Goal: Task Accomplishment & Management: Use online tool/utility

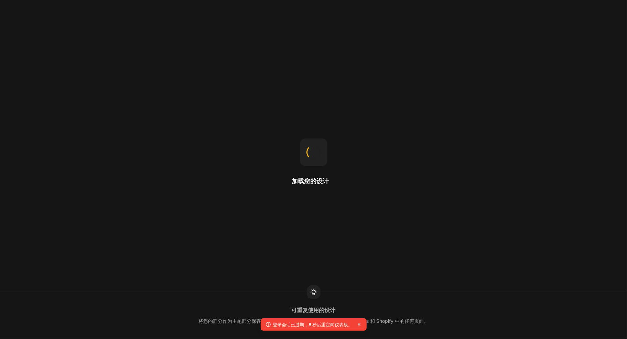
click at [121, 281] on div "加载您的设计 可重复使用的设计 将您的部分作为主题部分保存到库中，以便您可以轻松地将其添加到 GemPages 和 Shopify 中的任何页面。" at bounding box center [313, 169] width 627 height 339
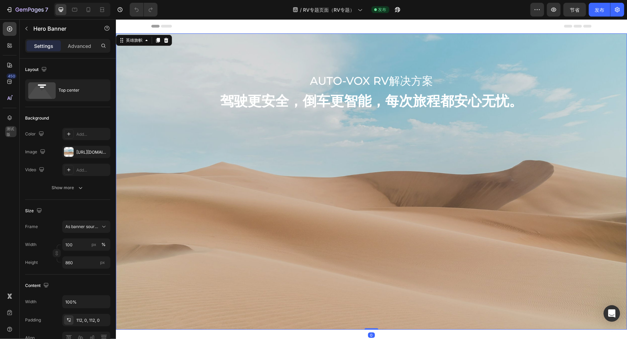
click at [365, 168] on div "背景图像" at bounding box center [371, 181] width 511 height 296
click at [342, 159] on div "背景图像" at bounding box center [371, 181] width 511 height 296
click at [303, 155] on div "背景图像" at bounding box center [371, 181] width 511 height 296
click at [446, 194] on div "背景图像" at bounding box center [371, 181] width 511 height 296
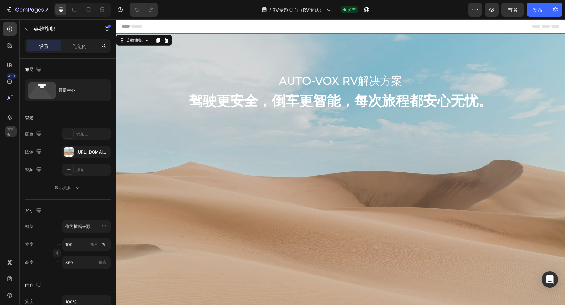
click at [354, 160] on div "背景图像" at bounding box center [340, 181] width 449 height 296
click at [73, 149] on div at bounding box center [69, 152] width 10 height 10
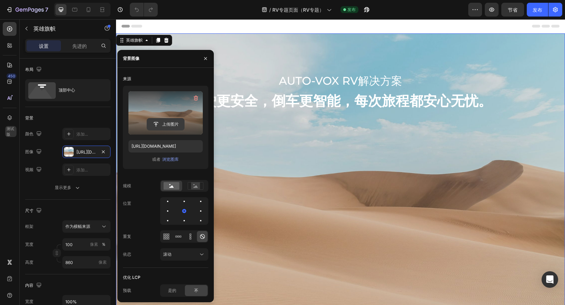
click at [167, 124] on input "file" at bounding box center [165, 124] width 37 height 12
click at [196, 97] on icon "button" at bounding box center [195, 98] width 7 height 7
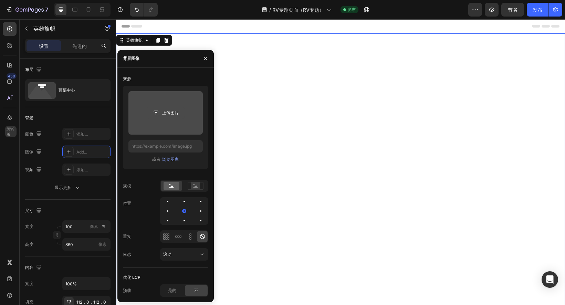
click at [163, 112] on input "file" at bounding box center [165, 113] width 37 height 12
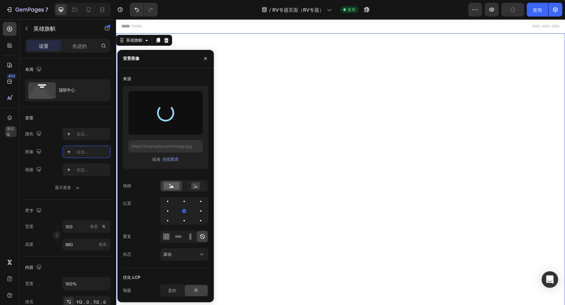
type input "https://cdn.shopify.com/s/files/1/0690/9349/0910/files/gempages_563168023557440…"
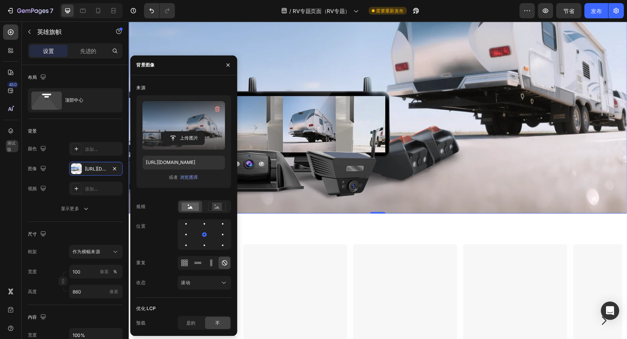
scroll to position [69, 0]
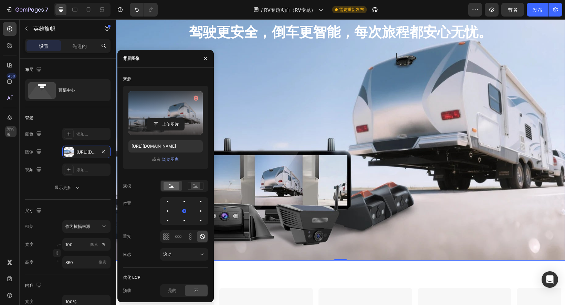
click at [346, 165] on div "背景图像" at bounding box center [340, 113] width 449 height 296
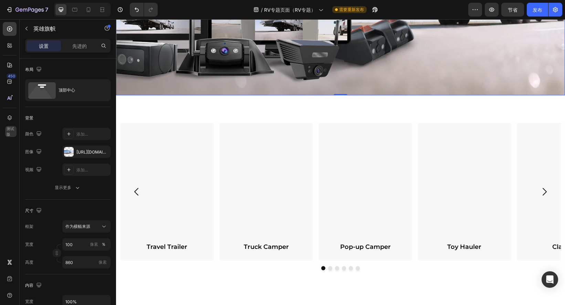
scroll to position [275, 0]
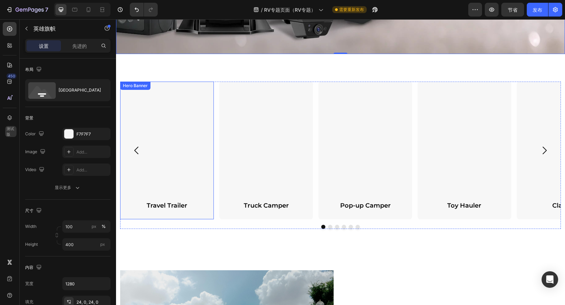
click at [189, 155] on div "Background Image" at bounding box center [167, 151] width 94 height 138
click at [159, 149] on div "Background Image" at bounding box center [167, 151] width 94 height 138
click at [163, 127] on div "Background Image" at bounding box center [167, 151] width 94 height 138
click at [170, 142] on div "Background Image" at bounding box center [167, 151] width 94 height 138
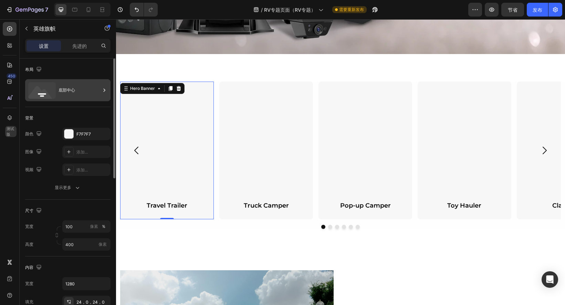
click at [47, 87] on icon at bounding box center [42, 90] width 28 height 17
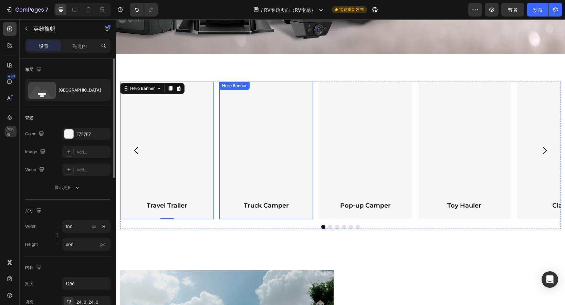
click at [254, 144] on div "Background Image" at bounding box center [266, 151] width 94 height 138
click at [183, 139] on div "Background Image" at bounding box center [167, 151] width 94 height 138
click at [169, 138] on div "Background Image" at bounding box center [167, 151] width 94 height 138
click at [167, 130] on div "Background Image" at bounding box center [167, 151] width 94 height 138
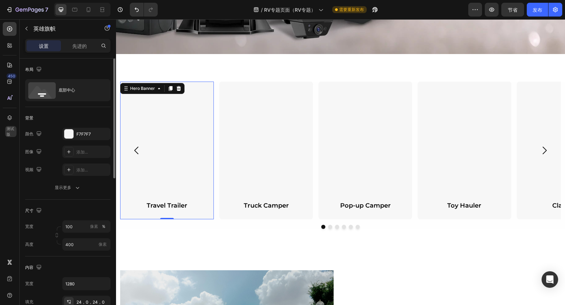
click at [159, 133] on div "Background Image" at bounding box center [167, 151] width 94 height 138
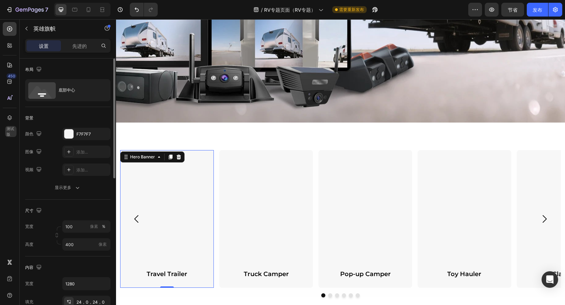
scroll to position [207, 0]
click at [169, 157] on icon at bounding box center [171, 157] width 4 height 5
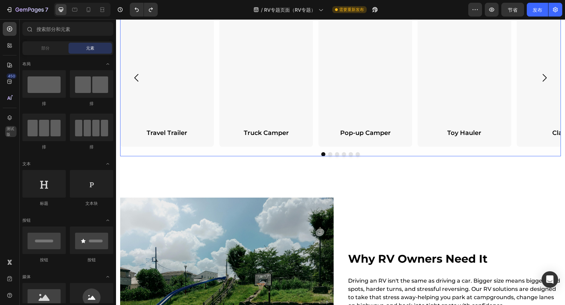
scroll to position [279, 0]
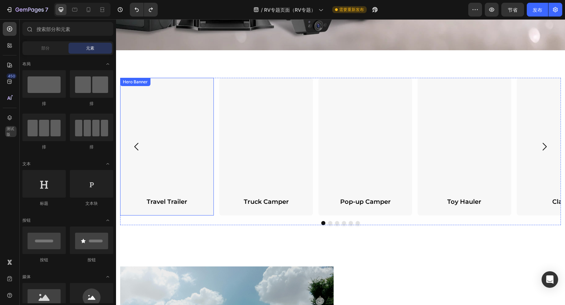
click at [192, 148] on div "Background Image" at bounding box center [167, 147] width 94 height 138
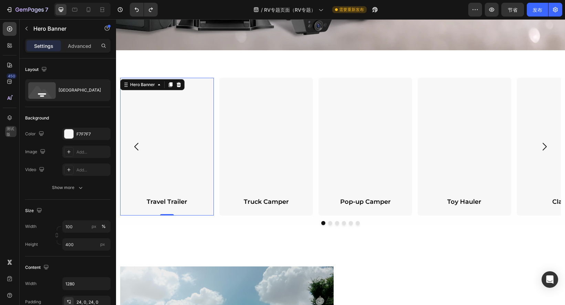
click at [192, 148] on div "Background Image" at bounding box center [167, 147] width 94 height 138
click at [72, 153] on div at bounding box center [69, 152] width 10 height 10
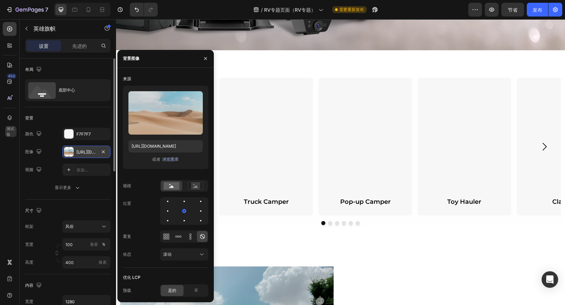
click at [176, 159] on font "浏览图库" at bounding box center [170, 159] width 17 height 5
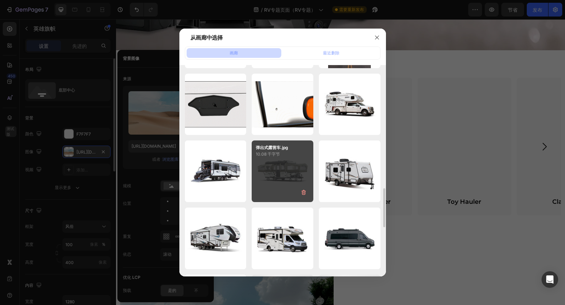
scroll to position [770, 0]
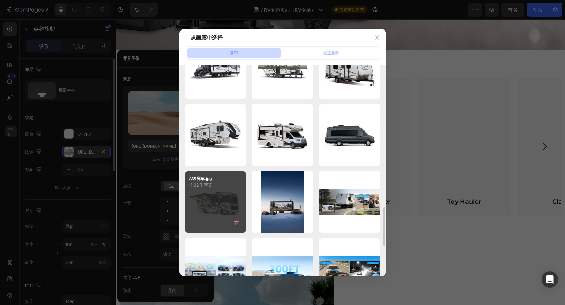
click at [216, 202] on div "A级房车.jpg 11.02 千字节" at bounding box center [216, 202] width 62 height 62
type input "https://cdn.shopify.com/s/files/1/0690/9349/0910/files/gempages_563168023557440…"
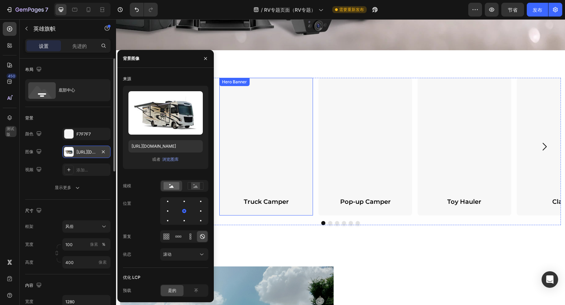
click at [275, 154] on div "Background Image" at bounding box center [266, 147] width 94 height 138
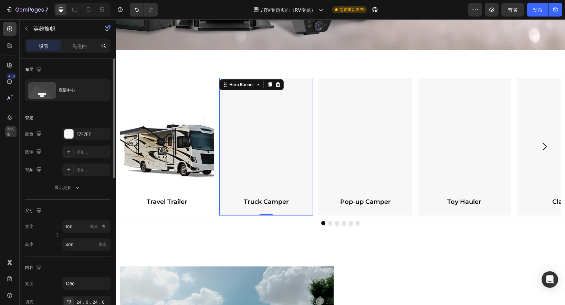
click at [268, 165] on div "Background Image" at bounding box center [266, 147] width 94 height 138
click at [68, 154] on icon at bounding box center [69, 152] width 6 height 6
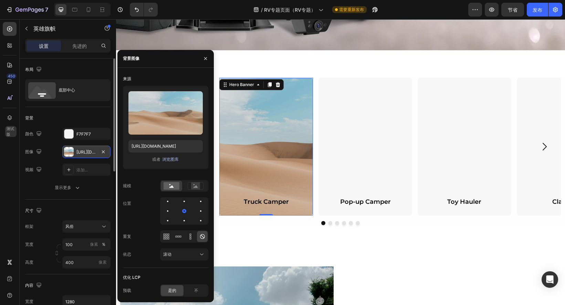
click at [174, 160] on font "浏览图库" at bounding box center [170, 159] width 17 height 5
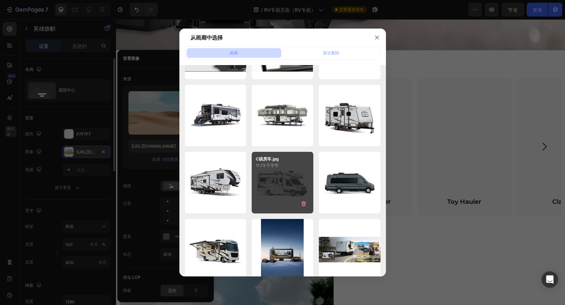
scroll to position [792, 0]
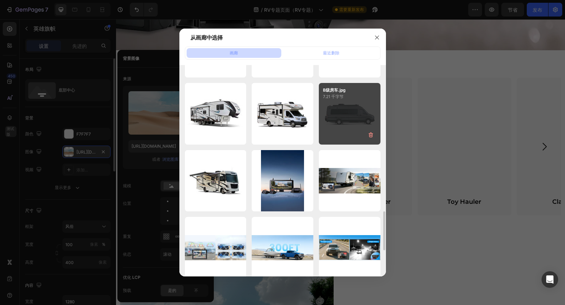
click at [354, 115] on div "B级房车.jpg 7.21 千字节" at bounding box center [350, 114] width 62 height 62
type input "https://cdn.shopify.com/s/files/1/0690/9349/0910/files/gempages_563168023557440…"
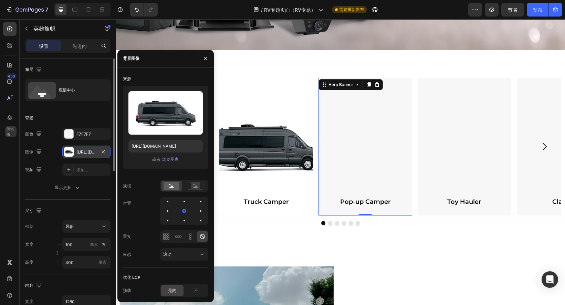
click at [354, 155] on div "Background Image" at bounding box center [365, 147] width 94 height 138
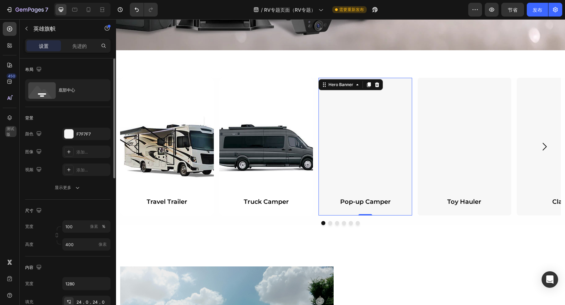
click at [356, 156] on div "Background Image" at bounding box center [365, 147] width 94 height 138
click at [72, 151] on div at bounding box center [69, 152] width 10 height 10
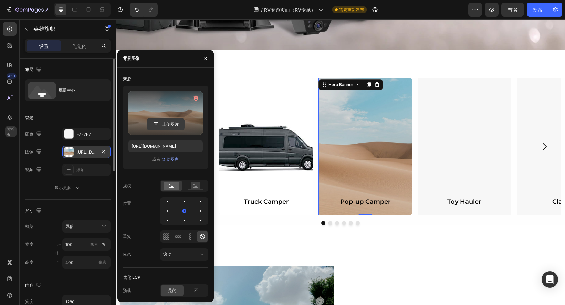
click at [166, 123] on input "file" at bounding box center [165, 124] width 37 height 12
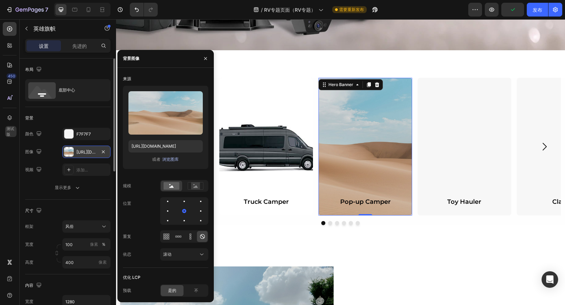
click at [169, 158] on font "浏览图库" at bounding box center [170, 159] width 17 height 5
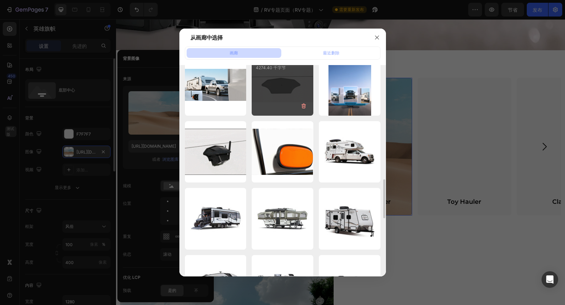
scroll to position [723, 0]
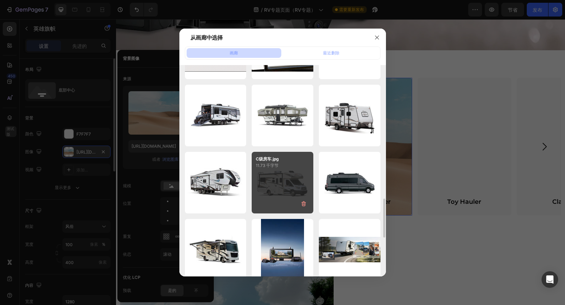
click at [283, 180] on div "C级房车.jpg 11.73 千字节" at bounding box center [283, 183] width 62 height 62
type input "https://cdn.shopify.com/s/files/1/0690/9349/0910/files/gempages_563168023557440…"
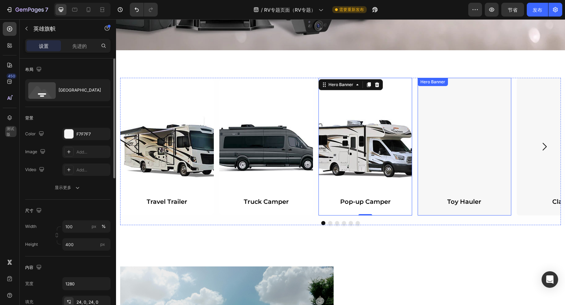
click at [458, 162] on div "Background Image" at bounding box center [464, 147] width 94 height 138
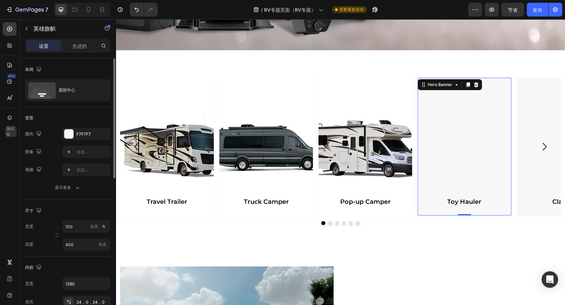
click at [459, 161] on div "Background Image" at bounding box center [464, 147] width 94 height 138
click at [70, 152] on icon at bounding box center [69, 152] width 6 height 6
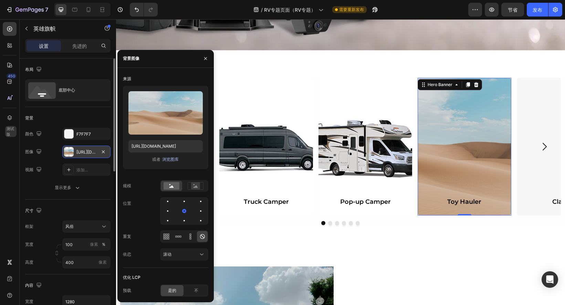
click at [176, 160] on font "浏览图库" at bounding box center [170, 159] width 17 height 5
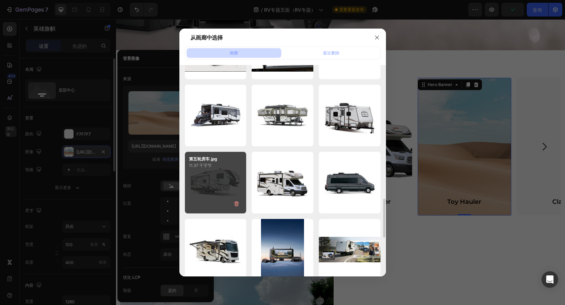
click at [219, 184] on div "第五轮房车.jpg 11.37 千字节" at bounding box center [216, 183] width 62 height 62
type input "[URL][DOMAIN_NAME]"
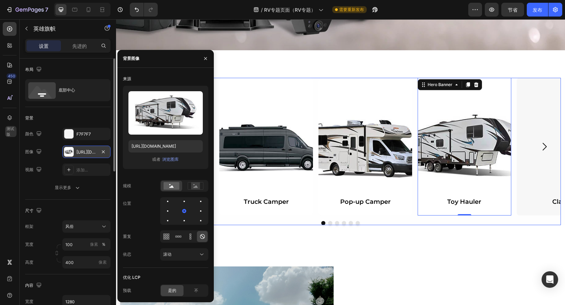
click at [541, 146] on icon "Carousel Next Arrow" at bounding box center [544, 146] width 11 height 11
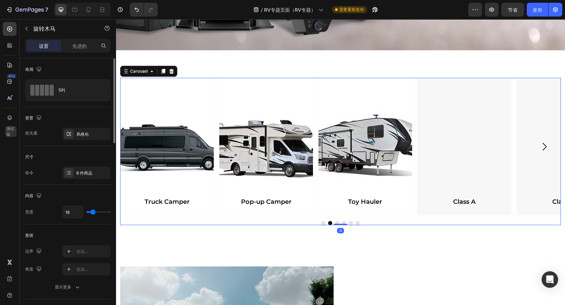
click at [541, 146] on icon "Carousel Next Arrow" at bounding box center [544, 146] width 11 height 11
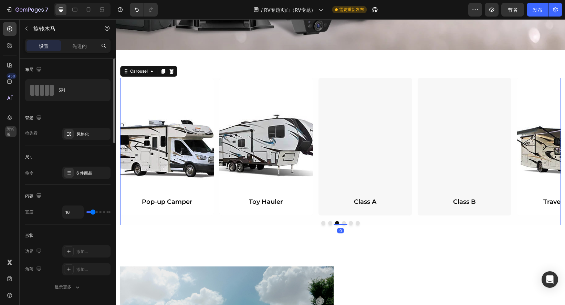
click at [541, 146] on icon "Carousel Next Arrow" at bounding box center [544, 146] width 11 height 11
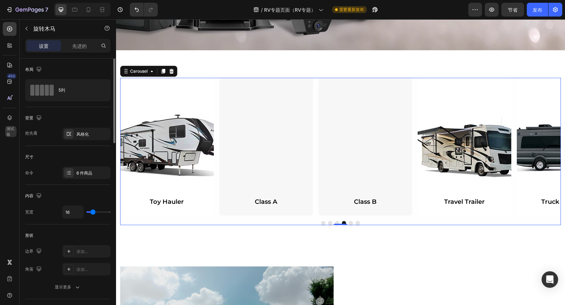
click at [321, 222] on button "Dot" at bounding box center [323, 223] width 4 height 4
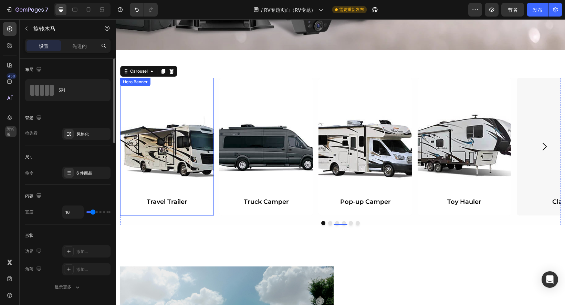
click at [172, 149] on div "Background Image" at bounding box center [167, 147] width 94 height 138
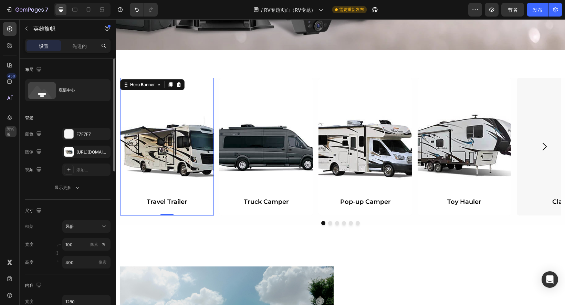
click at [172, 149] on div "Background Image" at bounding box center [167, 147] width 94 height 138
click at [72, 149] on div at bounding box center [69, 152] width 10 height 10
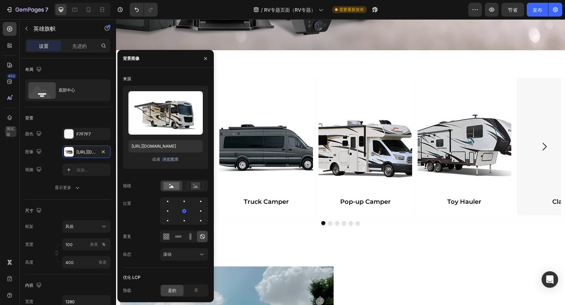
click at [172, 160] on font "浏览图库" at bounding box center [170, 159] width 17 height 5
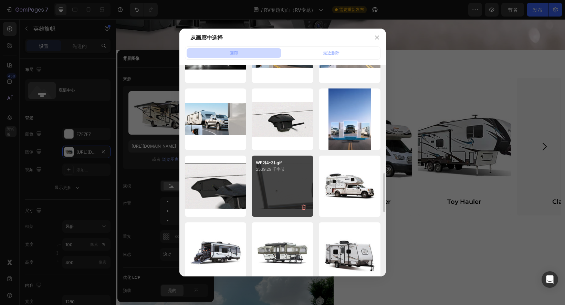
scroll to position [688, 0]
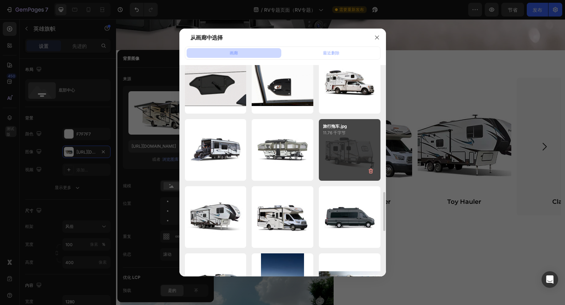
click at [349, 155] on div "旅行拖车.jpg 11.76 千字节" at bounding box center [350, 150] width 62 height 62
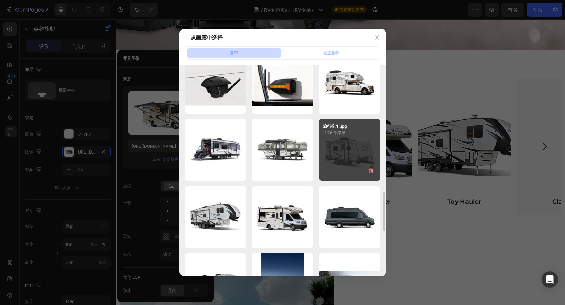
type input "https://cdn.shopify.com/s/files/1/0690/9349/0910/files/gempages_563168023557440…"
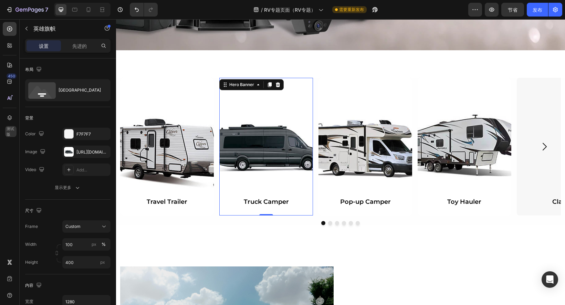
click at [266, 149] on div "Background Image" at bounding box center [266, 147] width 94 height 138
click at [255, 150] on div "Background Image" at bounding box center [266, 147] width 94 height 138
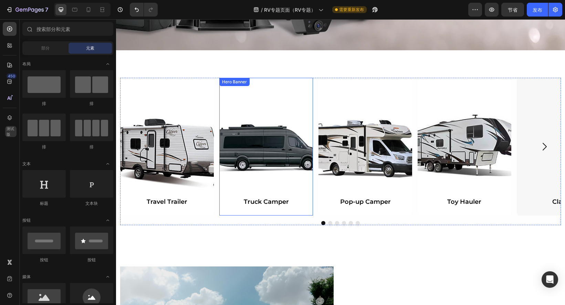
click at [266, 146] on div "Background Image" at bounding box center [266, 147] width 94 height 138
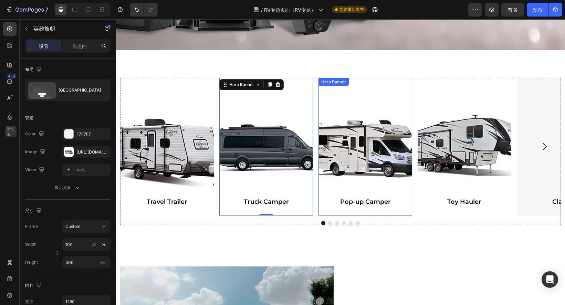
click at [378, 150] on div "Background Image" at bounding box center [365, 147] width 94 height 138
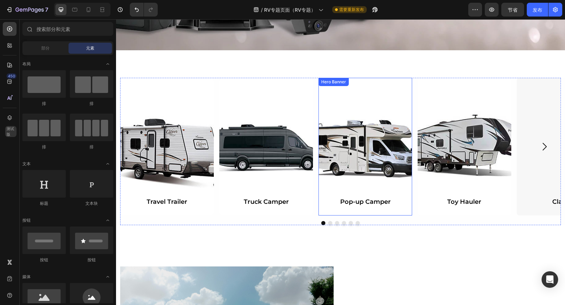
click at [345, 141] on div "Background Image" at bounding box center [365, 147] width 94 height 138
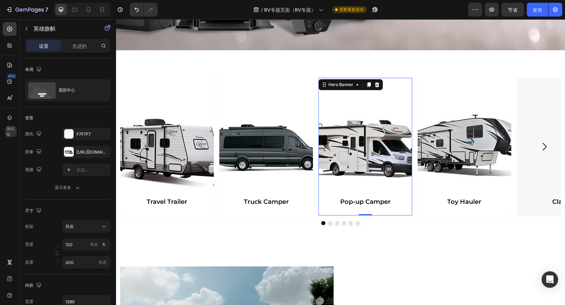
click at [359, 159] on div "Background Image" at bounding box center [365, 147] width 94 height 138
click at [75, 150] on div "https://cdn.shopify.com/s/files/1/0690/9349/0910/files/gempages_563168023557440…" at bounding box center [86, 152] width 48 height 12
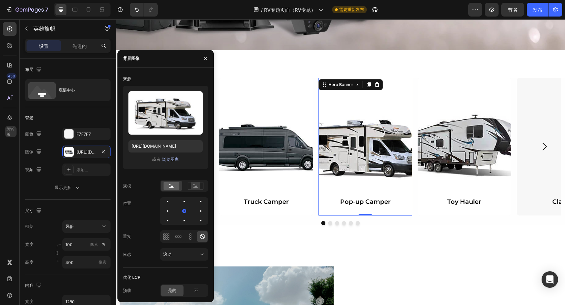
click at [171, 158] on font "浏览图库" at bounding box center [170, 159] width 17 height 5
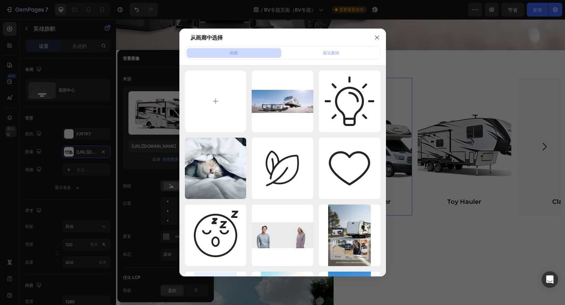
click at [319, 38] on div "从画廊中选择" at bounding box center [273, 38] width 189 height 18
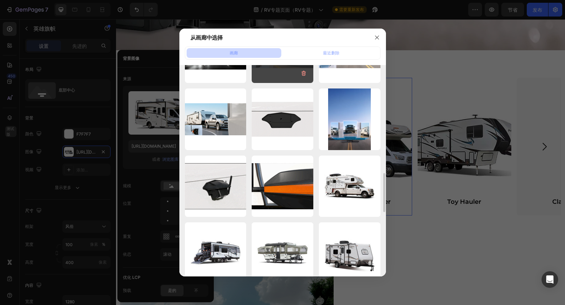
scroll to position [654, 0]
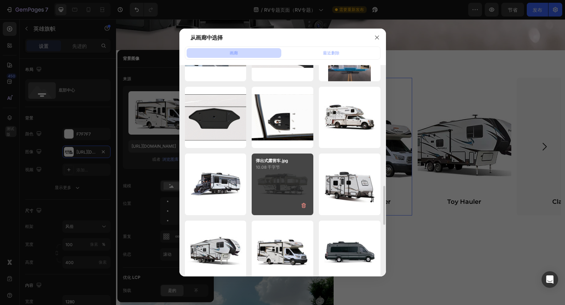
click at [276, 180] on div "弹出式露营车.jpg 10.08 千字节" at bounding box center [283, 185] width 62 height 62
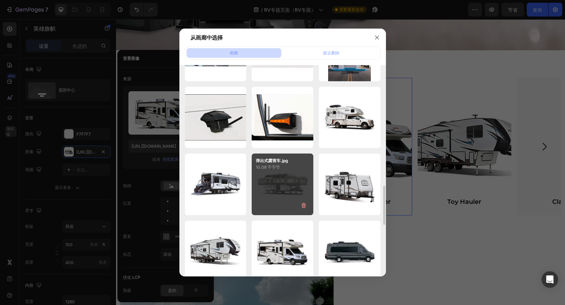
type input "https://cdn.shopify.com/s/files/1/0690/9349/0910/files/gempages_563168023557440…"
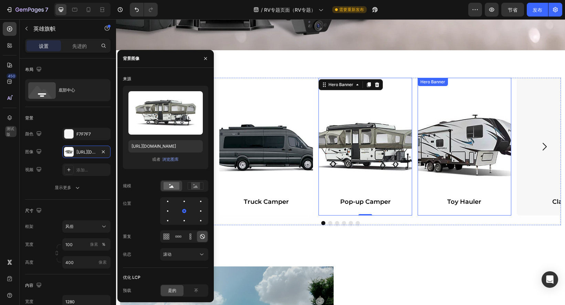
click at [464, 154] on div "Background Image" at bounding box center [464, 147] width 94 height 138
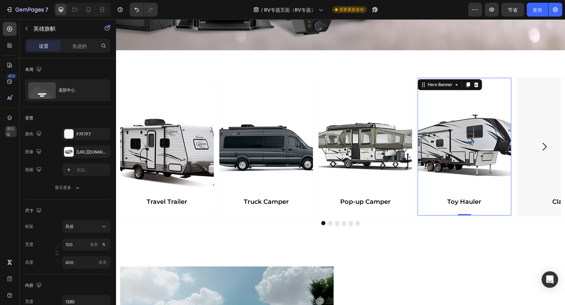
click at [463, 152] on div "Background Image" at bounding box center [464, 147] width 94 height 138
click at [72, 153] on div at bounding box center [69, 152] width 10 height 10
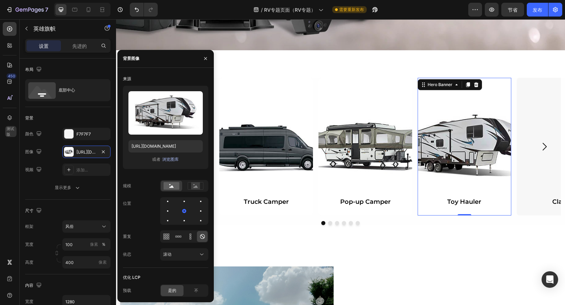
click at [172, 158] on font "浏览图库" at bounding box center [170, 159] width 17 height 5
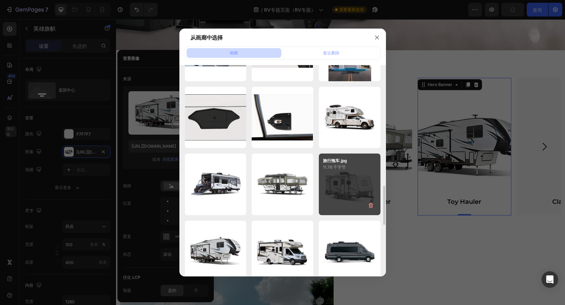
scroll to position [688, 0]
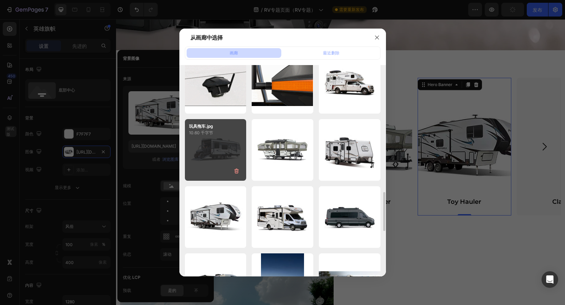
click at [224, 148] on div "玩具拖车.jpg 10.60 千字节" at bounding box center [216, 150] width 62 height 62
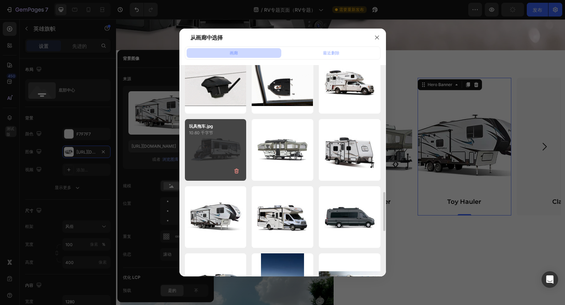
type input "https://cdn.shopify.com/s/files/1/0690/9349/0910/files/gempages_563168023557440…"
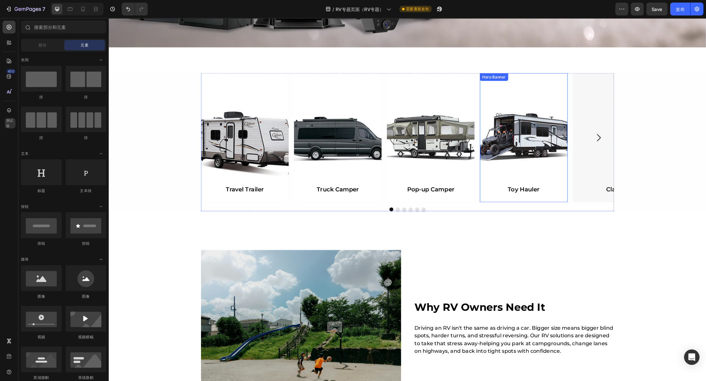
scroll to position [279, 0]
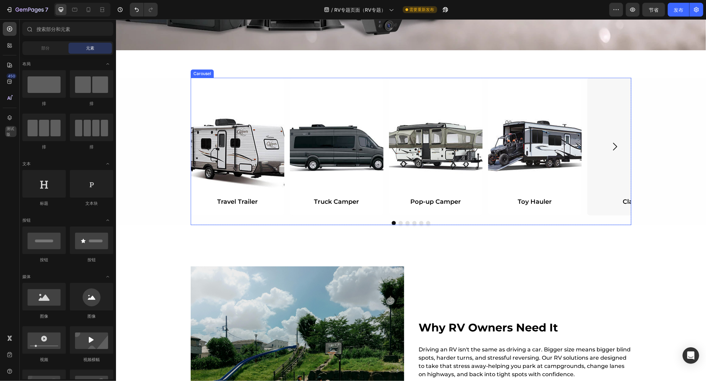
click at [615, 145] on icon "Carousel Next Arrow" at bounding box center [614, 146] width 11 height 11
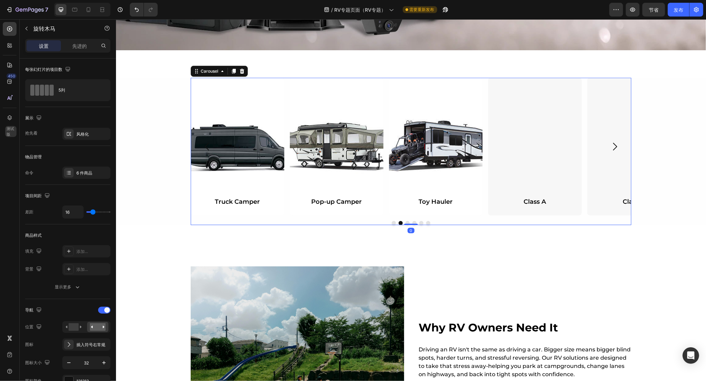
click at [614, 144] on icon "Carousel Next Arrow" at bounding box center [614, 146] width 11 height 11
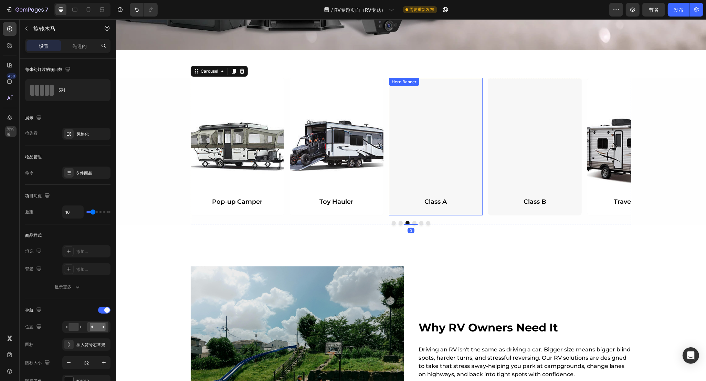
click at [440, 150] on div "Background Image" at bounding box center [436, 147] width 94 height 138
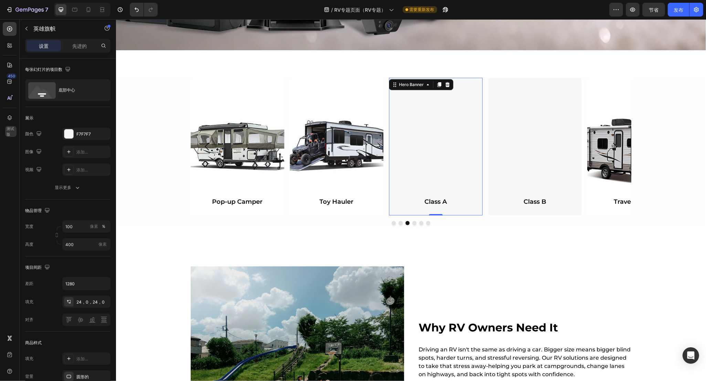
click at [442, 155] on div "Background Image" at bounding box center [436, 147] width 94 height 138
click at [66, 152] on icon at bounding box center [69, 152] width 6 height 6
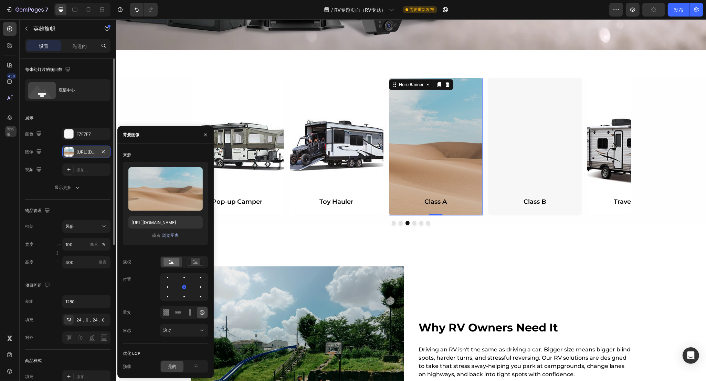
click at [169, 236] on font "浏览图库" at bounding box center [170, 235] width 17 height 5
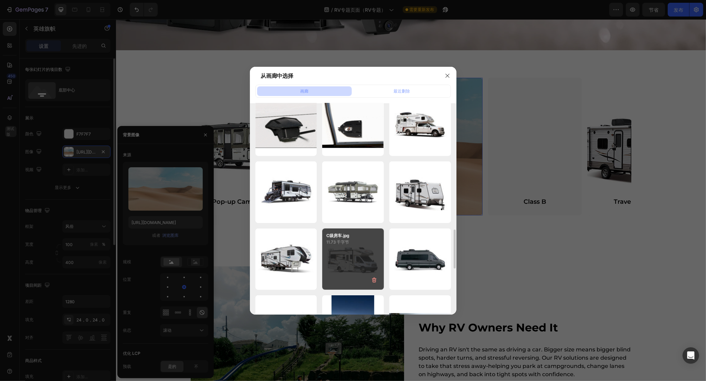
scroll to position [770, 0]
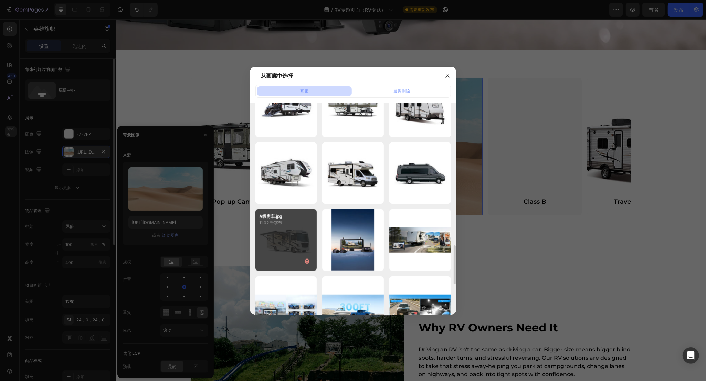
click at [283, 240] on div "A级房车.jpg 11.02 千字节" at bounding box center [286, 240] width 62 height 62
type input "https://cdn.shopify.com/s/files/1/0690/9349/0910/files/gempages_563168023557440…"
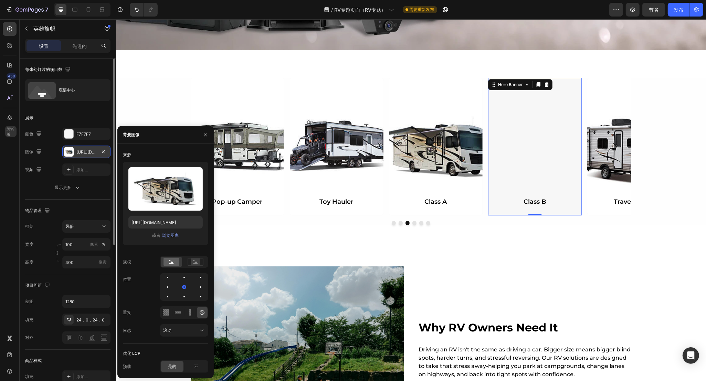
click at [539, 156] on div "Background Image" at bounding box center [535, 147] width 94 height 138
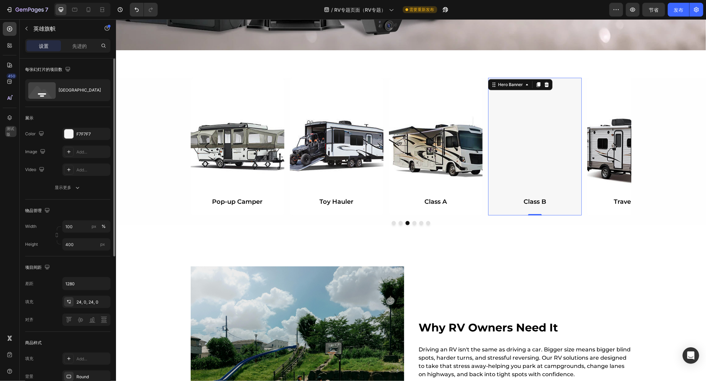
click at [536, 152] on div "Background Image" at bounding box center [535, 147] width 94 height 138
click at [531, 142] on div "Background Image" at bounding box center [535, 147] width 94 height 138
click at [74, 148] on div "添加..." at bounding box center [86, 152] width 48 height 12
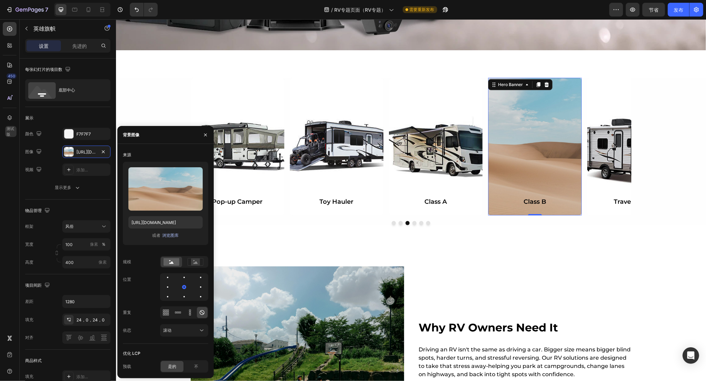
click at [171, 234] on font "浏览图库" at bounding box center [170, 235] width 17 height 5
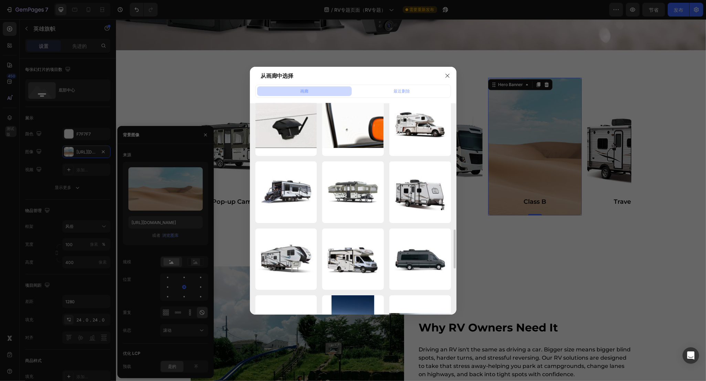
scroll to position [813, 0]
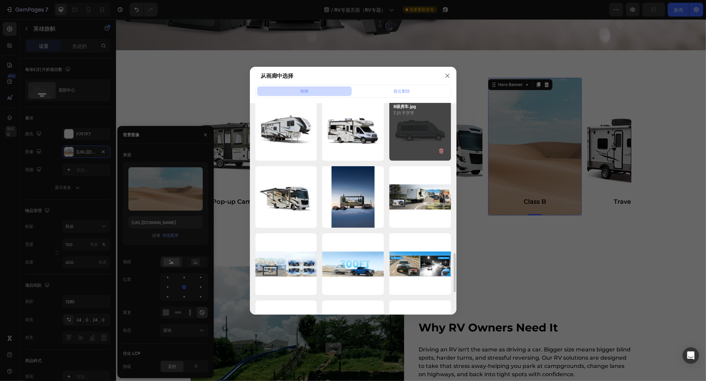
drag, startPoint x: 419, startPoint y: 133, endPoint x: 423, endPoint y: 133, distance: 3.8
click at [419, 133] on div "B级房车.jpg 7.21 千字节" at bounding box center [420, 130] width 62 height 62
type input "https://cdn.shopify.com/s/files/1/0690/9349/0910/files/gempages_563168023557440…"
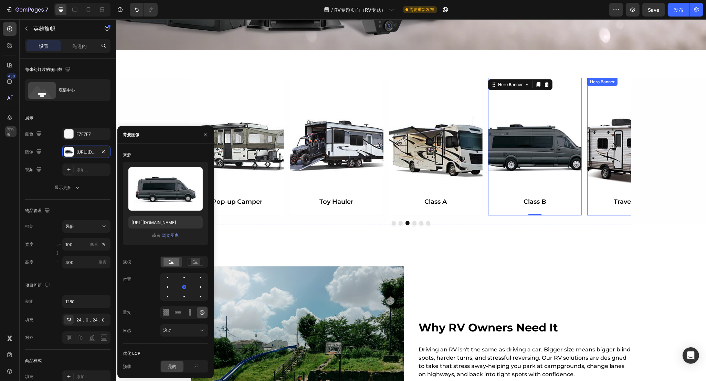
click at [608, 165] on div "Background Image" at bounding box center [634, 147] width 94 height 138
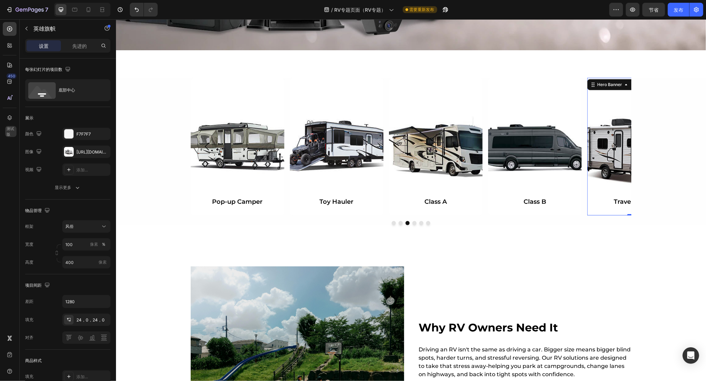
click at [605, 159] on div "Background Image" at bounding box center [634, 147] width 94 height 138
click at [603, 157] on button "Carousel Next Arrow" at bounding box center [614, 147] width 22 height 22
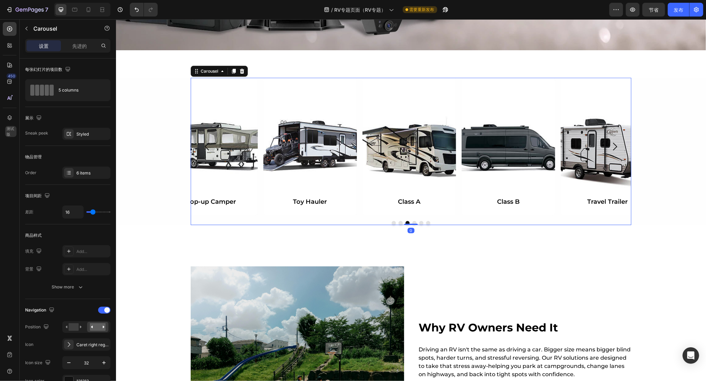
click at [603, 157] on button "Carousel Next Arrow" at bounding box center [614, 147] width 22 height 22
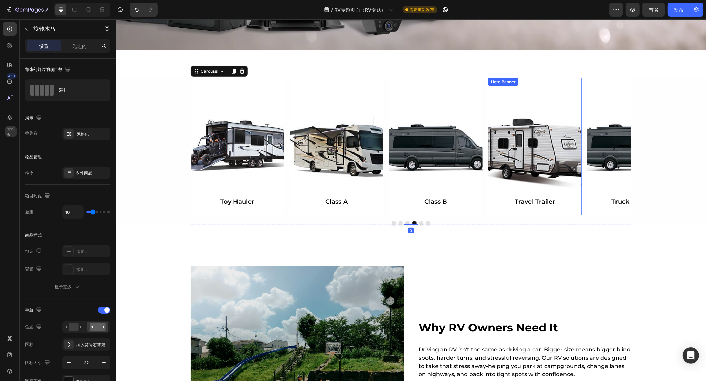
click at [536, 155] on div "Background Image" at bounding box center [535, 147] width 94 height 138
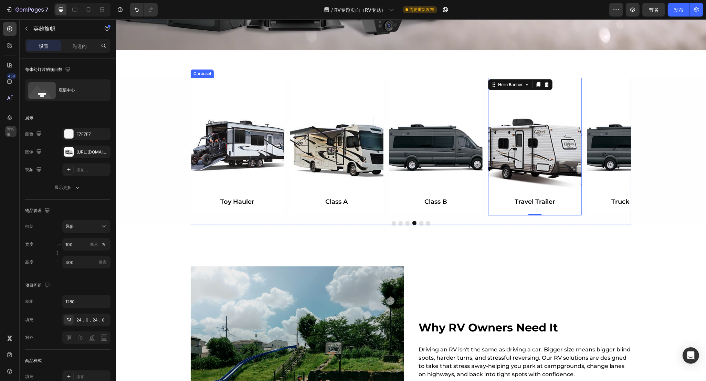
click at [609, 152] on icon "Carousel Next Arrow" at bounding box center [614, 146] width 11 height 11
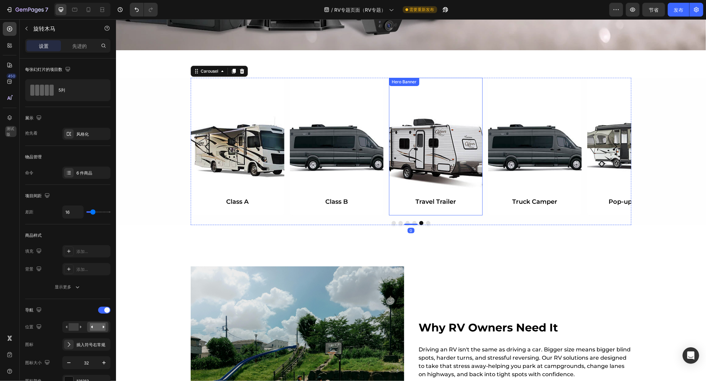
click at [422, 150] on div "Background Image" at bounding box center [436, 147] width 94 height 138
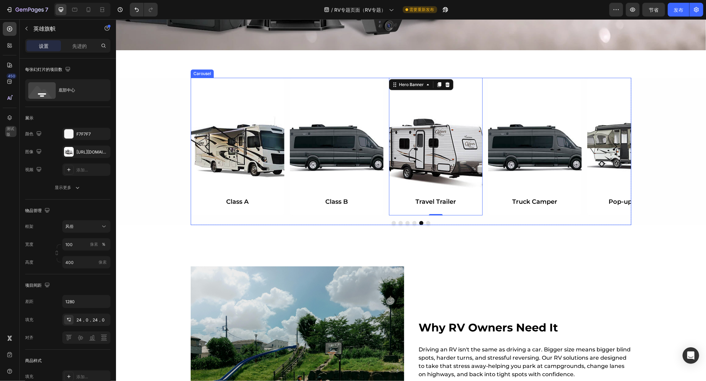
click at [426, 222] on button "Dot" at bounding box center [428, 223] width 4 height 4
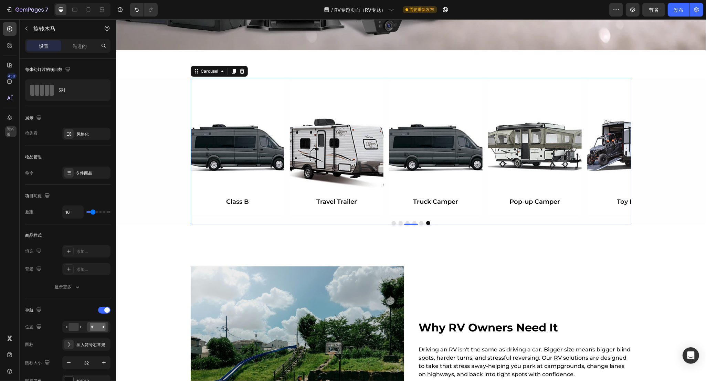
click at [419, 223] on button "Dot" at bounding box center [421, 223] width 4 height 4
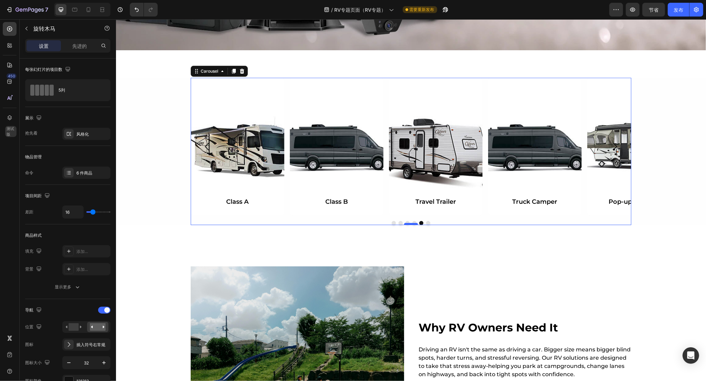
click at [410, 224] on div at bounding box center [411, 224] width 14 height 2
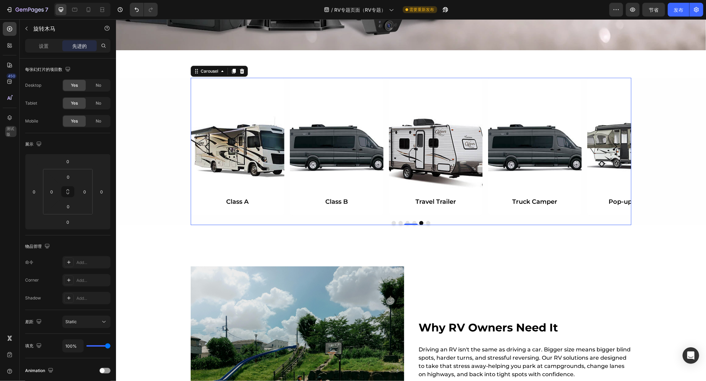
click at [394, 221] on div at bounding box center [410, 223] width 441 height 4
click at [398, 223] on button "Dot" at bounding box center [400, 223] width 4 height 4
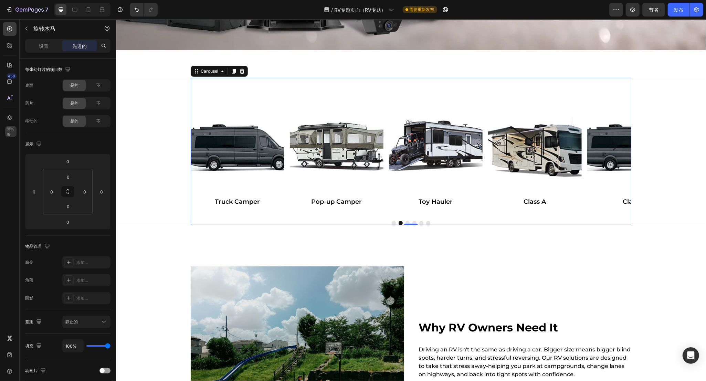
click at [391, 223] on button "Dot" at bounding box center [393, 223] width 4 height 4
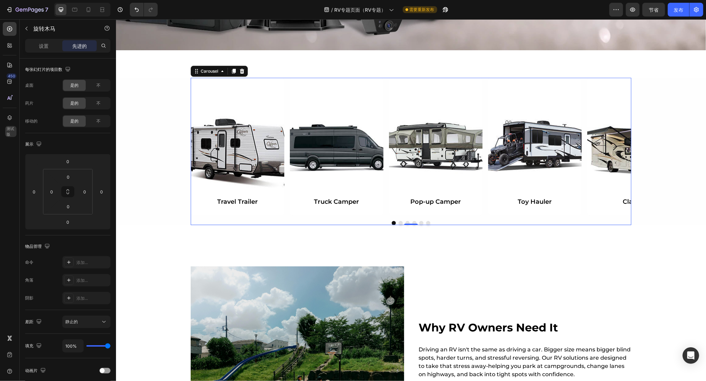
click at [405, 221] on button "Dot" at bounding box center [407, 223] width 4 height 4
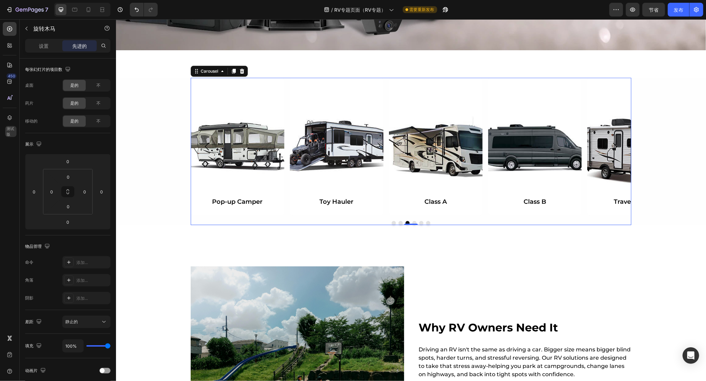
click at [412, 221] on button "Dot" at bounding box center [414, 223] width 4 height 4
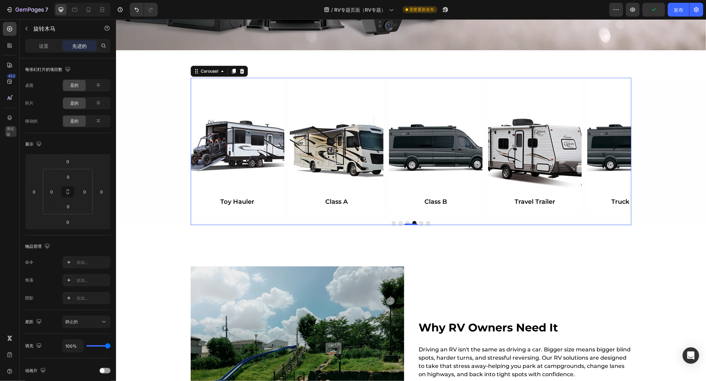
click at [419, 221] on button "Dot" at bounding box center [421, 223] width 4 height 4
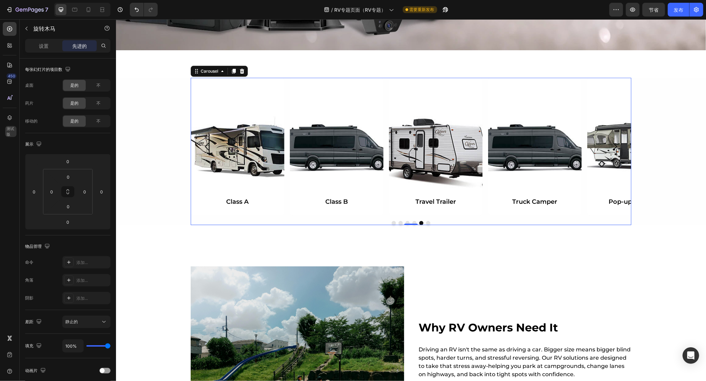
click at [426, 222] on button "Dot" at bounding box center [428, 223] width 4 height 4
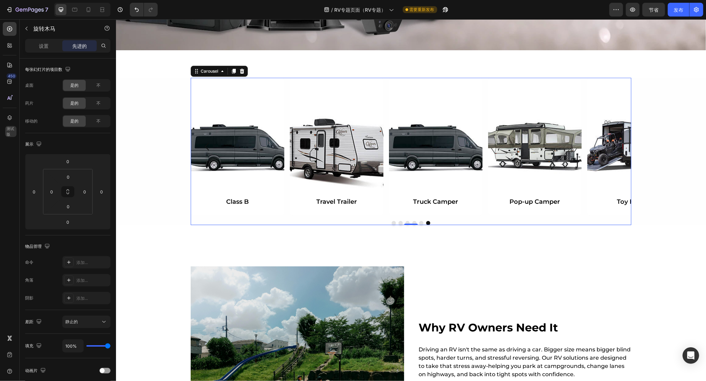
click at [391, 221] on button "Dot" at bounding box center [393, 223] width 4 height 4
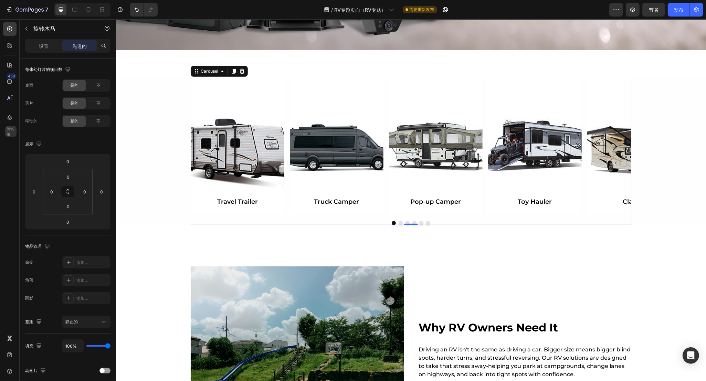
click at [398, 221] on button "Dot" at bounding box center [400, 223] width 4 height 4
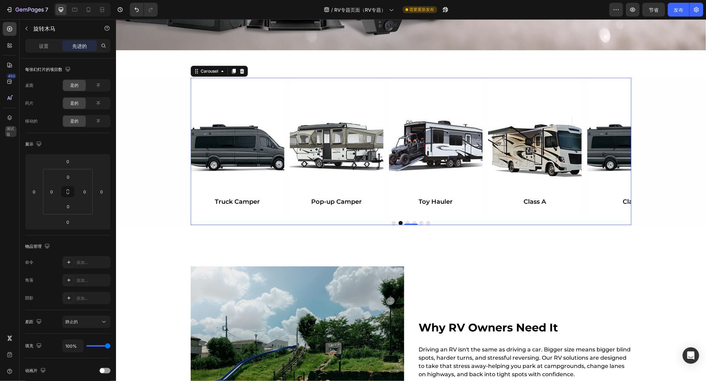
click at [391, 223] on button "Dot" at bounding box center [393, 223] width 4 height 4
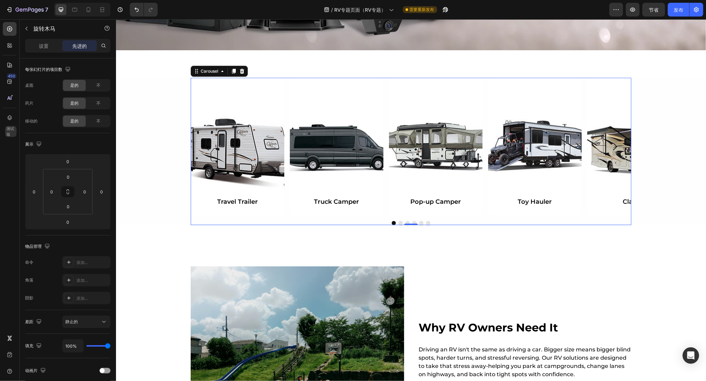
click at [426, 222] on button "Dot" at bounding box center [428, 223] width 4 height 4
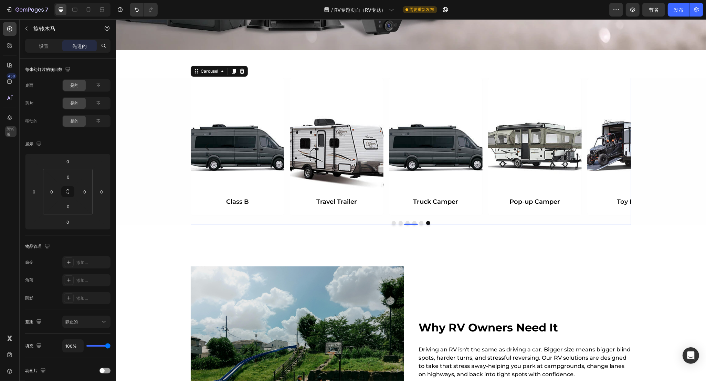
click at [419, 224] on button "Dot" at bounding box center [421, 223] width 4 height 4
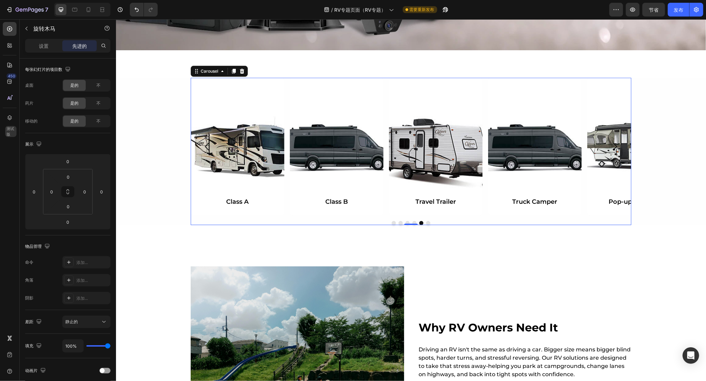
click at [398, 224] on button "Dot" at bounding box center [400, 223] width 4 height 4
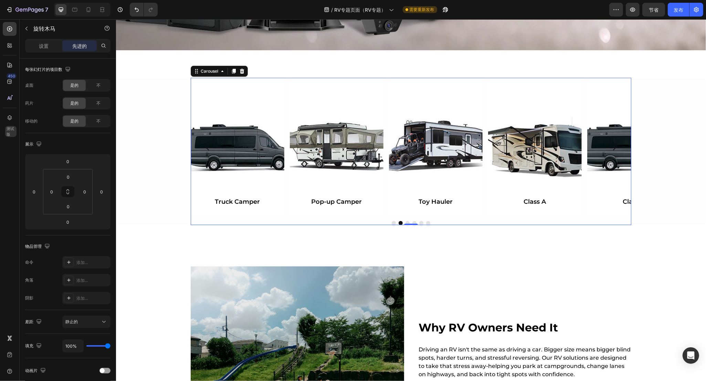
click at [391, 224] on button "Dot" at bounding box center [393, 223] width 4 height 4
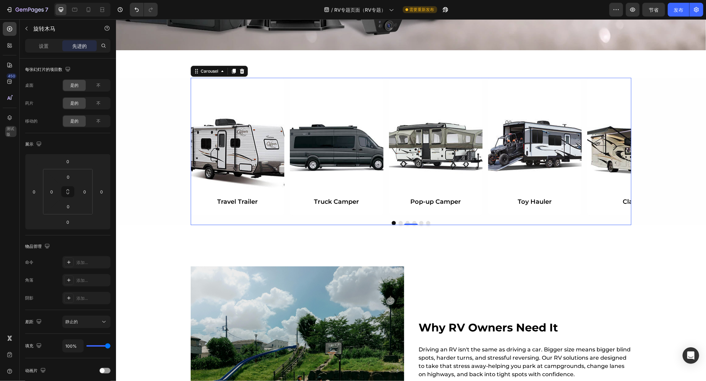
click at [398, 222] on button "Dot" at bounding box center [400, 223] width 4 height 4
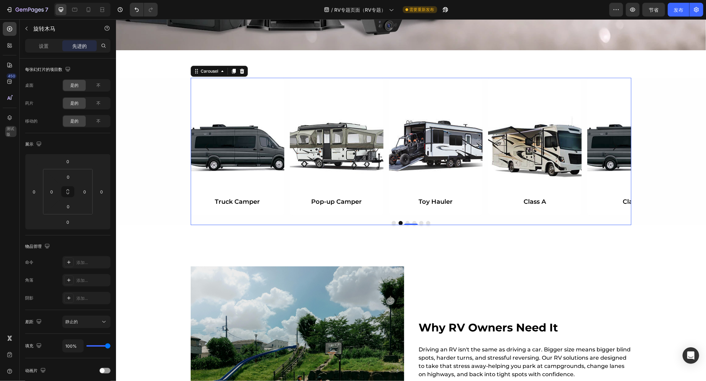
click at [405, 221] on button "Dot" at bounding box center [407, 223] width 4 height 4
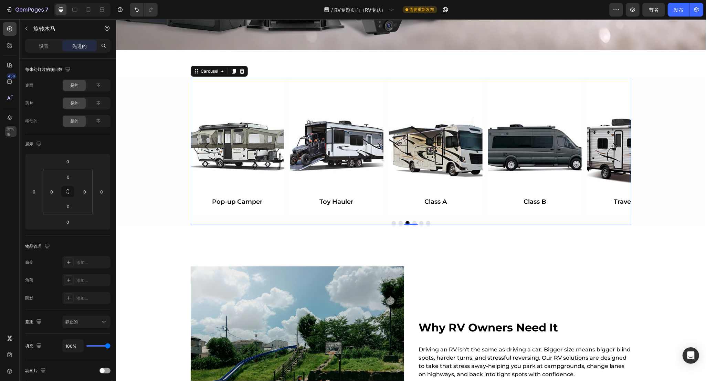
click at [391, 223] on button "Dot" at bounding box center [393, 223] width 4 height 4
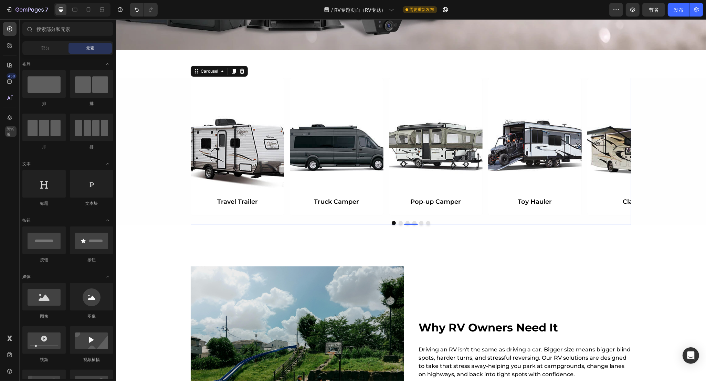
click at [337, 163] on div "Background Image" at bounding box center [336, 147] width 94 height 138
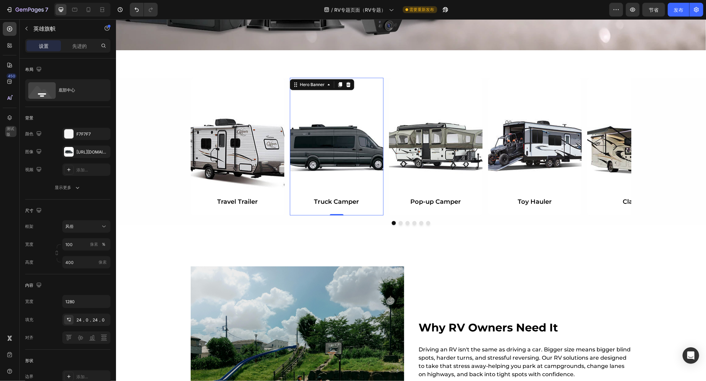
click at [340, 149] on div "Background Image" at bounding box center [336, 147] width 94 height 138
click at [75, 150] on div "https://cdn.shopify.com/s/files/1/0690/9349/0910/files/gempages_563168023557440…" at bounding box center [86, 152] width 48 height 12
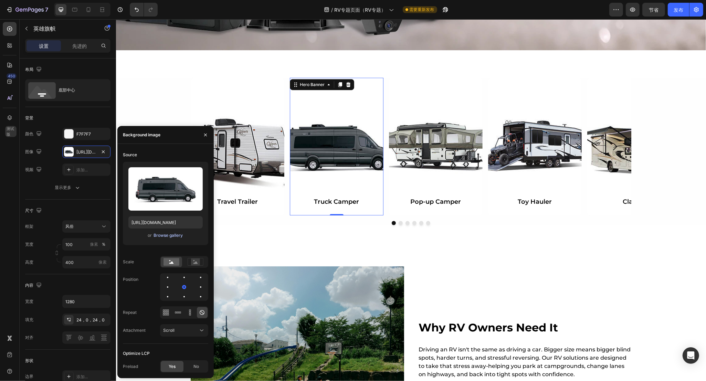
click at [176, 235] on div "Browse gallery" at bounding box center [168, 235] width 29 height 6
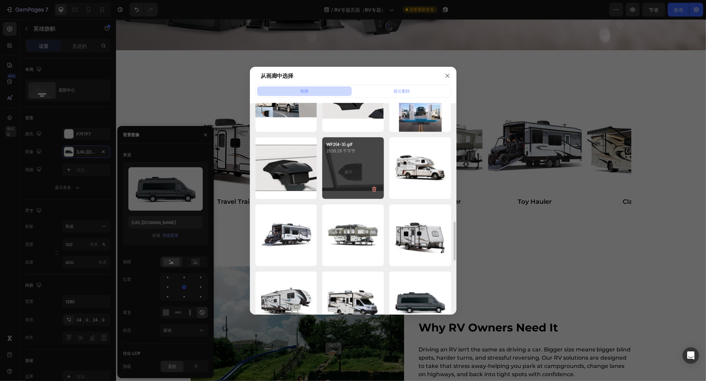
scroll to position [770, 0]
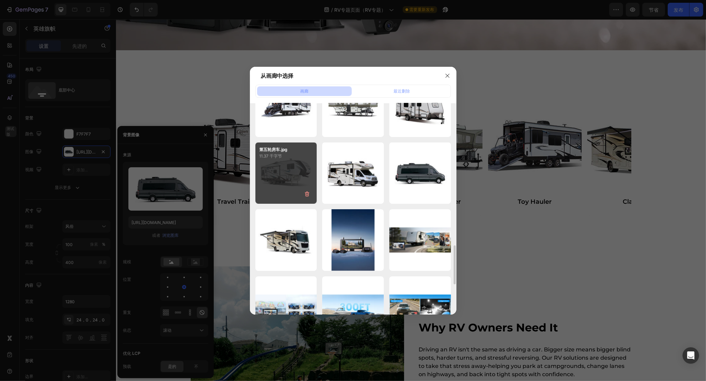
click at [279, 168] on div "第五轮房车.jpg 11.37 千字节" at bounding box center [286, 173] width 62 height 62
type input "https://cdn.shopify.com/s/files/1/0690/9349/0910/files/gempages_563168023557440…"
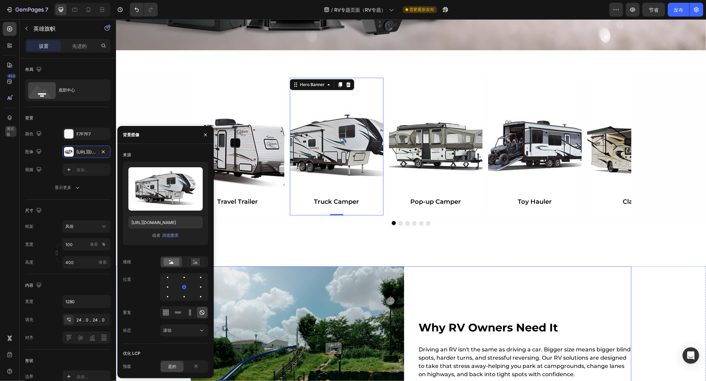
click at [529, 299] on div "Why RV Owners Need It Heading Driving an RV isn't the same as driving a car. Bi…" at bounding box center [523, 355] width 213 height 179
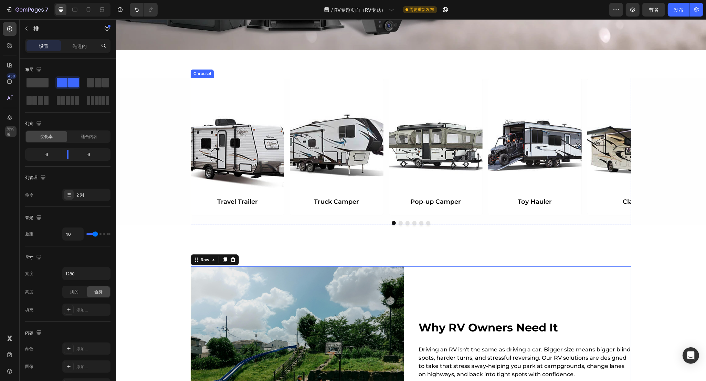
click at [398, 222] on button "Dot" at bounding box center [400, 223] width 4 height 4
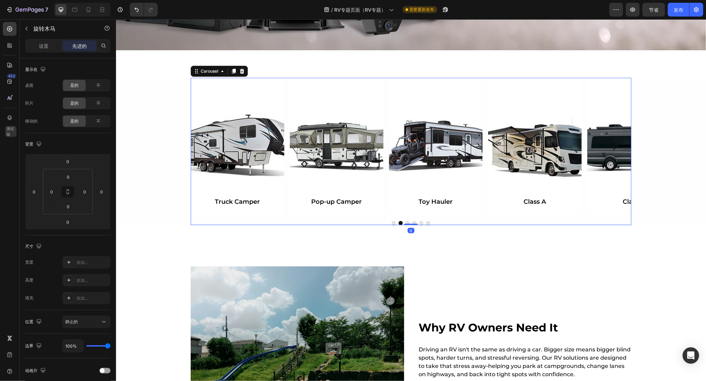
click at [405, 221] on button "Dot" at bounding box center [407, 223] width 4 height 4
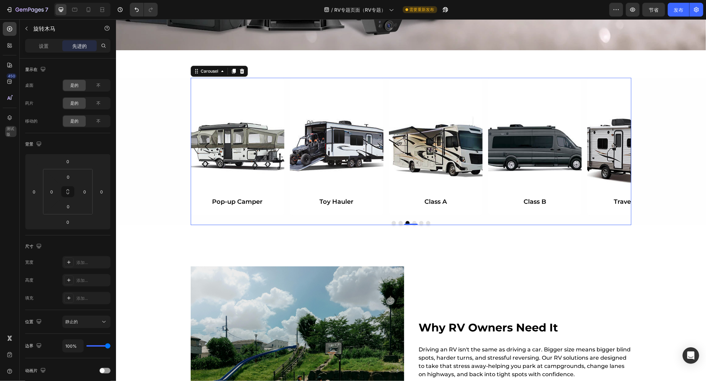
click at [407, 221] on div at bounding box center [410, 223] width 441 height 4
click at [412, 221] on button "Dot" at bounding box center [414, 223] width 4 height 4
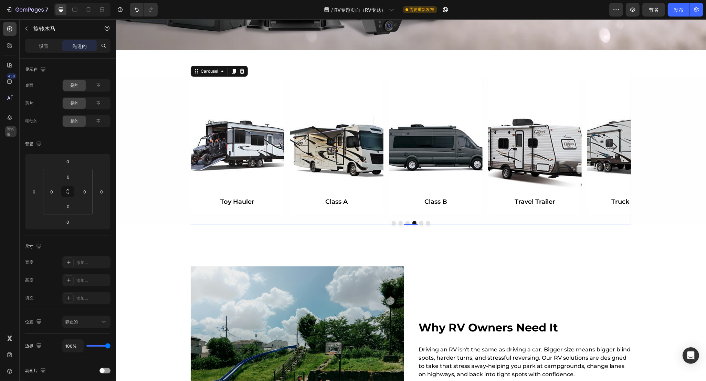
click at [419, 222] on button "Dot" at bounding box center [421, 223] width 4 height 4
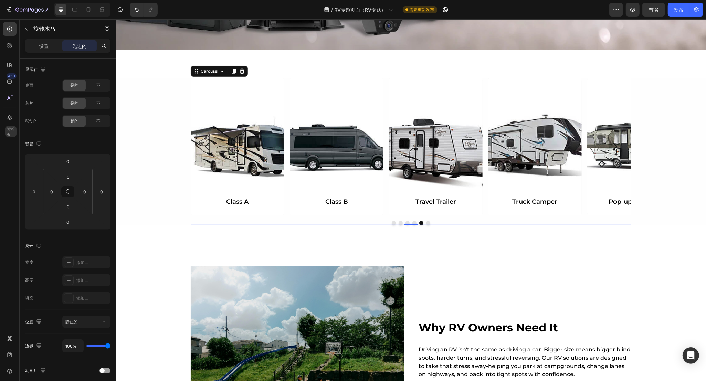
click at [426, 223] on button "Dot" at bounding box center [428, 223] width 4 height 4
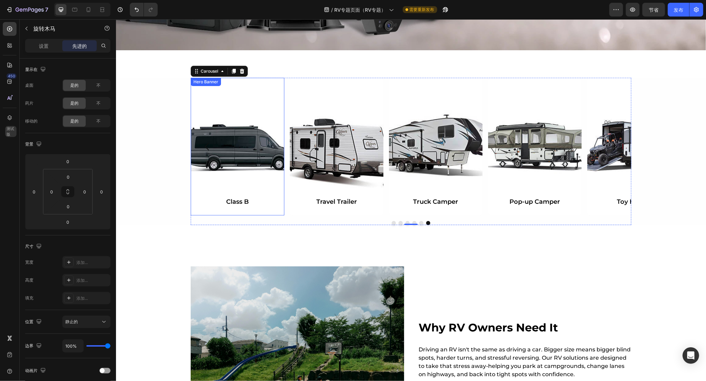
click at [225, 135] on div "Background Image" at bounding box center [237, 147] width 94 height 138
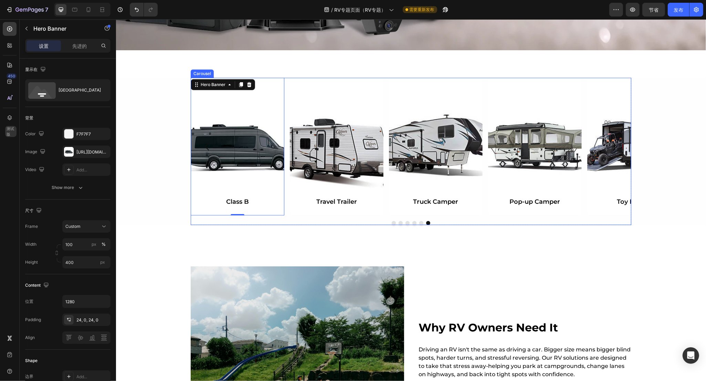
click at [391, 221] on button "Dot" at bounding box center [393, 223] width 4 height 4
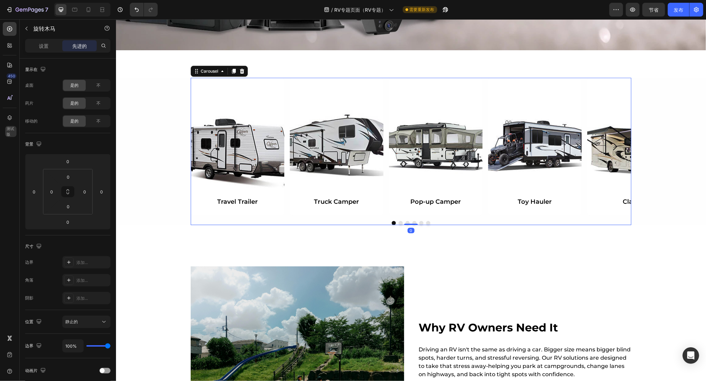
click at [609, 151] on icon "Carousel Next Arrow" at bounding box center [614, 146] width 11 height 11
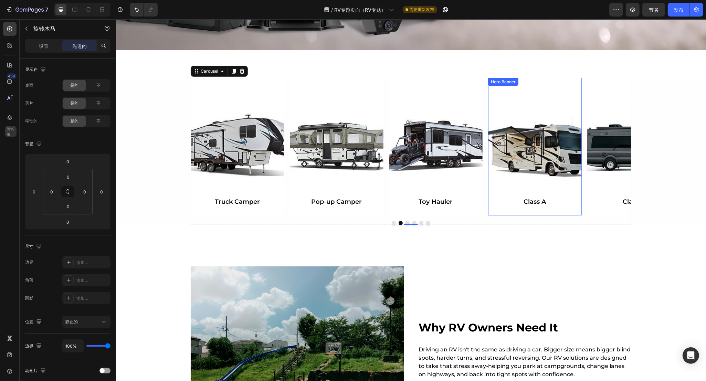
click at [530, 159] on div "Background Image" at bounding box center [535, 147] width 94 height 138
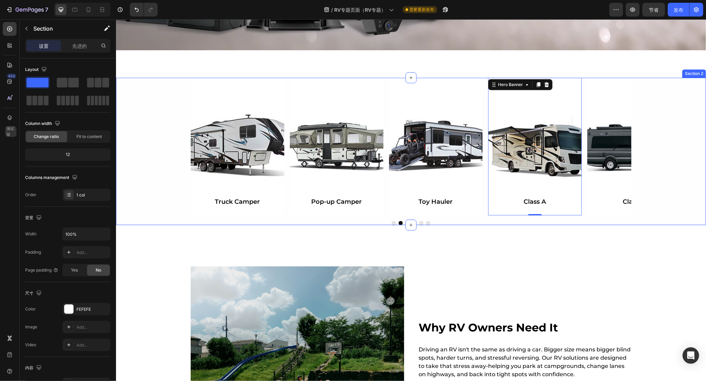
click at [144, 99] on div "Travel Trailer Heading Hero Banner Truck Camper Heading Hero Banner Pop-up Camp…" at bounding box center [411, 151] width 590 height 147
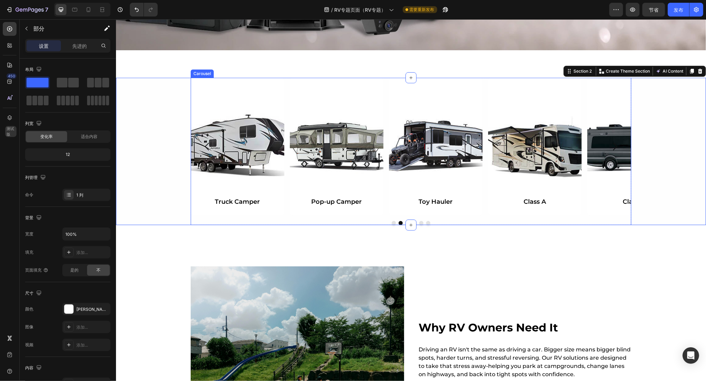
click at [391, 221] on button "Dot" at bounding box center [393, 223] width 4 height 4
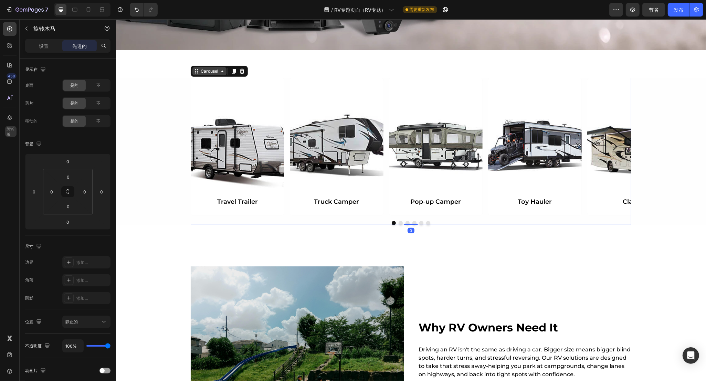
click at [209, 71] on div "Carousel" at bounding box center [209, 71] width 20 height 6
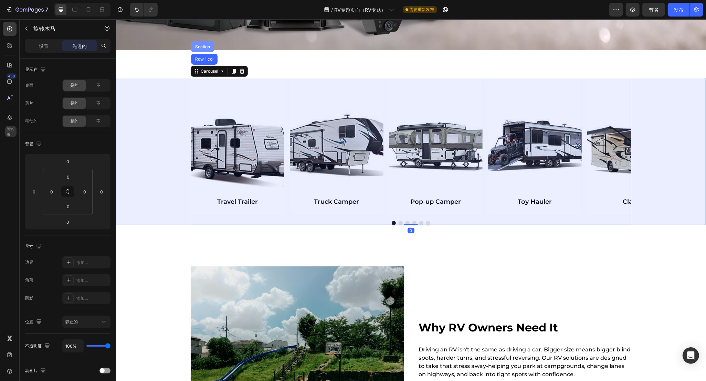
click at [200, 46] on div "Section" at bounding box center [202, 47] width 18 height 4
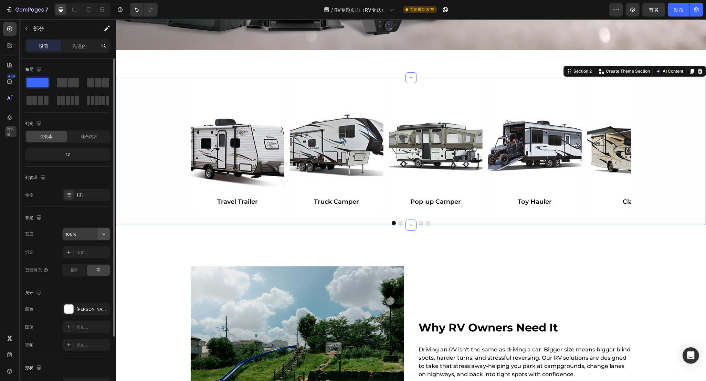
click at [106, 236] on icon "button" at bounding box center [103, 234] width 7 height 7
click at [80, 264] on p "默认 1280像素" at bounding box center [84, 265] width 39 height 6
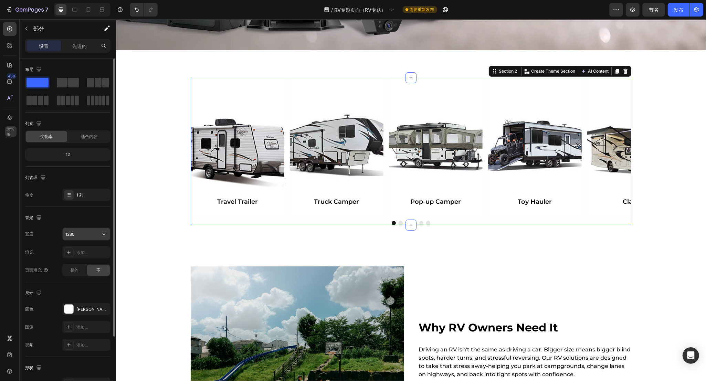
click at [102, 235] on icon "button" at bounding box center [103, 234] width 7 height 7
click at [82, 250] on p "满的 100%" at bounding box center [84, 252] width 39 height 6
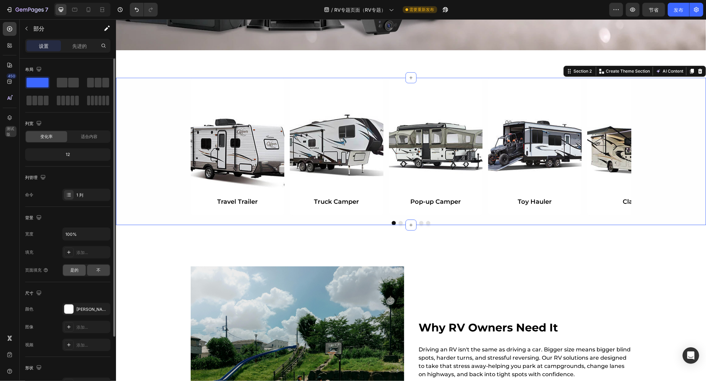
click at [75, 270] on font "是的" at bounding box center [74, 269] width 8 height 5
click at [102, 271] on div "不" at bounding box center [98, 270] width 23 height 11
click at [91, 134] on font "适合内容" at bounding box center [89, 136] width 17 height 5
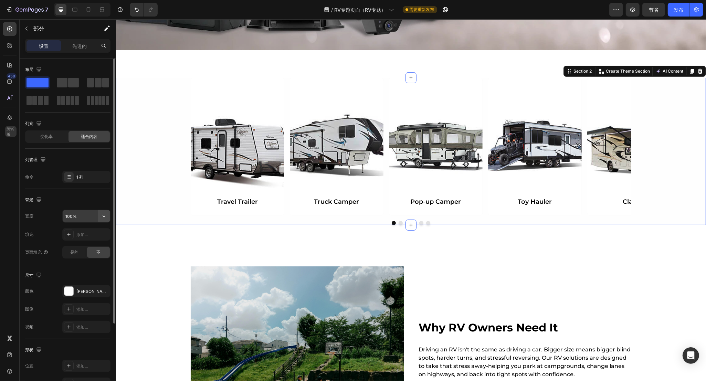
click at [104, 218] on icon "button" at bounding box center [103, 216] width 7 height 7
click at [80, 241] on div "默认 1280像素" at bounding box center [79, 247] width 56 height 13
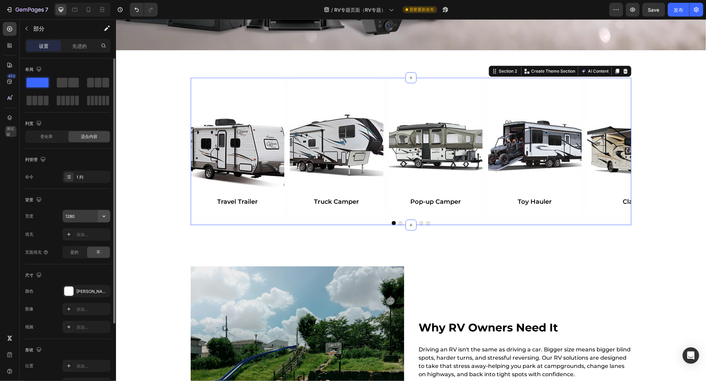
click at [101, 214] on icon "button" at bounding box center [103, 216] width 7 height 7
click at [80, 234] on p "Full 100%" at bounding box center [84, 234] width 39 height 6
type input "100%"
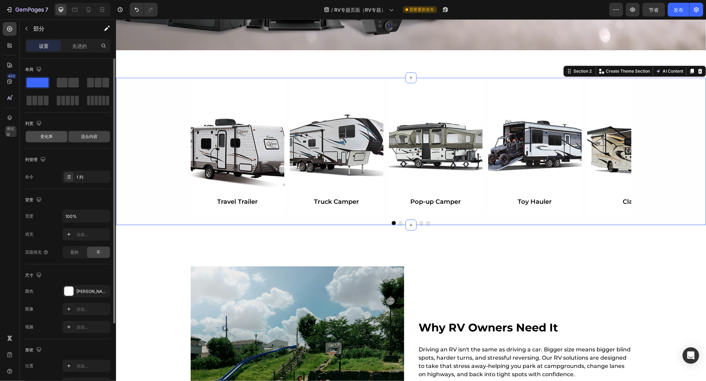
click at [42, 135] on font "变化率" at bounding box center [46, 136] width 12 height 5
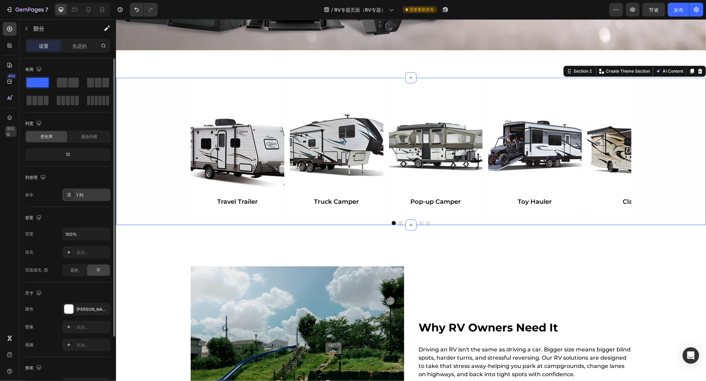
click at [66, 197] on icon at bounding box center [69, 195] width 6 height 6
click at [41, 193] on div "命令 1 列" at bounding box center [67, 195] width 85 height 12
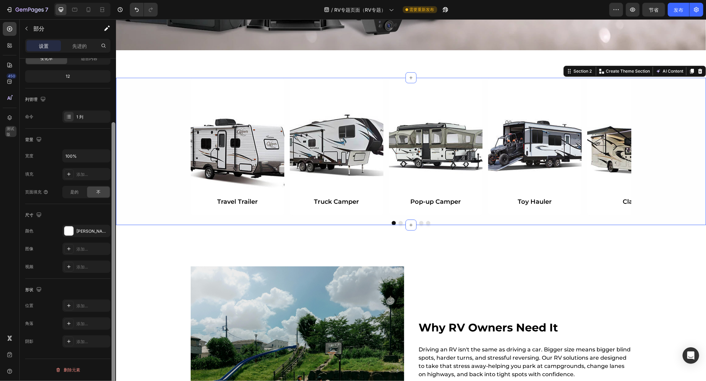
scroll to position [0, 0]
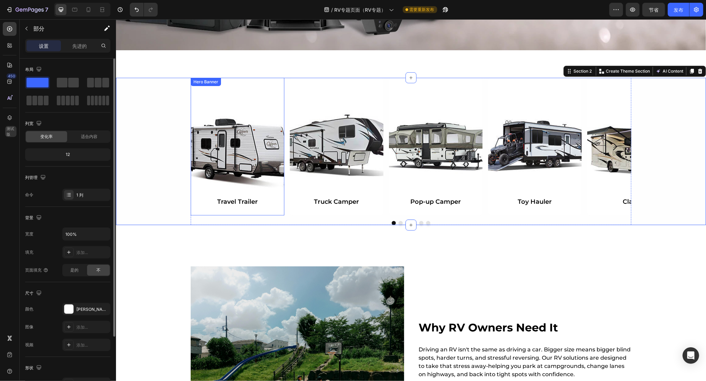
click at [229, 144] on div "Background Image" at bounding box center [237, 147] width 94 height 138
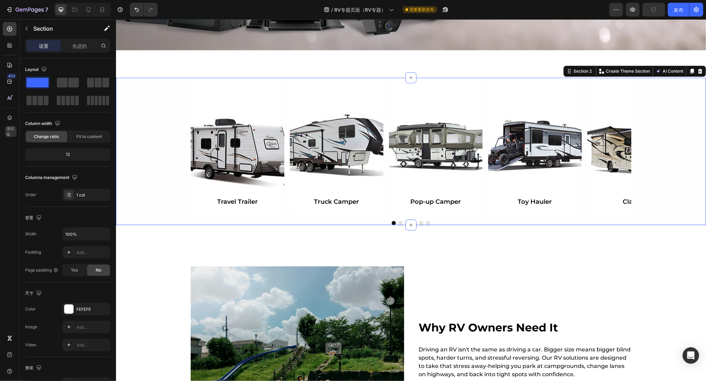
click at [163, 134] on div "Travel Trailer Heading Hero Banner Truck Camper Heading Hero Banner Pop-up Camp…" at bounding box center [411, 151] width 590 height 147
click at [233, 137] on div "Background Image" at bounding box center [237, 147] width 94 height 138
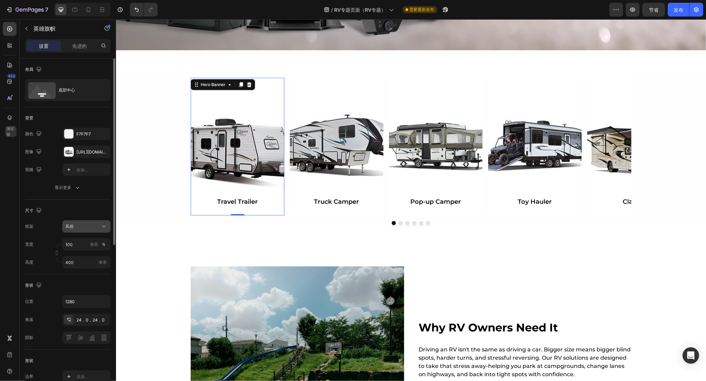
click at [101, 229] on icon at bounding box center [103, 226] width 7 height 7
click at [88, 241] on font "作为横幅来源" at bounding box center [77, 242] width 25 height 5
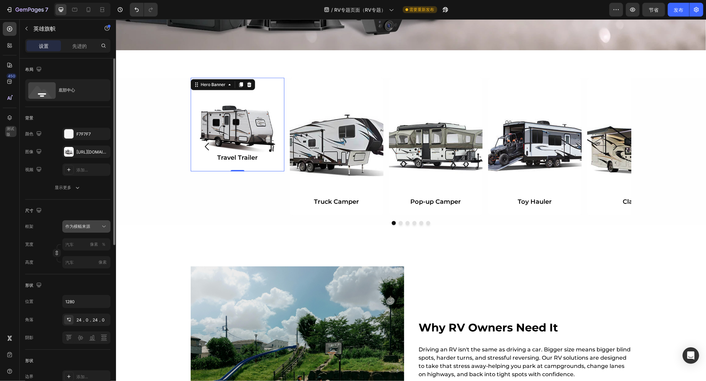
click at [103, 226] on icon at bounding box center [103, 226] width 7 height 7
click at [81, 254] on div "风俗" at bounding box center [85, 255] width 40 height 6
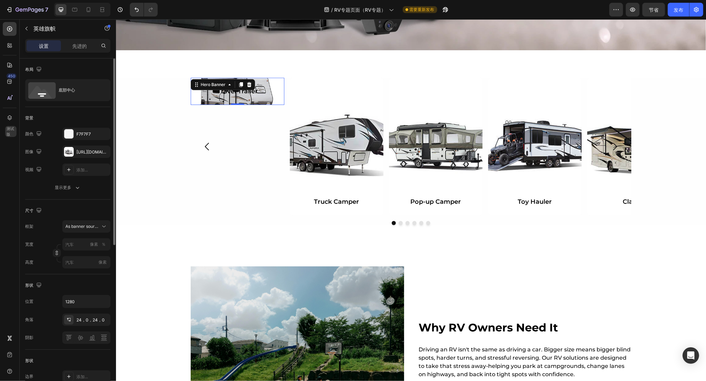
click at [71, 276] on div "形状 位置 1280 角落 24，0，24，0 阴影" at bounding box center [67, 311] width 85 height 75
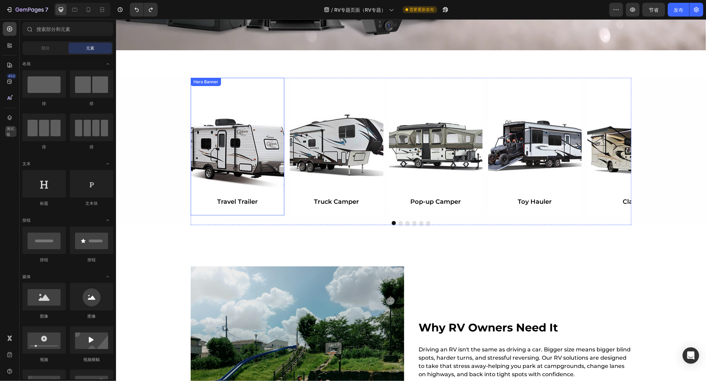
click at [259, 157] on div "Background Image" at bounding box center [237, 147] width 94 height 138
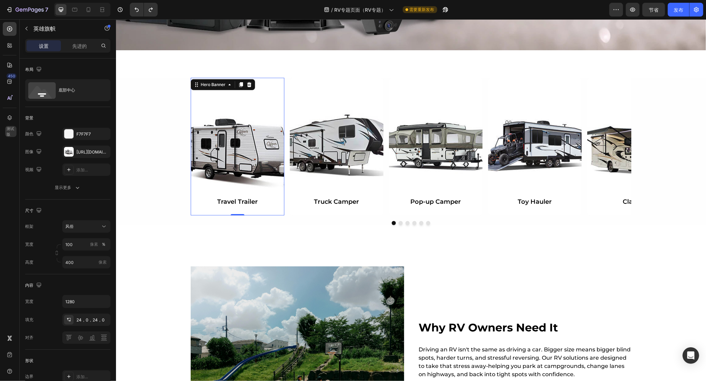
click at [247, 147] on div "Background Image" at bounding box center [237, 147] width 94 height 138
click at [82, 265] on input "400" at bounding box center [86, 262] width 48 height 12
click at [77, 292] on font "适合屏幕" at bounding box center [73, 291] width 17 height 5
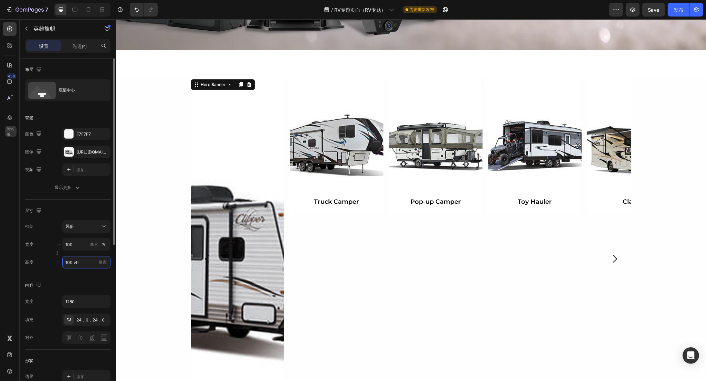
click at [82, 262] on input "100 vh" at bounding box center [86, 262] width 48 height 12
click at [86, 262] on input "100 vh" at bounding box center [86, 262] width 48 height 12
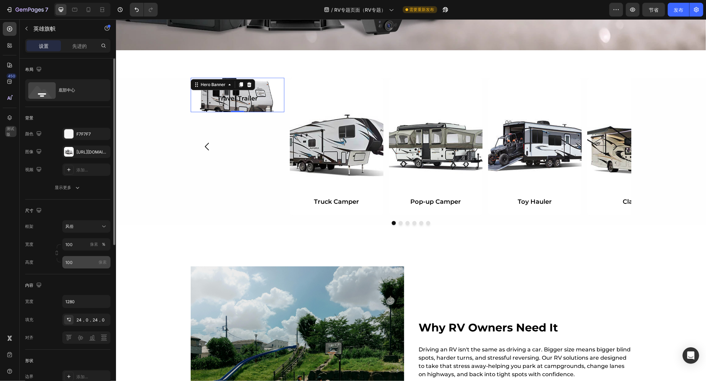
click at [100, 262] on font "像素" at bounding box center [102, 262] width 8 height 5
click at [100, 262] on input "100" at bounding box center [86, 262] width 48 height 12
click at [83, 263] on input "100" at bounding box center [86, 262] width 48 height 12
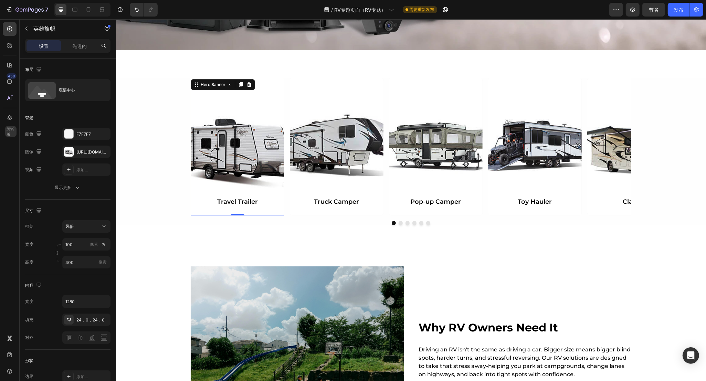
click at [247, 133] on div "Background Image" at bounding box center [237, 147] width 94 height 138
click at [104, 243] on font "％" at bounding box center [104, 244] width 4 height 5
click at [81, 267] on input "400" at bounding box center [86, 262] width 48 height 12
click at [76, 277] on font "适合内容" at bounding box center [73, 278] width 17 height 5
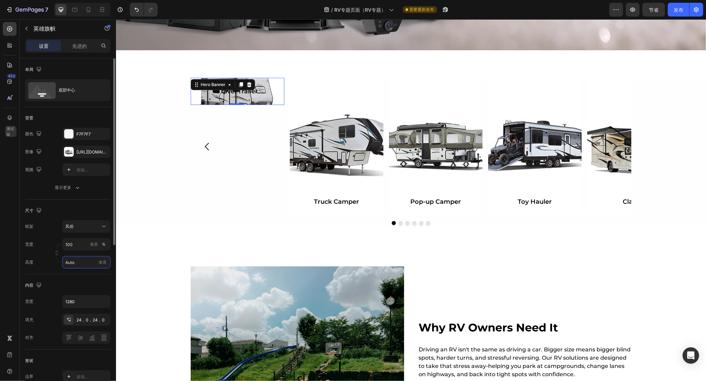
click at [80, 264] on input "Auto" at bounding box center [86, 262] width 48 height 12
click at [78, 291] on font "适合屏幕" at bounding box center [73, 291] width 17 height 5
type input "400"
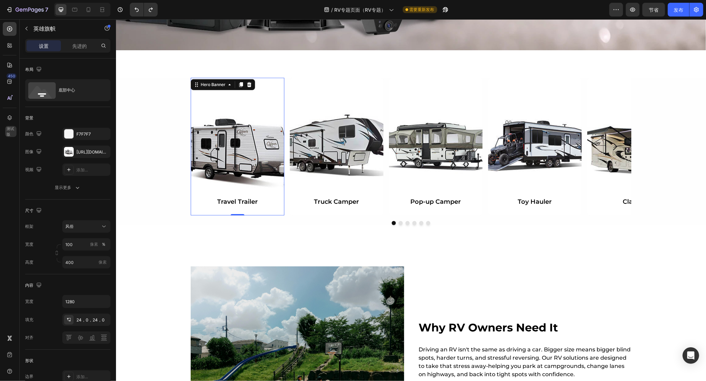
click at [234, 148] on div "Background Image" at bounding box center [237, 147] width 94 height 138
click at [76, 245] on input "100" at bounding box center [86, 244] width 48 height 12
type input "400"
click at [92, 243] on font "像素" at bounding box center [94, 244] width 8 height 5
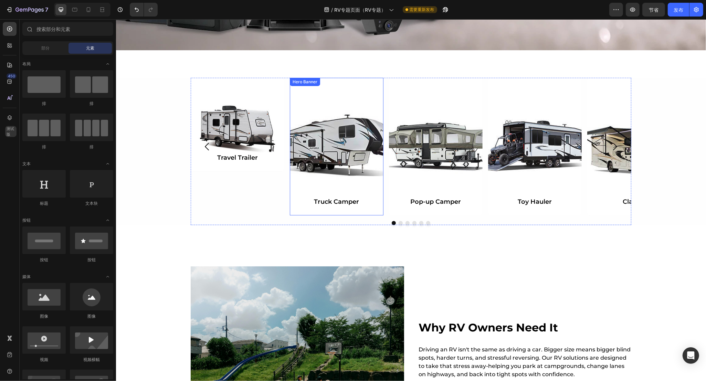
click at [345, 148] on div "Background Image" at bounding box center [336, 147] width 94 height 138
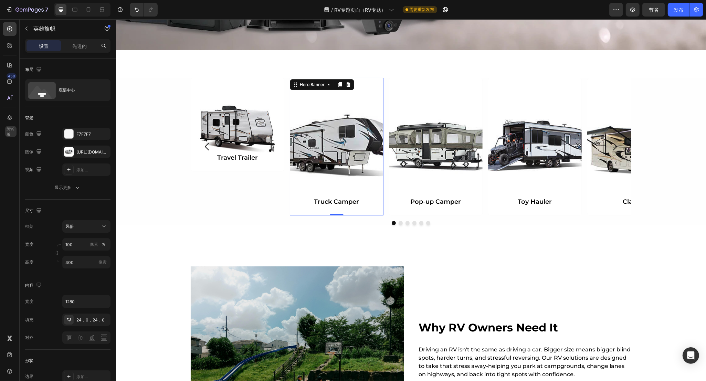
click at [337, 148] on div "Background Image" at bounding box center [336, 147] width 94 height 138
click at [79, 243] on input "100" at bounding box center [86, 244] width 48 height 12
type input "400"
click at [90, 243] on font "像素" at bounding box center [94, 244] width 8 height 5
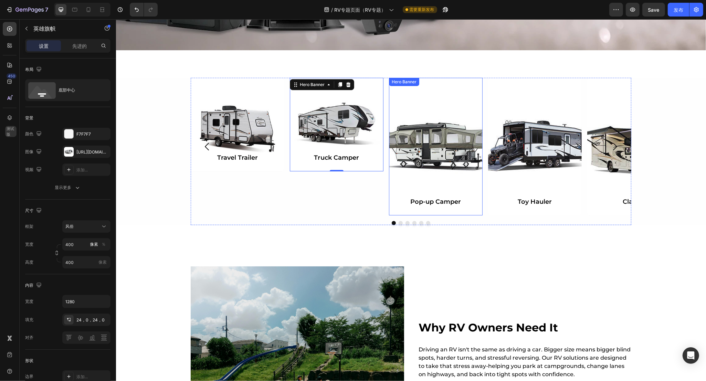
click at [419, 143] on div "Background Image" at bounding box center [436, 147] width 94 height 138
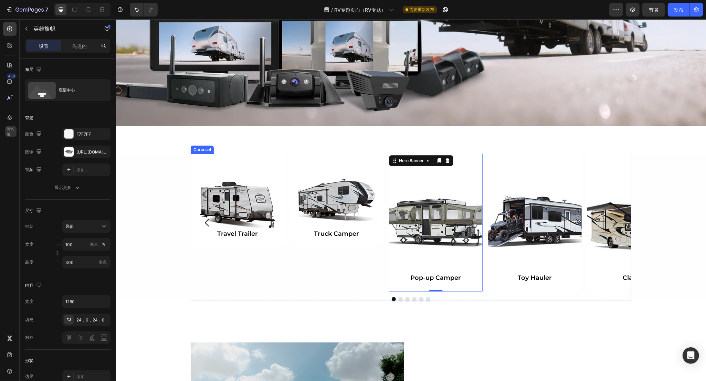
scroll to position [193, 0]
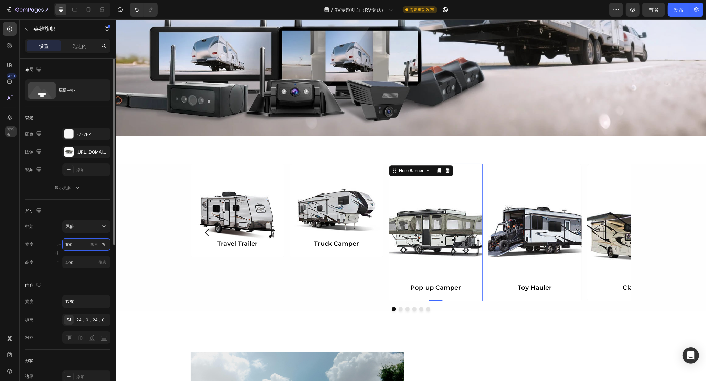
click at [73, 245] on input "100" at bounding box center [86, 244] width 48 height 12
type input "400"
click at [90, 243] on font "像素" at bounding box center [94, 244] width 8 height 5
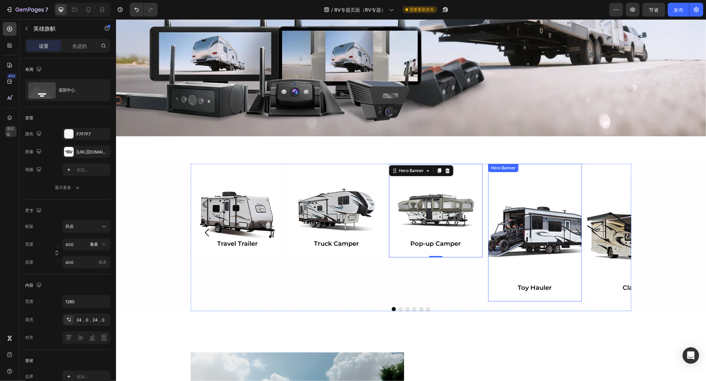
click at [529, 231] on div "Background Image" at bounding box center [535, 233] width 94 height 138
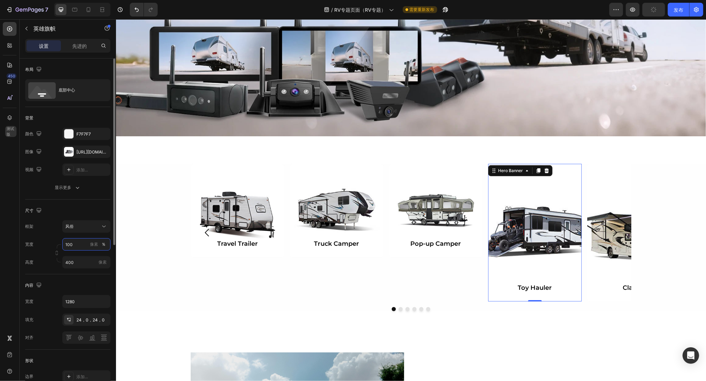
click at [72, 245] on input "100" at bounding box center [86, 244] width 48 height 12
type input "400"
click at [93, 245] on font "像素" at bounding box center [94, 244] width 8 height 5
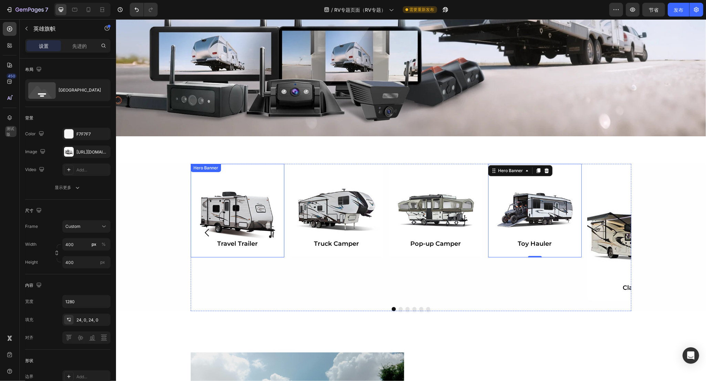
click at [236, 203] on div "Background Image" at bounding box center [237, 211] width 94 height 94
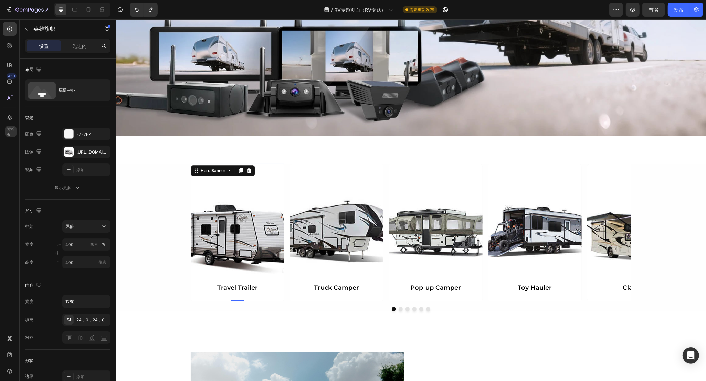
click at [248, 214] on div "Background Image" at bounding box center [237, 233] width 94 height 138
click at [78, 246] on input "400" at bounding box center [86, 244] width 48 height 12
type input "100"
click at [102, 246] on font "％" at bounding box center [104, 244] width 4 height 5
click at [240, 228] on div "Background Image" at bounding box center [237, 233] width 94 height 138
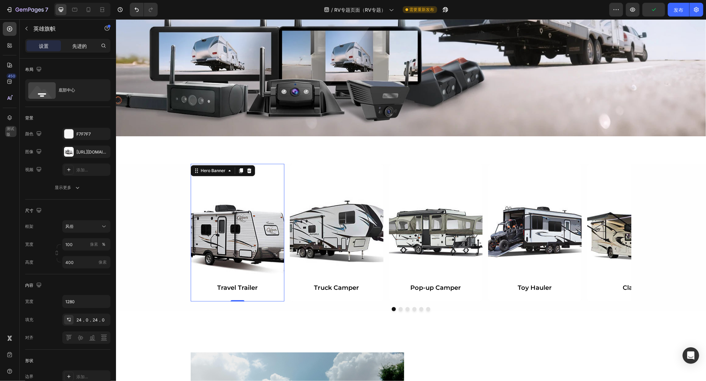
click at [85, 46] on font "先进的" at bounding box center [79, 46] width 14 height 6
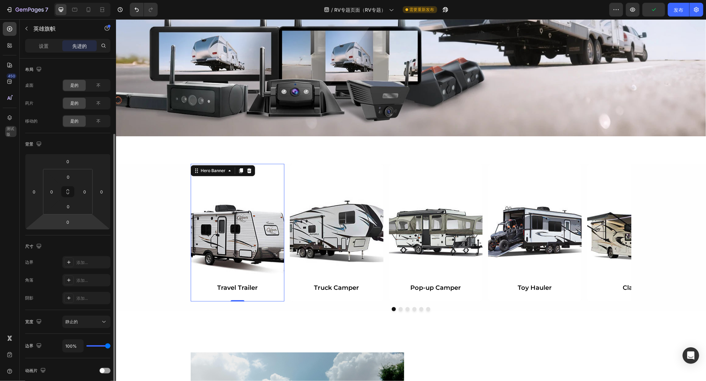
scroll to position [43, 0]
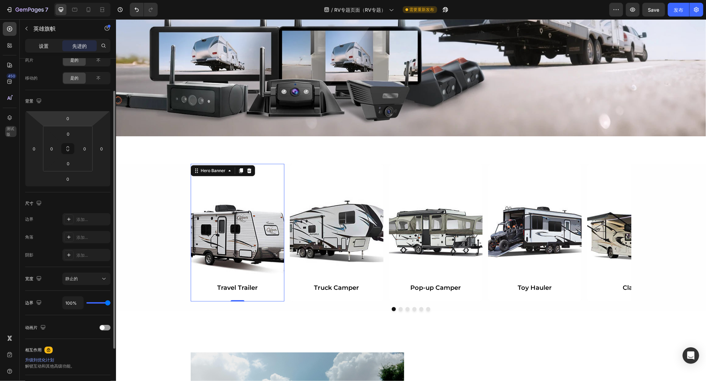
click at [44, 41] on div "设置" at bounding box center [44, 45] width 34 height 11
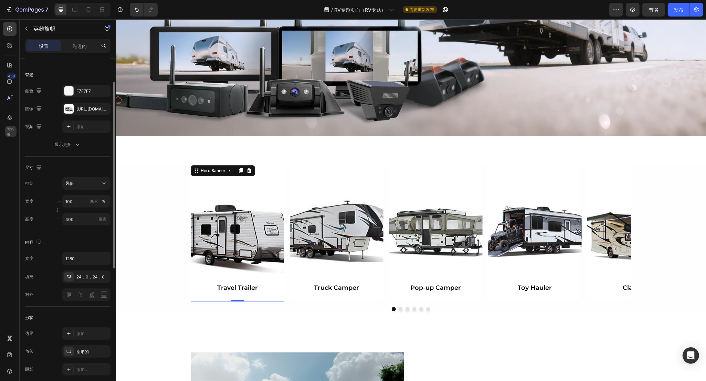
scroll to position [86, 0]
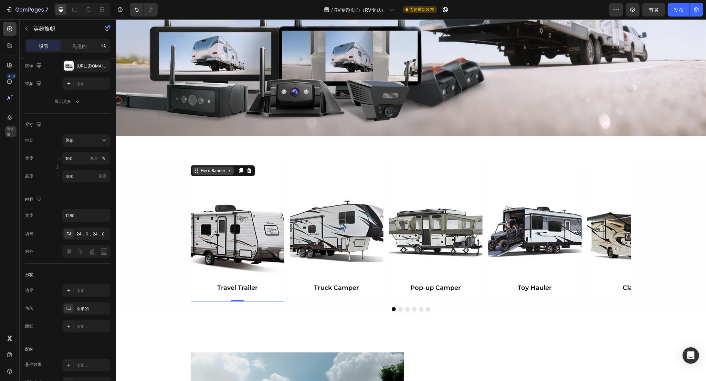
click at [205, 169] on div "Hero Banner" at bounding box center [213, 171] width 28 height 6
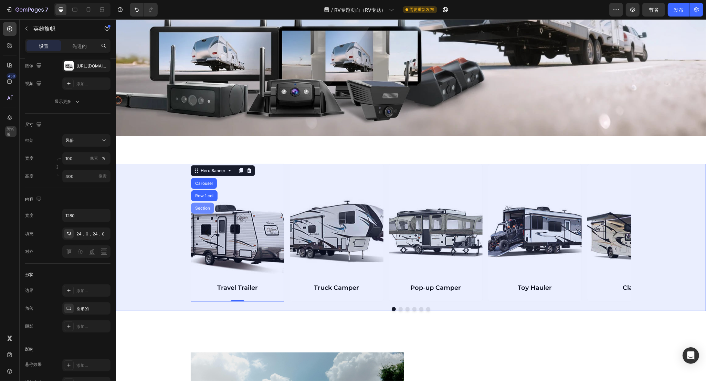
click at [195, 205] on div "Section" at bounding box center [202, 208] width 23 height 11
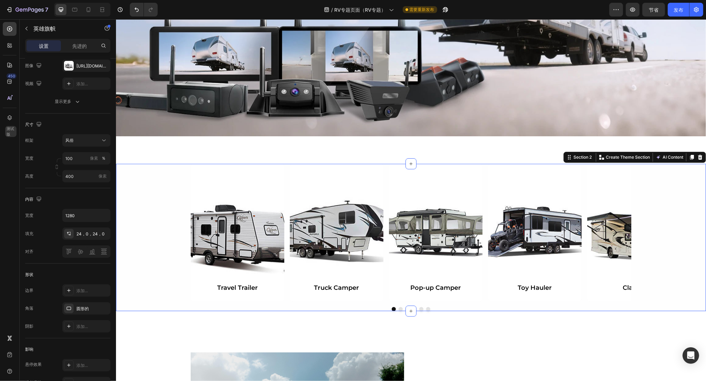
scroll to position [0, 0]
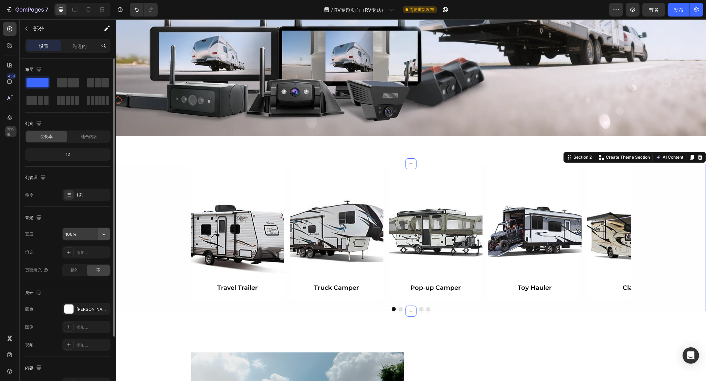
click at [102, 233] on icon "button" at bounding box center [103, 234] width 7 height 7
click at [81, 264] on p "默认 1280像素" at bounding box center [84, 265] width 39 height 6
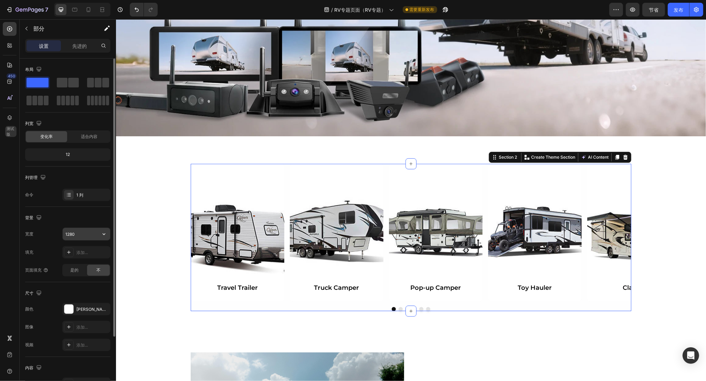
drag, startPoint x: 98, startPoint y: 232, endPoint x: 96, endPoint y: 236, distance: 4.6
click at [98, 232] on button "button" at bounding box center [104, 234] width 12 height 12
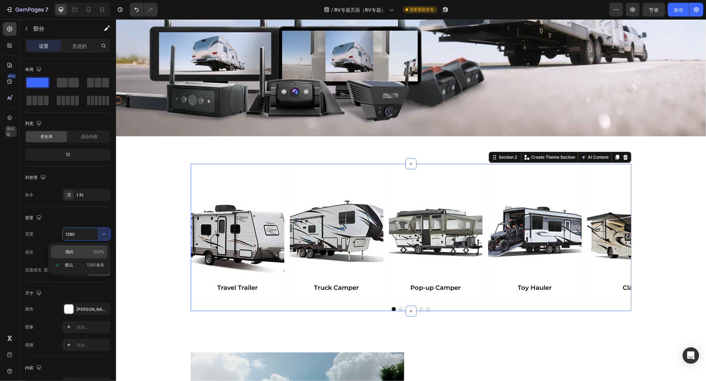
click at [83, 252] on p "满的 100%" at bounding box center [84, 252] width 39 height 6
type input "100%"
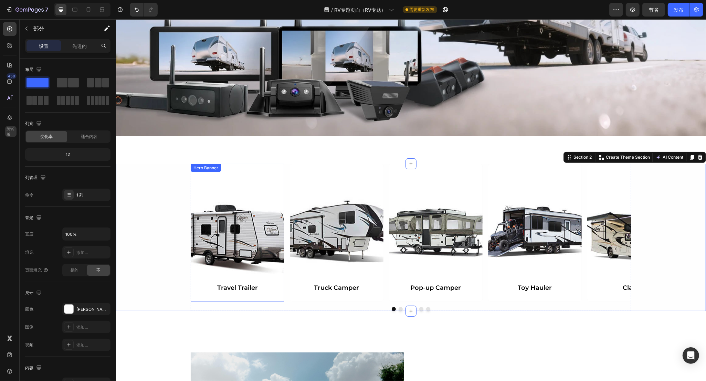
click at [227, 231] on div "Background Image" at bounding box center [237, 233] width 94 height 138
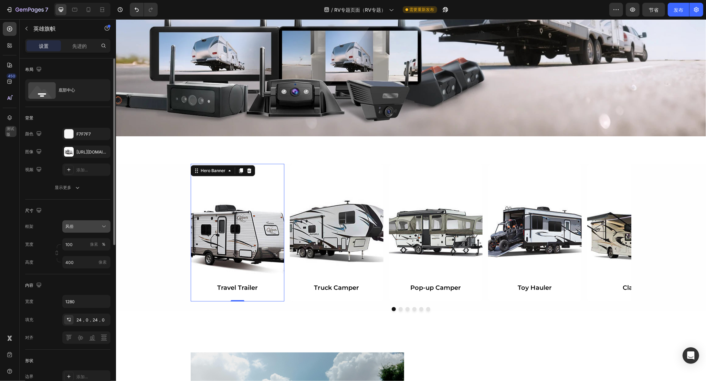
click at [102, 228] on icon at bounding box center [103, 226] width 7 height 7
click at [94, 208] on div "尺寸" at bounding box center [67, 210] width 85 height 11
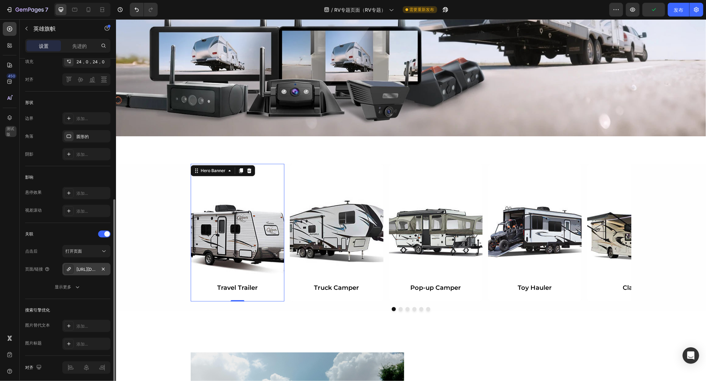
scroll to position [285, 0]
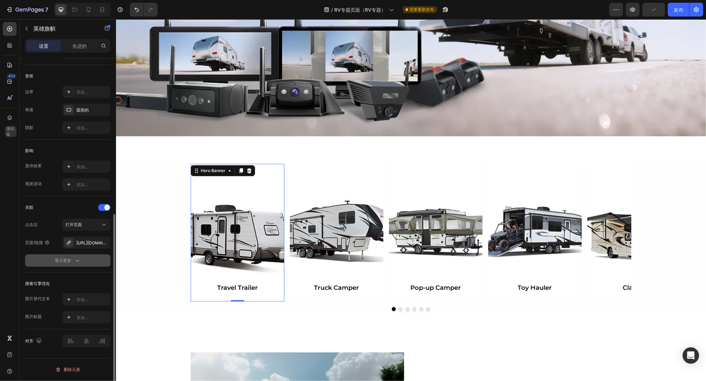
click at [71, 261] on div "显示更多" at bounding box center [68, 260] width 26 height 7
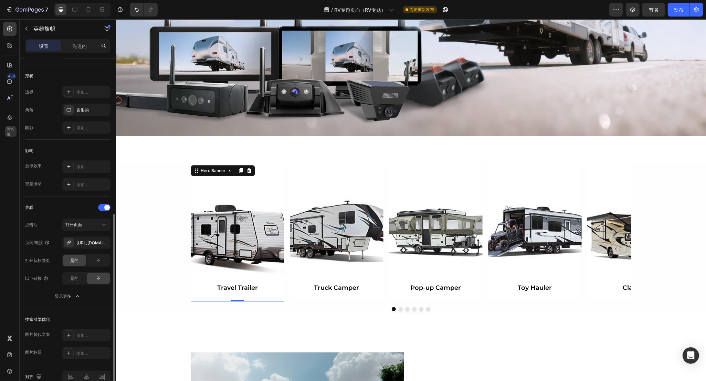
scroll to position [320, 0]
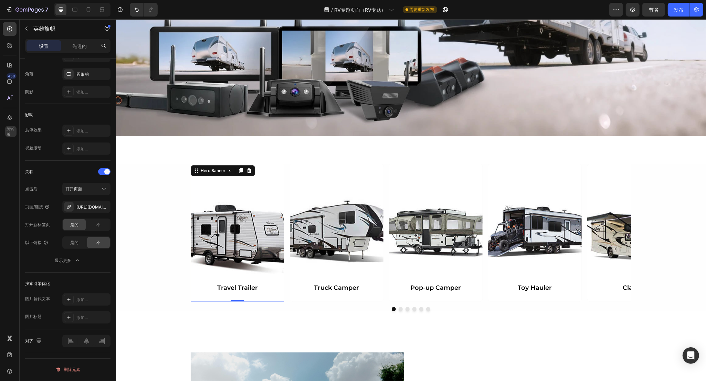
click at [251, 224] on div "Background Image" at bounding box center [237, 233] width 94 height 138
click at [215, 173] on div "Hero Banner" at bounding box center [213, 171] width 28 height 6
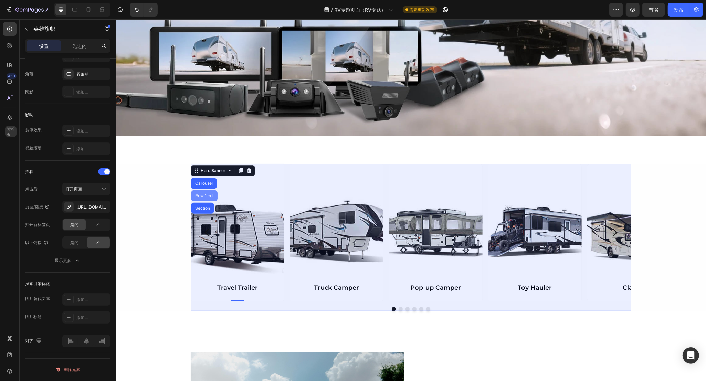
click at [205, 194] on div "Row 1 col" at bounding box center [203, 196] width 21 height 4
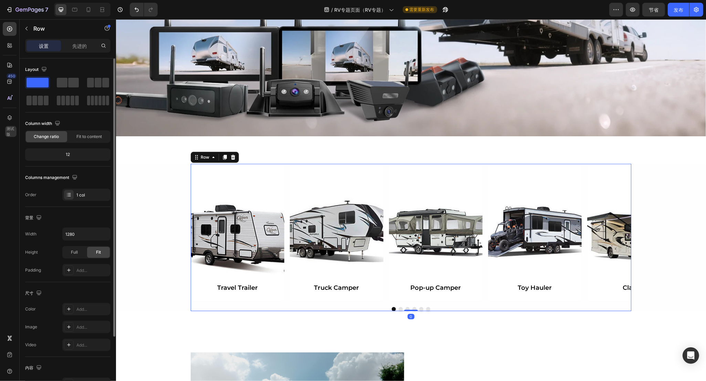
scroll to position [0, 0]
click at [80, 254] on div "满的" at bounding box center [74, 252] width 23 height 11
click at [102, 253] on font "合身" at bounding box center [98, 252] width 8 height 5
click at [85, 44] on font "先进的" at bounding box center [79, 46] width 14 height 6
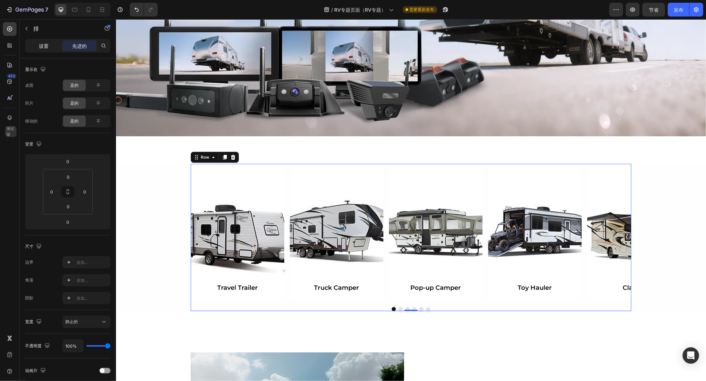
click at [27, 46] on div "设置" at bounding box center [44, 45] width 34 height 11
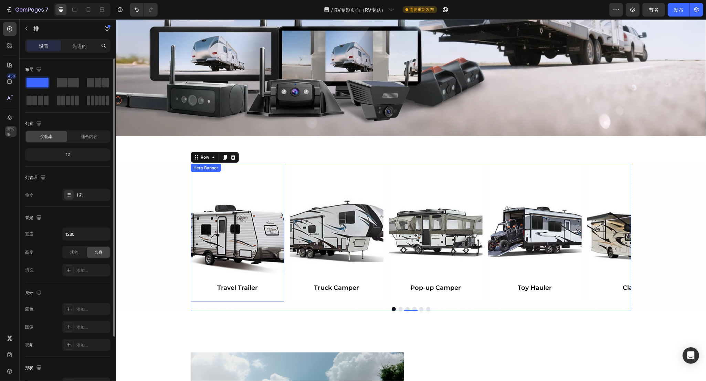
click at [268, 238] on div "Background Image" at bounding box center [237, 233] width 94 height 138
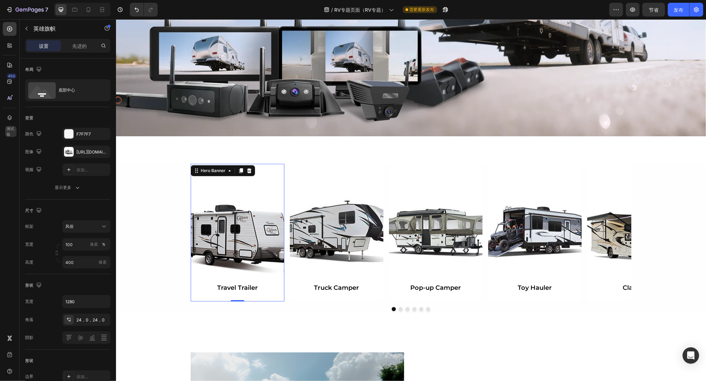
click at [245, 232] on div "Background Image" at bounding box center [237, 233] width 94 height 138
click at [70, 150] on div at bounding box center [69, 152] width 10 height 10
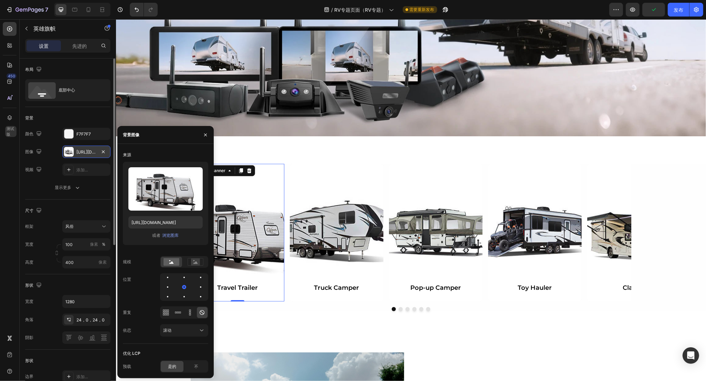
click at [70, 150] on div at bounding box center [69, 152] width 10 height 10
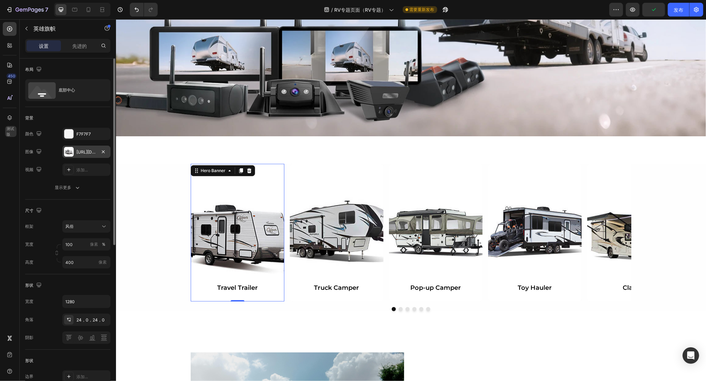
click at [70, 150] on div at bounding box center [69, 152] width 10 height 10
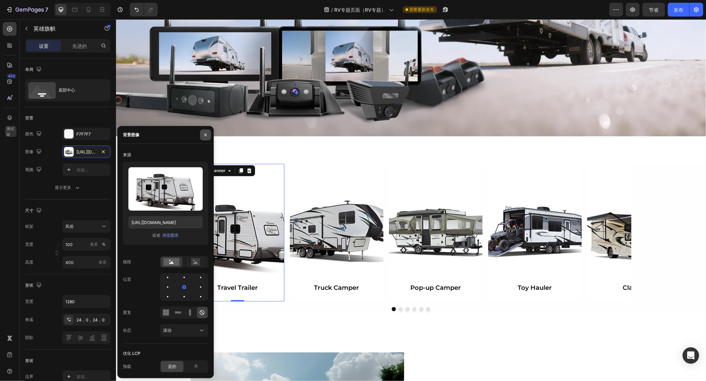
click at [203, 133] on icon "button" at bounding box center [206, 135] width 6 height 6
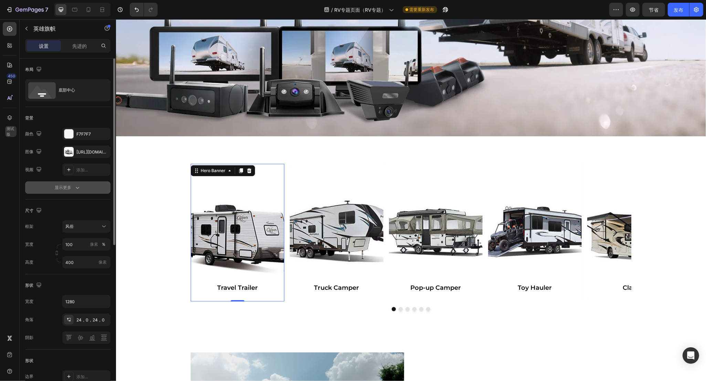
click at [71, 187] on font "显示更多" at bounding box center [63, 187] width 17 height 5
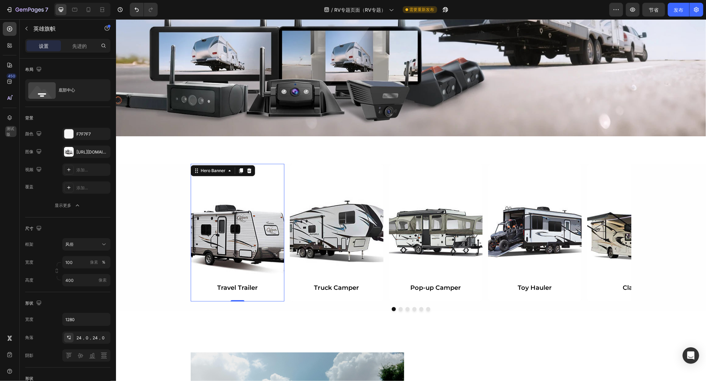
click at [238, 231] on div "Background Image" at bounding box center [237, 233] width 94 height 138
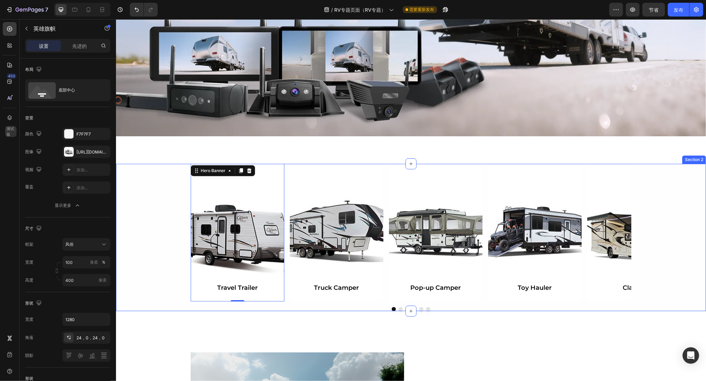
click at [163, 238] on div "Travel Trailer Heading Hero Banner 0 Truck Camper Heading Hero Banner Pop-up Ca…" at bounding box center [411, 237] width 590 height 147
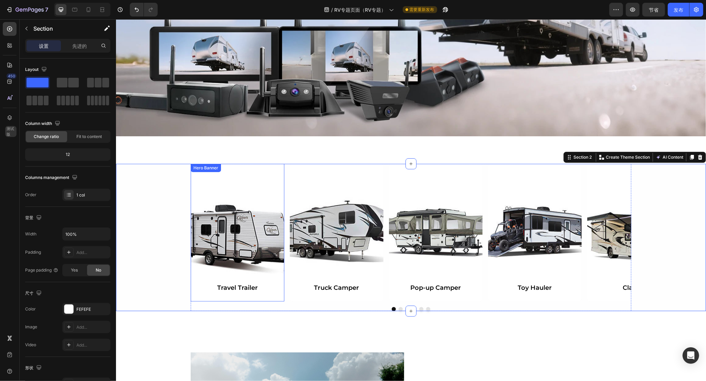
click at [231, 237] on div "Background Image" at bounding box center [237, 233] width 94 height 138
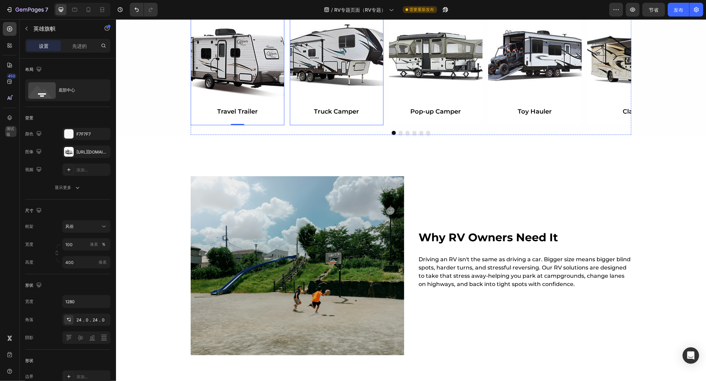
scroll to position [451, 0]
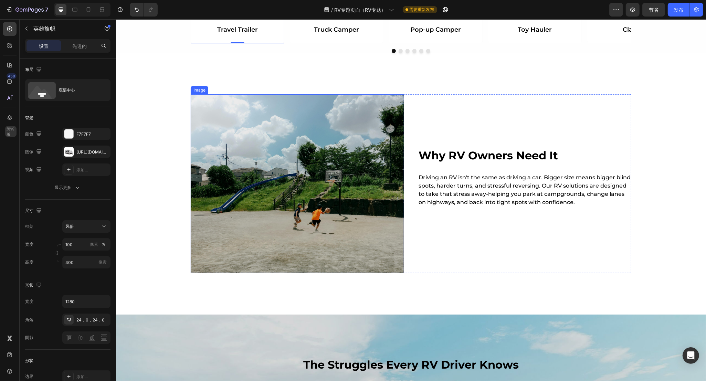
click at [324, 194] on img at bounding box center [296, 183] width 213 height 179
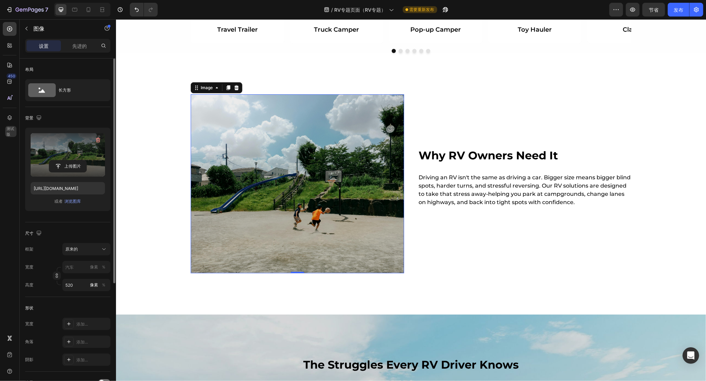
click at [62, 152] on label at bounding box center [68, 154] width 74 height 43
click at [62, 160] on input "file" at bounding box center [67, 166] width 37 height 12
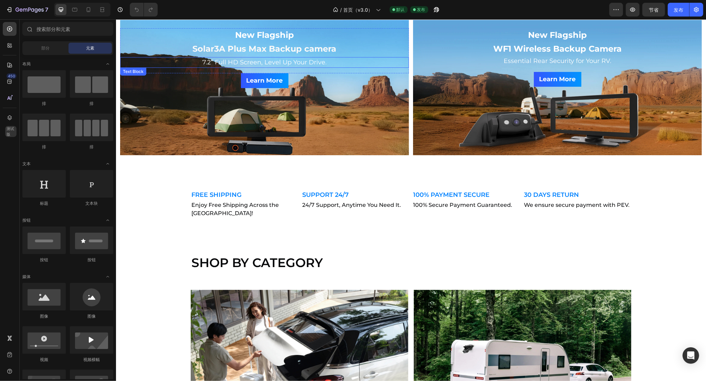
scroll to position [301, 0]
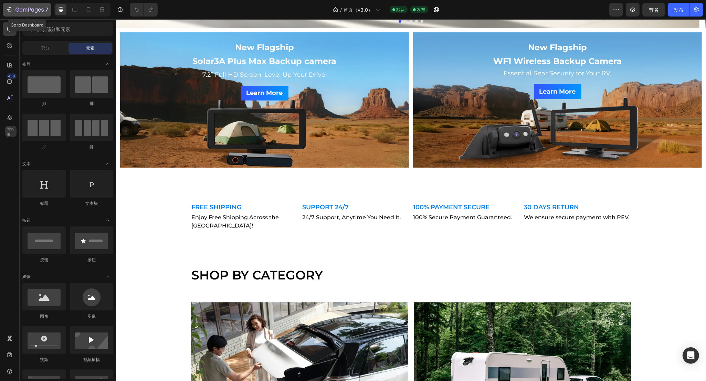
click at [28, 10] on icon "button" at bounding box center [29, 10] width 28 height 6
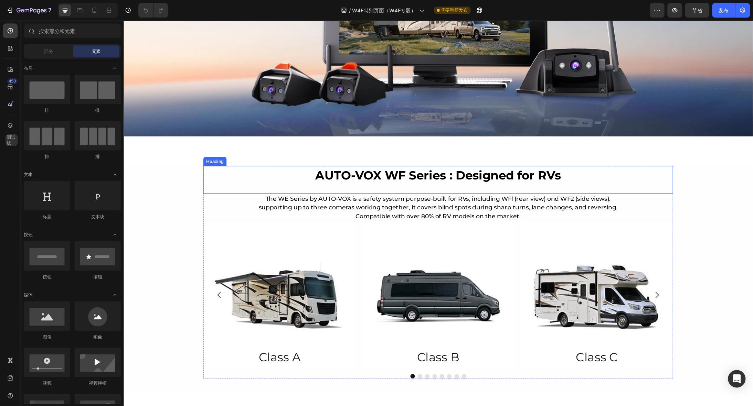
scroll to position [258, 0]
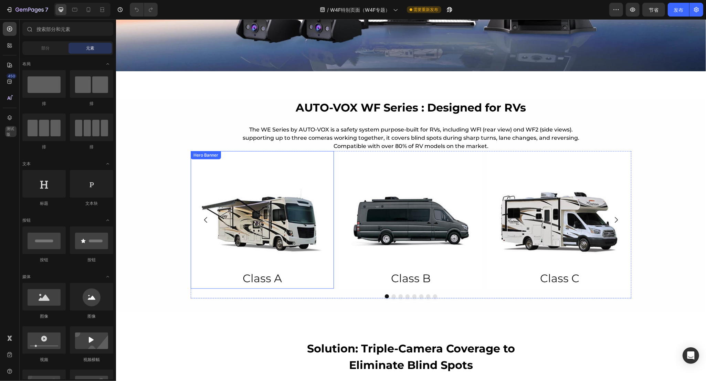
click at [272, 221] on div "Background Image" at bounding box center [261, 220] width 143 height 138
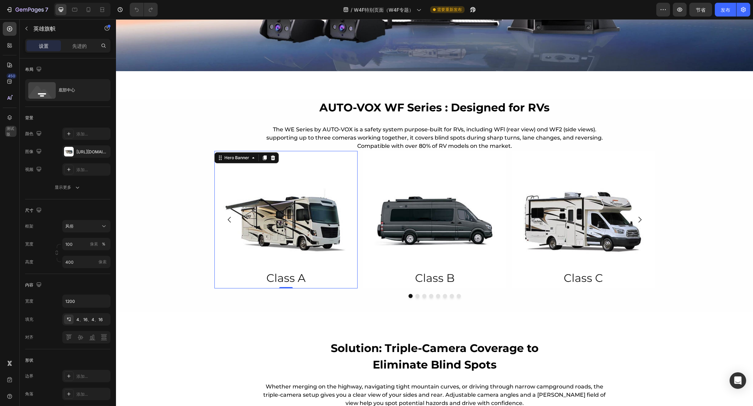
click at [309, 206] on div "Background Image" at bounding box center [285, 220] width 143 height 138
click at [101, 230] on icon at bounding box center [103, 226] width 7 height 7
click at [80, 257] on span "Custom" at bounding box center [72, 255] width 15 height 6
click at [183, 194] on div "AUTO-VOX WF Series : Designed for RVs Heading The WE Series by AUTO-VOX is a sa…" at bounding box center [434, 205] width 637 height 213
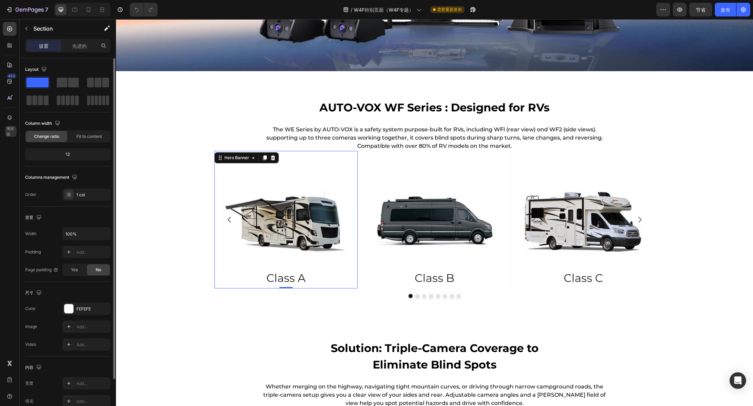
click at [295, 203] on div "Background Image" at bounding box center [285, 220] width 143 height 138
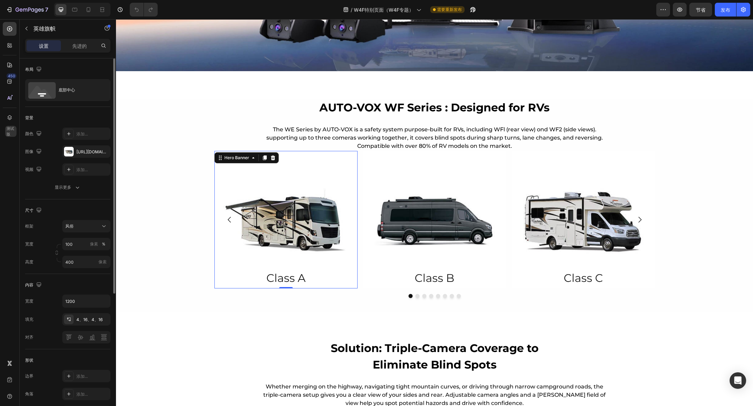
click at [290, 215] on div "Background Image" at bounding box center [285, 220] width 143 height 138
click at [441, 225] on div "Background Image" at bounding box center [434, 220] width 143 height 138
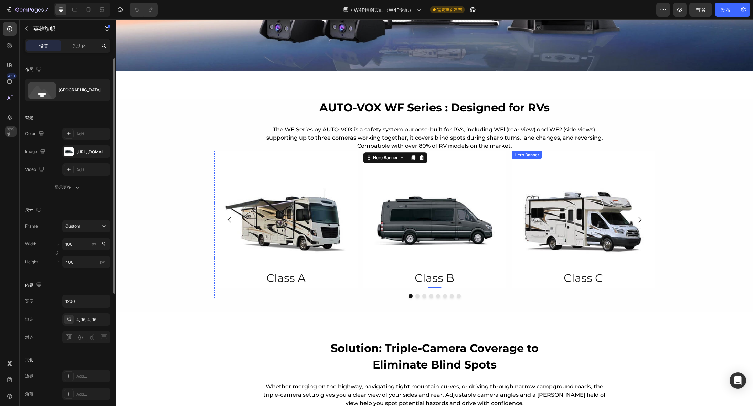
click at [579, 217] on div "Background Image" at bounding box center [583, 220] width 143 height 138
click at [455, 209] on div "Background Image" at bounding box center [434, 220] width 143 height 138
click at [281, 208] on div "Background Image" at bounding box center [285, 220] width 143 height 138
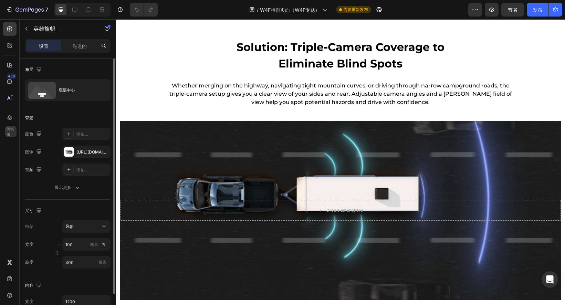
scroll to position [560, 0]
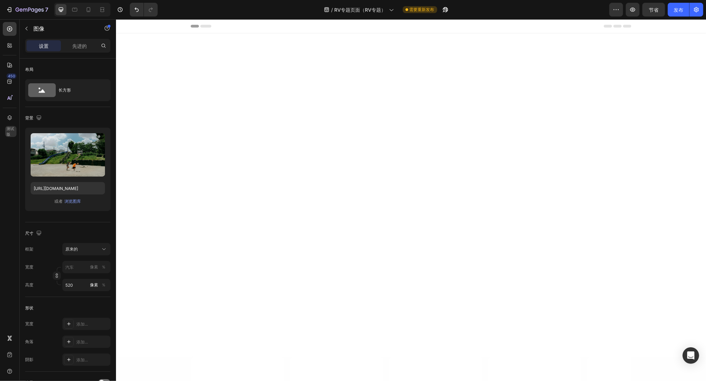
scroll to position [451, 0]
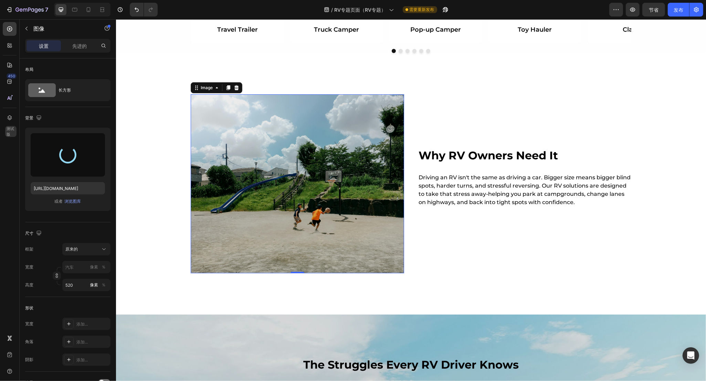
type input "[URL][DOMAIN_NAME]"
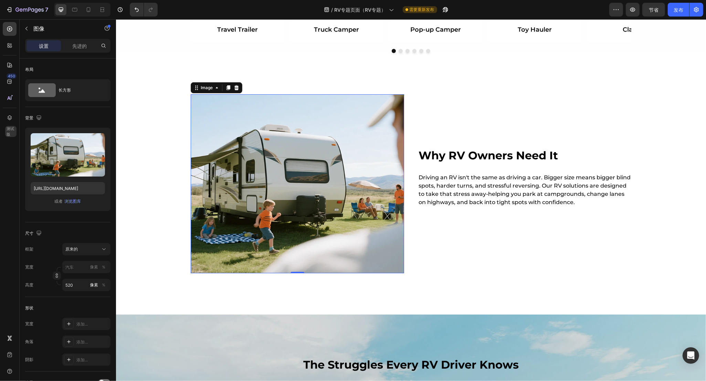
click at [174, 295] on div "Travel Trailer Heading Hero Banner Truck Camper Heading Hero Banner Pop-up Camp…" at bounding box center [411, 384] width 590 height 1604
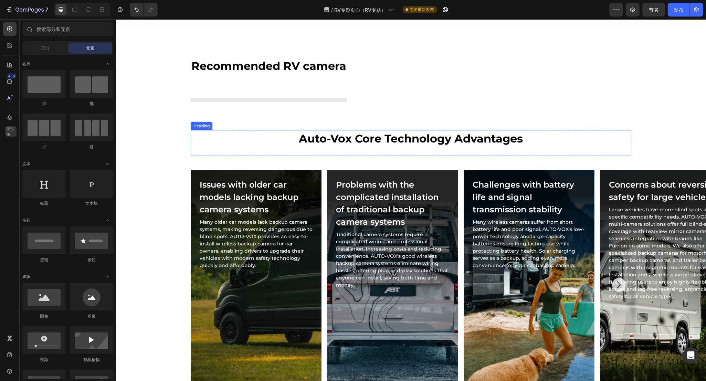
scroll to position [1398, 0]
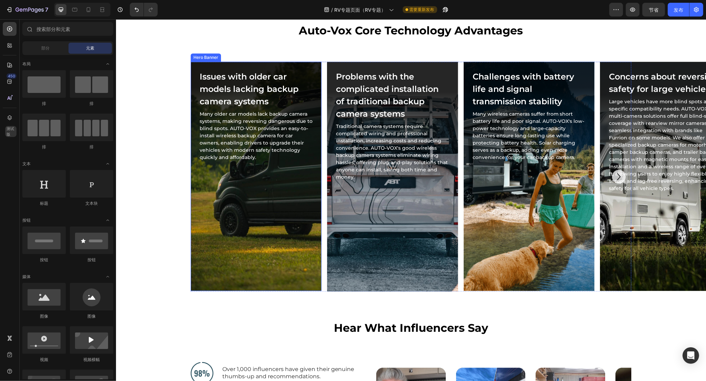
click at [257, 223] on div "Background Image" at bounding box center [255, 176] width 131 height 229
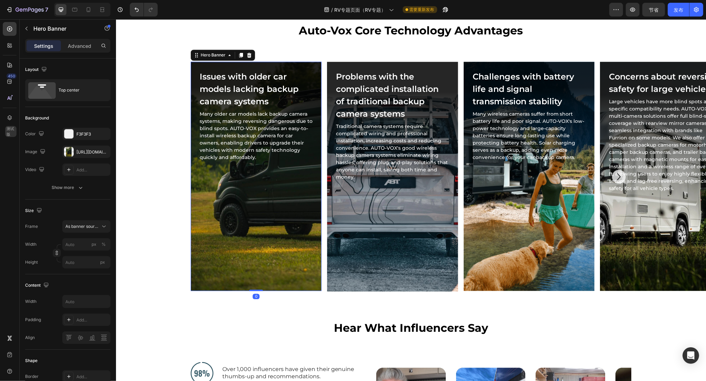
click at [267, 220] on div "Background Image" at bounding box center [255, 176] width 131 height 229
click at [274, 233] on div "Background Image" at bounding box center [255, 176] width 131 height 229
click at [274, 217] on div "Background Image" at bounding box center [255, 176] width 131 height 229
click at [267, 215] on div "Background Image" at bounding box center [255, 176] width 131 height 229
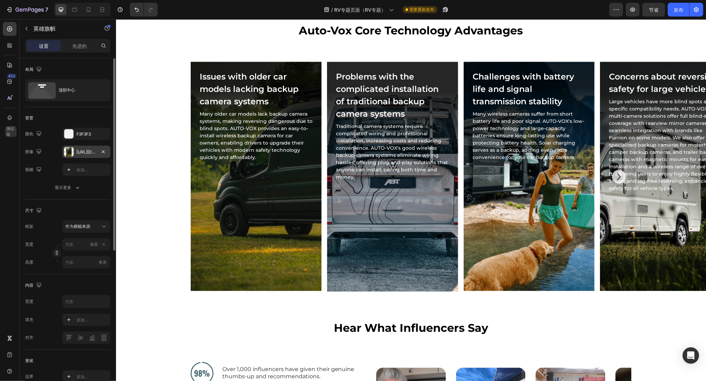
click at [83, 153] on font "https://cdn.shopify.com/s/files/1/0690/9349/0910/files/story-solution-img1.webp…" at bounding box center [98, 151] width 44 height 5
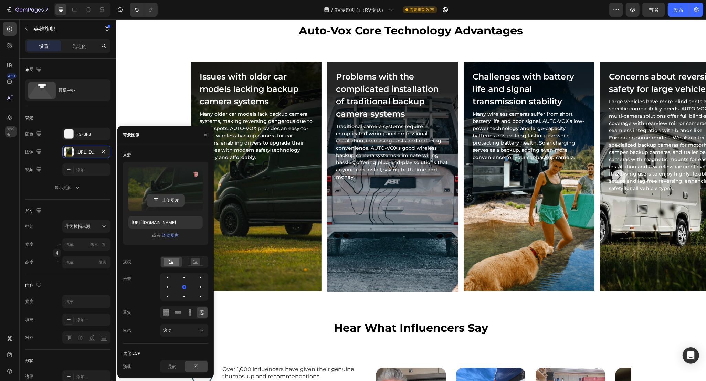
click at [169, 201] on input "file" at bounding box center [165, 200] width 37 height 12
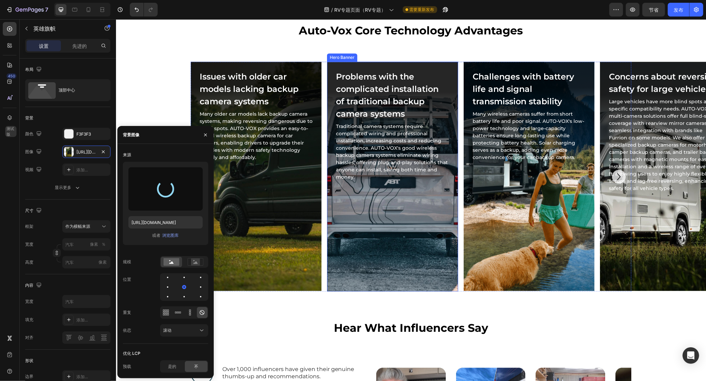
type input "https://cdn.shopify.com/s/files/1/0690/9349/0910/files/gempages_563168023557440…"
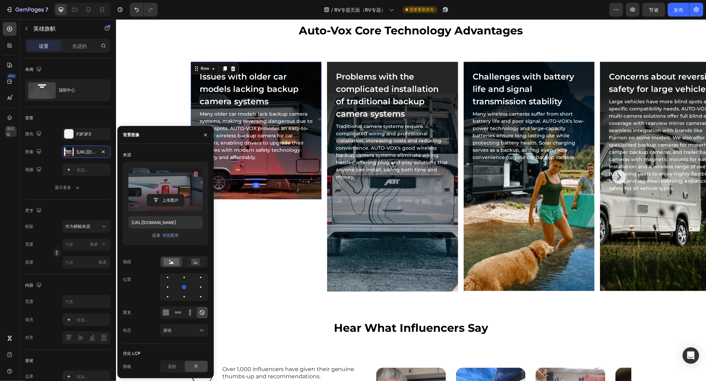
click at [259, 171] on div "Issues with older car models lacking backup camera systems Heading Many older c…" at bounding box center [255, 121] width 131 height 118
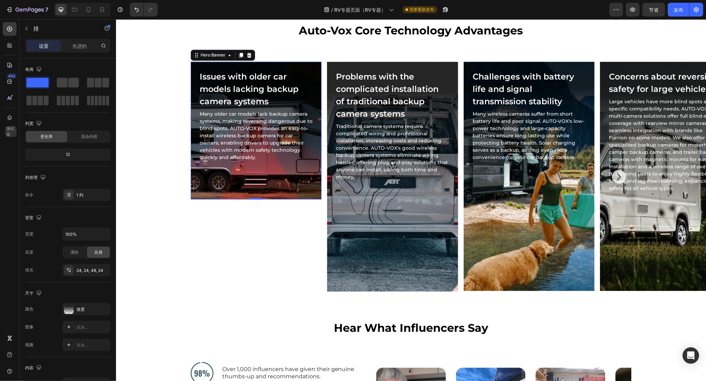
click at [288, 187] on div "Background Image" at bounding box center [255, 131] width 131 height 138
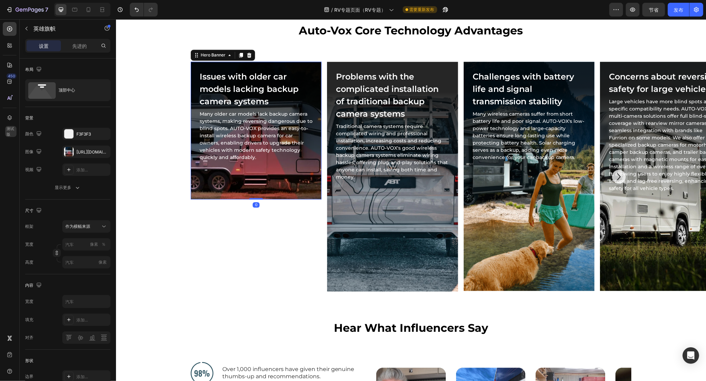
click at [287, 191] on div "Background Image" at bounding box center [255, 131] width 131 height 138
click at [258, 176] on div "Issues with older car models lacking backup camera systems Heading Many older c…" at bounding box center [255, 121] width 131 height 118
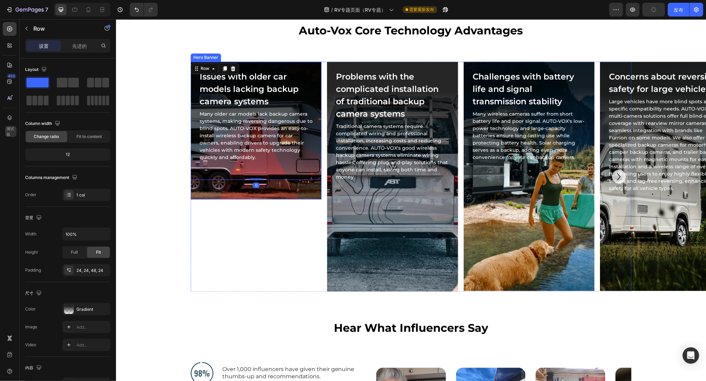
click at [271, 187] on div "Background Image" at bounding box center [255, 131] width 131 height 138
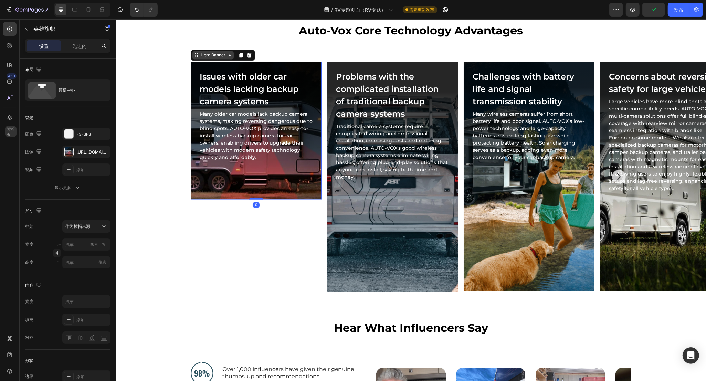
click at [214, 54] on div "Hero Banner" at bounding box center [213, 55] width 28 height 6
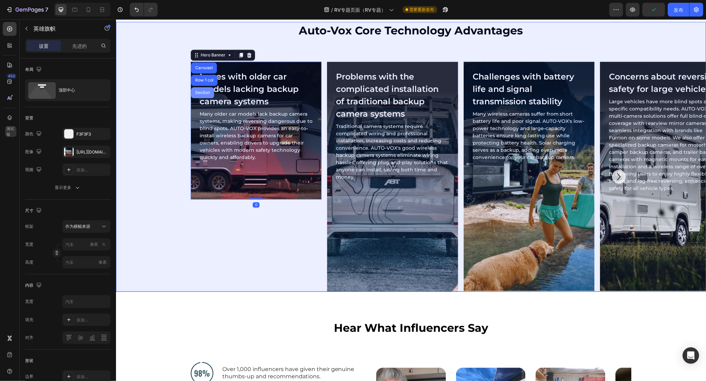
click at [197, 93] on div "Section" at bounding box center [202, 93] width 18 height 4
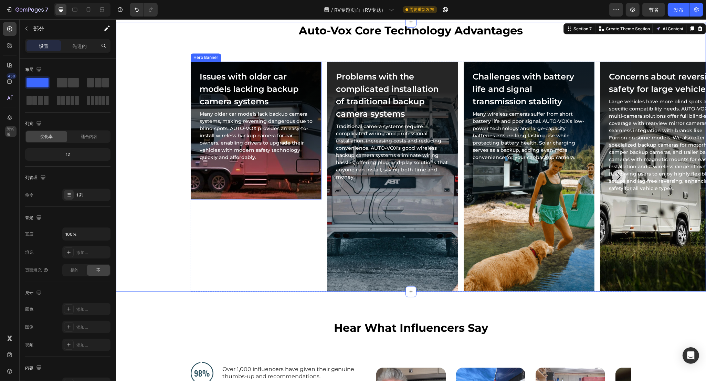
click at [266, 192] on div "Background Image" at bounding box center [255, 131] width 131 height 138
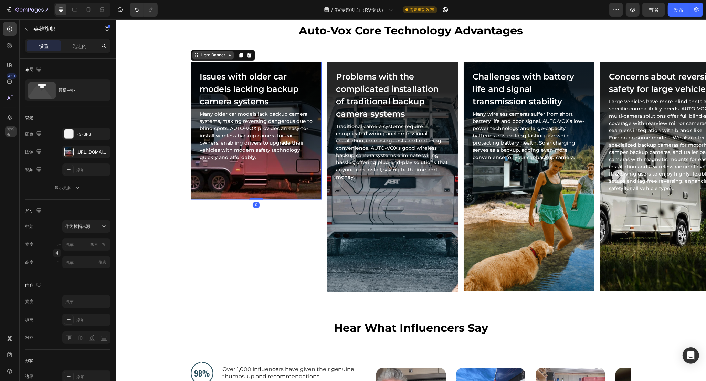
click at [219, 54] on div "Hero Banner" at bounding box center [213, 55] width 28 height 6
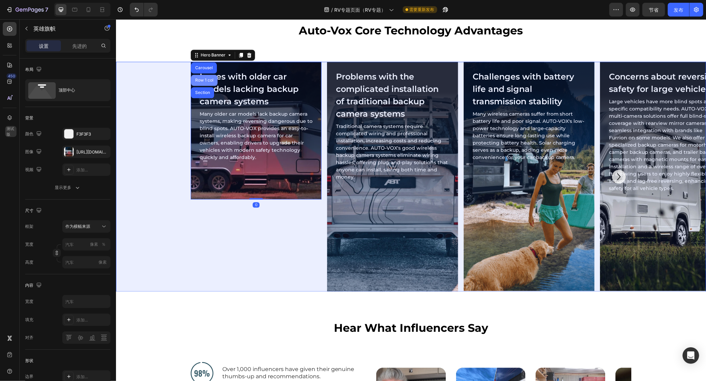
click at [198, 78] on div "Row 1 col" at bounding box center [204, 80] width 27 height 11
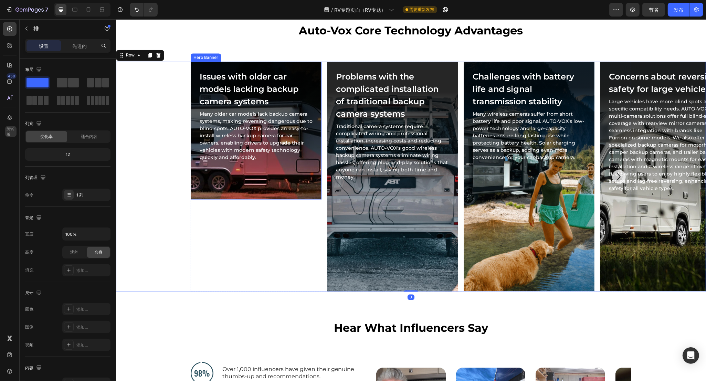
click at [286, 195] on div "Background Image" at bounding box center [255, 131] width 131 height 138
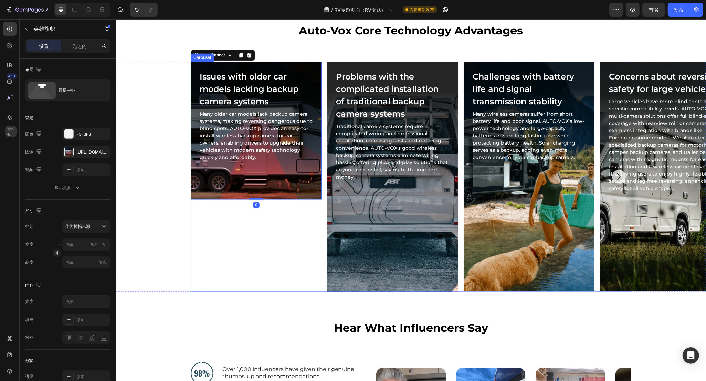
click at [240, 224] on div "Issues with older car models lacking backup camera systems Heading Many older c…" at bounding box center [255, 177] width 131 height 230
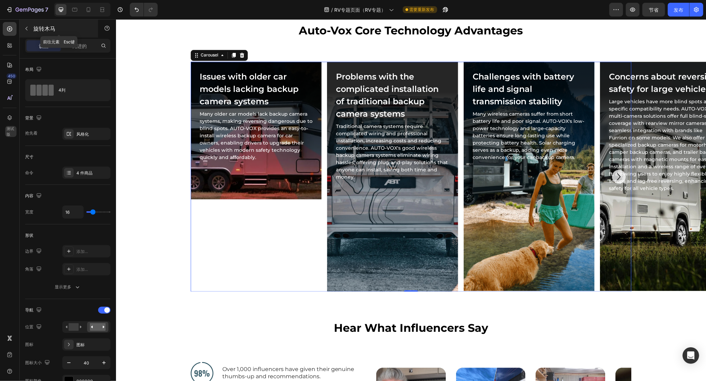
click at [29, 28] on icon "button" at bounding box center [27, 29] width 6 height 6
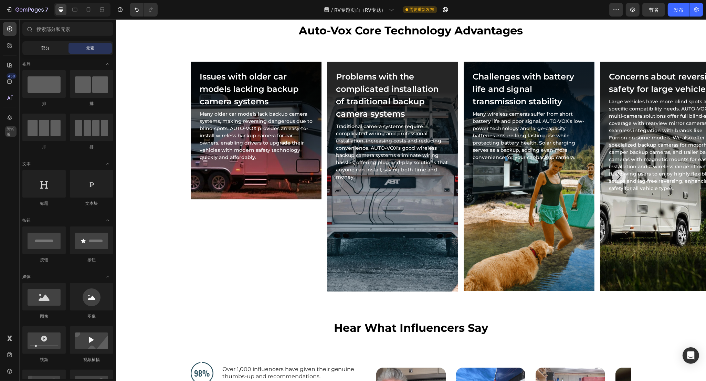
click at [46, 47] on font "部分" at bounding box center [45, 47] width 8 height 5
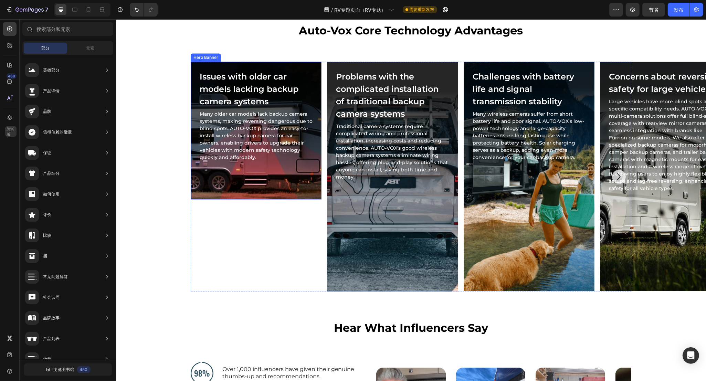
click at [290, 192] on div "Background Image" at bounding box center [255, 131] width 131 height 138
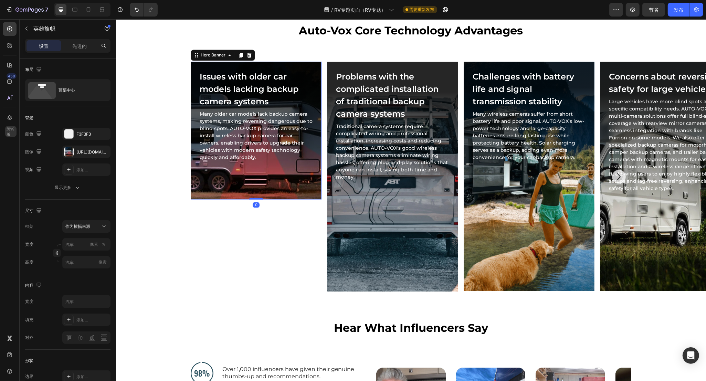
click at [287, 188] on div "Background Image" at bounding box center [255, 131] width 131 height 138
click at [286, 188] on div "Background Image" at bounding box center [255, 131] width 131 height 138
click at [73, 263] on input "像素" at bounding box center [86, 262] width 48 height 12
click at [73, 289] on font "适合屏幕" at bounding box center [73, 291] width 17 height 5
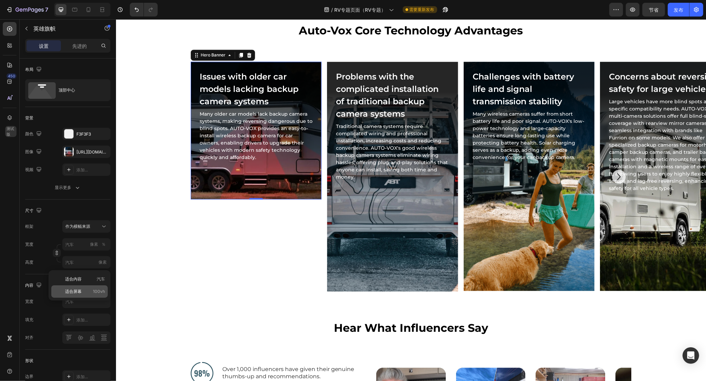
type input "100"
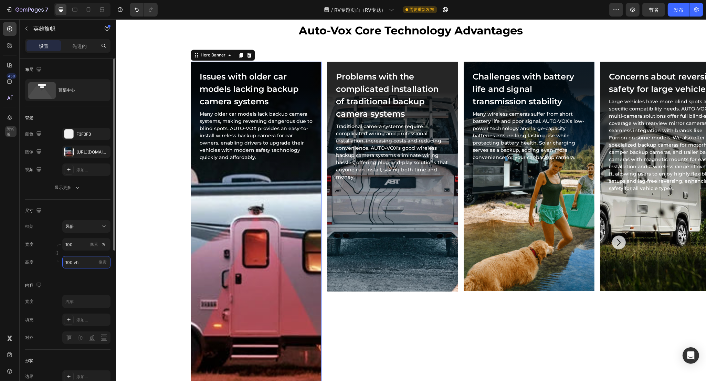
click at [79, 262] on input "100 vh" at bounding box center [86, 262] width 48 height 12
click at [85, 262] on input "100 vh" at bounding box center [86, 262] width 48 height 12
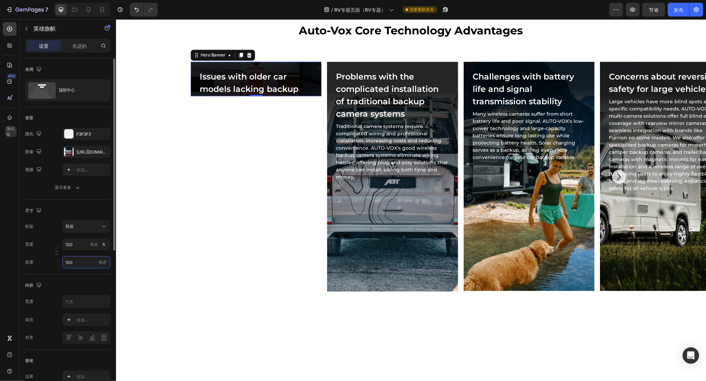
drag, startPoint x: 85, startPoint y: 262, endPoint x: 59, endPoint y: 260, distance: 26.3
click at [59, 260] on div "宽度 100 像素 ％ 高度 100 像素" at bounding box center [67, 253] width 85 height 30
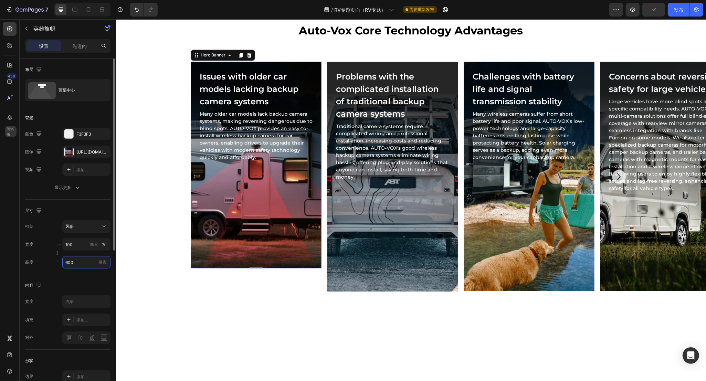
click at [88, 262] on input "600" at bounding box center [86, 262] width 48 height 12
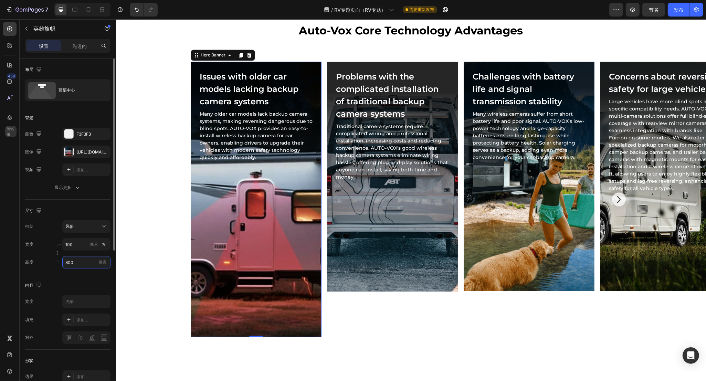
click at [83, 261] on input "800" at bounding box center [86, 262] width 48 height 12
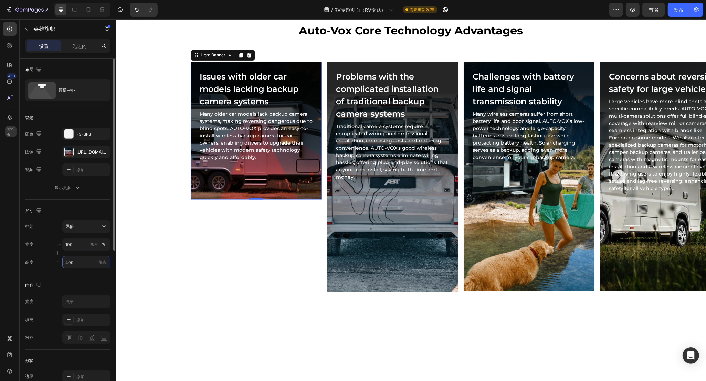
type input "400"
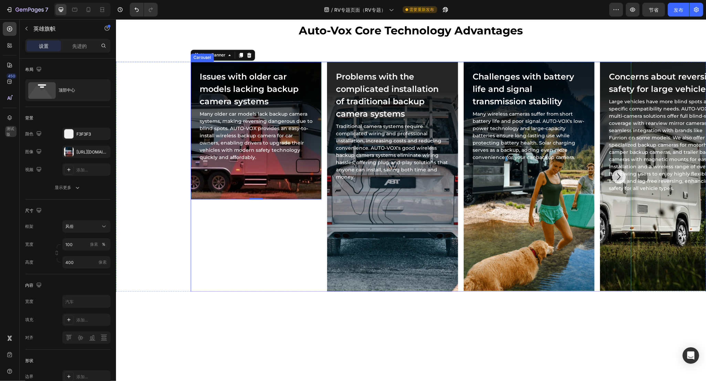
click at [247, 254] on div "Issues with older car models lacking backup camera systems Heading Many older c…" at bounding box center [255, 177] width 131 height 230
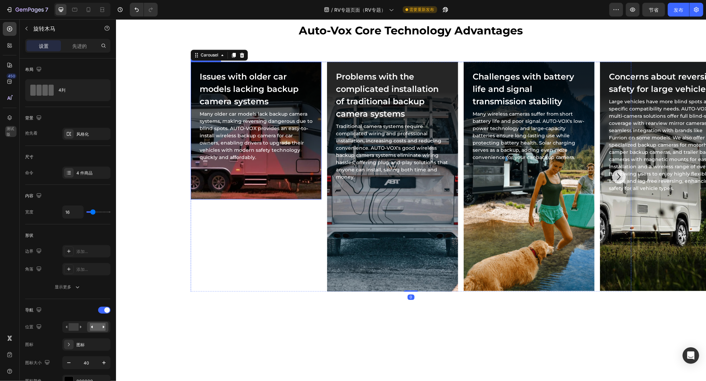
click at [298, 191] on div "Background Image" at bounding box center [255, 131] width 131 height 138
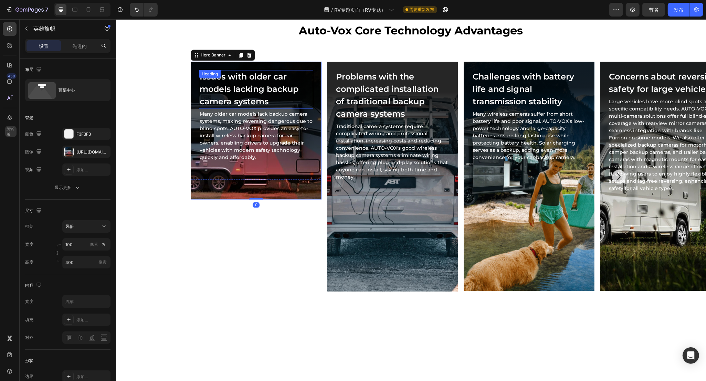
click at [243, 92] on h2 "Issues with older car models lacking backup camera systems" at bounding box center [256, 89] width 114 height 39
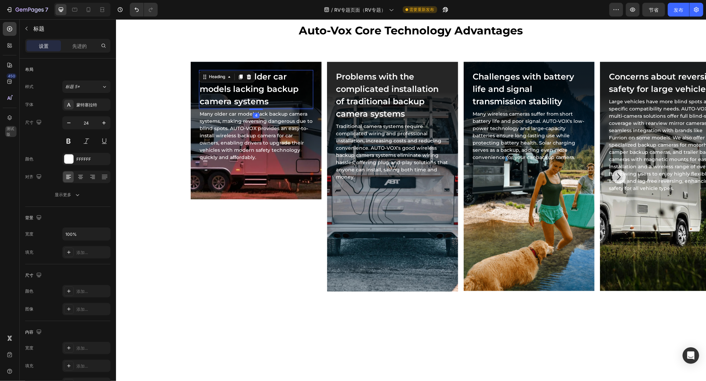
click at [251, 89] on h2 "Issues with older car models lacking backup camera systems" at bounding box center [256, 89] width 114 height 39
click at [251, 89] on p "Issues with older car models lacking backup camera systems" at bounding box center [255, 89] width 113 height 37
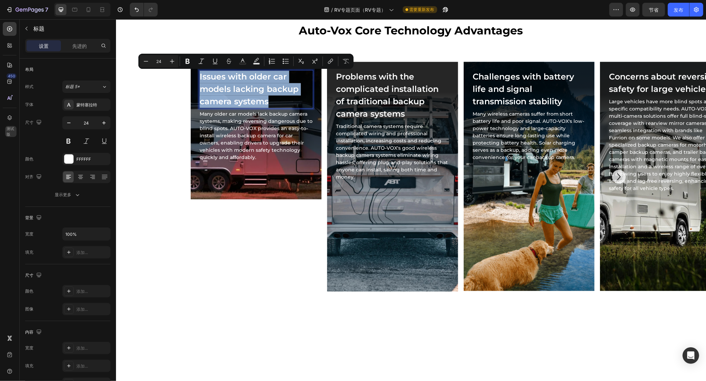
click at [244, 85] on p "Issues with older car models lacking backup camera systems" at bounding box center [255, 89] width 113 height 37
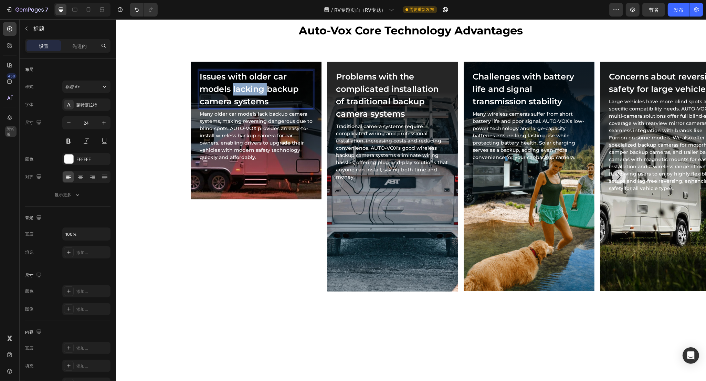
click at [244, 85] on p "Issues with older car models lacking backup camera systems" at bounding box center [255, 89] width 113 height 37
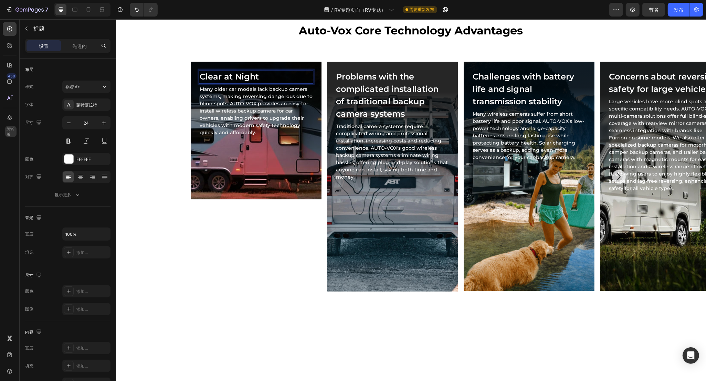
click at [209, 111] on h2 "Many older car models lack backup camera systems, making reversing dangerous du…" at bounding box center [256, 111] width 114 height 52
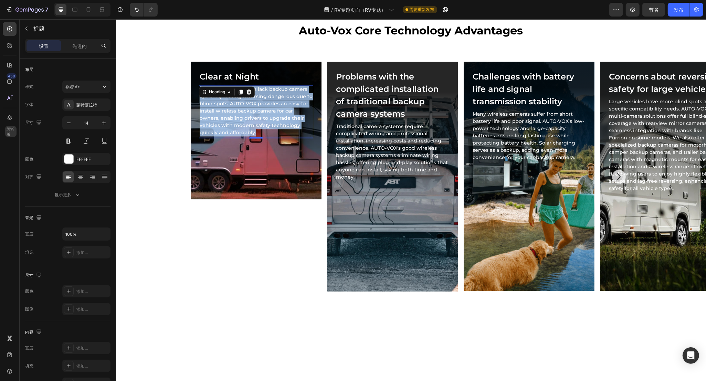
click at [278, 116] on p "Many older car models lack backup camera systems, making reversing dangerous du…" at bounding box center [255, 111] width 113 height 51
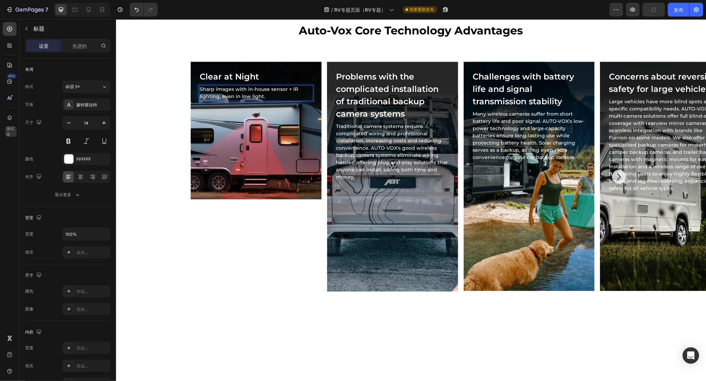
click at [270, 94] on p "Sharp images with in-house sensor + IR lighting, even in low light." at bounding box center [255, 93] width 113 height 14
click at [248, 95] on p "Sharp images with in-house sensor + IR lighting, even in low light." at bounding box center [255, 93] width 113 height 14
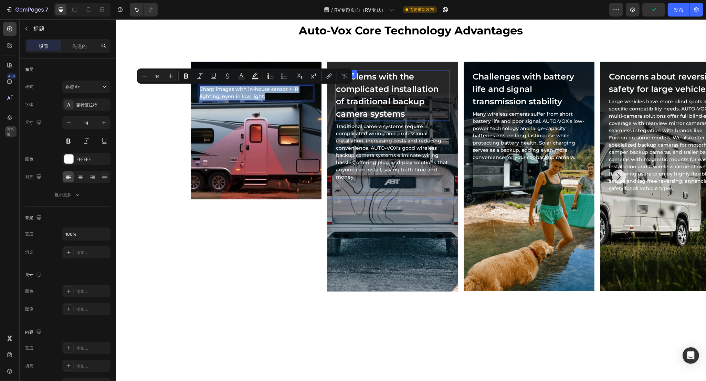
click at [373, 89] on h2 "Problems with the complicated installation of traditional backup camera systems" at bounding box center [392, 95] width 114 height 51
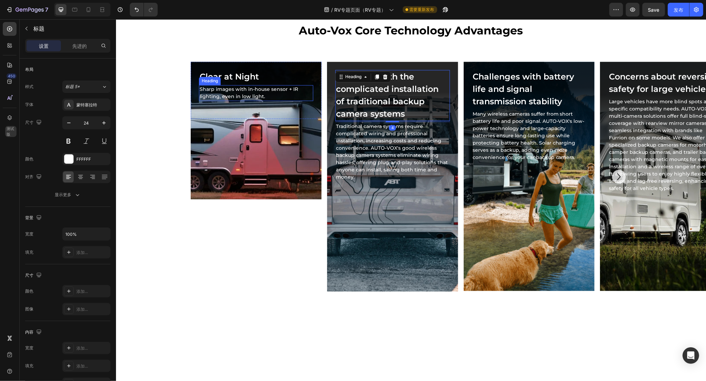
click at [214, 92] on p "Sharp images with in-house sensor + IR lighting, even in low light." at bounding box center [255, 93] width 113 height 14
click at [229, 91] on p "Sharp images with in-house sensor + IR lighting, even in low light." at bounding box center [255, 93] width 113 height 14
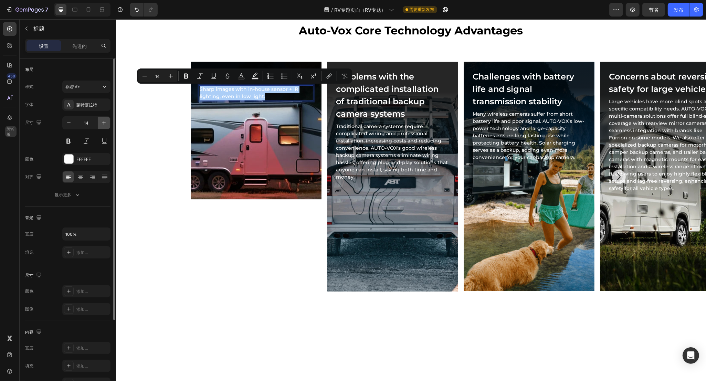
click at [107, 123] on button "button" at bounding box center [104, 123] width 12 height 12
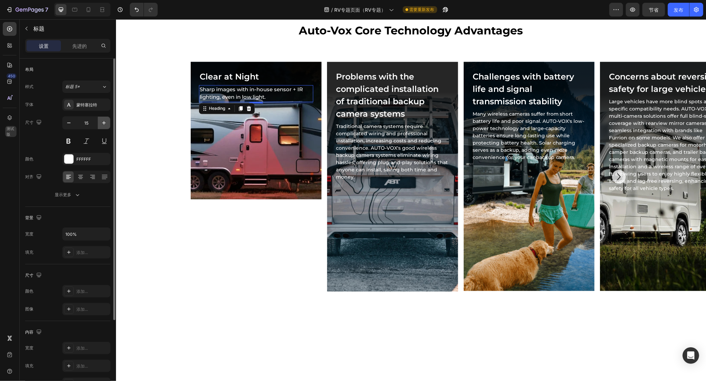
click at [107, 123] on button "button" at bounding box center [104, 123] width 12 height 12
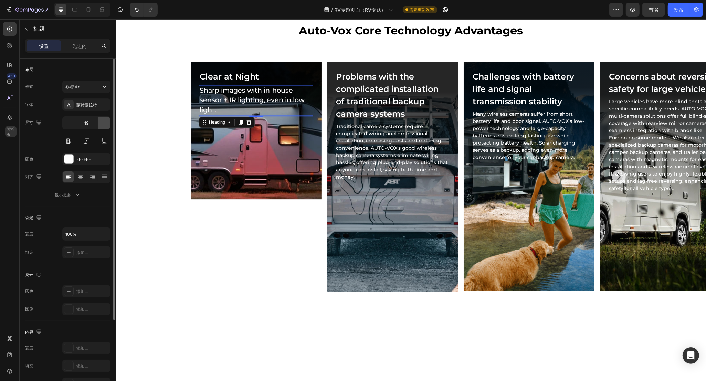
click at [107, 123] on button "button" at bounding box center [104, 123] width 12 height 12
type input "20"
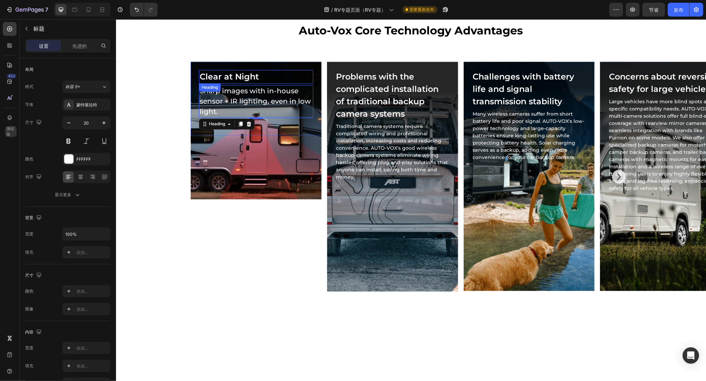
click at [238, 77] on p "Clear at Night" at bounding box center [255, 77] width 113 height 12
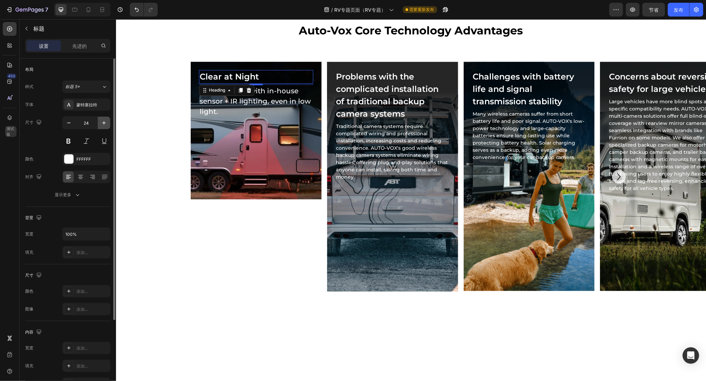
click at [102, 121] on icon "button" at bounding box center [103, 122] width 7 height 7
type input "28"
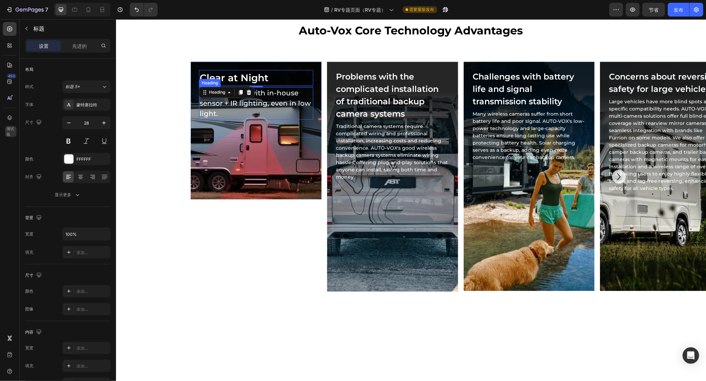
click at [280, 105] on p "Sharp images with in-house sensor + IR lighting, even in low light." at bounding box center [255, 103] width 113 height 31
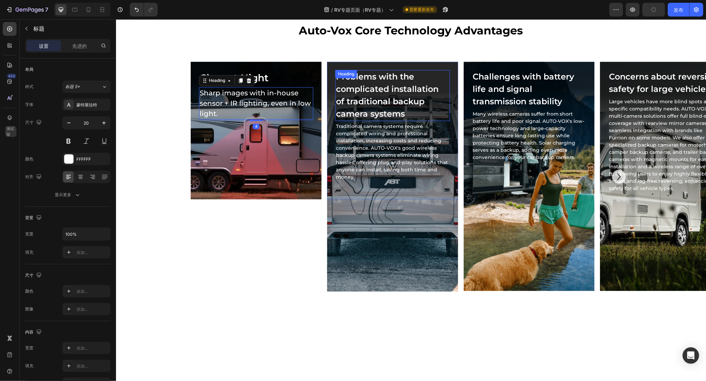
click at [384, 77] on div "Problems with the complicated installation of traditional backup camera systems…" at bounding box center [392, 95] width 114 height 51
click at [386, 86] on h2 "Problems with the complicated installation of traditional backup camera systems" at bounding box center [392, 95] width 114 height 51
click at [386, 86] on p "Problems with the complicated installation of traditional backup camera systems" at bounding box center [392, 96] width 113 height 50
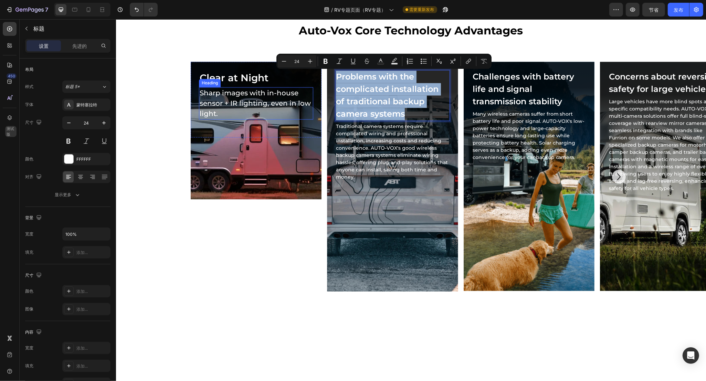
click at [240, 93] on p "Sharp images with in-house sensor + IR lighting, even in low light." at bounding box center [255, 103] width 113 height 31
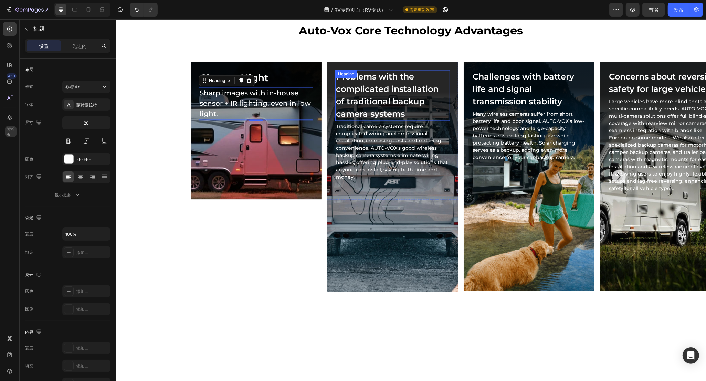
click at [386, 88] on p "Problems with the complicated installation of traditional backup camera systems" at bounding box center [392, 96] width 113 height 50
click at [388, 92] on p "Problems with the complicated installation of traditional backup camera systems" at bounding box center [392, 96] width 113 height 50
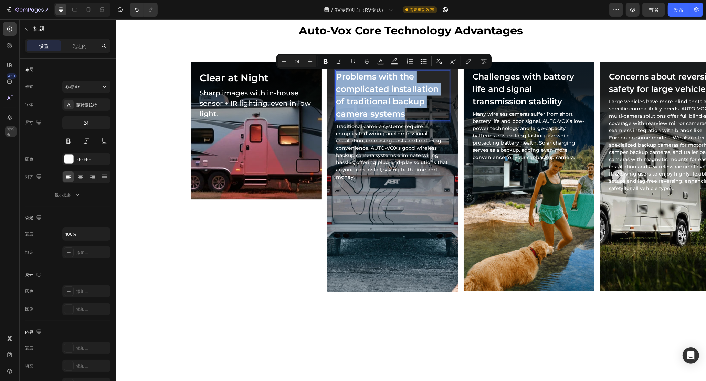
click at [415, 97] on p "Problems with the complicated installation of traditional backup camera systems" at bounding box center [392, 96] width 113 height 50
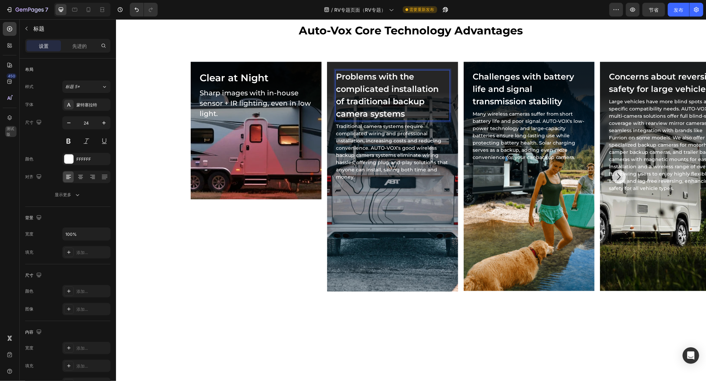
click at [402, 98] on p "Problems with the complicated installation of traditional backup camera systems" at bounding box center [392, 96] width 113 height 50
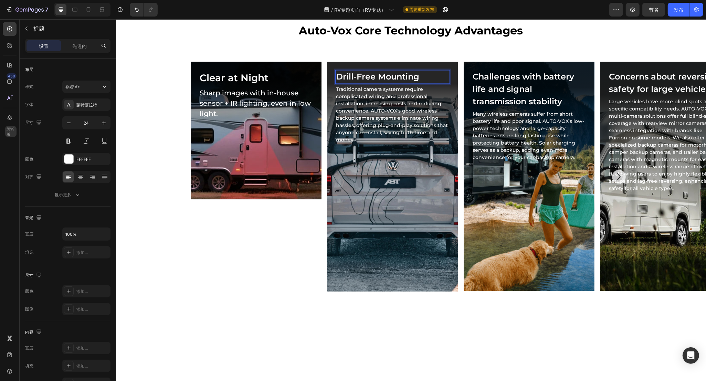
click at [389, 76] on p "Drill-Free Mounting" at bounding box center [392, 77] width 113 height 12
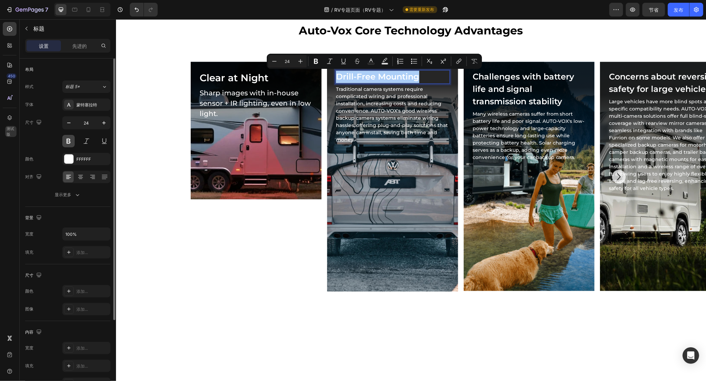
click at [70, 142] on button at bounding box center [68, 141] width 12 height 12
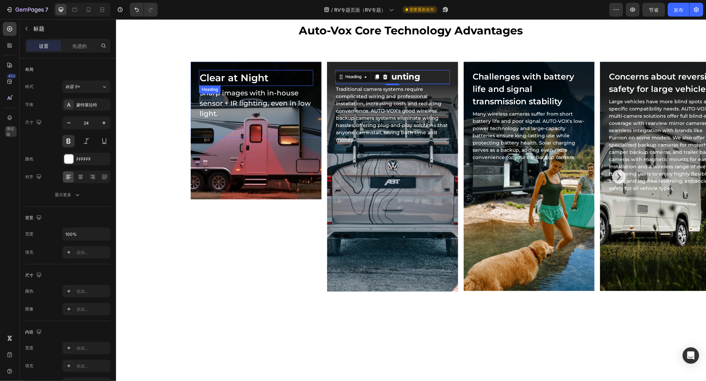
click at [248, 78] on p "Clear at Night" at bounding box center [255, 78] width 113 height 14
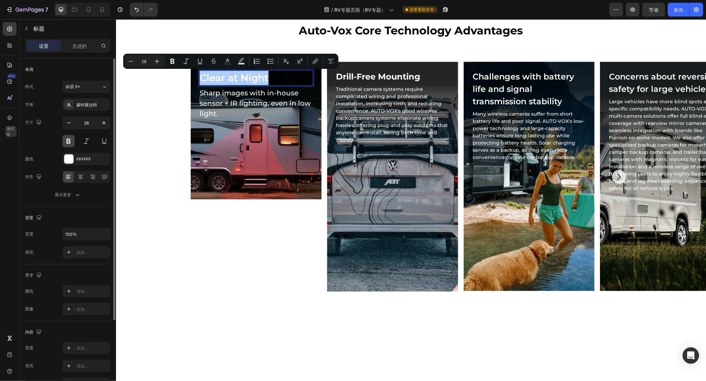
click at [70, 139] on button at bounding box center [68, 141] width 12 height 12
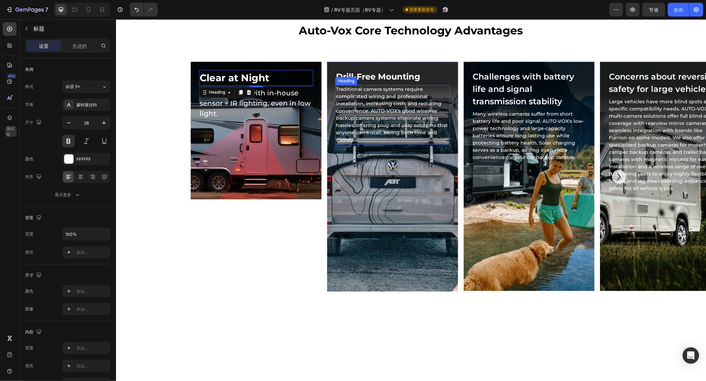
click at [388, 96] on h2 "Traditional camera systems require complicated wiring and professional installa…" at bounding box center [392, 114] width 114 height 59
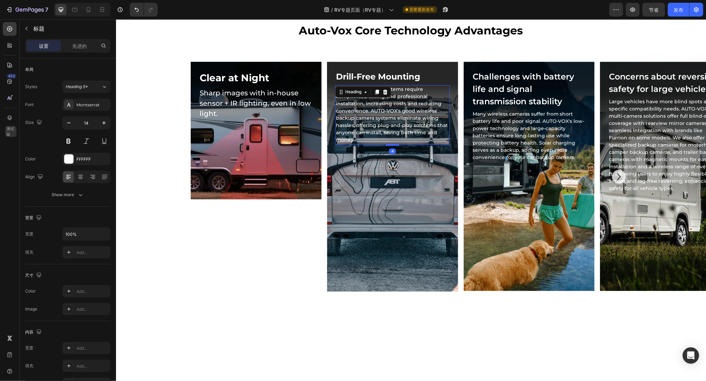
click at [388, 96] on h2 "Traditional camera systems require complicated wiring and professional installa…" at bounding box center [392, 114] width 114 height 59
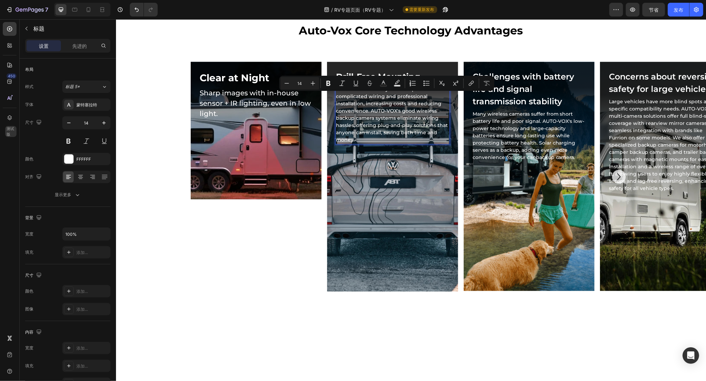
click at [381, 96] on p "Traditional camera systems require complicated wiring and professional installa…" at bounding box center [392, 115] width 113 height 58
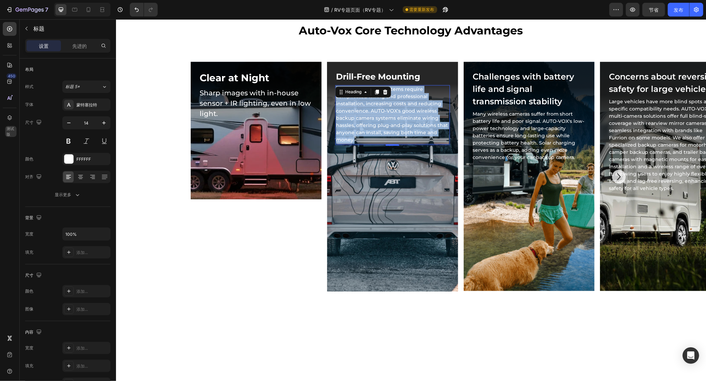
click at [411, 123] on p "Traditional camera systems require complicated wiring and professional installa…" at bounding box center [392, 115] width 113 height 58
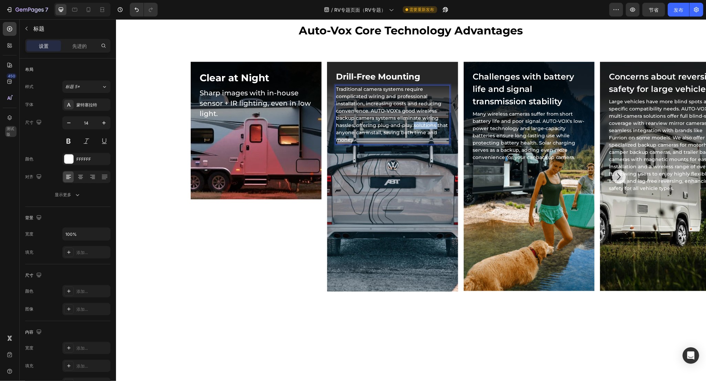
click at [411, 123] on p "Traditional camera systems require complicated wiring and professional installa…" at bounding box center [392, 115] width 113 height 58
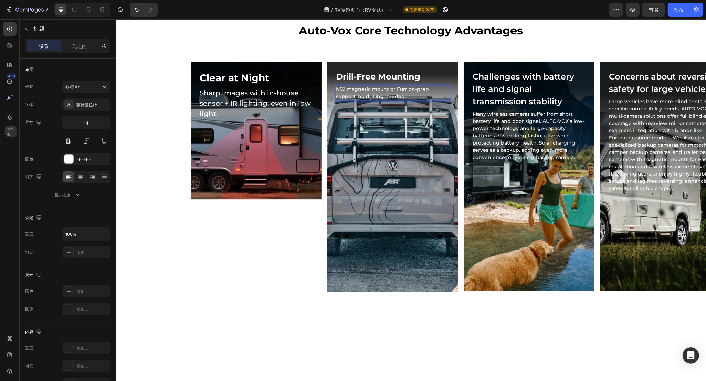
click at [380, 88] on p "N52 magnetic mount or Furrion-prep support, no drilling needed." at bounding box center [392, 93] width 113 height 14
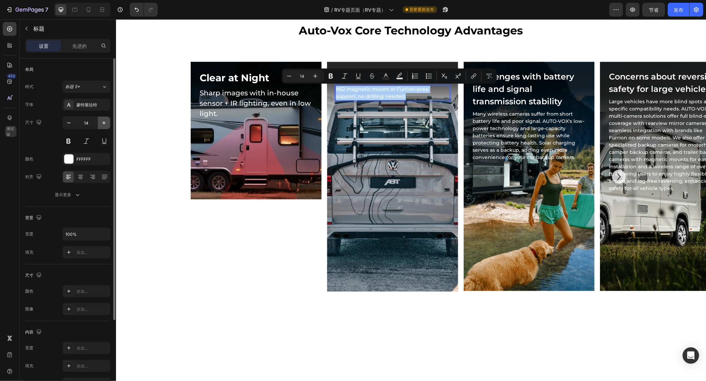
click at [99, 121] on button "button" at bounding box center [104, 123] width 12 height 12
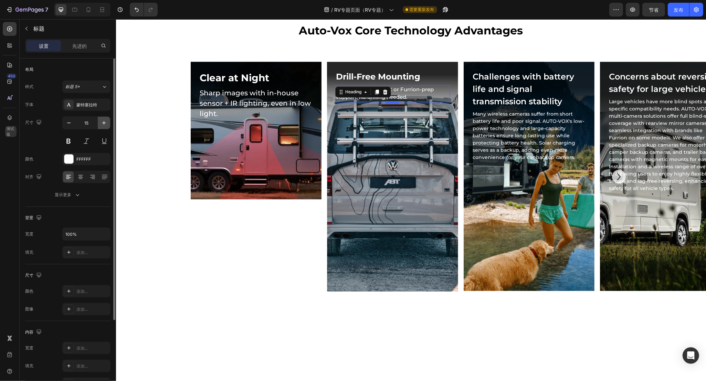
click at [99, 121] on button "button" at bounding box center [104, 123] width 12 height 12
click at [100, 121] on button "button" at bounding box center [104, 123] width 12 height 12
click at [104, 120] on icon "button" at bounding box center [103, 122] width 7 height 7
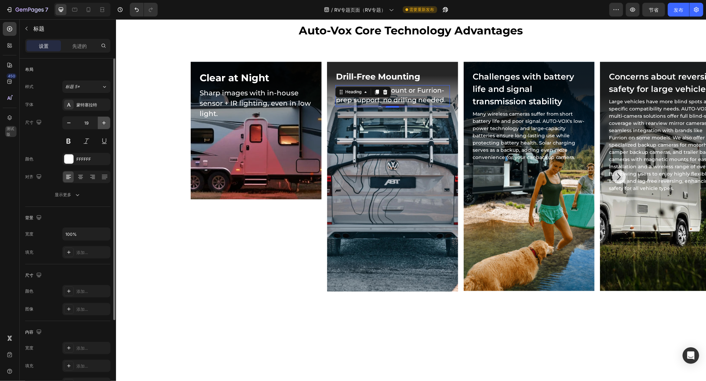
type input "20"
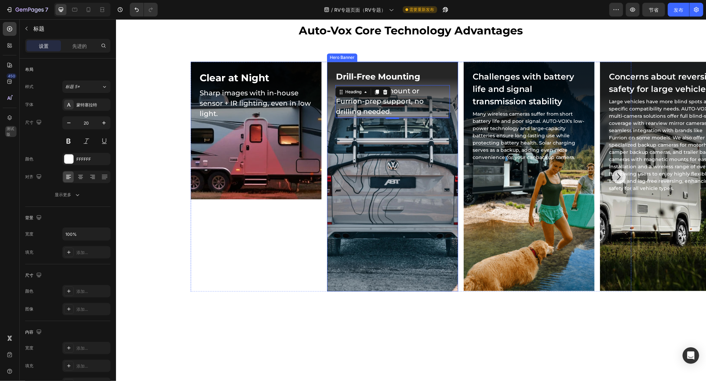
click at [386, 189] on div "Background Image" at bounding box center [392, 177] width 131 height 230
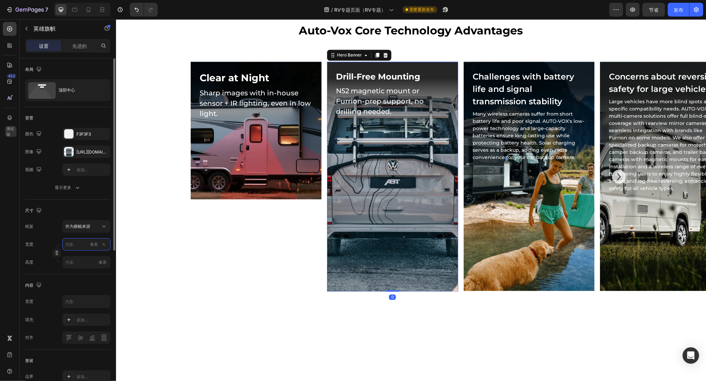
click at [75, 248] on input "像素 ％" at bounding box center [86, 244] width 48 height 12
click at [81, 258] on p "满的 100%" at bounding box center [85, 261] width 40 height 6
type input "100"
click at [80, 255] on div "宽度 100 像素 ％ 高度 像素" at bounding box center [67, 253] width 85 height 30
click at [79, 259] on input "像素" at bounding box center [86, 262] width 48 height 12
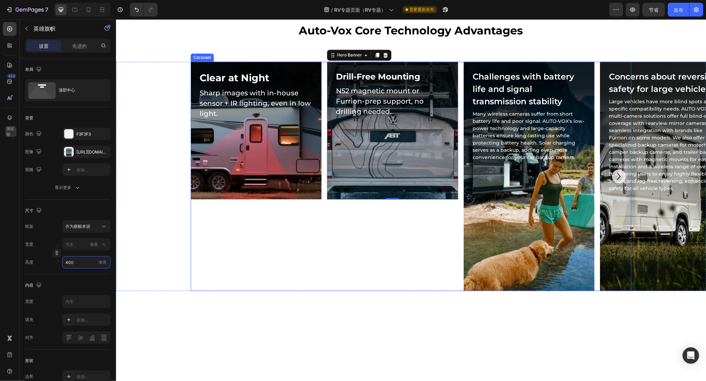
type input "400"
click at [413, 150] on div "Background Image" at bounding box center [392, 131] width 131 height 138
click at [398, 149] on div "Background Image" at bounding box center [392, 131] width 131 height 138
click at [379, 160] on div "Background Image" at bounding box center [392, 131] width 131 height 138
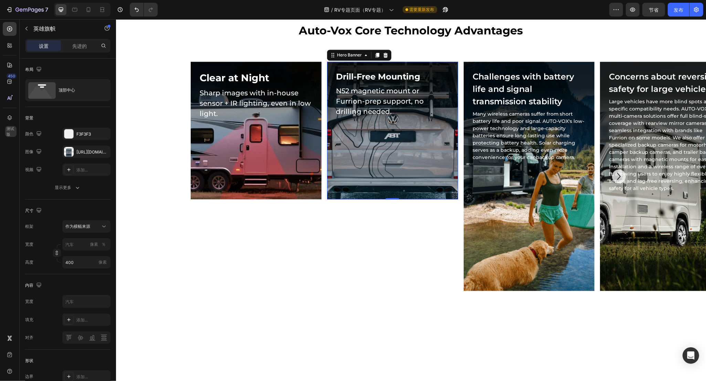
click at [373, 164] on div "Background Image" at bounding box center [392, 131] width 131 height 138
click at [70, 152] on div at bounding box center [69, 152] width 10 height 10
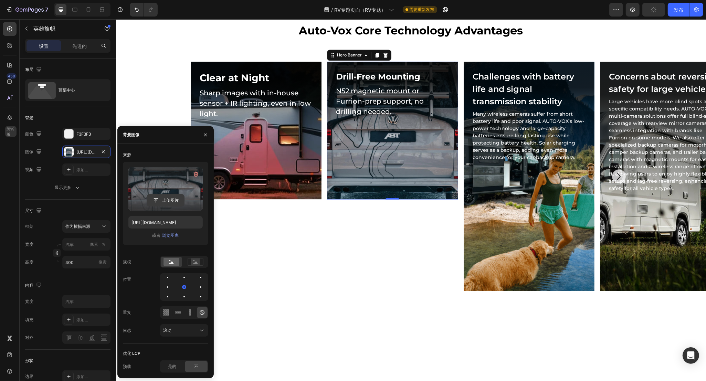
click at [167, 200] on input "file" at bounding box center [165, 200] width 37 height 12
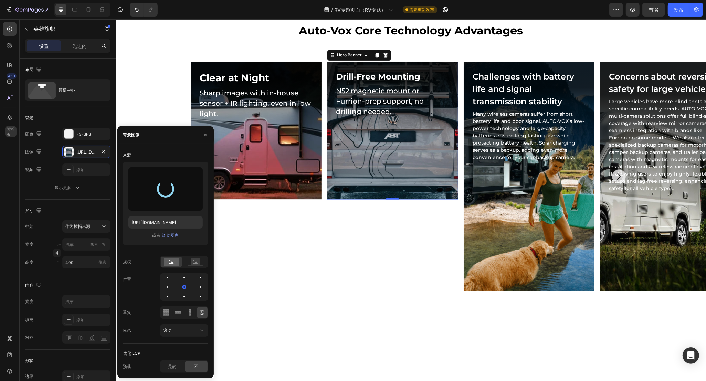
type input "[URL][DOMAIN_NAME]"
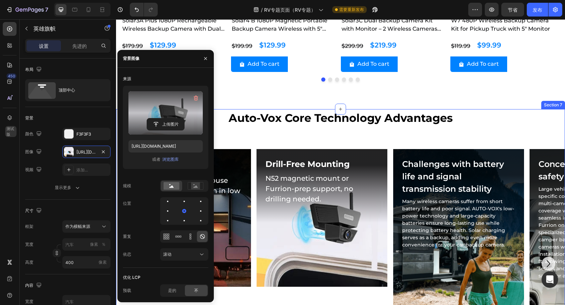
scroll to position [1558, 0]
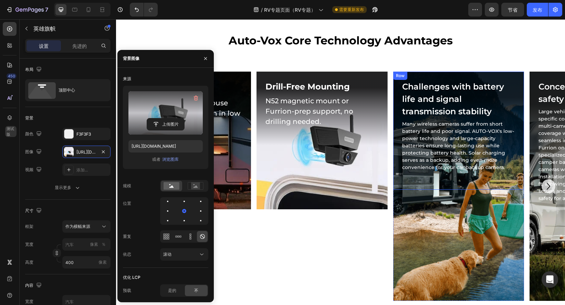
click at [417, 196] on div "Background Image" at bounding box center [458, 186] width 131 height 229
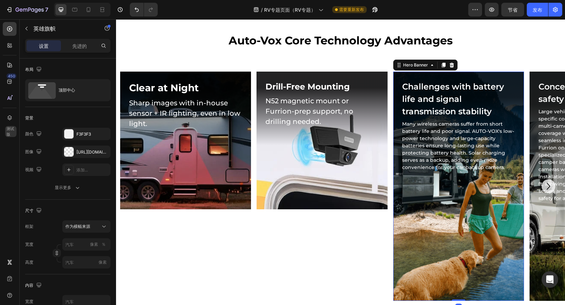
click at [432, 216] on div "Background Image" at bounding box center [458, 186] width 131 height 229
click at [69, 152] on div at bounding box center [69, 152] width 10 height 10
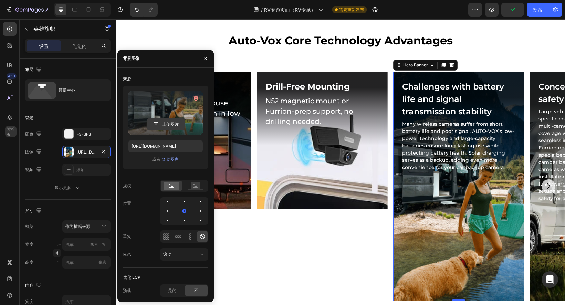
click at [176, 123] on input "file" at bounding box center [165, 124] width 37 height 12
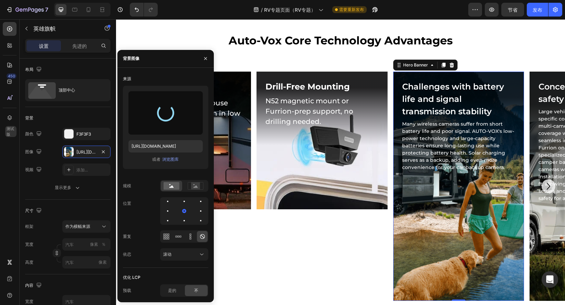
type input "[URL][DOMAIN_NAME]"
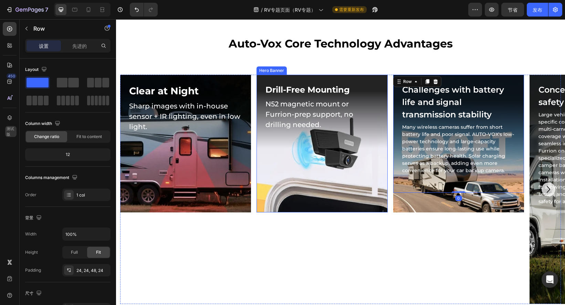
drag, startPoint x: 434, startPoint y: 174, endPoint x: 335, endPoint y: 165, distance: 100.2
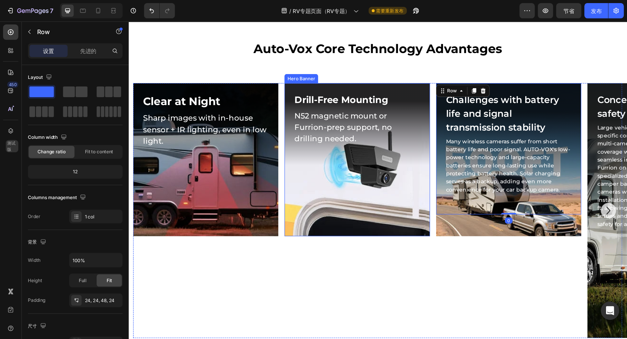
scroll to position [1554, 0]
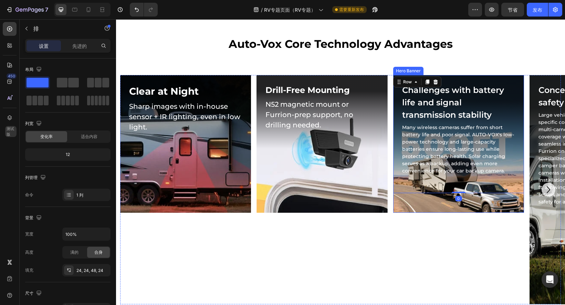
click at [420, 201] on div "Background Image" at bounding box center [458, 144] width 131 height 138
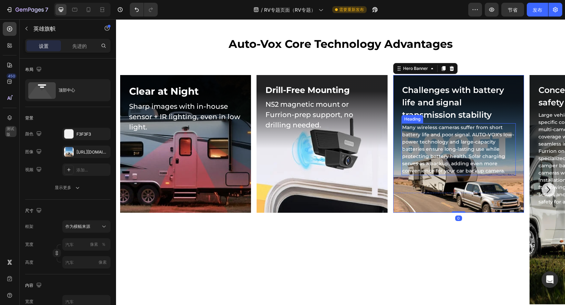
click at [427, 138] on h2 "Many wireless cameras suffer from short battery life and poor signal. AUTO-VOX'…" at bounding box center [458, 149] width 114 height 52
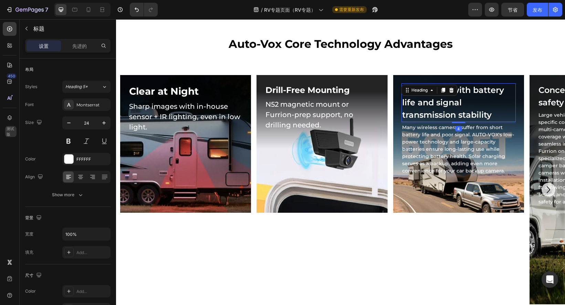
click at [429, 101] on h2 "Challenges with battery life and signal transmission stability" at bounding box center [458, 102] width 114 height 39
click at [307, 119] on h2 "N52 magnetic mount or Furrion-prep support, no drilling needed." at bounding box center [322, 114] width 114 height 32
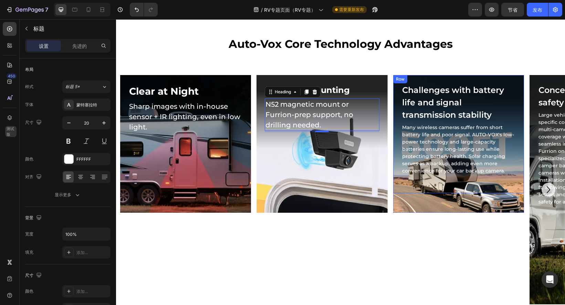
click at [459, 192] on div "Challenges with battery life and signal transmission stability Heading Many wir…" at bounding box center [458, 134] width 131 height 118
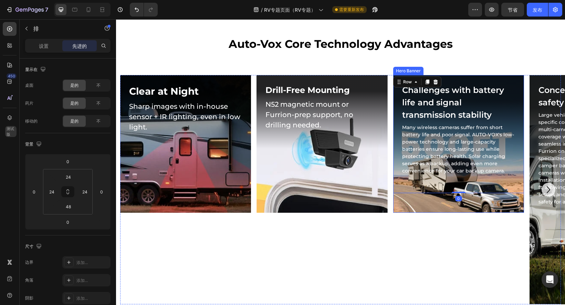
click at [427, 204] on div "Background Image" at bounding box center [458, 144] width 131 height 138
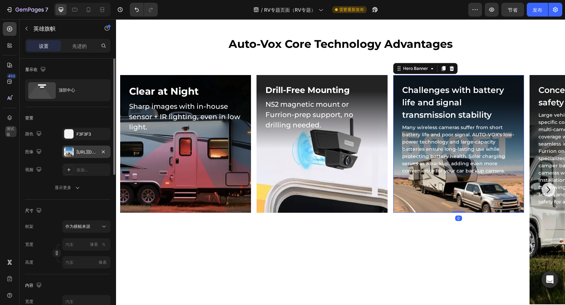
click at [65, 150] on div at bounding box center [69, 152] width 10 height 10
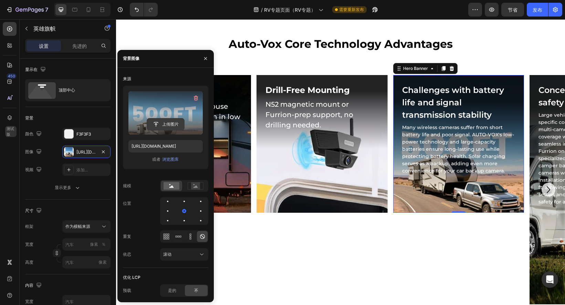
click at [168, 123] on input "file" at bounding box center [165, 124] width 37 height 12
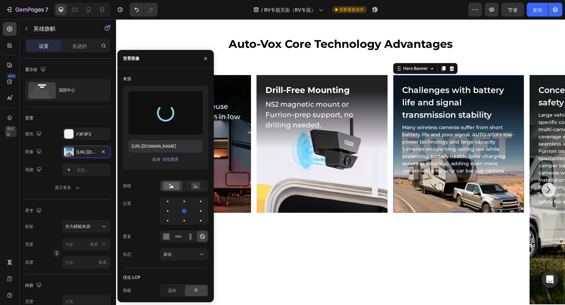
type input "https://cdn.shopify.com/s/files/1/0690/9349/0910/files/gempages_563168023557440…"
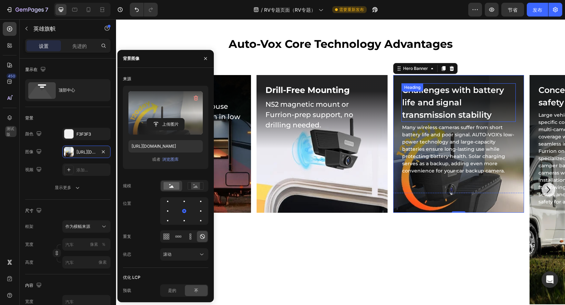
click at [422, 96] on div "Challenges with battery life and signal transmission stability Heading" at bounding box center [458, 102] width 114 height 39
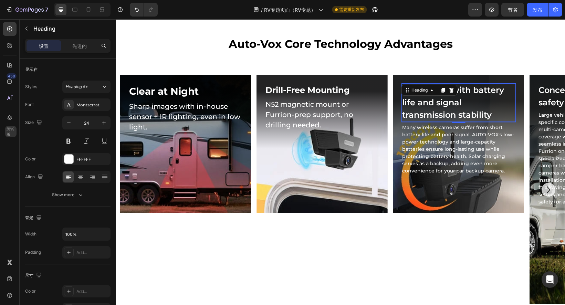
click at [422, 96] on div "Heading" at bounding box center [429, 90] width 56 height 11
click at [443, 104] on p "Challenges with battery life and signal transmission stability" at bounding box center [458, 102] width 113 height 37
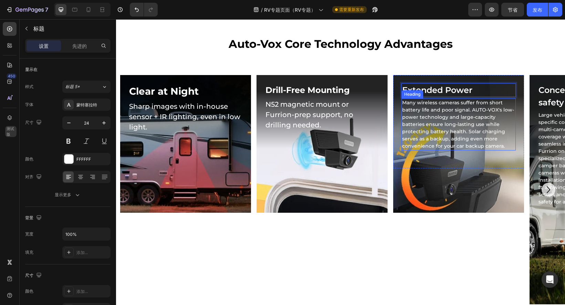
click at [461, 133] on h2 "Many wireless cameras suffer from short battery life and poor signal. AUTO-VOX'…" at bounding box center [458, 124] width 114 height 52
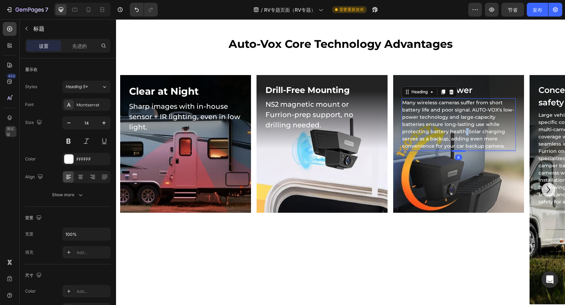
click at [461, 133] on h2 "Many wireless cameras suffer from short battery life and poor signal. AUTO-VOX'…" at bounding box center [458, 124] width 114 height 52
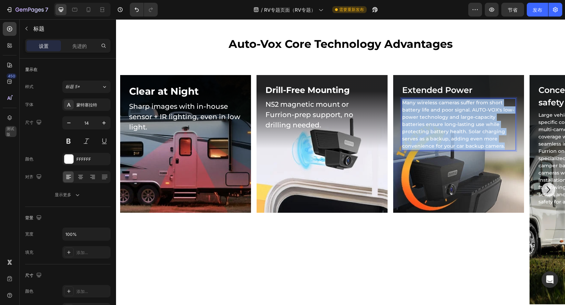
click at [461, 133] on p "Many wireless cameras suffer from short battery life and poor signal. AUTO-VOX'…" at bounding box center [458, 124] width 113 height 51
click at [463, 129] on p "Many wireless cameras suffer from short battery life and poor signal. AUTO-VOX'…" at bounding box center [458, 124] width 113 height 51
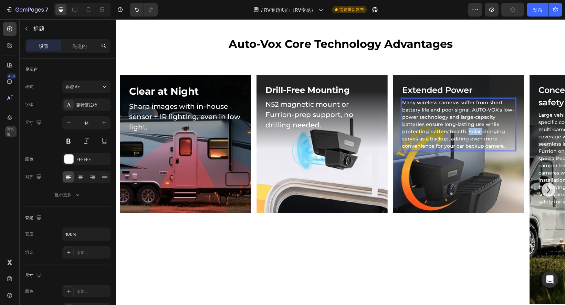
click at [463, 129] on p "Many wireless cameras suffer from short battery life and poor signal. AUTO-VOX'…" at bounding box center [458, 124] width 113 height 51
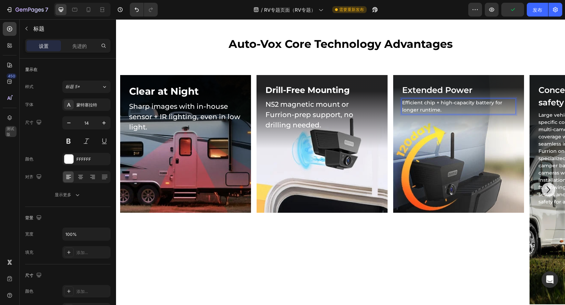
click at [432, 106] on p "Efficient chip + high-capacity battery for longer runtime." at bounding box center [458, 106] width 113 height 14
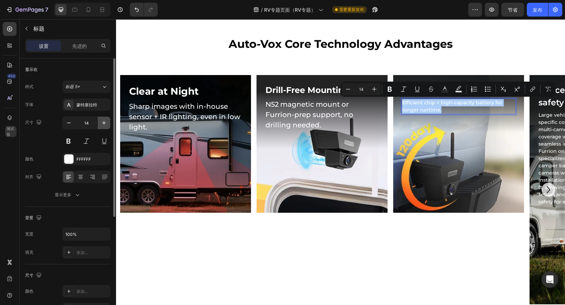
click at [105, 126] on icon "button" at bounding box center [103, 122] width 7 height 7
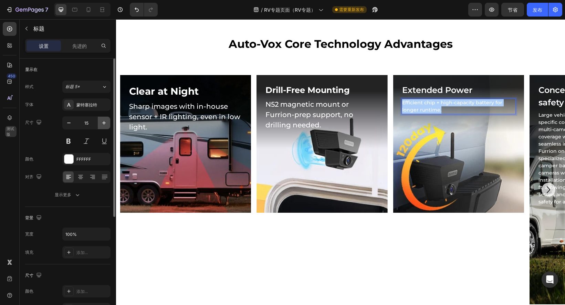
click at [105, 126] on icon "button" at bounding box center [103, 122] width 7 height 7
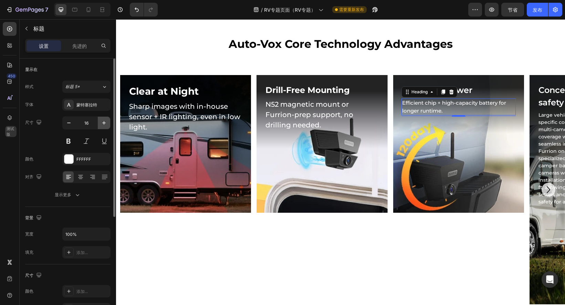
click at [105, 126] on icon "button" at bounding box center [103, 122] width 7 height 7
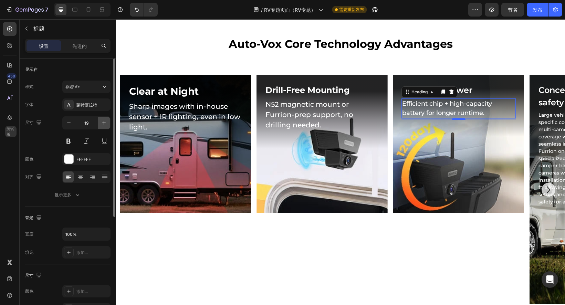
click at [105, 126] on icon "button" at bounding box center [103, 122] width 7 height 7
type input "20"
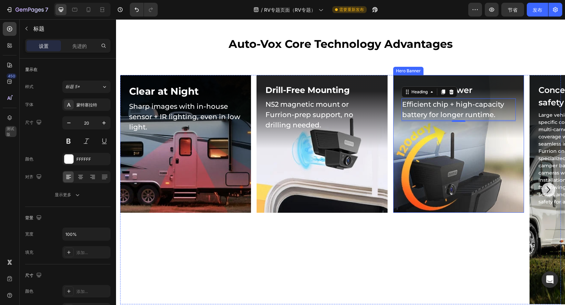
click at [441, 169] on div "Background Image" at bounding box center [458, 144] width 131 height 138
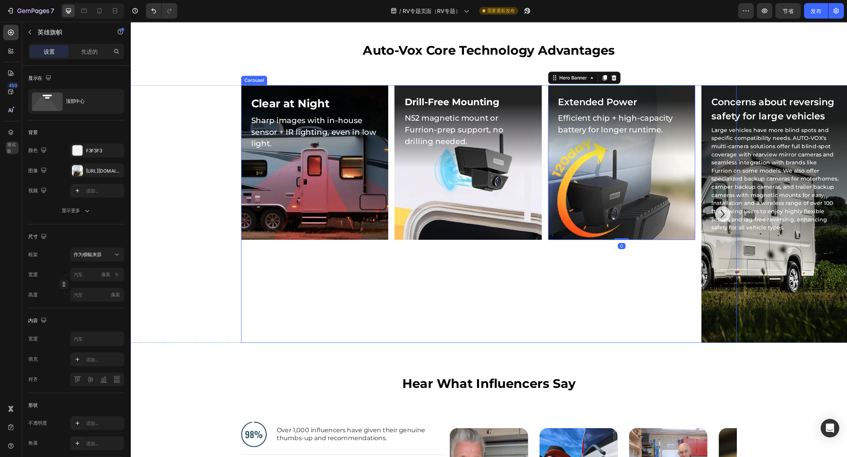
scroll to position [1554, 0]
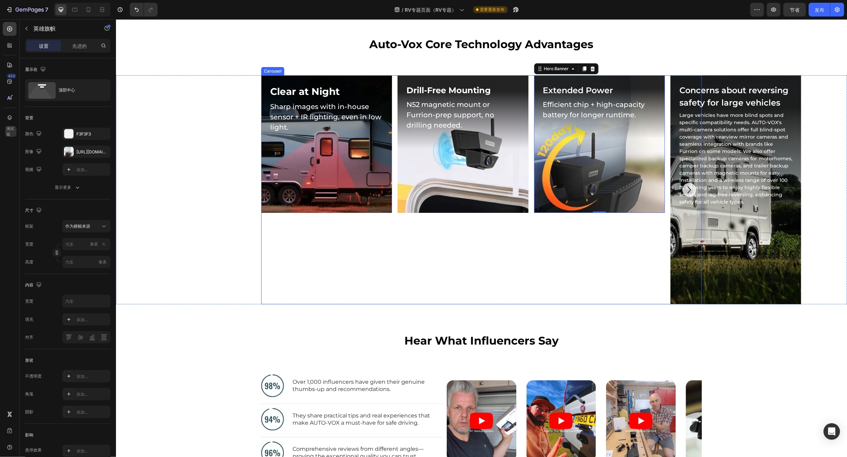
click at [687, 188] on icon "Carousel Next Arrow" at bounding box center [688, 189] width 3 height 7
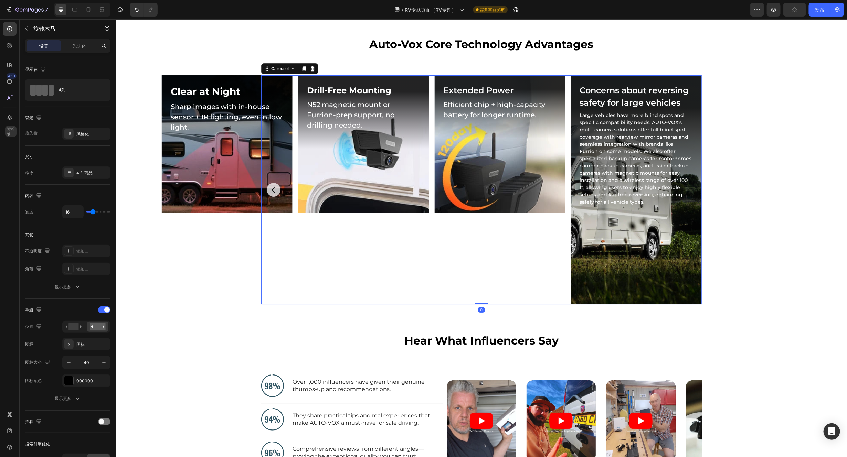
click at [685, 188] on h2 "Large vehicles have more blind spots and specific compatibility needs. AUTO-VOX…" at bounding box center [636, 158] width 114 height 95
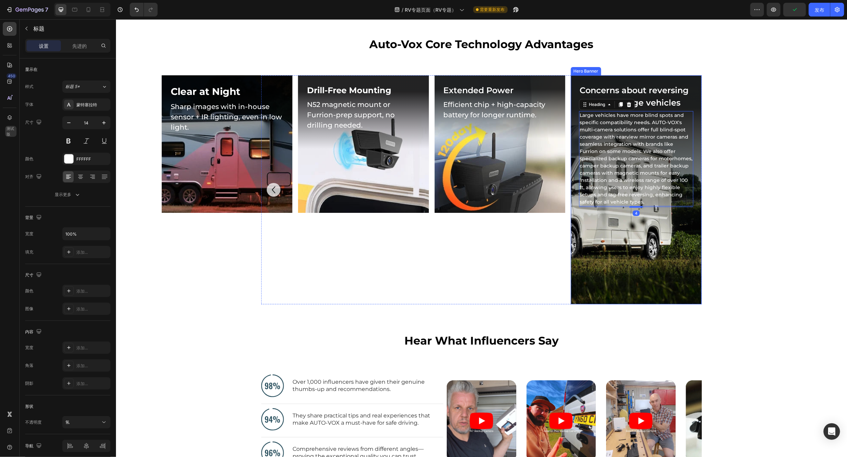
click at [617, 253] on div "Background Image" at bounding box center [636, 189] width 131 height 229
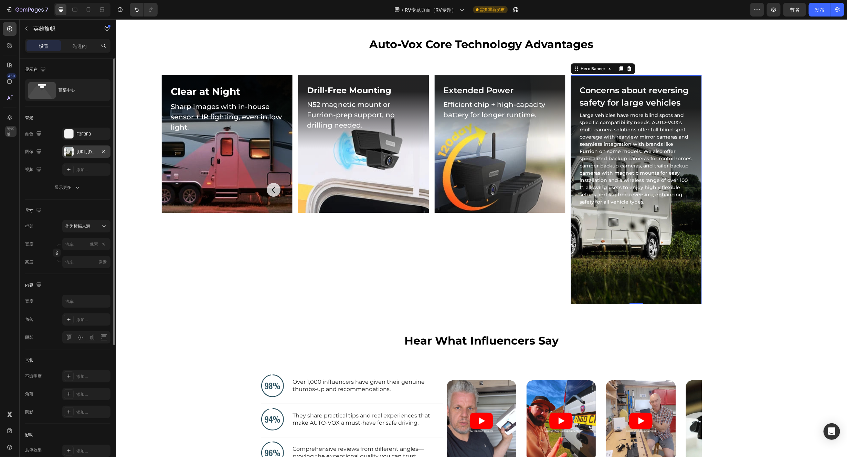
click at [69, 150] on div at bounding box center [69, 152] width 10 height 10
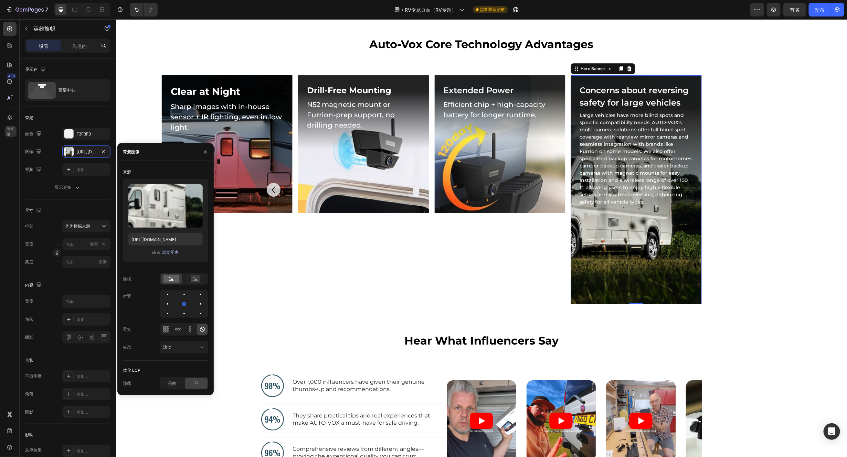
click at [169, 254] on font "浏览图库" at bounding box center [170, 252] width 17 height 5
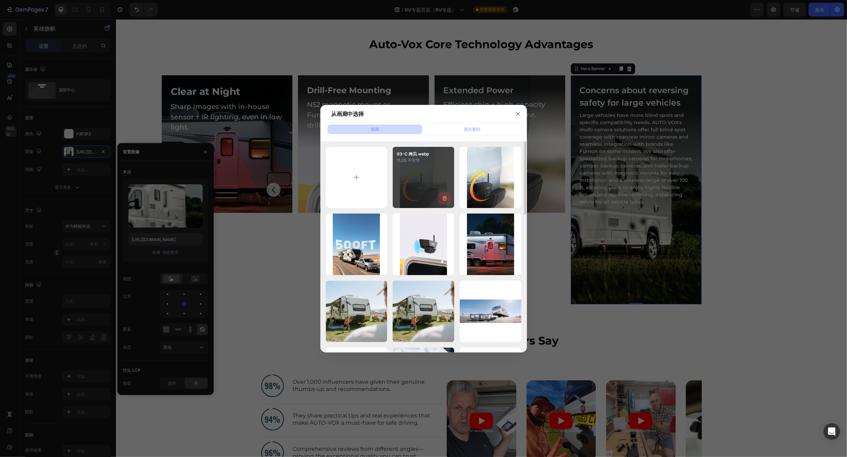
click at [446, 198] on icon "button" at bounding box center [444, 198] width 4 height 5
click at [444, 200] on font "删除" at bounding box center [443, 199] width 8 height 5
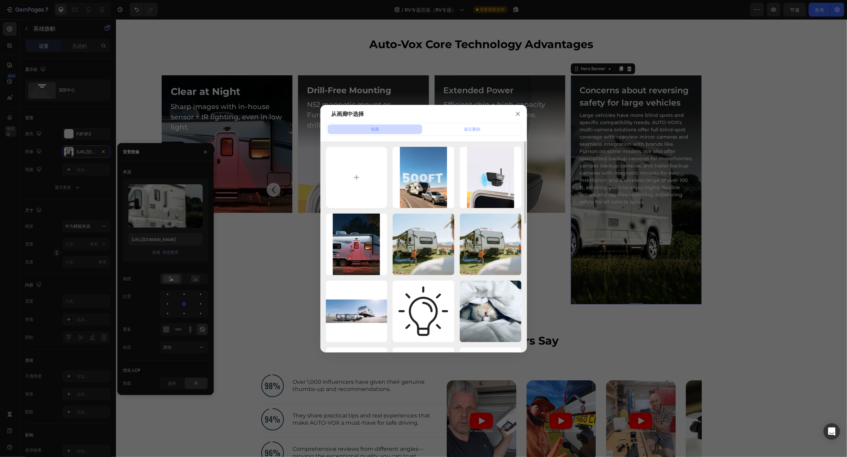
click at [706, 223] on div at bounding box center [423, 228] width 847 height 457
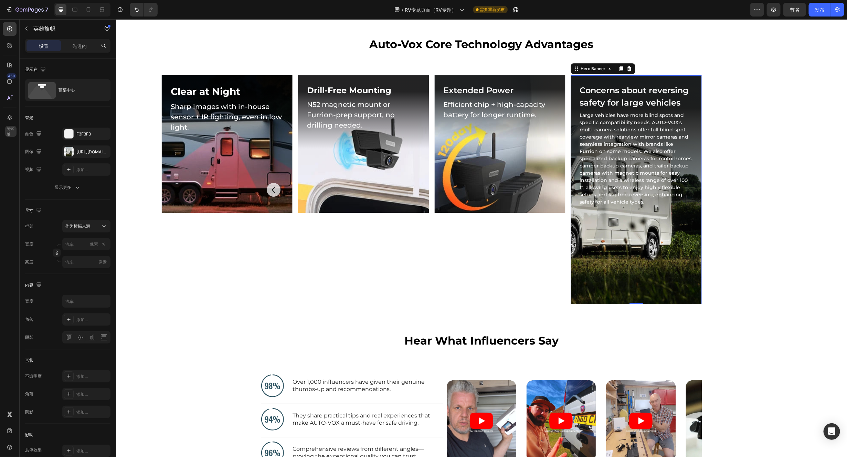
click at [658, 269] on div "Background Image" at bounding box center [636, 189] width 131 height 229
click at [635, 247] on div "Background Image" at bounding box center [636, 189] width 131 height 229
click at [634, 247] on div "Background Image" at bounding box center [636, 189] width 131 height 229
click at [69, 152] on div at bounding box center [69, 152] width 10 height 10
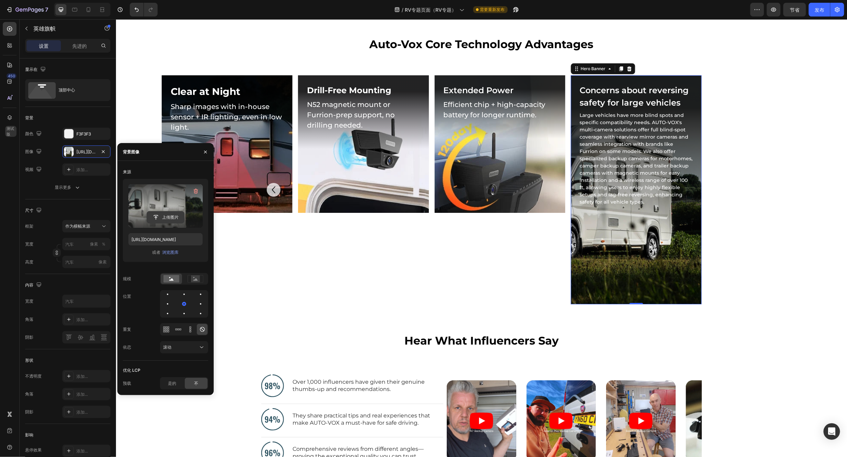
click at [170, 217] on input "file" at bounding box center [165, 218] width 37 height 12
type input "[URL][DOMAIN_NAME]"
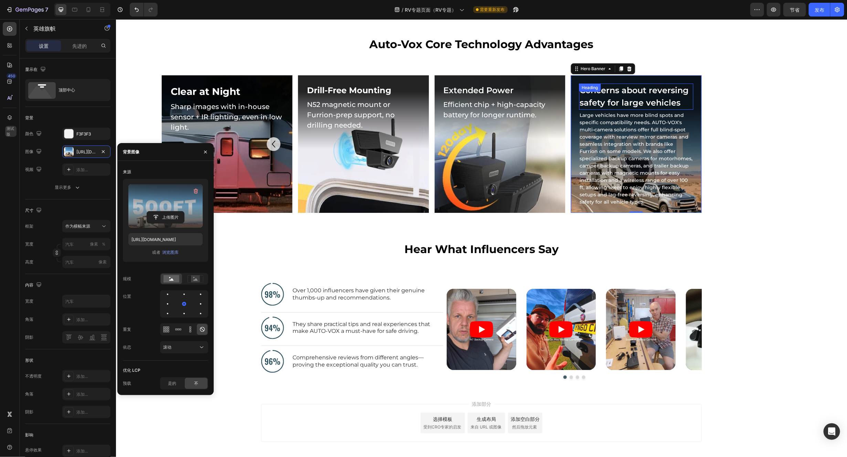
click at [634, 91] on h2 "Concerns about reversing safety for large vehicles" at bounding box center [636, 96] width 114 height 26
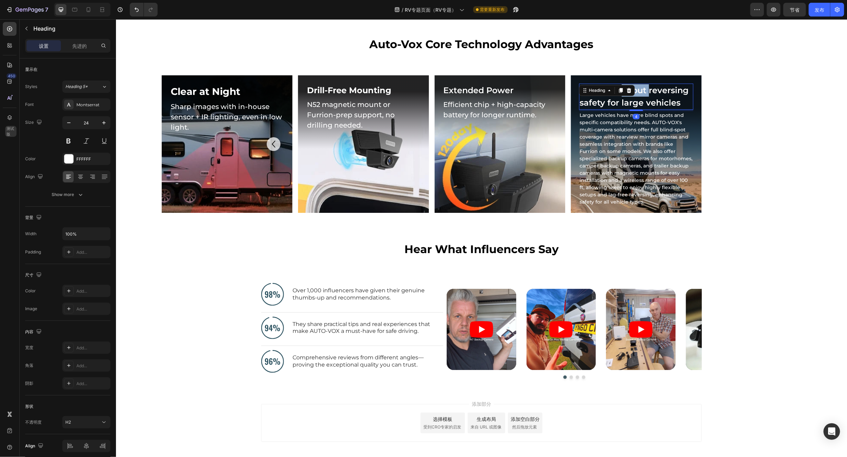
click at [634, 91] on h2 "Concerns about reversing safety for large vehicles" at bounding box center [636, 96] width 114 height 26
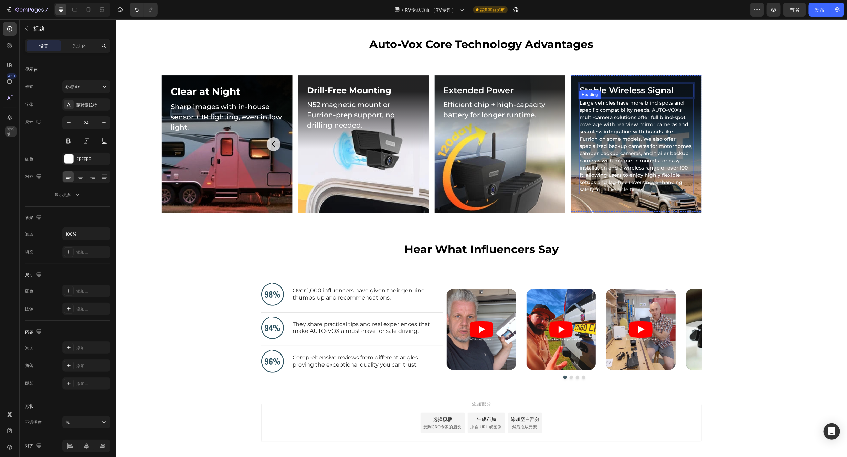
click at [622, 159] on h2 "Large vehicles have more blind spots and specific compatibility needs. AUTO-VOX…" at bounding box center [636, 145] width 114 height 95
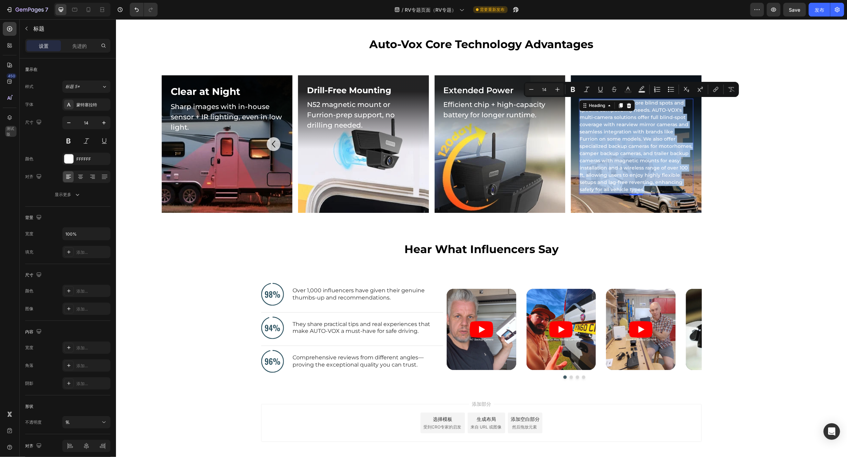
click at [634, 162] on p "Large vehicles have more blind spots and specific compatibility needs. AUTO-VOX…" at bounding box center [636, 146] width 113 height 94
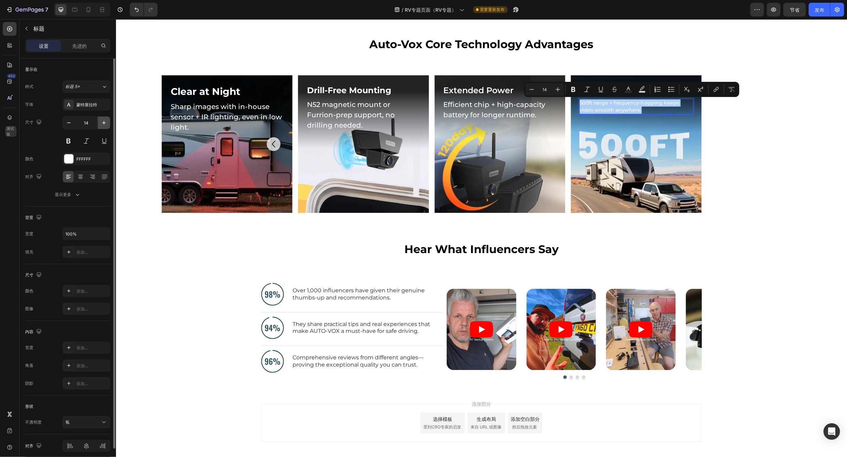
click at [100, 121] on icon "button" at bounding box center [103, 122] width 7 height 7
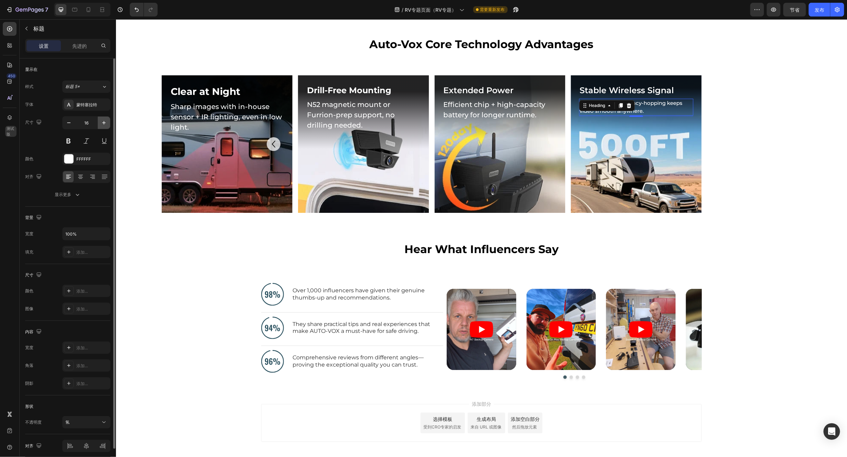
click at [100, 121] on icon "button" at bounding box center [103, 122] width 7 height 7
click at [102, 121] on icon "button" at bounding box center [103, 122] width 7 height 7
type input "20"
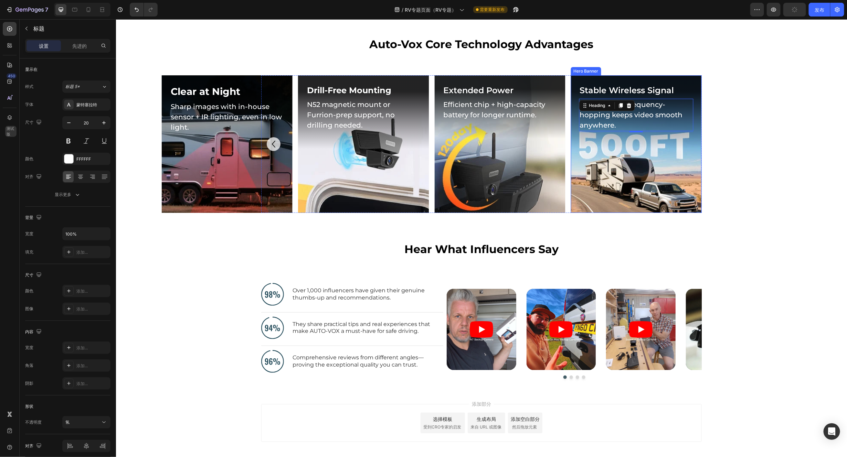
click at [633, 166] on div "Background Image" at bounding box center [636, 144] width 131 height 138
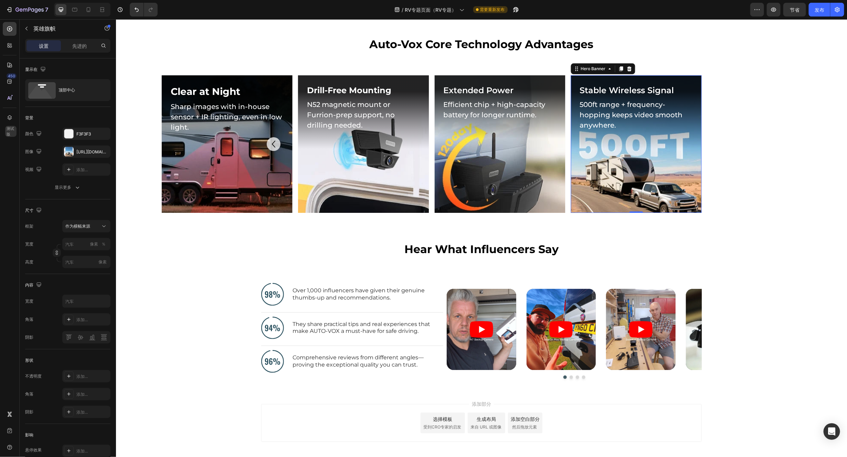
click at [611, 171] on div "Background Image" at bounding box center [636, 144] width 131 height 138
click at [76, 245] on input "像素 ％" at bounding box center [86, 244] width 48 height 12
click at [84, 259] on p "满的 100%" at bounding box center [85, 261] width 40 height 6
type input "100"
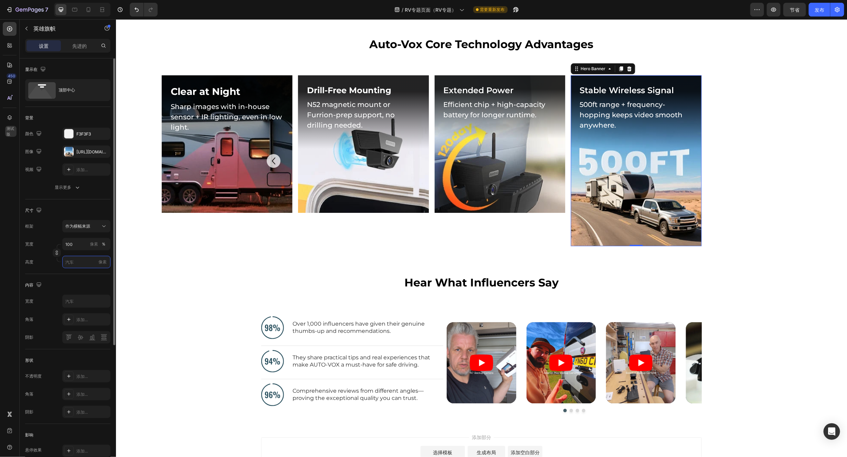
click at [81, 264] on input "像素" at bounding box center [86, 262] width 48 height 12
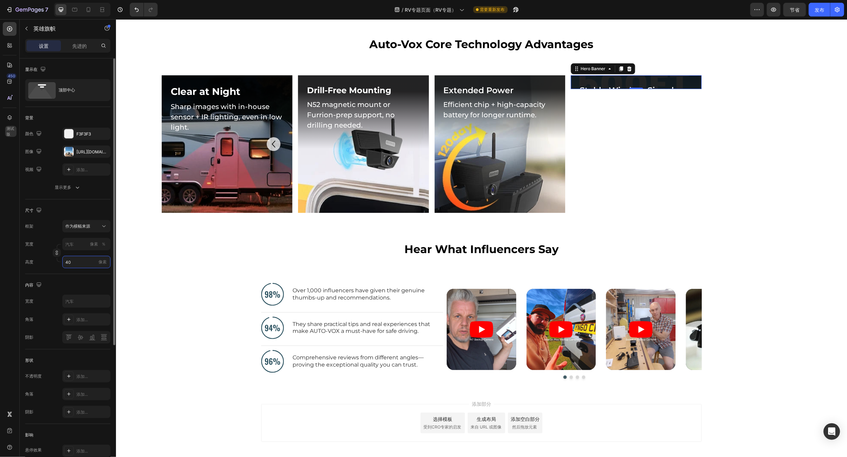
type input "400"
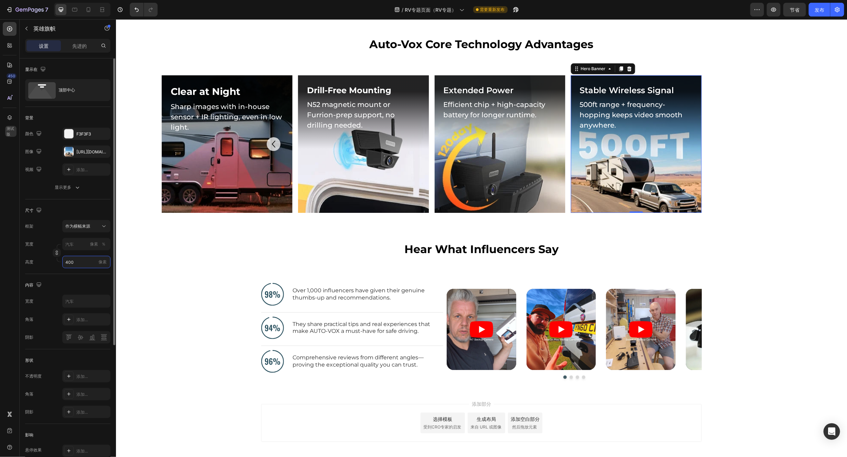
type input "100"
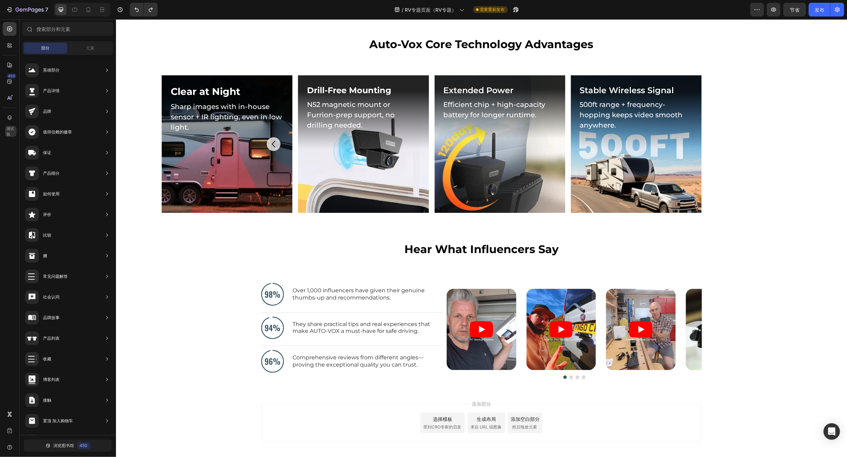
click at [635, 190] on div "Background Image" at bounding box center [636, 144] width 131 height 138
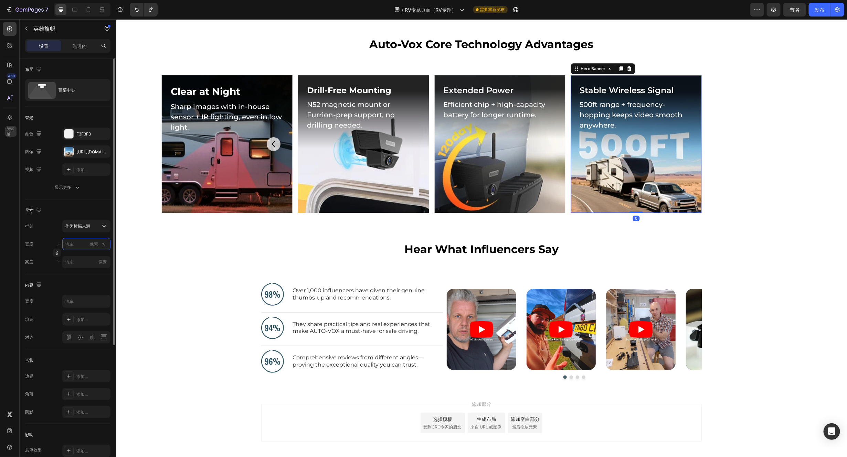
click at [74, 248] on input "像素 ％" at bounding box center [86, 244] width 48 height 12
click at [73, 261] on font "满的" at bounding box center [69, 261] width 8 height 5
type input "100"
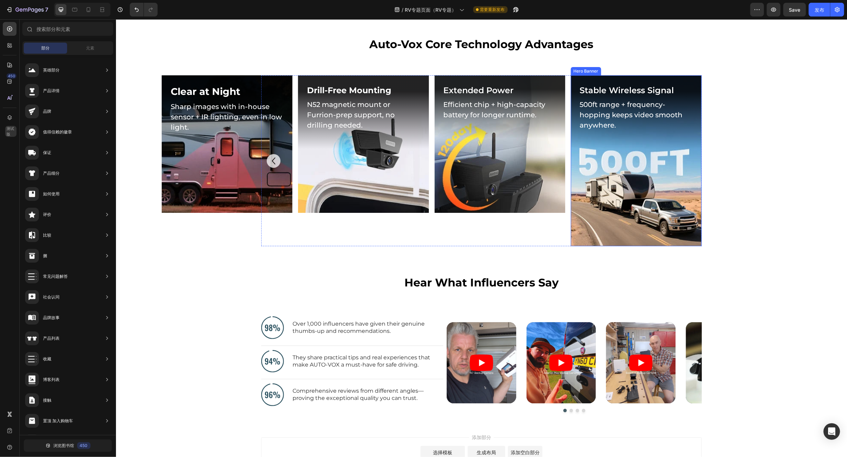
click at [598, 210] on div "Background Image" at bounding box center [636, 160] width 131 height 171
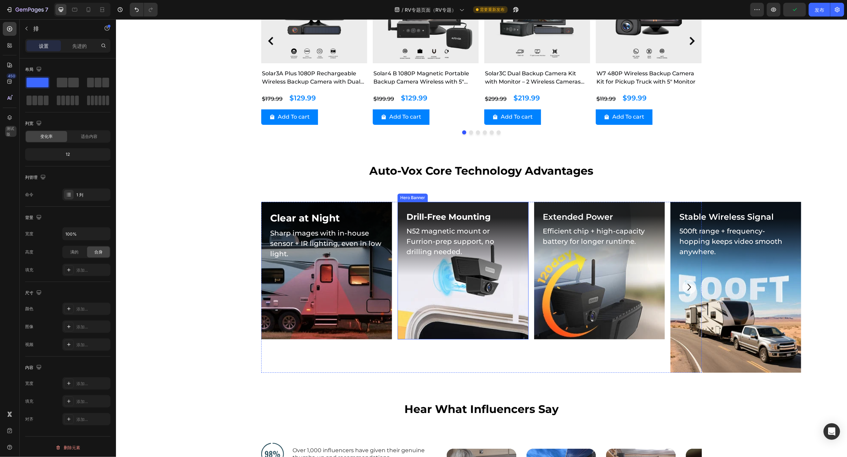
scroll to position [1460, 0]
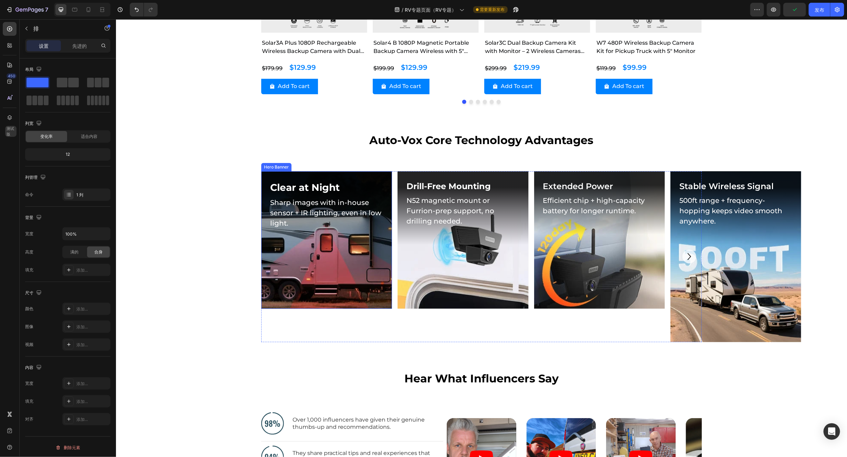
click at [326, 259] on div "Background Image" at bounding box center [326, 240] width 131 height 138
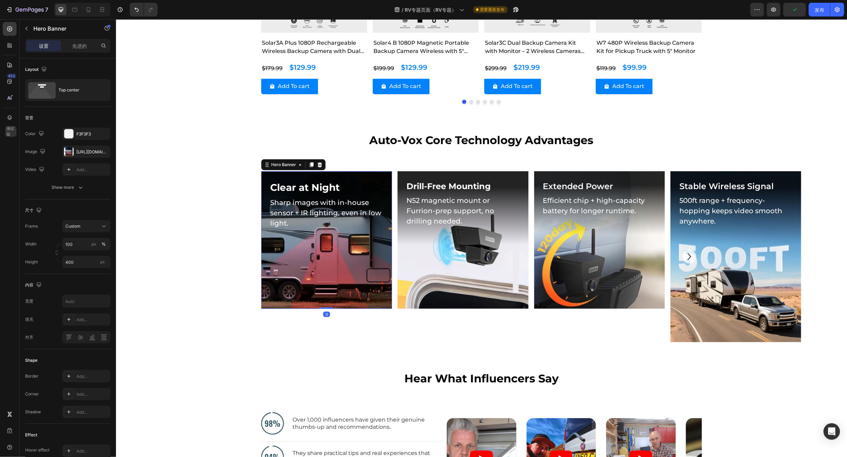
click at [326, 259] on div "Background Image" at bounding box center [326, 240] width 131 height 138
click at [341, 253] on div "Background Image" at bounding box center [326, 240] width 131 height 138
click at [73, 260] on input "400" at bounding box center [86, 262] width 48 height 12
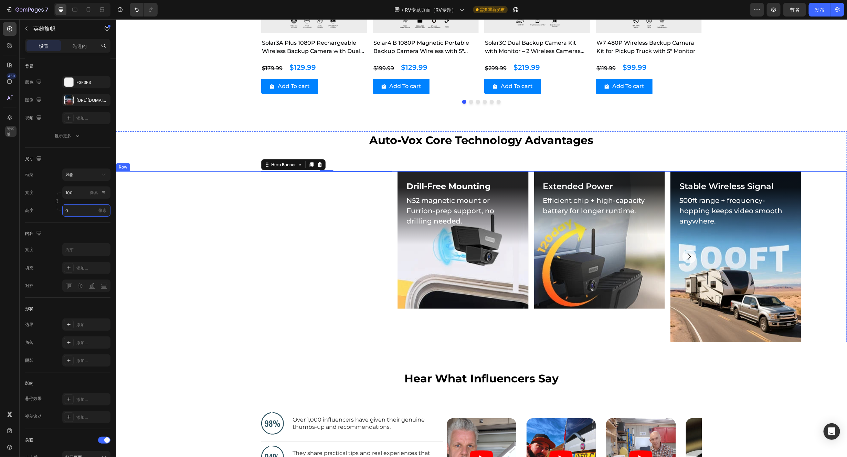
type input "0"
click at [312, 250] on div "Clear at Night Heading Sharp images with in-house sensor + IR lighting, even in…" at bounding box center [326, 256] width 131 height 171
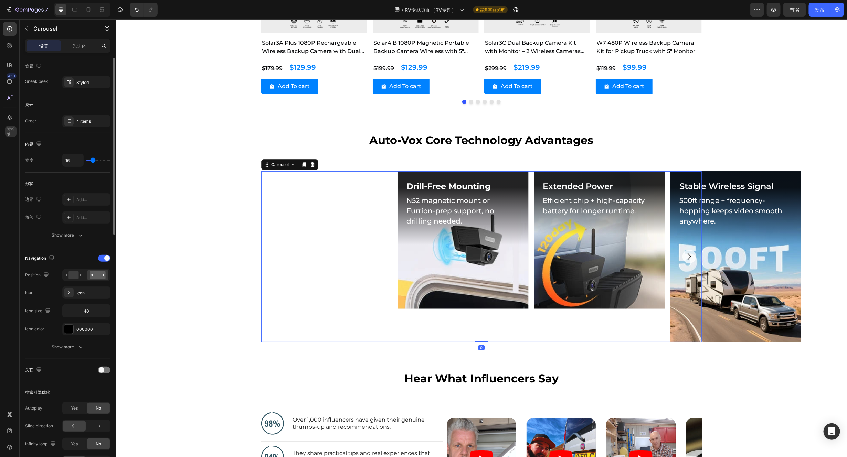
scroll to position [0, 0]
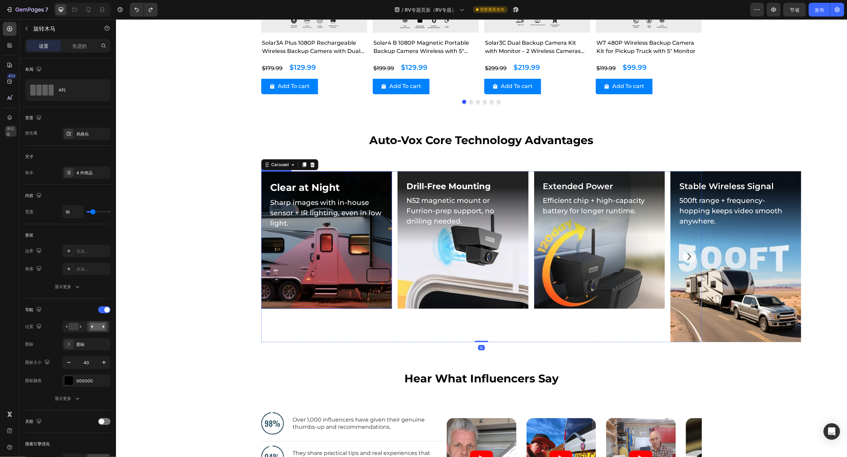
click at [316, 261] on div "Background Image" at bounding box center [326, 240] width 131 height 138
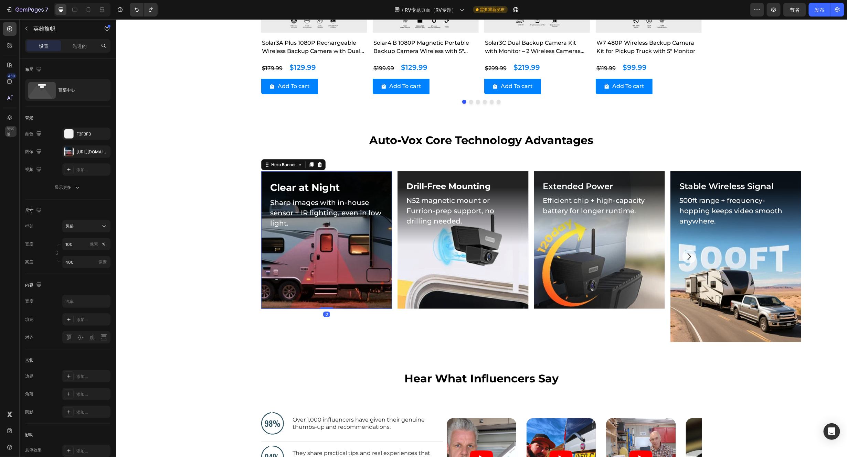
click at [316, 262] on div "Background Image" at bounding box center [326, 240] width 131 height 138
click at [82, 261] on input "400" at bounding box center [86, 262] width 48 height 12
click at [85, 263] on input "400" at bounding box center [86, 262] width 48 height 12
click at [76, 290] on font "适合屏幕" at bounding box center [73, 291] width 17 height 5
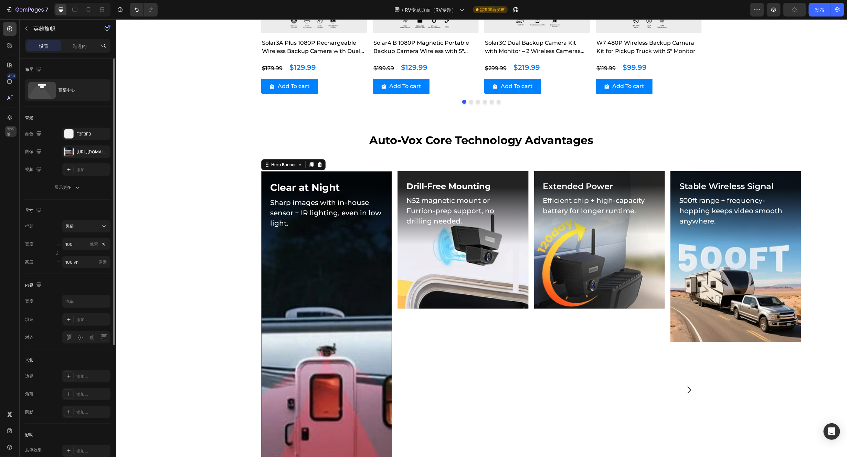
type input "400"
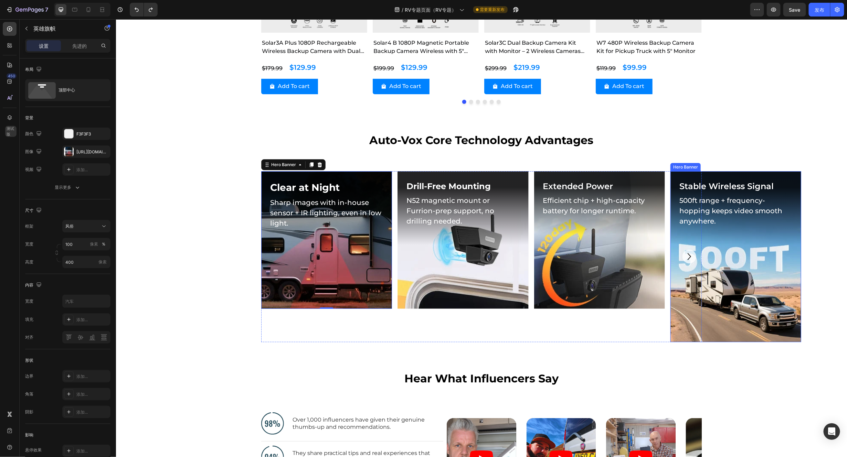
click at [706, 274] on div "Background Image" at bounding box center [735, 256] width 131 height 171
click at [315, 261] on div "Background Image" at bounding box center [326, 240] width 131 height 138
click at [87, 262] on input "400" at bounding box center [86, 262] width 48 height 12
click at [77, 279] on font "适合内容" at bounding box center [73, 279] width 17 height 5
type input "Auto"
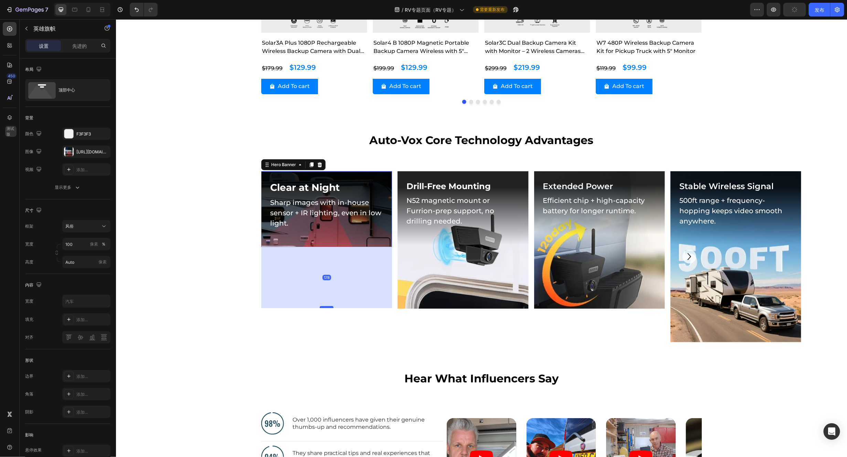
drag, startPoint x: 322, startPoint y: 245, endPoint x: 327, endPoint y: 307, distance: 62.2
click at [327, 307] on div at bounding box center [326, 307] width 14 height 2
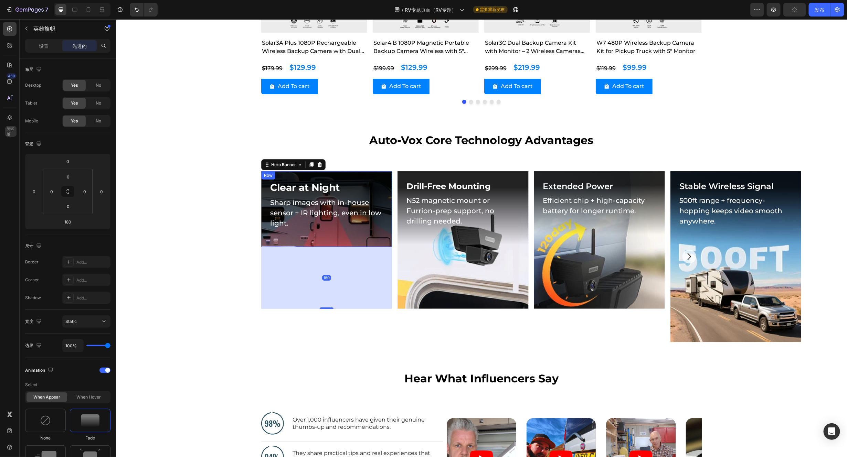
click at [337, 239] on div "Clear at Night Heading Sharp images with in-house sensor + IR lighting, even in…" at bounding box center [326, 209] width 131 height 76
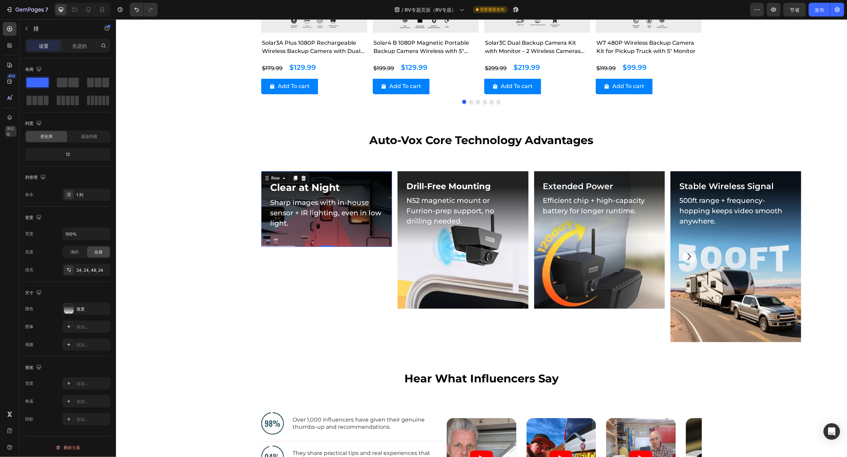
click at [332, 236] on div "Clear at Night Heading Sharp images with in-house sensor + IR lighting, even in…" at bounding box center [326, 209] width 131 height 76
click at [328, 236] on div "Clear at Night Heading Sharp images with in-house sensor + IR lighting, even in…" at bounding box center [326, 209] width 131 height 76
click at [340, 235] on div "Clear at Night Heading Sharp images with in-house sensor + IR lighting, even in…" at bounding box center [326, 209] width 131 height 76
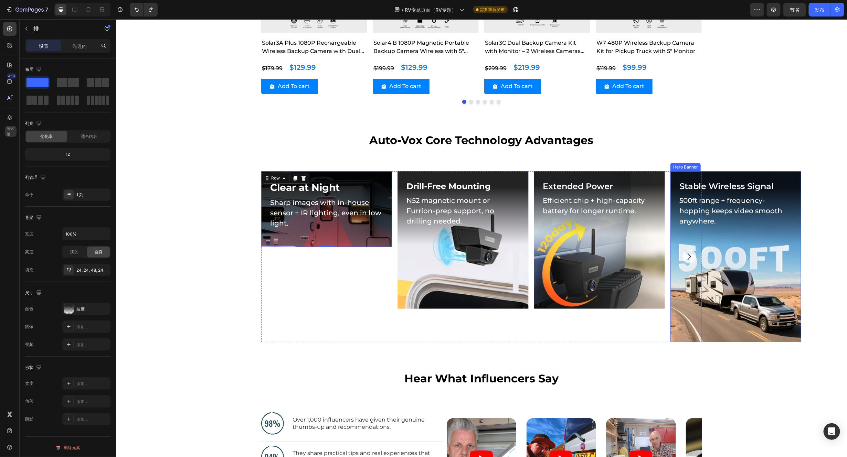
click at [706, 314] on div "Background Image" at bounding box center [735, 256] width 131 height 171
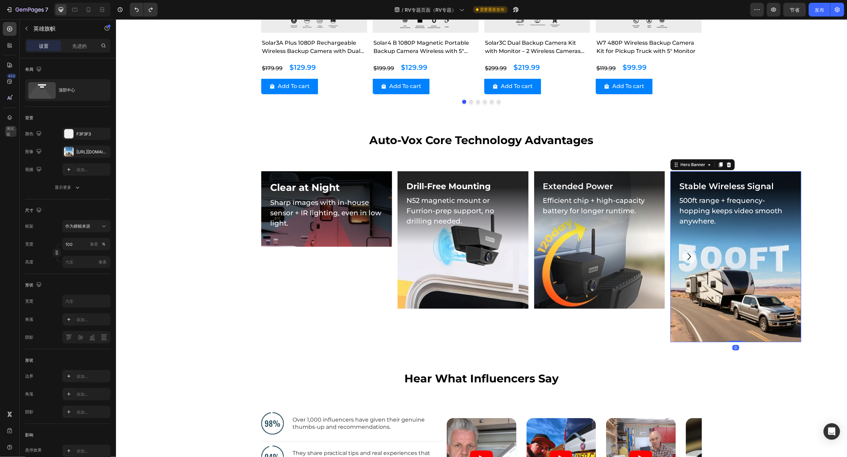
click at [706, 305] on div "Background Image" at bounding box center [735, 256] width 131 height 171
click at [319, 228] on h2 "Sharp images with in-house sensor + IR lighting, even in low light." at bounding box center [326, 213] width 114 height 32
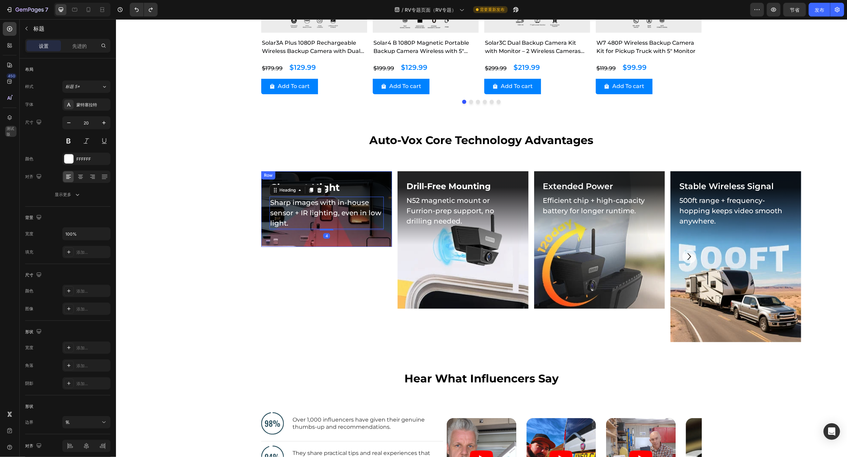
click at [353, 243] on div "Clear at Night Heading Sharp images with in-house sensor + IR lighting, even in…" at bounding box center [326, 209] width 131 height 76
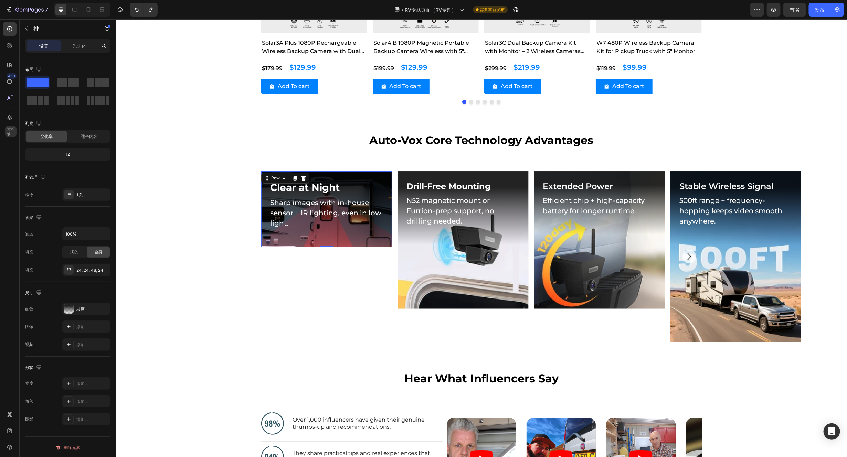
click at [368, 240] on div "Clear at Night Heading Sharp images with in-house sensor + IR lighting, even in…" at bounding box center [326, 209] width 131 height 76
click at [364, 240] on div "Clear at Night Heading Sharp images with in-house sensor + IR lighting, even in…" at bounding box center [326, 209] width 131 height 76
click at [277, 240] on div "Clear at Night Heading Sharp images with in-house sensor + IR lighting, even in…" at bounding box center [326, 209] width 131 height 76
click at [353, 176] on div "Clear at Night Heading Sharp images with in-house sensor + IR lighting, even in…" at bounding box center [326, 209] width 131 height 76
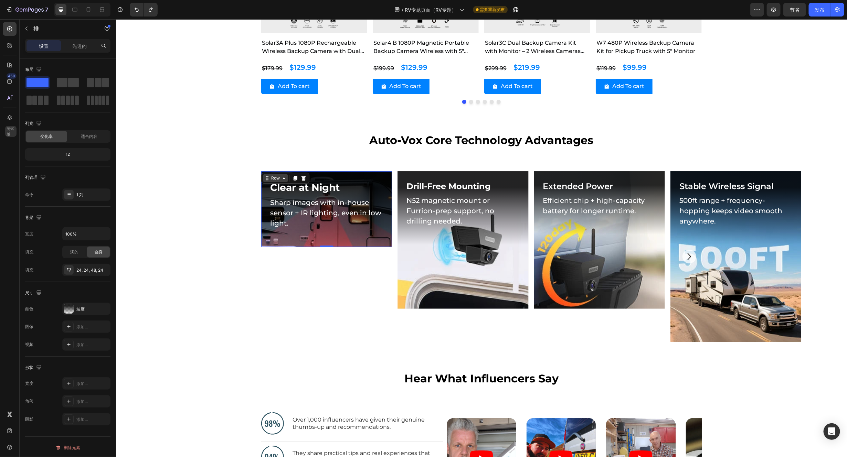
click at [271, 178] on div "Row" at bounding box center [274, 178] width 11 height 6
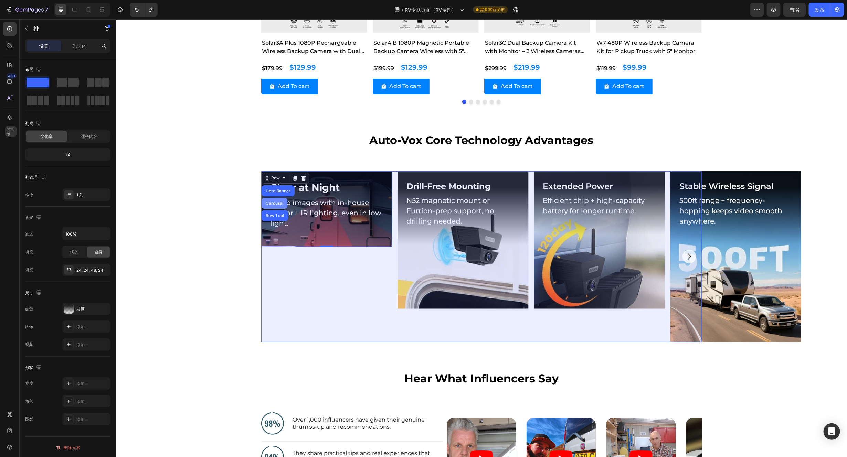
click at [268, 200] on div "Carousel" at bounding box center [274, 203] width 26 height 11
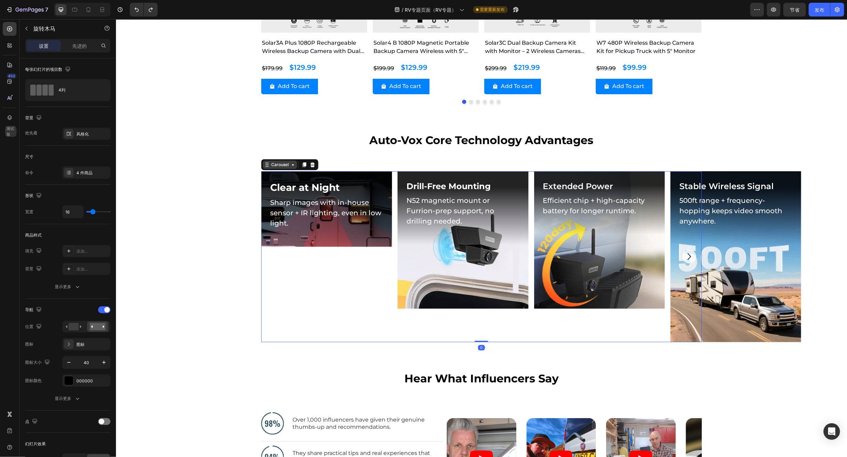
click at [277, 166] on div "Carousel" at bounding box center [279, 164] width 20 height 6
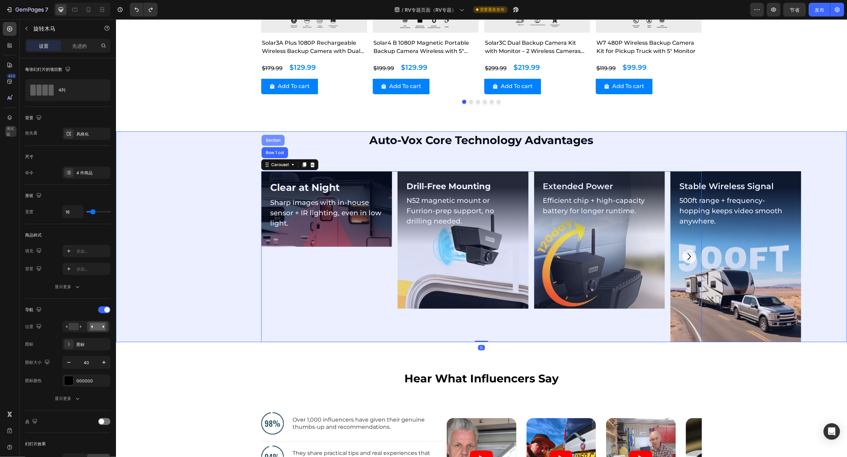
click at [267, 137] on div "Section" at bounding box center [272, 140] width 23 height 11
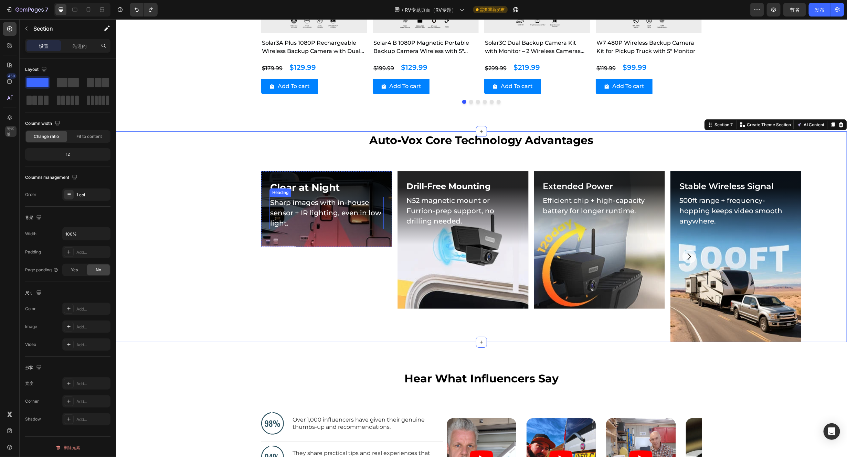
click at [324, 227] on h2 "Sharp images with in-house sensor + IR lighting, even in low light." at bounding box center [326, 213] width 114 height 32
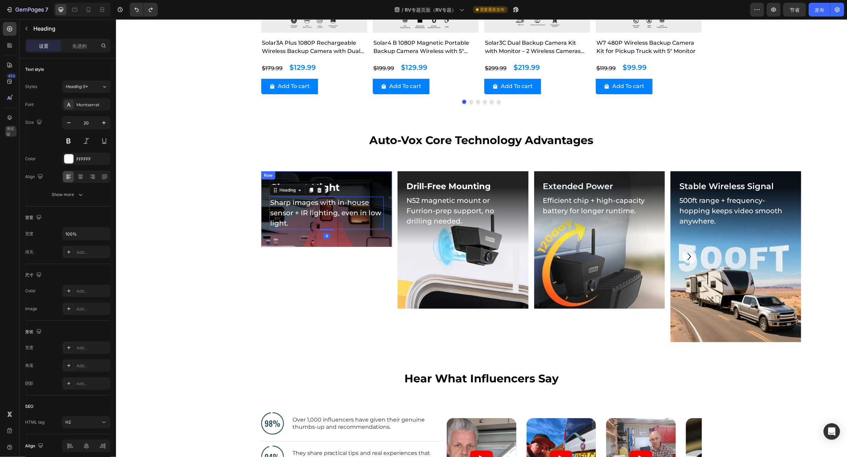
click at [349, 237] on div "Clear at Night Heading Sharp images with in-house sensor + IR lighting, even in…" at bounding box center [326, 209] width 131 height 76
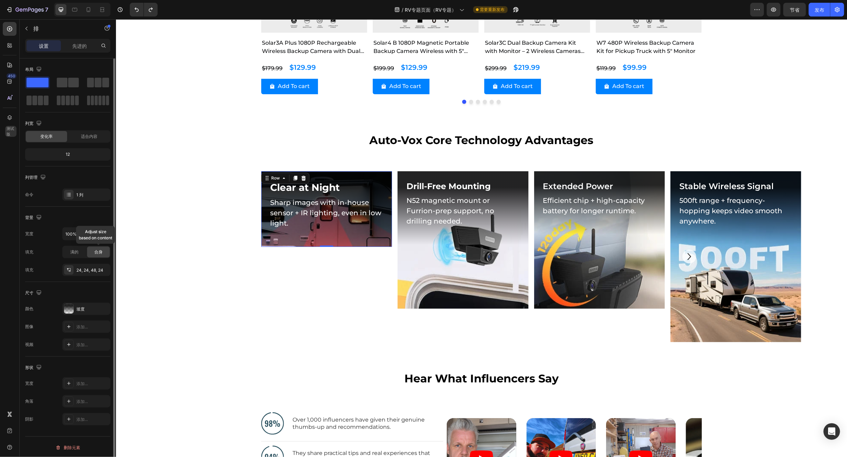
scroll to position [2, 0]
click at [75, 249] on font "满的" at bounding box center [74, 249] width 8 height 5
click at [100, 251] on font "合身" at bounding box center [98, 249] width 8 height 5
click at [356, 237] on div "Clear at Night Heading Sharp images with in-house sensor + IR lighting, even in…" at bounding box center [326, 209] width 131 height 76
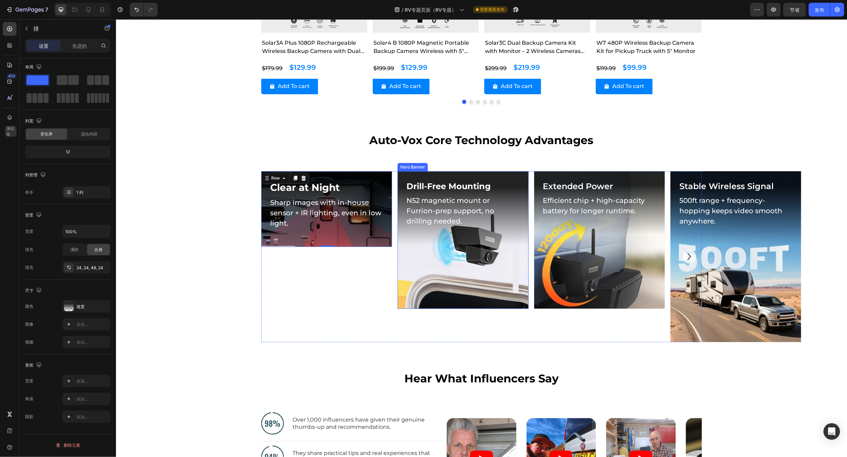
click at [437, 261] on div "Background Image" at bounding box center [462, 240] width 131 height 138
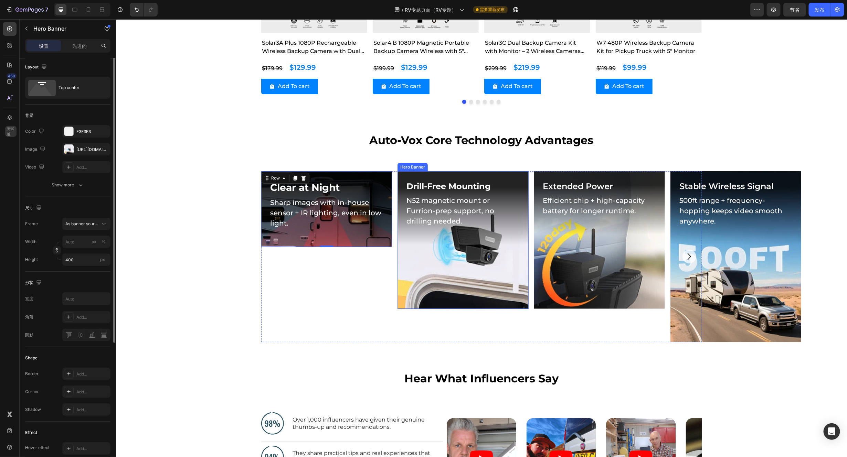
scroll to position [0, 0]
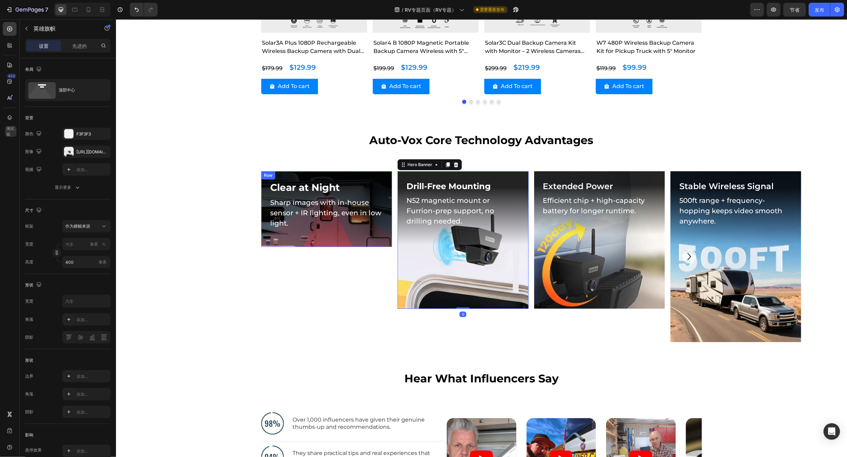
click at [329, 238] on div "Clear at Night Heading Sharp images with in-house sensor + IR lighting, even in…" at bounding box center [326, 209] width 131 height 76
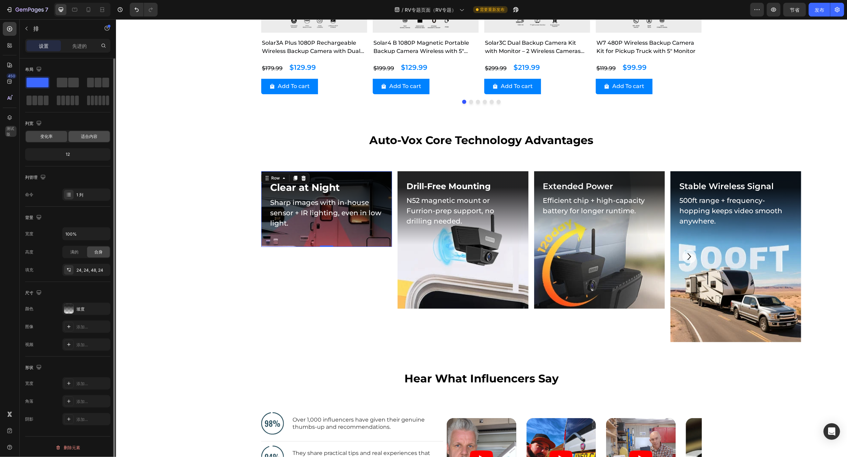
click at [91, 137] on font "适合内容" at bounding box center [89, 136] width 17 height 5
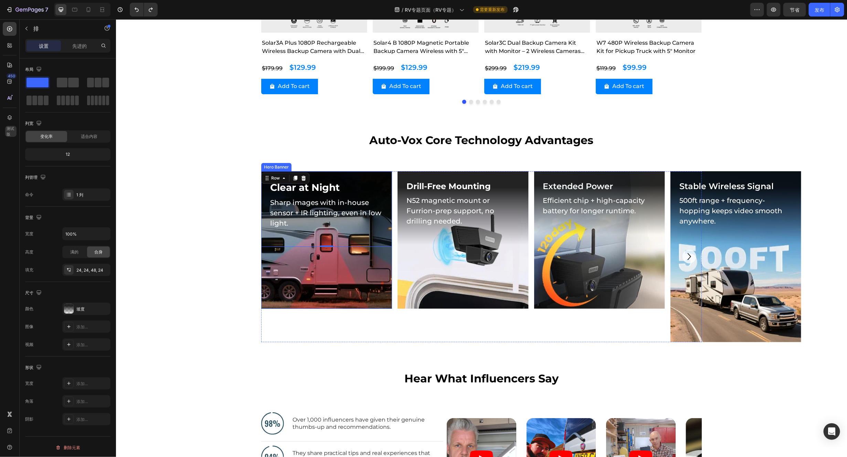
click at [325, 284] on div "Background Image" at bounding box center [326, 240] width 131 height 138
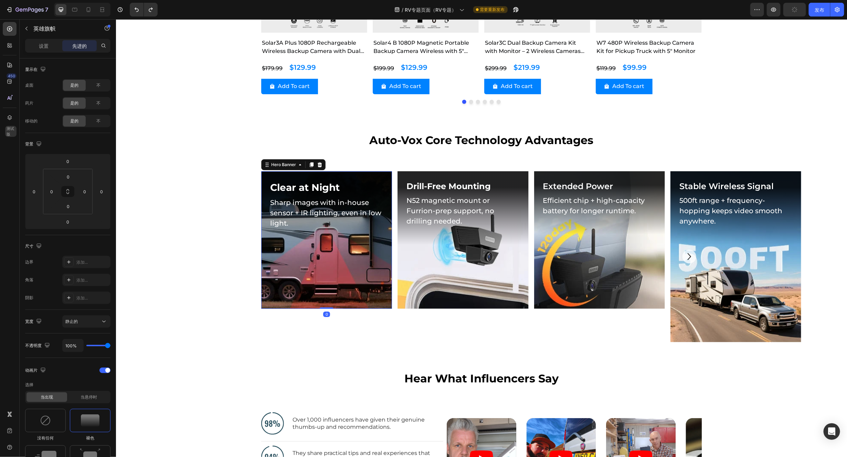
click at [336, 279] on div "Background Image" at bounding box center [326, 240] width 131 height 138
click at [357, 267] on div "Background Image" at bounding box center [326, 240] width 131 height 138
click at [46, 47] on font "设置" at bounding box center [44, 46] width 10 height 6
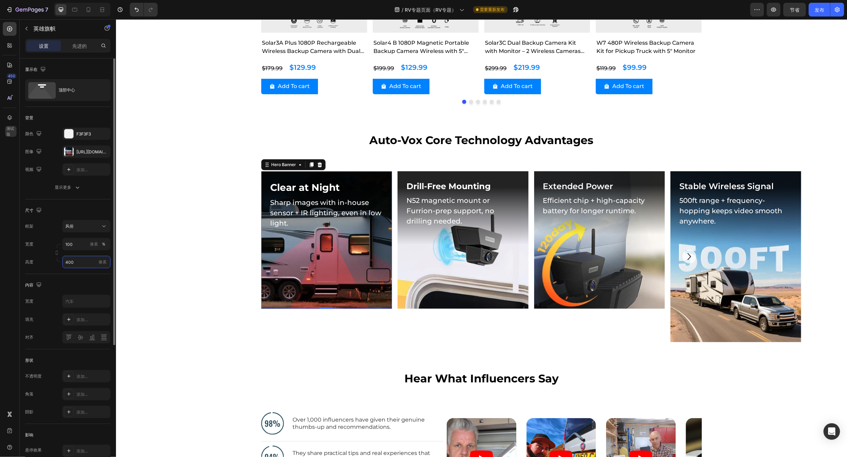
click at [81, 261] on input "400" at bounding box center [86, 262] width 48 height 12
click at [80, 281] on font "适合内容" at bounding box center [73, 279] width 17 height 5
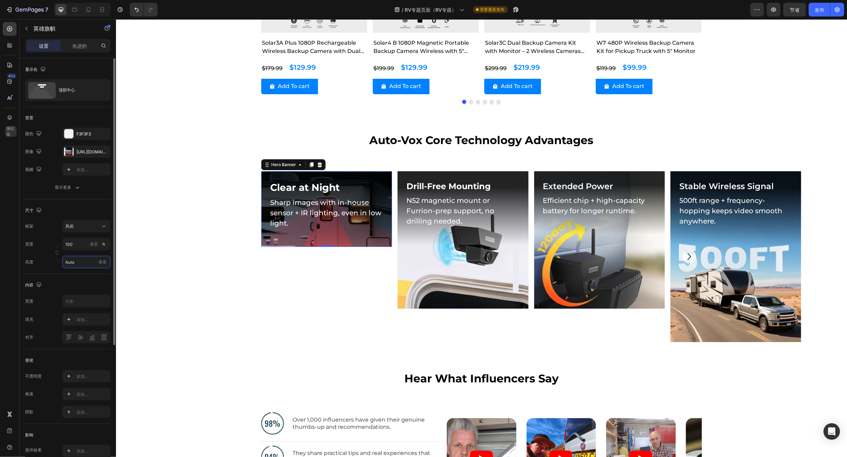
click at [81, 264] on input "Auto" at bounding box center [86, 262] width 48 height 12
click at [84, 287] on div "适合屏幕 100vh" at bounding box center [79, 292] width 56 height 12
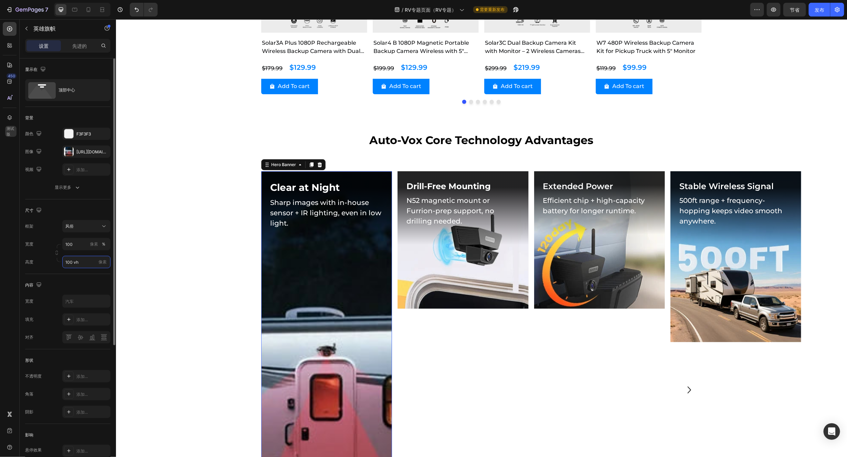
click at [88, 265] on input "100 vh" at bounding box center [86, 262] width 48 height 12
click at [84, 280] on p "适合内容 汽车" at bounding box center [85, 279] width 40 height 6
type input "Auto"
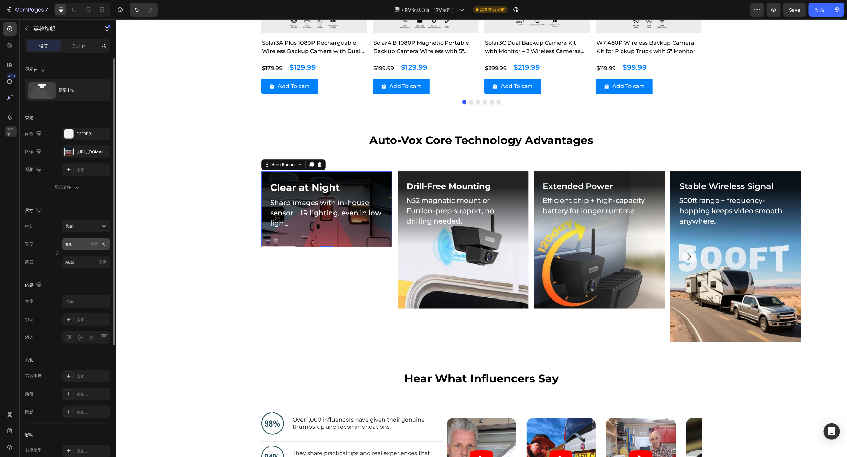
click at [105, 244] on font "％" at bounding box center [104, 244] width 4 height 5
click at [97, 229] on div "风俗" at bounding box center [82, 226] width 34 height 6
click at [87, 247] on div "作为横幅来源" at bounding box center [80, 243] width 55 height 12
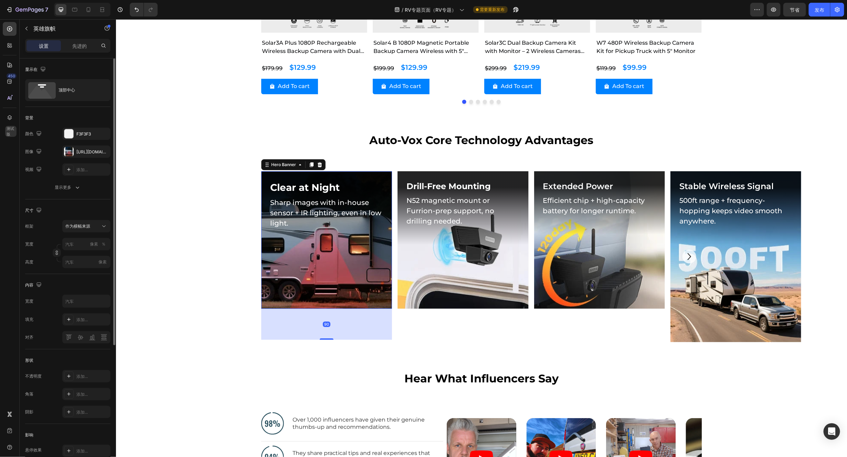
drag, startPoint x: 326, startPoint y: 308, endPoint x: 340, endPoint y: 339, distance: 34.2
click at [340, 309] on div "90" at bounding box center [326, 309] width 131 height 0
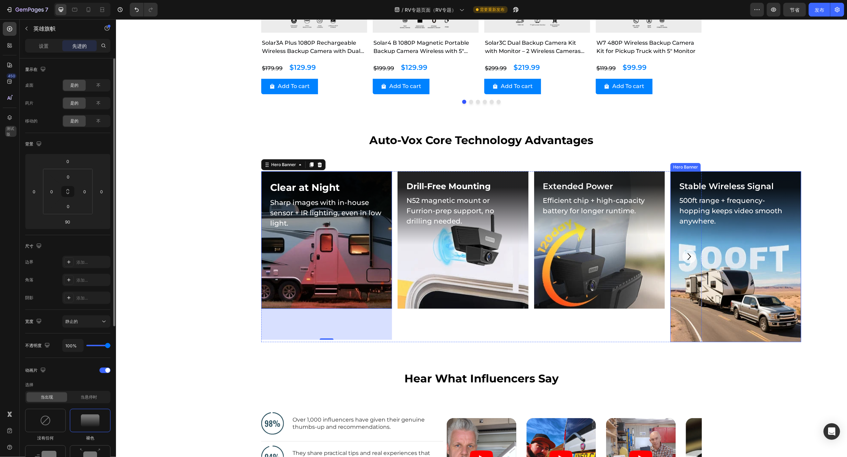
click at [706, 313] on div "Background Image" at bounding box center [735, 256] width 131 height 171
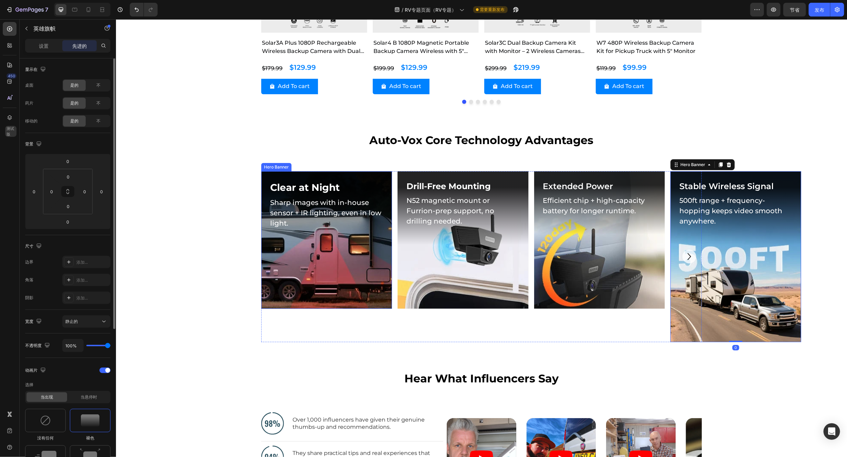
click at [343, 298] on div "Background Image" at bounding box center [326, 240] width 131 height 138
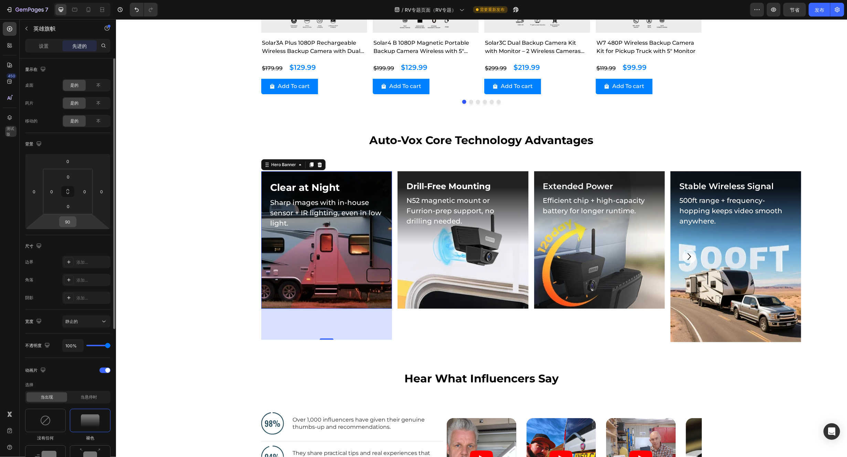
click at [66, 224] on input "90" at bounding box center [68, 222] width 14 height 10
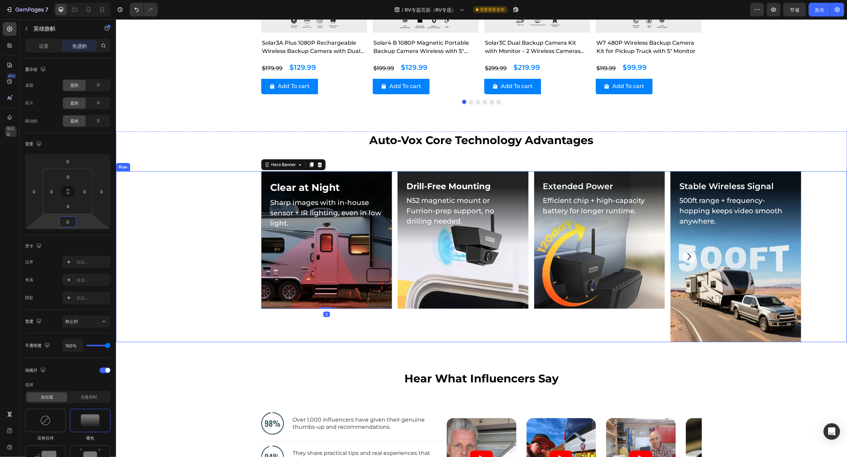
type input "0"
click at [368, 273] on div "Background Image" at bounding box center [326, 240] width 131 height 138
click at [53, 47] on div "设置" at bounding box center [44, 45] width 34 height 11
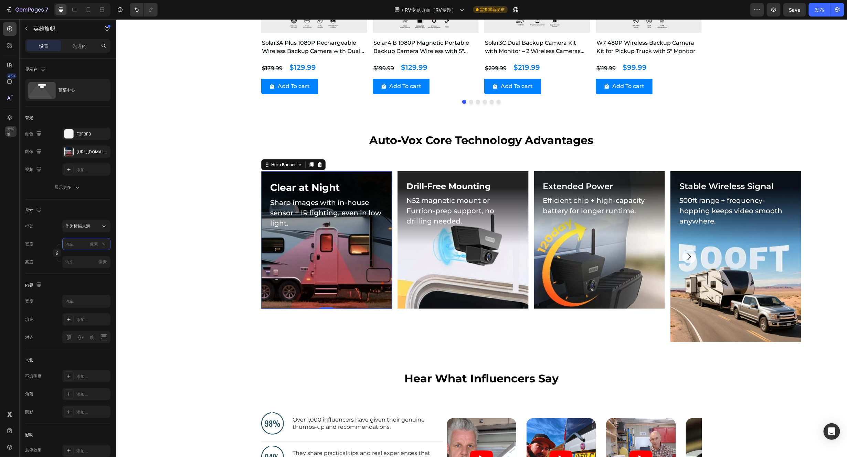
click at [80, 248] on input "像素 ％" at bounding box center [86, 244] width 48 height 12
click at [81, 264] on p "满的 100%" at bounding box center [85, 261] width 40 height 6
type input "100"
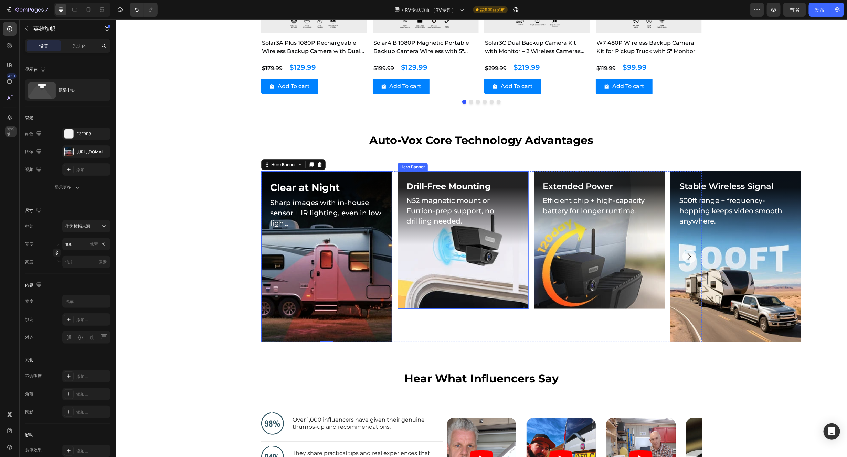
click at [462, 268] on div "Background Image" at bounding box center [462, 240] width 131 height 138
click at [439, 267] on div "Background Image" at bounding box center [462, 240] width 131 height 138
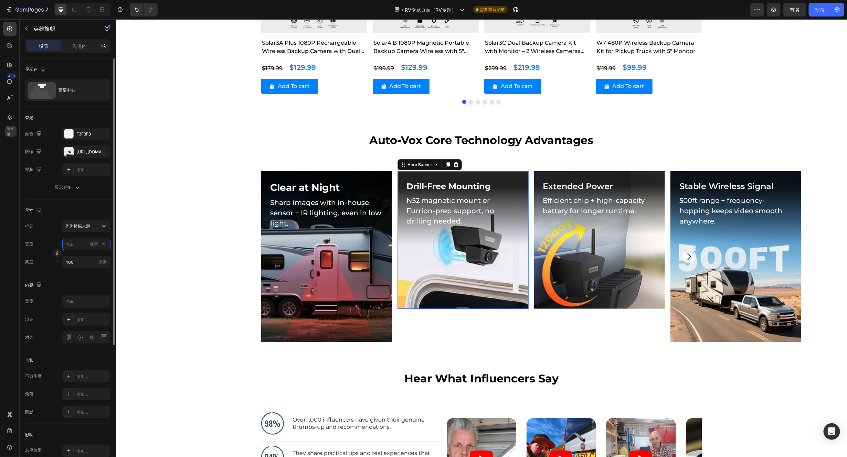
click at [76, 247] on input "像素 ％" at bounding box center [86, 244] width 48 height 12
click at [74, 263] on p "满的 100%" at bounding box center [85, 261] width 40 height 6
type input "100"
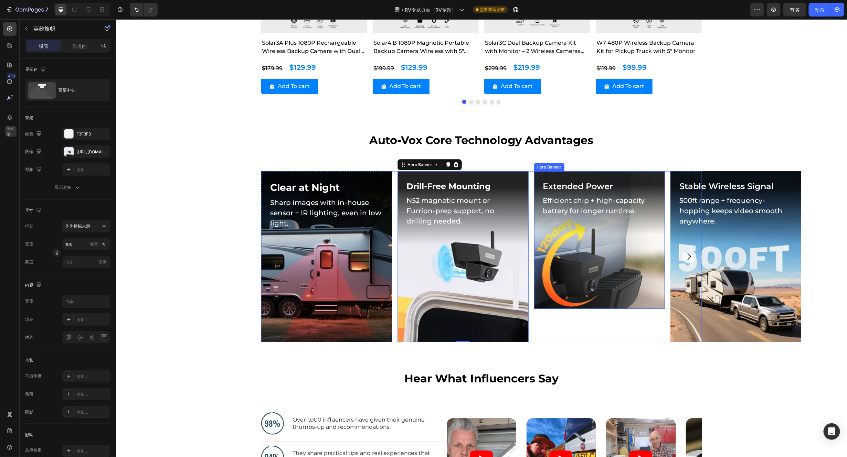
click at [604, 283] on div "Background Image" at bounding box center [599, 240] width 131 height 138
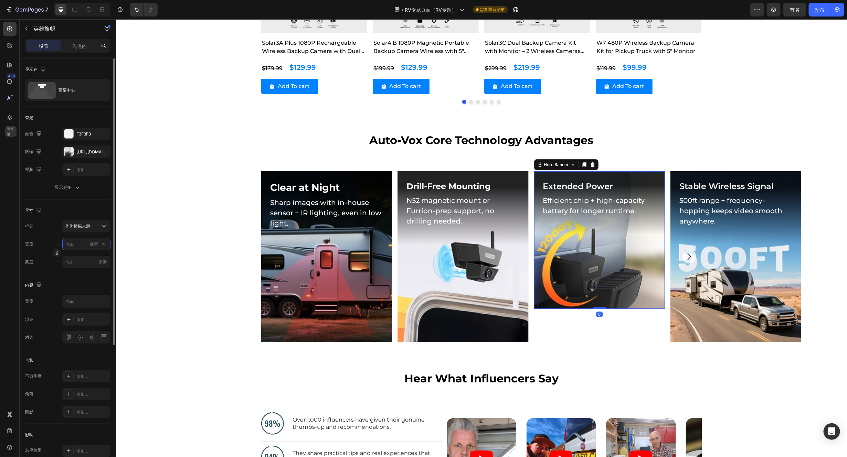
click at [76, 239] on input "像素 ％" at bounding box center [86, 244] width 48 height 12
click at [78, 262] on p "满的 100%" at bounding box center [85, 261] width 40 height 6
type input "100"
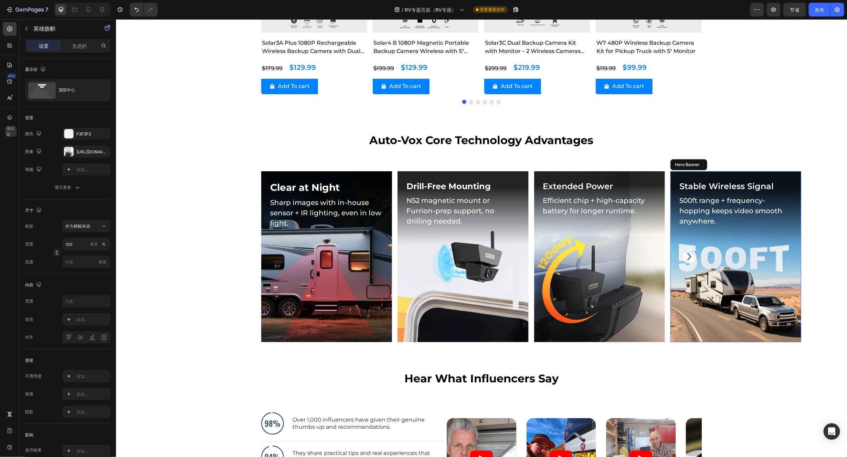
click at [706, 274] on div "Background Image" at bounding box center [735, 256] width 131 height 171
click at [706, 275] on div "Background Image" at bounding box center [735, 256] width 131 height 171
click at [706, 164] on icon at bounding box center [721, 164] width 4 height 5
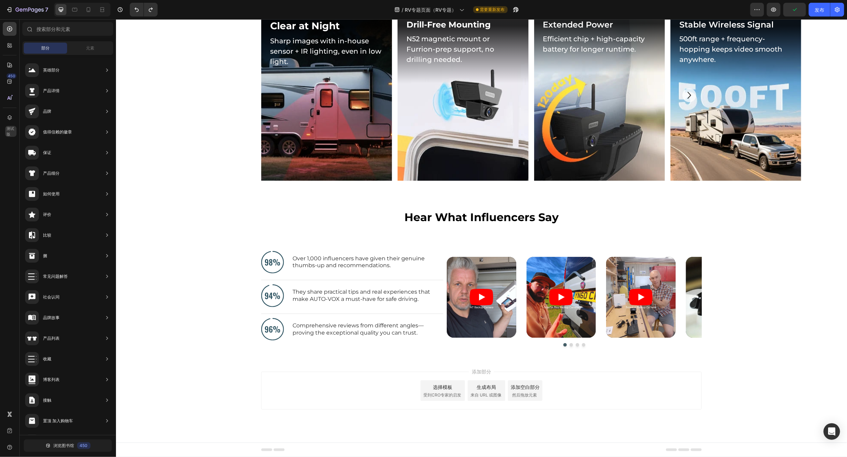
scroll to position [1570, 0]
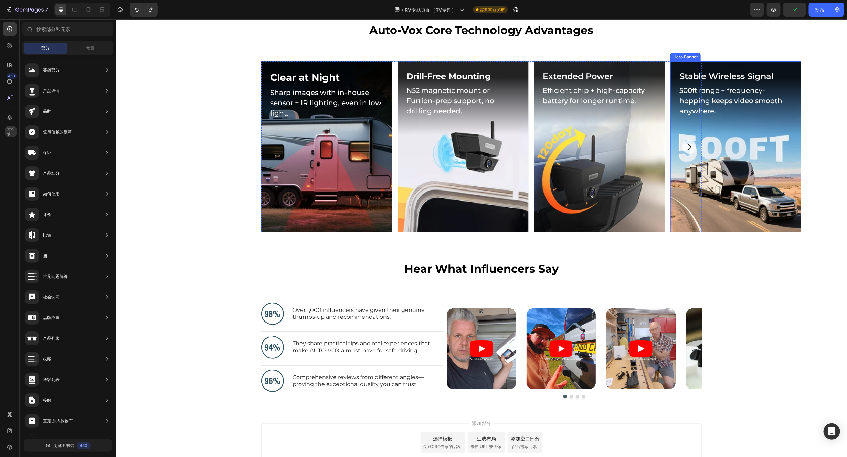
click at [706, 171] on div "Background Image" at bounding box center [735, 146] width 131 height 171
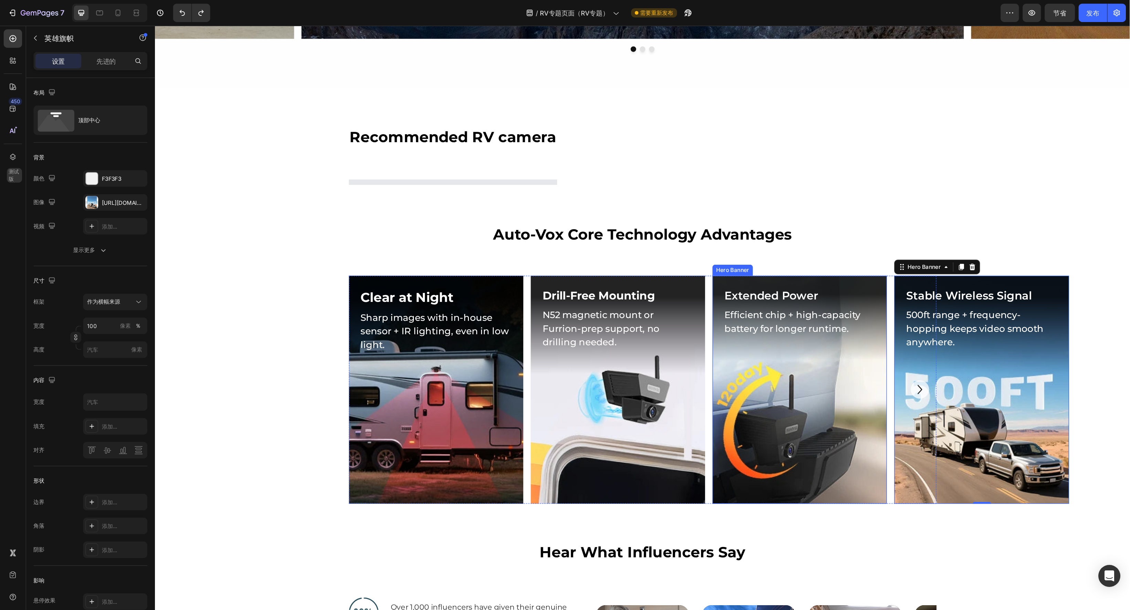
scroll to position [1253, 0]
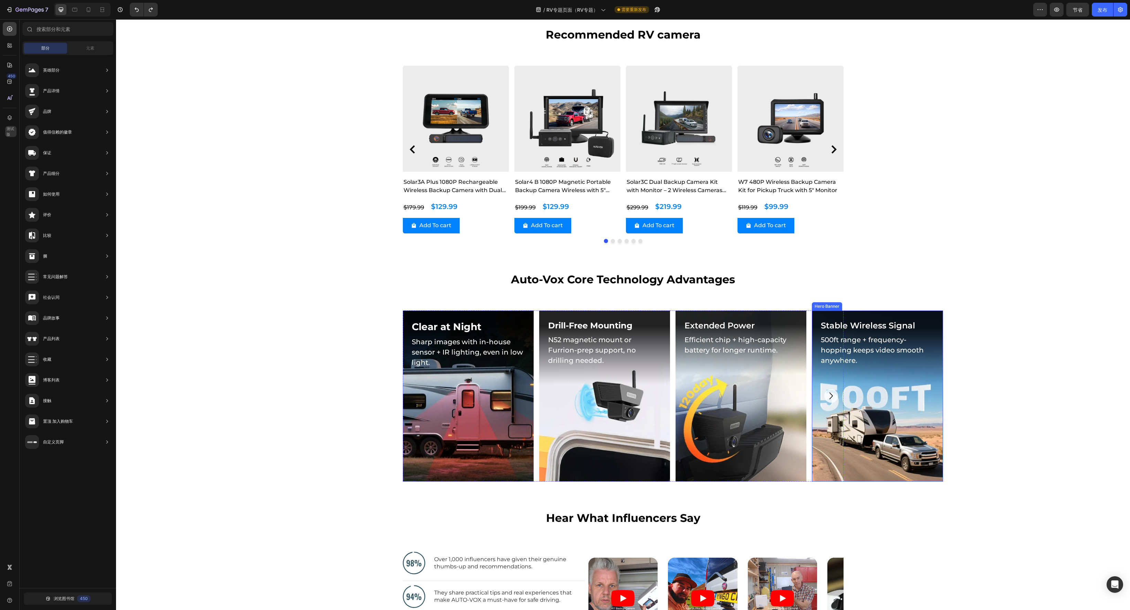
scroll to position [1322, 0]
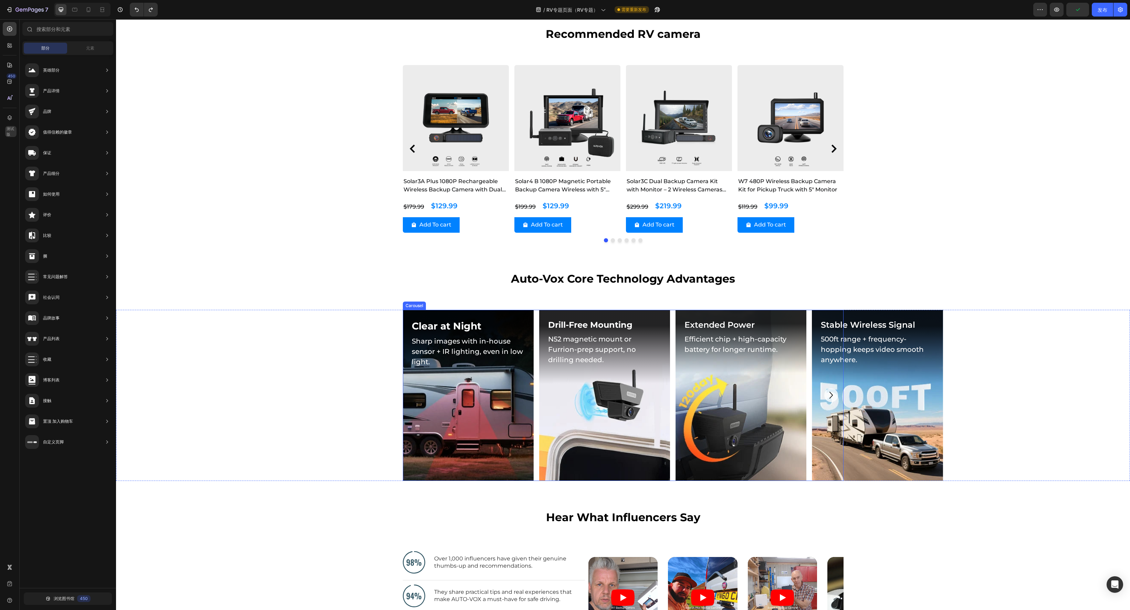
click at [706, 381] on icon "Carousel Next Arrow" at bounding box center [831, 395] width 14 height 14
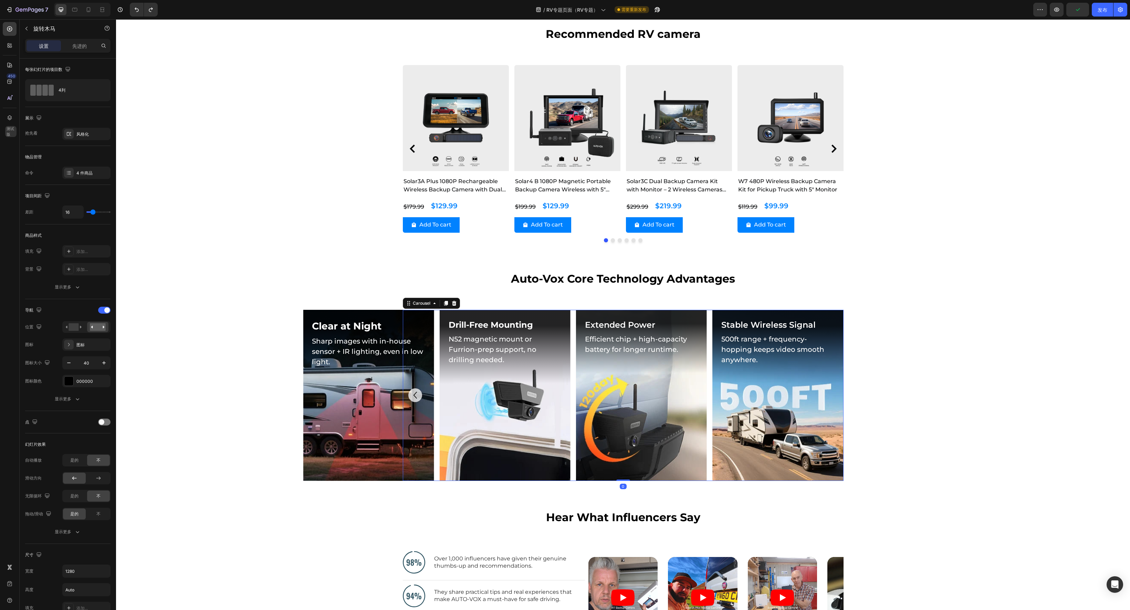
click at [706, 381] on div "Background Image" at bounding box center [777, 395] width 131 height 171
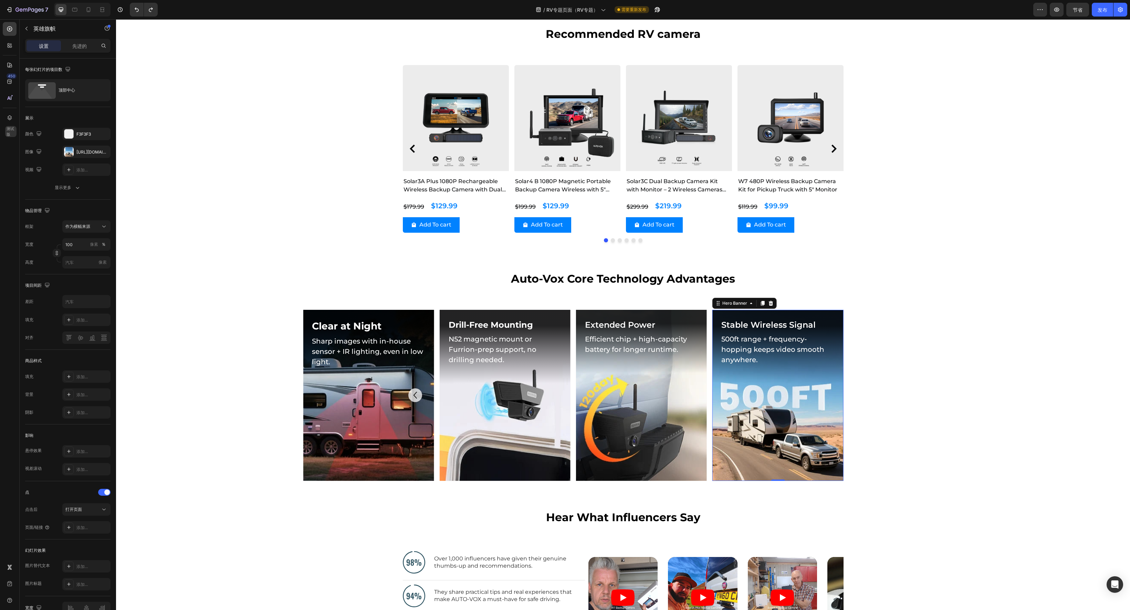
click at [706, 381] on div "Background Image" at bounding box center [777, 395] width 131 height 171
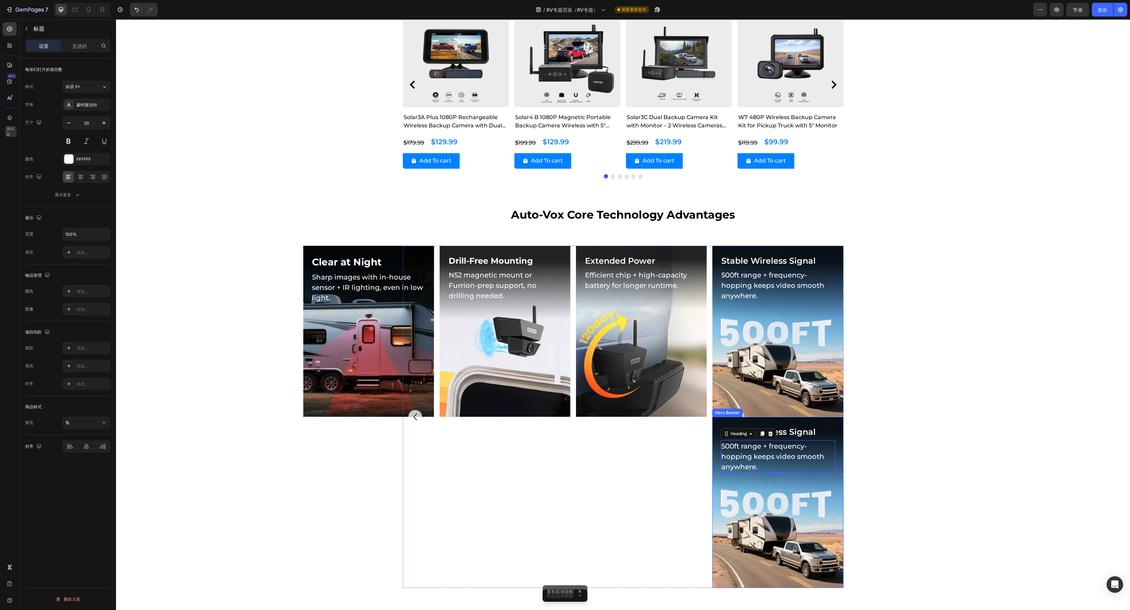
scroll to position [1390, 0]
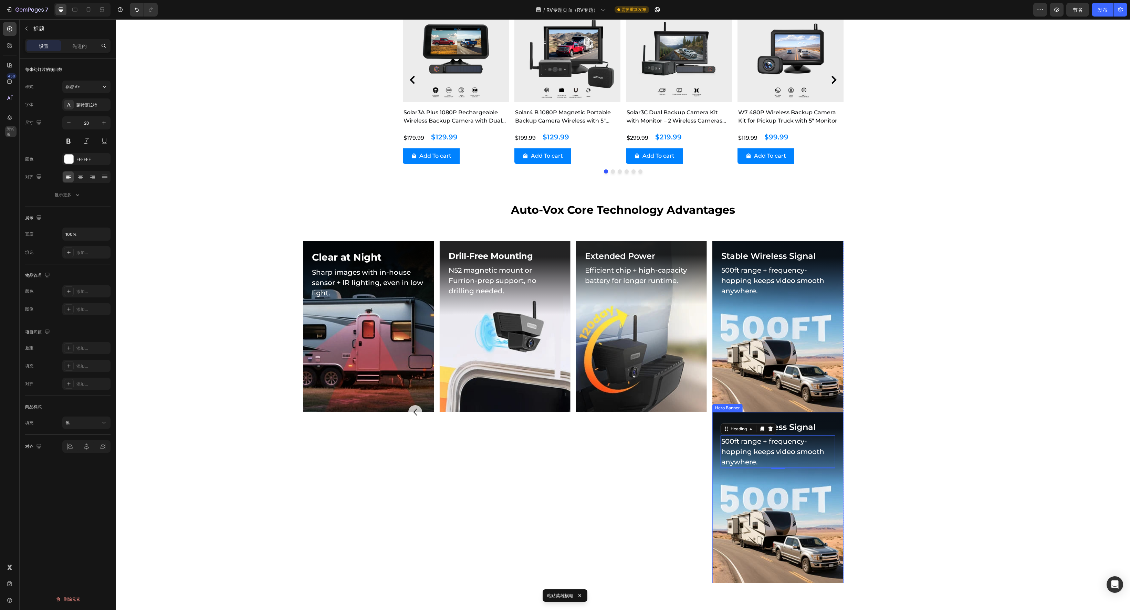
click at [706, 381] on div "Background Image" at bounding box center [777, 497] width 131 height 171
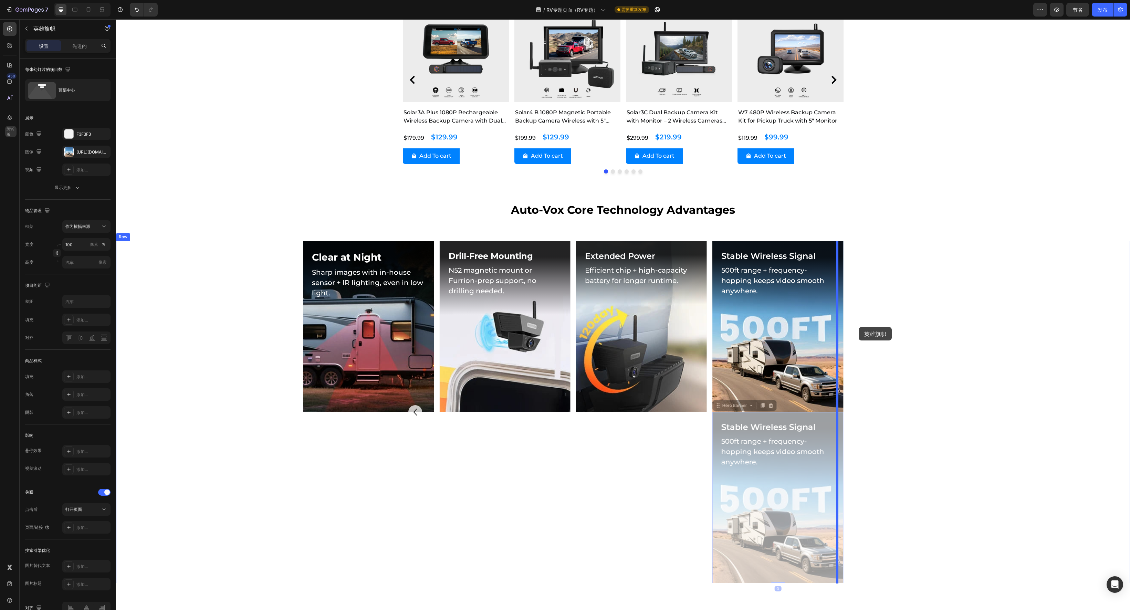
drag, startPoint x: 749, startPoint y: 527, endPoint x: 858, endPoint y: 327, distance: 228.3
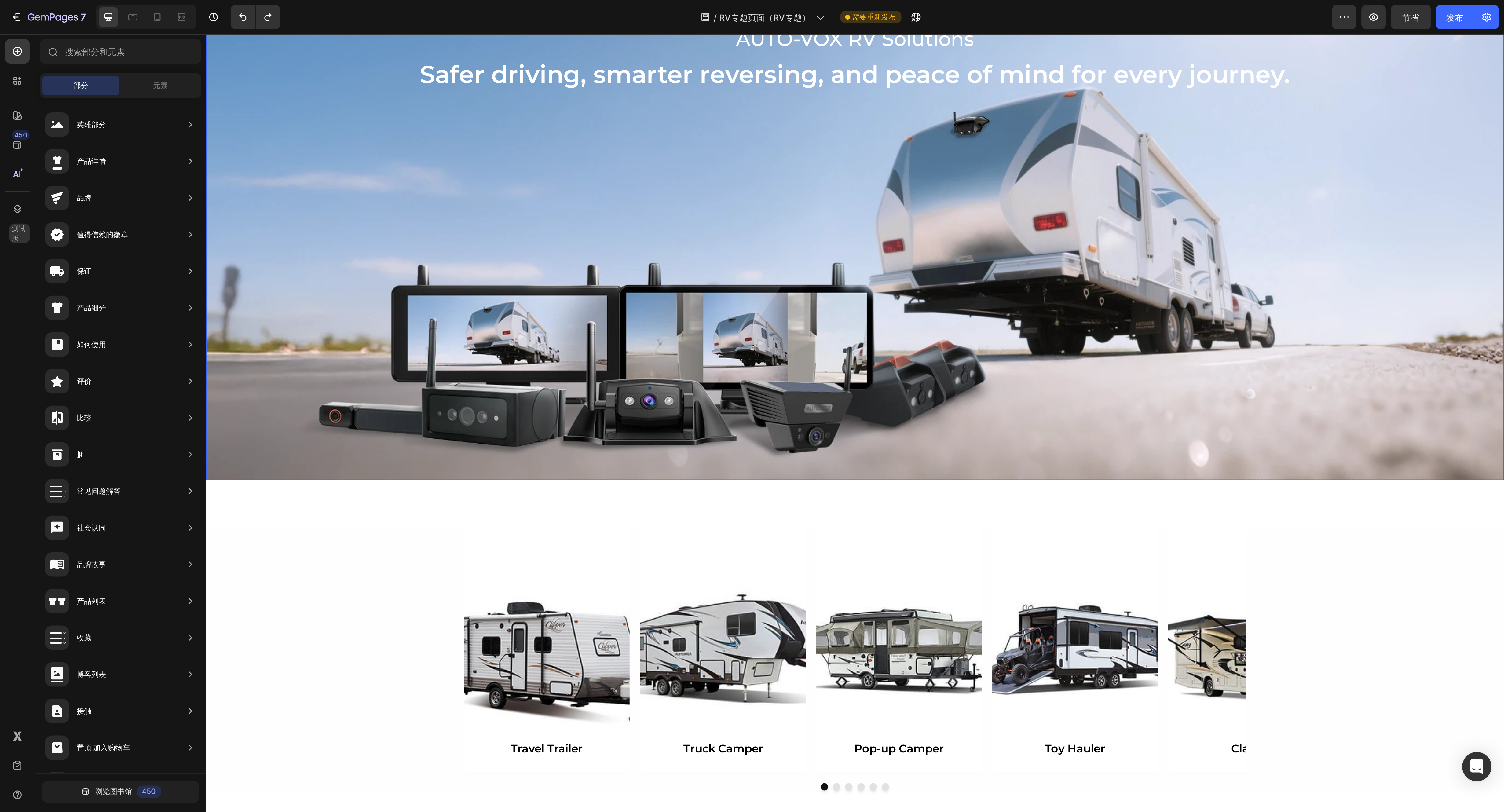
scroll to position [158, 0]
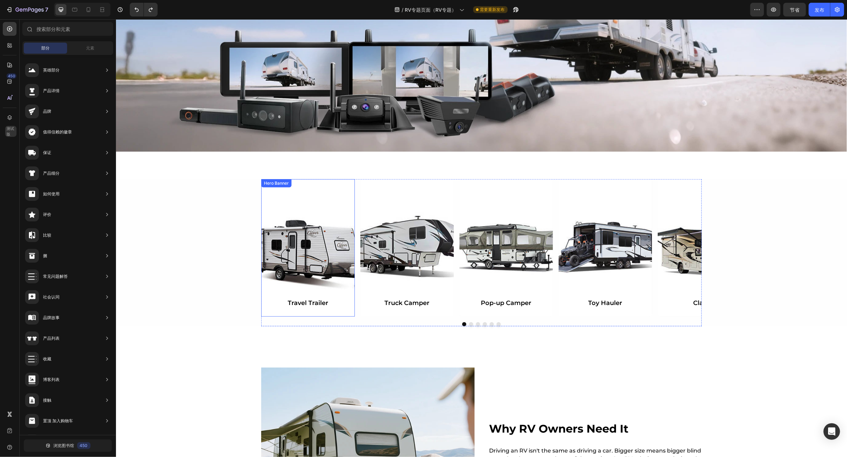
click at [315, 258] on div "Background Image" at bounding box center [308, 248] width 94 height 138
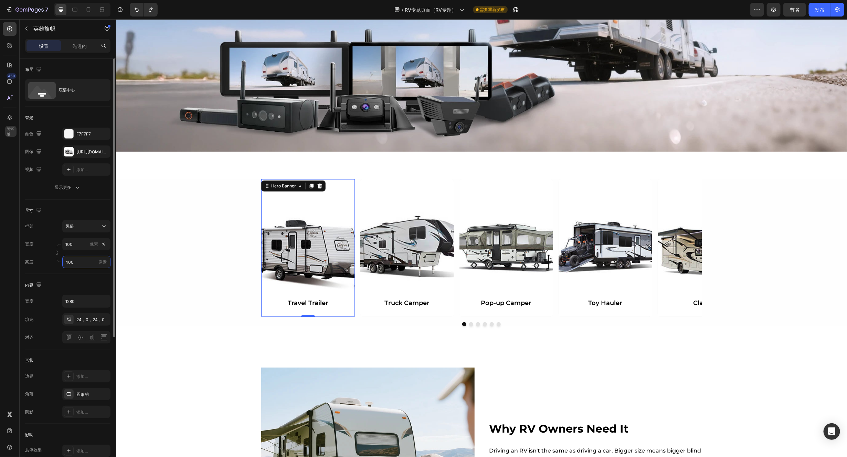
click at [91, 262] on input "400" at bounding box center [86, 262] width 48 height 12
click at [80, 279] on font "适合内容" at bounding box center [73, 279] width 17 height 5
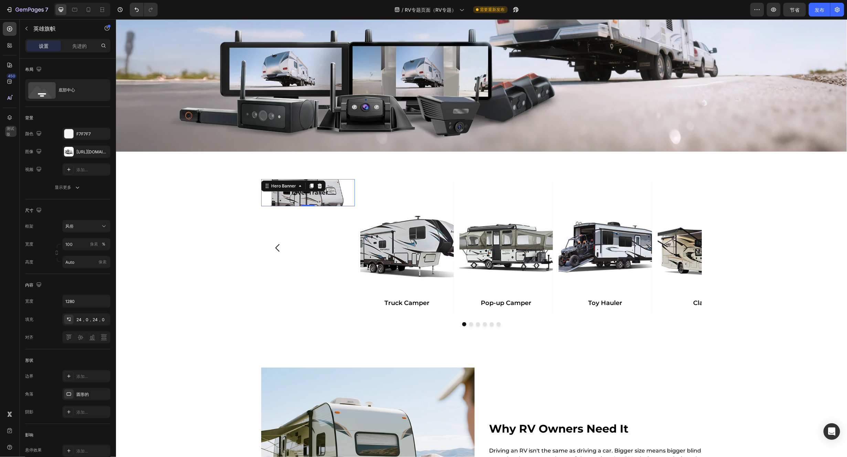
click at [328, 199] on div "Travel Trailer Heading" at bounding box center [308, 192] width 94 height 27
click at [84, 258] on input "Auto" at bounding box center [86, 262] width 48 height 12
click at [74, 289] on span "适合屏幕" at bounding box center [73, 292] width 17 height 6
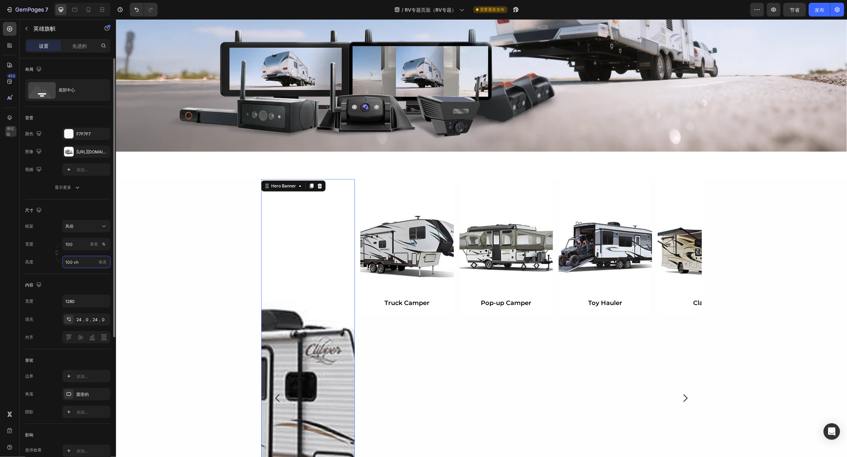
click at [84, 264] on input "100 vh" at bounding box center [86, 262] width 48 height 12
click at [74, 298] on div "适合屏幕 100vh" at bounding box center [79, 292] width 56 height 12
click at [97, 261] on div "像素" at bounding box center [102, 262] width 10 height 9
click at [97, 261] on input "100 vh" at bounding box center [86, 262] width 48 height 12
click at [82, 264] on input "100 vh" at bounding box center [86, 262] width 48 height 12
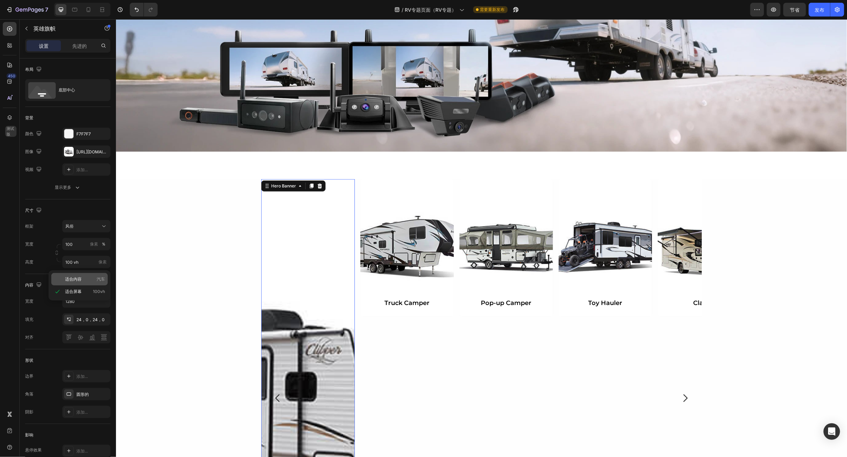
click at [76, 279] on font "适合内容" at bounding box center [73, 279] width 17 height 5
type input "Auto"
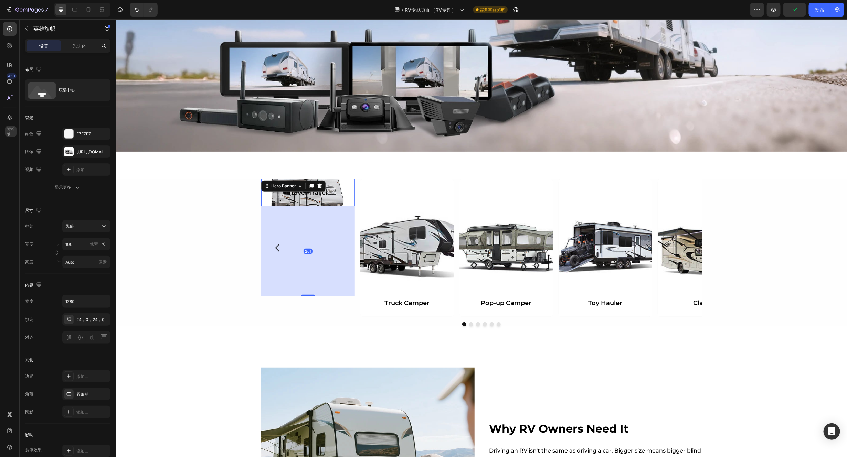
drag, startPoint x: 302, startPoint y: 205, endPoint x: 289, endPoint y: 295, distance: 90.7
click at [289, 206] on div "261" at bounding box center [308, 206] width 94 height 0
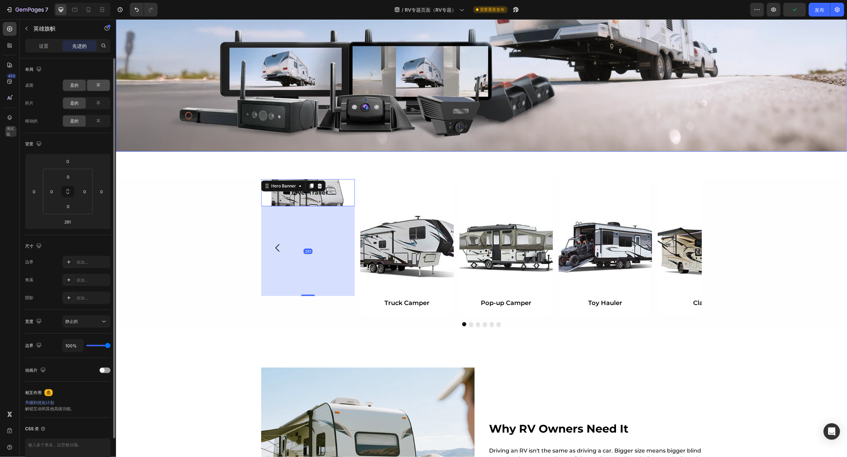
type input "0"
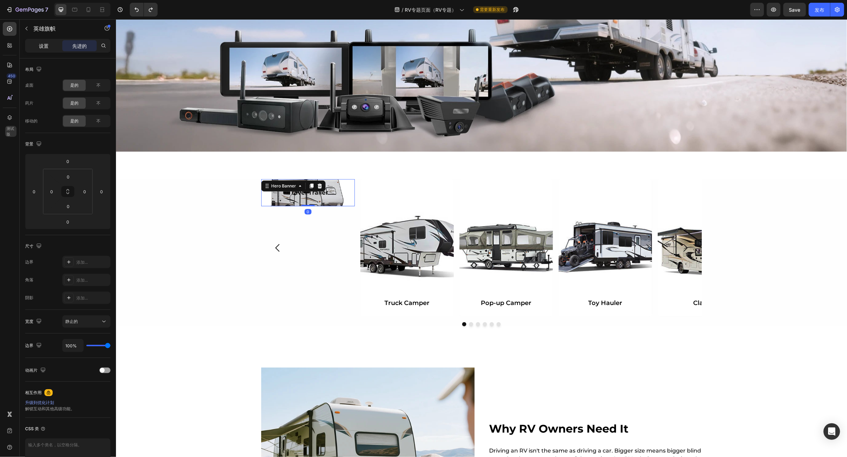
click at [48, 47] on font "设置" at bounding box center [44, 46] width 10 height 6
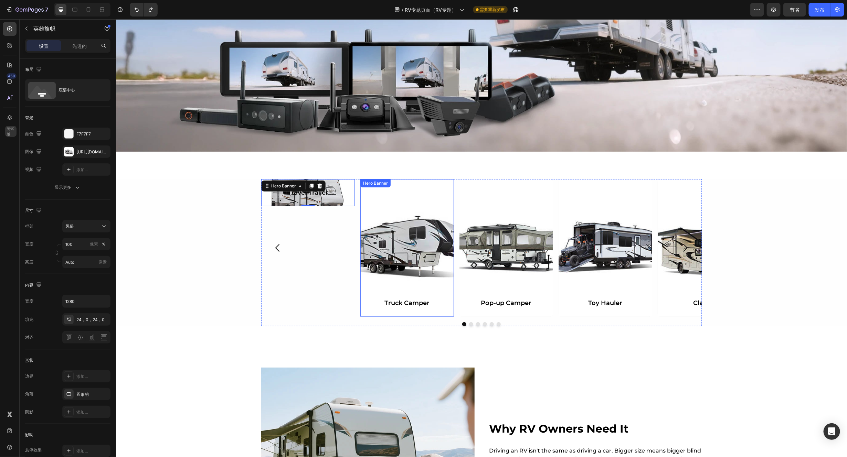
type input "400"
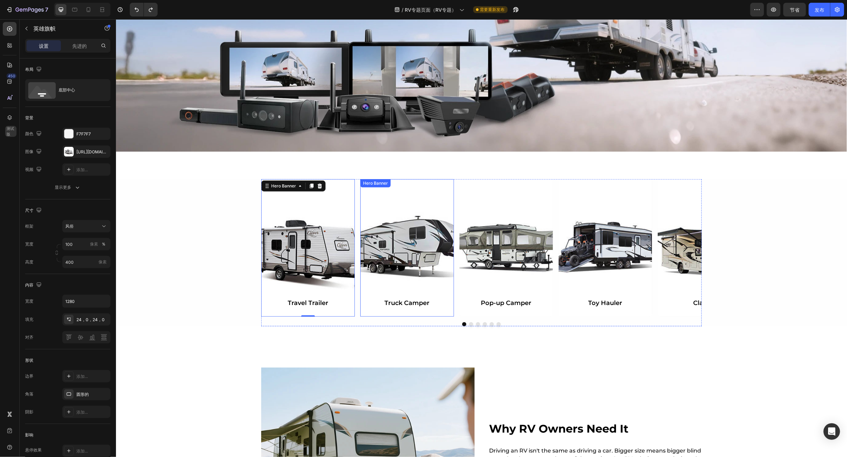
click at [410, 250] on div "Background Image" at bounding box center [407, 248] width 94 height 138
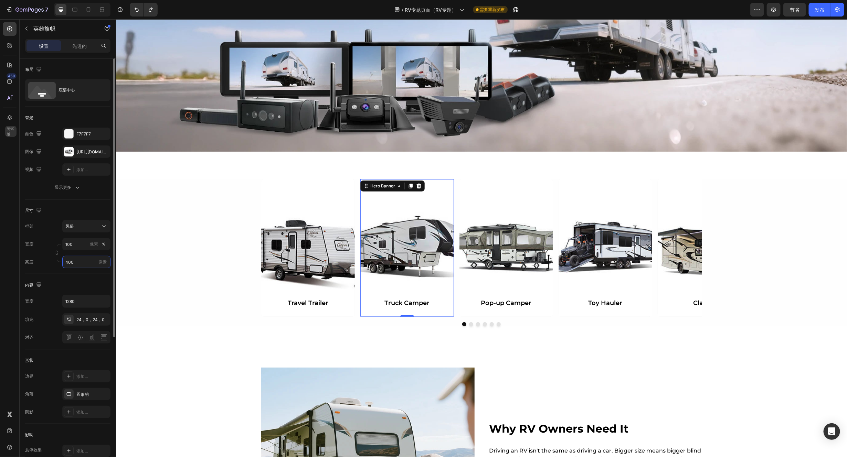
click at [85, 268] on input "400" at bounding box center [86, 262] width 48 height 12
click at [73, 279] on font "适合内容" at bounding box center [73, 279] width 17 height 5
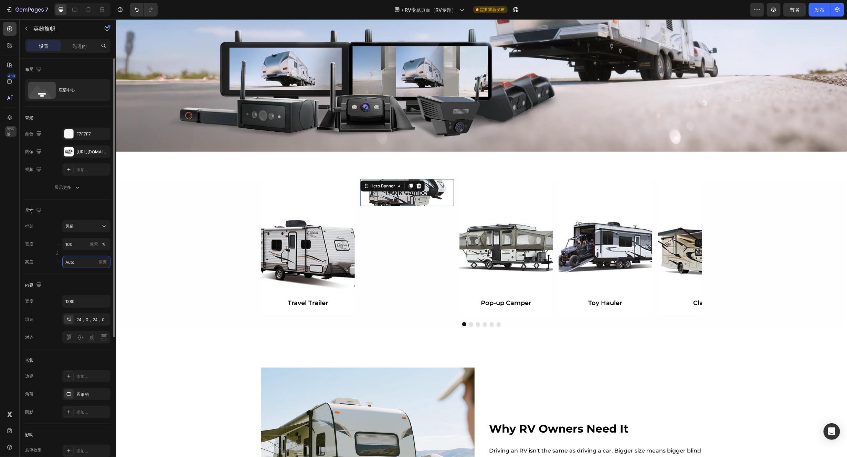
click at [84, 264] on input "Auto" at bounding box center [86, 262] width 48 height 12
click at [74, 290] on font "适合屏幕" at bounding box center [73, 291] width 17 height 5
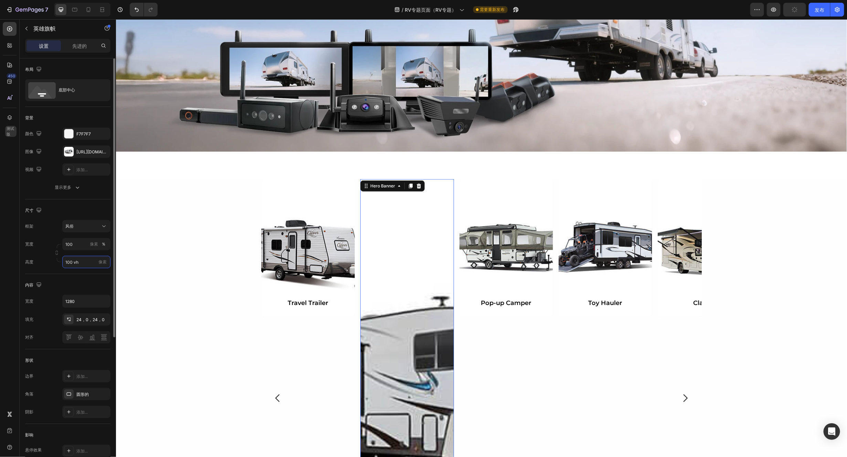
click at [83, 264] on input "100 vh" at bounding box center [86, 262] width 48 height 12
click at [79, 279] on font "适合内容" at bounding box center [73, 279] width 17 height 5
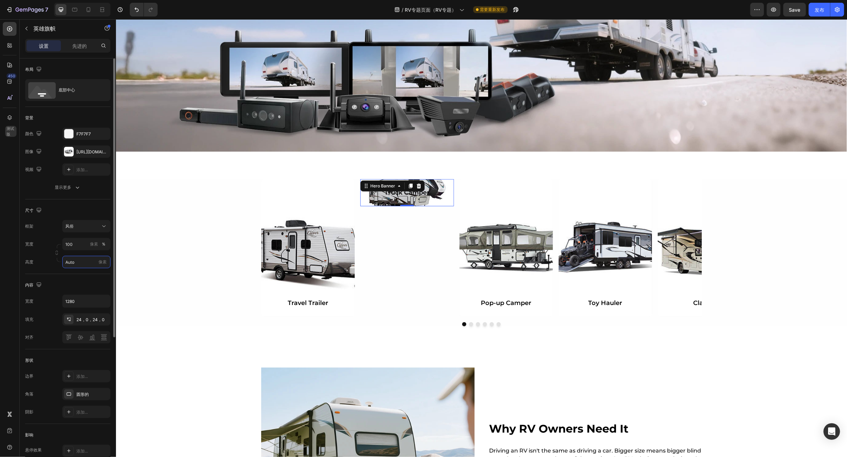
click at [79, 263] on input "Auto" at bounding box center [86, 262] width 48 height 12
click at [78, 292] on font "适合屏幕" at bounding box center [73, 291] width 17 height 5
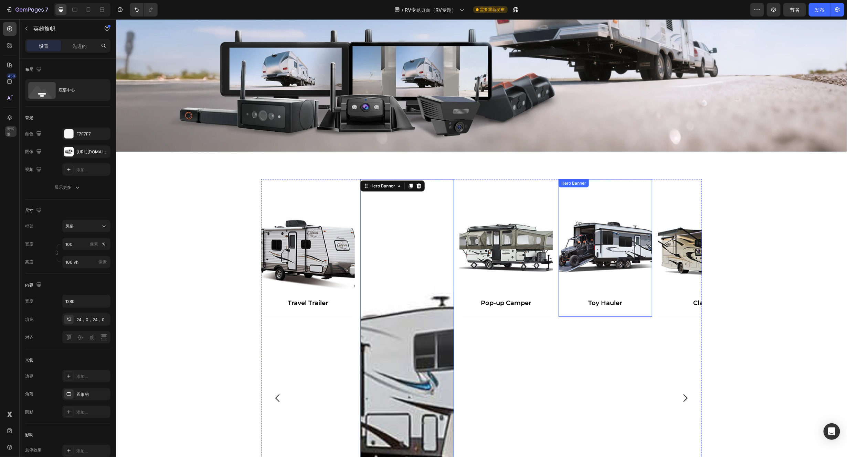
type input "Auto"
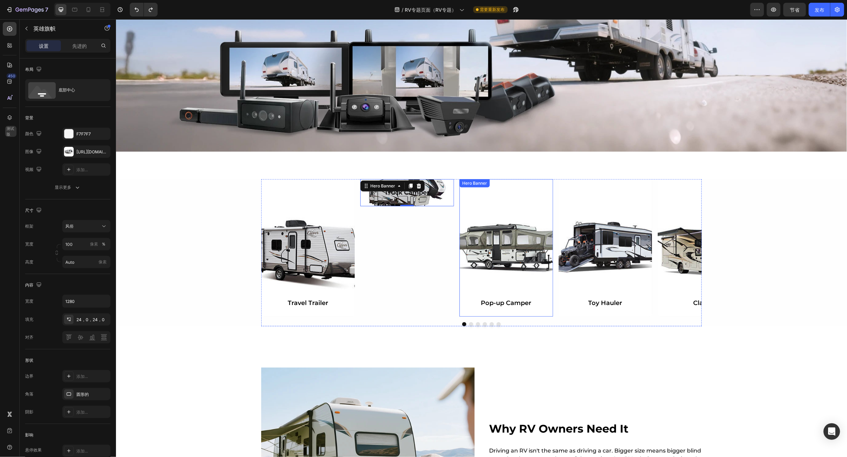
click at [498, 240] on div "Background Image" at bounding box center [506, 248] width 94 height 138
click at [397, 302] on div "Truck Camper Heading Hero Banner" at bounding box center [407, 248] width 94 height 138
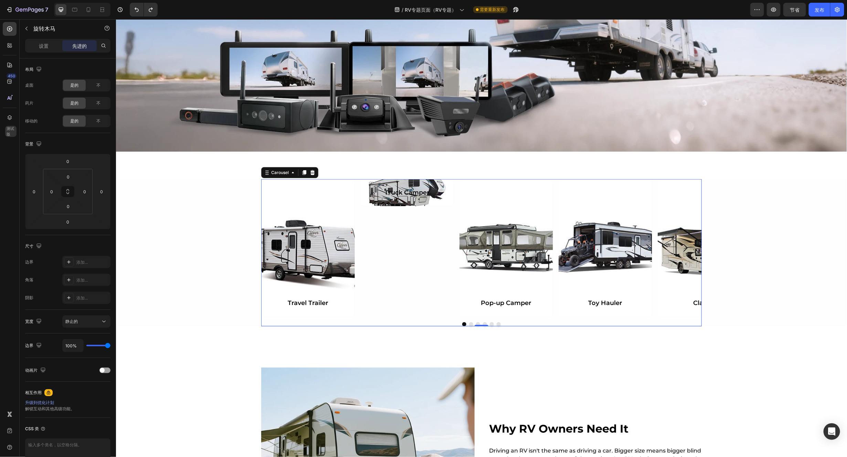
click at [398, 193] on h2 "Truck Camper" at bounding box center [407, 192] width 94 height 11
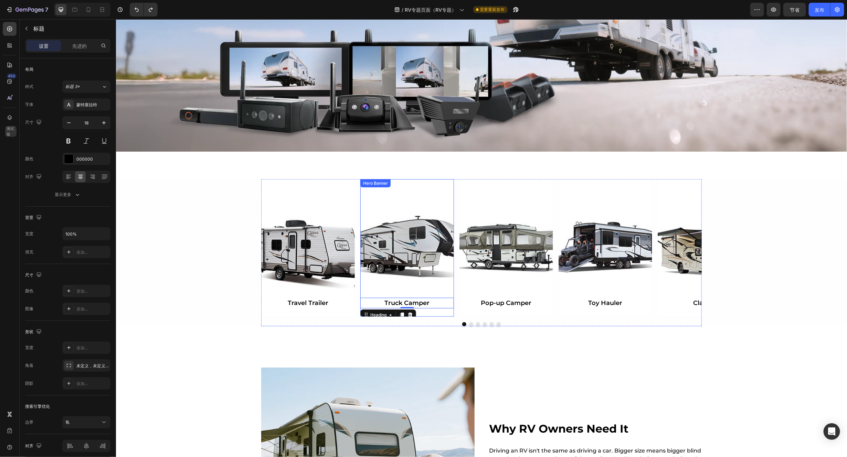
click at [409, 242] on div "Background Image" at bounding box center [407, 248] width 94 height 138
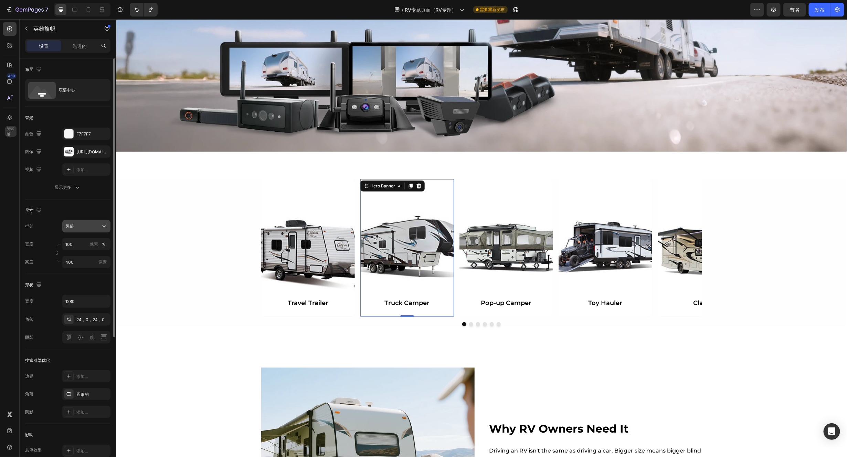
click at [101, 229] on icon at bounding box center [103, 226] width 7 height 7
click at [86, 244] on font "作为横幅来源" at bounding box center [77, 242] width 25 height 5
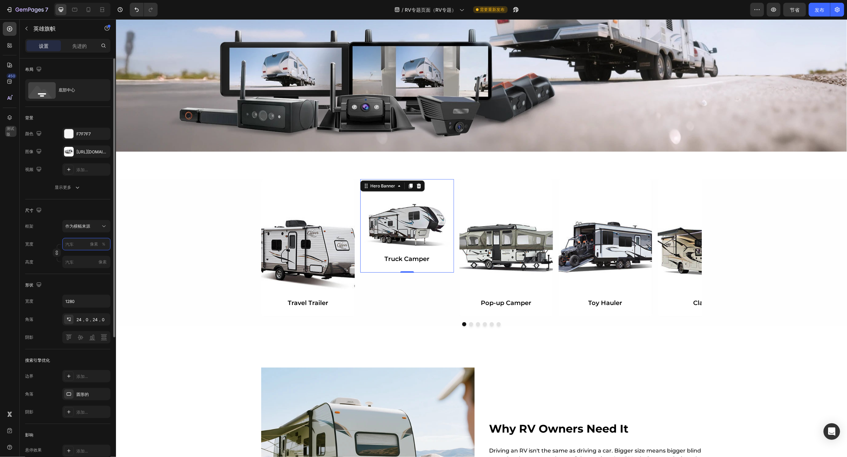
click at [74, 245] on input "像素 ％" at bounding box center [86, 244] width 48 height 12
click at [76, 261] on p "满的 100%" at bounding box center [85, 261] width 40 height 6
type input "100"
click at [86, 266] on input "像素" at bounding box center [86, 262] width 48 height 12
click at [77, 279] on font "适合内容" at bounding box center [73, 279] width 17 height 5
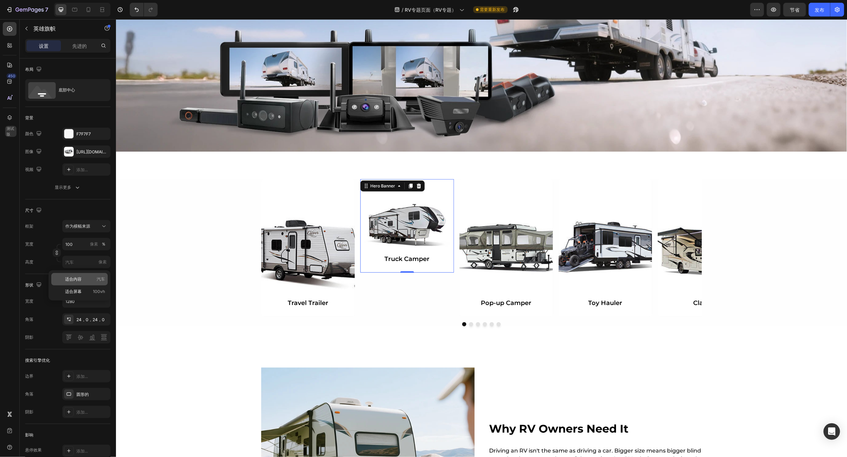
type input "Auto"
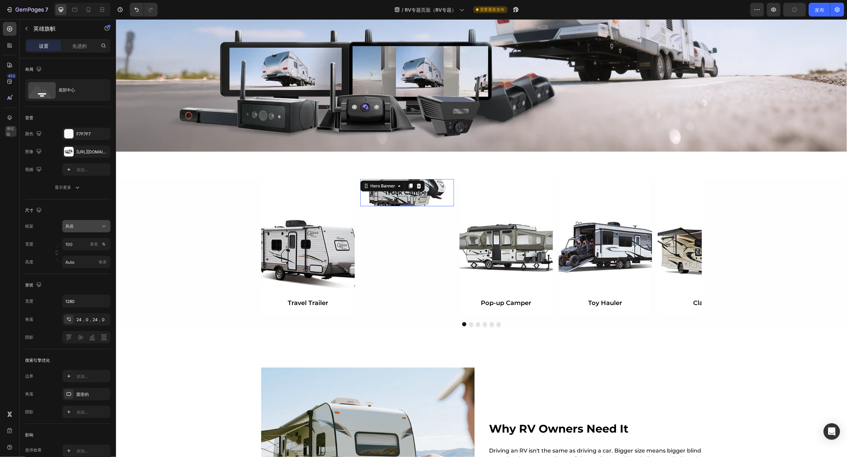
click at [92, 231] on button "风俗" at bounding box center [86, 226] width 48 height 12
click at [81, 242] on font "作为横幅来源" at bounding box center [77, 242] width 25 height 5
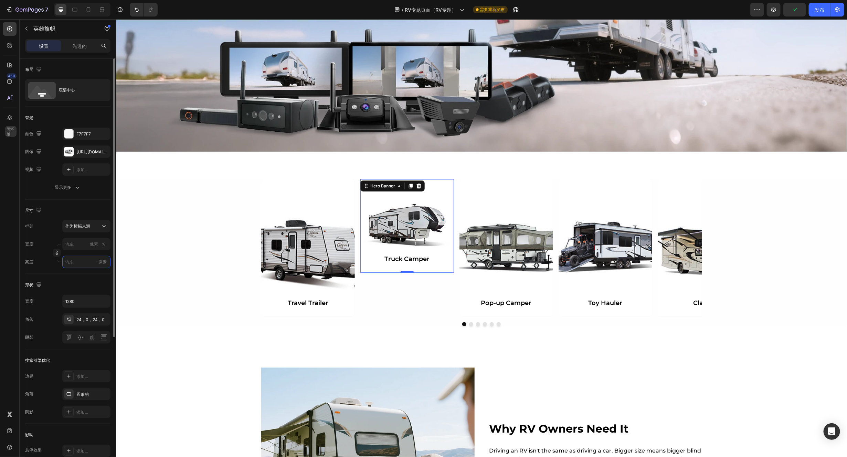
click at [86, 266] on input "像素" at bounding box center [86, 262] width 48 height 12
click at [83, 280] on p "适合内容 汽车" at bounding box center [85, 279] width 40 height 6
type input "100"
type input "Auto"
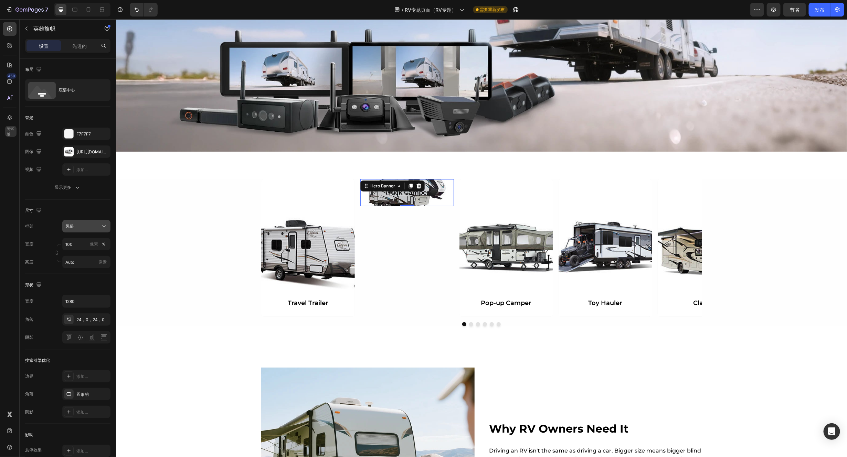
click at [102, 229] on icon at bounding box center [103, 226] width 7 height 7
click at [78, 245] on font "作为横幅来源" at bounding box center [77, 242] width 25 height 5
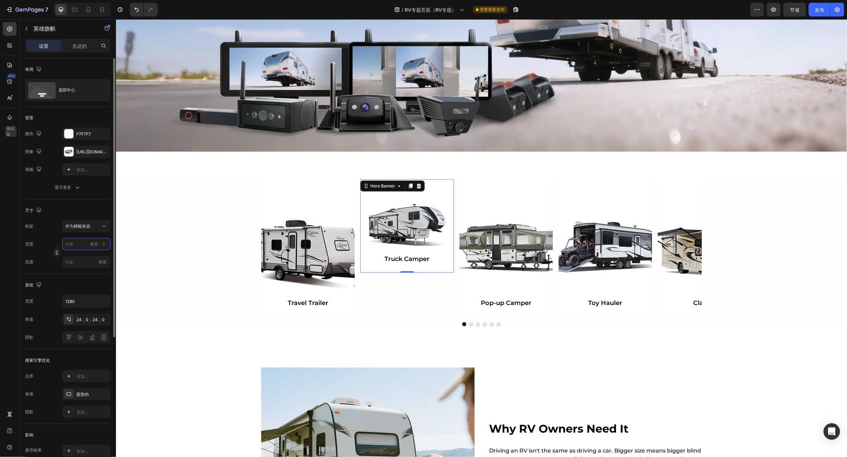
click at [77, 247] on input "像素 ％" at bounding box center [86, 244] width 48 height 12
click at [76, 262] on p "满的 100%" at bounding box center [85, 261] width 40 height 6
type input "100"
click at [79, 265] on input "像素" at bounding box center [86, 262] width 48 height 12
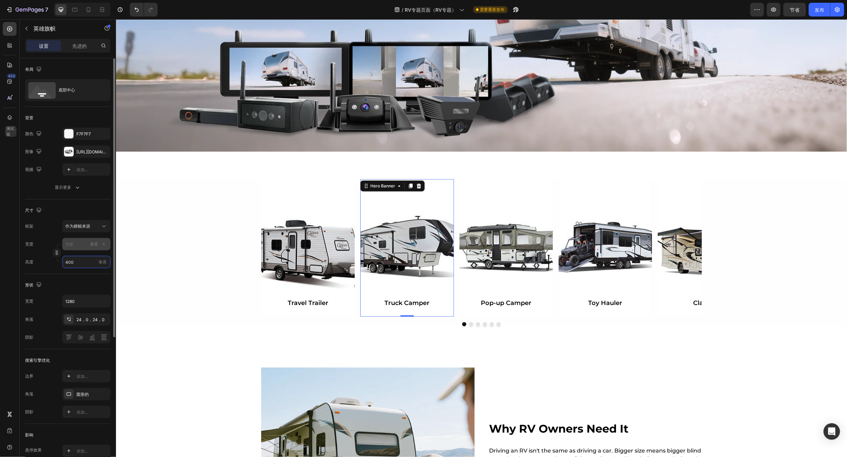
type input "400"
click at [77, 246] on input "像素 ％" at bounding box center [86, 244] width 48 height 12
click at [74, 257] on div "满的 100%" at bounding box center [79, 261] width 56 height 12
type input "100"
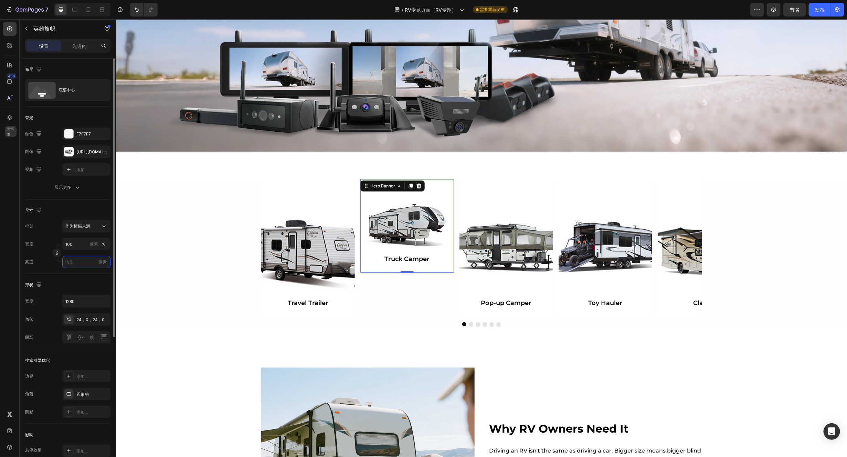
click at [76, 263] on input "像素" at bounding box center [86, 262] width 48 height 12
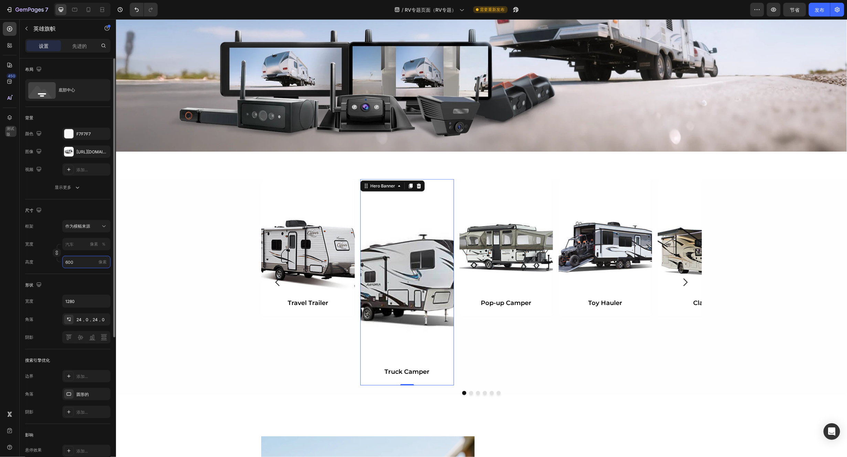
click at [81, 263] on input "600" at bounding box center [86, 262] width 48 height 12
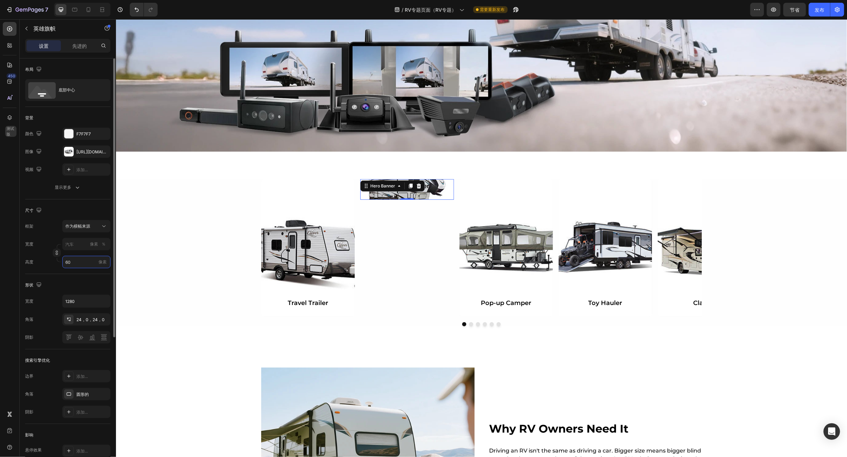
type input "6"
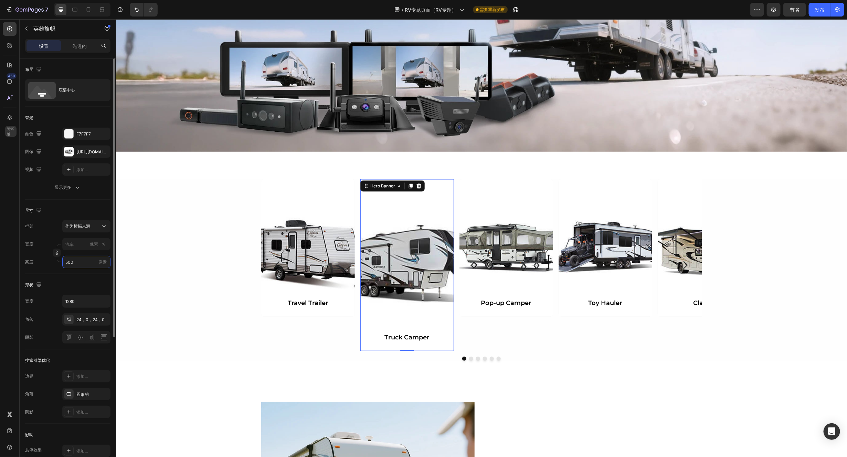
drag, startPoint x: 77, startPoint y: 260, endPoint x: 53, endPoint y: 260, distance: 24.4
click at [53, 260] on div "宽度 像素 ％ 高度 500 像素" at bounding box center [67, 253] width 85 height 30
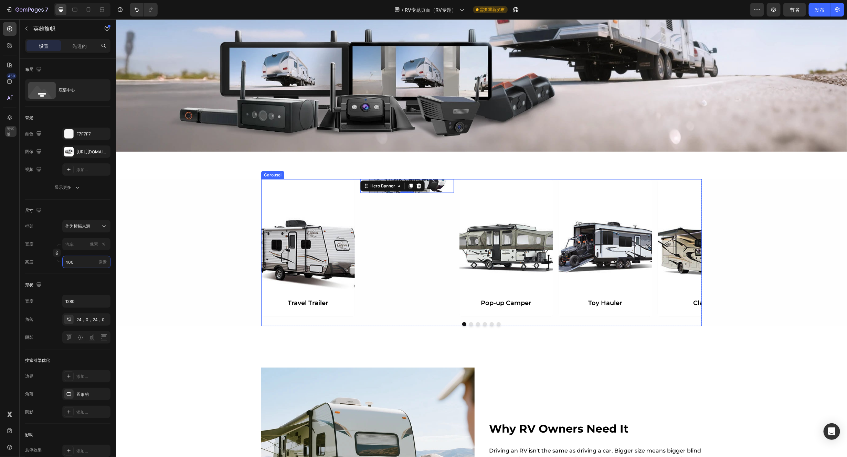
type input "40"
click at [77, 245] on input "像素 ％" at bounding box center [86, 244] width 48 height 12
click at [75, 260] on p "满的 100%" at bounding box center [85, 261] width 40 height 6
type input "100"
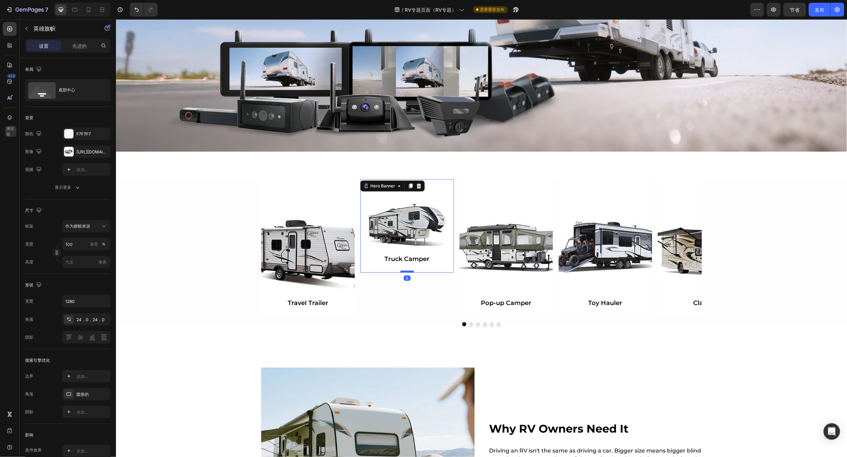
drag, startPoint x: 403, startPoint y: 272, endPoint x: 407, endPoint y: 271, distance: 3.8
click at [407, 271] on div at bounding box center [407, 272] width 14 height 2
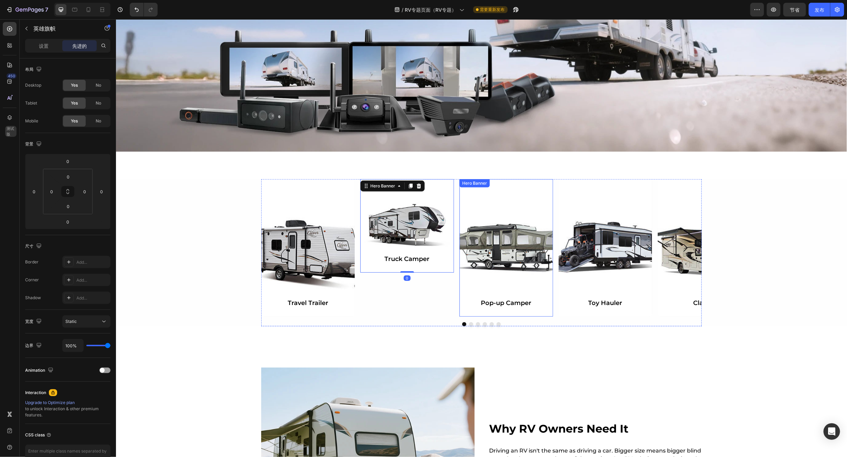
click at [503, 259] on div "Background Image" at bounding box center [506, 248] width 94 height 138
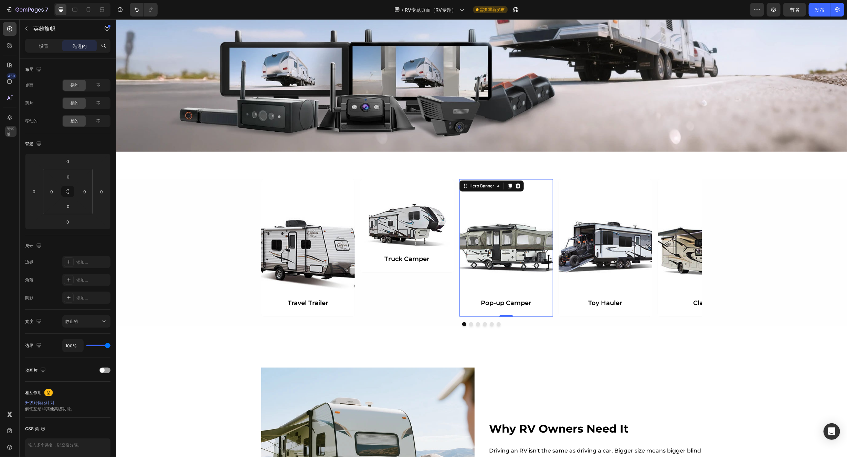
click at [503, 251] on div "Background Image" at bounding box center [506, 248] width 94 height 138
click at [501, 252] on div "Background Image" at bounding box center [506, 248] width 94 height 138
click at [52, 47] on div "设置" at bounding box center [44, 45] width 34 height 11
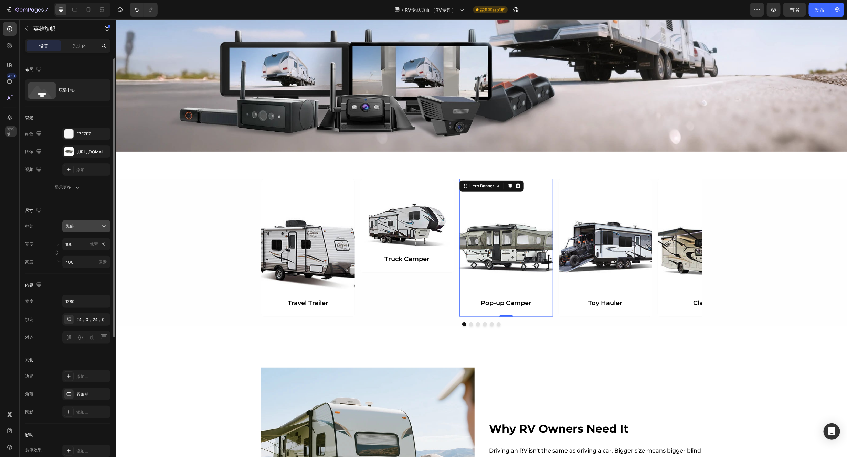
click at [104, 226] on icon at bounding box center [103, 226] width 7 height 7
click at [86, 238] on div "作为横幅来源" at bounding box center [80, 243] width 55 height 12
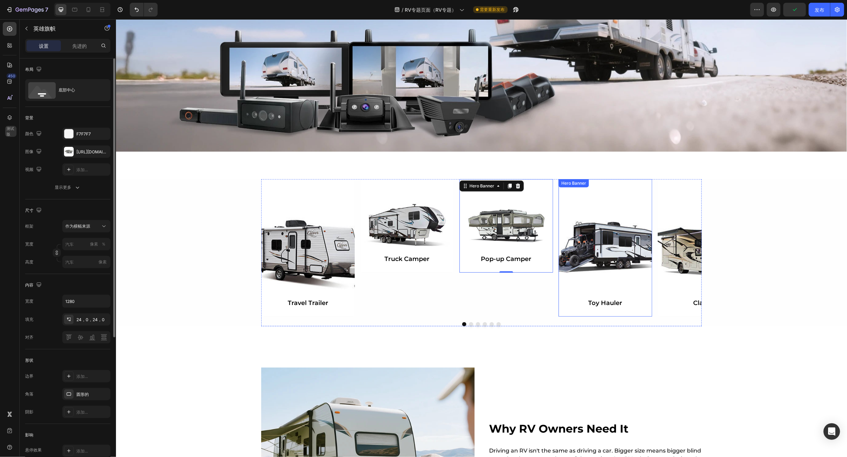
type input "100"
type input "400"
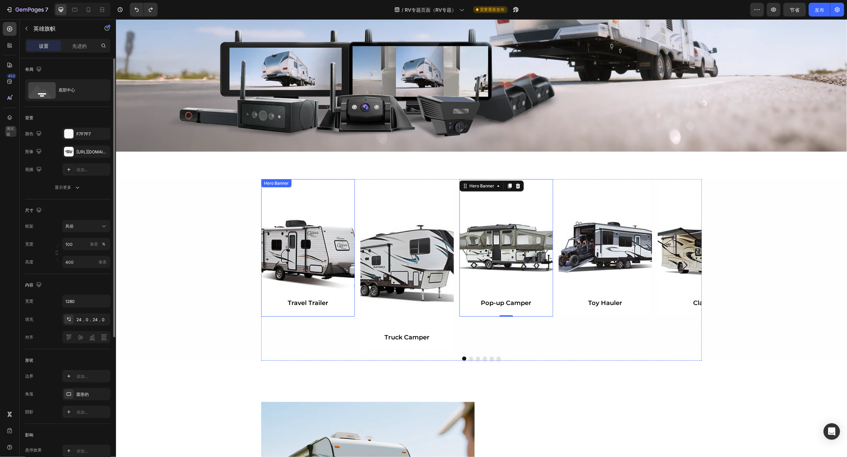
click at [320, 271] on div "Background Image" at bounding box center [308, 248] width 94 height 138
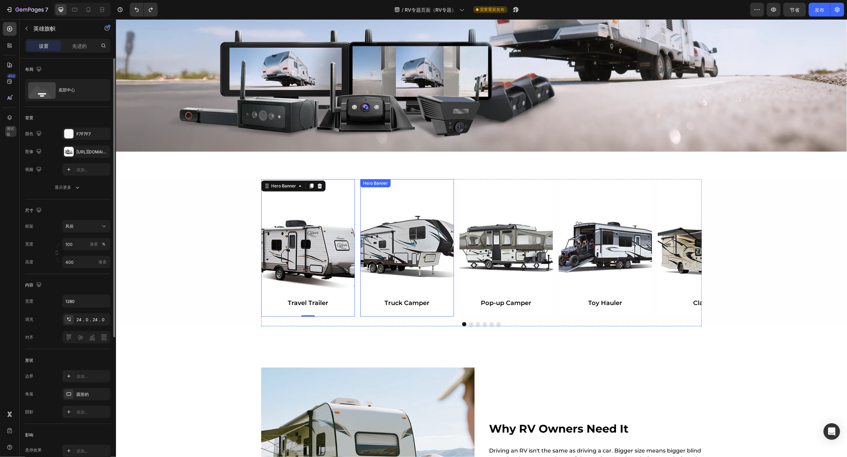
click at [412, 271] on div "Background Image" at bounding box center [407, 248] width 94 height 138
click at [90, 264] on input "400" at bounding box center [86, 262] width 48 height 12
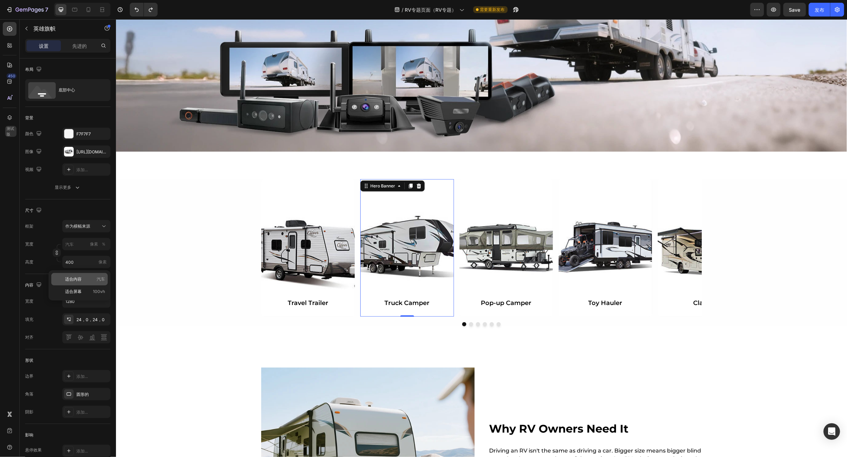
click at [76, 281] on font "适合内容" at bounding box center [73, 279] width 17 height 5
type input "100"
type input "Auto"
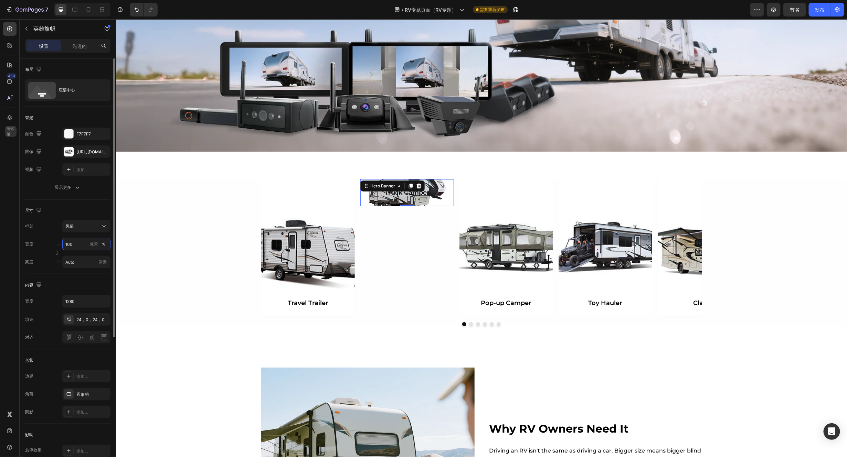
click at [75, 246] on input "100" at bounding box center [86, 244] width 48 height 12
click at [94, 243] on font "像素" at bounding box center [94, 244] width 8 height 5
click at [82, 244] on input "100" at bounding box center [86, 244] width 48 height 12
drag, startPoint x: 81, startPoint y: 244, endPoint x: 49, endPoint y: 246, distance: 32.1
click at [49, 246] on div "宽度 100400 像素 ％" at bounding box center [67, 244] width 85 height 12
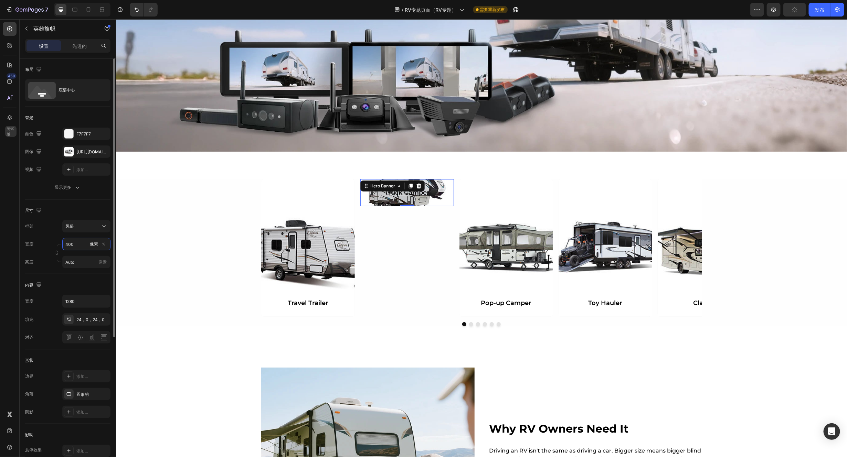
type input "400"
click at [82, 262] on input "Auto" at bounding box center [86, 262] width 48 height 12
click at [74, 289] on span "适合屏幕" at bounding box center [73, 292] width 17 height 6
type input "100 vh"
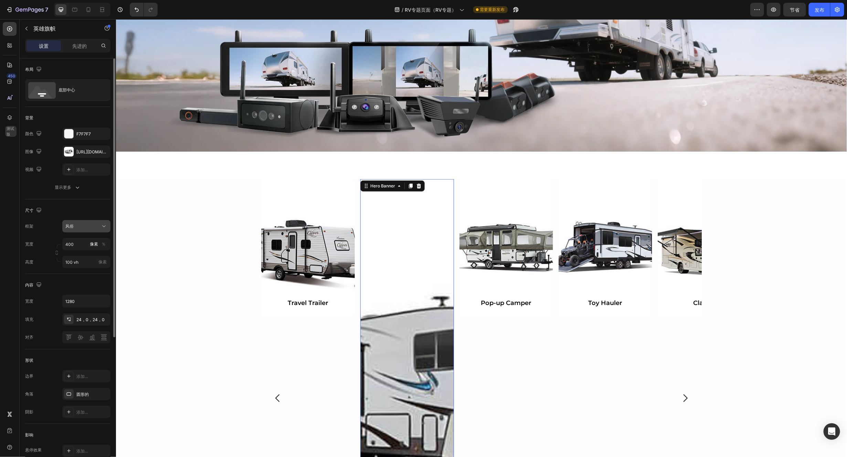
click at [94, 225] on div "风俗" at bounding box center [82, 226] width 34 height 6
click at [83, 243] on span "As banner source" at bounding box center [82, 243] width 34 height 6
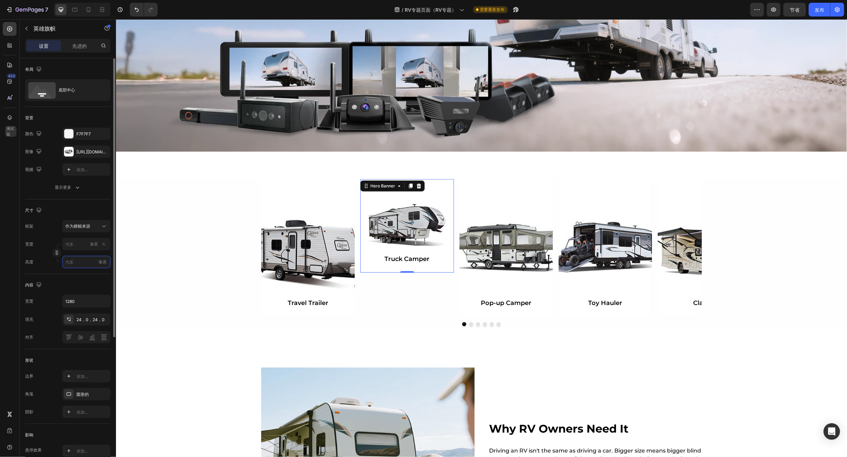
click at [88, 263] on input "像素" at bounding box center [86, 262] width 48 height 12
click at [74, 290] on font "适合屏幕" at bounding box center [73, 291] width 17 height 5
type input "100"
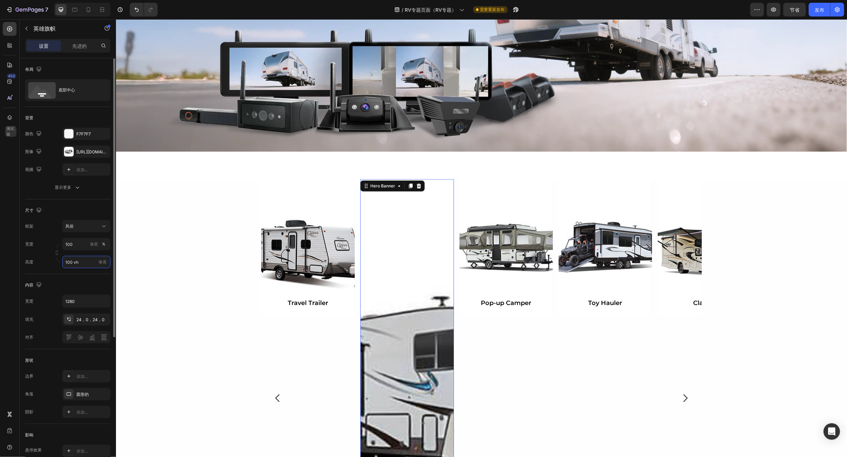
click at [84, 263] on input "100 vh" at bounding box center [86, 262] width 48 height 12
click at [80, 282] on font "适合内容" at bounding box center [73, 279] width 17 height 5
type input "Auto"
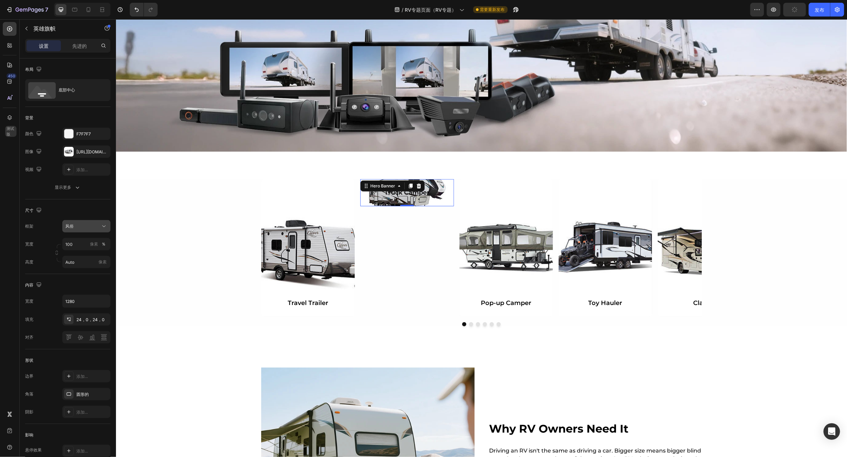
click at [104, 225] on icon at bounding box center [103, 226] width 7 height 7
click at [83, 242] on font "作为横幅来源" at bounding box center [77, 242] width 25 height 5
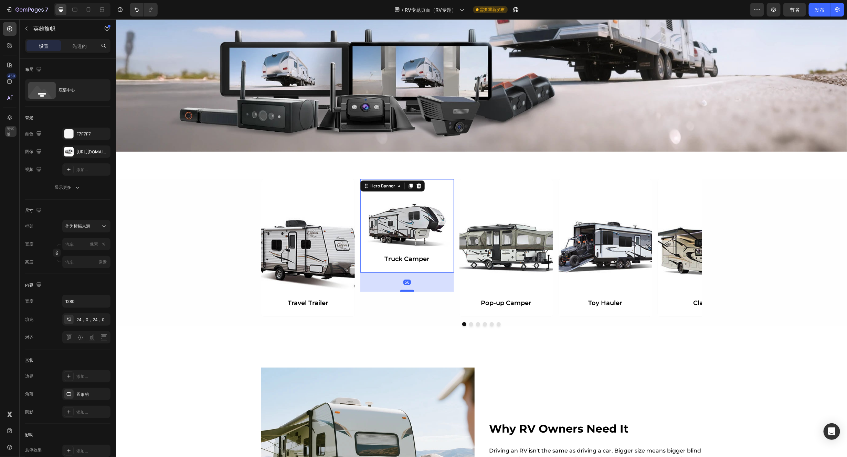
drag, startPoint x: 403, startPoint y: 271, endPoint x: 404, endPoint y: 291, distance: 20.7
click at [404, 291] on div at bounding box center [407, 291] width 14 height 2
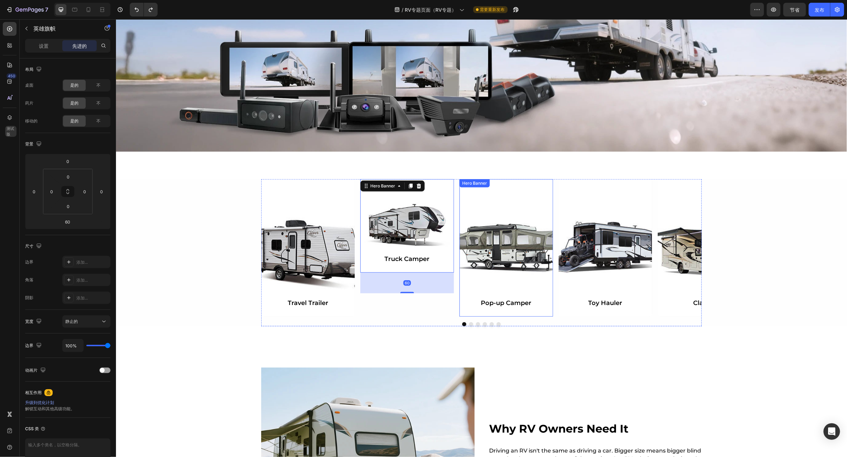
type input "0"
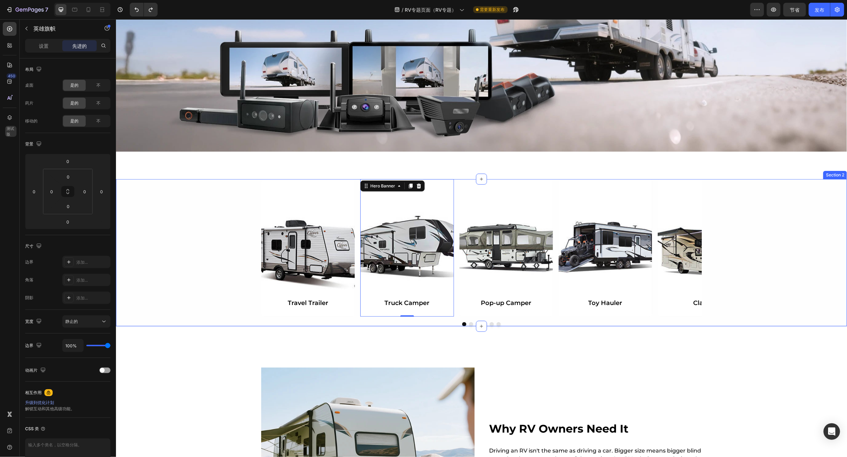
click at [706, 277] on div "Travel Trailer Heading Hero Banner Truck Camper Heading Hero Banner 0 Pop-up Ca…" at bounding box center [481, 252] width 731 height 147
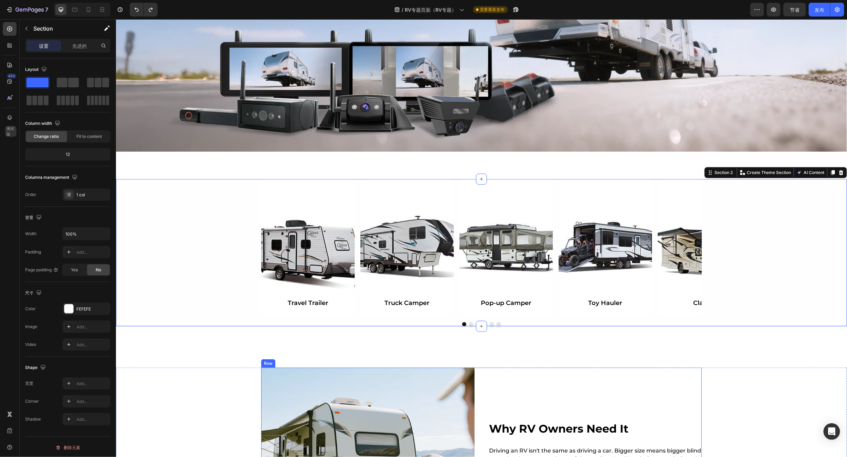
click at [678, 370] on div "Why RV Owners Need It Heading Driving an RV isn't the same as driving a car. Bi…" at bounding box center [594, 457] width 213 height 179
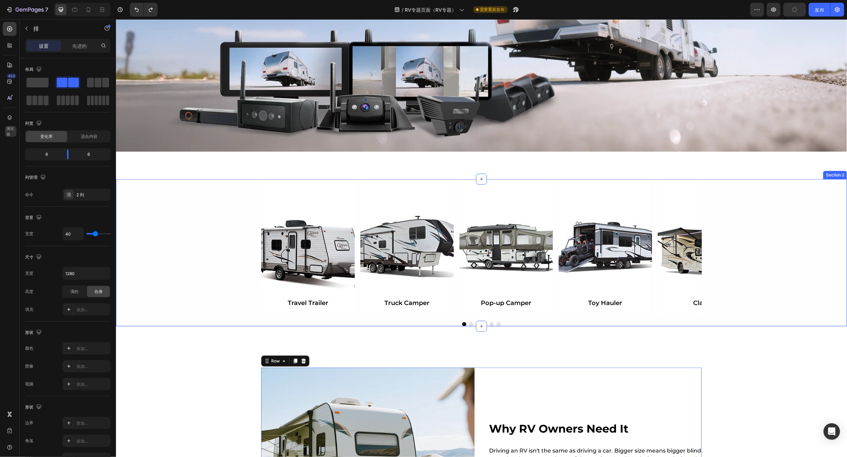
click at [204, 227] on div "Travel Trailer Heading Hero Banner Truck Camper Heading Hero Banner Pop-up Camp…" at bounding box center [481, 252] width 731 height 147
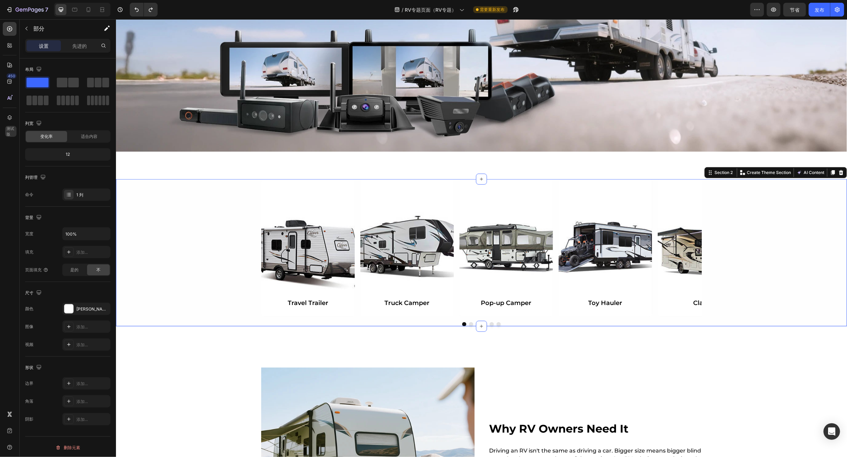
click at [200, 227] on div "Travel Trailer Heading Hero Banner Truck Camper Heading Hero Banner Pop-up Camp…" at bounding box center [481, 252] width 731 height 147
click at [310, 247] on div "Background Image" at bounding box center [308, 248] width 94 height 138
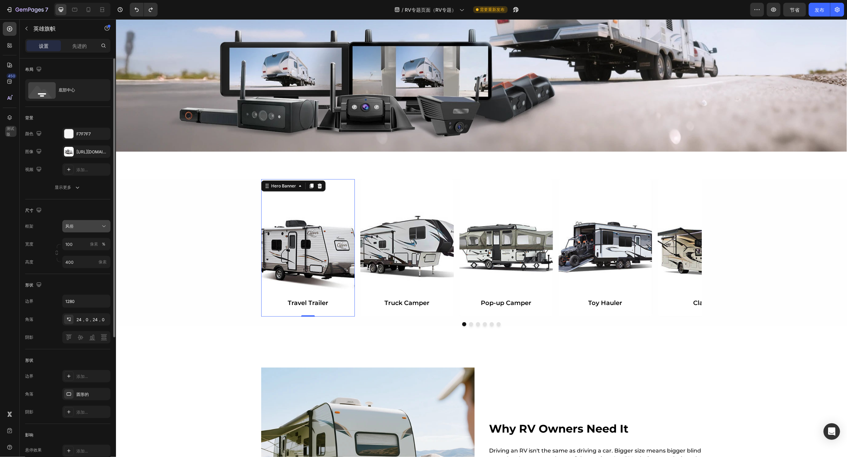
click at [100, 228] on icon at bounding box center [103, 226] width 7 height 7
click at [84, 243] on font "作为横幅来源" at bounding box center [77, 242] width 25 height 5
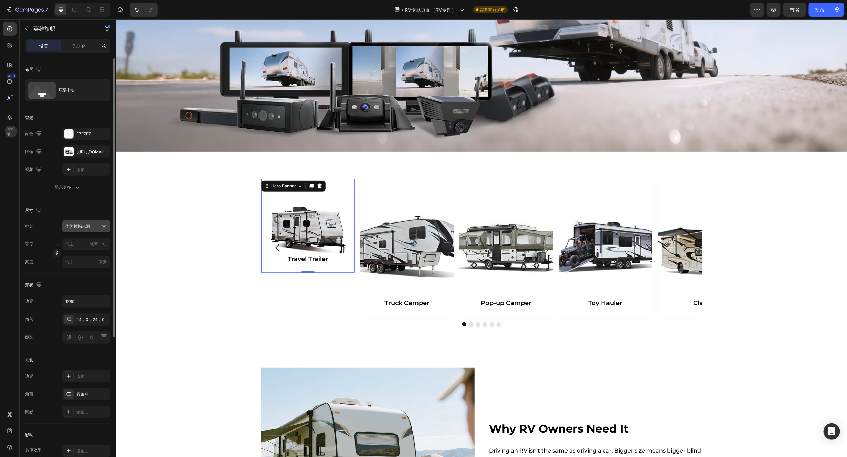
click at [102, 229] on icon at bounding box center [103, 226] width 7 height 7
click at [85, 254] on div "风俗" at bounding box center [85, 255] width 40 height 6
type input "100"
type input "400"
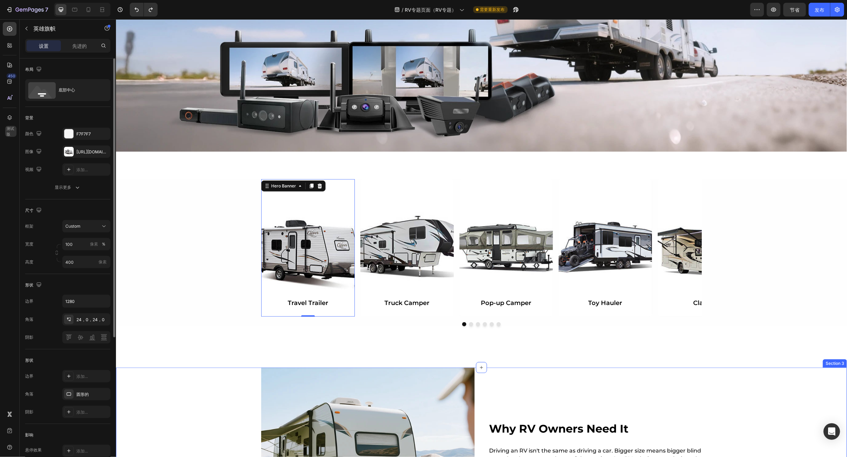
click at [231, 374] on div "Image Why RV Owners Need It Heading Driving an RV isn't the same as driving a c…" at bounding box center [481, 457] width 731 height 179
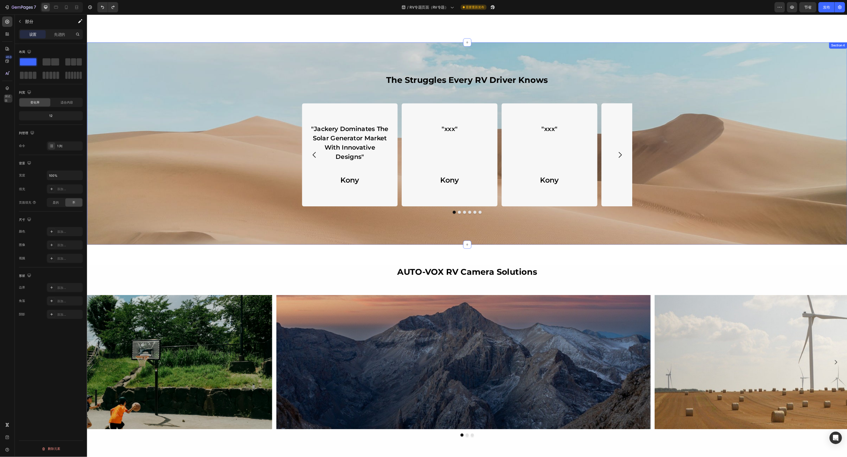
scroll to position [620, 0]
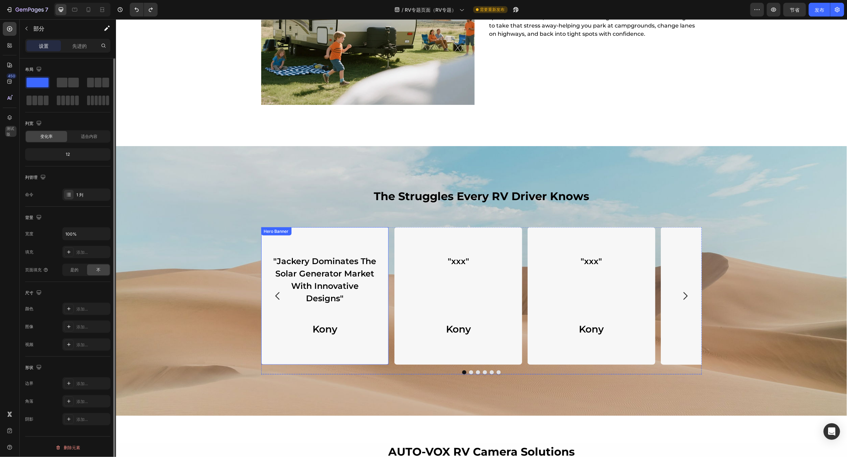
click at [359, 244] on div ""Jackery Dominates The Solar Generator Market With Innovative Designs" Heading …" at bounding box center [325, 296] width 128 height 138
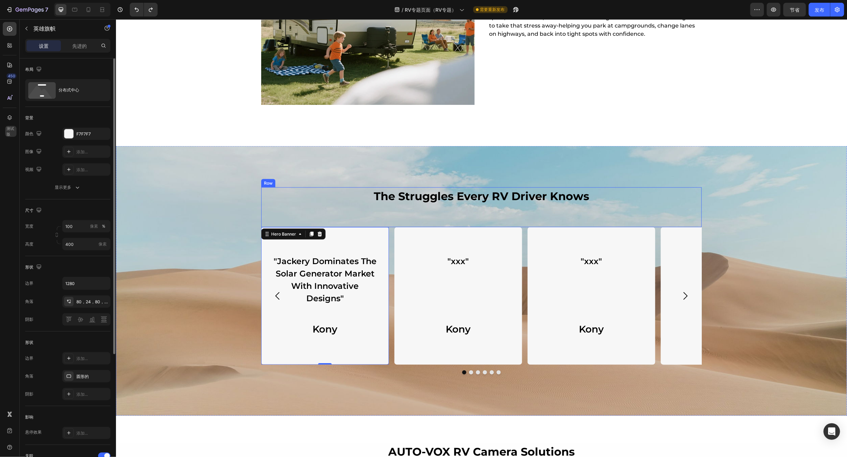
click at [565, 216] on div "The Struggles Every RV Driver Knows Heading Row" at bounding box center [481, 207] width 441 height 40
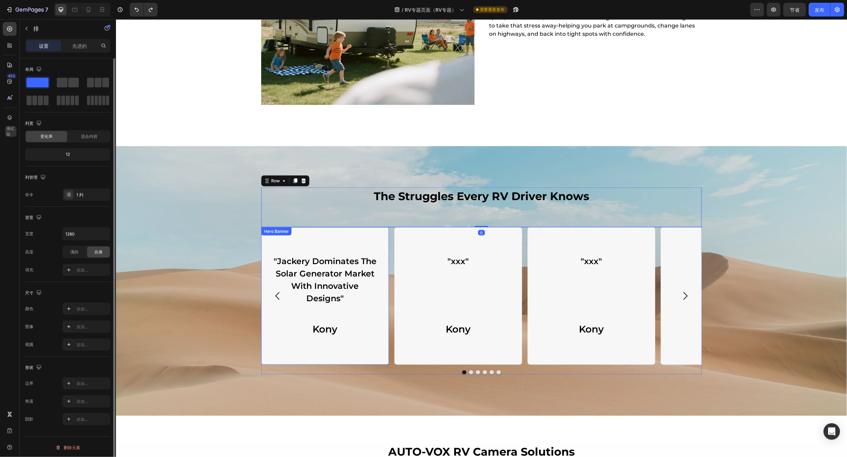
click at [356, 308] on div ""Jackery Dominates The Solar Generator Market With Innovative Designs" Heading …" at bounding box center [324, 296] width 111 height 83
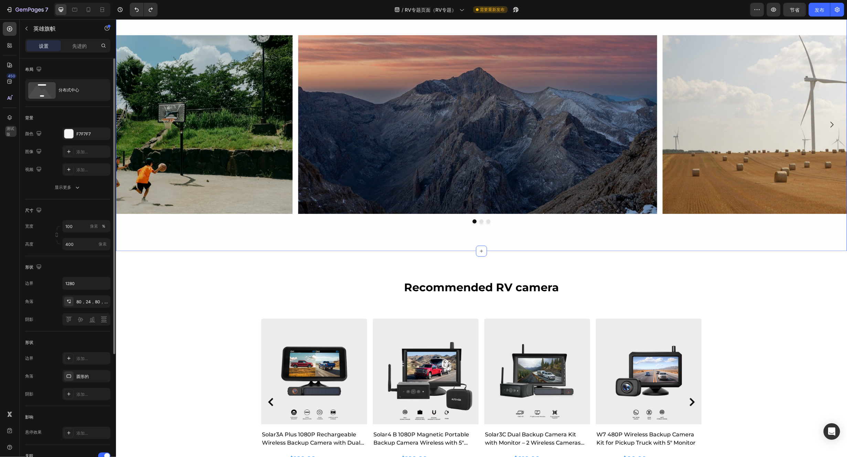
scroll to position [981, 0]
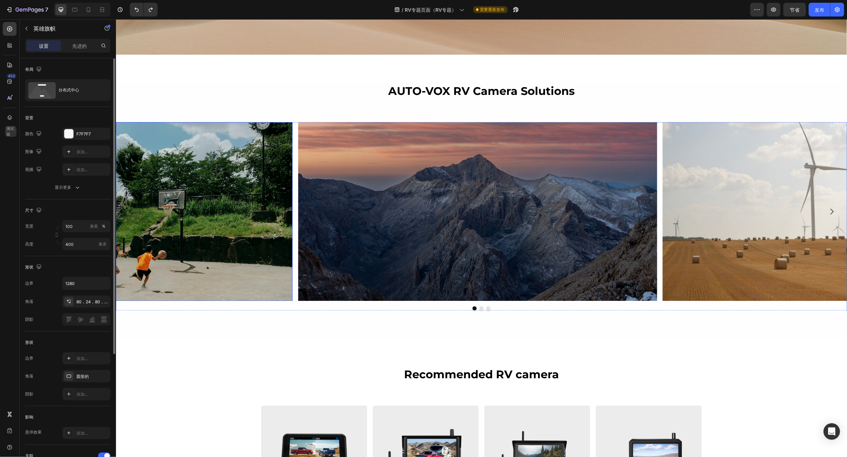
click at [240, 200] on img at bounding box center [113, 211] width 359 height 179
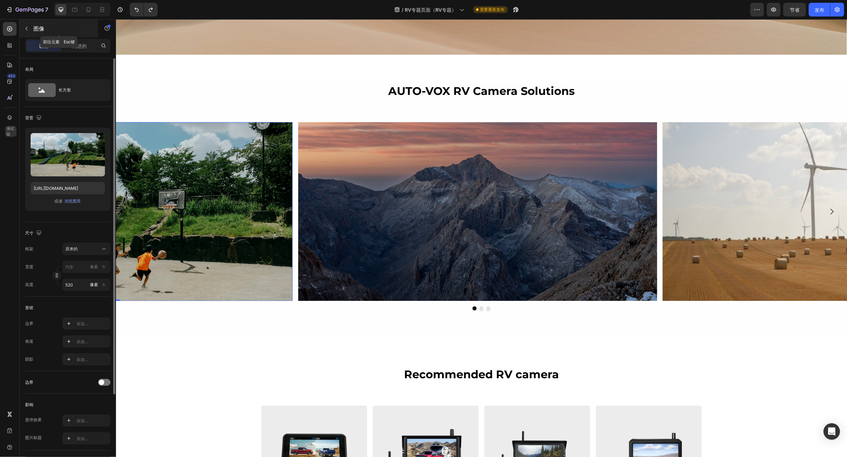
click at [29, 27] on button "button" at bounding box center [26, 28] width 11 height 11
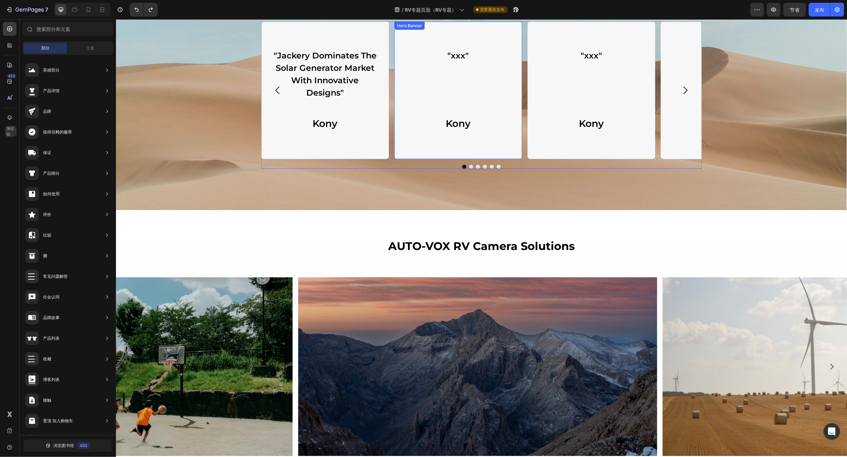
scroll to position [826, 0]
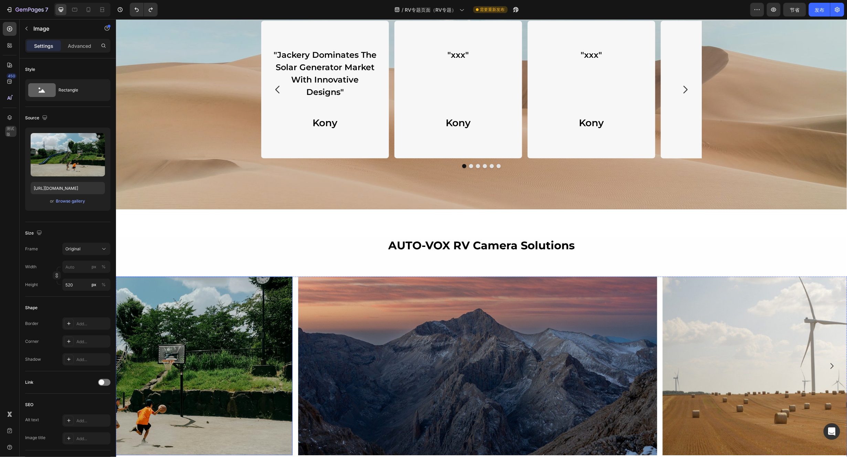
click at [245, 303] on img at bounding box center [113, 366] width 359 height 179
click at [27, 29] on icon "button" at bounding box center [27, 29] width 6 height 6
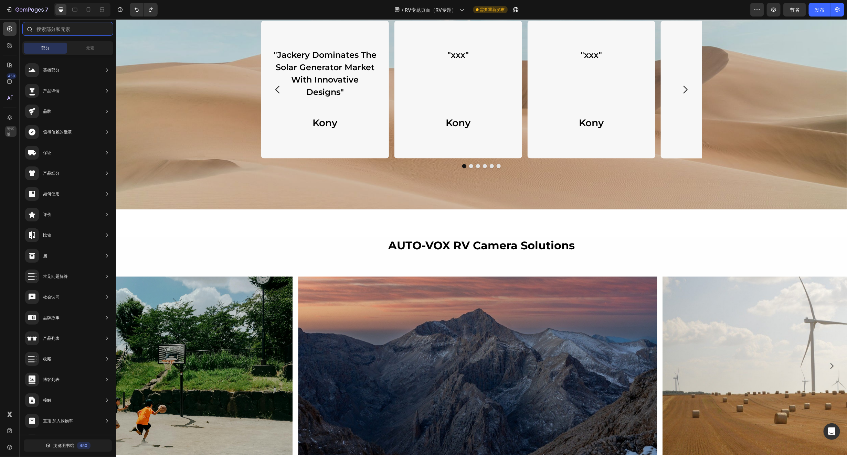
click at [51, 30] on input "text" at bounding box center [67, 29] width 91 height 14
click at [88, 45] on font "元素" at bounding box center [90, 47] width 8 height 5
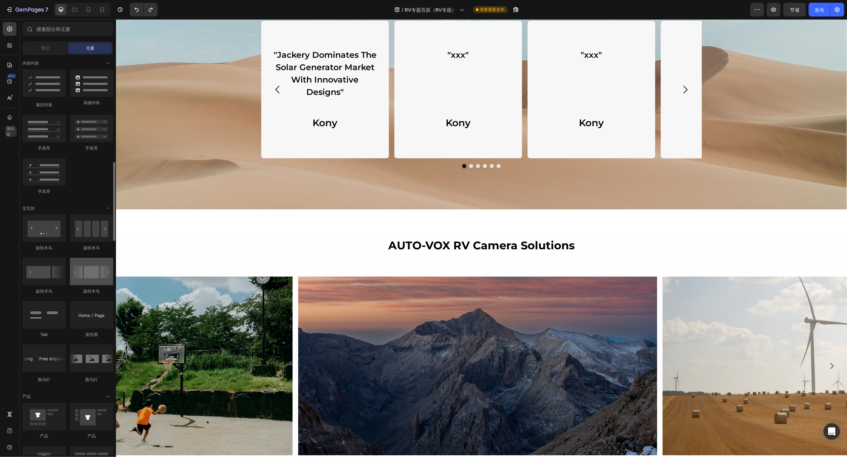
scroll to position [440, 0]
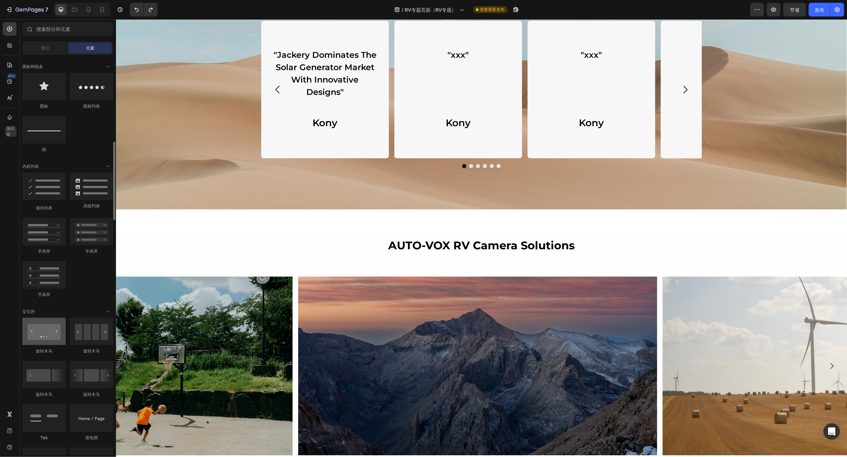
click at [43, 336] on div at bounding box center [43, 332] width 43 height 28
click at [256, 317] on img at bounding box center [113, 366] width 359 height 179
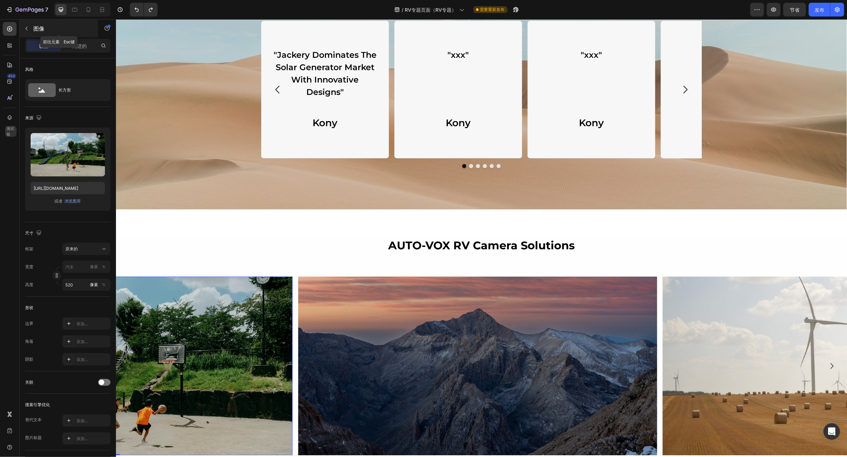
click at [26, 30] on icon "button" at bounding box center [27, 29] width 6 height 6
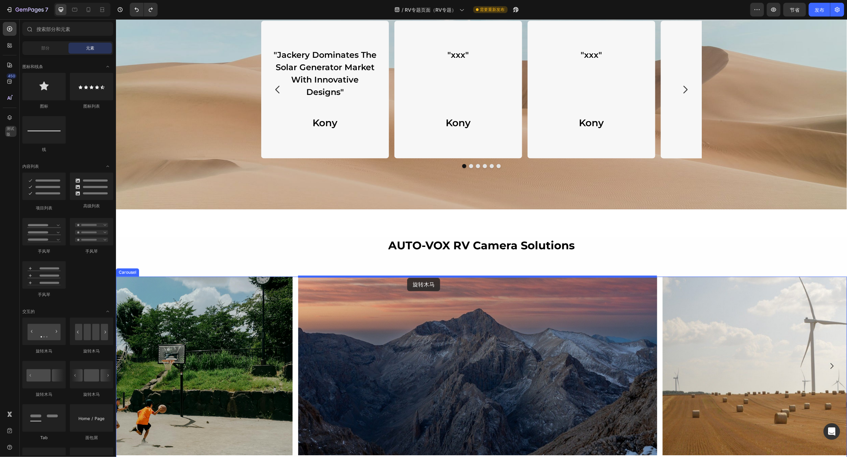
drag, startPoint x: 152, startPoint y: 398, endPoint x: 407, endPoint y: 278, distance: 281.6
click at [210, 244] on div "AUTO-VOX RV Camera Solutions Heading Row Image Image Image Carousel" at bounding box center [481, 351] width 731 height 229
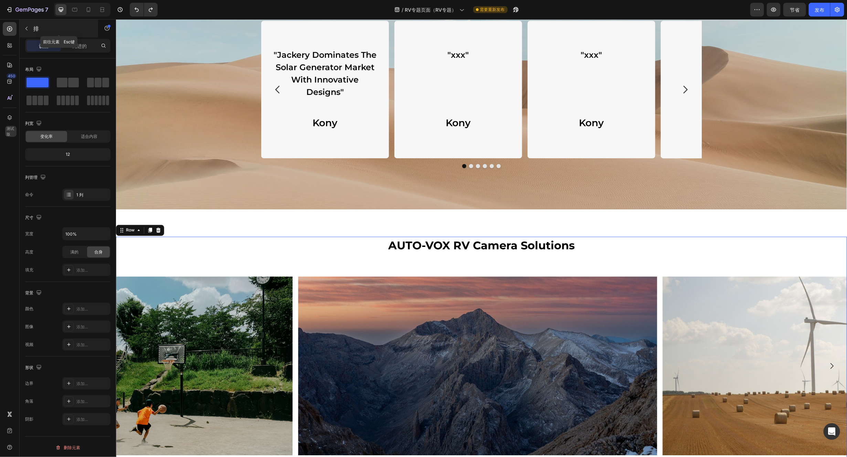
click at [25, 23] on button "button" at bounding box center [26, 28] width 11 height 11
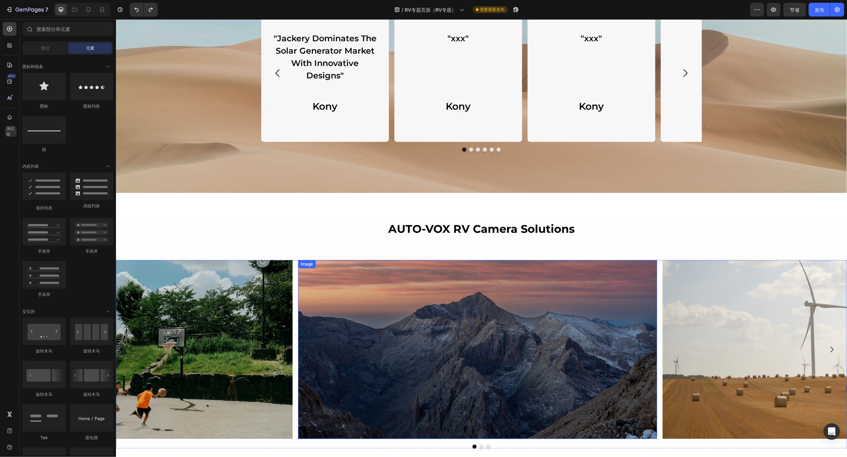
scroll to position [878, 0]
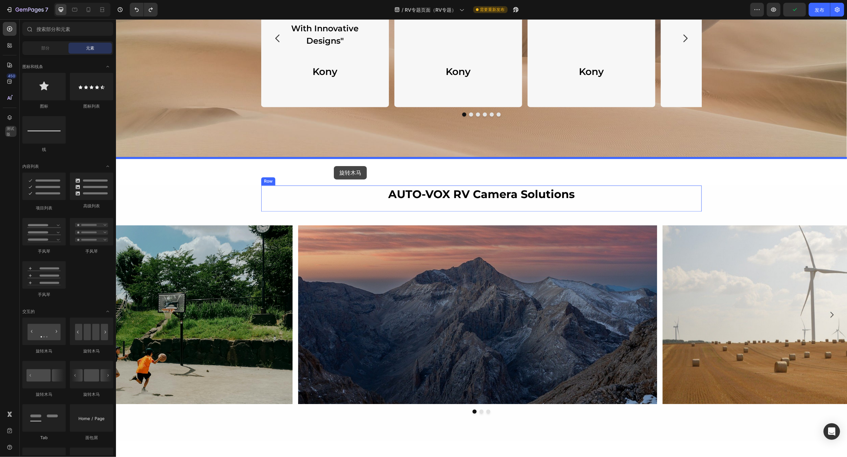
drag, startPoint x: 156, startPoint y: 356, endPoint x: 334, endPoint y: 166, distance: 259.6
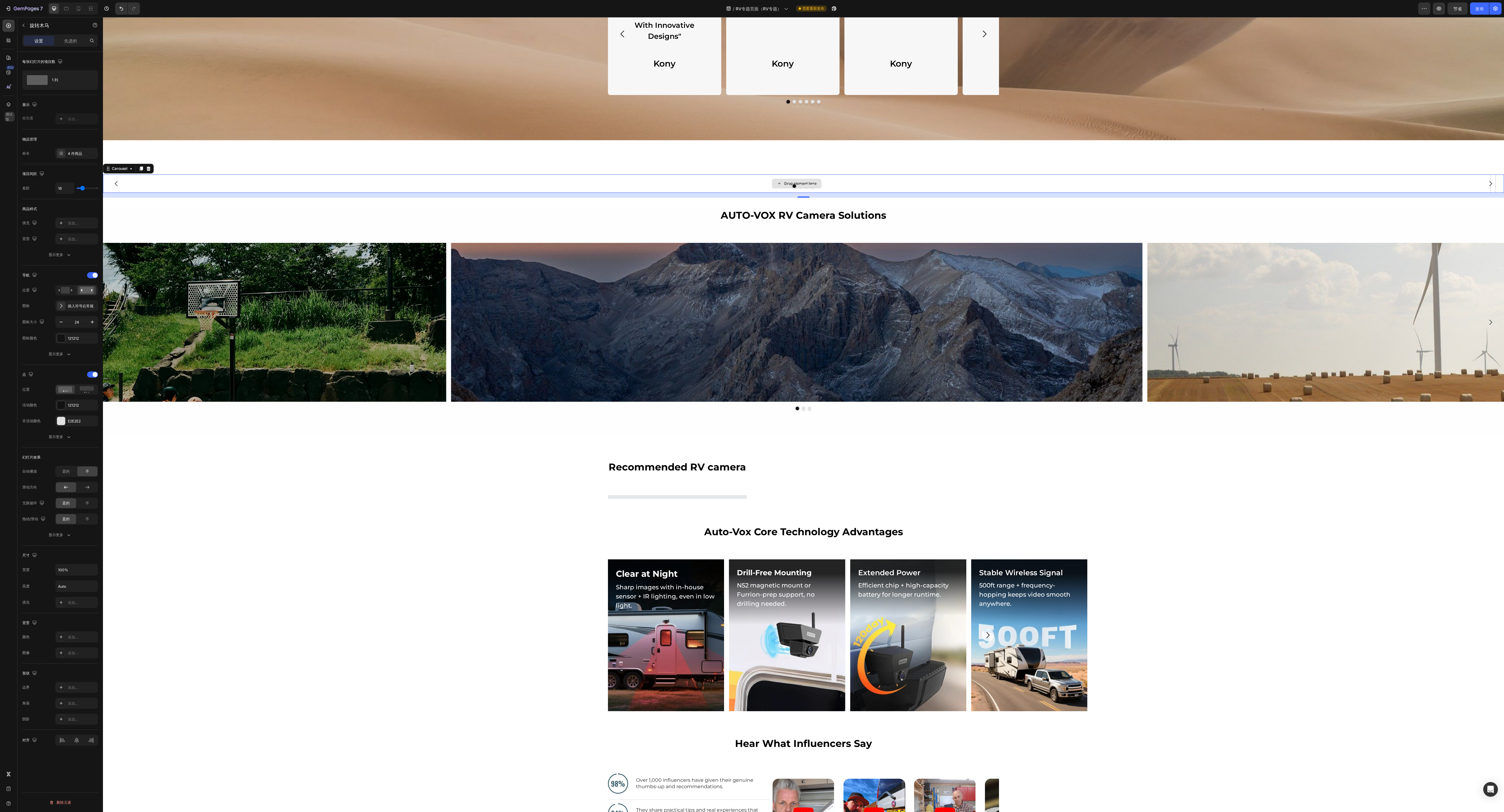
click at [627, 180] on div "Drop element here" at bounding box center [796, 184] width 1388 height 19
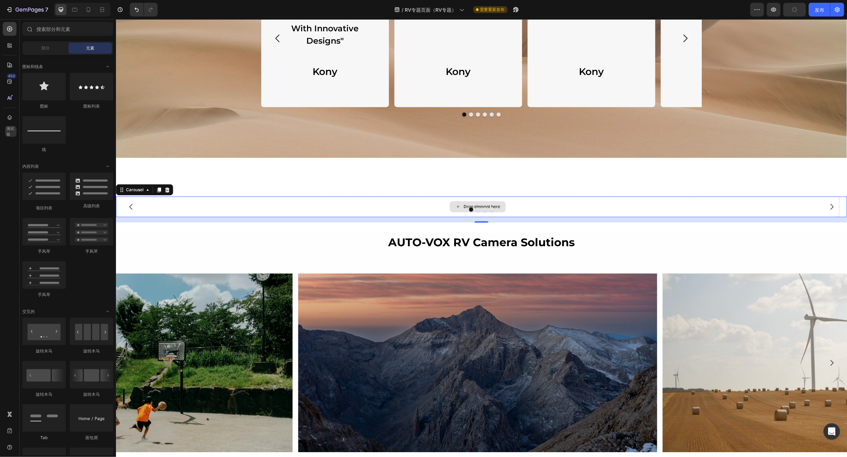
click at [457, 204] on icon at bounding box center [458, 206] width 6 height 6
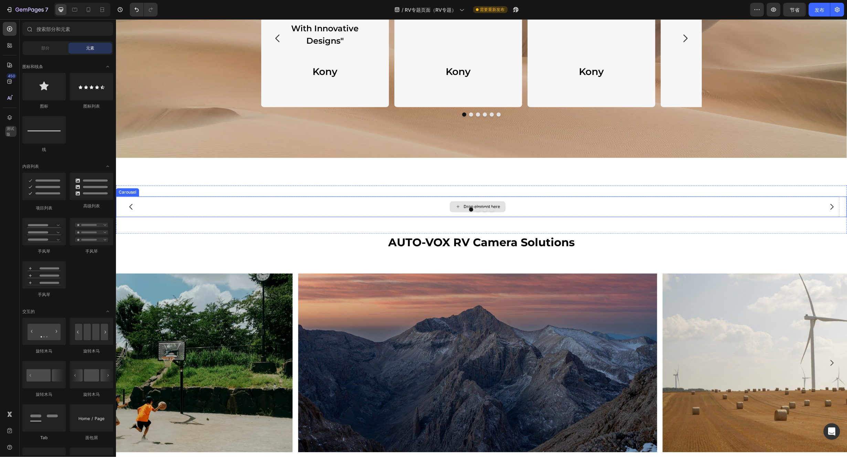
click at [458, 205] on icon at bounding box center [458, 206] width 6 height 6
click at [49, 51] on div "部分" at bounding box center [45, 48] width 43 height 11
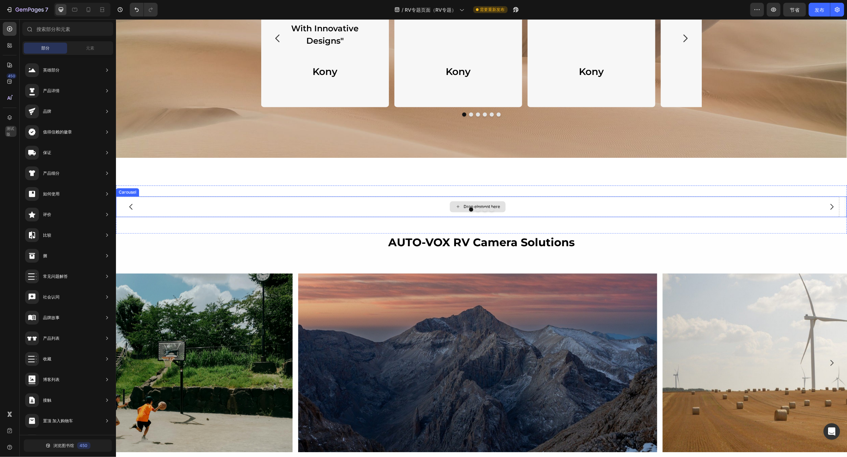
click at [456, 204] on icon at bounding box center [458, 206] width 6 height 6
click at [87, 44] on div "元素" at bounding box center [89, 48] width 43 height 11
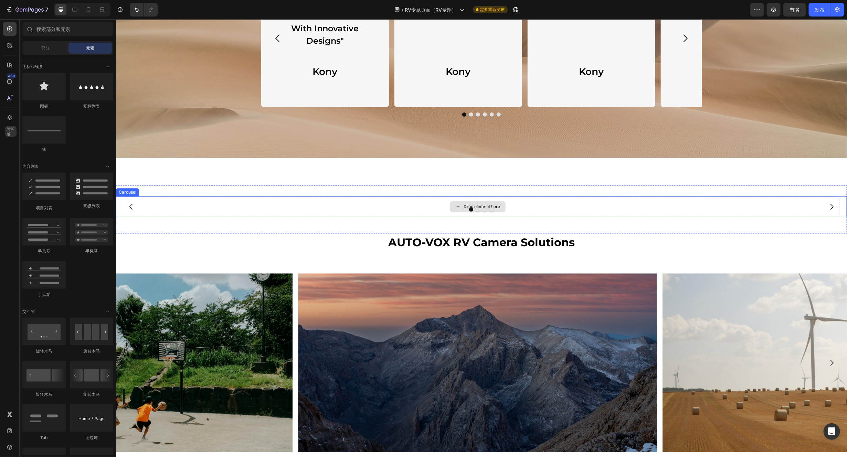
click at [393, 204] on div "Drop element here" at bounding box center [477, 206] width 723 height 21
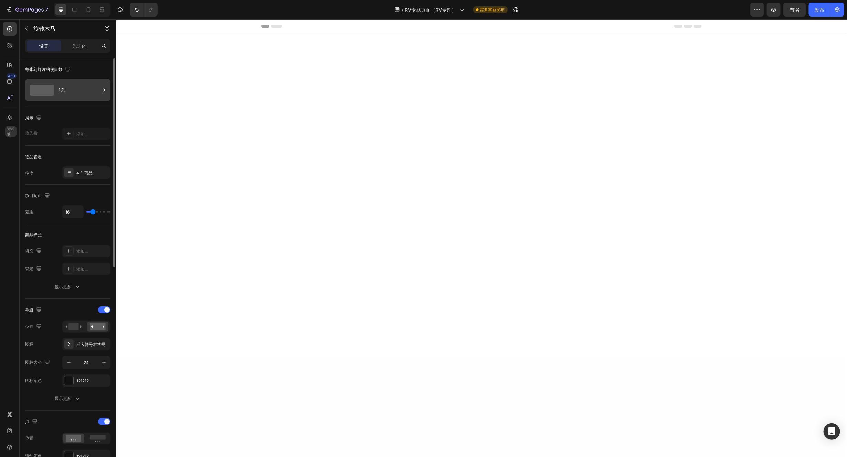
scroll to position [878, 0]
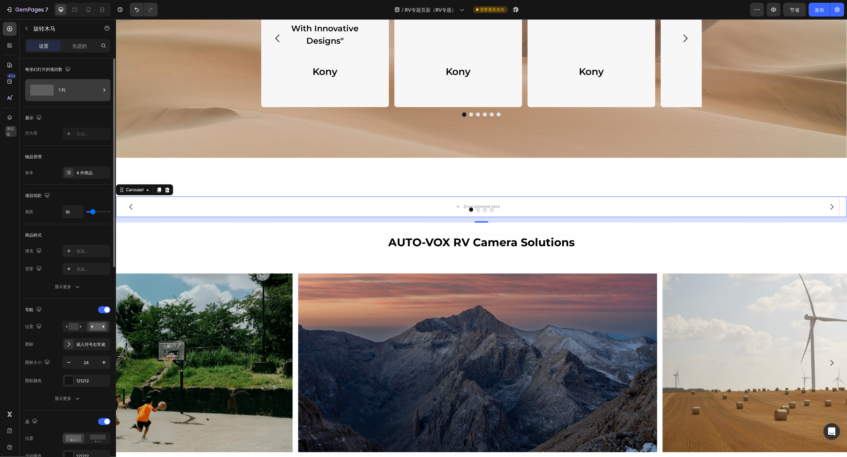
click at [101, 89] on icon at bounding box center [104, 90] width 7 height 7
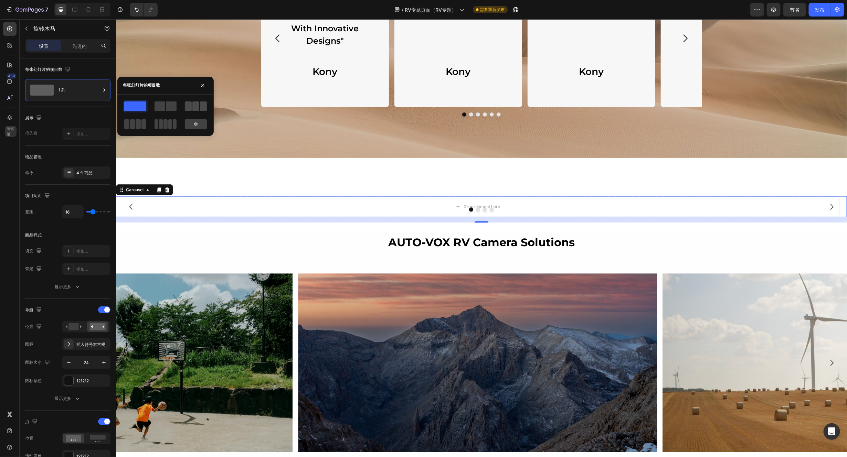
click at [193, 106] on span at bounding box center [195, 107] width 7 height 10
click at [195, 124] on icon at bounding box center [196, 124] width 6 height 6
click at [169, 141] on icon "button" at bounding box center [166, 142] width 7 height 7
click at [168, 141] on icon "button" at bounding box center [166, 142] width 7 height 7
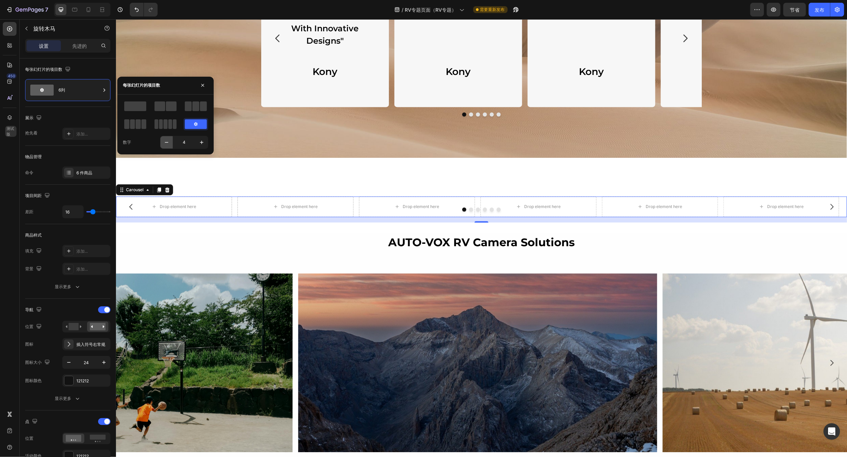
type input "3"
click at [168, 141] on div "The Struggles Every RV Driver Knows Heading Row Row "Jackery Dominates The Sola…" at bounding box center [481, 23] width 731 height 270
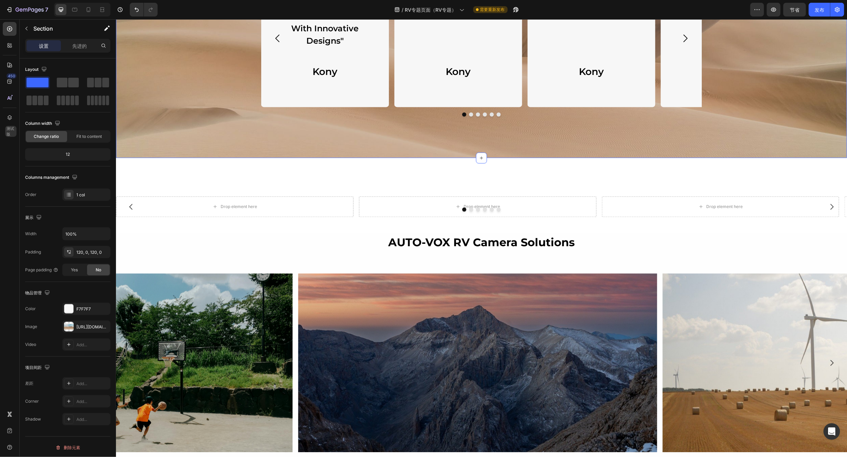
click at [167, 141] on div "The Struggles Every RV Driver Knows Heading Row Row "Jackery Dominates The Sola…" at bounding box center [481, 23] width 731 height 270
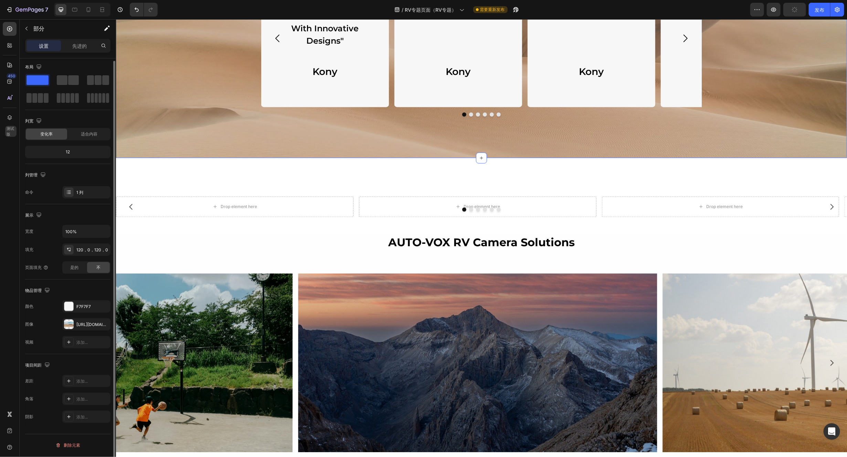
scroll to position [0, 0]
click at [85, 46] on font "先进的" at bounding box center [79, 46] width 14 height 6
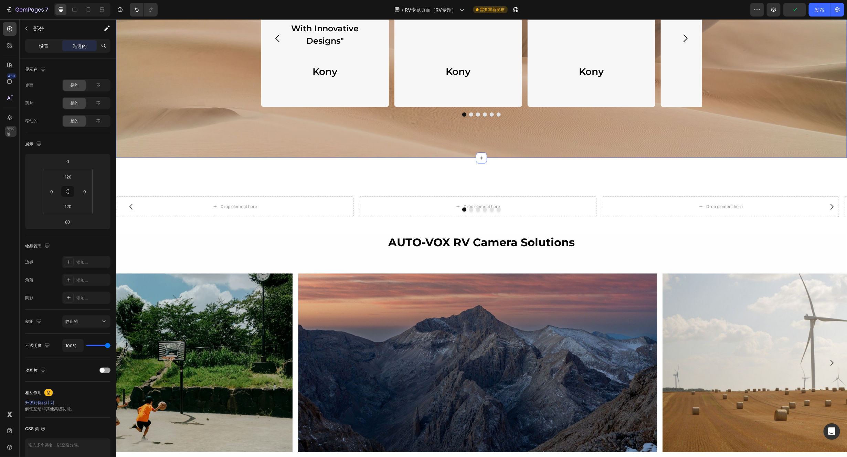
click at [51, 46] on div "设置" at bounding box center [44, 45] width 34 height 11
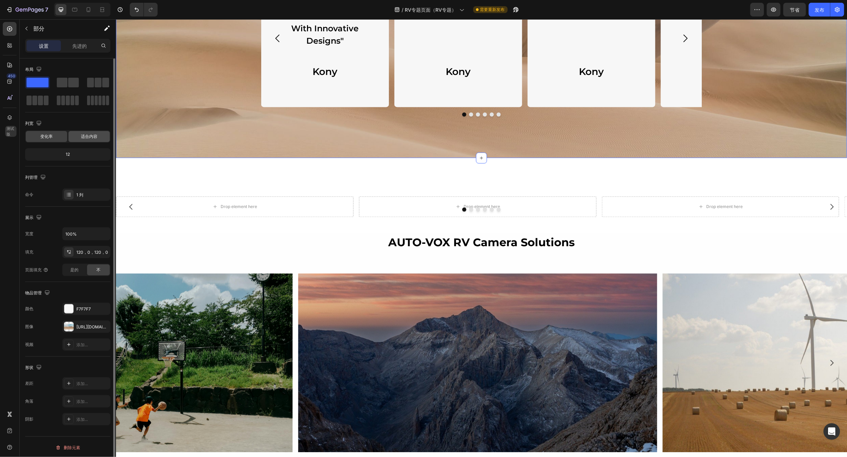
click at [89, 138] on font "适合内容" at bounding box center [89, 136] width 17 height 5
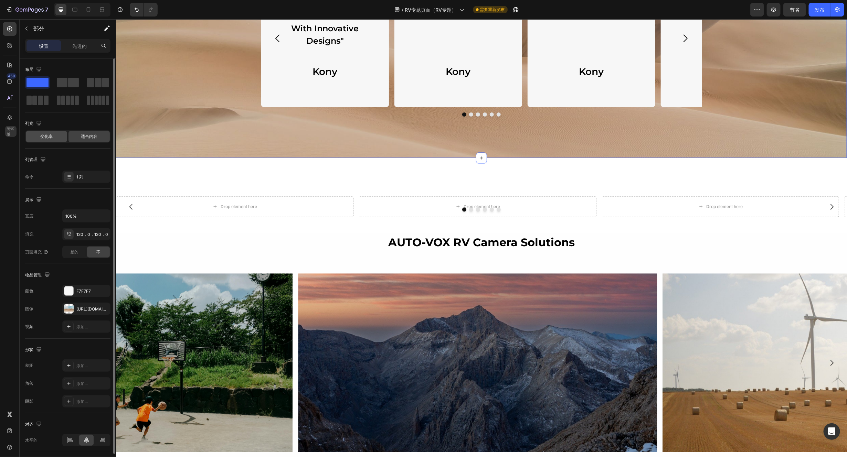
click at [49, 136] on font "变化率" at bounding box center [46, 136] width 12 height 5
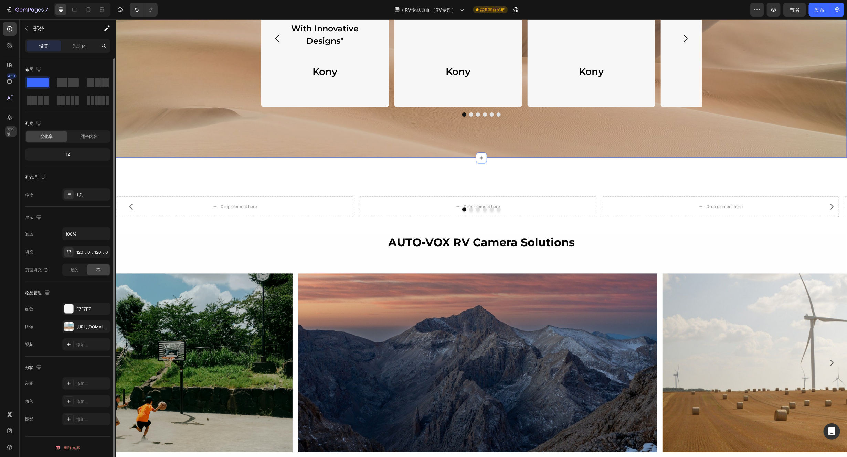
scroll to position [2, 0]
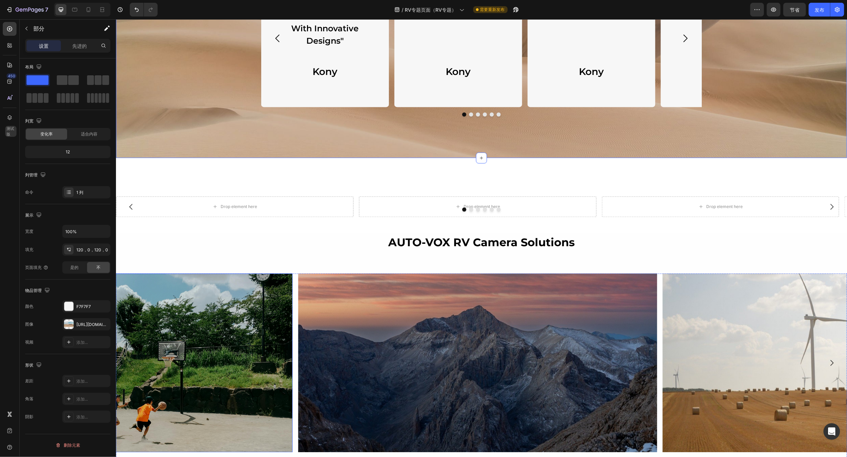
click at [255, 289] on img at bounding box center [113, 362] width 359 height 179
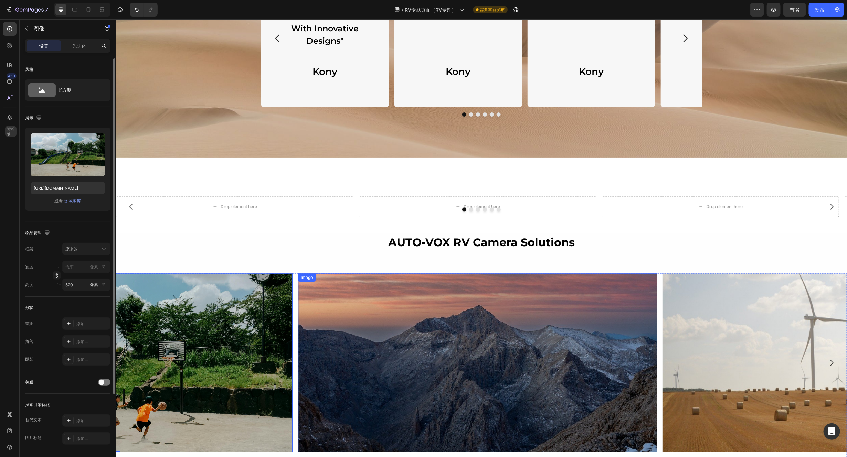
click at [334, 284] on div "Image" at bounding box center [477, 362] width 359 height 179
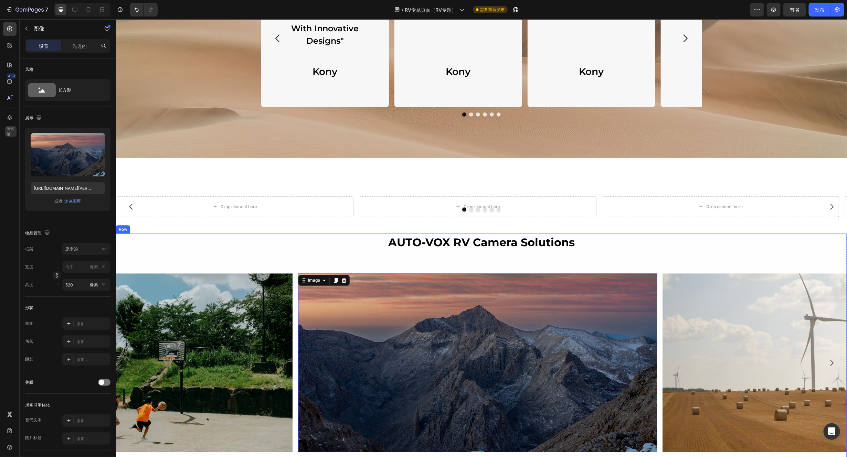
click at [212, 264] on div "AUTO-VOX RV Camera Solutions Heading Row Image 0 Image Image [GEOGRAPHIC_DATA]" at bounding box center [481, 347] width 731 height 229
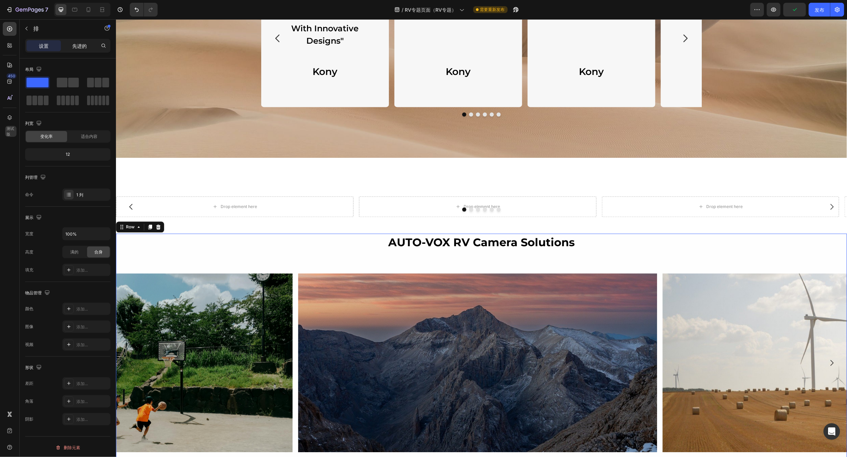
click at [84, 45] on font "先进的" at bounding box center [79, 46] width 14 height 6
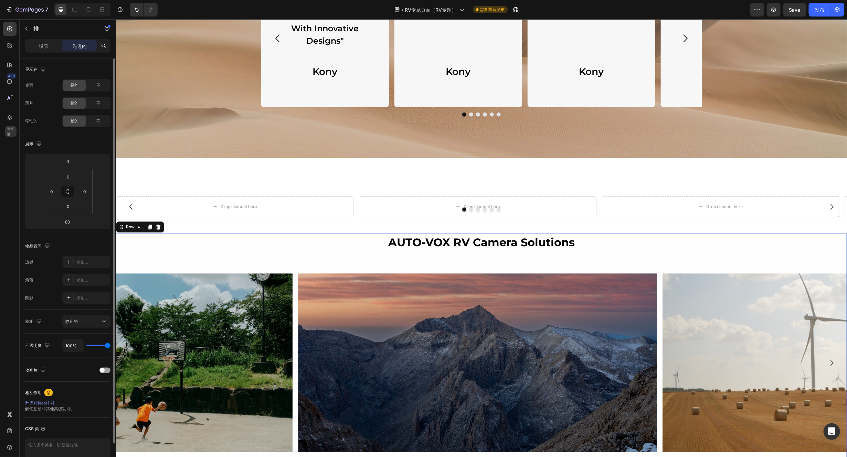
click at [41, 40] on div "设置 先进的" at bounding box center [67, 46] width 85 height 14
click at [42, 43] on font "设置" at bounding box center [44, 46] width 10 height 6
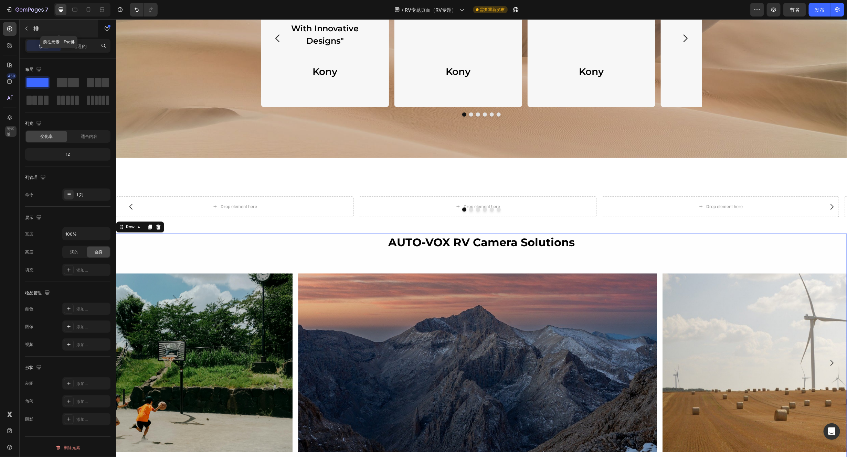
click at [30, 26] on button "button" at bounding box center [26, 28] width 11 height 11
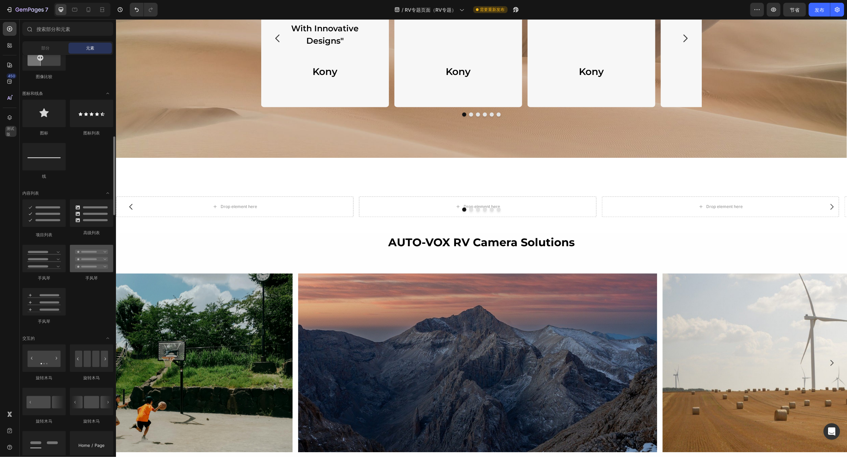
scroll to position [516, 0]
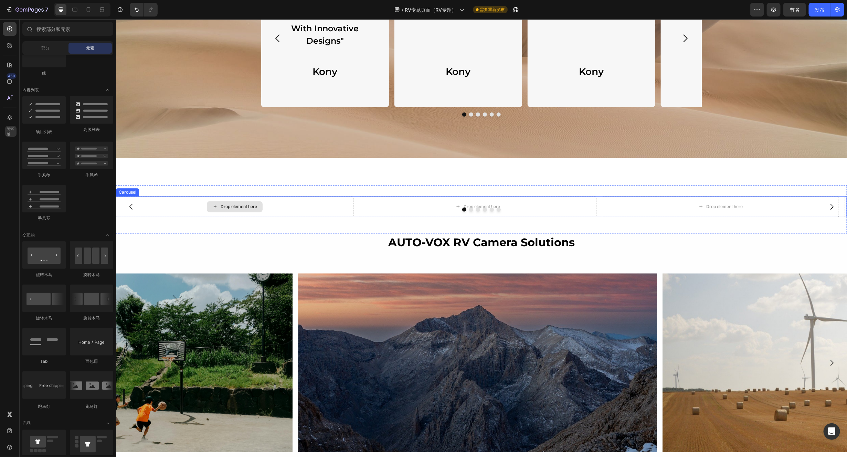
click at [223, 206] on div "Drop element here" at bounding box center [238, 207] width 36 height 6
click at [159, 206] on div "Drop element here" at bounding box center [234, 206] width 237 height 21
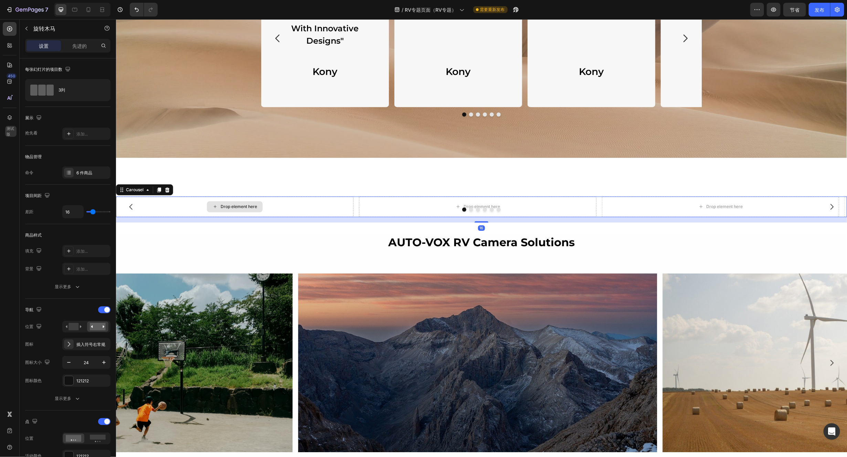
click at [229, 207] on div "Drop element here" at bounding box center [238, 207] width 36 height 6
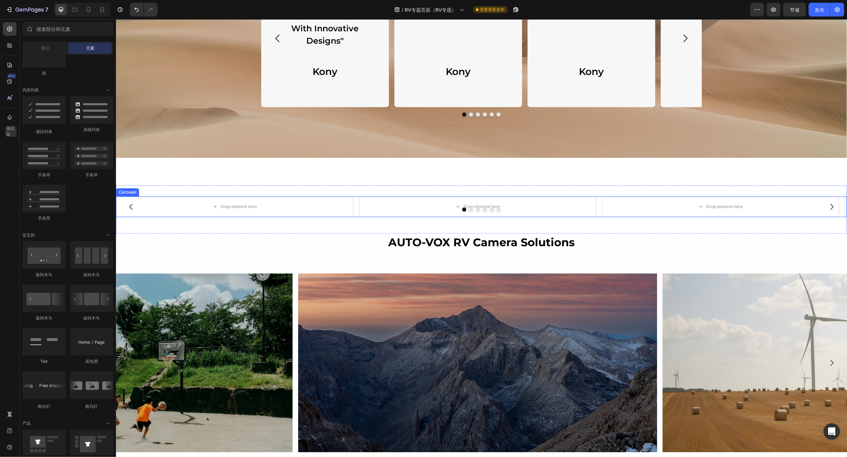
click at [236, 207] on div at bounding box center [481, 209] width 731 height 4
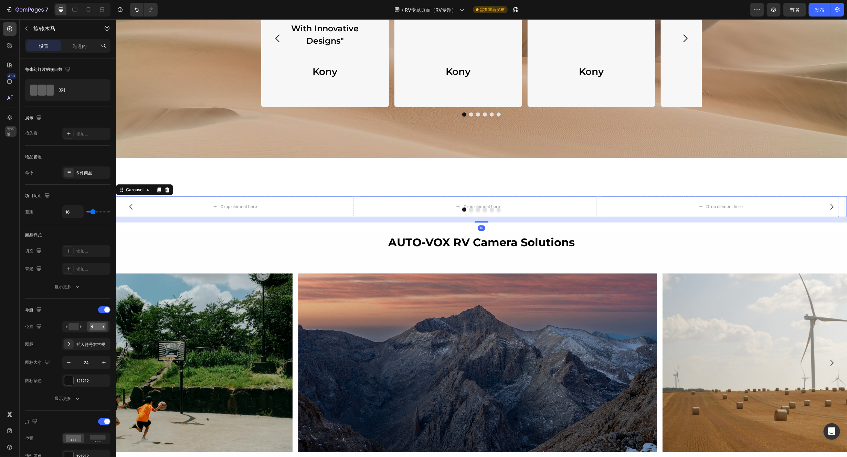
click at [225, 209] on div at bounding box center [481, 209] width 731 height 4
click at [215, 207] on div at bounding box center [481, 209] width 731 height 4
click at [231, 207] on div at bounding box center [481, 209] width 731 height 4
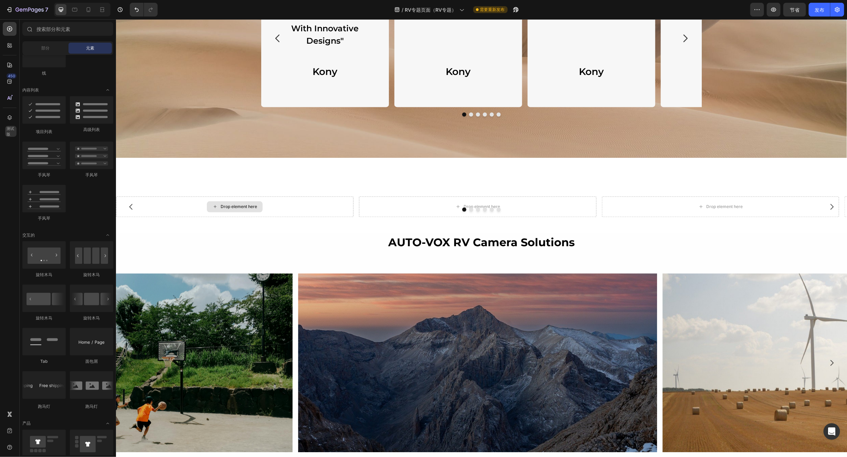
click at [233, 204] on div "Drop element here" at bounding box center [238, 207] width 36 height 6
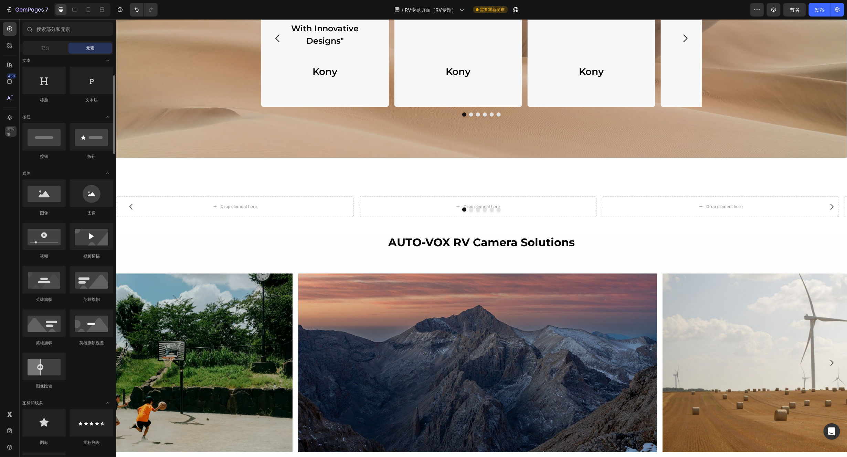
scroll to position [0, 0]
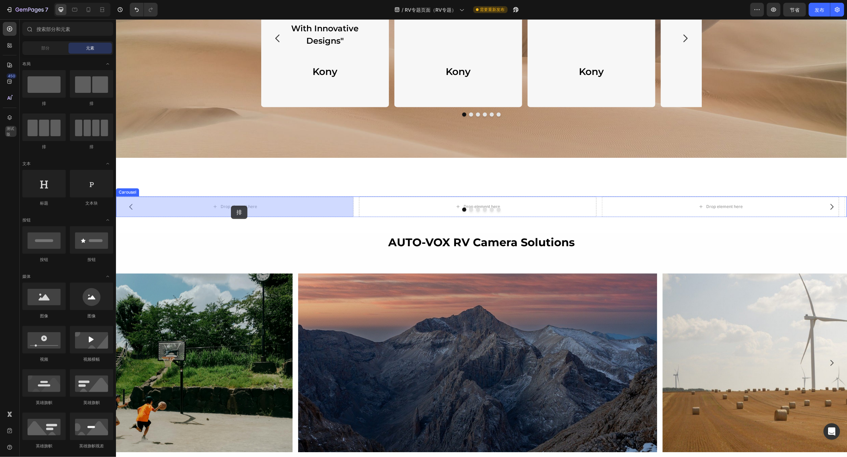
drag, startPoint x: 162, startPoint y: 110, endPoint x: 231, endPoint y: 205, distance: 117.7
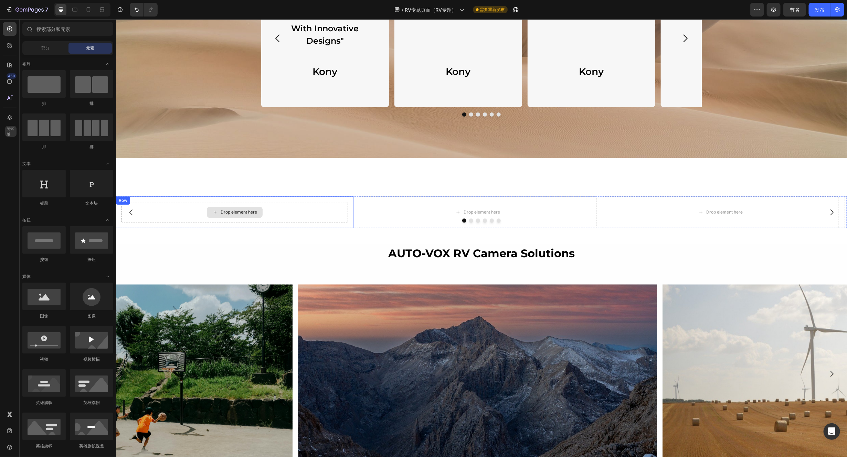
click at [242, 210] on div "Drop element here" at bounding box center [238, 212] width 36 height 6
click at [49, 43] on div "部分" at bounding box center [45, 48] width 43 height 11
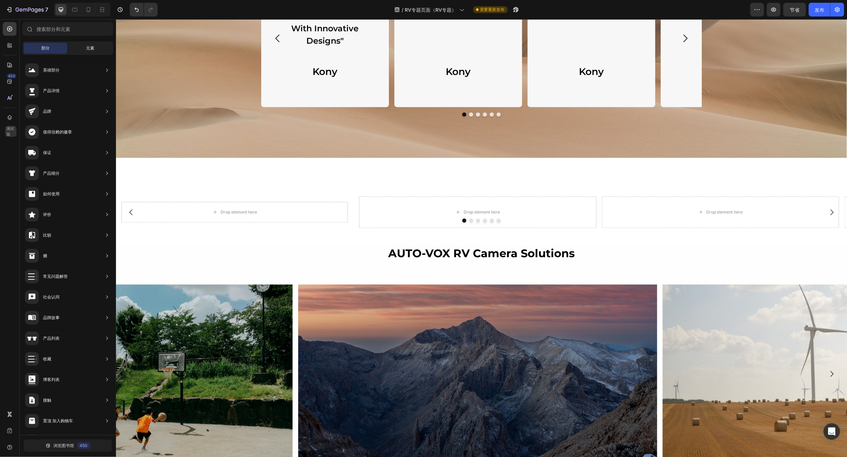
click at [90, 49] on font "元素" at bounding box center [90, 47] width 8 height 5
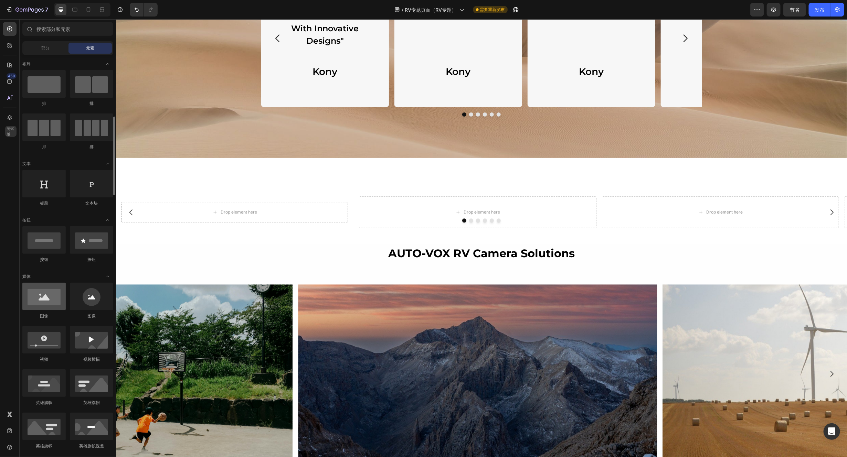
scroll to position [103, 0]
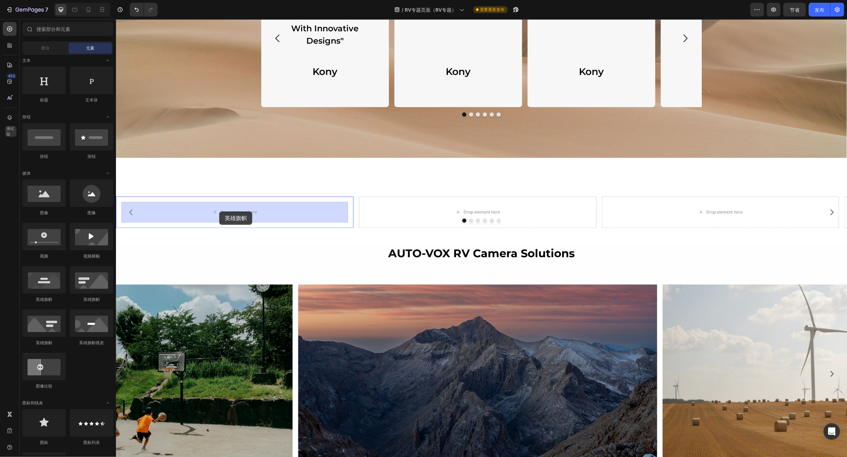
drag, startPoint x: 211, startPoint y: 305, endPoint x: 219, endPoint y: 211, distance: 93.9
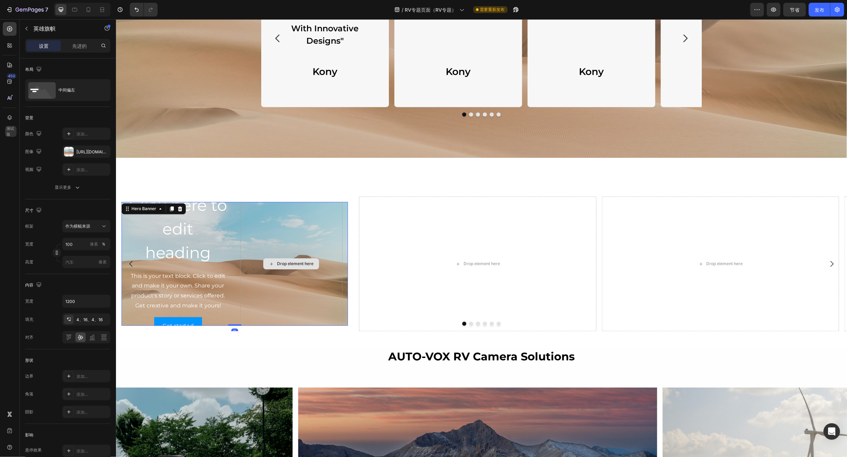
click at [269, 224] on div "Drop element here" at bounding box center [291, 263] width 102 height 143
click at [291, 222] on div "Drop element here" at bounding box center [291, 263] width 102 height 143
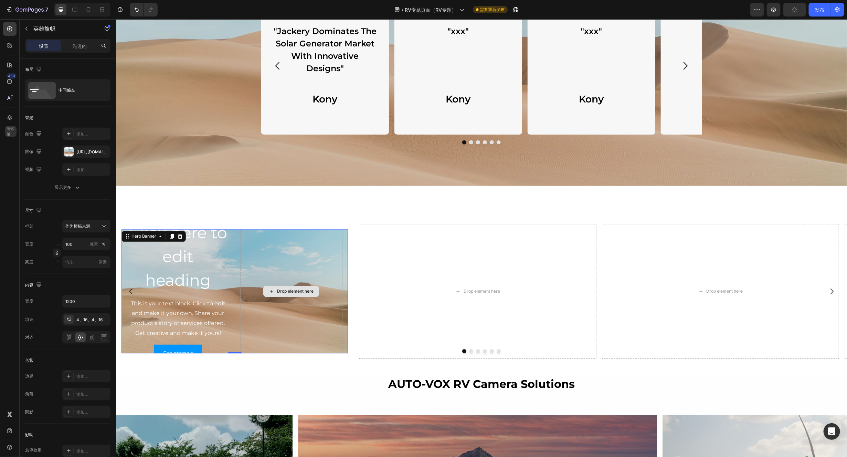
scroll to position [878, 0]
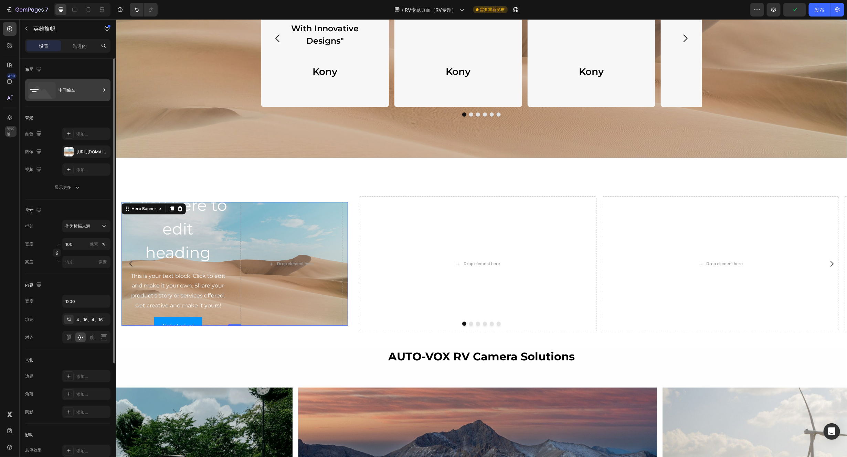
click at [105, 90] on icon at bounding box center [104, 90] width 7 height 7
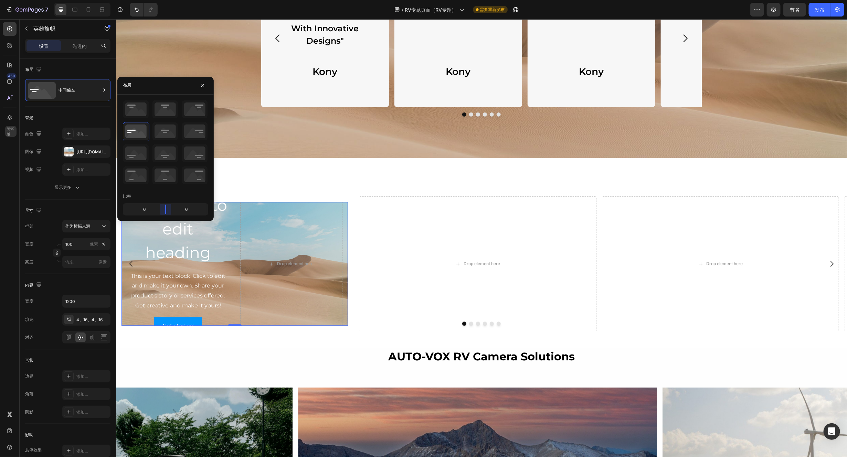
click at [163, 0] on body "7 版本历史记录 / RV专题页面（RV专题） 需要重新发布 预览 节省 发布 450 测试版 章节(18) 元素(83) 部分 元素 英雄部分 产品详情 品…" at bounding box center [423, 0] width 847 height 0
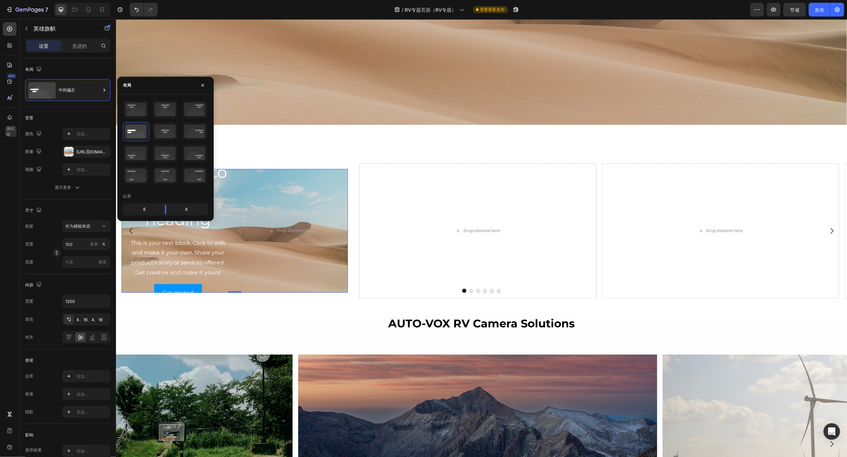
scroll to position [1084, 0]
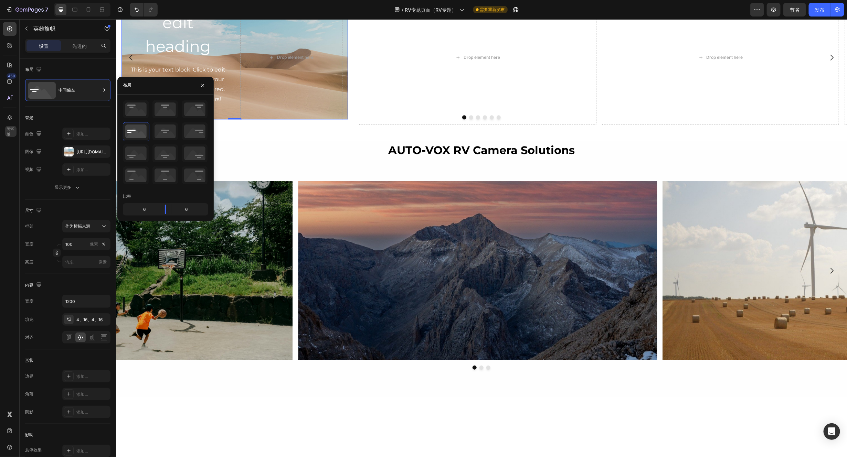
click at [217, 297] on img at bounding box center [113, 270] width 359 height 179
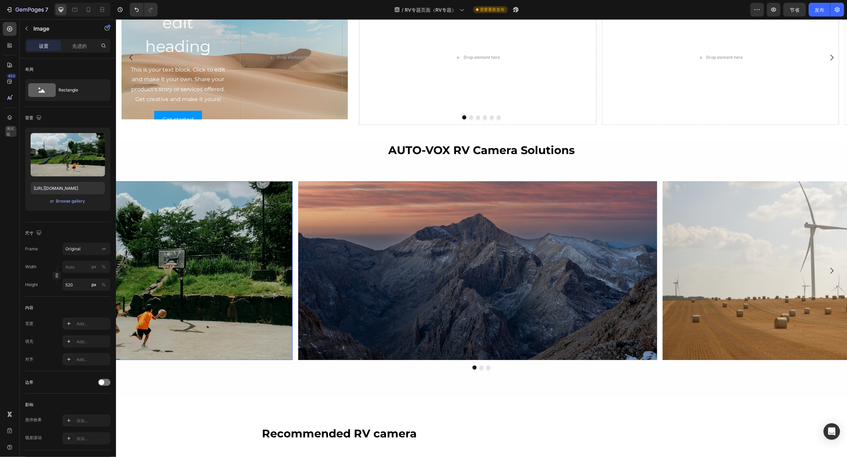
click at [235, 289] on img at bounding box center [113, 270] width 359 height 179
click at [230, 262] on img at bounding box center [113, 270] width 359 height 179
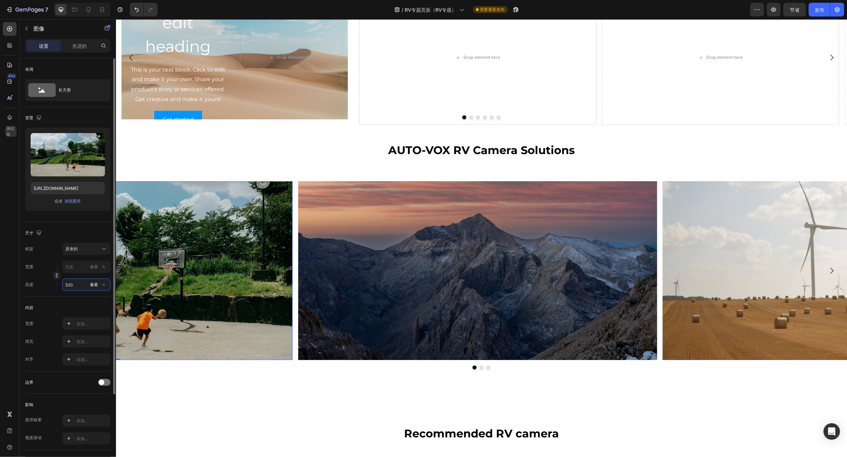
click at [76, 284] on input "520" at bounding box center [86, 285] width 48 height 12
click at [81, 302] on p "满的 100%" at bounding box center [85, 302] width 40 height 6
type input "100"
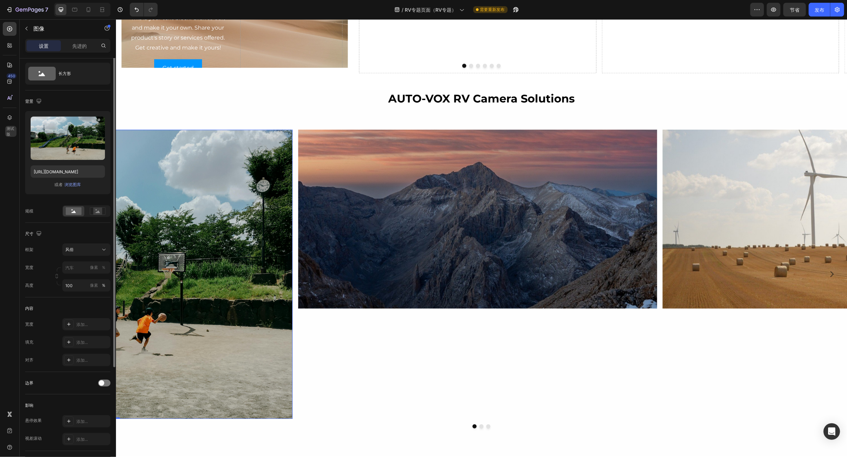
scroll to position [0, 0]
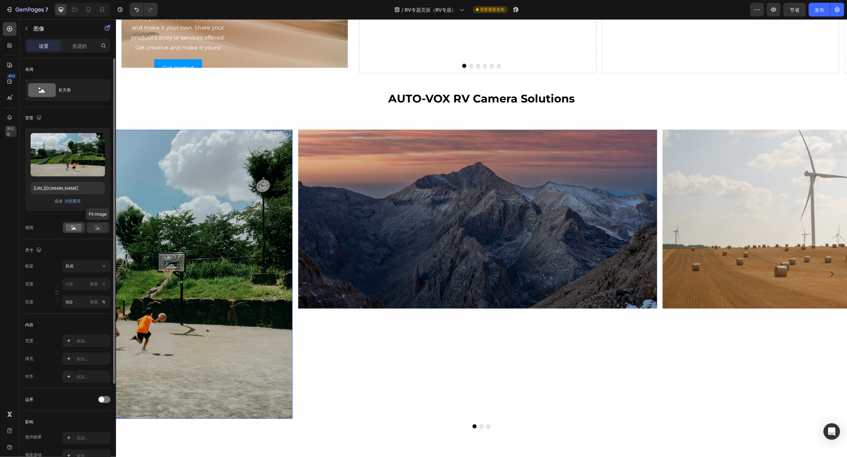
click at [101, 224] on icon at bounding box center [98, 228] width 16 height 8
click at [77, 227] on rect at bounding box center [74, 228] width 16 height 8
click at [78, 282] on input "像素 ％" at bounding box center [86, 284] width 48 height 12
click at [102, 286] on font "％" at bounding box center [104, 284] width 4 height 5
click at [80, 284] on input "像素 ％" at bounding box center [86, 284] width 48 height 12
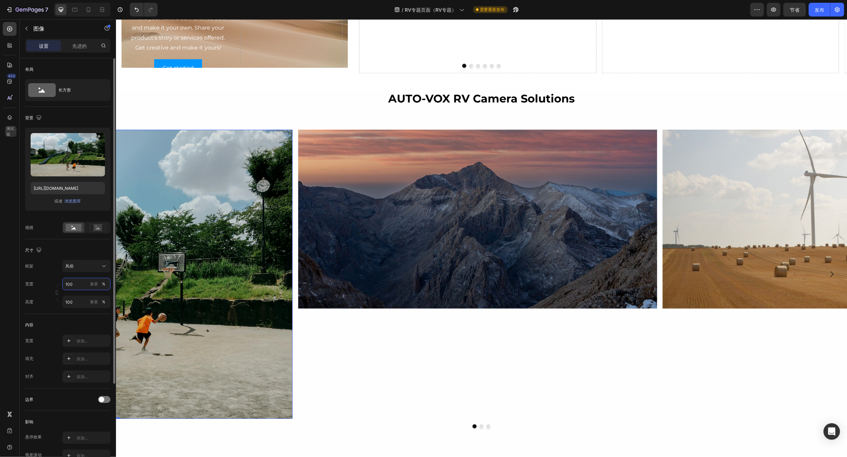
type input "100"
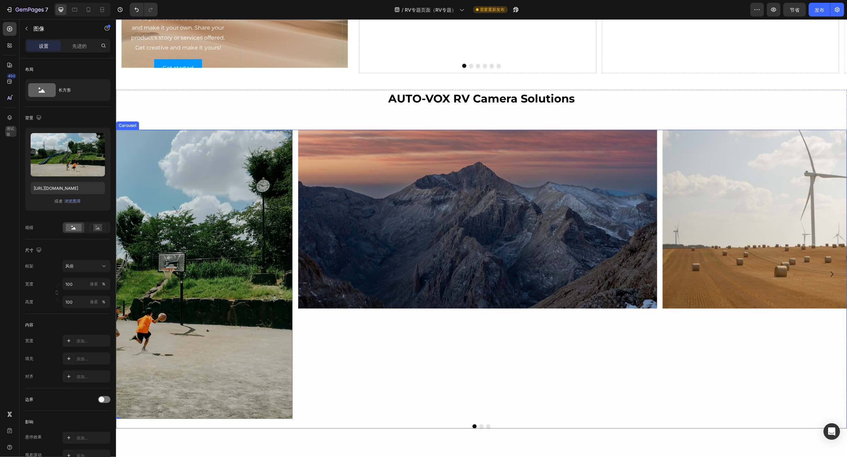
click at [385, 348] on div "Image" at bounding box center [477, 273] width 359 height 289
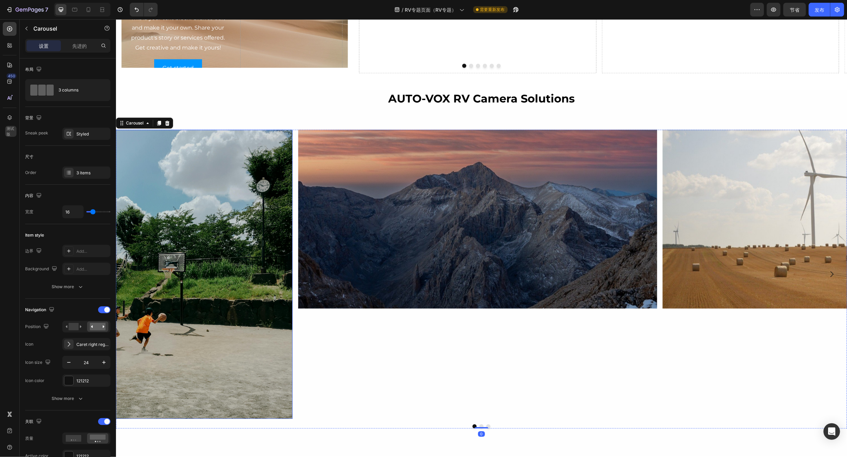
click at [260, 293] on img at bounding box center [113, 273] width 359 height 289
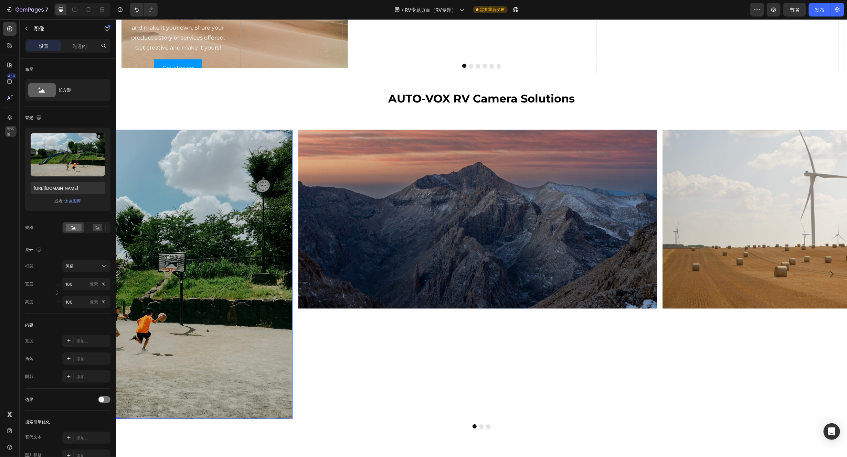
click at [247, 299] on img at bounding box center [113, 273] width 359 height 289
click at [469, 237] on img at bounding box center [477, 218] width 359 height 179
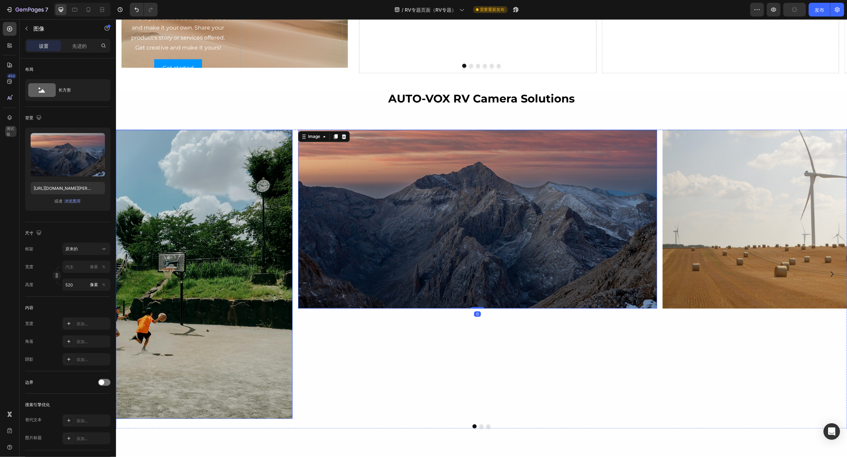
click at [250, 250] on img at bounding box center [113, 273] width 359 height 289
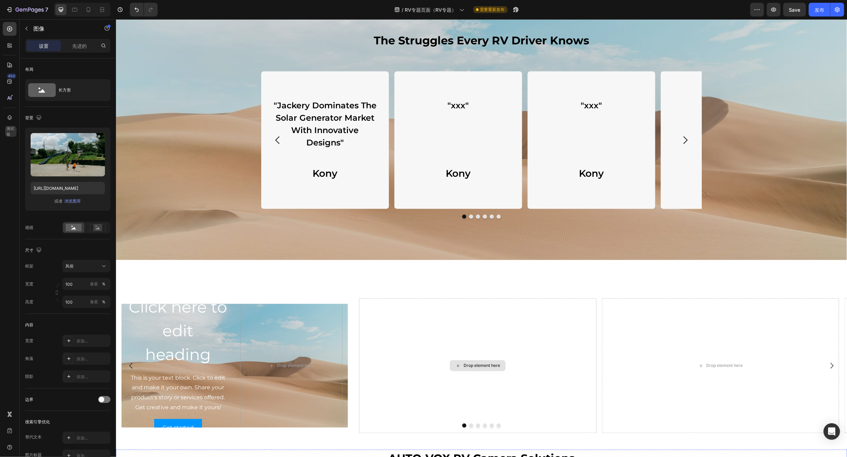
scroll to position [774, 0]
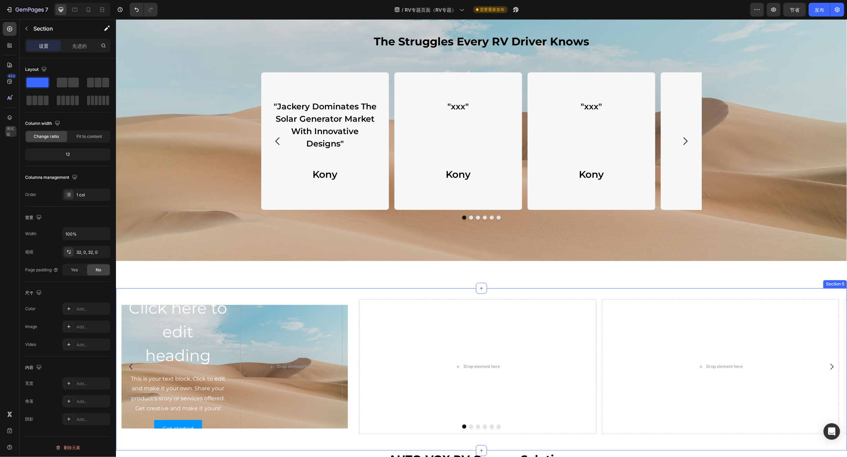
click at [315, 295] on div "Click here to edit heading Heading This is your text block. Click to edit and m…" at bounding box center [481, 369] width 731 height 162
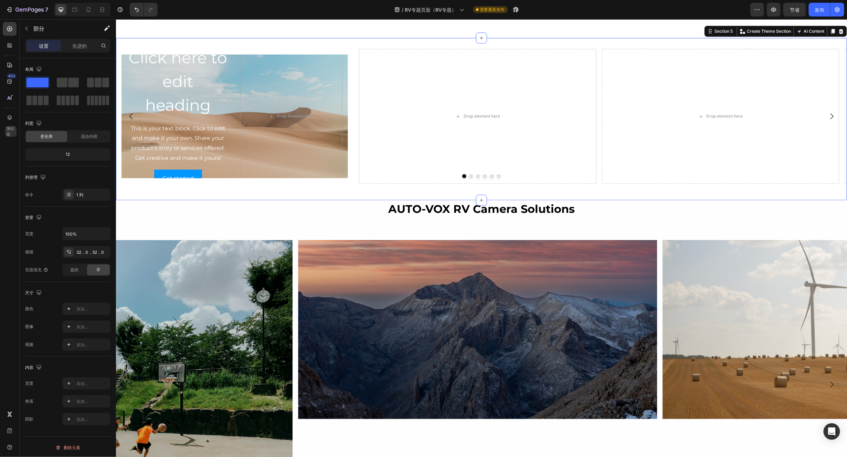
scroll to position [1136, 0]
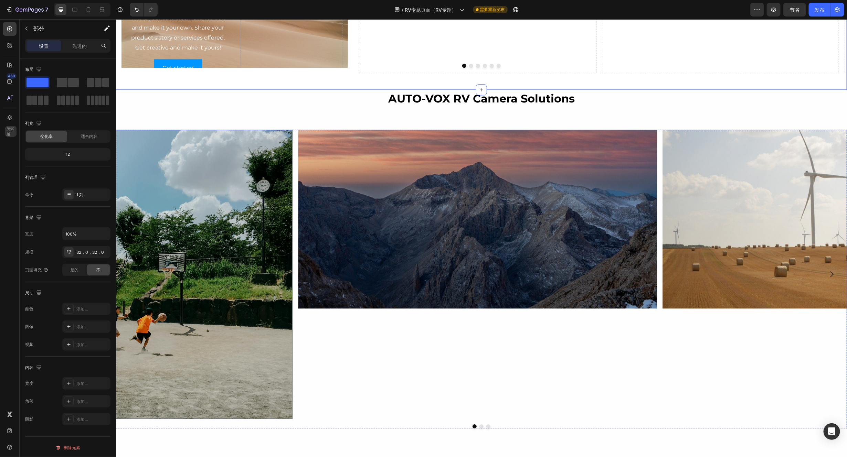
click at [261, 280] on img at bounding box center [113, 273] width 359 height 289
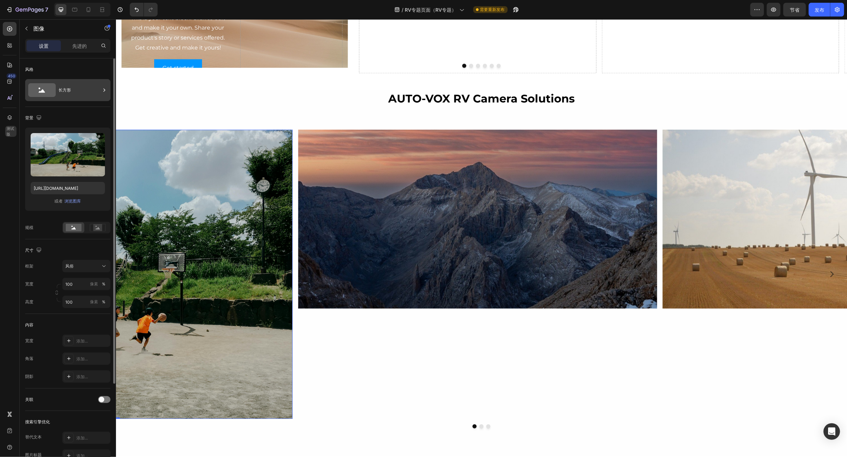
click at [76, 89] on div "长方形" at bounding box center [80, 90] width 42 height 16
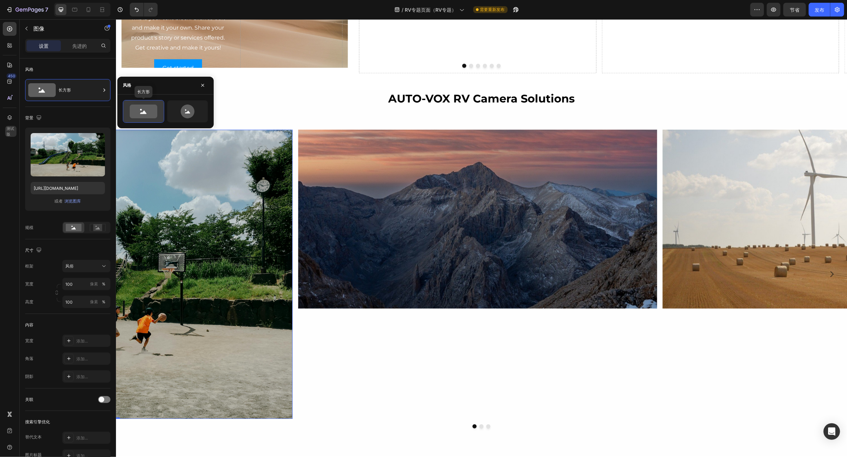
click at [143, 107] on icon at bounding box center [144, 112] width 28 height 14
click at [243, 228] on img at bounding box center [113, 273] width 359 height 289
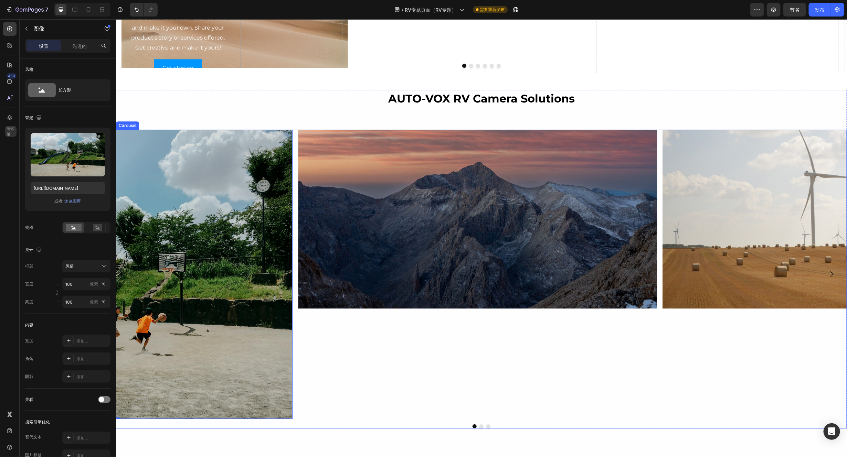
click at [393, 355] on div "Image" at bounding box center [477, 273] width 359 height 289
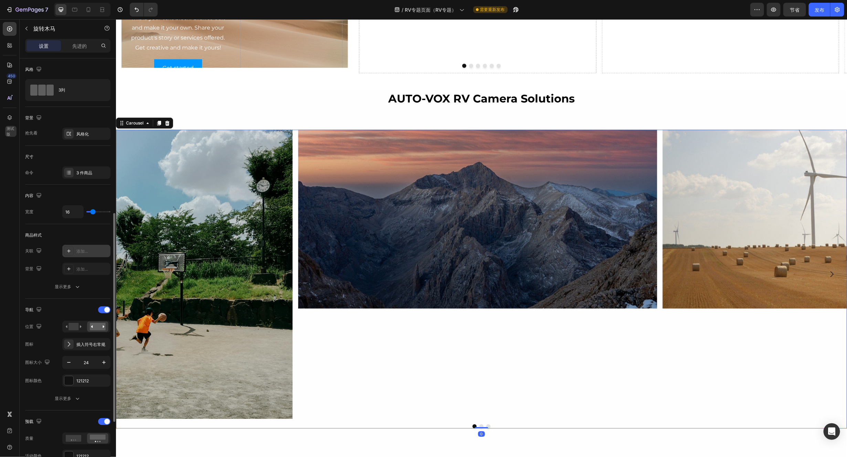
scroll to position [155, 0]
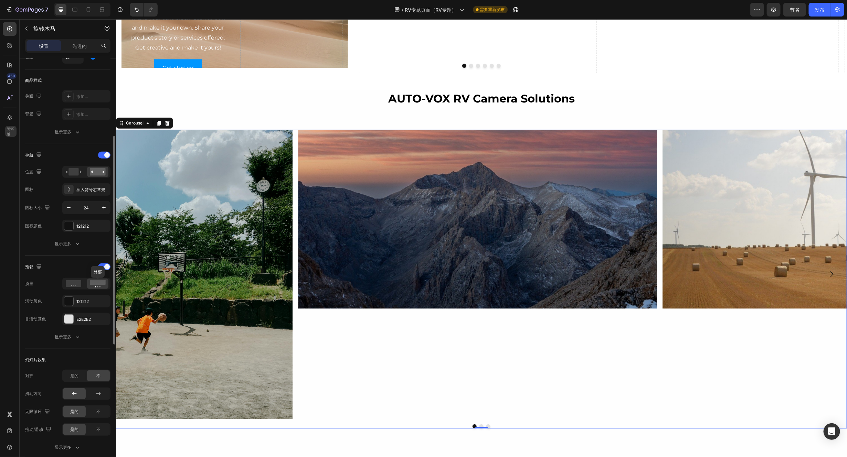
click at [98, 287] on icon at bounding box center [98, 284] width 16 height 8
click at [75, 286] on icon at bounding box center [74, 284] width 16 height 7
click at [99, 285] on rect at bounding box center [98, 282] width 16 height 5
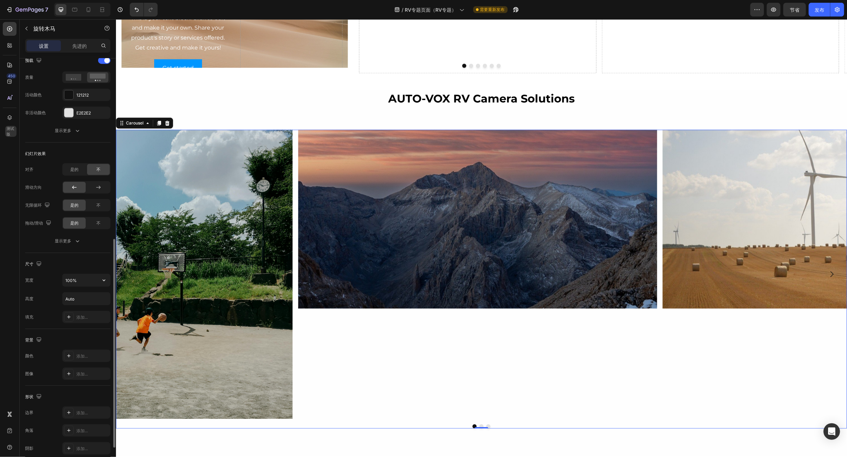
scroll to position [310, 0]
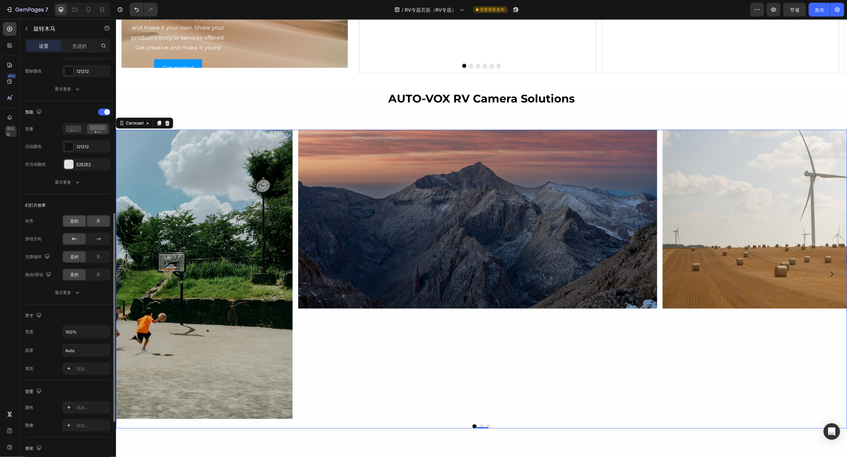
click at [75, 223] on font "是的" at bounding box center [74, 221] width 8 height 5
click at [97, 223] on font "不" at bounding box center [98, 221] width 4 height 5
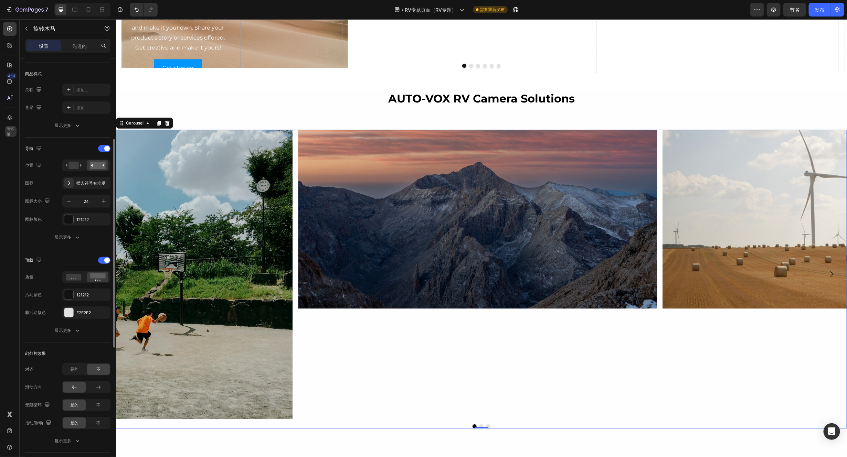
scroll to position [0, 0]
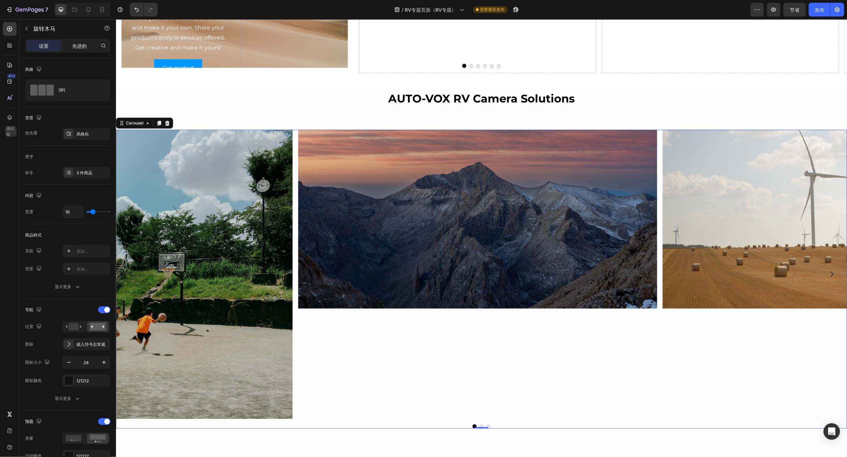
click at [86, 44] on font "先进的" at bounding box center [79, 46] width 14 height 6
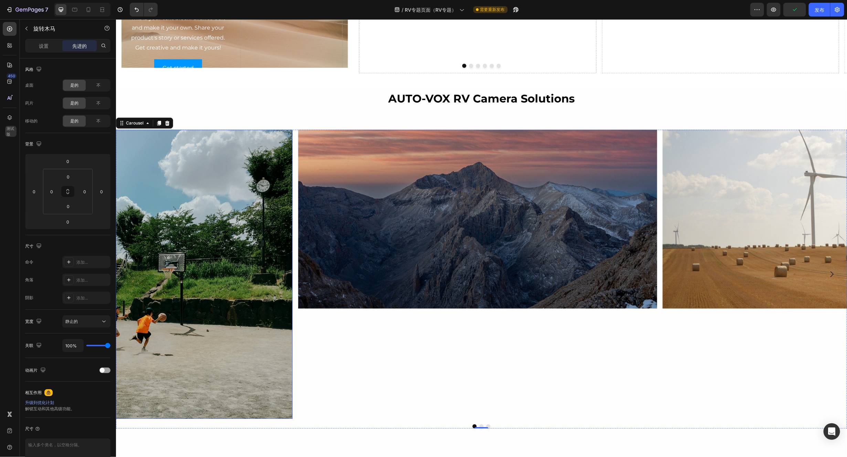
click at [250, 322] on img at bounding box center [113, 273] width 359 height 289
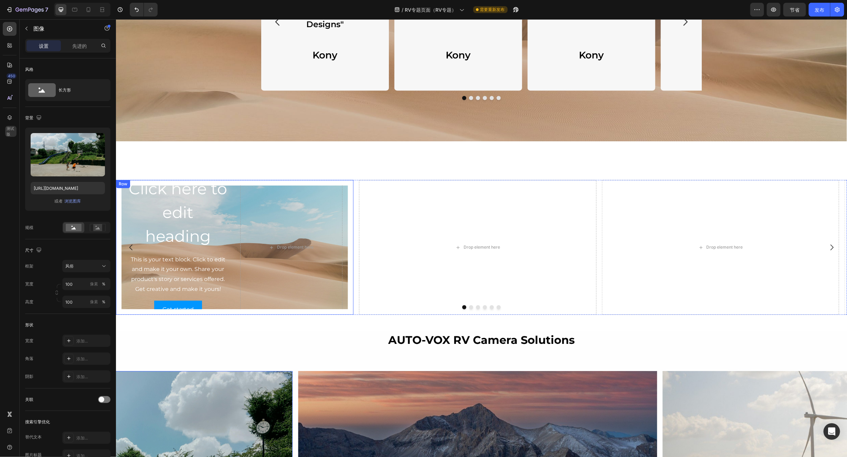
scroll to position [826, 0]
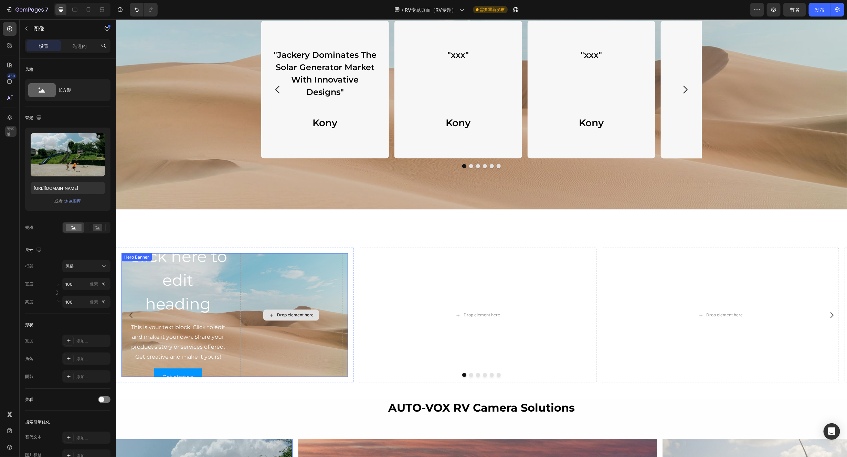
click at [294, 262] on div "Drop element here" at bounding box center [291, 315] width 102 height 143
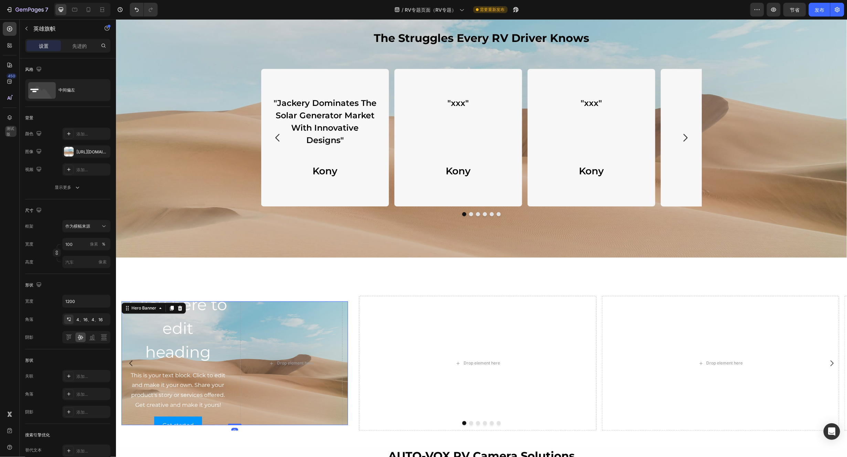
scroll to position [774, 0]
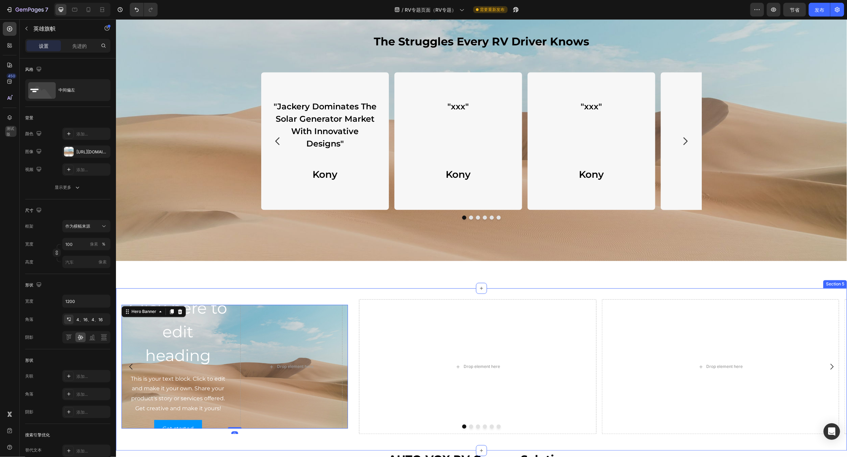
click at [290, 296] on div "Click here to edit heading Heading This is your text block. Click to edit and m…" at bounding box center [481, 369] width 731 height 162
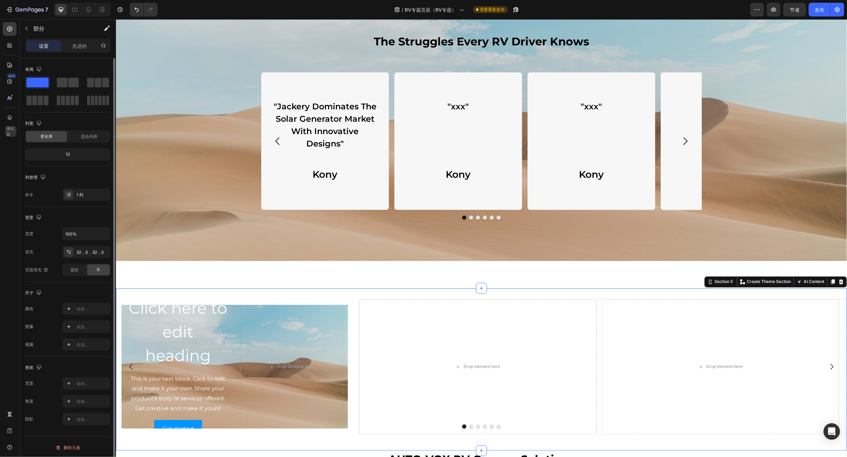
scroll to position [2, 0]
click at [86, 191] on div "1 列" at bounding box center [92, 193] width 32 height 6
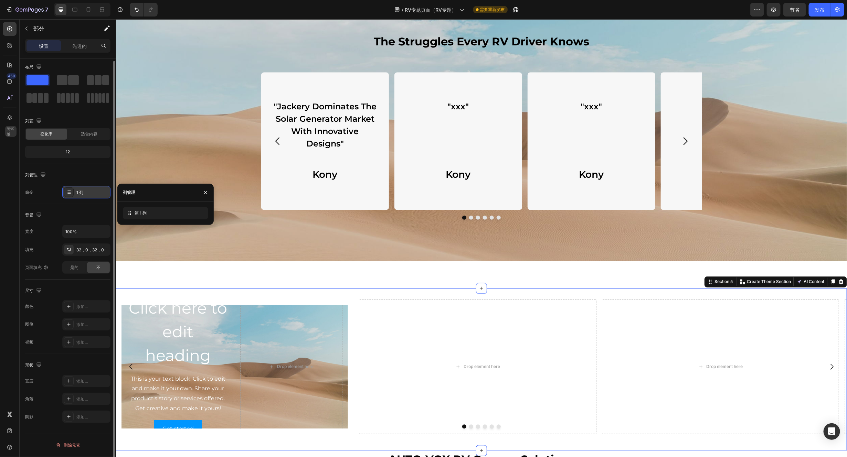
click at [83, 191] on font "1 列" at bounding box center [79, 192] width 7 height 5
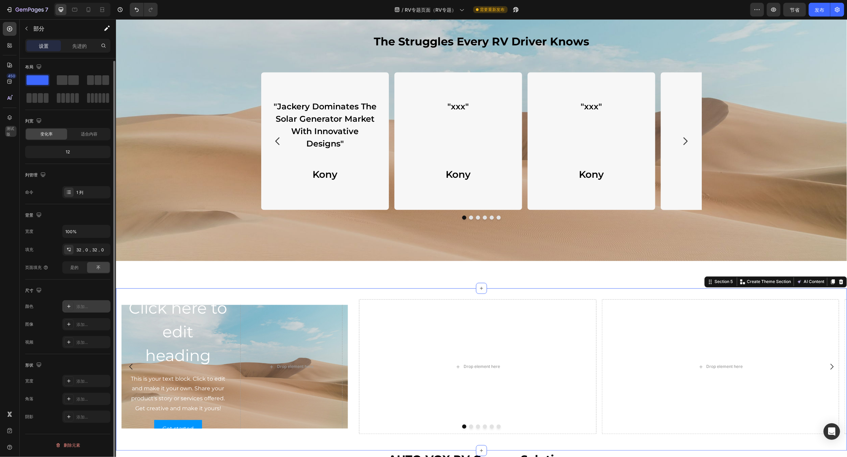
click at [100, 307] on div "添加..." at bounding box center [92, 307] width 32 height 6
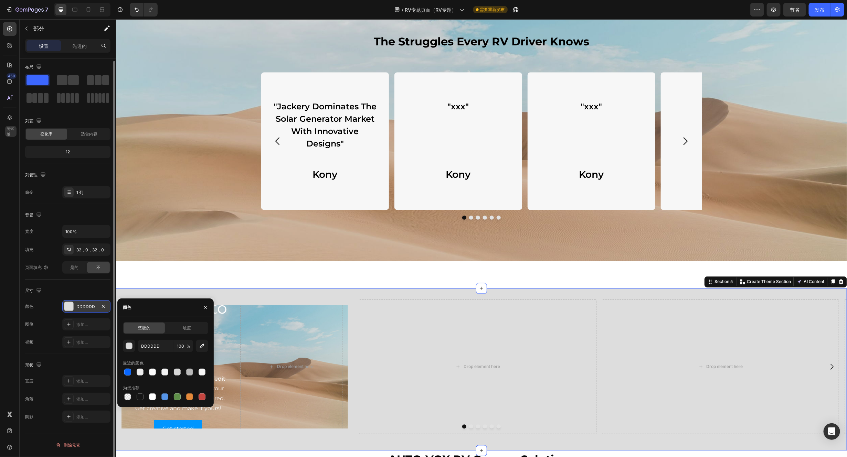
click at [91, 305] on font "DDDDDD" at bounding box center [85, 306] width 19 height 5
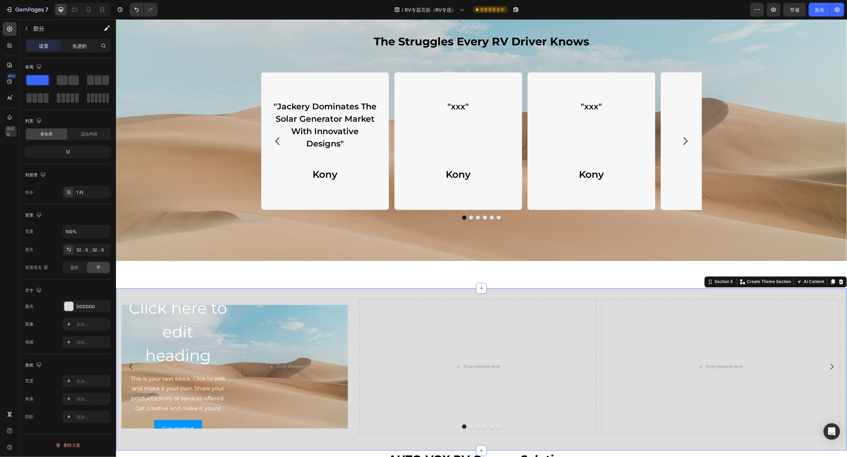
click at [84, 46] on font "先进的" at bounding box center [79, 46] width 14 height 6
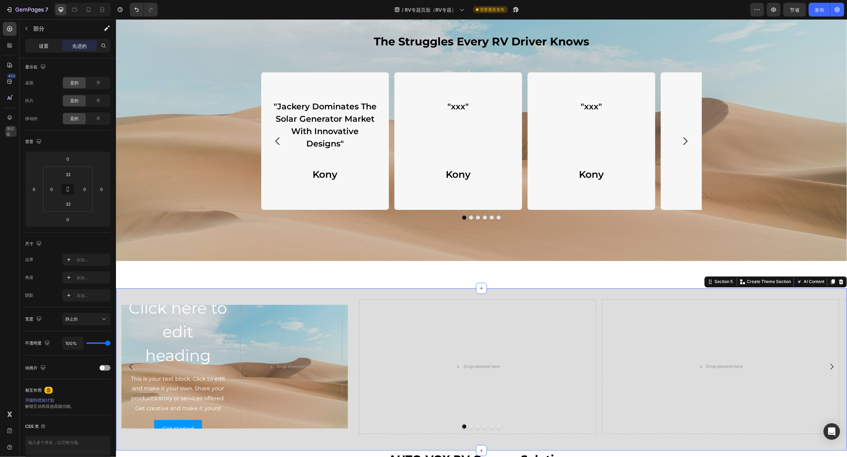
click at [49, 45] on div "设置" at bounding box center [44, 45] width 34 height 11
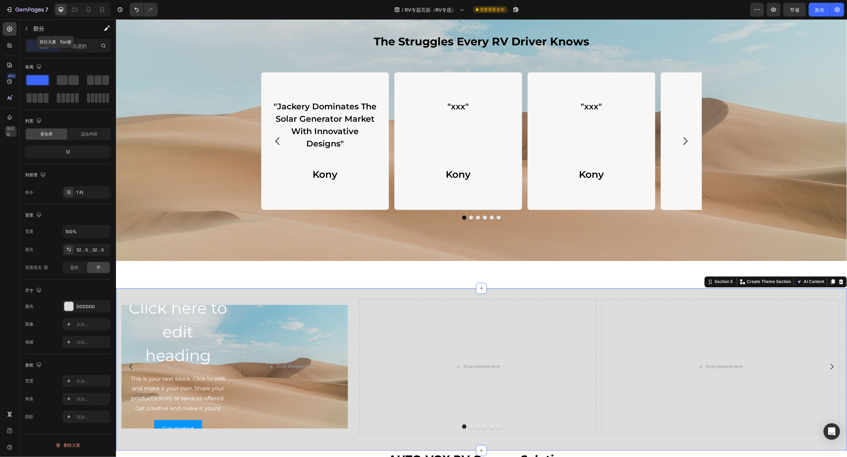
click at [27, 28] on icon "button" at bounding box center [27, 29] width 6 height 6
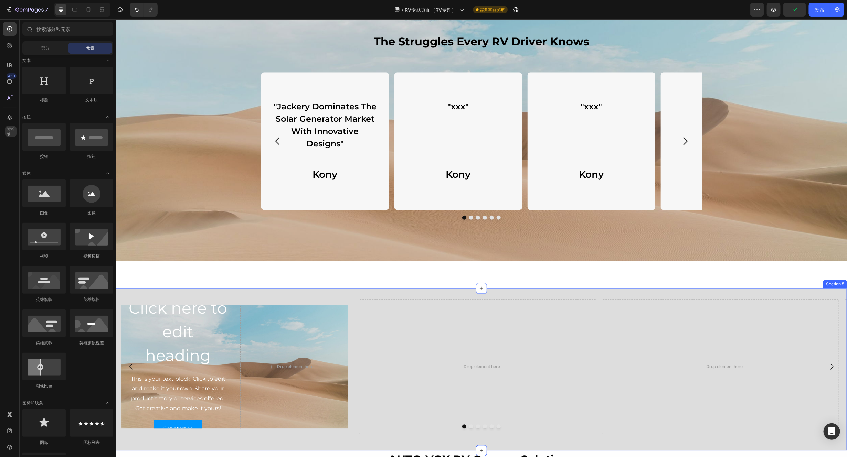
click at [320, 293] on div "Click here to edit heading Heading This is your text block. Click to edit and m…" at bounding box center [481, 369] width 731 height 162
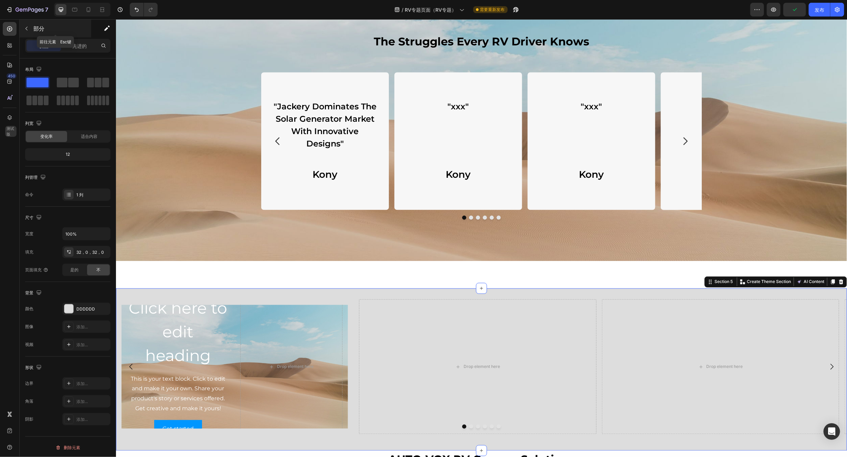
click at [28, 29] on icon "button" at bounding box center [27, 29] width 6 height 6
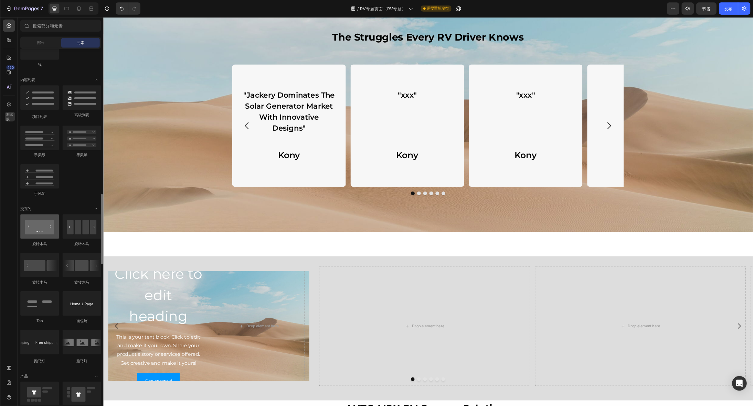
scroll to position [620, 0]
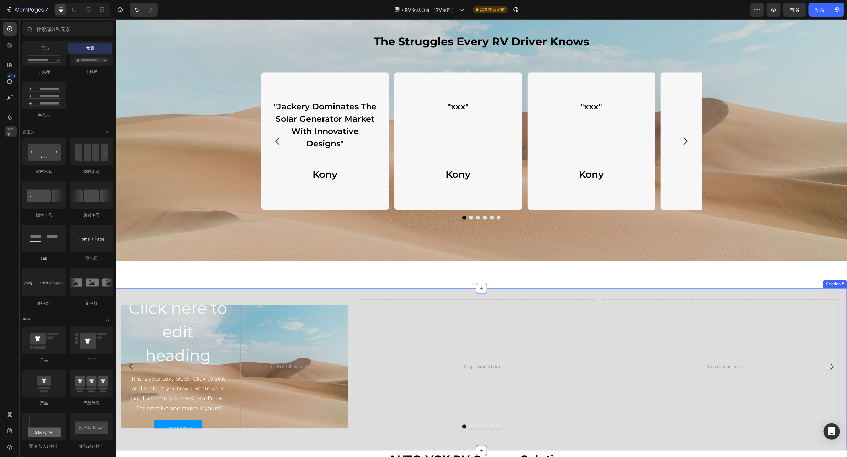
click at [329, 294] on div "Click here to edit heading Heading This is your text block. Click to edit and m…" at bounding box center [481, 369] width 731 height 162
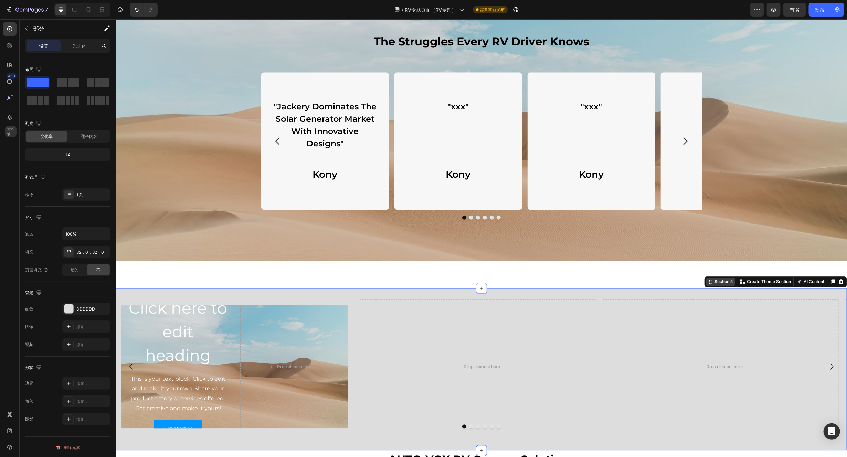
click at [718, 285] on div "Section 5" at bounding box center [720, 282] width 29 height 8
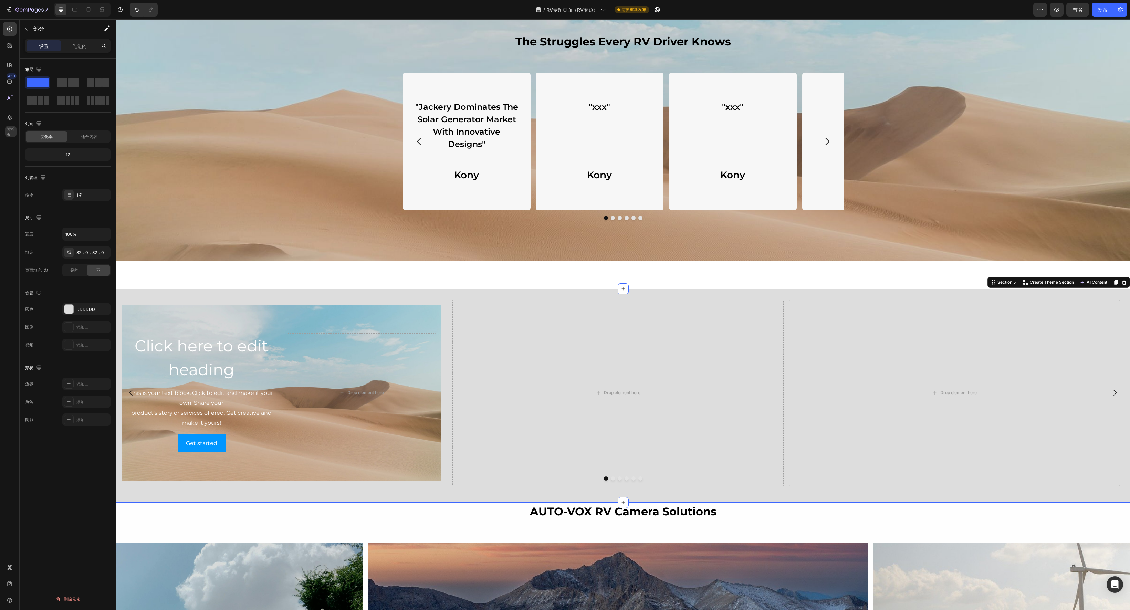
click at [430, 291] on div "Click here to edit heading Heading This is your text block. Click to edit and m…" at bounding box center [623, 396] width 1014 height 214
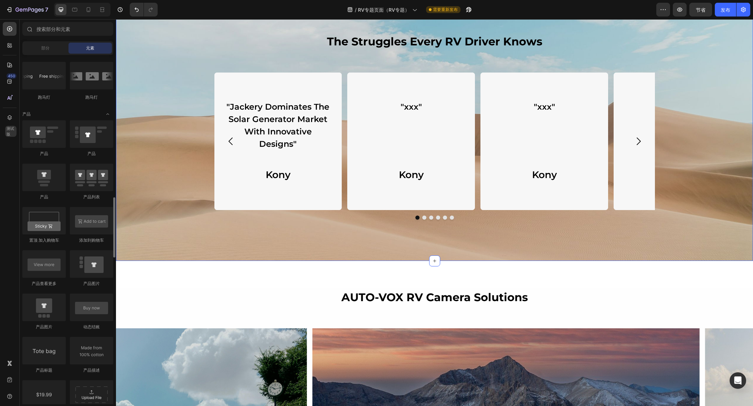
scroll to position [774, 0]
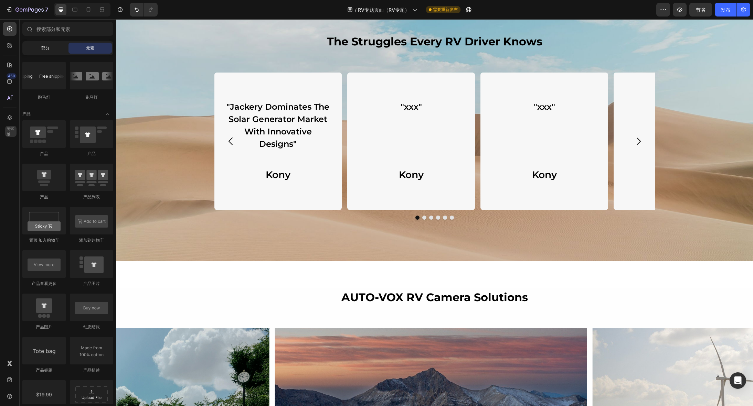
click at [42, 48] on font "部分" at bounding box center [45, 47] width 8 height 5
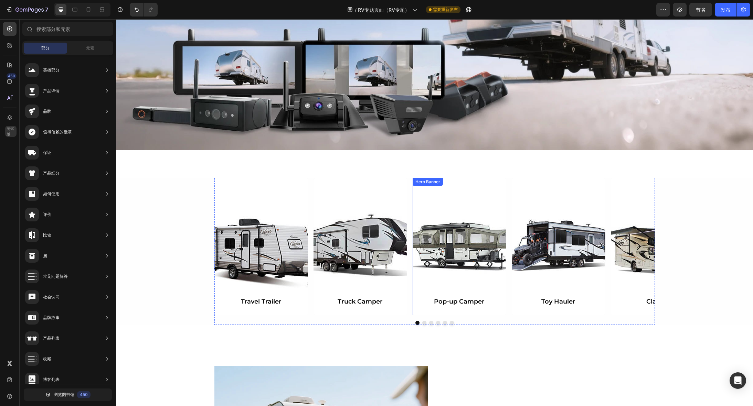
scroll to position [178, 0]
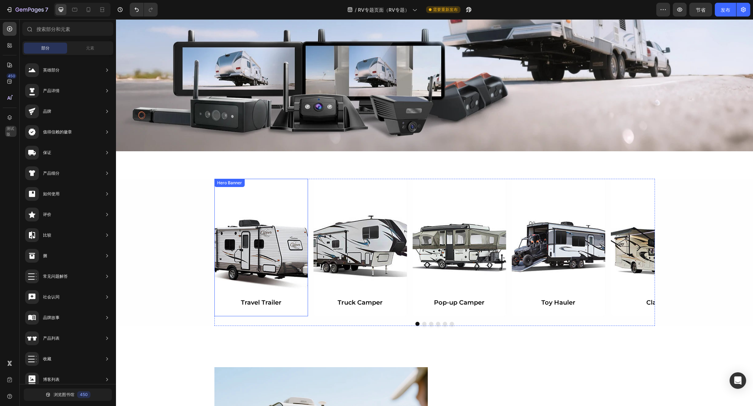
click at [260, 238] on div "Background Image" at bounding box center [261, 248] width 94 height 138
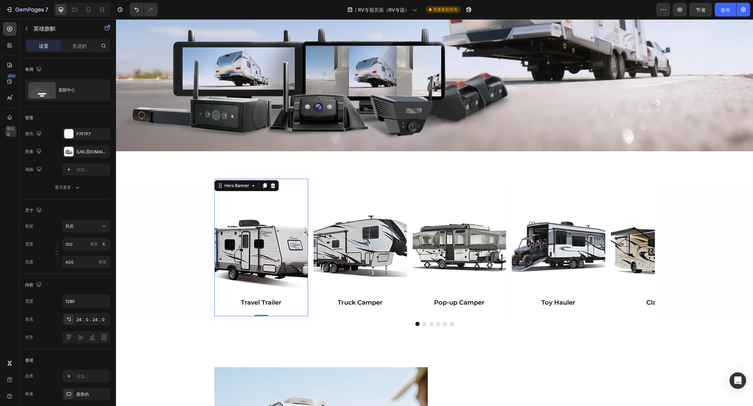
click at [268, 251] on div "Background Image" at bounding box center [261, 248] width 94 height 138
click at [254, 247] on div "Background Image" at bounding box center [261, 248] width 94 height 138
click at [92, 321] on font "24，0，24，0" at bounding box center [90, 319] width 28 height 5
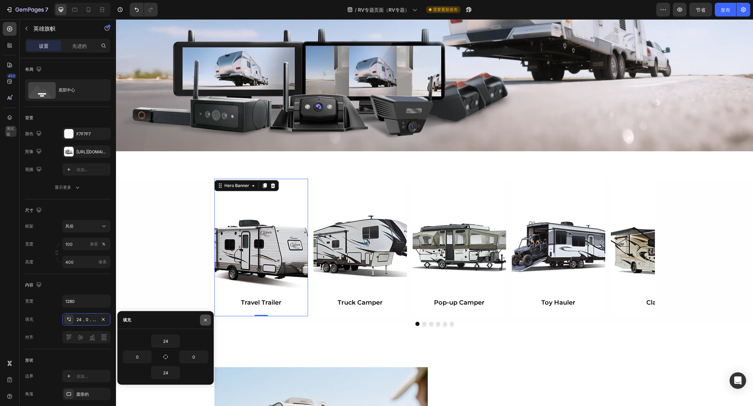
click at [208, 319] on button "button" at bounding box center [205, 320] width 11 height 11
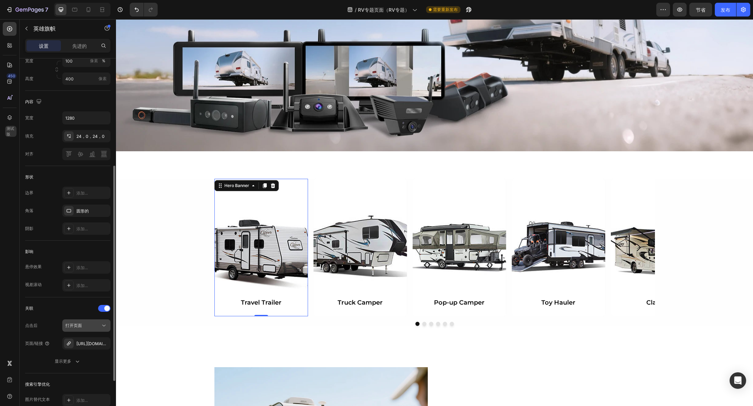
scroll to position [0, 0]
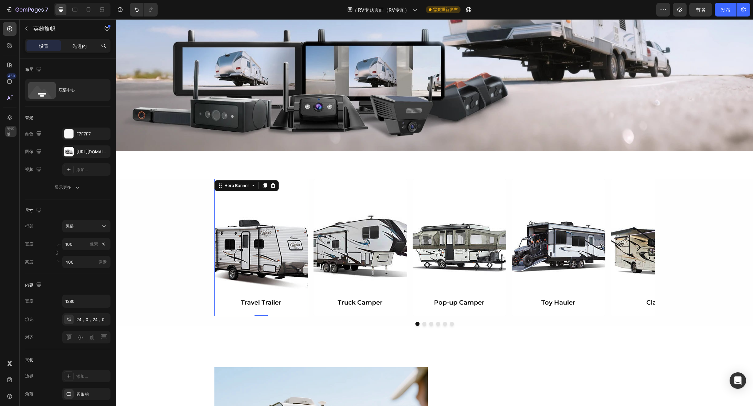
click at [77, 50] on div "先进的" at bounding box center [79, 45] width 34 height 11
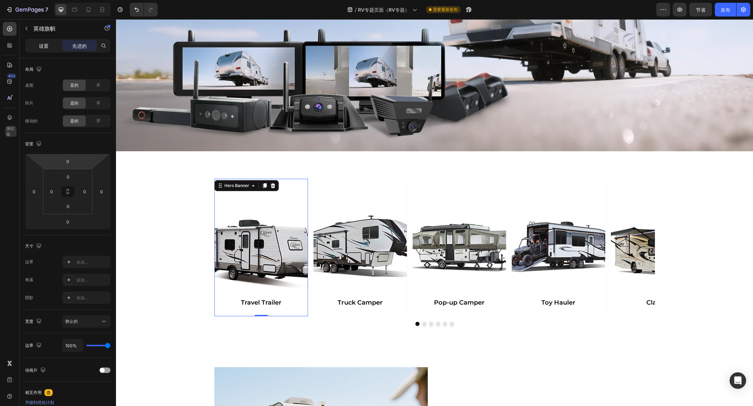
click at [42, 44] on font "设置" at bounding box center [44, 46] width 10 height 6
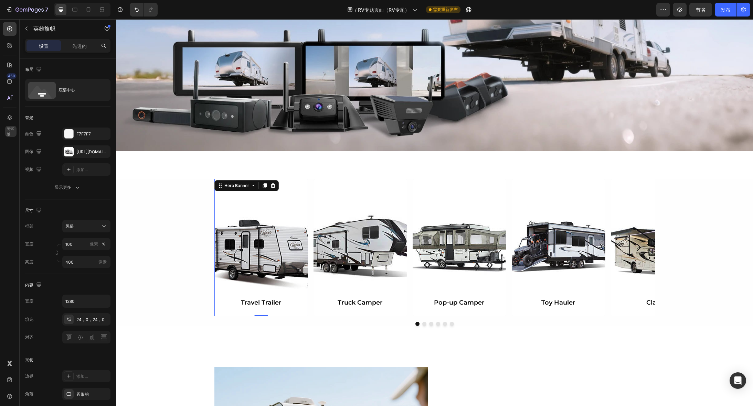
click at [241, 234] on div "Background Image" at bounding box center [261, 248] width 94 height 138
click at [79, 266] on input "400" at bounding box center [86, 262] width 48 height 12
click at [82, 280] on p "适合内容 汽车" at bounding box center [85, 279] width 40 height 6
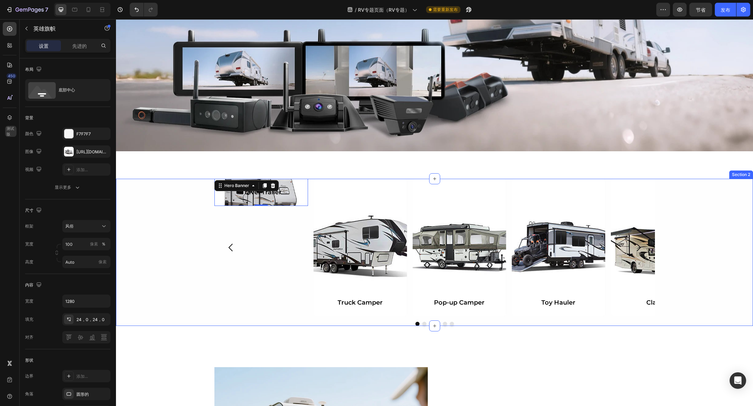
type input "400"
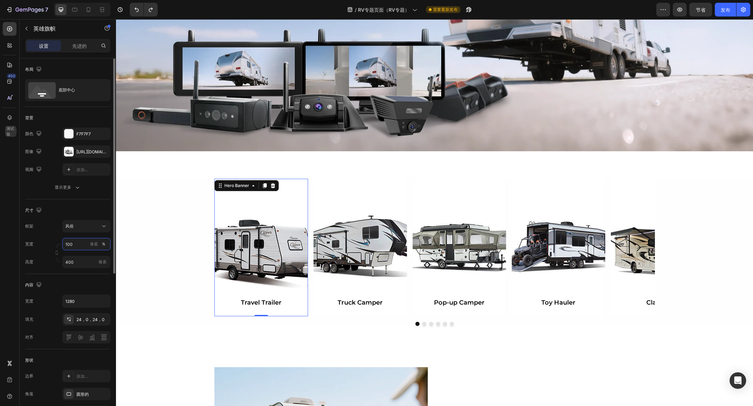
click at [77, 245] on input "100" at bounding box center [86, 244] width 48 height 12
click at [95, 245] on font "像素" at bounding box center [94, 244] width 8 height 5
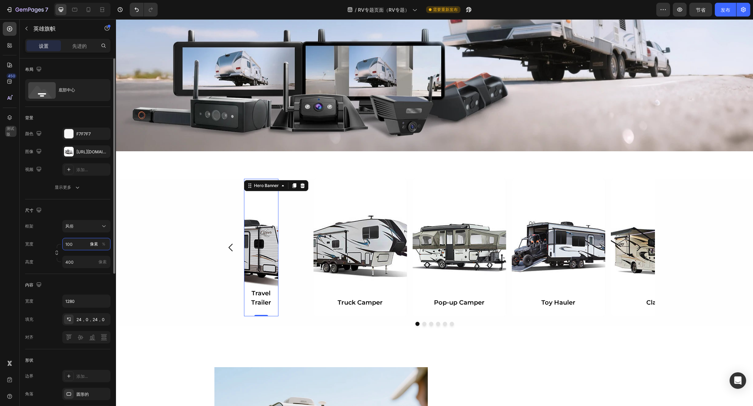
click at [67, 242] on input "100" at bounding box center [86, 244] width 48 height 12
click at [77, 246] on input "100" at bounding box center [86, 244] width 48 height 12
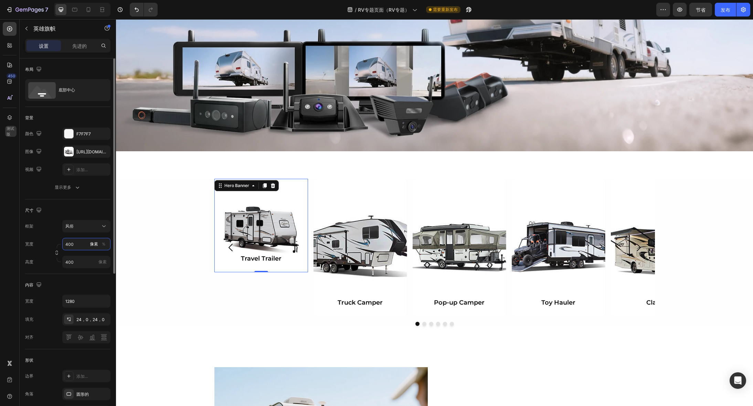
click at [87, 248] on input "400" at bounding box center [86, 244] width 48 height 12
click at [81, 245] on input "400" at bounding box center [86, 244] width 48 height 12
click at [75, 273] on p "默认 1280像素" at bounding box center [85, 274] width 40 height 6
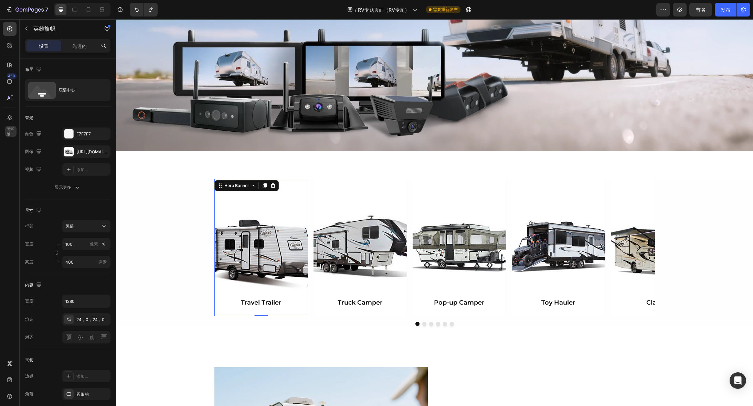
click at [273, 246] on div "Background Image" at bounding box center [261, 248] width 94 height 138
click at [73, 244] on input "100" at bounding box center [86, 244] width 48 height 12
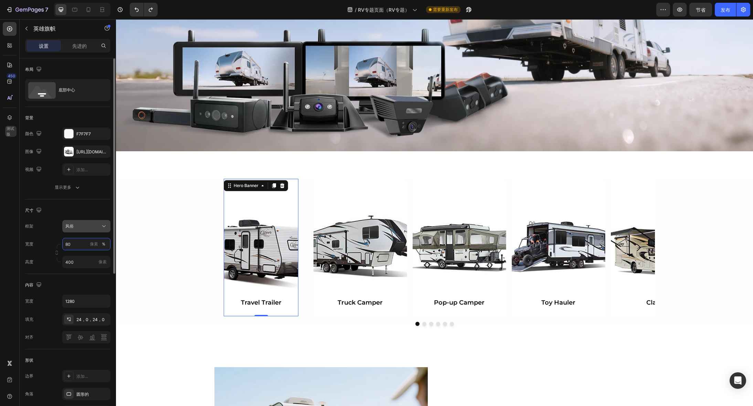
type input "100"
click at [262, 254] on div "Background Image" at bounding box center [261, 248] width 75 height 138
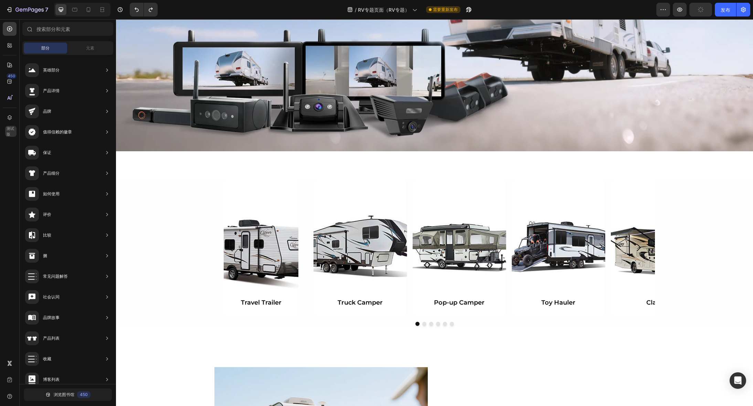
click at [255, 261] on div "Background Image" at bounding box center [261, 248] width 75 height 138
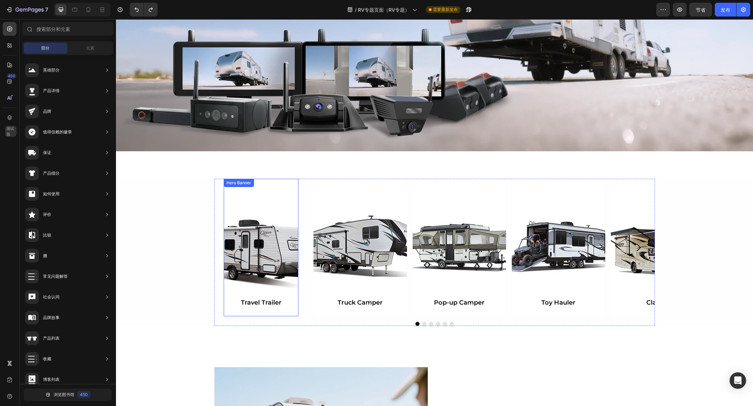
click at [250, 257] on div "Background Image" at bounding box center [261, 248] width 75 height 138
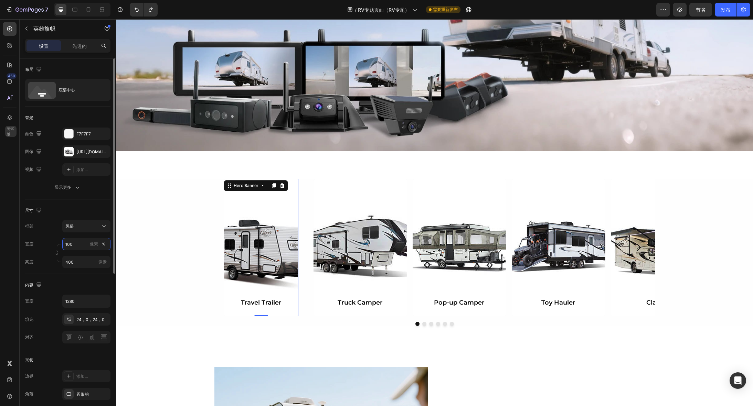
click at [81, 246] on input "100" at bounding box center [86, 244] width 48 height 12
click at [78, 259] on p "满的 100%" at bounding box center [85, 261] width 40 height 6
click at [79, 243] on input "100" at bounding box center [86, 244] width 48 height 12
click at [83, 211] on div "尺寸" at bounding box center [67, 210] width 85 height 11
click at [76, 265] on input "400" at bounding box center [86, 262] width 48 height 12
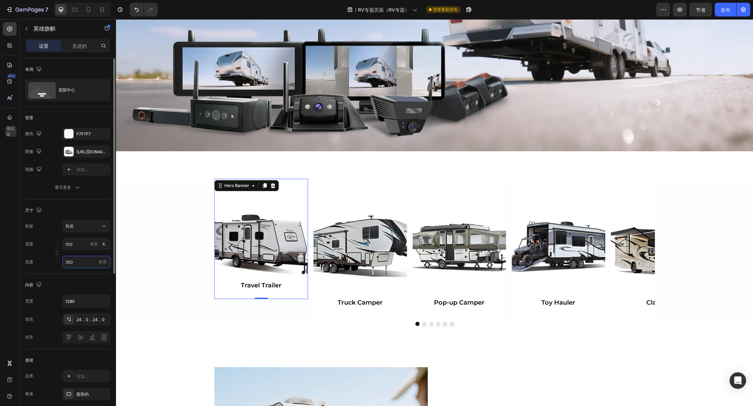
click at [77, 265] on input "350" at bounding box center [86, 262] width 48 height 12
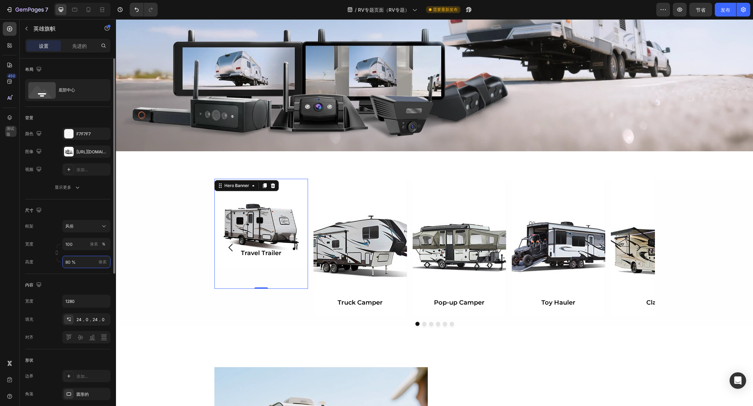
type input "80 %"
click at [368, 243] on div "Background Image" at bounding box center [361, 248] width 94 height 138
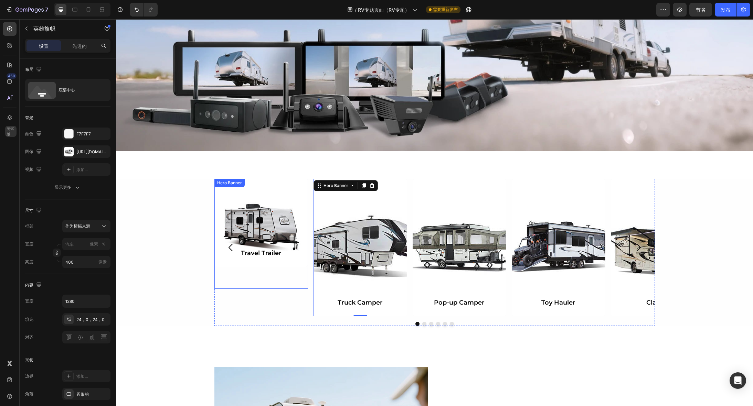
click at [279, 247] on div "Travel Trailer Heading" at bounding box center [261, 253] width 94 height 27
click at [267, 221] on div "Background Image" at bounding box center [261, 223] width 94 height 88
click at [240, 184] on div "Hero Banner" at bounding box center [237, 186] width 28 height 6
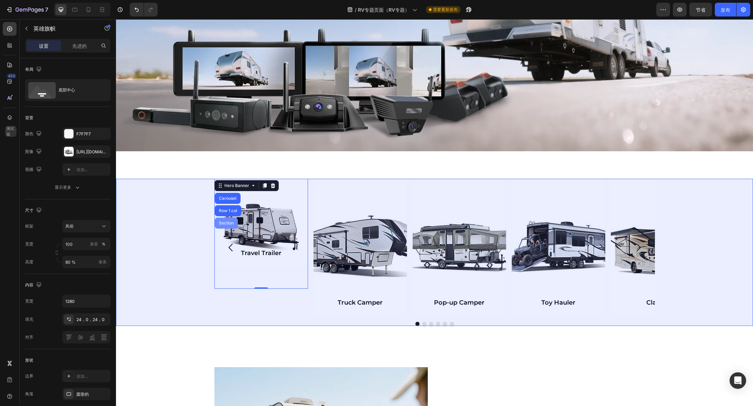
click at [222, 221] on div "Section" at bounding box center [227, 223] width 18 height 4
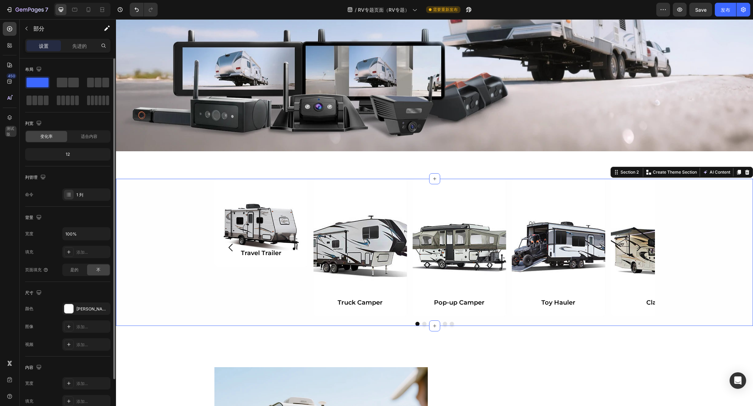
scroll to position [53, 0]
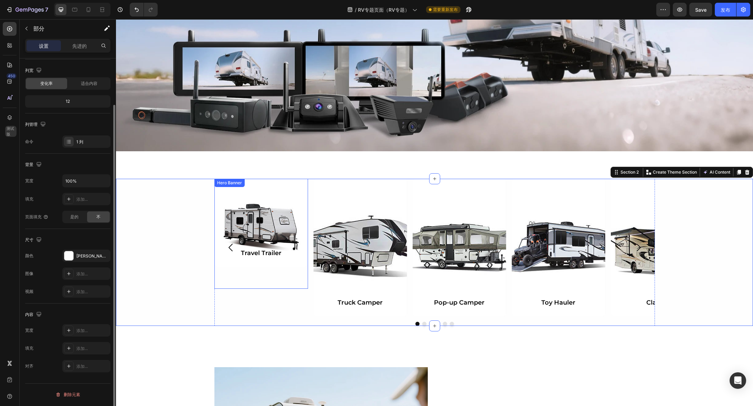
click at [270, 222] on div "Background Image" at bounding box center [261, 223] width 94 height 88
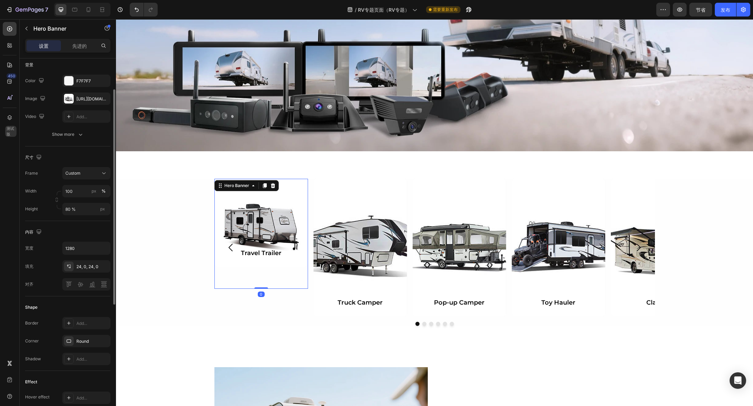
scroll to position [0, 0]
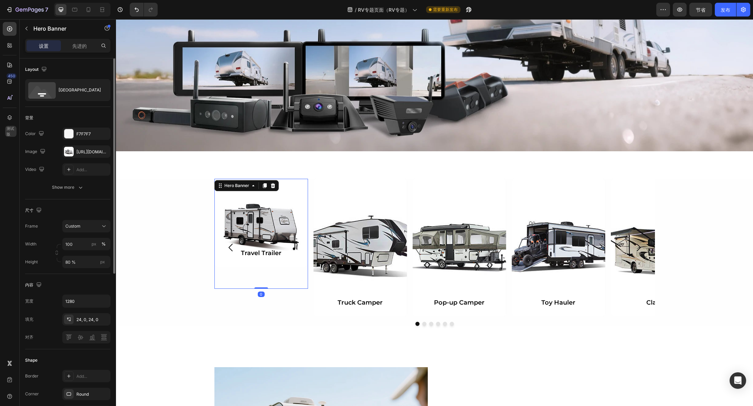
type input "400"
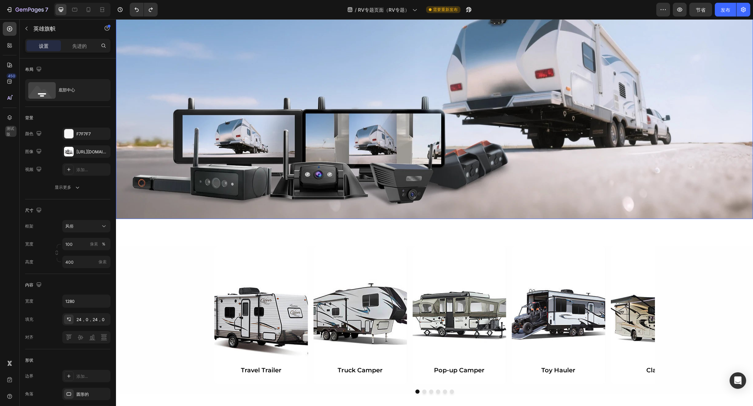
scroll to position [218, 0]
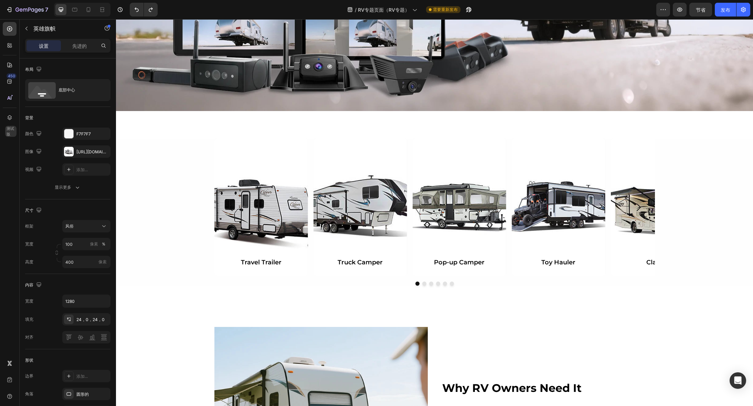
click at [260, 212] on div "Background Image" at bounding box center [261, 208] width 94 height 138
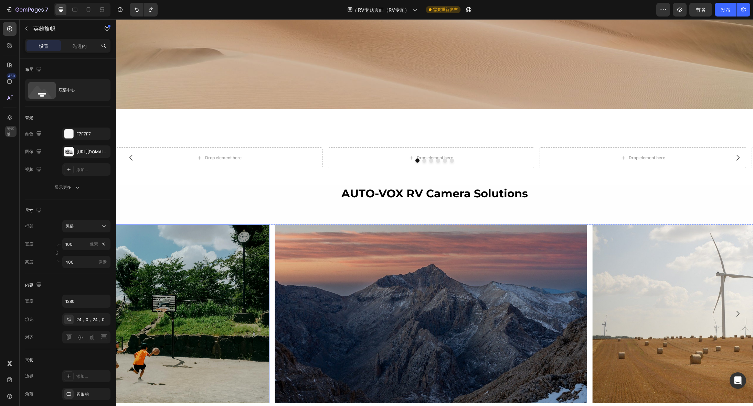
scroll to position [953, 0]
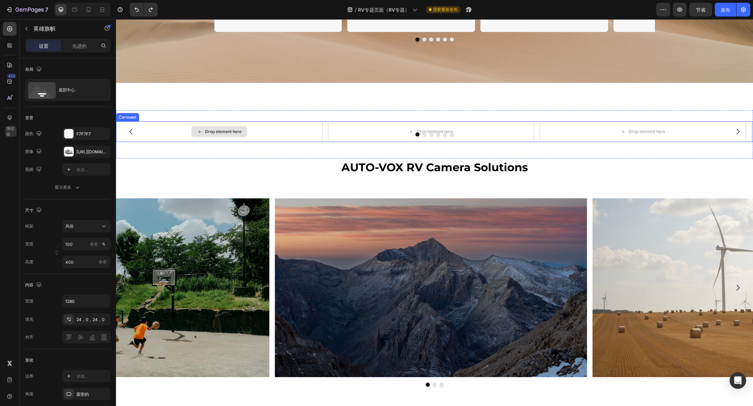
click at [284, 132] on div "Drop element here" at bounding box center [219, 131] width 207 height 21
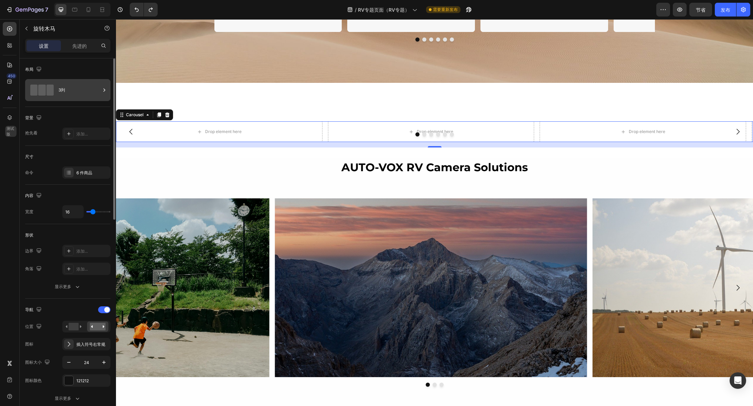
click at [108, 90] on div "3列" at bounding box center [67, 90] width 85 height 22
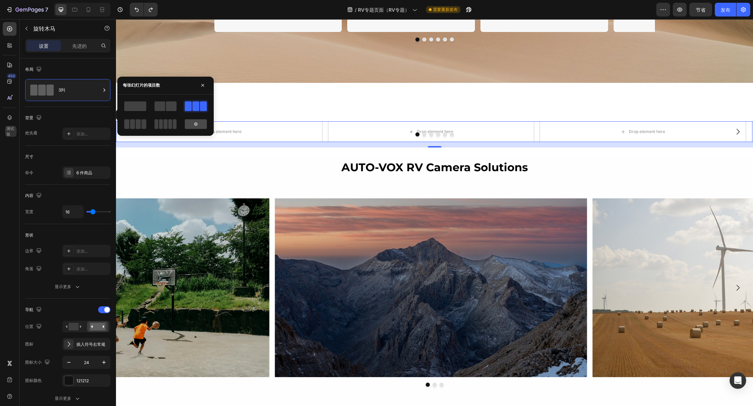
click at [198, 126] on icon at bounding box center [196, 124] width 6 height 6
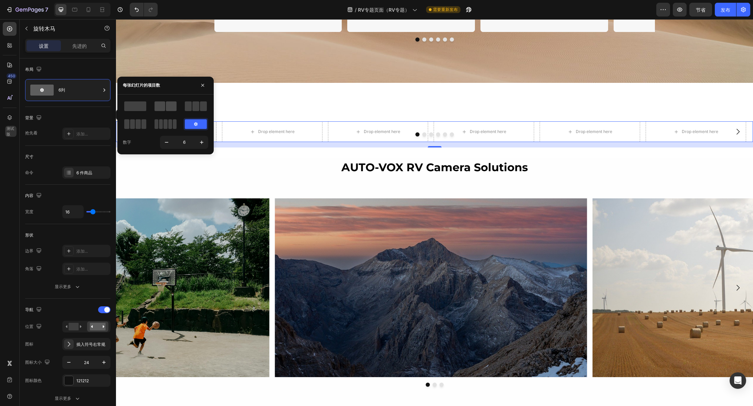
click at [167, 106] on span at bounding box center [171, 107] width 11 height 10
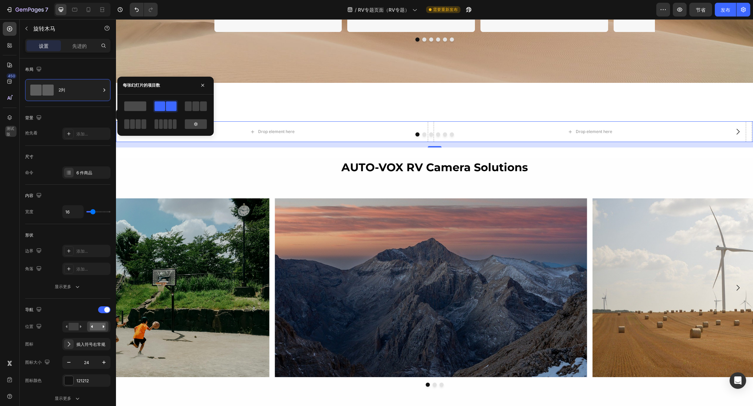
click at [134, 106] on span at bounding box center [135, 107] width 22 height 10
click at [196, 124] on icon at bounding box center [196, 124] width 6 height 6
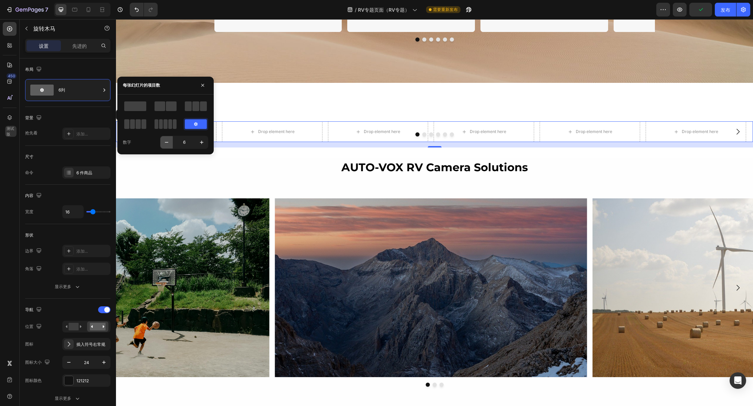
click at [168, 144] on icon "button" at bounding box center [166, 142] width 7 height 7
type input "4"
click at [168, 144] on icon "button" at bounding box center [166, 142] width 7 height 7
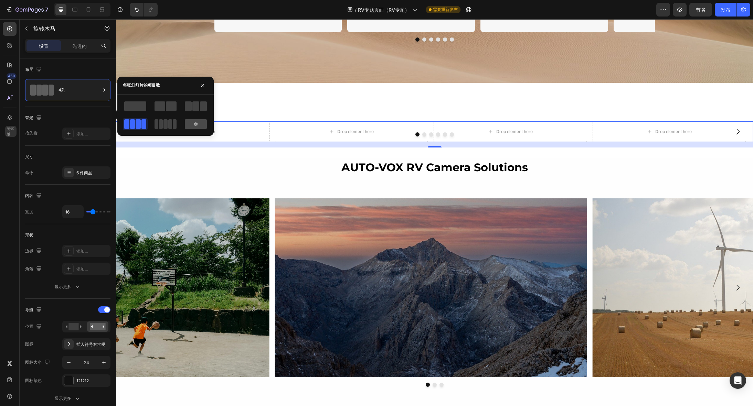
click at [195, 125] on icon at bounding box center [195, 124] width 3 height 4
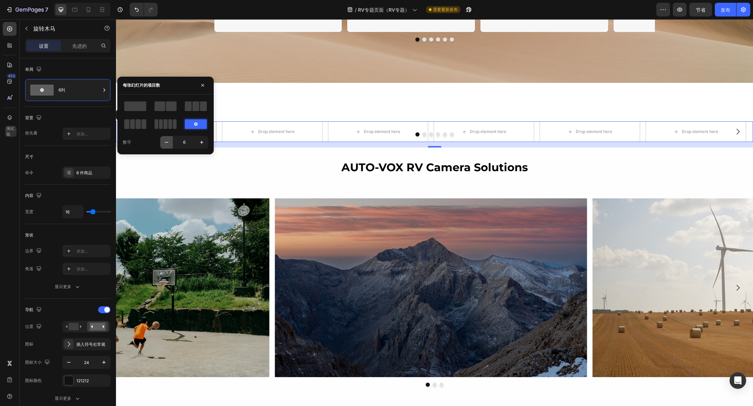
click at [169, 142] on icon "button" at bounding box center [166, 142] width 7 height 7
click at [167, 142] on icon "button" at bounding box center [166, 142] width 3 height 1
click at [167, 142] on icon "button" at bounding box center [166, 142] width 7 height 7
type input "2"
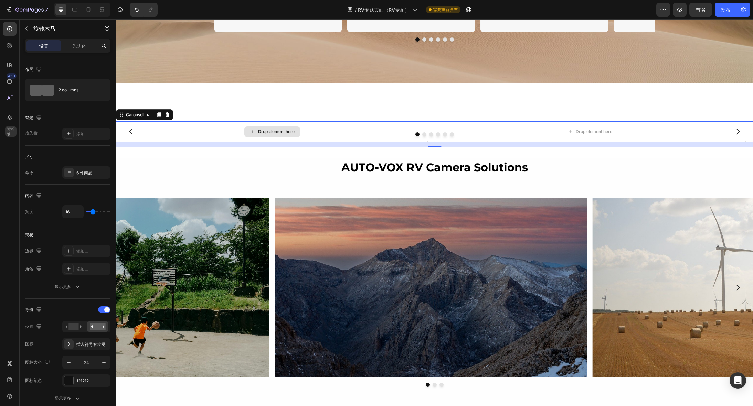
click at [167, 142] on div "Drop element here" at bounding box center [272, 131] width 312 height 21
click at [207, 130] on div "Drop element here" at bounding box center [272, 131] width 312 height 21
click at [79, 94] on div "2列" at bounding box center [80, 90] width 42 height 16
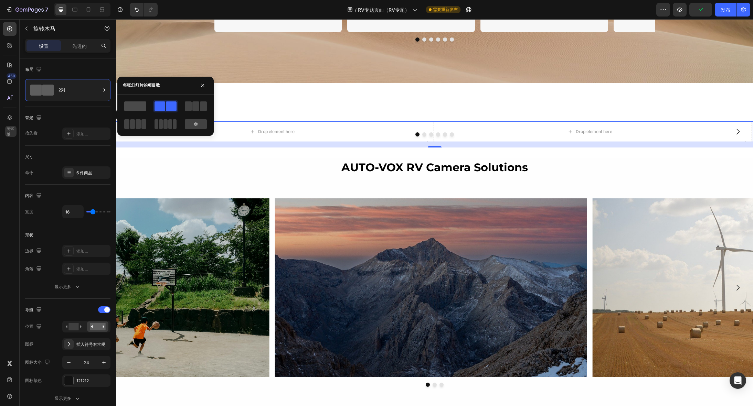
click at [133, 108] on span at bounding box center [135, 107] width 22 height 10
click at [310, 126] on div "Drop element here" at bounding box center [431, 131] width 630 height 21
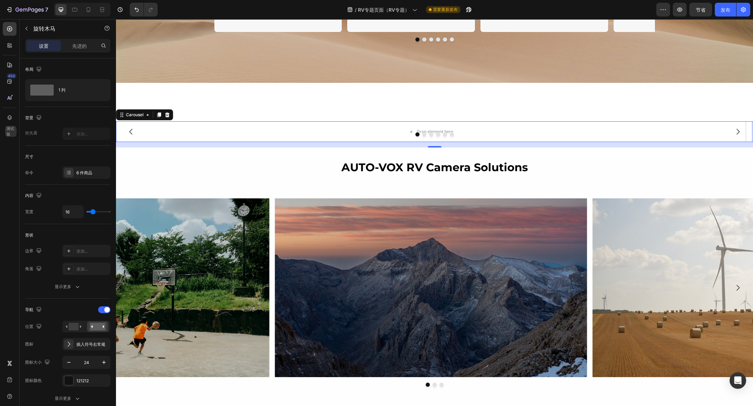
click at [327, 133] on div at bounding box center [434, 135] width 637 height 4
click at [46, 89] on span at bounding box center [41, 90] width 23 height 11
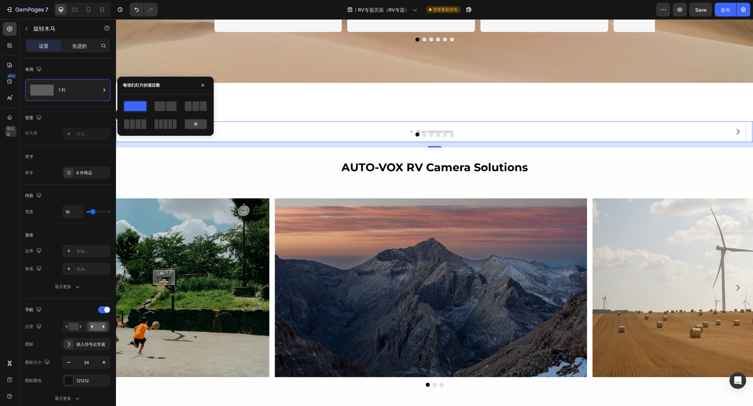
click at [76, 48] on font "先进的" at bounding box center [79, 46] width 14 height 6
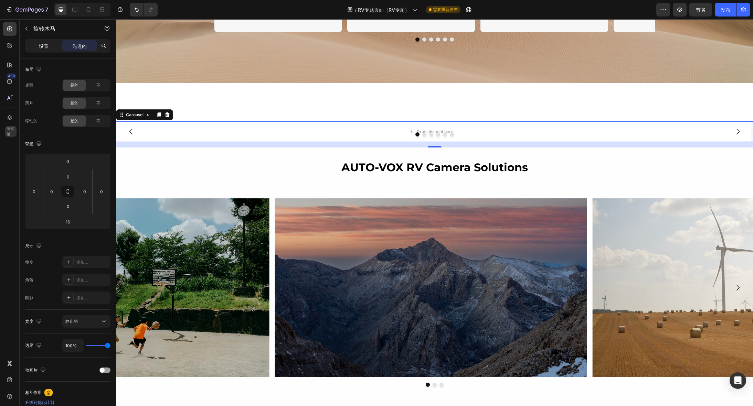
click at [36, 47] on div "设置" at bounding box center [44, 45] width 34 height 11
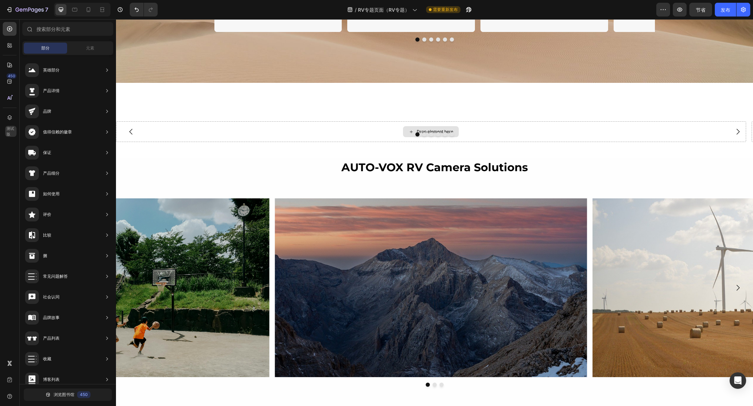
click at [408, 130] on div "Drop element here" at bounding box center [431, 131] width 56 height 11
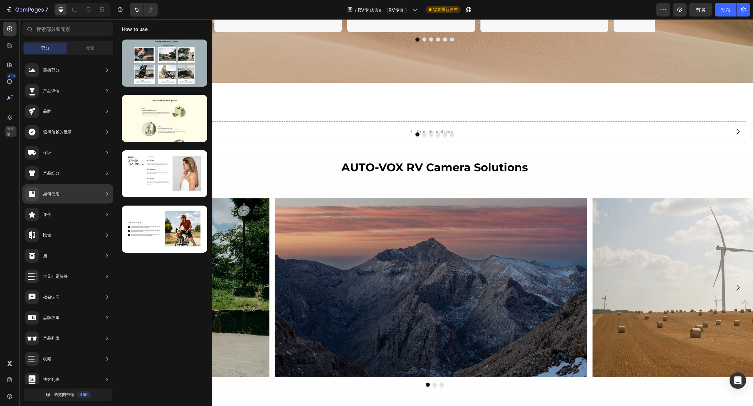
scroll to position [70, 0]
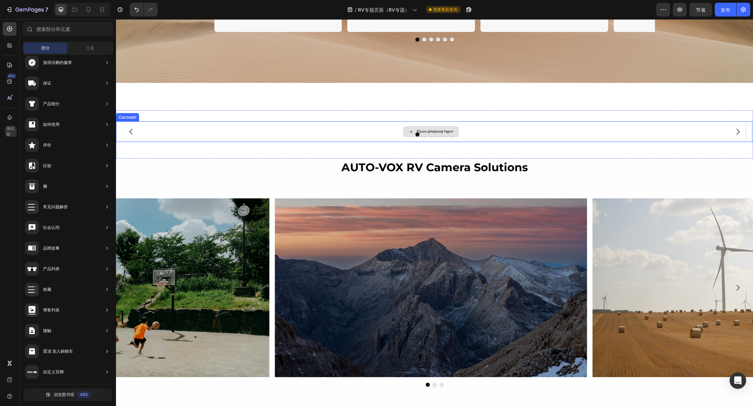
click at [452, 129] on div "Drop element here" at bounding box center [435, 132] width 36 height 6
click at [452, 130] on div "Drop element here" at bounding box center [435, 132] width 36 height 6
click at [95, 47] on div "元素" at bounding box center [89, 48] width 43 height 11
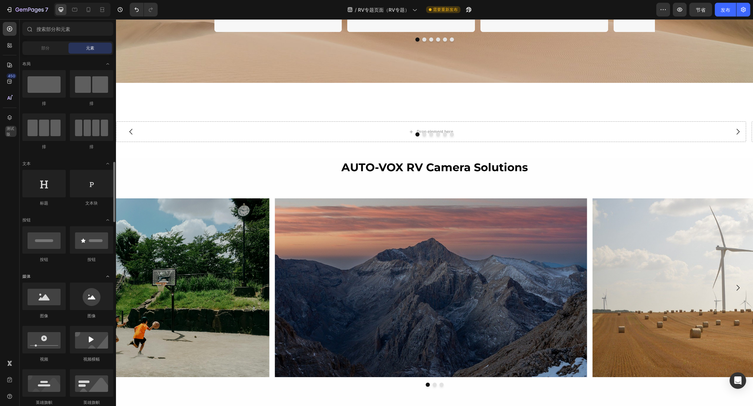
scroll to position [138, 0]
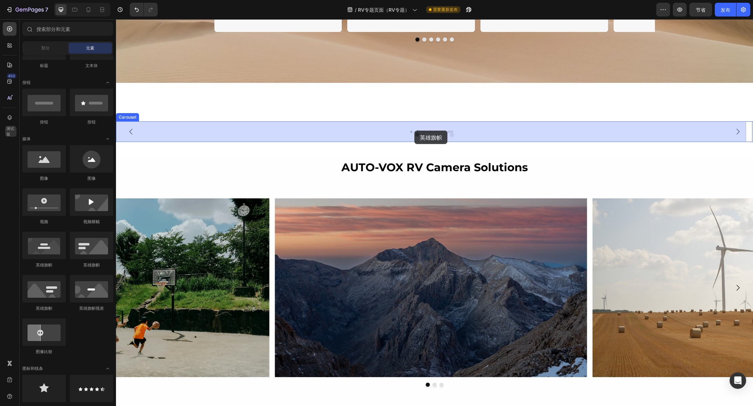
drag, startPoint x: 203, startPoint y: 272, endPoint x: 414, endPoint y: 131, distance: 254.2
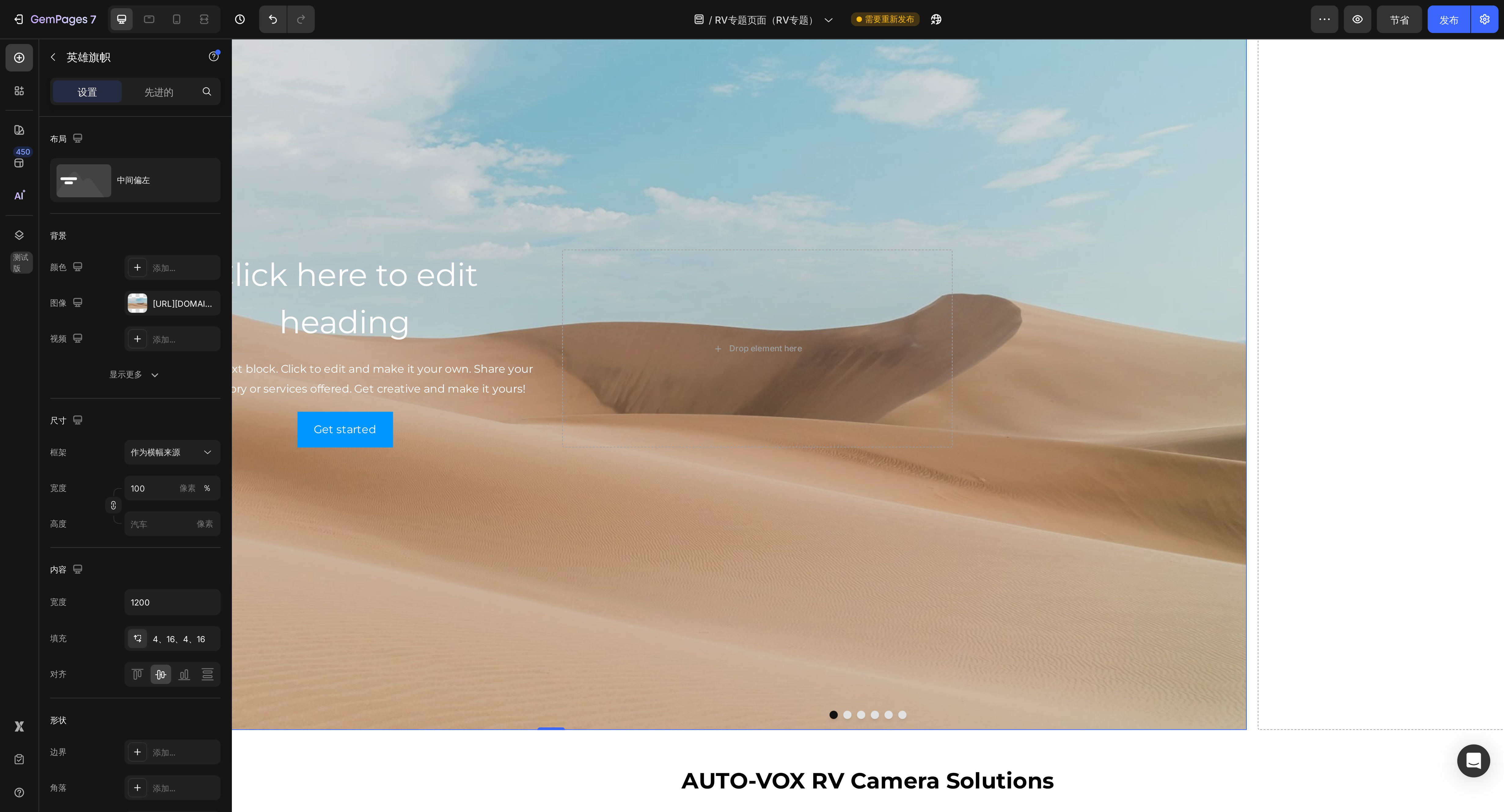
scroll to position [1192, 0]
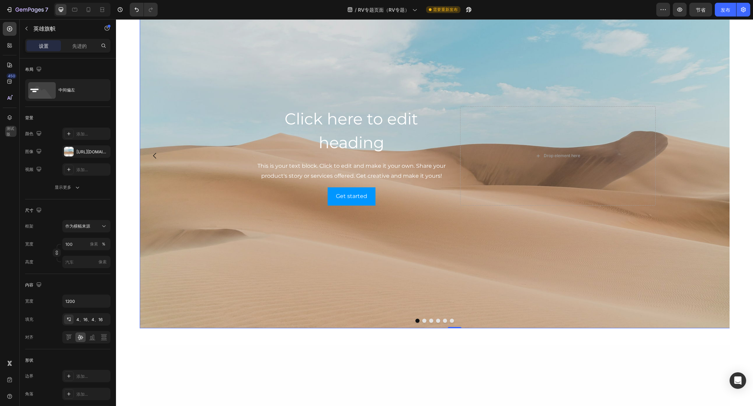
click at [320, 227] on div "Background Image" at bounding box center [454, 155] width 630 height 345
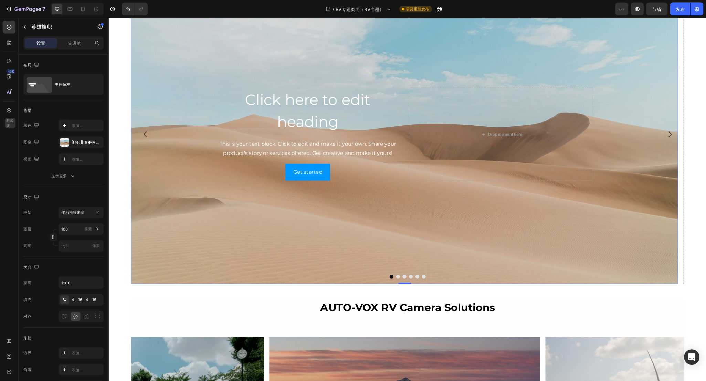
scroll to position [1078, 0]
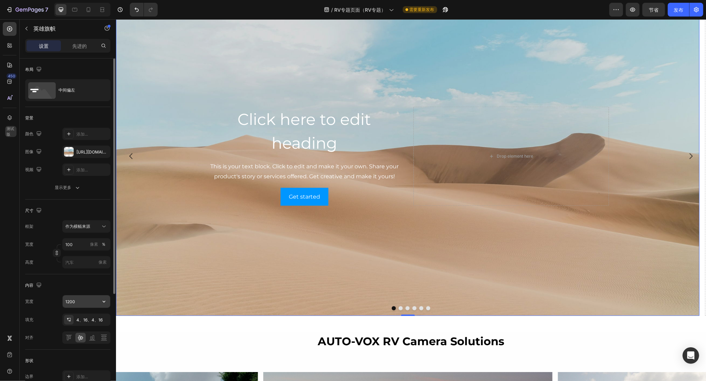
click at [88, 301] on input "1200" at bounding box center [86, 301] width 47 height 12
click at [85, 304] on input "1200" at bounding box center [86, 301] width 47 height 12
click at [87, 303] on input "1200" at bounding box center [86, 301] width 47 height 12
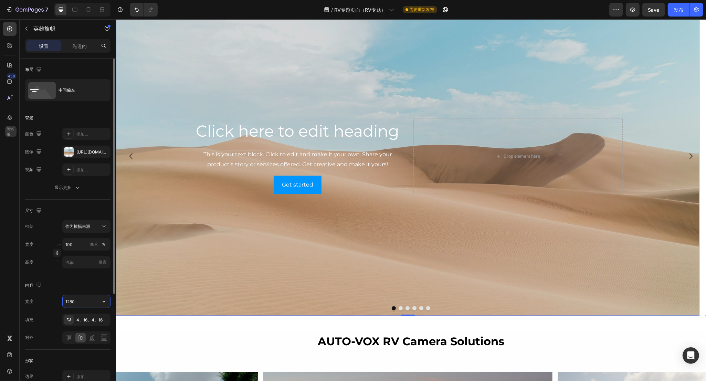
type input "1280"
click at [283, 206] on div "Background Image" at bounding box center [407, 156] width 583 height 319
click at [259, 227] on div "Background Image" at bounding box center [407, 156] width 583 height 319
click at [74, 152] on div "[URL][DOMAIN_NAME]" at bounding box center [86, 152] width 48 height 12
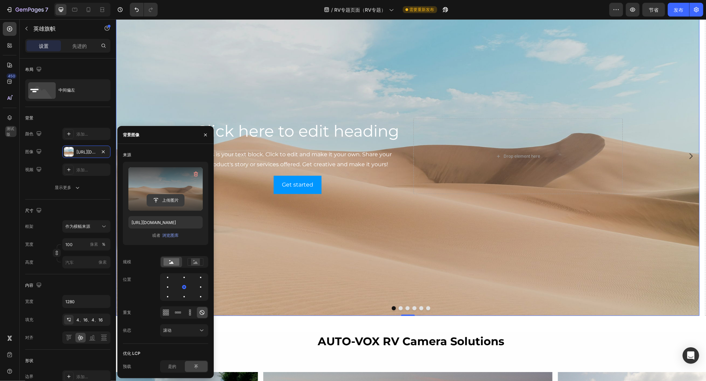
click at [168, 201] on input "file" at bounding box center [165, 200] width 37 height 12
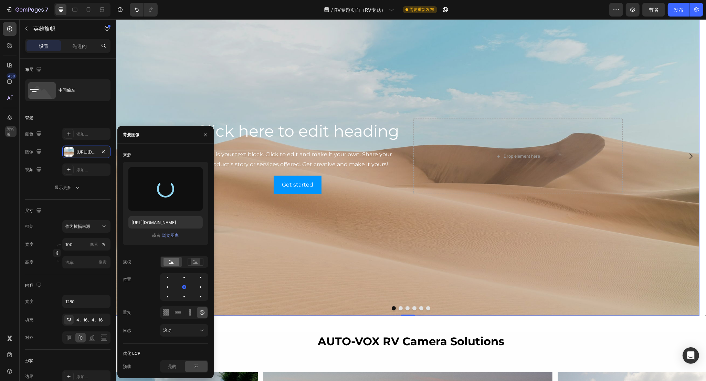
type input "[URL][DOMAIN_NAME]"
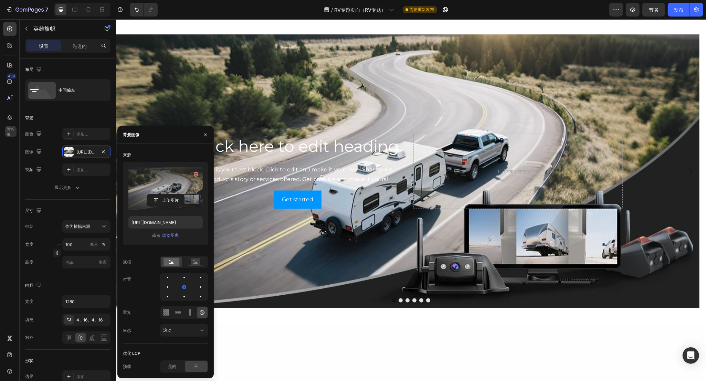
scroll to position [842, 0]
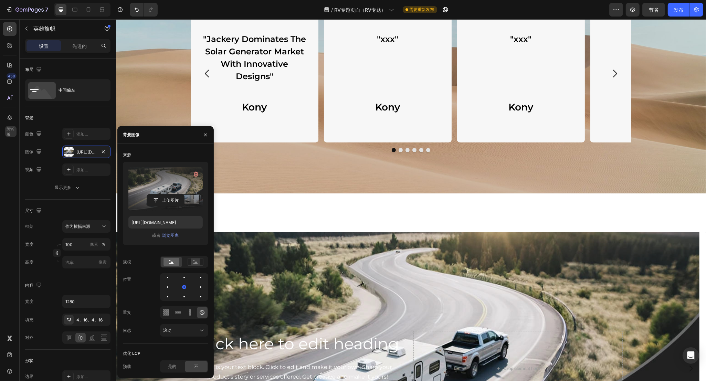
click at [457, 205] on div "The Struggles Every RV Driver Knows Heading Row Row "Jackery Dominates The Sola…" at bounding box center [411, 229] width 590 height 2076
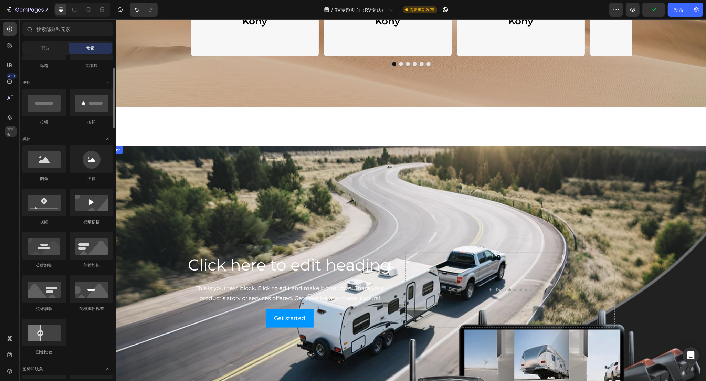
scroll to position [129, 0]
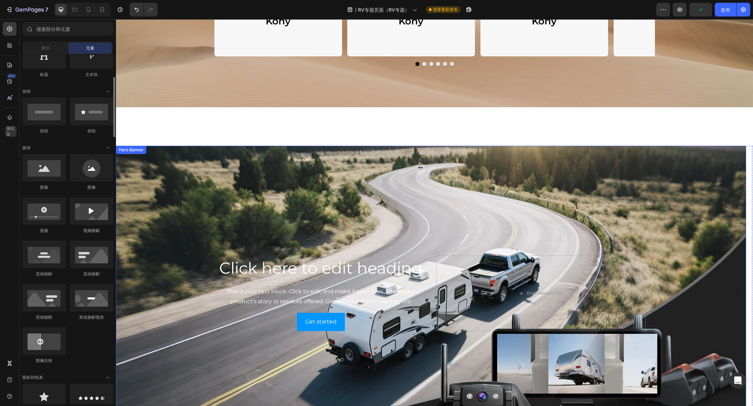
click at [379, 201] on div "Background Image" at bounding box center [431, 293] width 630 height 295
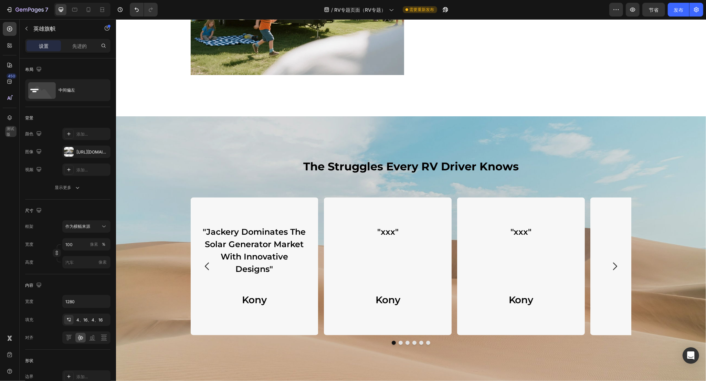
scroll to position [756, 0]
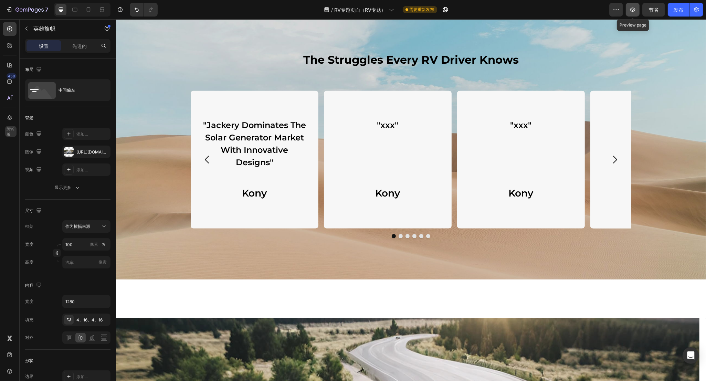
click at [632, 10] on icon "button" at bounding box center [632, 9] width 7 height 7
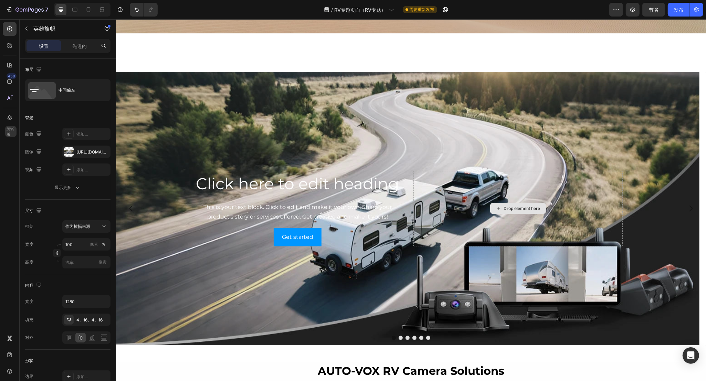
scroll to position [1014, 0]
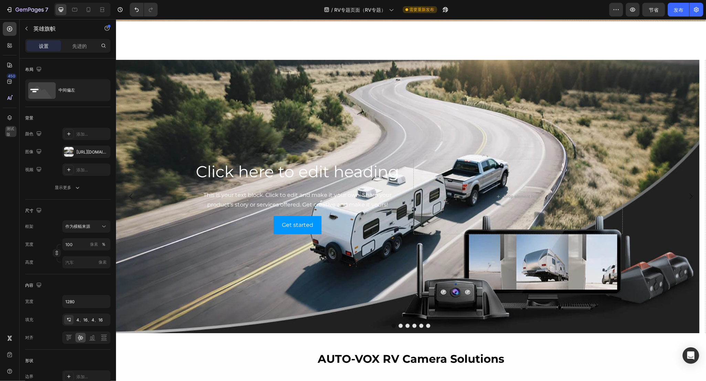
click at [330, 275] on div "Background Image" at bounding box center [407, 197] width 583 height 274
click at [288, 275] on div "Background Image" at bounding box center [407, 197] width 583 height 274
click at [102, 226] on icon at bounding box center [103, 226] width 7 height 7
click at [75, 255] on div "风俗" at bounding box center [85, 255] width 40 height 6
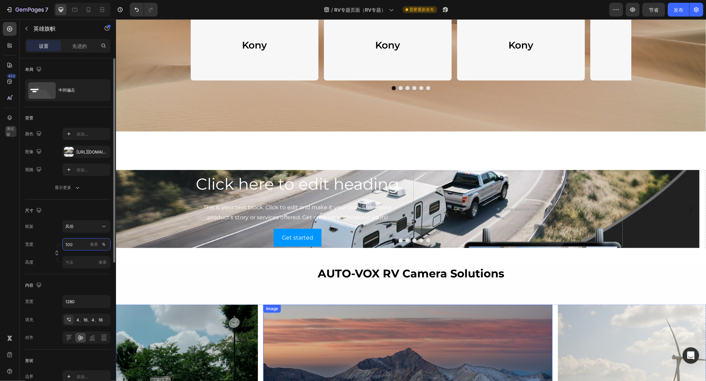
scroll to position [885, 0]
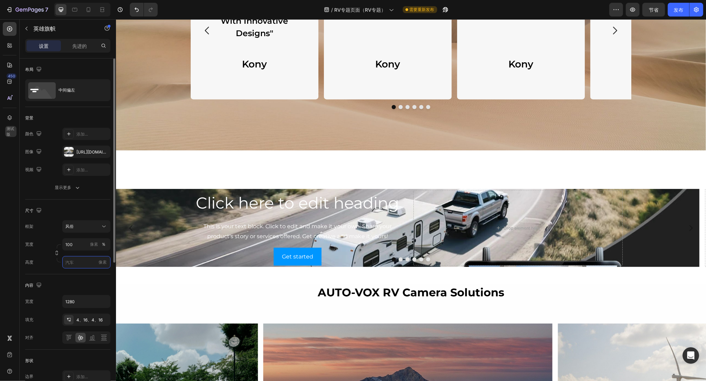
click at [71, 262] on input "像素" at bounding box center [86, 262] width 48 height 12
click at [74, 282] on span "适合内容" at bounding box center [73, 279] width 17 height 6
click at [83, 264] on input "Auto" at bounding box center [86, 262] width 48 height 12
click at [76, 288] on span "适合屏幕" at bounding box center [73, 291] width 17 height 6
type input "100 vh"
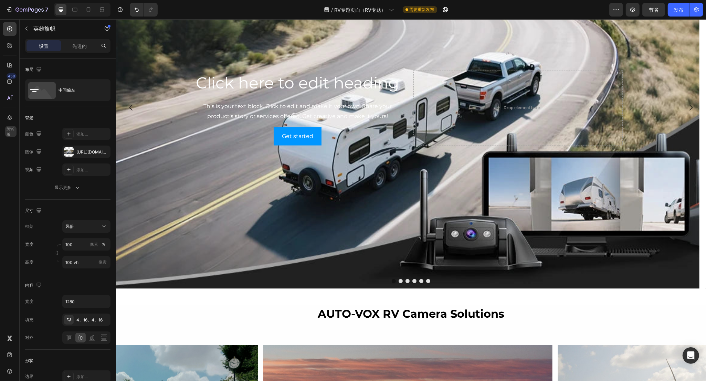
scroll to position [1143, 0]
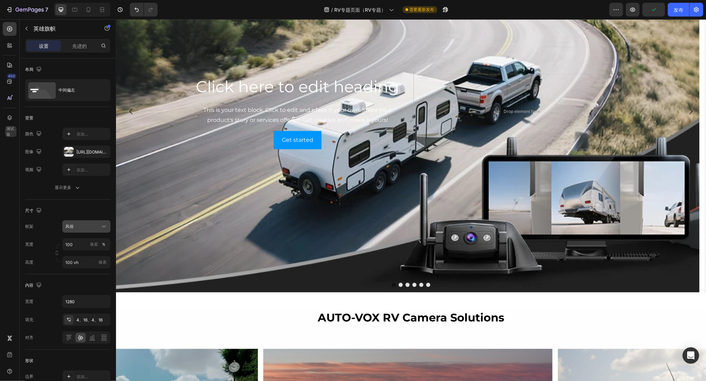
click at [99, 228] on div "风俗" at bounding box center [82, 226] width 34 height 6
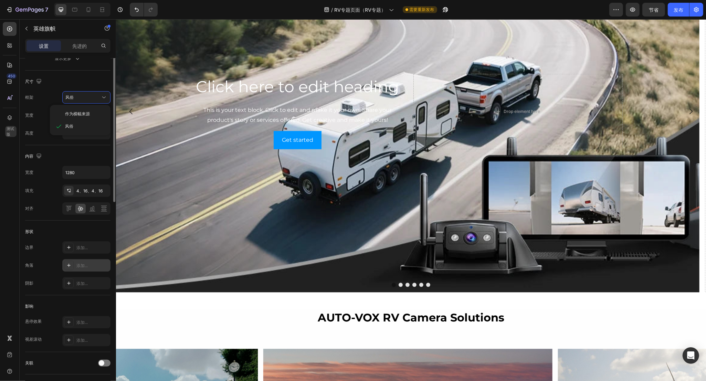
scroll to position [0, 0]
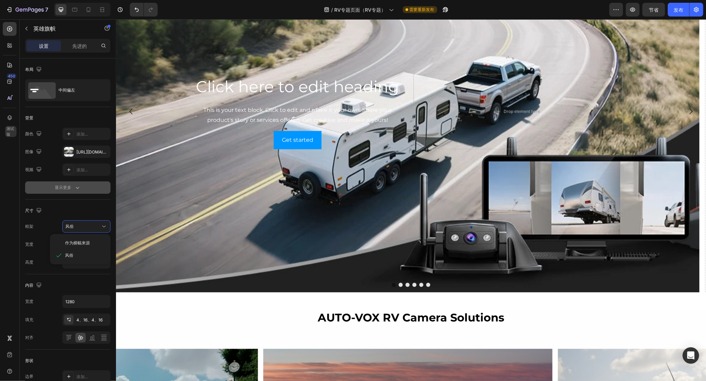
click at [76, 185] on icon "button" at bounding box center [77, 187] width 7 height 7
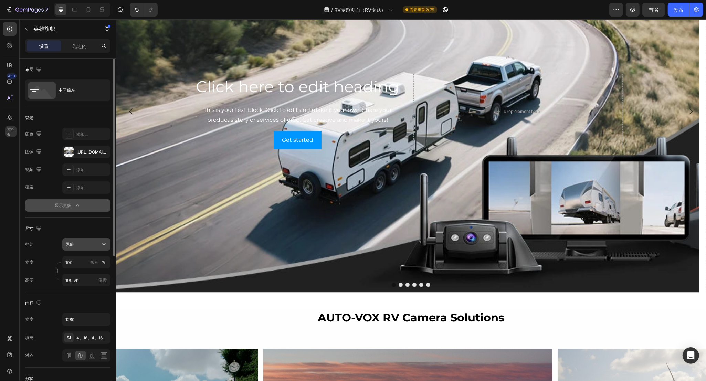
click at [104, 247] on icon at bounding box center [103, 244] width 7 height 7
click at [88, 263] on font "作为横幅来源" at bounding box center [77, 260] width 25 height 5
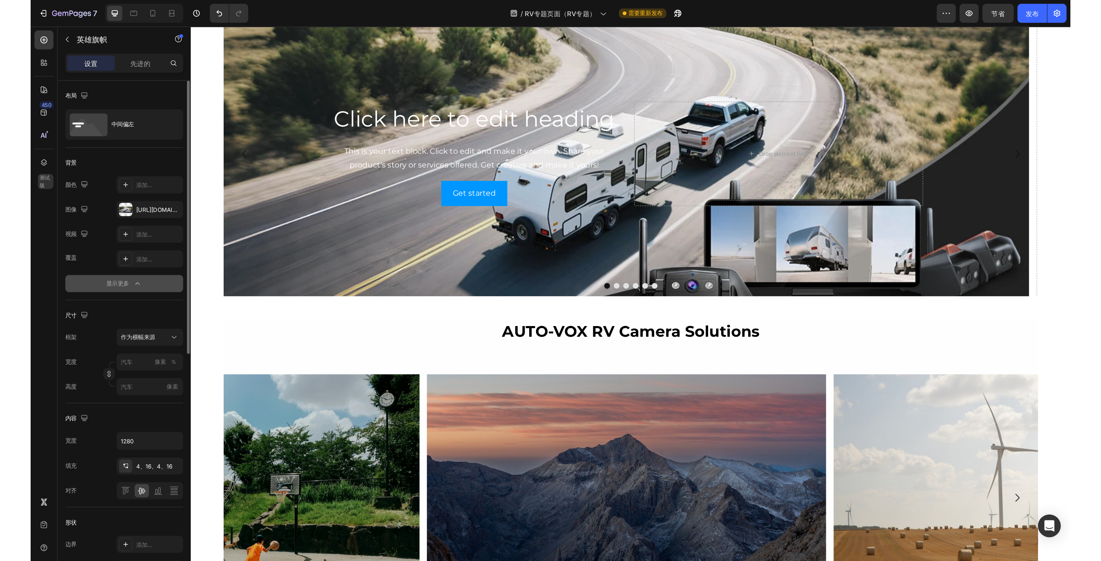
scroll to position [1066, 0]
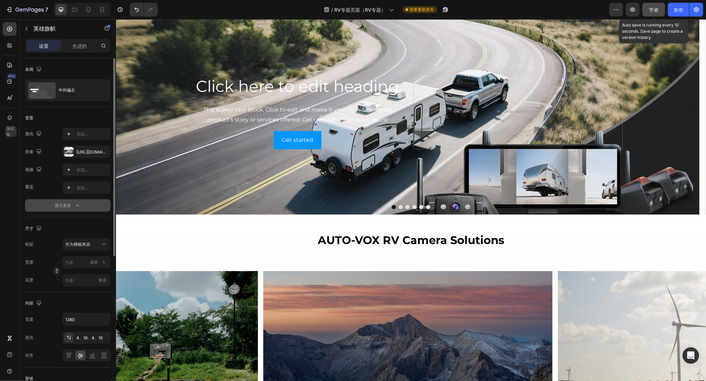
click at [652, 7] on font "节省" at bounding box center [654, 10] width 10 height 6
click at [631, 9] on icon "button" at bounding box center [632, 9] width 7 height 7
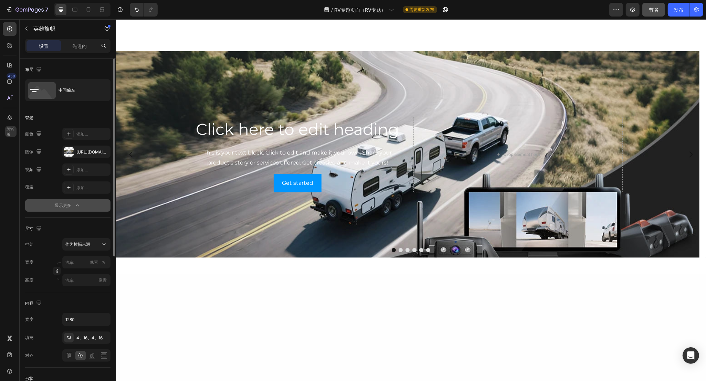
scroll to position [894, 0]
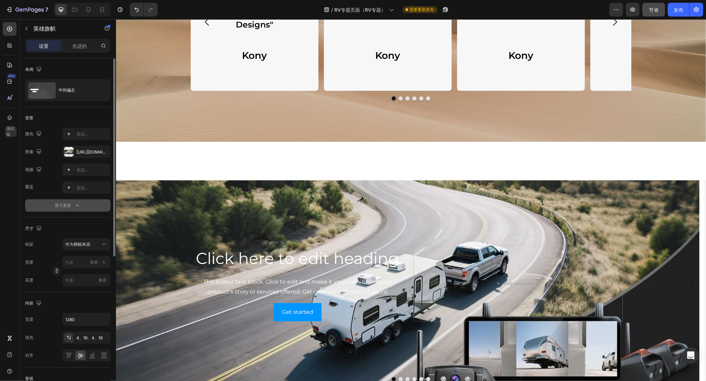
click at [247, 204] on div "Background Image" at bounding box center [407, 283] width 583 height 207
click at [239, 216] on div "Background Image" at bounding box center [407, 283] width 583 height 207
click at [422, 201] on div "Background Image" at bounding box center [407, 283] width 583 height 207
click at [246, 212] on div "Background Image" at bounding box center [407, 283] width 583 height 207
click at [217, 175] on div "Click here to edit heading Heading This is your text block. Click to edit and m…" at bounding box center [411, 286] width 590 height 234
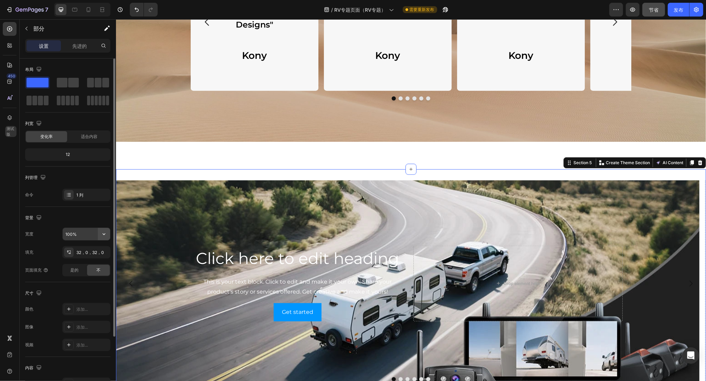
click at [99, 236] on button "button" at bounding box center [104, 234] width 12 height 12
click at [78, 264] on p "默认 1280像素" at bounding box center [84, 265] width 39 height 6
type input "1280"
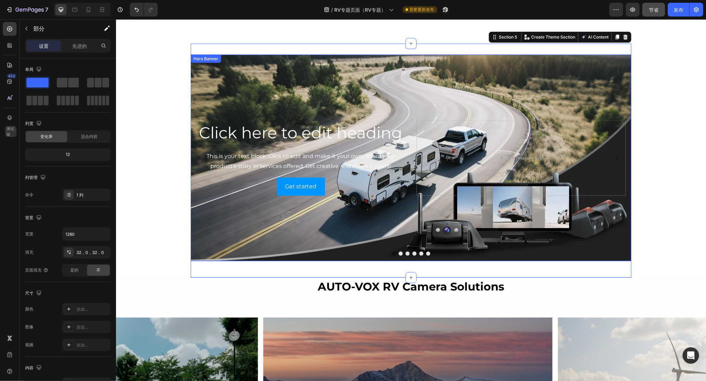
scroll to position [937, 0]
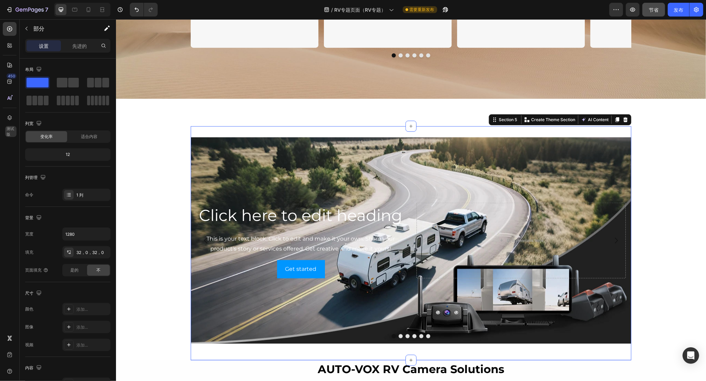
click at [374, 135] on div "Click here to edit heading Heading This is your text block. Click to edit and m…" at bounding box center [410, 243] width 441 height 234
click at [373, 155] on div "Background Image" at bounding box center [410, 240] width 441 height 207
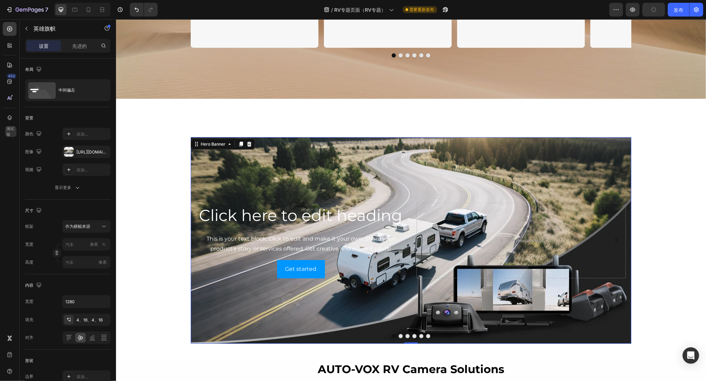
click at [374, 151] on div "Background Image" at bounding box center [410, 240] width 441 height 207
click at [320, 219] on h2 "Click here to edit heading" at bounding box center [300, 215] width 209 height 25
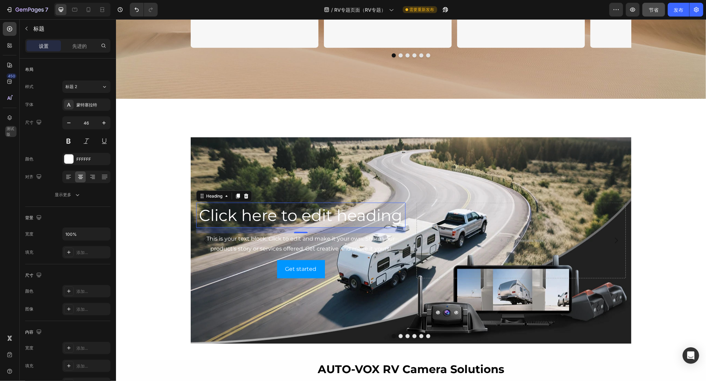
click at [281, 220] on h2 "Click here to edit heading" at bounding box center [300, 215] width 209 height 25
click at [366, 218] on p "Click here to edit heading" at bounding box center [301, 215] width 208 height 24
click at [341, 216] on p "Best for Pre-Wired RVs" at bounding box center [301, 215] width 208 height 24
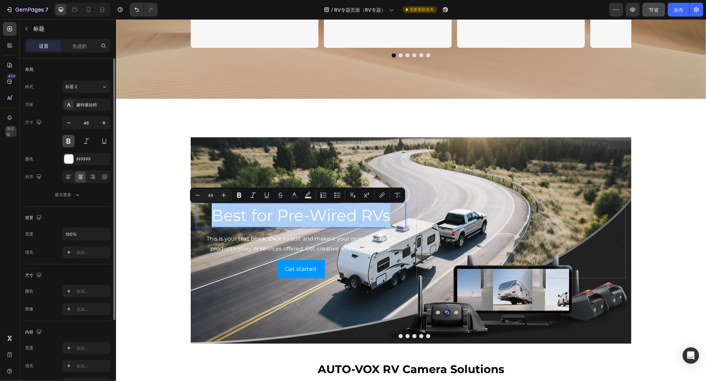
click at [68, 143] on button at bounding box center [68, 141] width 12 height 12
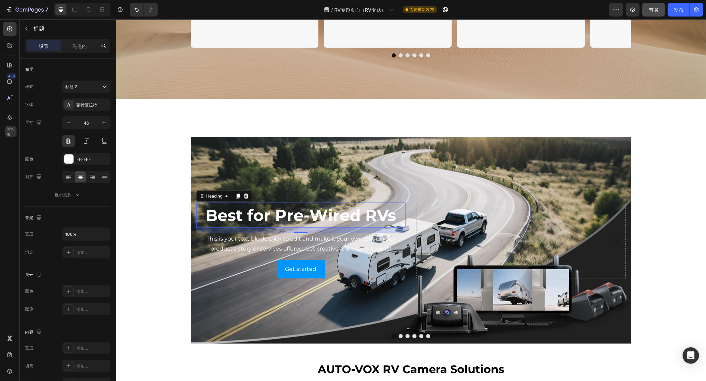
click at [325, 216] on p "Best for Pre-Wired RVs" at bounding box center [301, 215] width 208 height 24
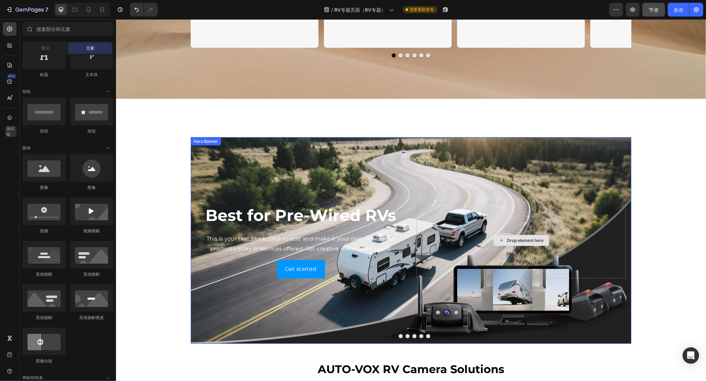
click at [450, 236] on div "Drop element here" at bounding box center [520, 240] width 209 height 75
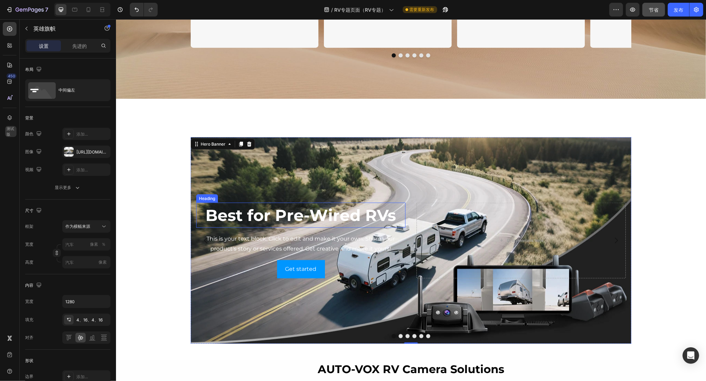
click at [330, 219] on p "Best for Pre-Wired RVs" at bounding box center [301, 215] width 208 height 24
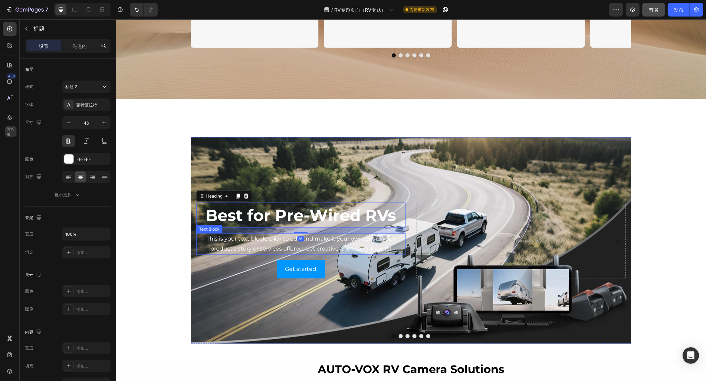
click at [332, 244] on div "This is your text block. Click to edit and make it your own. Share your product…" at bounding box center [300, 243] width 209 height 21
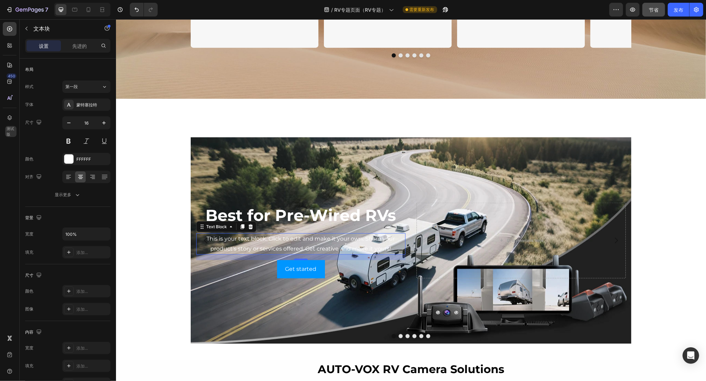
click at [324, 243] on div "This is your text block. Click to edit and make it your own. Share your product…" at bounding box center [300, 243] width 209 height 21
click at [349, 243] on p "This is your text block. Click to edit and make it your own. Share your product…" at bounding box center [301, 244] width 208 height 20
click at [351, 279] on div "Best for Pre-Wired RVs Heading This is your text block. Click to edit and make …" at bounding box center [410, 240] width 441 height 78
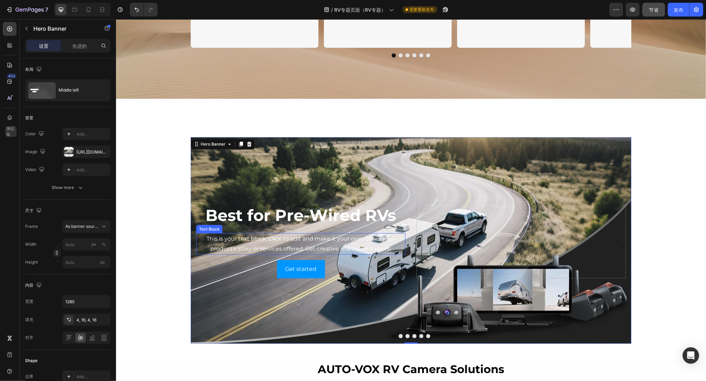
click at [350, 243] on p "This is your text block. Click to edit and make it your own. Share your product…" at bounding box center [301, 244] width 208 height 20
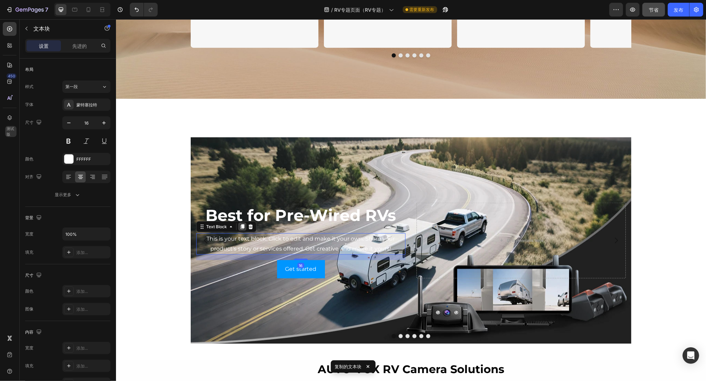
click at [239, 225] on icon at bounding box center [242, 227] width 6 height 6
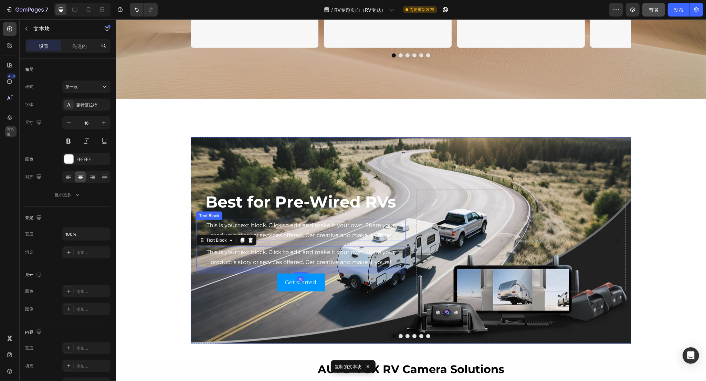
click at [308, 226] on p "This is your text block. Click to edit and make it your own. Share your product…" at bounding box center [301, 231] width 208 height 20
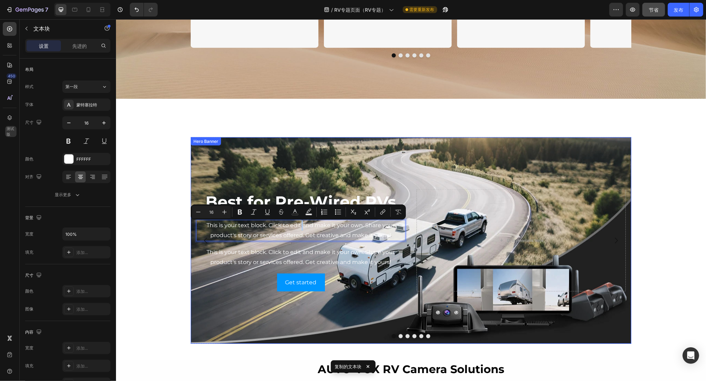
drag, startPoint x: 296, startPoint y: 225, endPoint x: 407, endPoint y: 232, distance: 111.0
click at [267, 241] on div "This is your text block. Click to edit and make it your own. Share your product…" at bounding box center [300, 230] width 209 height 21
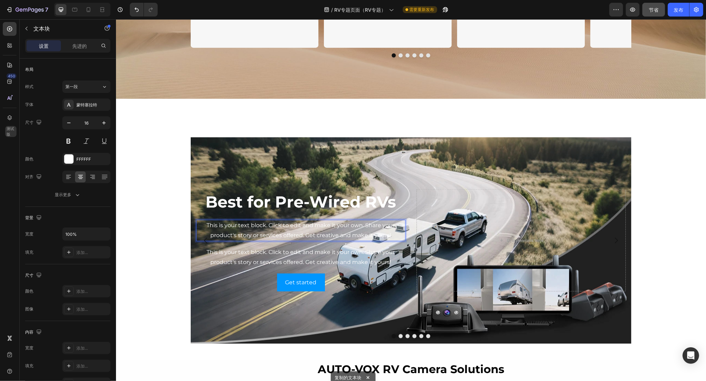
click at [261, 230] on p "This is your text block. Click to edit and make it your own. Share your product…" at bounding box center [301, 231] width 208 height 20
click at [243, 264] on div "This is your text block. Click to edit and make it your own. Share your product…" at bounding box center [300, 257] width 209 height 21
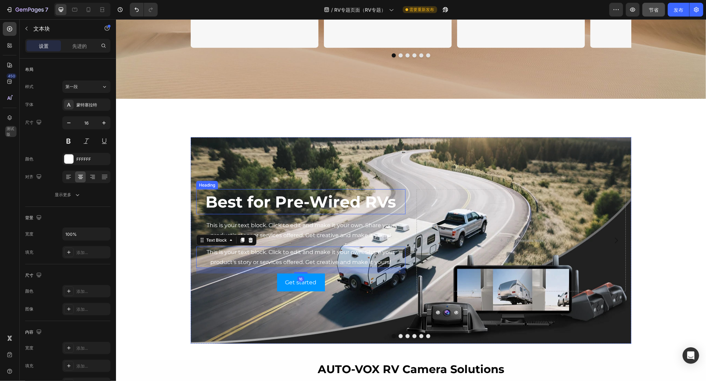
click at [262, 203] on p "Best for Pre-Wired RVs" at bounding box center [301, 202] width 208 height 24
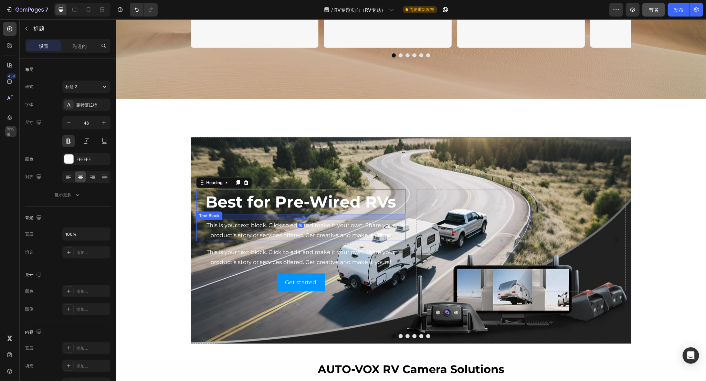
click at [233, 233] on p "This is your text block. Click to edit and make it your own. Share your product…" at bounding box center [301, 231] width 208 height 20
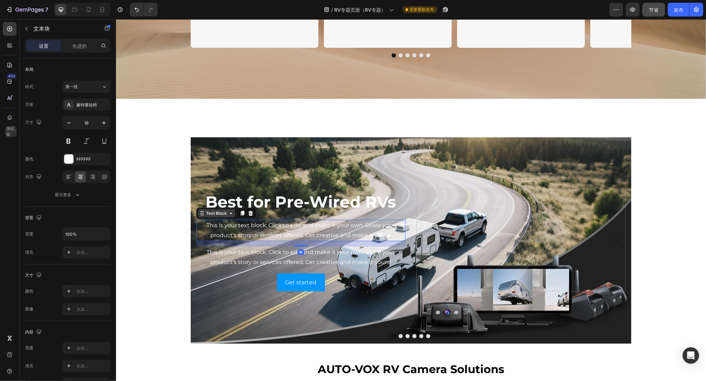
click at [228, 216] on icon at bounding box center [231, 214] width 6 height 6
click at [252, 244] on div "16" at bounding box center [300, 244] width 209 height 6
click at [256, 254] on div "This is your text block. Click to edit and make it your own. Share your product…" at bounding box center [300, 257] width 209 height 21
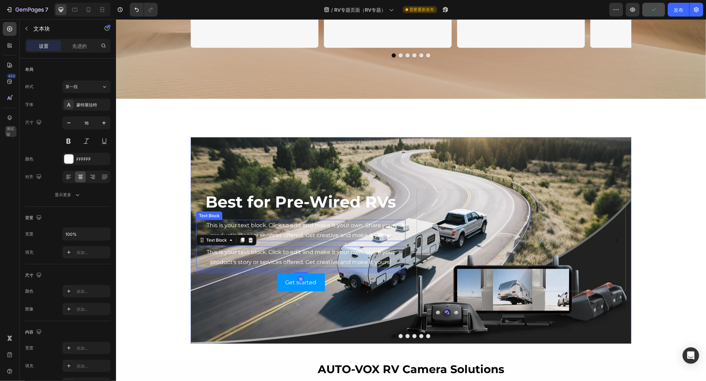
click at [280, 233] on p "This is your text block. Click to edit and make it your own. Share your product…" at bounding box center [301, 231] width 208 height 20
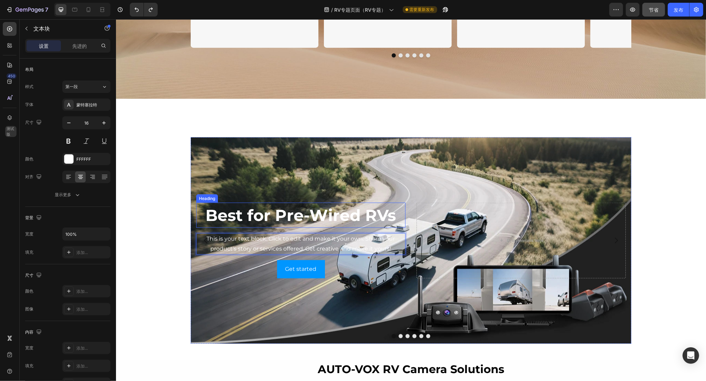
click at [243, 213] on p "Best for Pre-Wired RVs" at bounding box center [301, 215] width 208 height 24
click at [236, 197] on icon at bounding box center [238, 196] width 4 height 5
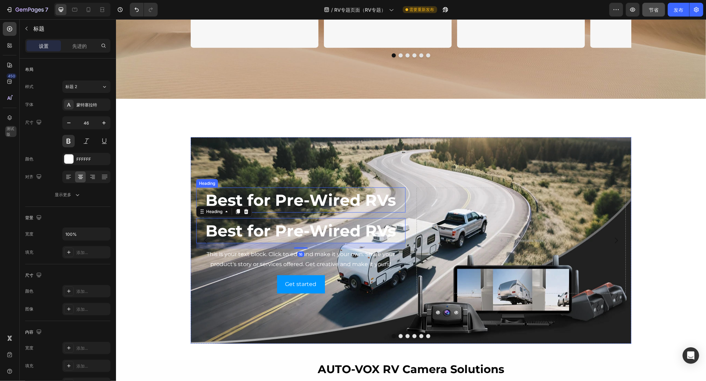
click at [281, 200] on p "Best for Pre-Wired RVs" at bounding box center [301, 200] width 208 height 24
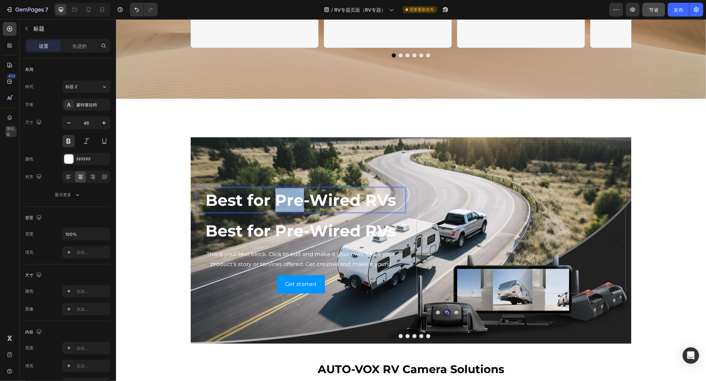
click at [278, 200] on p "Best for Pre-Wired RVs" at bounding box center [301, 200] width 208 height 24
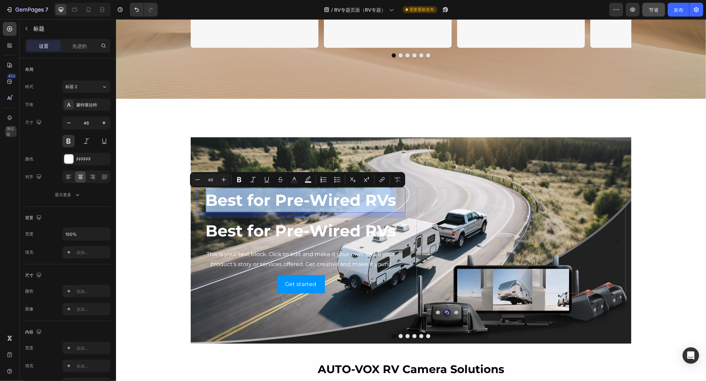
click at [303, 200] on p "Best for Pre-Wired RVs" at bounding box center [301, 200] width 208 height 24
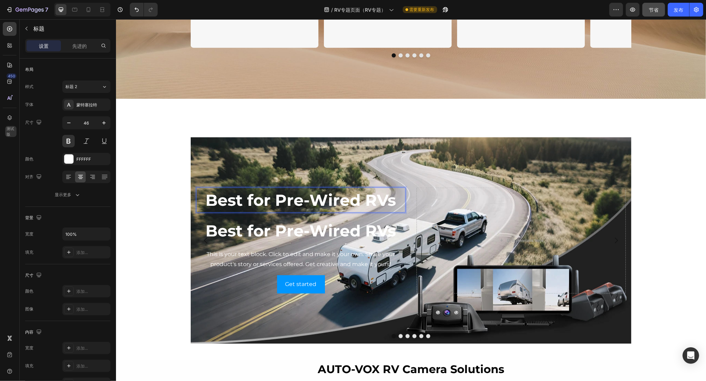
scroll to position [925, 0]
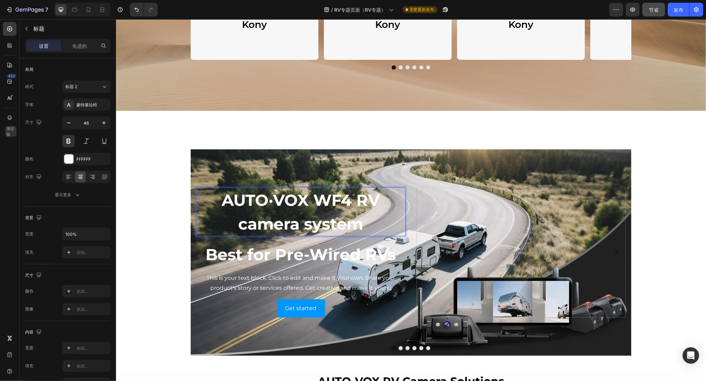
click at [300, 199] on p "AUTO·VOX WF4 RV camera system" at bounding box center [301, 211] width 208 height 47
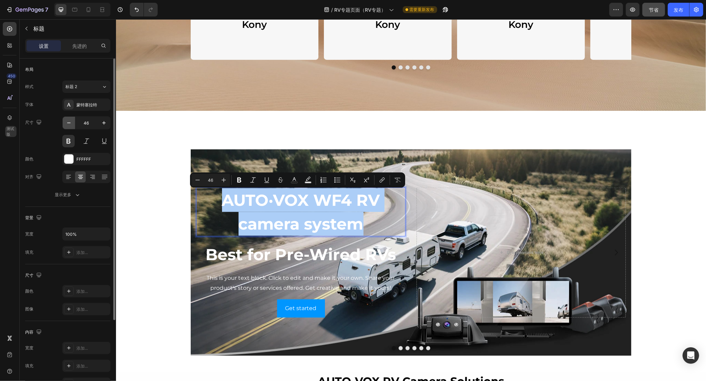
click at [66, 120] on icon "button" at bounding box center [68, 122] width 7 height 7
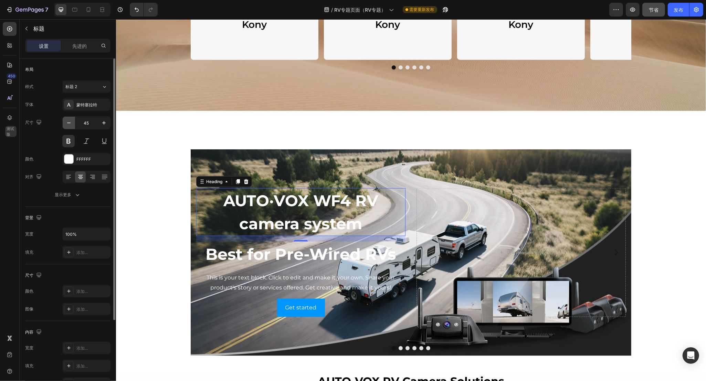
click at [66, 120] on icon "button" at bounding box center [68, 122] width 7 height 7
click at [67, 121] on icon "button" at bounding box center [68, 122] width 7 height 7
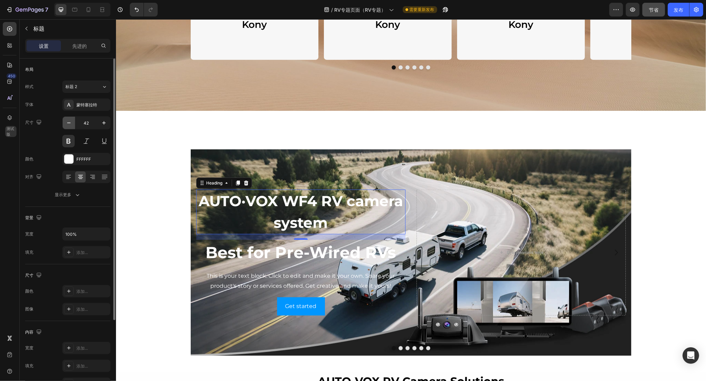
click at [67, 121] on icon "button" at bounding box center [68, 122] width 7 height 7
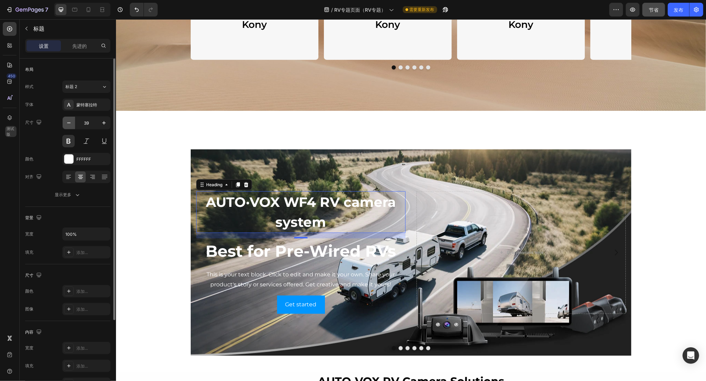
click at [67, 121] on icon "button" at bounding box center [68, 122] width 7 height 7
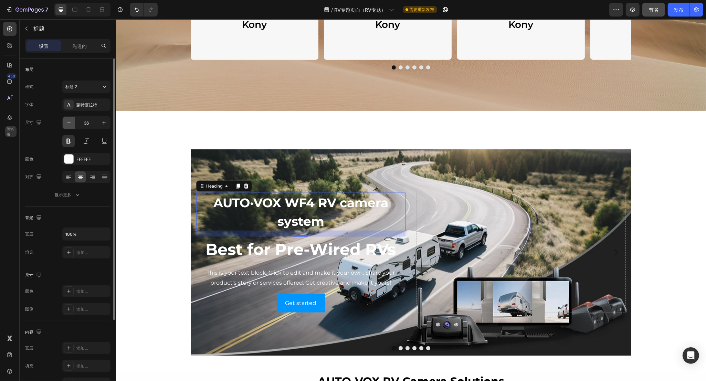
click at [67, 121] on icon "button" at bounding box center [68, 122] width 7 height 7
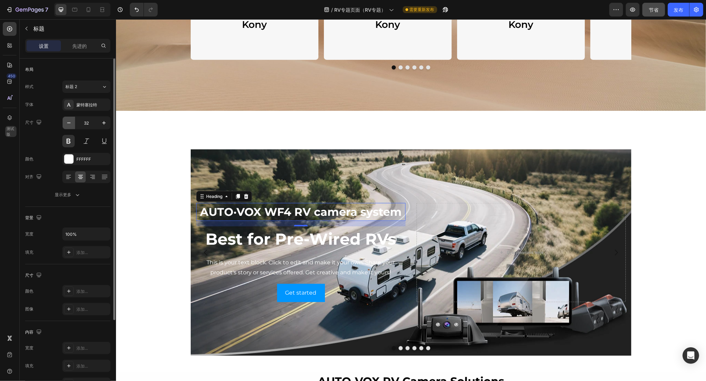
click at [67, 121] on icon "button" at bounding box center [68, 122] width 7 height 7
click at [66, 121] on icon "button" at bounding box center [68, 122] width 7 height 7
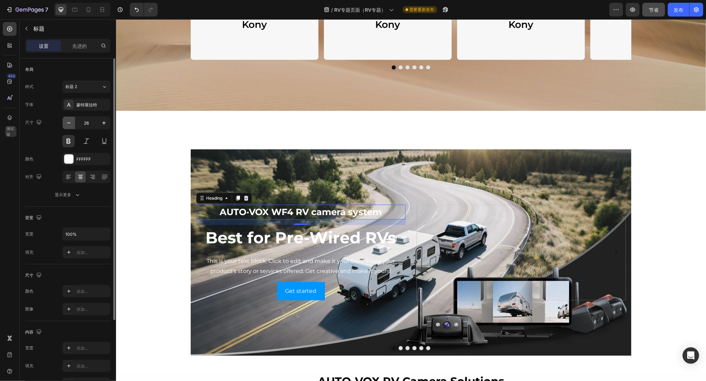
click at [65, 121] on icon "button" at bounding box center [68, 122] width 7 height 7
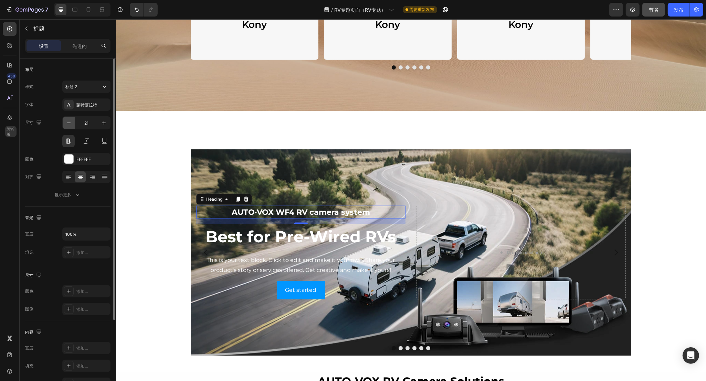
click at [65, 121] on icon "button" at bounding box center [68, 122] width 7 height 7
type input "20"
click at [287, 210] on p "AUTO·VOX WF4 RV camera system" at bounding box center [301, 212] width 208 height 10
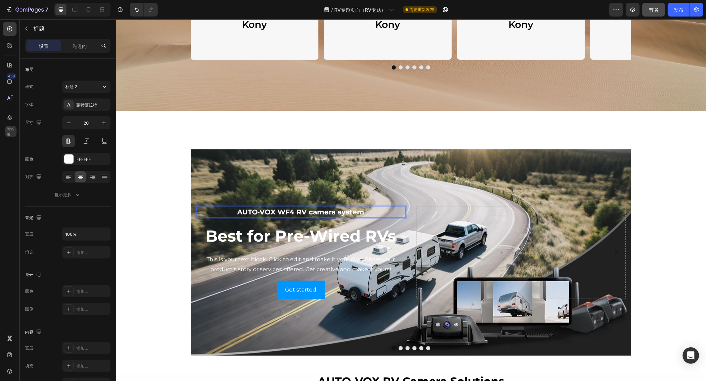
click at [284, 211] on p "AUTO·VOX WF4 RV camera system" at bounding box center [301, 212] width 208 height 10
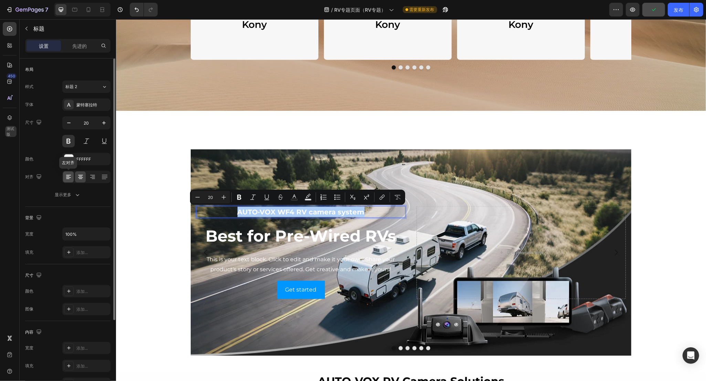
click at [70, 177] on icon at bounding box center [68, 176] width 7 height 7
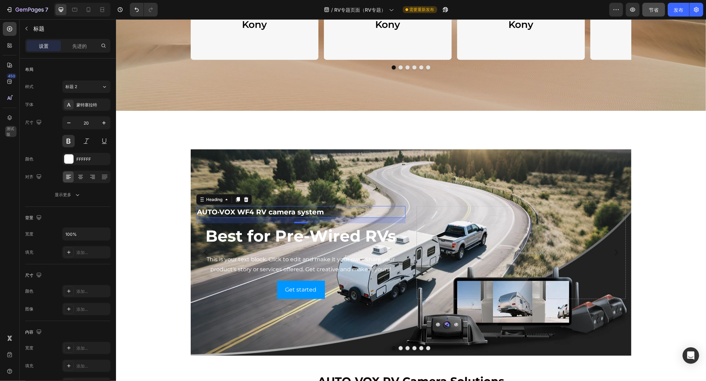
click at [231, 211] on p "AUTO·VOX WF4 RV camera system" at bounding box center [301, 212] width 208 height 10
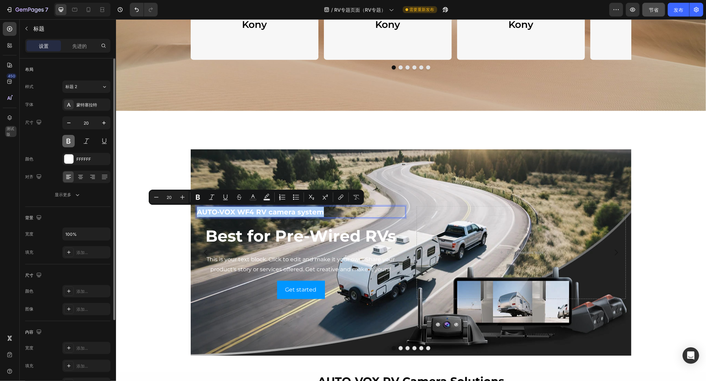
click at [67, 141] on button at bounding box center [68, 141] width 12 height 12
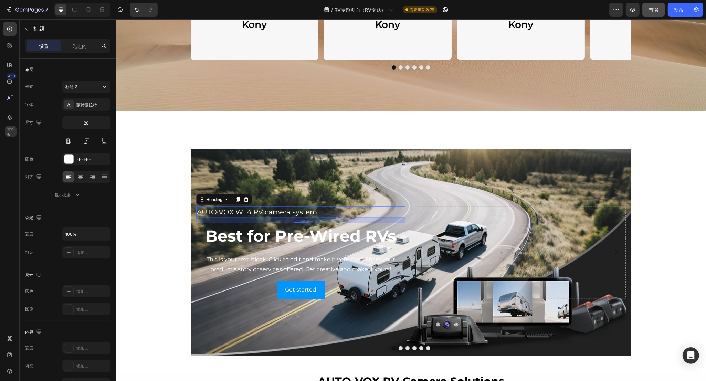
click at [294, 211] on p "AUTO·VOX WF4 RV camera system" at bounding box center [301, 212] width 208 height 10
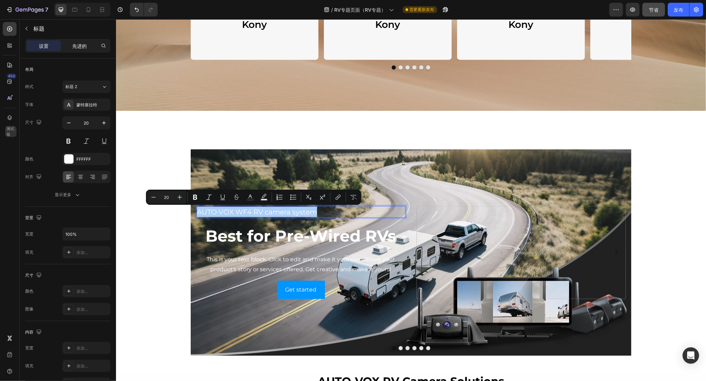
click at [84, 48] on font "先进的" at bounding box center [79, 46] width 14 height 6
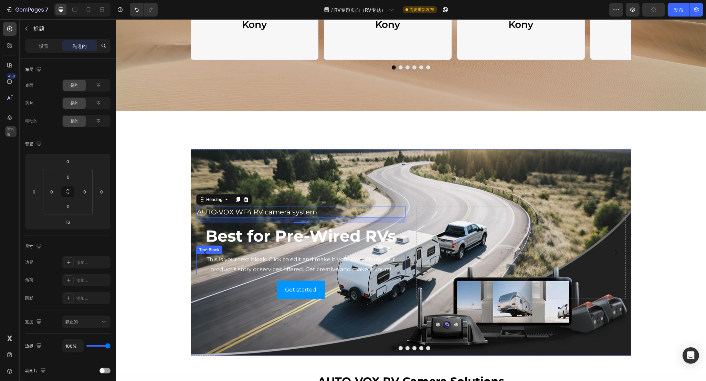
click at [224, 258] on p "This is your text block. Click to edit and make it your own. Share your product…" at bounding box center [301, 265] width 208 height 20
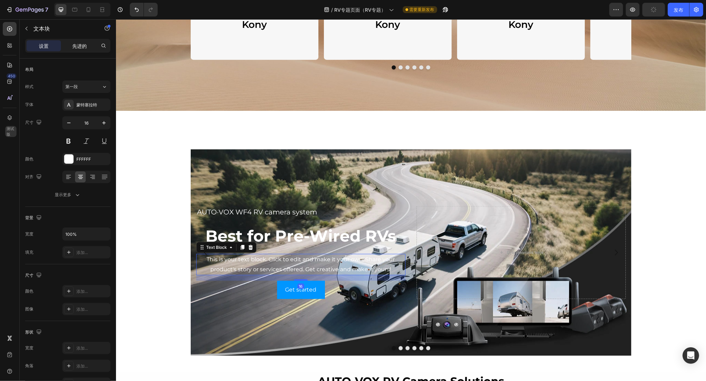
click at [80, 43] on font "先进的" at bounding box center [79, 46] width 14 height 6
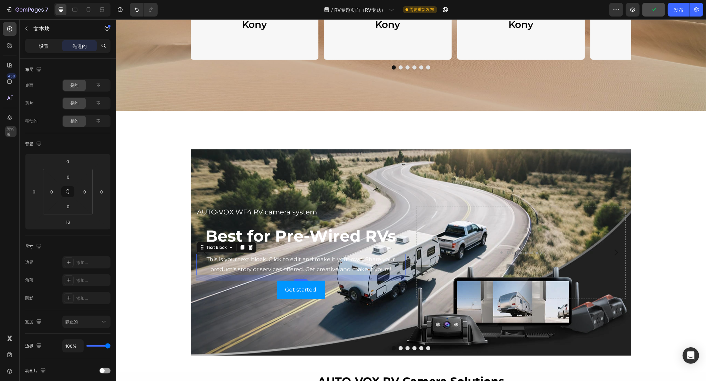
click at [46, 43] on font "设置" at bounding box center [44, 46] width 10 height 6
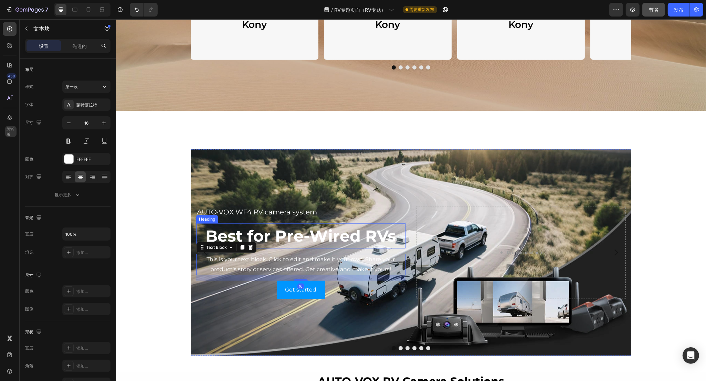
click at [274, 239] on h2 "Best for Pre-Wired RVs" at bounding box center [300, 235] width 209 height 25
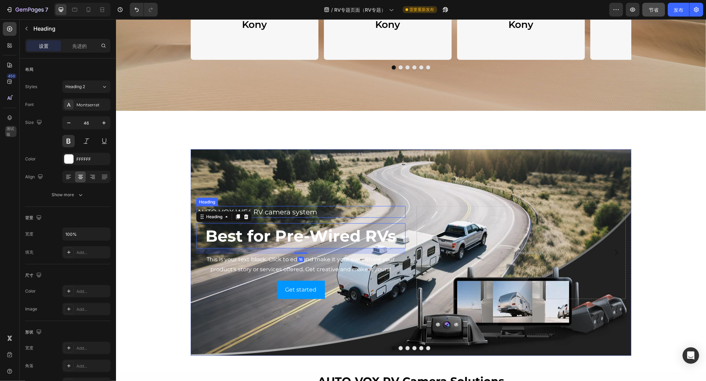
click at [262, 212] on p "AUTO·VOX WF4 RV camera system" at bounding box center [301, 212] width 208 height 10
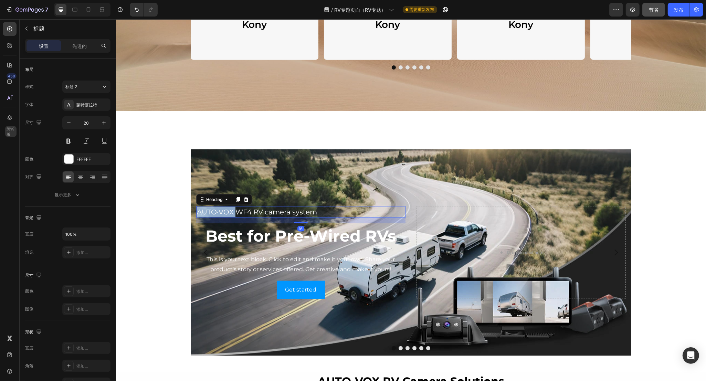
click at [210, 211] on p "AUTO·VOX WF4 RV camera system" at bounding box center [301, 212] width 208 height 10
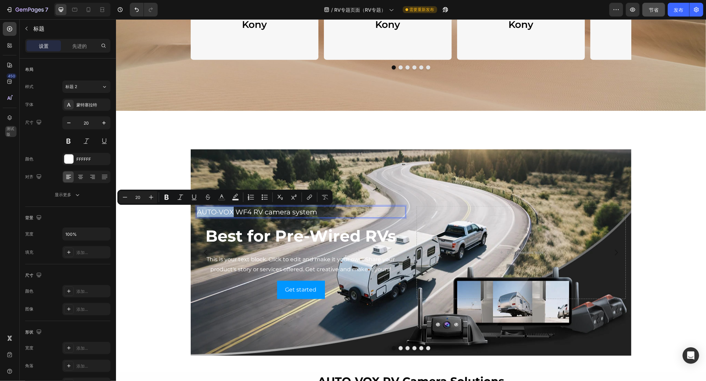
click at [202, 211] on p "AUTO·VOX WF4 RV camera system" at bounding box center [301, 212] width 208 height 10
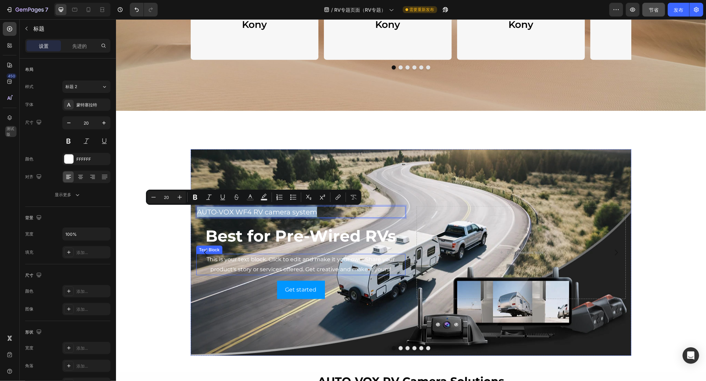
click at [298, 268] on p "This is your text block. Click to edit and make it your own. Share your product…" at bounding box center [301, 265] width 208 height 20
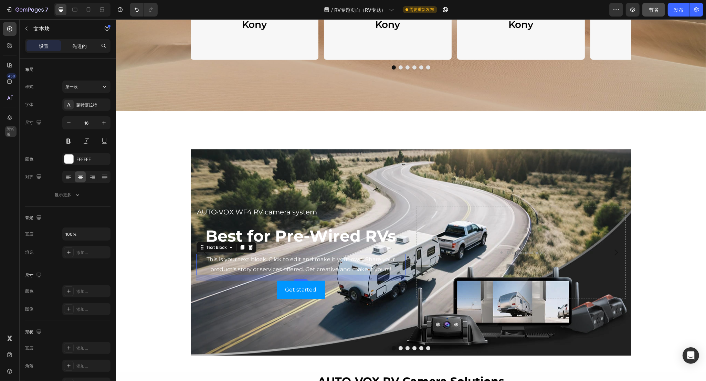
click at [85, 45] on font "先进的" at bounding box center [79, 46] width 14 height 6
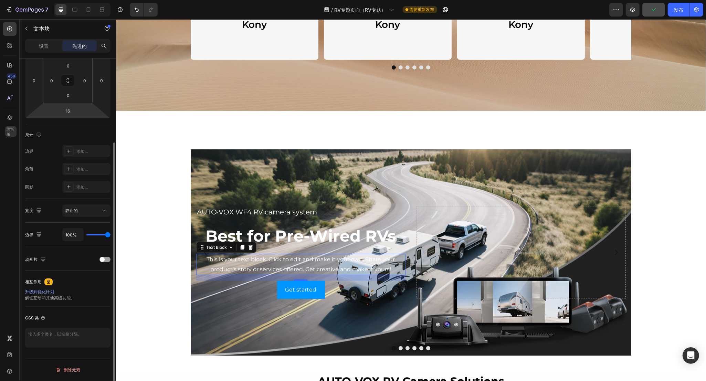
scroll to position [25, 0]
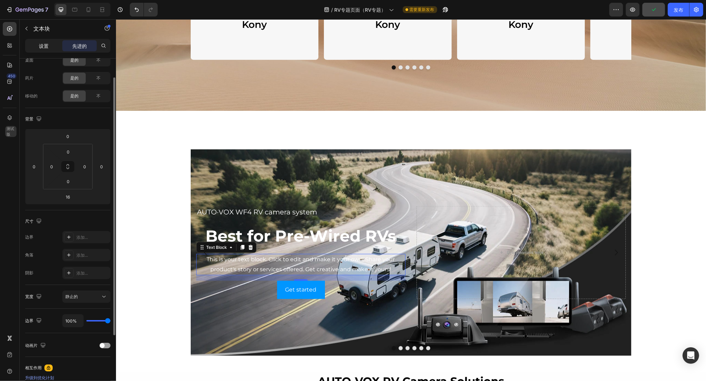
click at [45, 43] on font "设置" at bounding box center [44, 46] width 10 height 6
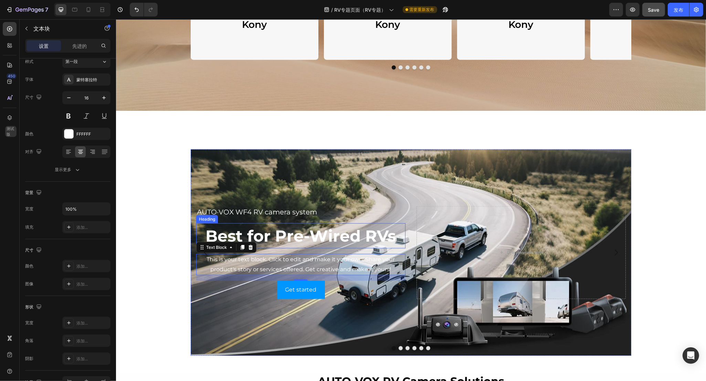
click at [308, 238] on h2 "Best for Pre-Wired RVs" at bounding box center [300, 235] width 209 height 25
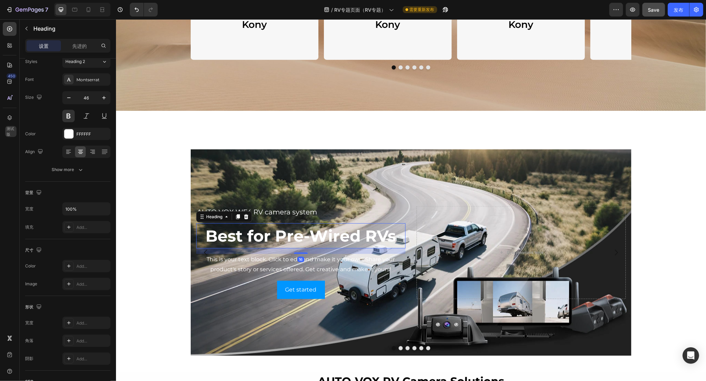
scroll to position [0, 0]
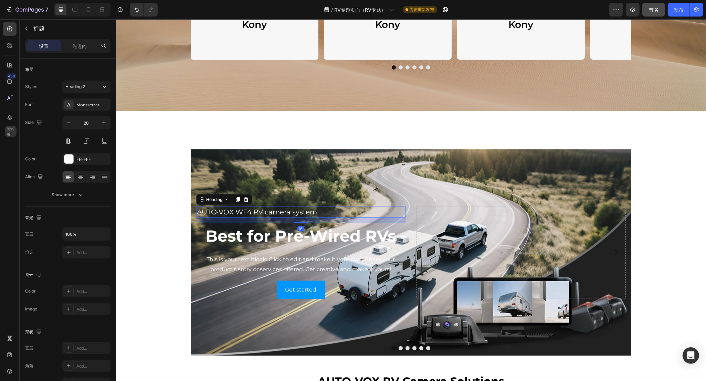
click at [267, 213] on p "AUTO·VOX WF4 RV camera system" at bounding box center [301, 212] width 208 height 10
click at [223, 201] on icon at bounding box center [226, 200] width 6 height 6
click at [269, 240] on h2 "Best for Pre-Wired RVs" at bounding box center [300, 235] width 209 height 25
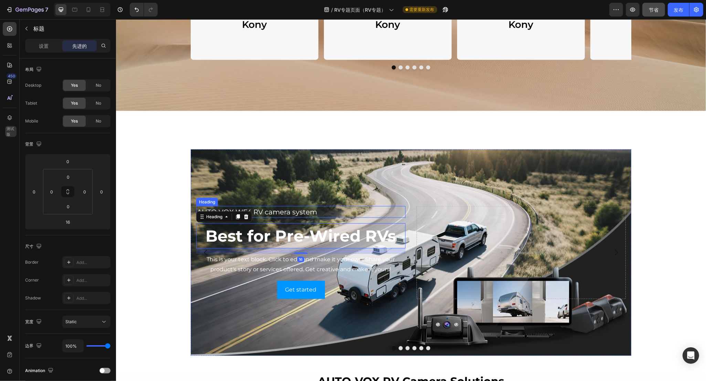
click at [267, 212] on p "AUTO·VOX WF4 RV camera system" at bounding box center [301, 212] width 208 height 10
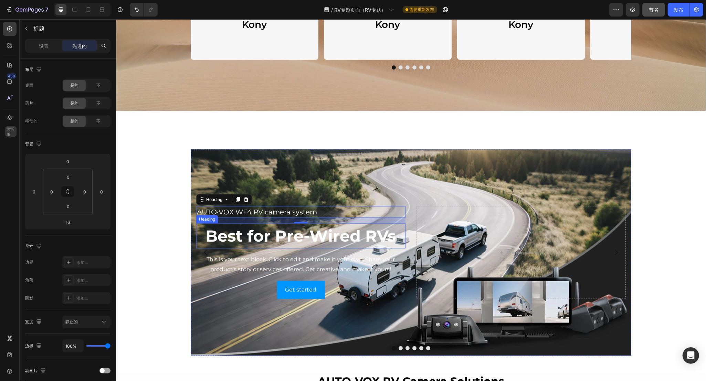
click at [236, 236] on h2 "Best for Pre-Wired RVs" at bounding box center [300, 235] width 209 height 25
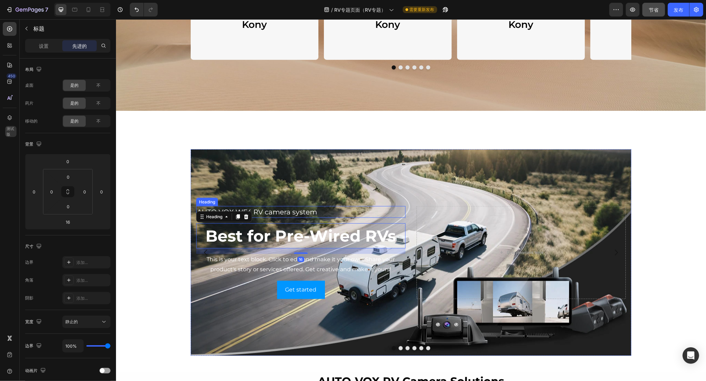
click at [279, 213] on p "AUTO·VOX WF4 RV camera system" at bounding box center [301, 212] width 208 height 10
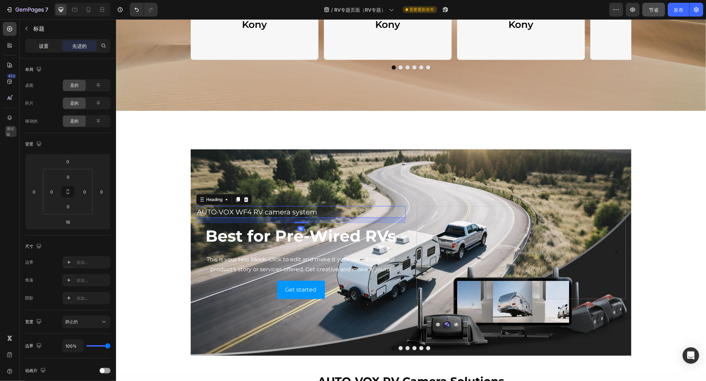
click at [51, 46] on div "设置" at bounding box center [44, 45] width 34 height 11
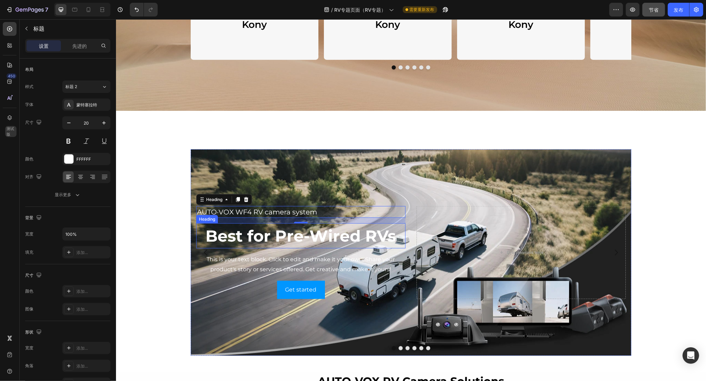
click at [263, 231] on h2 "Best for Pre-Wired RVs" at bounding box center [300, 235] width 209 height 25
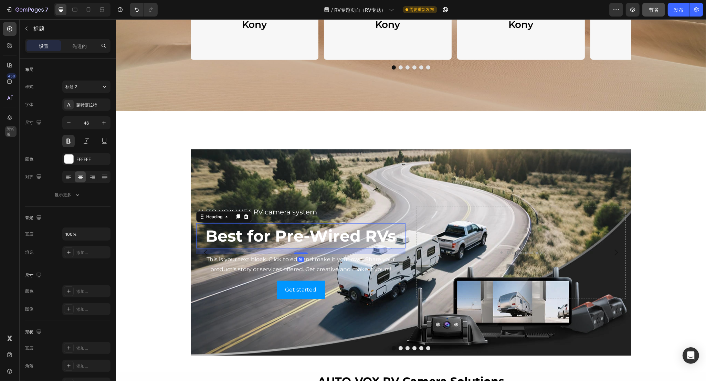
copy p "AUTO·VOX WF4 RV camera system"
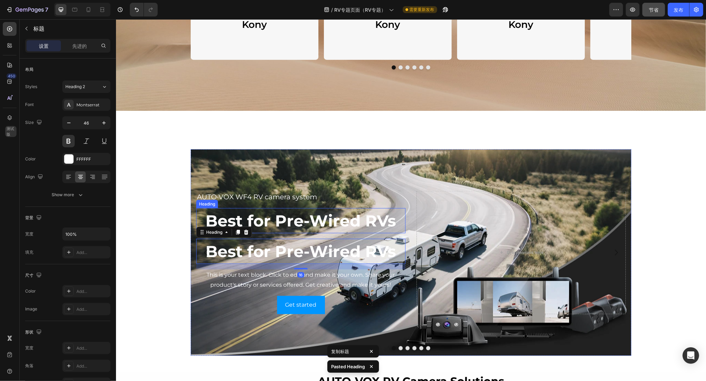
click at [264, 221] on h2 "Best for Pre-Wired RVs" at bounding box center [300, 220] width 209 height 25
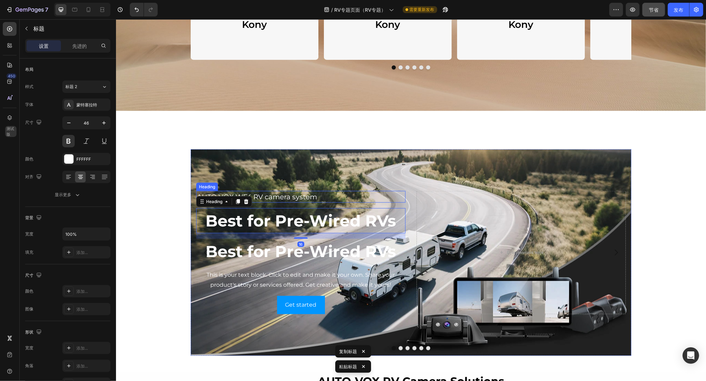
click at [261, 198] on p "AUTO·VOX WF4 RV camera system" at bounding box center [301, 197] width 208 height 10
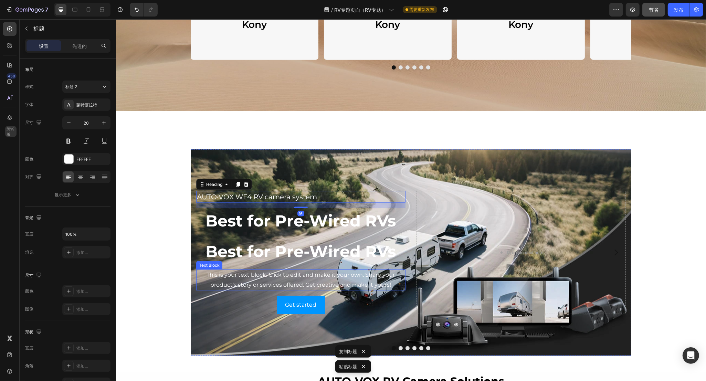
click at [235, 276] on p "This is your text block. Click to edit and make it your own. Share your product…" at bounding box center [301, 280] width 208 height 20
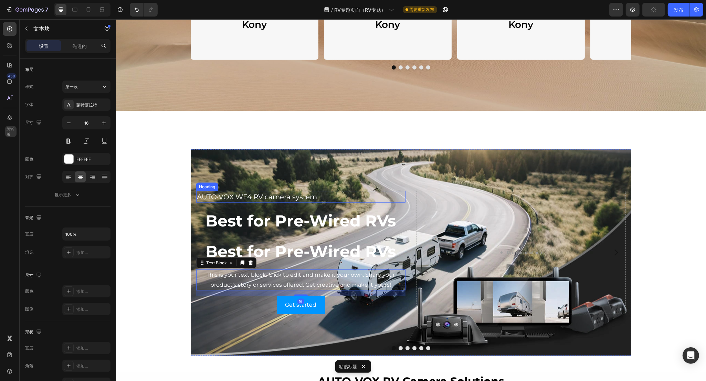
click at [253, 198] on p "AUTO·VOX WF4 RV camera system" at bounding box center [301, 197] width 208 height 10
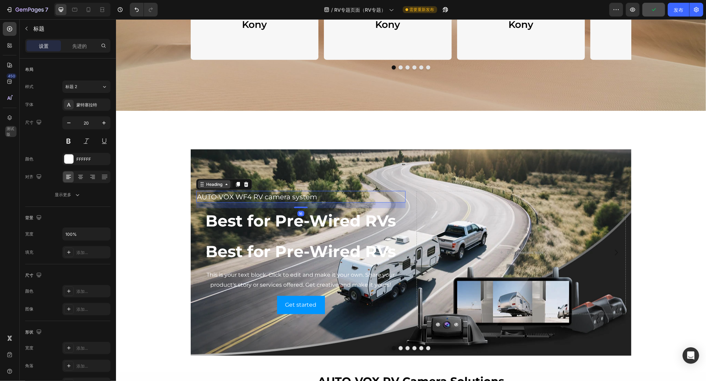
click at [223, 186] on icon at bounding box center [226, 185] width 6 height 6
click at [288, 195] on p "AUTO·VOX WF4 RV camera system" at bounding box center [301, 197] width 208 height 10
click at [208, 197] on p "AUTO·VOX WF4 RV camera system" at bounding box center [301, 197] width 208 height 10
click at [205, 217] on div "AUTO·VOX WF4 RV camera system Heading Hero Banner Carousel Section 16 Best for …" at bounding box center [300, 252] width 209 height 123
click at [204, 220] on h2 "Best for Pre-Wired RVs" at bounding box center [300, 220] width 209 height 25
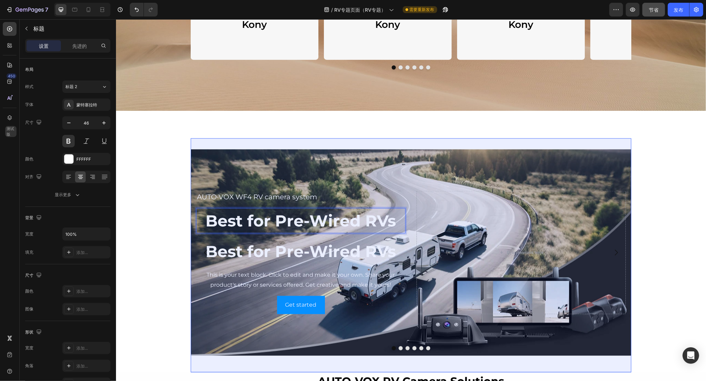
drag, startPoint x: 201, startPoint y: 220, endPoint x: 192, endPoint y: 220, distance: 8.6
click at [196, 220] on h2 "Best for Pre-Wired RVs" at bounding box center [300, 220] width 209 height 25
click at [226, 197] on p "AUTO·VOX WF4 RV camera system" at bounding box center [301, 197] width 208 height 10
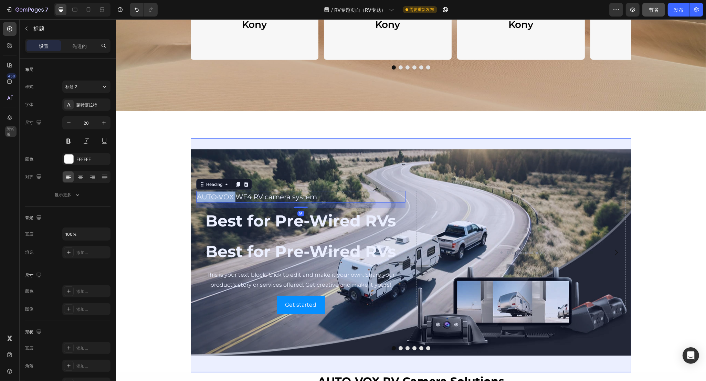
click at [214, 197] on p "AUTO·VOX WF4 RV camera system" at bounding box center [301, 197] width 208 height 10
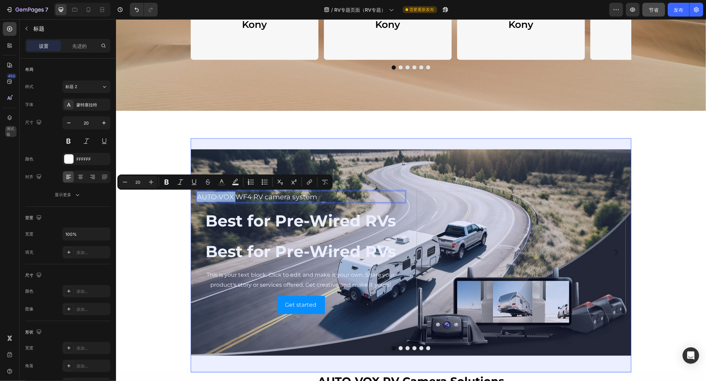
click at [199, 197] on p "AUTO·VOX WF4 RV camera system" at bounding box center [301, 197] width 208 height 10
click at [197, 195] on p "AUTO·VOX WF4 RV camera system" at bounding box center [301, 197] width 208 height 10
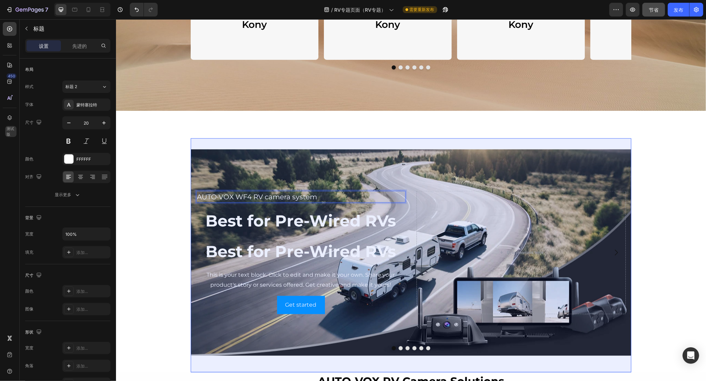
click at [197, 195] on p "AUTO·VOX WF4 RV camera system" at bounding box center [301, 197] width 208 height 10
click at [244, 257] on h2 "Best for Pre-Wired RVs" at bounding box center [300, 251] width 209 height 25
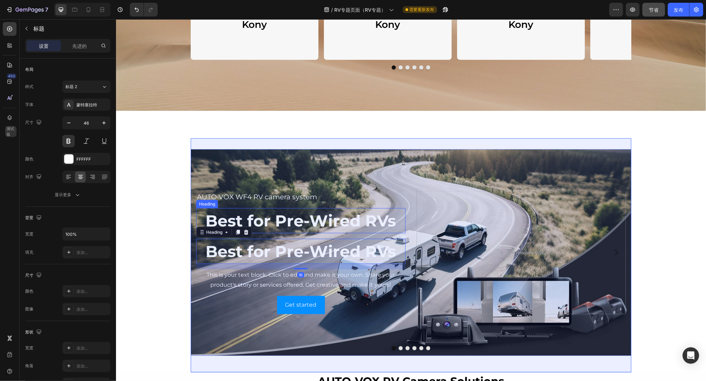
click at [303, 221] on p "Best for Pre-Wired RVs" at bounding box center [301, 221] width 208 height 24
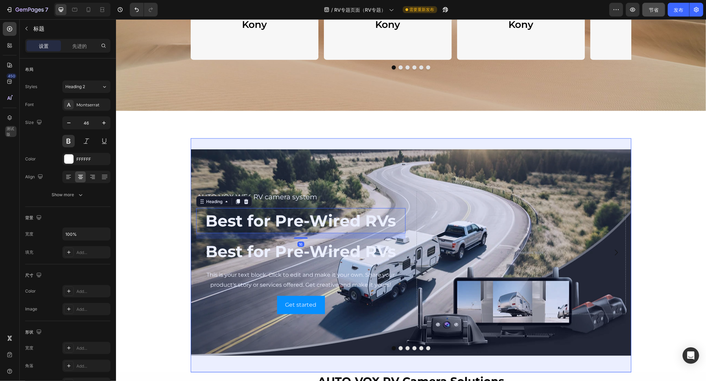
click at [285, 252] on h2 "Best for Pre-Wired RVs" at bounding box center [300, 251] width 209 height 25
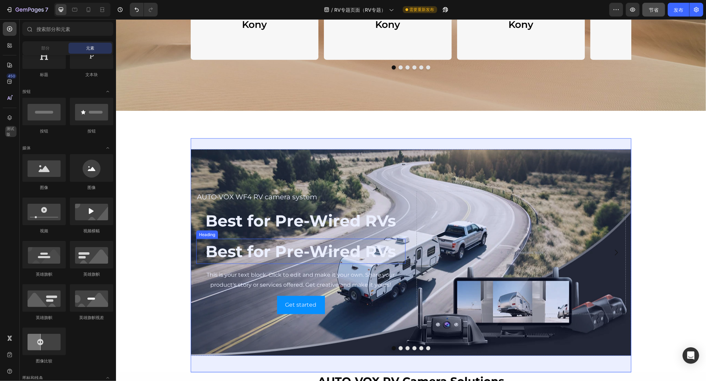
click at [288, 251] on h2 "Best for Pre-Wired RVs" at bounding box center [300, 251] width 209 height 25
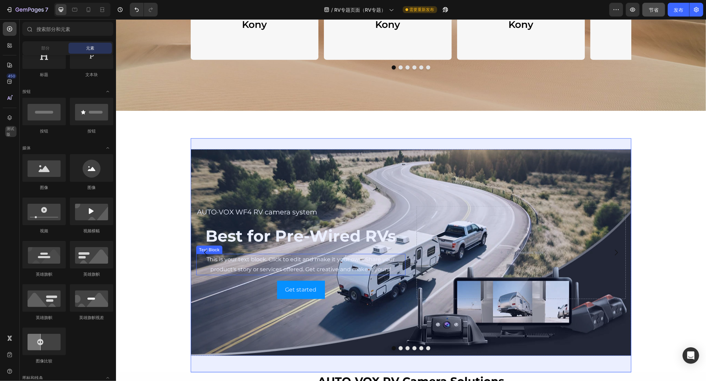
click at [260, 257] on p "This is your text block. Click to edit and make it your own. Share your product…" at bounding box center [301, 265] width 208 height 20
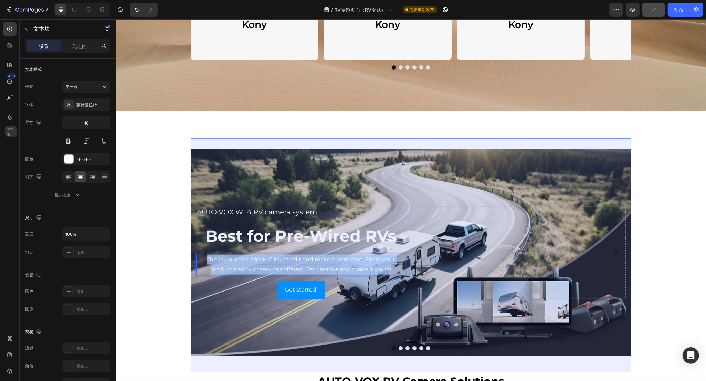
click at [317, 262] on p "This is your text block. Click to edit and make it your own. Share your product…" at bounding box center [301, 265] width 208 height 20
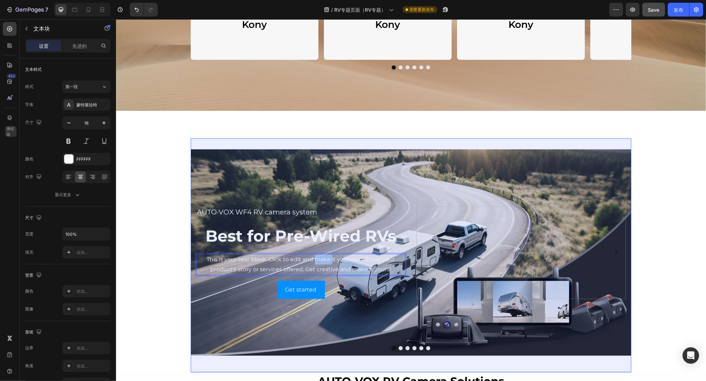
click at [317, 262] on p "This is your text block. Click to edit and make it your own. Share your product…" at bounding box center [301, 265] width 208 height 20
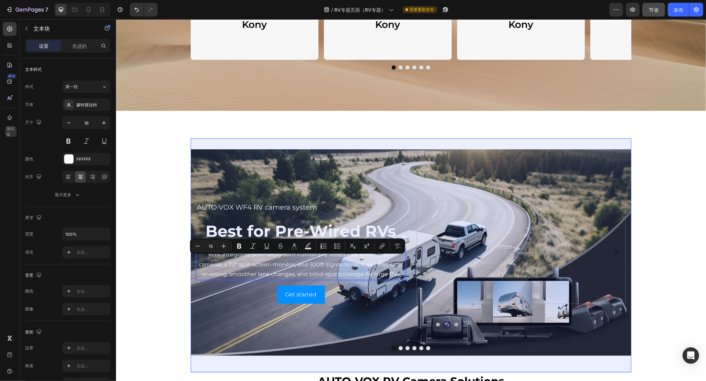
scroll to position [920, 0]
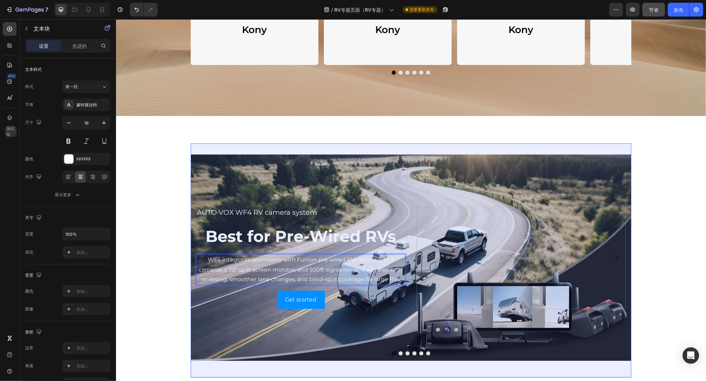
click at [339, 260] on p "WF4 integrates seamlessly with Furrion pre-wired RVs. With up to 3 cameras, a 7…" at bounding box center [301, 270] width 208 height 30
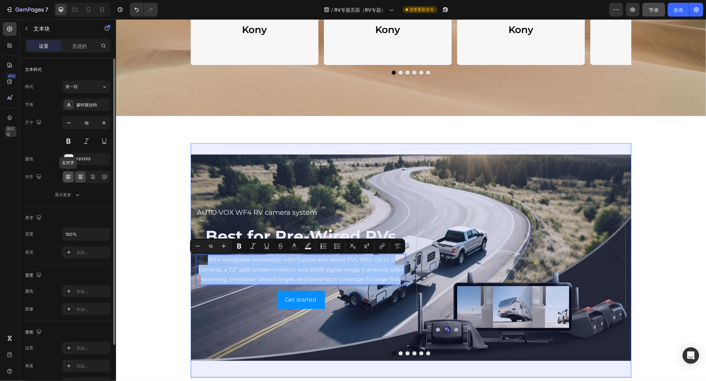
click at [65, 176] on icon at bounding box center [68, 176] width 7 height 7
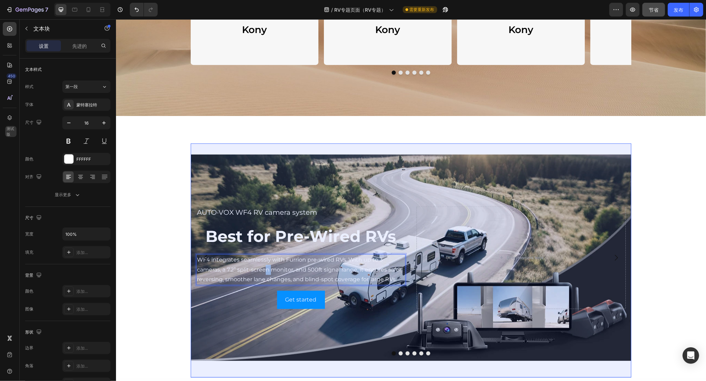
drag, startPoint x: 262, startPoint y: 265, endPoint x: 269, endPoint y: 266, distance: 7.9
click at [269, 266] on p "WF4 integrates seamlessly with Furrion pre-wired RVs. With up to 3 cameras, a 7…" at bounding box center [301, 270] width 208 height 30
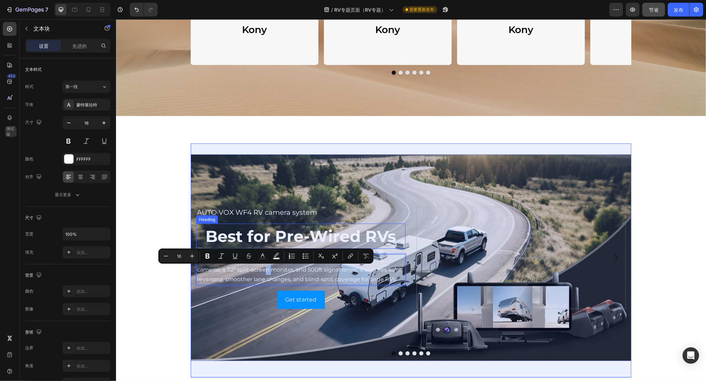
click at [238, 236] on p "Best for Pre-Wired RVs" at bounding box center [301, 236] width 208 height 24
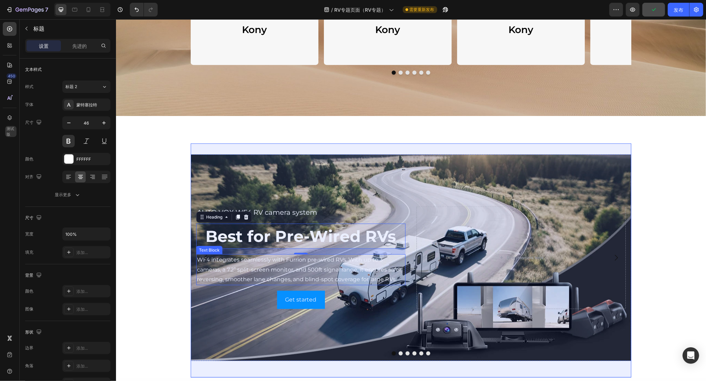
click at [246, 269] on p "WF4 integrates seamlessly with Furrion pre-wired RVs. With up to 3 cameras, a 7…" at bounding box center [301, 270] width 208 height 30
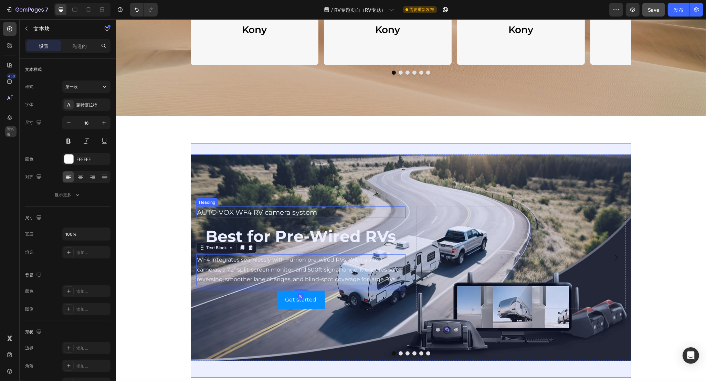
click at [258, 210] on p "AUTO·VOX WF4 RV camera system" at bounding box center [301, 212] width 208 height 10
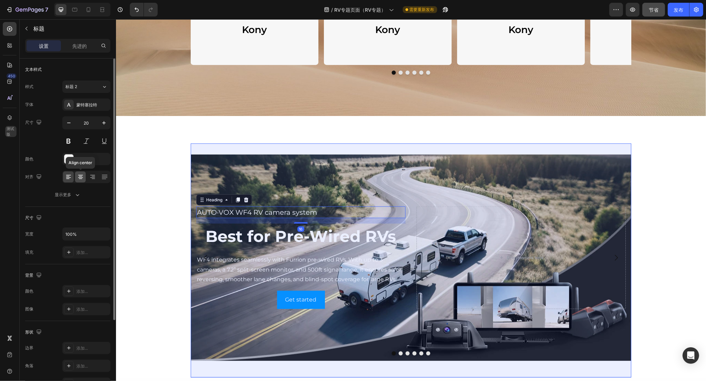
click at [76, 176] on div at bounding box center [80, 176] width 11 height 11
click at [67, 174] on icon at bounding box center [68, 176] width 7 height 7
click at [276, 272] on p "WF4 integrates seamlessly with Furrion pre-wired RVs. With up to 3 cameras, a 7…" at bounding box center [301, 270] width 208 height 30
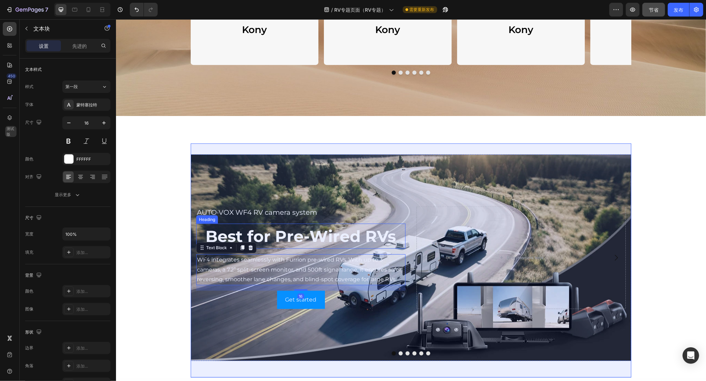
click at [271, 234] on p "Best for Pre-Wired RVs" at bounding box center [301, 236] width 208 height 24
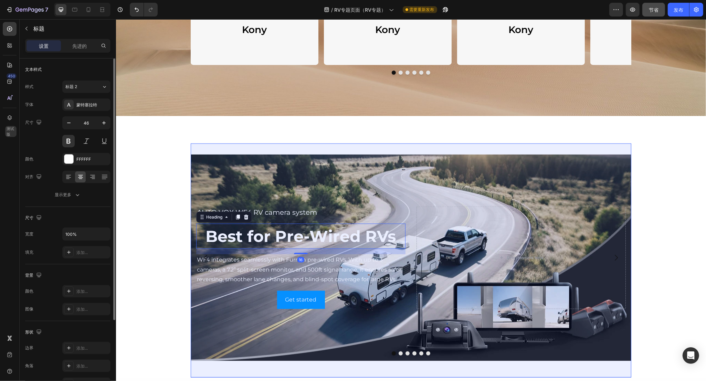
drag, startPoint x: 63, startPoint y: 176, endPoint x: 106, endPoint y: 184, distance: 43.9
click at [64, 176] on div at bounding box center [68, 176] width 11 height 11
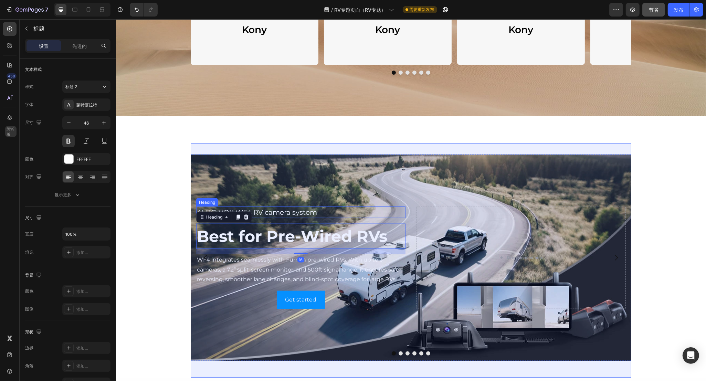
click at [275, 212] on p "AUTO·VOX WF4 RV camera system" at bounding box center [301, 212] width 208 height 10
drag, startPoint x: 200, startPoint y: 211, endPoint x: 179, endPoint y: 211, distance: 21.3
click at [179, 211] on div "The Struggles Every RV Driver Knows Heading Row Row "Jackery Dominates The Sola…" at bounding box center [411, 204] width 590 height 2180
drag, startPoint x: 267, startPoint y: 238, endPoint x: 275, endPoint y: 224, distance: 15.9
click at [267, 238] on p "Best for Pre-Wired RVs" at bounding box center [301, 236] width 208 height 24
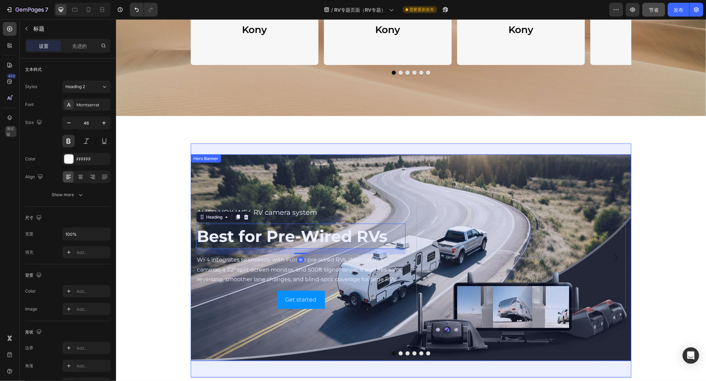
click at [281, 216] on p "AUTO·VOX WF4 RV camera system" at bounding box center [301, 212] width 208 height 10
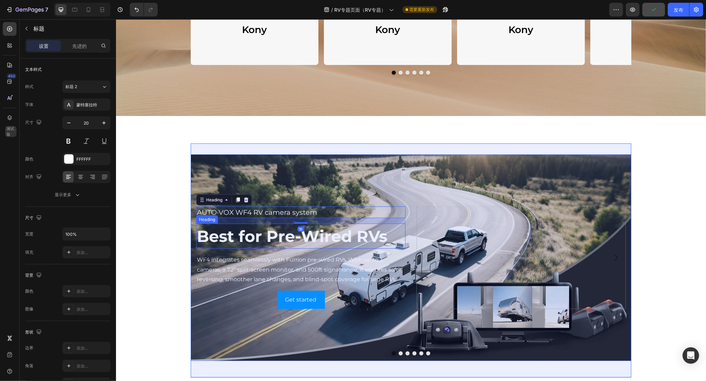
drag, startPoint x: 314, startPoint y: 238, endPoint x: 293, endPoint y: 266, distance: 35.0
click at [314, 238] on p "Best for Pre-Wired RVs" at bounding box center [301, 236] width 208 height 24
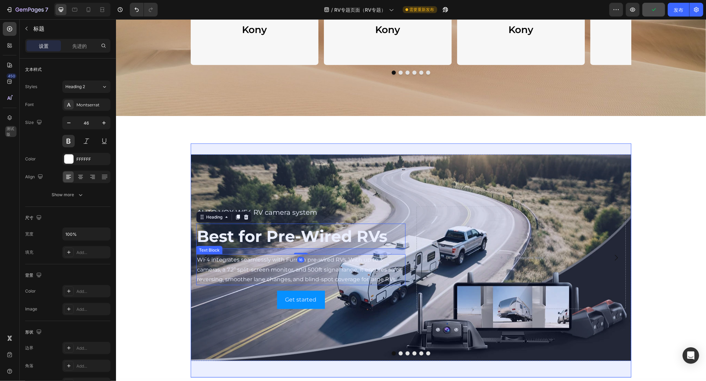
click at [293, 267] on p "WF4 integrates seamlessly with Furrion pre-wired RVs. With up to 3 cameras, a 7…" at bounding box center [301, 270] width 208 height 30
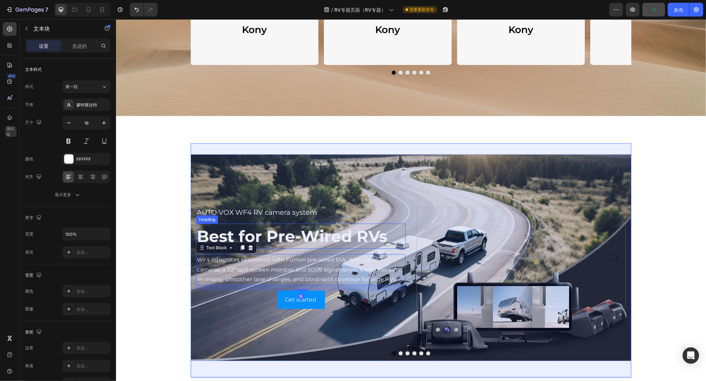
click at [284, 239] on p "Best for Pre-Wired RVs" at bounding box center [301, 236] width 208 height 24
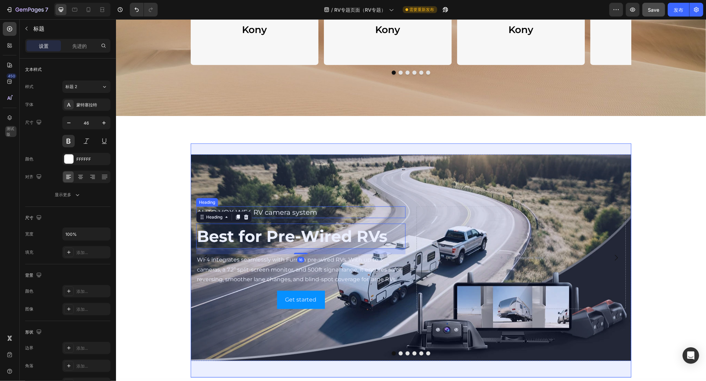
click at [289, 214] on p "AUTO·VOX WF4 RV camera system" at bounding box center [301, 212] width 208 height 10
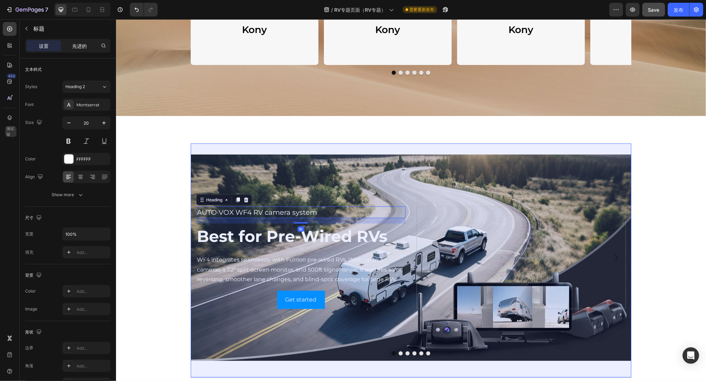
click at [83, 45] on font "先进的" at bounding box center [79, 46] width 14 height 6
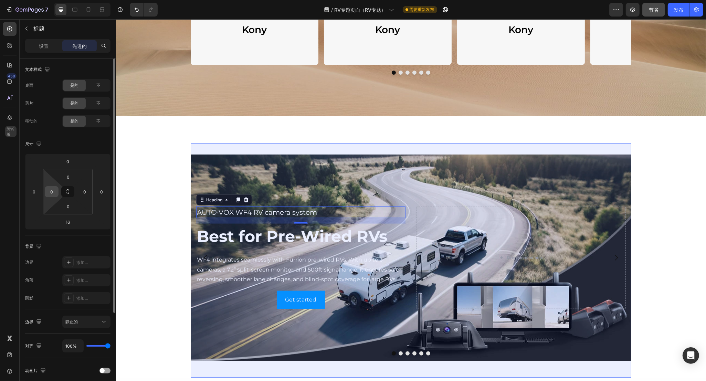
click at [50, 193] on input "0" at bounding box center [51, 192] width 10 height 10
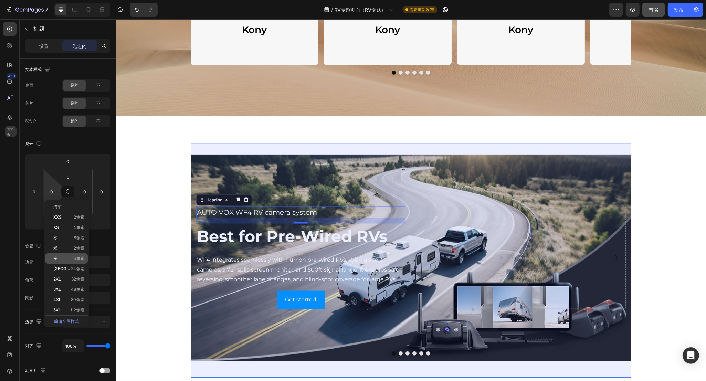
click at [68, 260] on p "左 16像素" at bounding box center [68, 258] width 31 height 5
type input "16"
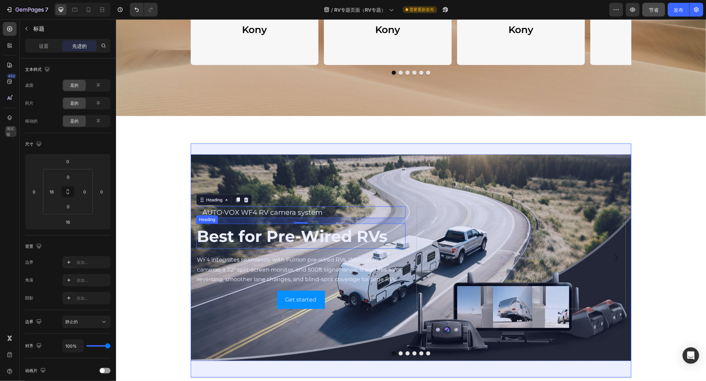
click at [253, 236] on p "Best for Pre-Wired RVs" at bounding box center [301, 236] width 208 height 24
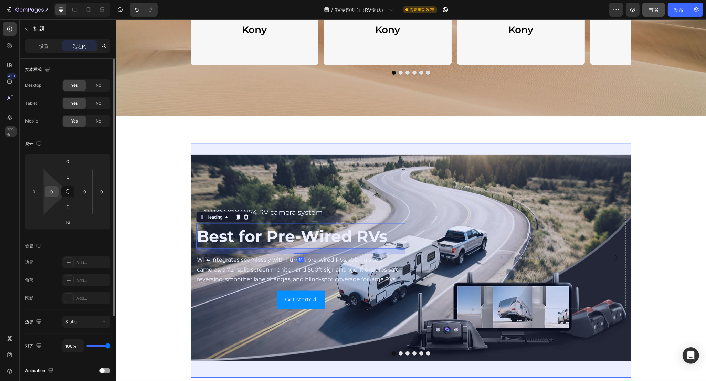
click at [55, 193] on input "0" at bounding box center [51, 192] width 10 height 10
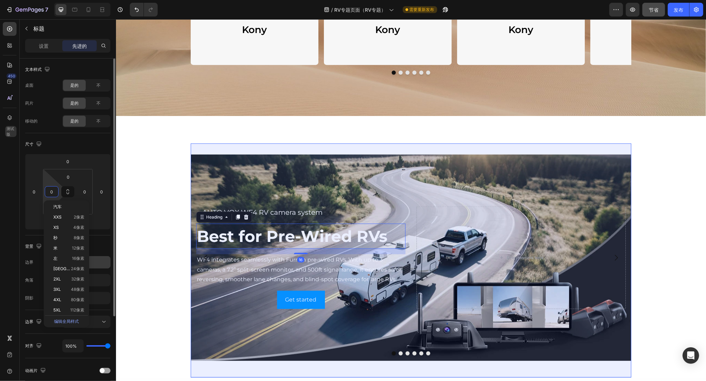
click at [58, 256] on p "左 16像素" at bounding box center [68, 258] width 31 height 5
type input "16"
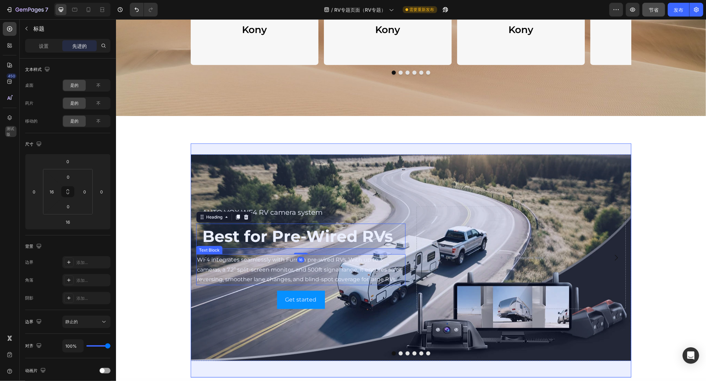
click at [228, 267] on p "WF4 integrates seamlessly with Furrion pre-wired RVs. With up to 3 cameras, a 7…" at bounding box center [301, 270] width 208 height 30
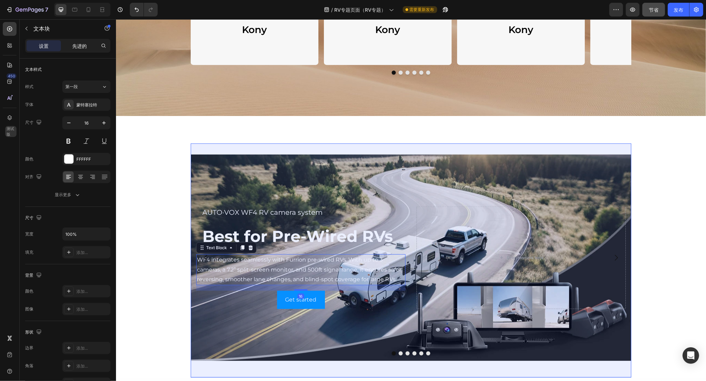
click at [80, 44] on font "先进的" at bounding box center [79, 46] width 14 height 6
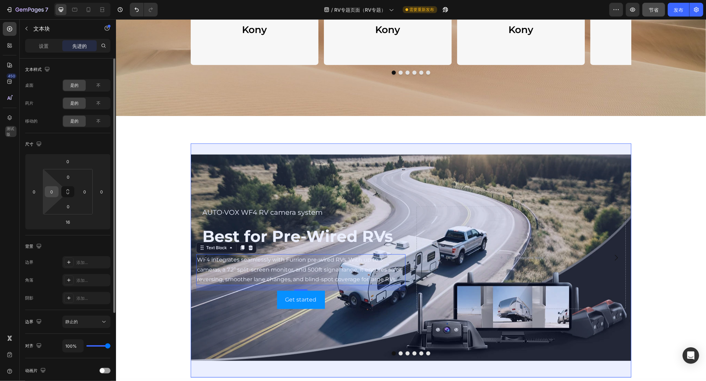
click at [57, 196] on div "0" at bounding box center [52, 191] width 14 height 11
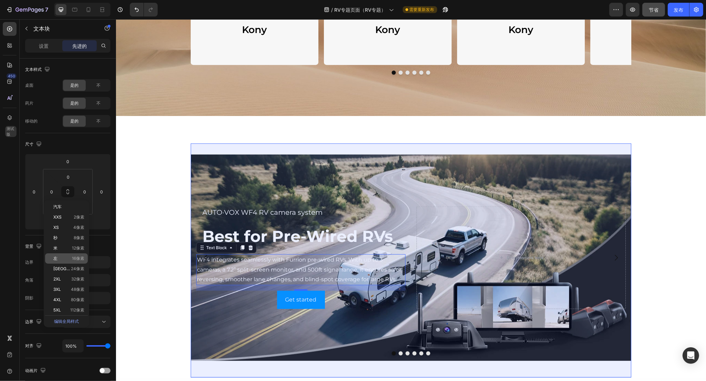
click at [66, 260] on p "左 16像素" at bounding box center [68, 258] width 31 height 5
type input "16"
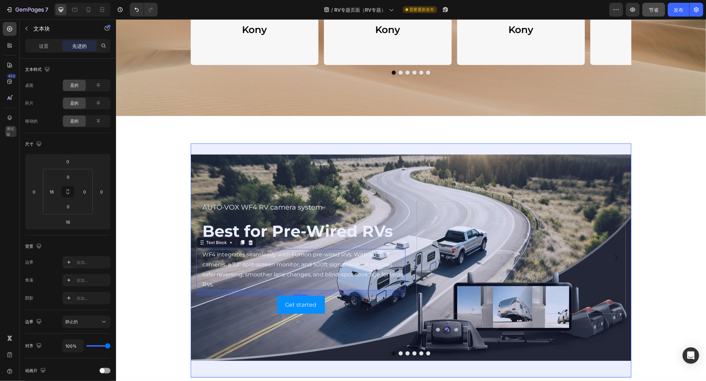
click at [380, 126] on div "The Struggles Every RV Driver Knows Heading Row Row "Jackery Dominates The Sola…" at bounding box center [411, 204] width 590 height 2180
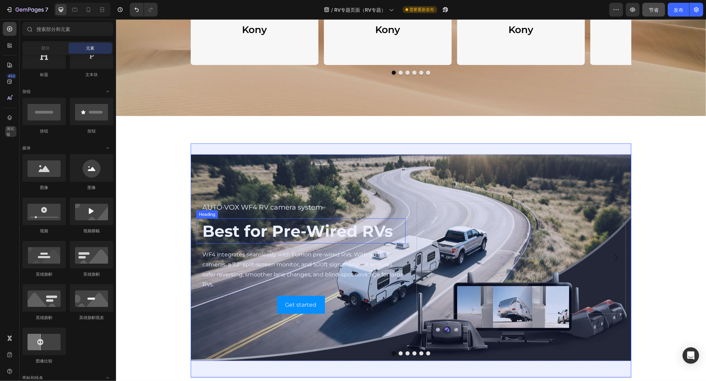
click at [248, 228] on p "Best for Pre-Wired RVs" at bounding box center [303, 231] width 202 height 24
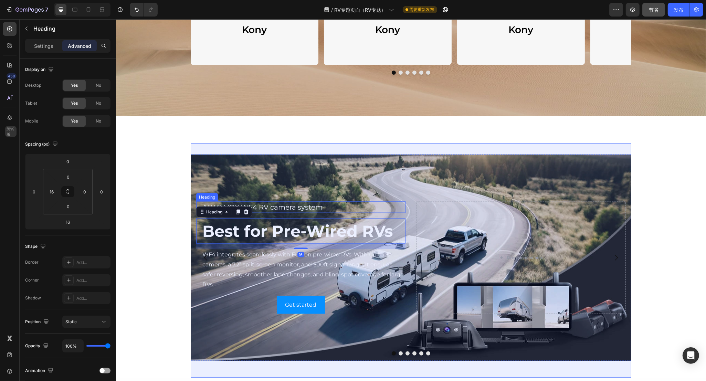
drag, startPoint x: 267, startPoint y: 210, endPoint x: 138, endPoint y: 107, distance: 165.6
click at [268, 208] on p "AUTO·VOX WF4 RV camera system" at bounding box center [303, 207] width 202 height 10
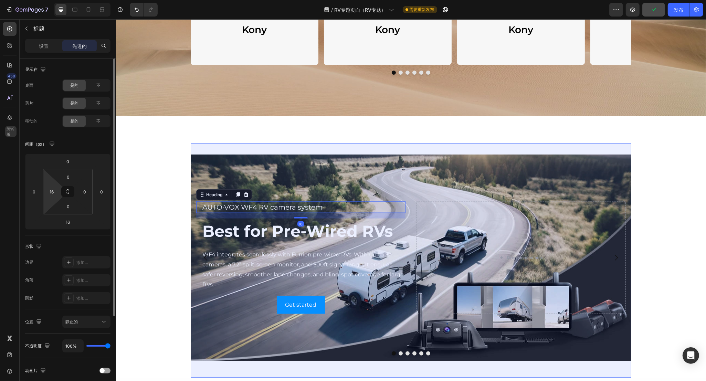
click at [57, 0] on html "7 版本历史记录 / RV专题页面（RV专题） 需要重新发布 预览 发布 450 测试版 章节(18) 元素(83) 部分 元素 英雄部分 产品详情 品牌 值…" at bounding box center [353, 0] width 706 height 0
click at [61, 193] on button at bounding box center [67, 191] width 13 height 11
click at [66, 193] on icon at bounding box center [68, 192] width 6 height 6
click at [52, 194] on input "16" at bounding box center [51, 192] width 10 height 10
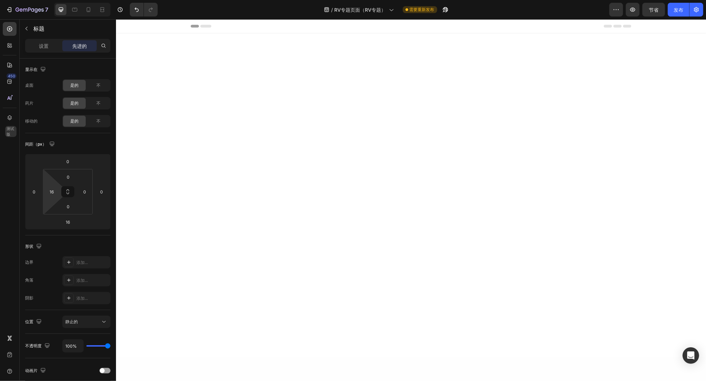
scroll to position [920, 0]
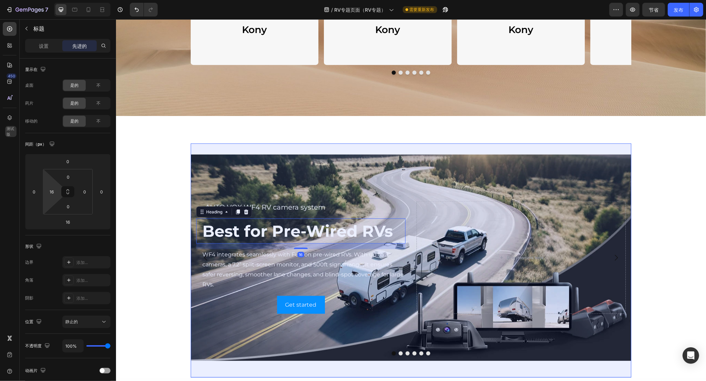
click at [53, 193] on input "16" at bounding box center [51, 192] width 10 height 10
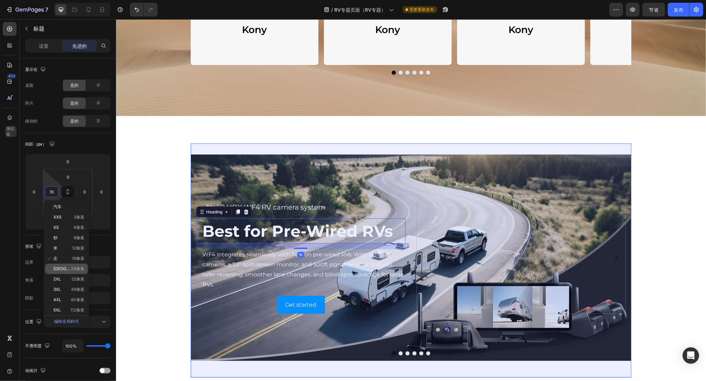
click at [61, 269] on font "[GEOGRAPHIC_DATA]" at bounding box center [74, 268] width 42 height 5
type input "24"
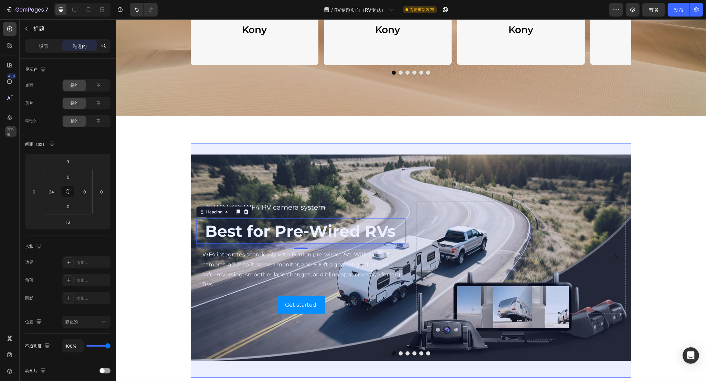
click at [217, 252] on p "WF4 integrates seamlessly with Furrion pre-wired RVs. With up to 3 cameras, a 7…" at bounding box center [303, 270] width 202 height 40
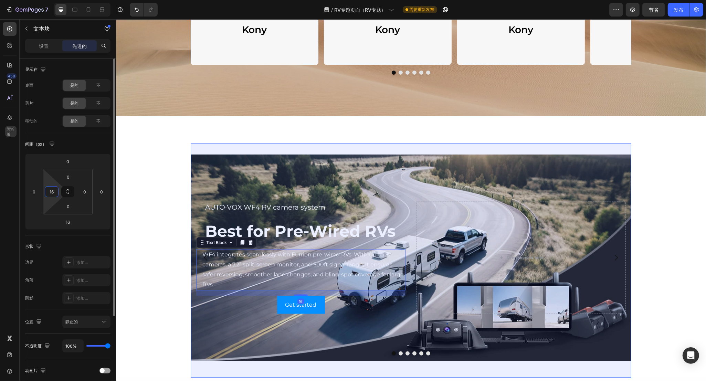
click at [54, 197] on input "16" at bounding box center [51, 192] width 10 height 10
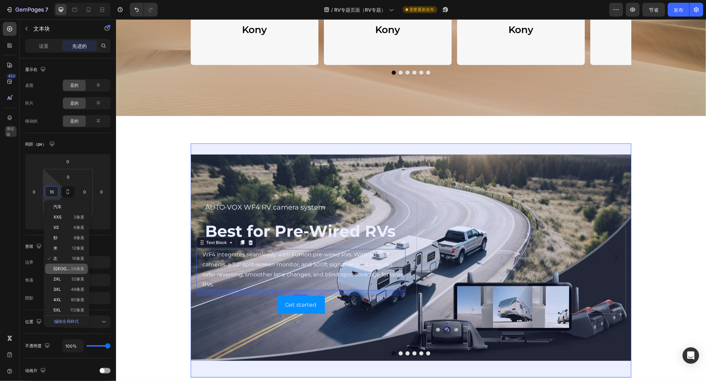
click at [58, 272] on div "加大码 24像素" at bounding box center [66, 269] width 43 height 10
type input "24"
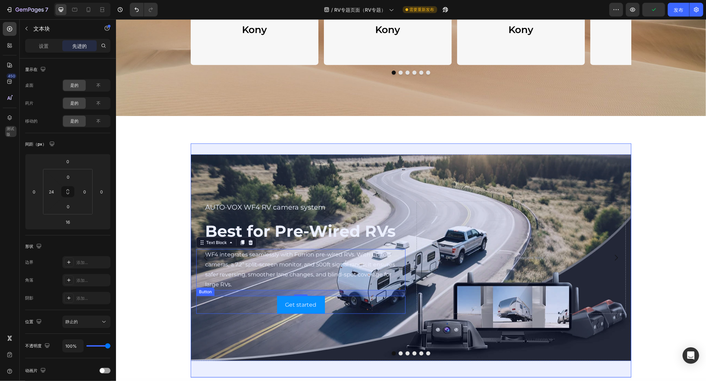
click at [345, 305] on div "Get started Button" at bounding box center [300, 305] width 209 height 18
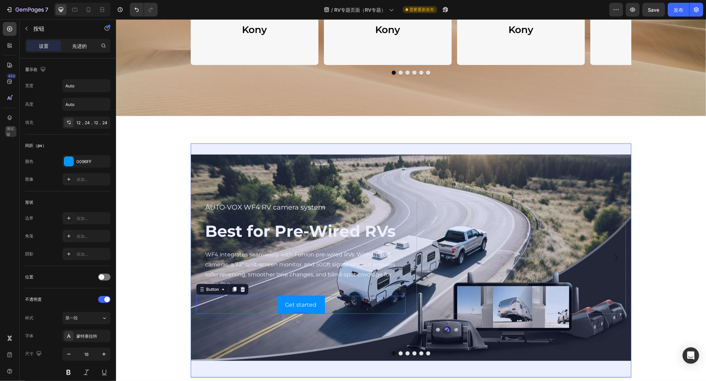
click at [78, 47] on font "先进的" at bounding box center [79, 46] width 14 height 6
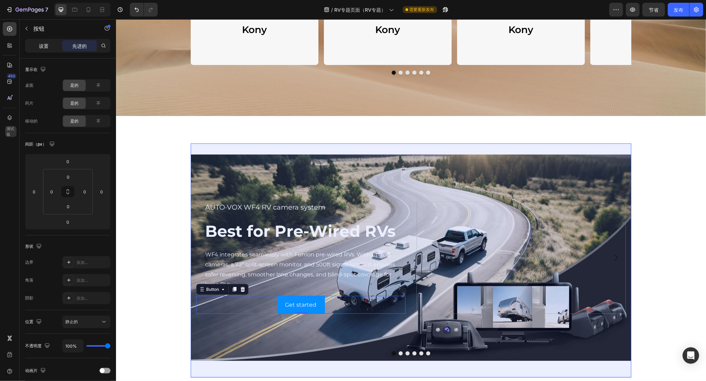
click at [43, 44] on font "设置" at bounding box center [44, 46] width 10 height 6
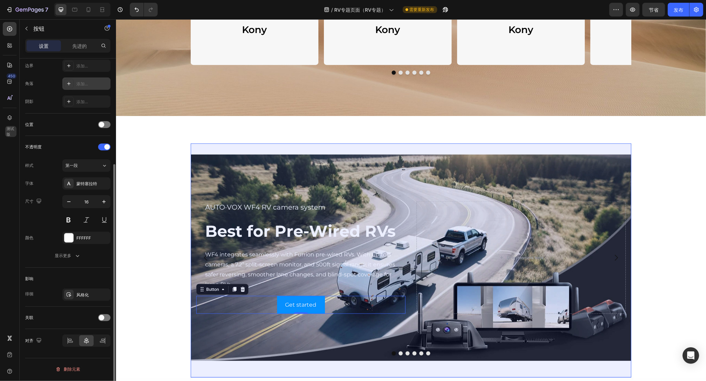
scroll to position [0, 0]
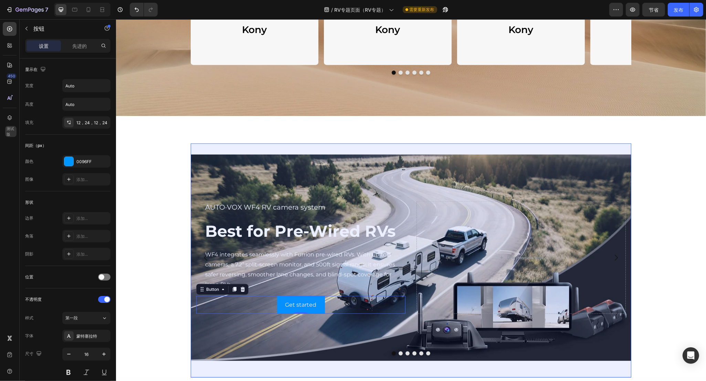
click at [246, 305] on div "Get started Button 0" at bounding box center [300, 305] width 209 height 18
click at [221, 289] on icon at bounding box center [223, 290] width 6 height 6
click at [207, 267] on button "Carousel Back Arrow" at bounding box center [205, 257] width 19 height 19
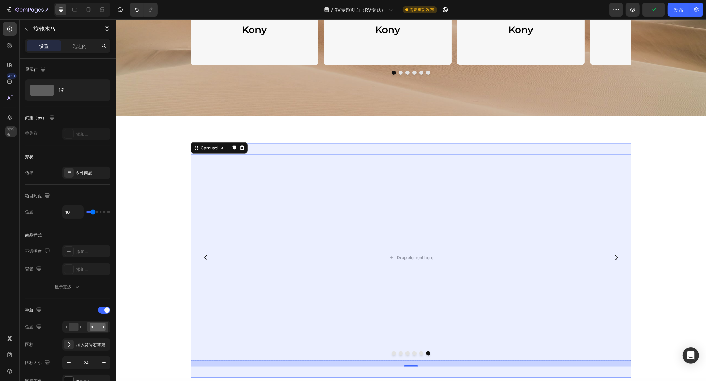
click at [612, 257] on icon "Carousel Next Arrow" at bounding box center [616, 258] width 8 height 8
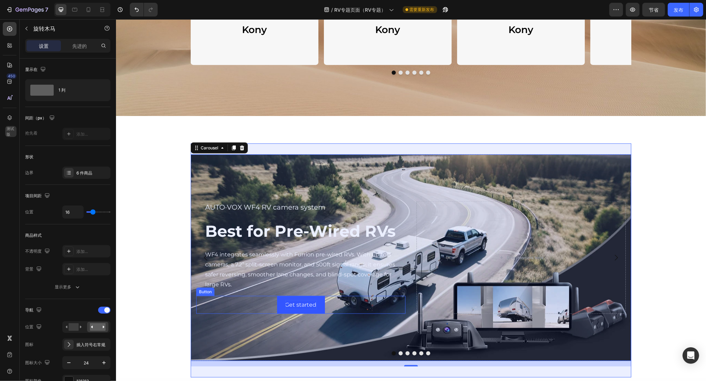
click at [307, 303] on div "Get started" at bounding box center [300, 305] width 31 height 10
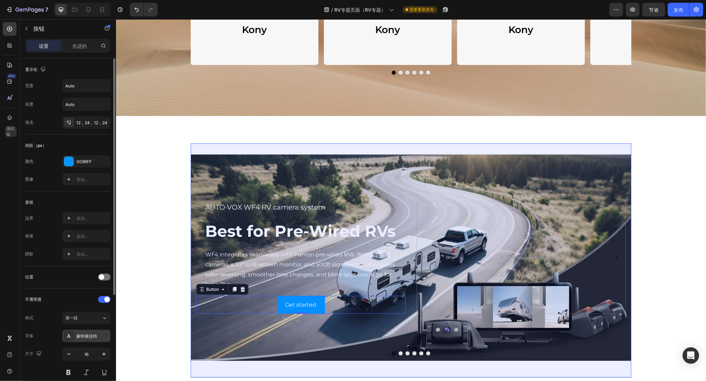
scroll to position [86, 0]
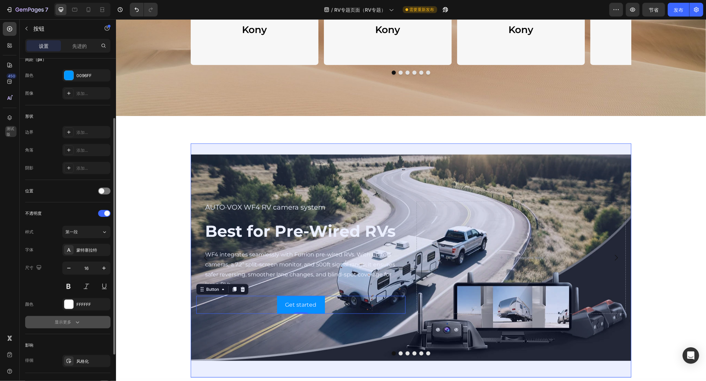
click at [73, 321] on div "显示更多" at bounding box center [68, 322] width 26 height 7
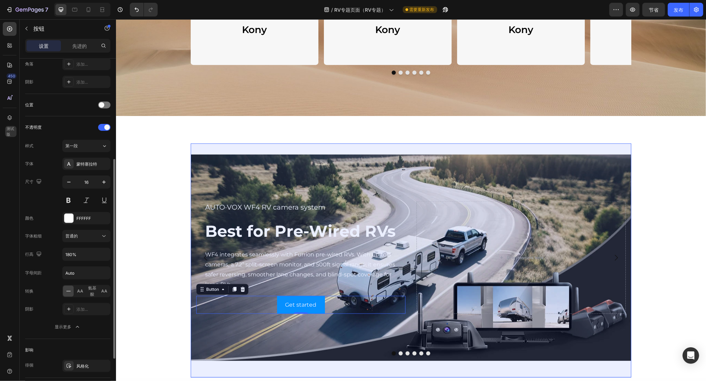
scroll to position [0, 0]
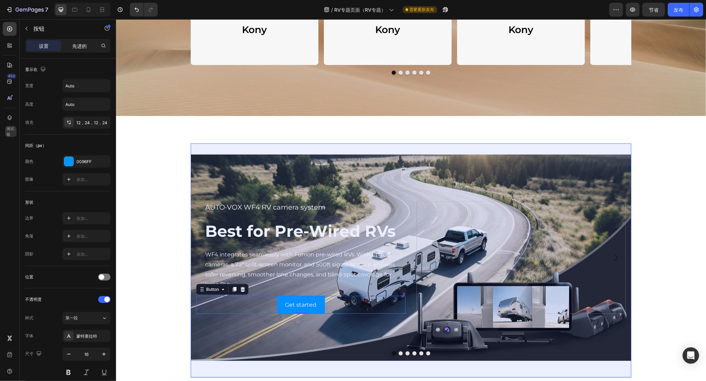
click at [82, 43] on font "先进的" at bounding box center [79, 46] width 14 height 6
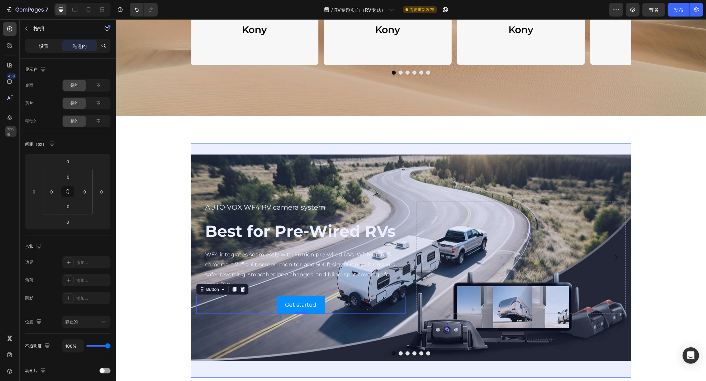
click at [35, 44] on div "设置" at bounding box center [44, 45] width 34 height 11
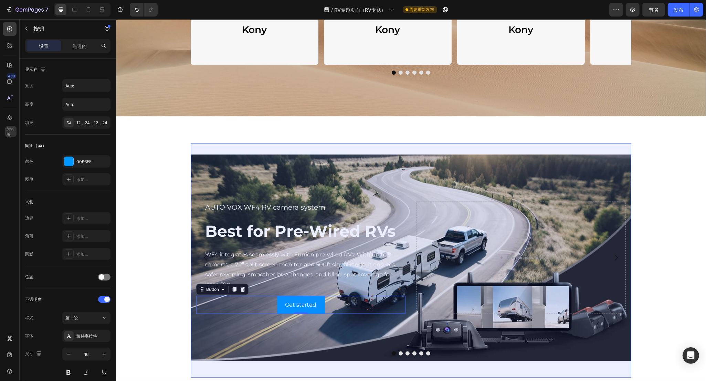
click at [339, 306] on div "Get started Button 0" at bounding box center [300, 305] width 209 height 18
click at [171, 198] on div "The Struggles Every RV Driver Knows Heading Row Row "Jackery Dominates The Sola…" at bounding box center [411, 204] width 590 height 2180
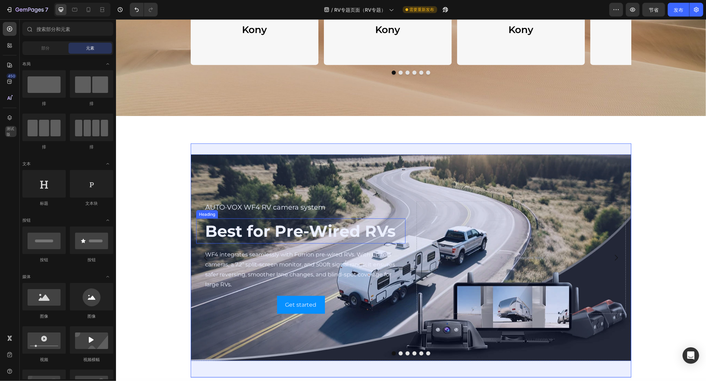
click at [351, 230] on p "Best for Pre-Wired RVs" at bounding box center [305, 231] width 200 height 24
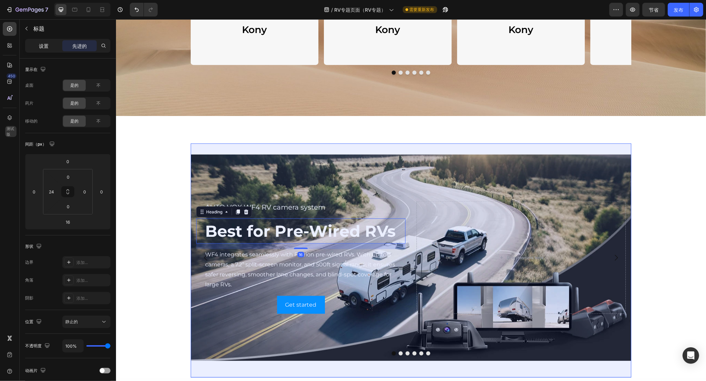
click at [37, 43] on div "设置" at bounding box center [44, 45] width 34 height 11
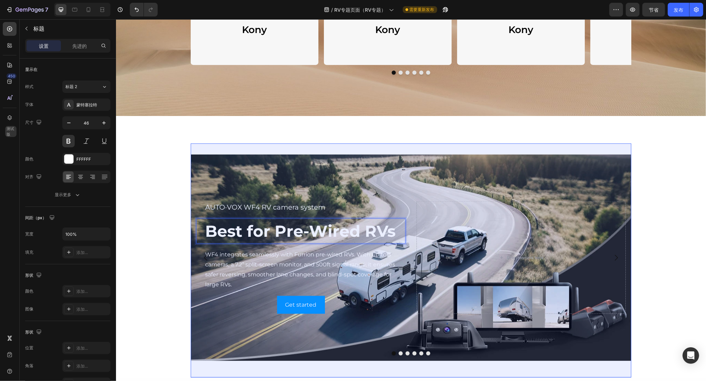
click at [279, 233] on p "Best for Pre-Wired RVs" at bounding box center [305, 231] width 200 height 24
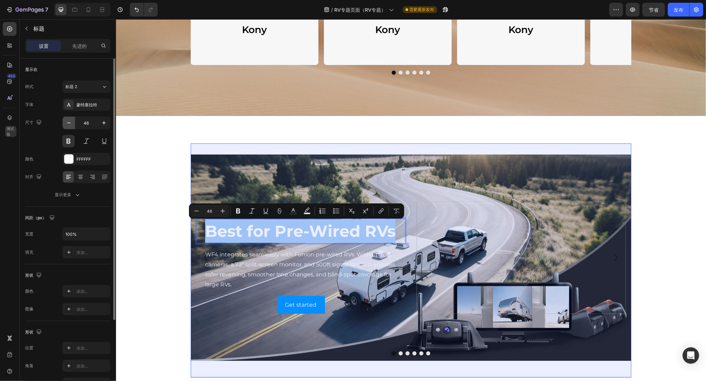
click at [69, 125] on icon "button" at bounding box center [68, 122] width 7 height 7
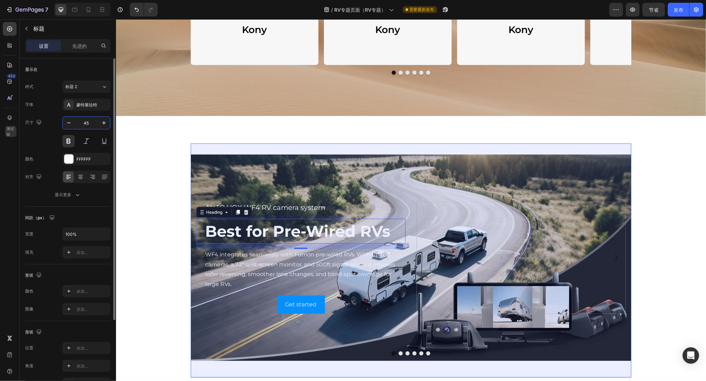
click at [88, 124] on input "45" at bounding box center [86, 123] width 23 height 12
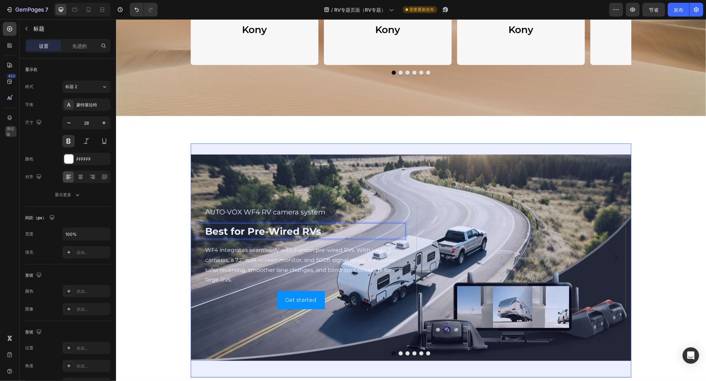
click at [288, 229] on p "Best for Pre-Wired RVs" at bounding box center [305, 231] width 200 height 14
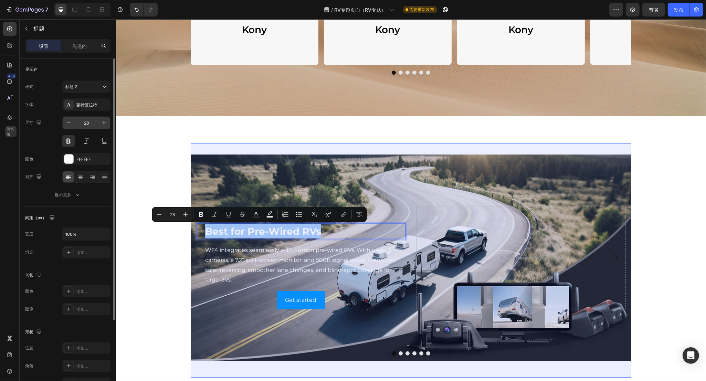
click at [88, 121] on input "28" at bounding box center [86, 123] width 23 height 12
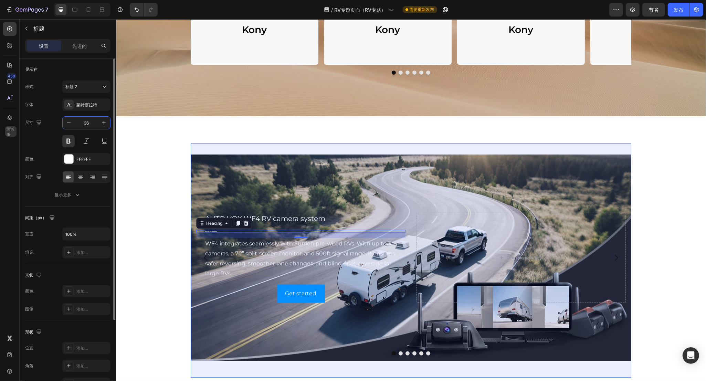
type input "36"
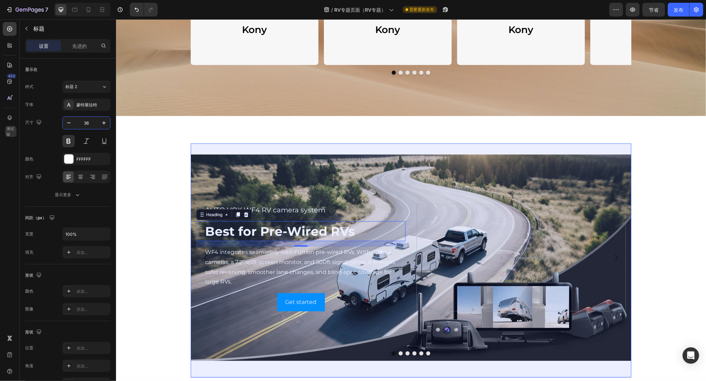
click at [128, 219] on div "The Struggles Every RV Driver Knows Heading Row Row "Jackery Dominates The Sola…" at bounding box center [411, 204] width 590 height 2180
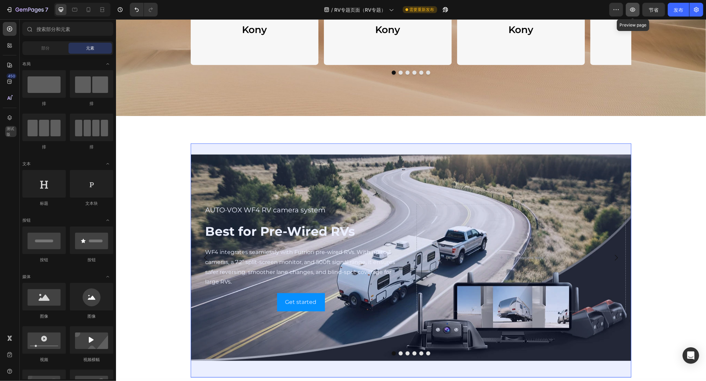
click at [633, 8] on icon "button" at bounding box center [632, 10] width 5 height 4
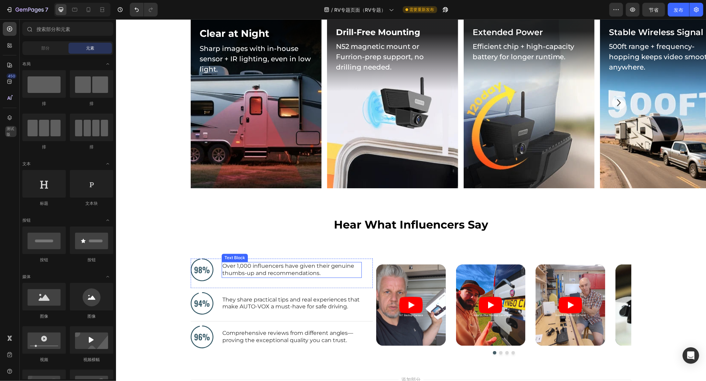
scroll to position [1608, 0]
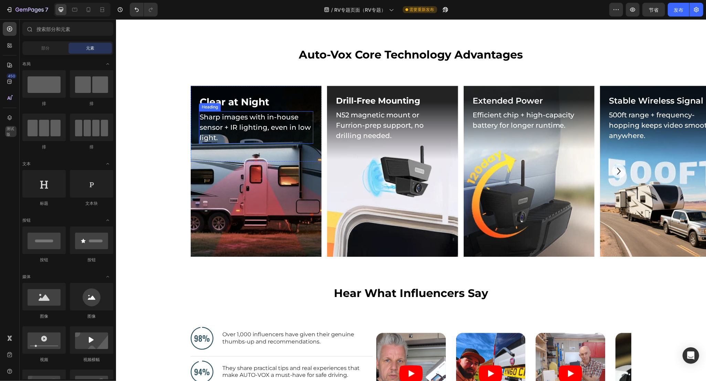
click at [247, 120] on h2 "Sharp images with in-house sensor + IR lighting, even in low light." at bounding box center [256, 127] width 114 height 32
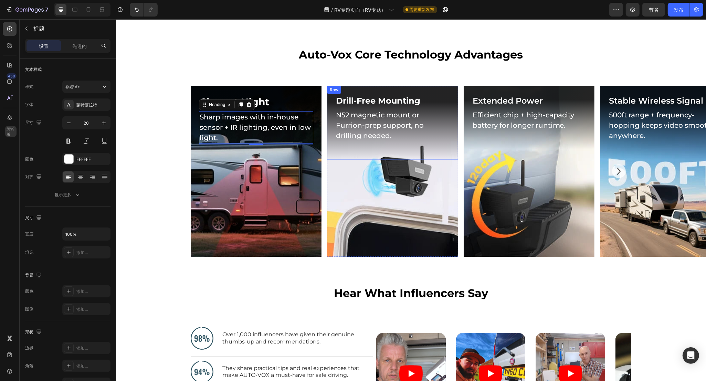
click at [446, 118] on div "Drill-Free Mounting Heading N52 magnetic mount or Furrion-prep support, no dril…" at bounding box center [392, 123] width 131 height 74
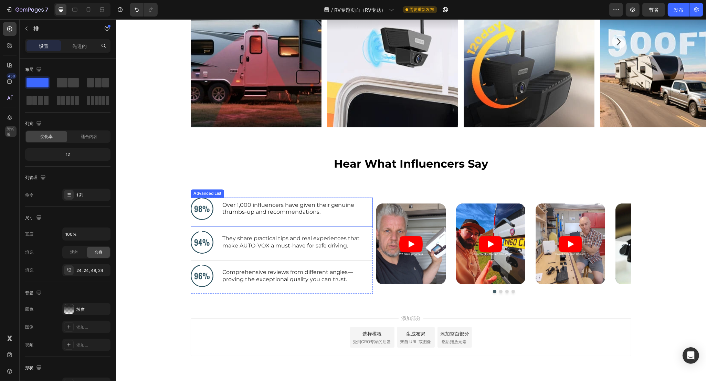
scroll to position [1863, 0]
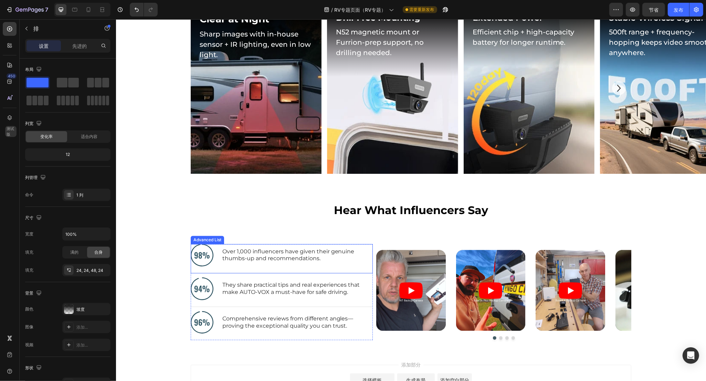
click at [404, 174] on div "Background Image" at bounding box center [392, 88] width 131 height 171
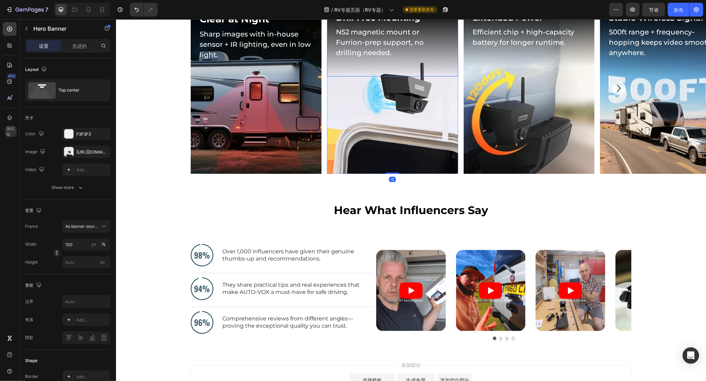
scroll to position [1737, 0]
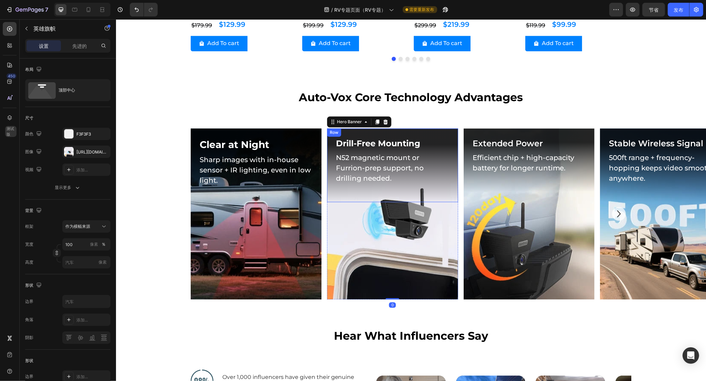
click at [448, 194] on div "Drill-Free Mounting Heading N52 magnetic mount or Furrion-prep support, no dril…" at bounding box center [392, 165] width 131 height 74
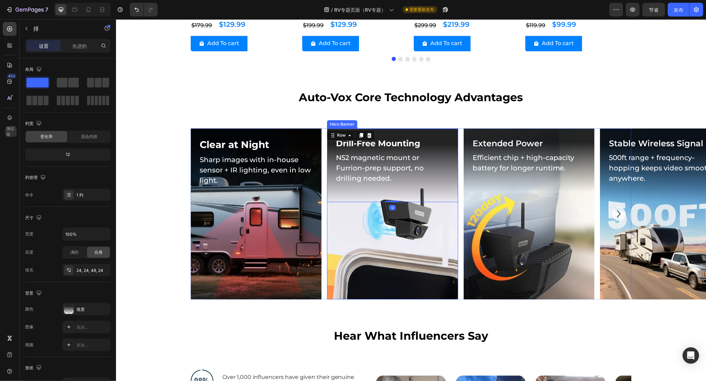
click at [421, 231] on div "Background Image" at bounding box center [392, 213] width 131 height 171
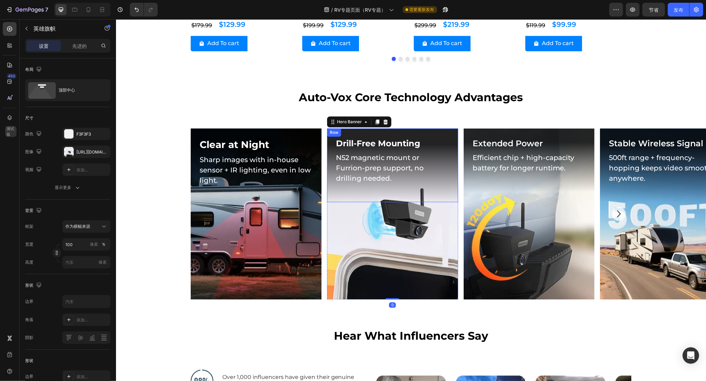
click at [448, 185] on div "Drill-Free Mounting Heading N52 magnetic mount or Furrion-prep support, no dril…" at bounding box center [392, 165] width 131 height 74
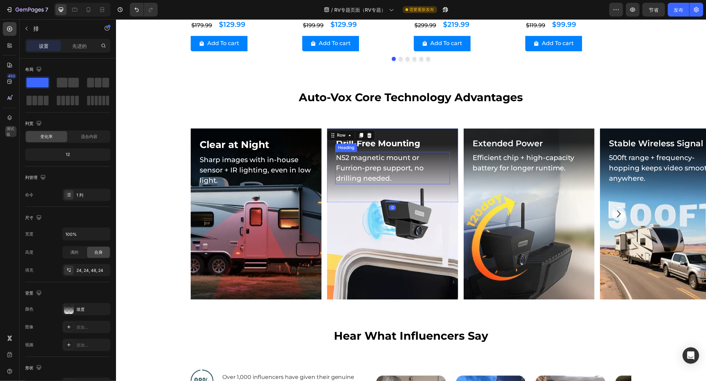
click at [384, 158] on div "N52 magnetic mount or Furrion-prep support, no drilling needed. Heading" at bounding box center [392, 168] width 114 height 32
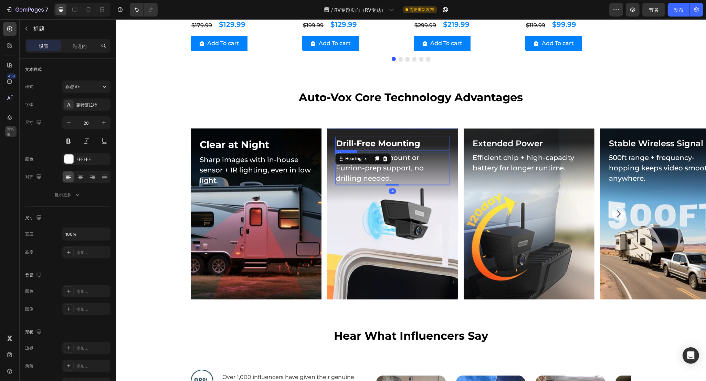
click at [388, 145] on h2 "Drill-Free Mounting" at bounding box center [392, 144] width 114 height 14
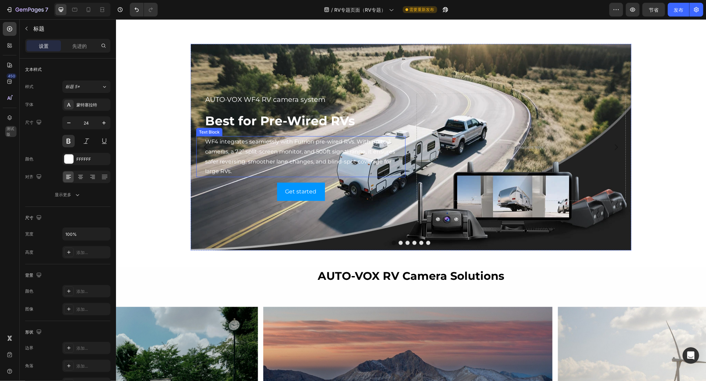
scroll to position [963, 0]
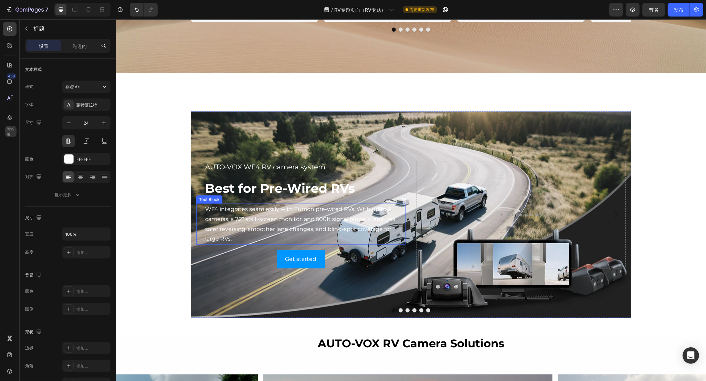
click at [291, 220] on p "WF4 integrates seamlessly with Furrion pre-wired RVs. With up to 3 cameras, a 7…" at bounding box center [305, 224] width 200 height 40
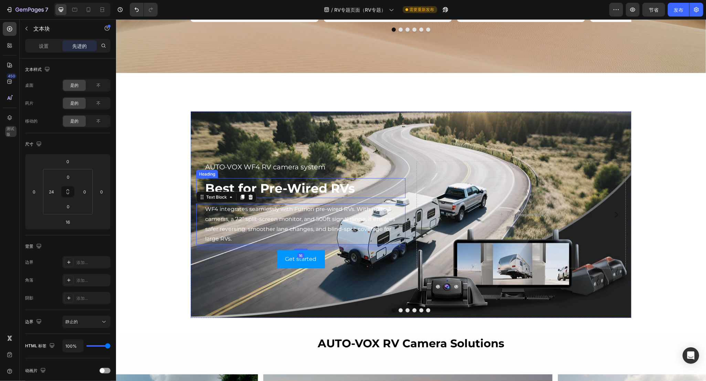
click at [285, 190] on h2 "Best for Pre-Wired RVs" at bounding box center [304, 188] width 201 height 20
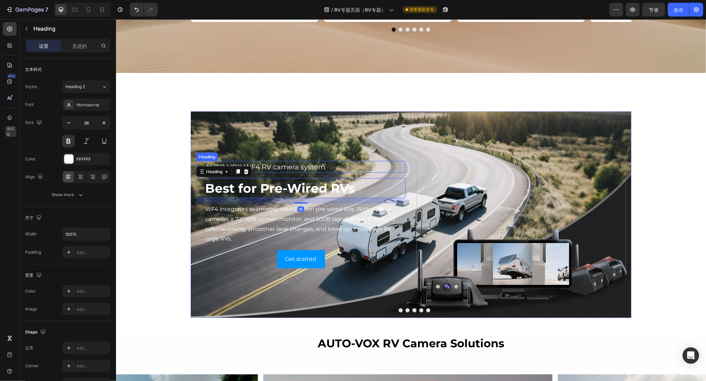
click at [288, 166] on h2 "AUTO·VOX WF4 RV camera system" at bounding box center [304, 167] width 201 height 12
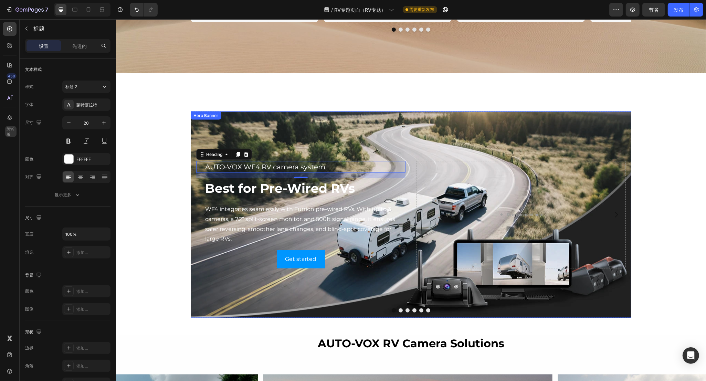
click at [304, 131] on div "Background Image" at bounding box center [410, 215] width 441 height 207
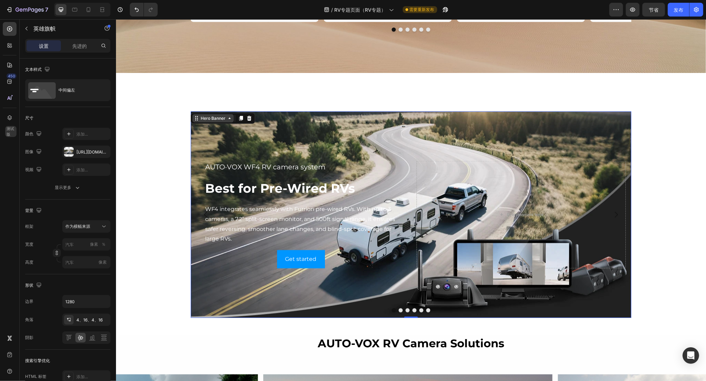
click at [226, 119] on icon at bounding box center [229, 119] width 6 height 6
click at [227, 120] on icon at bounding box center [229, 119] width 6 height 6
click at [467, 205] on div "Drop element here" at bounding box center [520, 214] width 209 height 107
click at [229, 167] on h2 "AUTO·VOX WF4 RV camera system" at bounding box center [304, 167] width 201 height 12
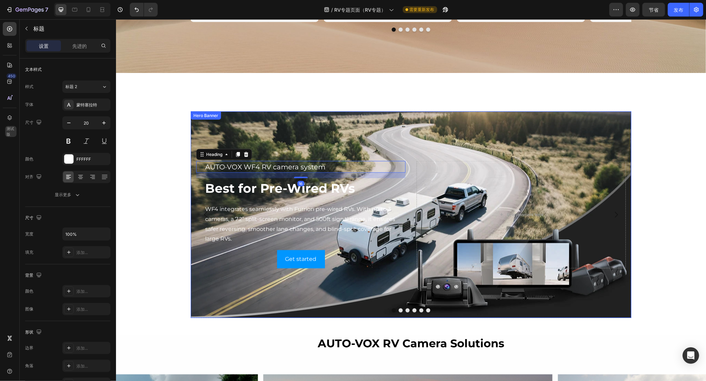
click at [274, 136] on div "Background Image" at bounding box center [410, 215] width 441 height 207
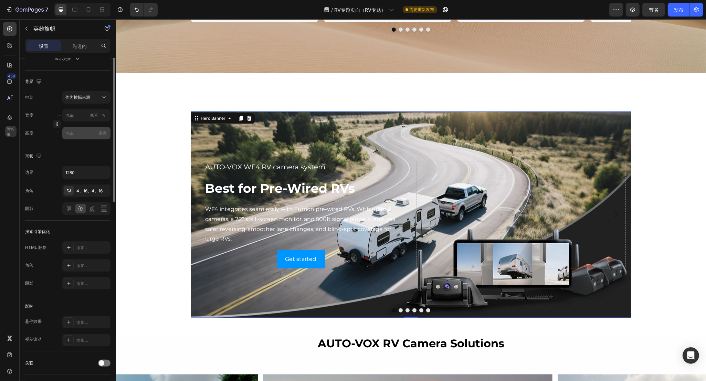
scroll to position [0, 0]
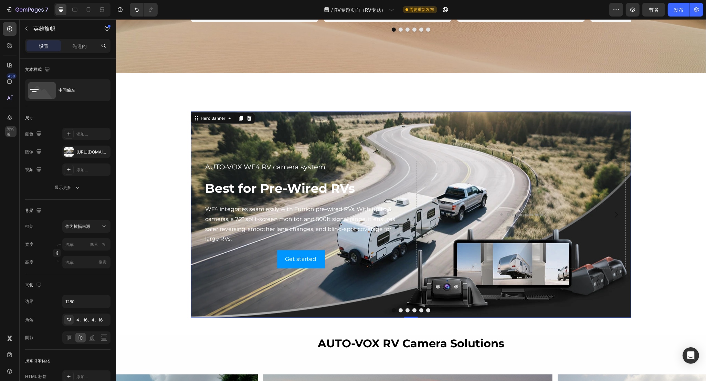
click at [248, 160] on div "AUTO·VOX WF4 RV camera system Heading Best for Pre-Wired RVs Heading WF4 integr…" at bounding box center [410, 215] width 441 height 110
click at [241, 166] on h2 "AUTO·VOX WF4 RV camera system" at bounding box center [304, 167] width 201 height 12
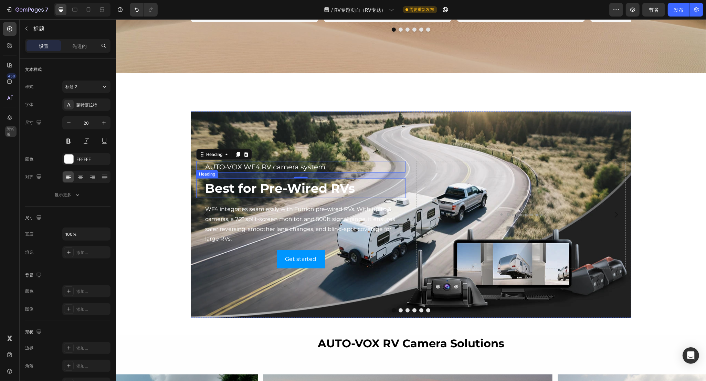
click at [278, 191] on h2 "Best for Pre-Wired RVs" at bounding box center [304, 188] width 201 height 20
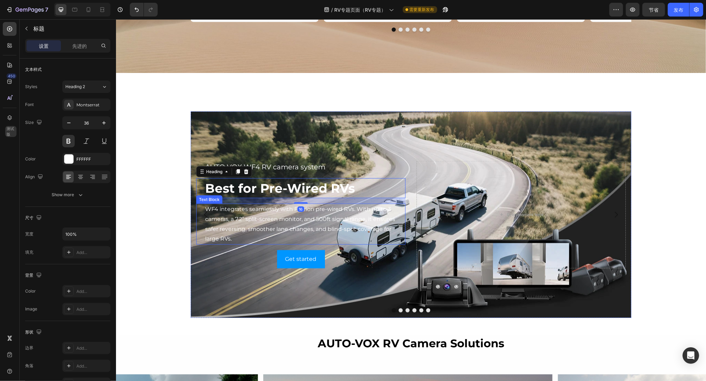
click at [270, 222] on p "WF4 integrates seamlessly with Furrion pre-wired RVs. With up to 3 cameras, a 7…" at bounding box center [305, 224] width 200 height 40
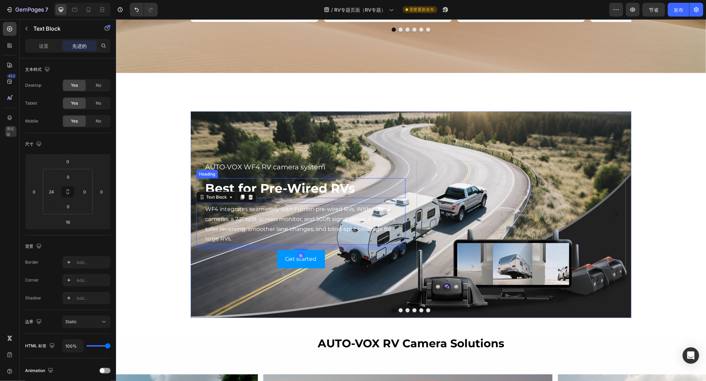
click at [284, 188] on h2 "Best for Pre-Wired RVs" at bounding box center [304, 188] width 201 height 20
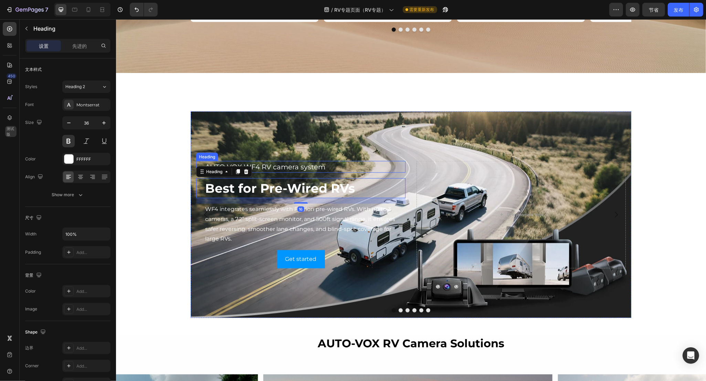
click at [289, 164] on h2 "AUTO·VOX WF4 RV camera system" at bounding box center [304, 167] width 201 height 12
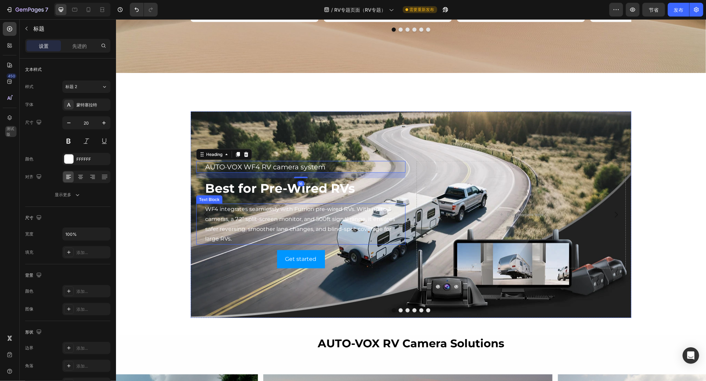
click at [307, 212] on p "WF4 integrates seamlessly with Furrion pre-wired RVs. With up to 3 cameras, a 7…" at bounding box center [305, 224] width 200 height 40
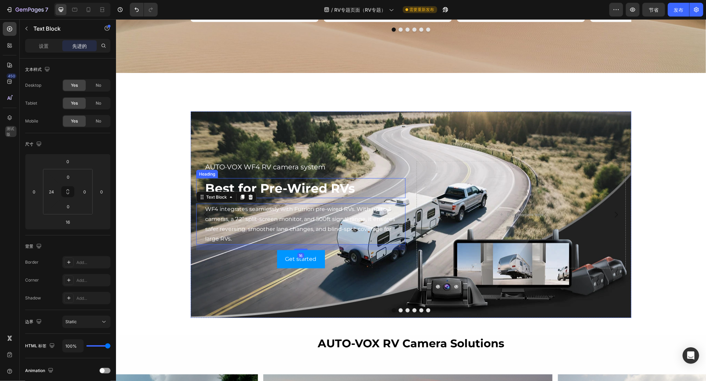
click at [318, 190] on h2 "Best for Pre-Wired RVs" at bounding box center [304, 188] width 201 height 20
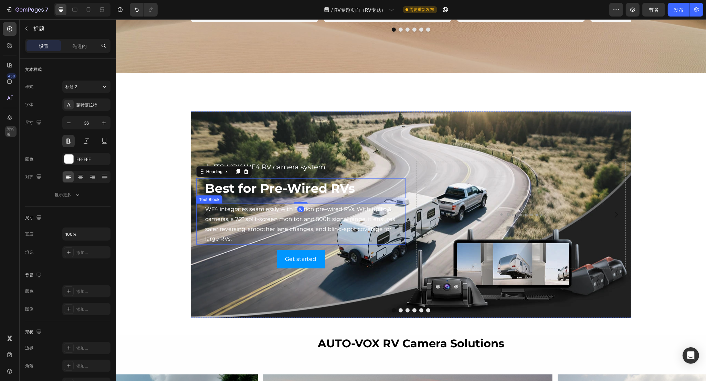
click at [318, 215] on p "WF4 integrates seamlessly with Furrion pre-wired RVs. With up to 3 cameras, a 7…" at bounding box center [305, 224] width 200 height 40
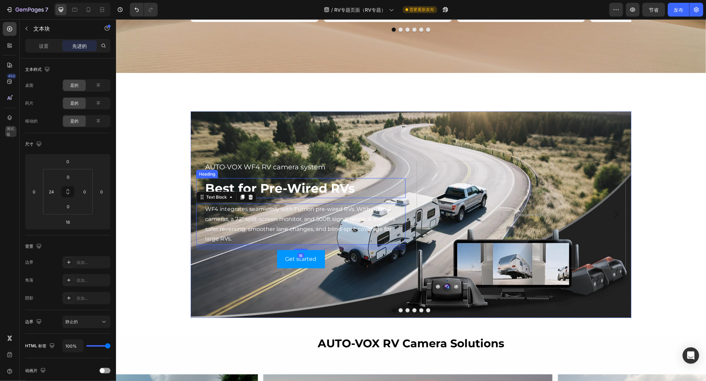
click at [317, 188] on h2 "Best for Pre-Wired RVs" at bounding box center [304, 188] width 201 height 20
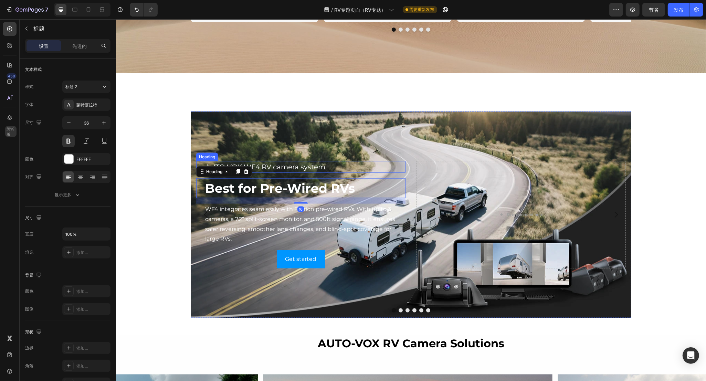
click at [297, 161] on h2 "AUTO·VOX WF4 RV camera system" at bounding box center [304, 167] width 201 height 12
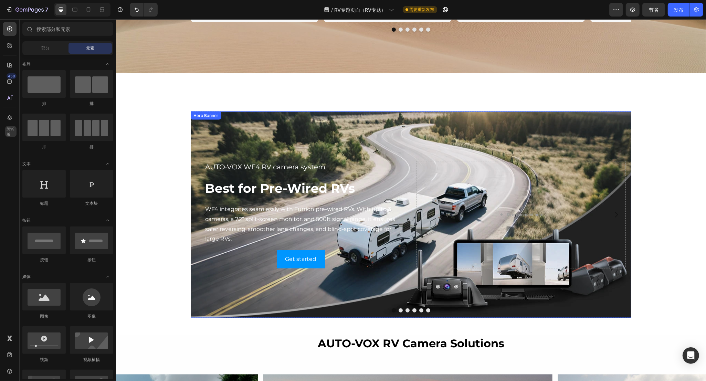
drag, startPoint x: 172, startPoint y: 149, endPoint x: 346, endPoint y: 246, distance: 198.8
click at [346, 246] on div "The Struggles Every RV Driver Knows Heading Row Row "Jackery Dominates The Sola…" at bounding box center [411, 161] width 590 height 2180
click at [313, 210] on p "WF4 integrates seamlessly with Furrion pre-wired RVs. With up to 3 cameras, a 7…" at bounding box center [305, 224] width 200 height 40
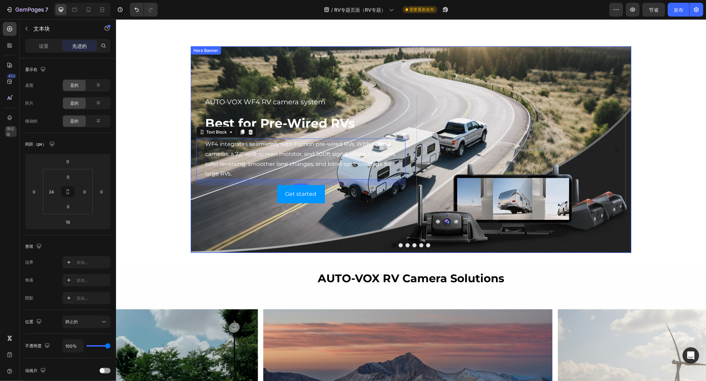
scroll to position [920, 0]
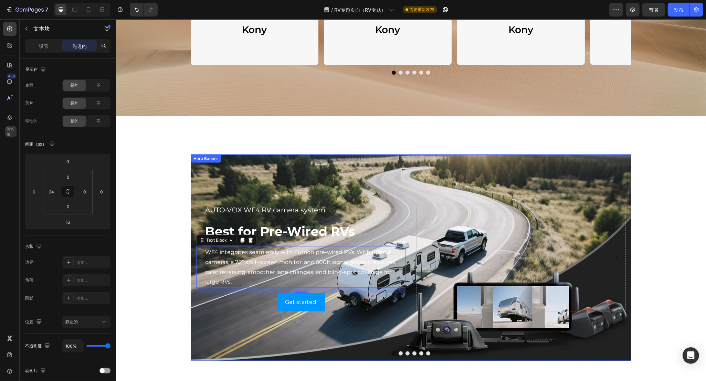
click at [301, 191] on div "Background Image" at bounding box center [410, 258] width 441 height 207
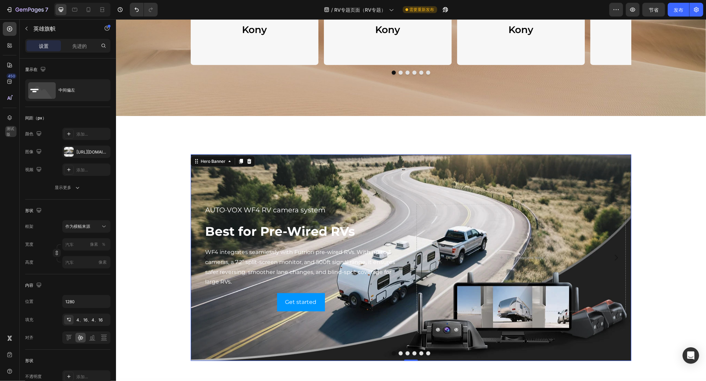
click at [293, 190] on div "Background Image" at bounding box center [410, 258] width 441 height 207
click at [86, 91] on div "中间偏左" at bounding box center [80, 90] width 42 height 16
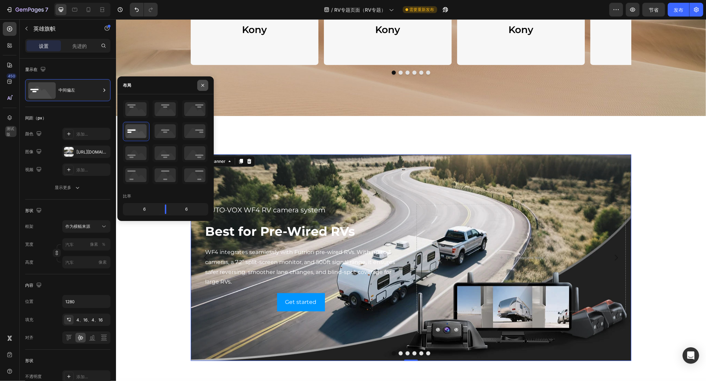
drag, startPoint x: 200, startPoint y: 85, endPoint x: 27, endPoint y: 95, distance: 172.7
click at [200, 85] on icon "button" at bounding box center [203, 86] width 6 height 6
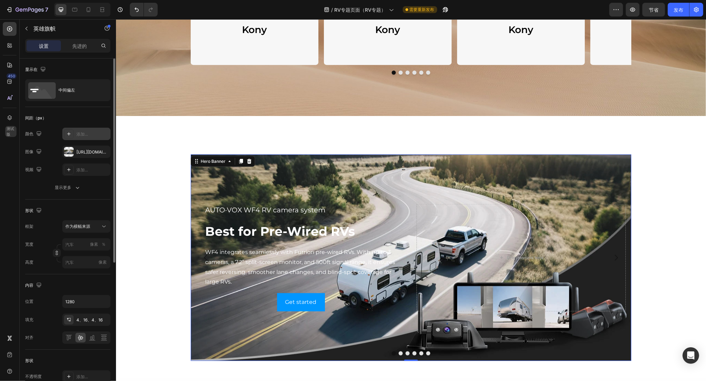
click at [71, 136] on icon at bounding box center [69, 134] width 6 height 6
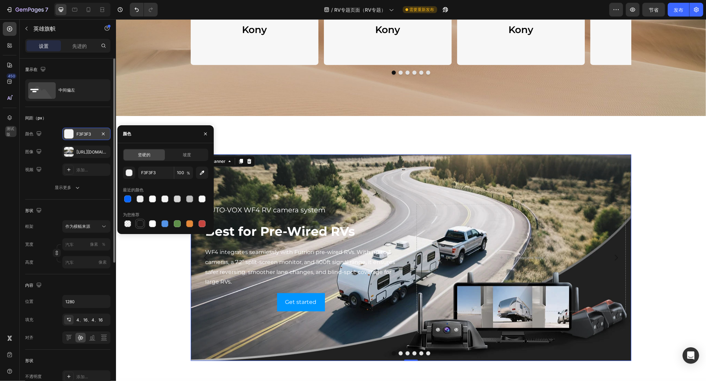
click at [142, 221] on div at bounding box center [140, 223] width 7 height 7
type input "151515"
click at [102, 133] on icon "button" at bounding box center [103, 134] width 6 height 6
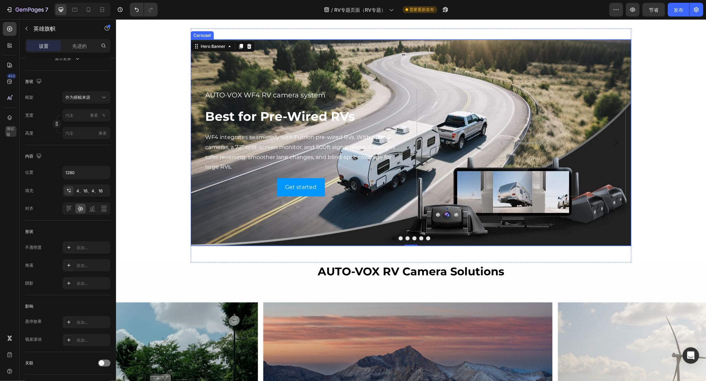
scroll to position [1006, 0]
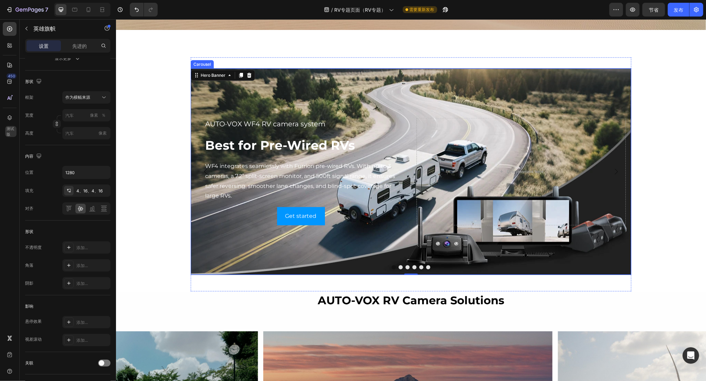
click at [405, 267] on button "Dot" at bounding box center [407, 267] width 4 height 4
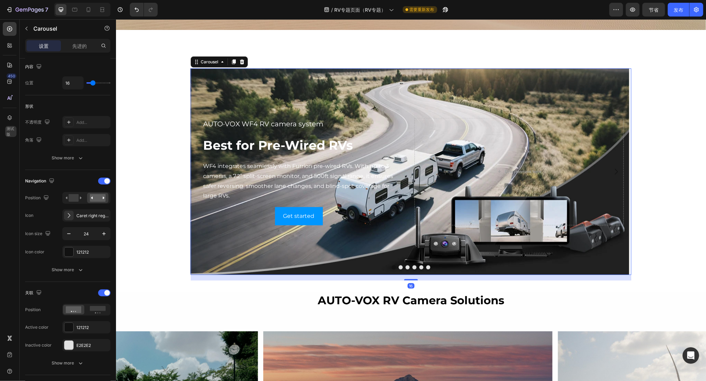
scroll to position [0, 0]
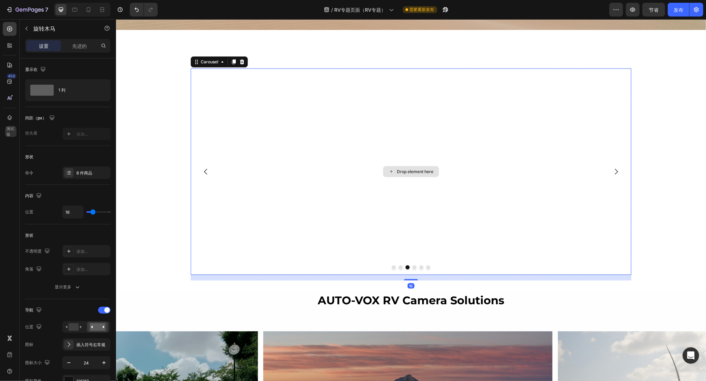
click at [332, 174] on div "Drop element here" at bounding box center [410, 171] width 441 height 207
click at [93, 88] on div "1 列" at bounding box center [80, 90] width 42 height 16
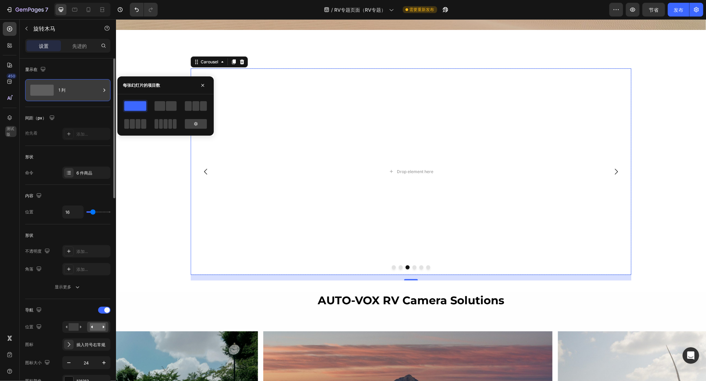
click at [82, 89] on div "1 列" at bounding box center [80, 90] width 42 height 16
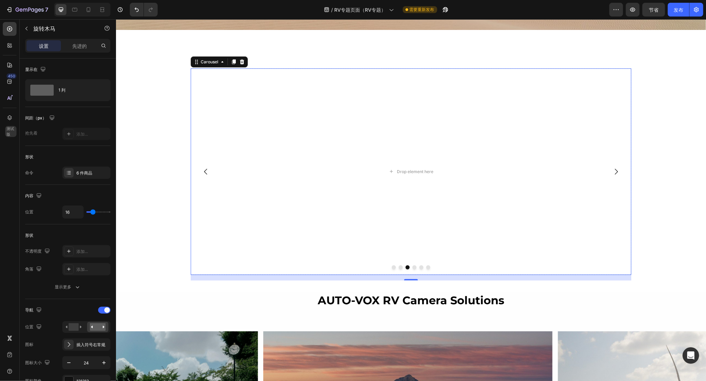
click at [47, 46] on font "设置" at bounding box center [44, 46] width 10 height 6
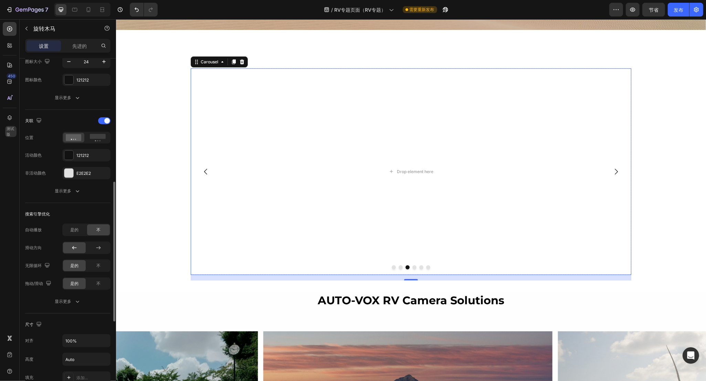
scroll to position [430, 0]
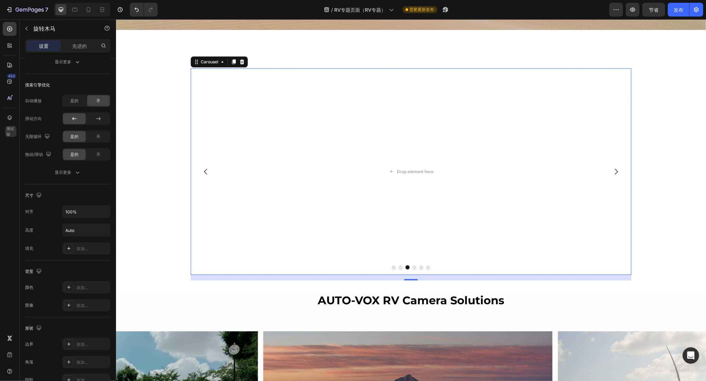
click at [398, 267] on button "Dot" at bounding box center [400, 267] width 4 height 4
click at [391, 267] on button "Dot" at bounding box center [393, 267] width 4 height 4
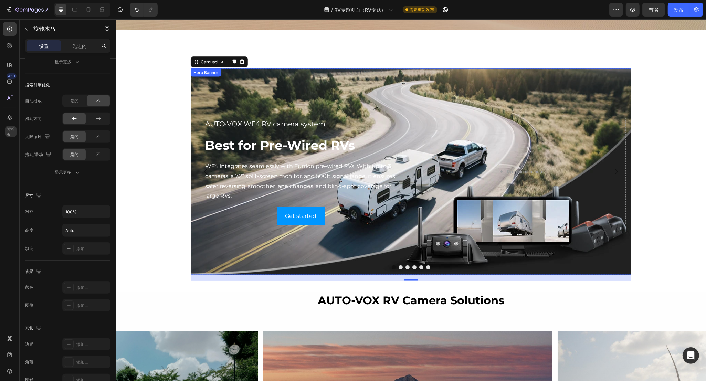
click at [376, 102] on div "Background Image" at bounding box center [410, 171] width 441 height 207
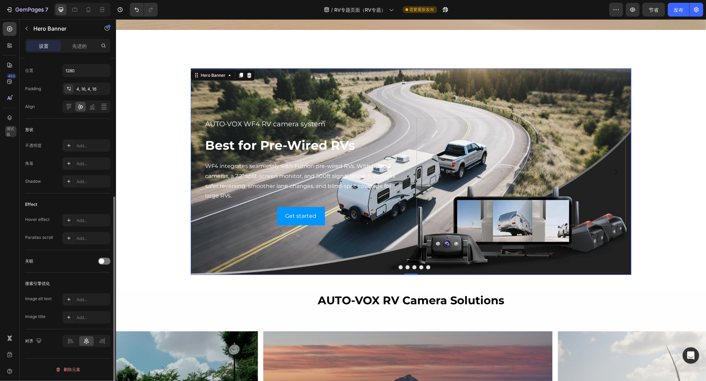
scroll to position [0, 0]
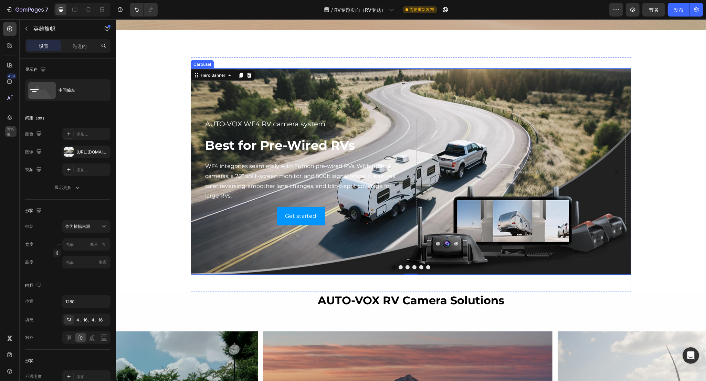
click at [405, 267] on button "Dot" at bounding box center [407, 267] width 4 height 4
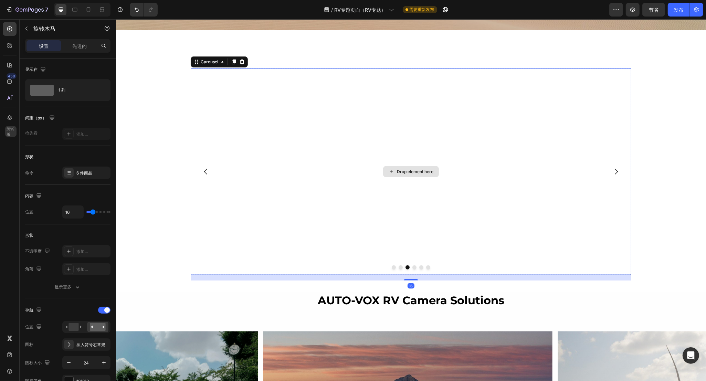
click at [324, 131] on div "Drop element here" at bounding box center [410, 171] width 441 height 207
click at [408, 171] on div "Drop element here" at bounding box center [414, 172] width 36 height 6
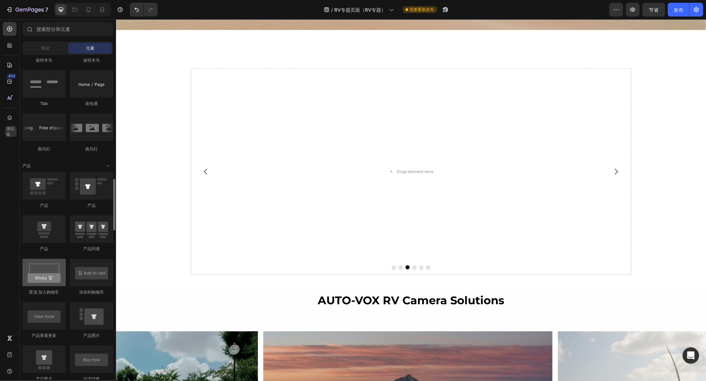
scroll to position [860, 0]
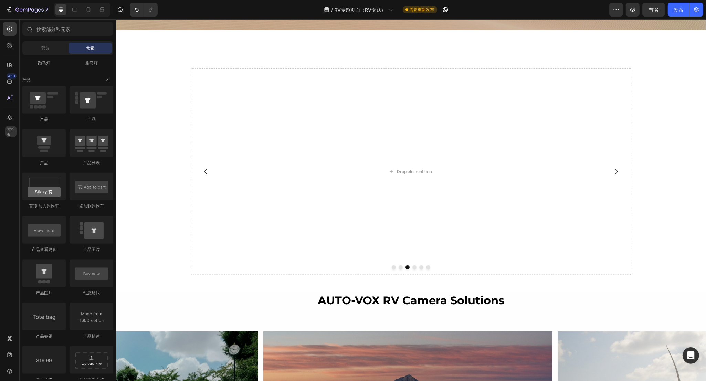
click at [180, 249] on div "The Struggles Every RV Driver Knows Heading Row Row "Jackery Dominates The Sola…" at bounding box center [411, 32] width 590 height 2009
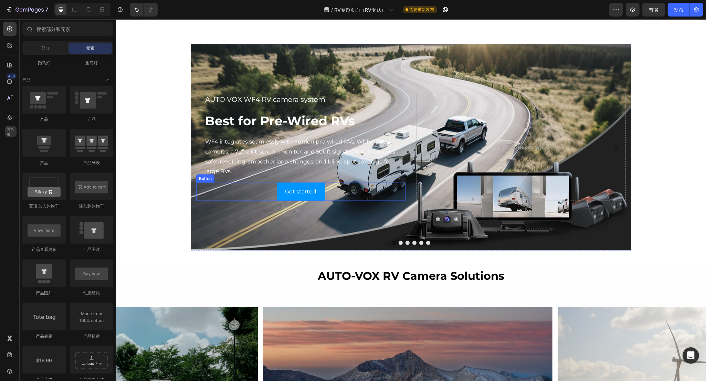
scroll to position [963, 0]
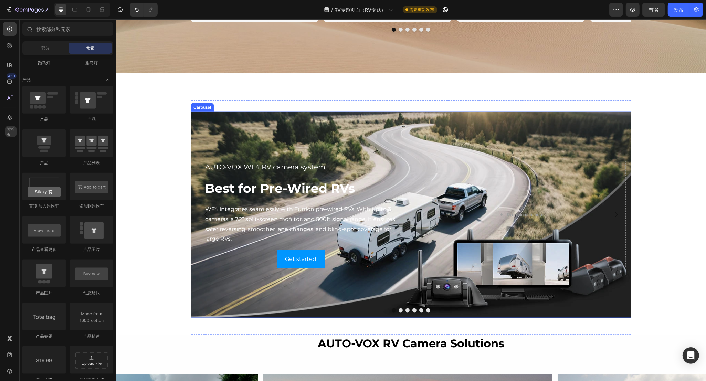
click at [405, 308] on button "Dot" at bounding box center [407, 310] width 4 height 4
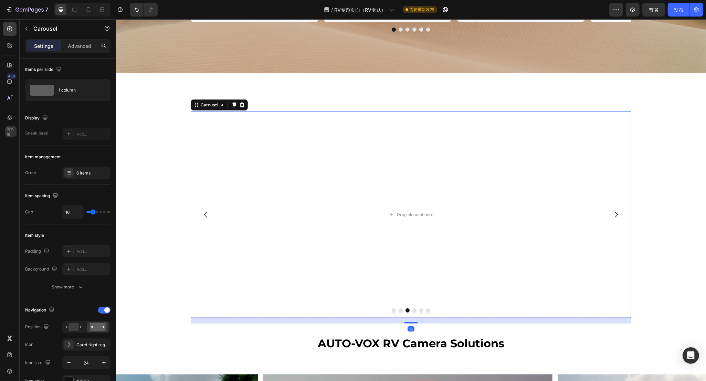
click at [398, 310] on button "Dot" at bounding box center [400, 310] width 4 height 4
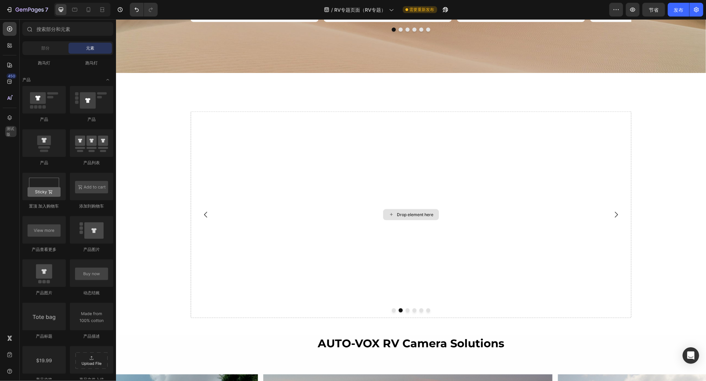
click at [405, 215] on div "Drop element here" at bounding box center [414, 215] width 36 height 6
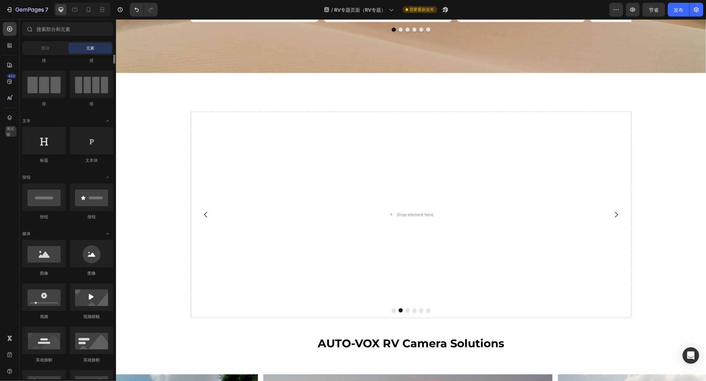
scroll to position [0, 0]
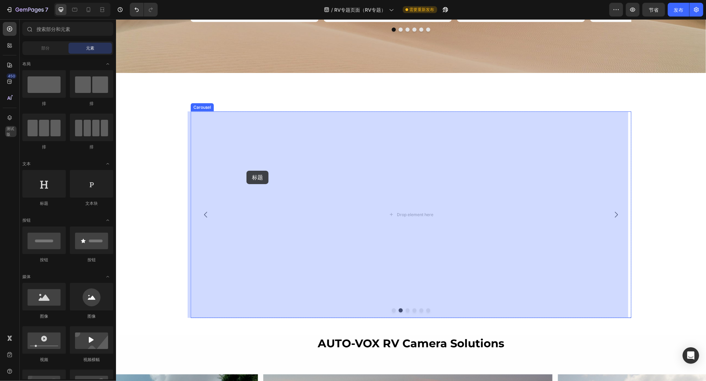
drag, startPoint x: 161, startPoint y: 211, endPoint x: 246, endPoint y: 171, distance: 93.9
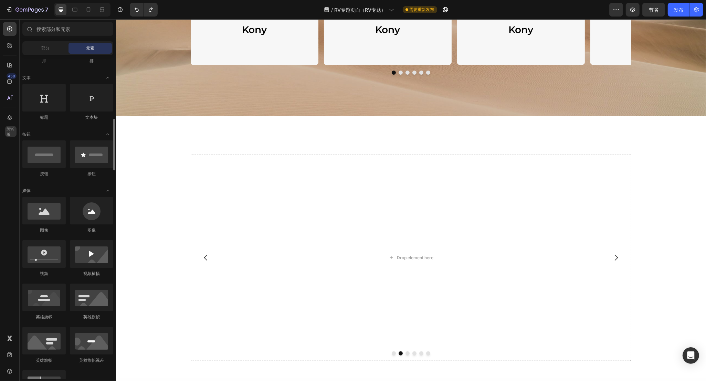
scroll to position [129, 0]
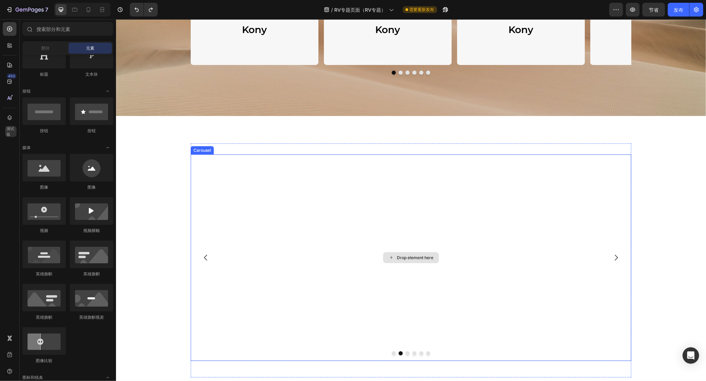
click at [302, 244] on div "Drop element here" at bounding box center [410, 258] width 441 height 207
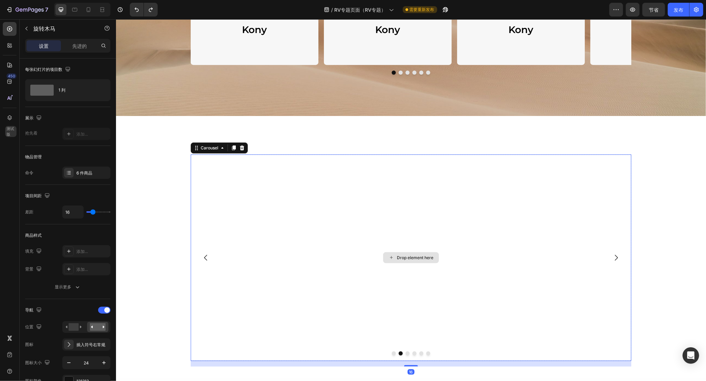
click at [402, 260] on div "Drop element here" at bounding box center [414, 258] width 36 height 6
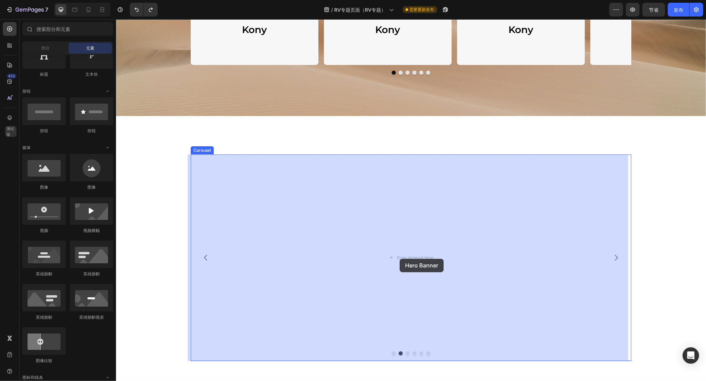
drag, startPoint x: 209, startPoint y: 283, endPoint x: 399, endPoint y: 259, distance: 192.2
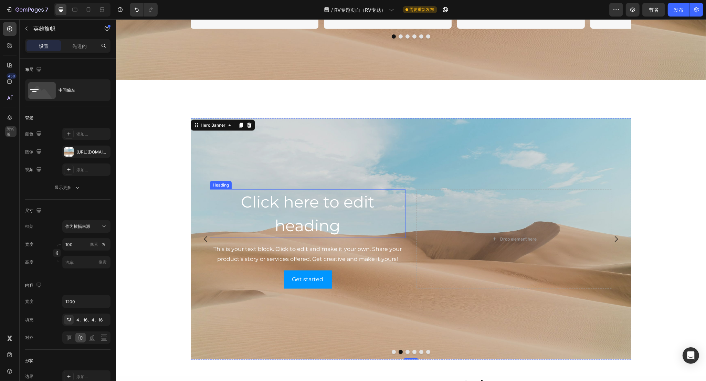
scroll to position [1006, 0]
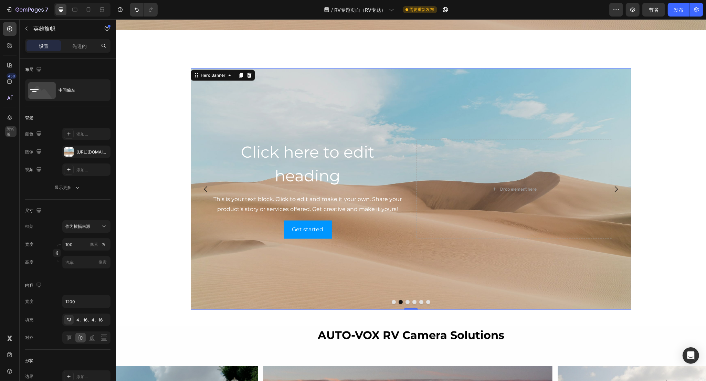
click at [337, 104] on div "Background Image" at bounding box center [410, 188] width 441 height 241
click at [78, 152] on font "[URL][DOMAIN_NAME]" at bounding box center [98, 151] width 44 height 5
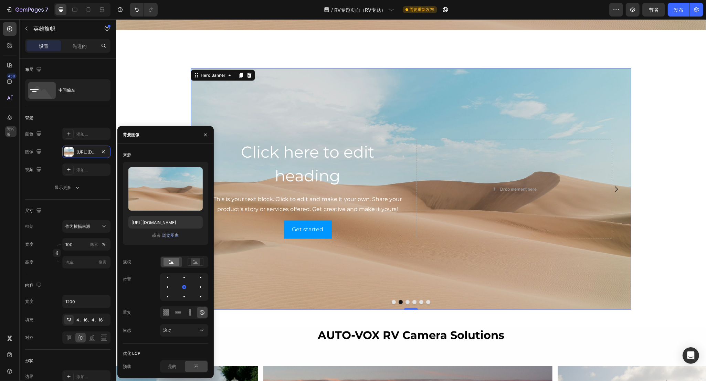
click at [173, 235] on font "浏览图库" at bounding box center [170, 235] width 17 height 5
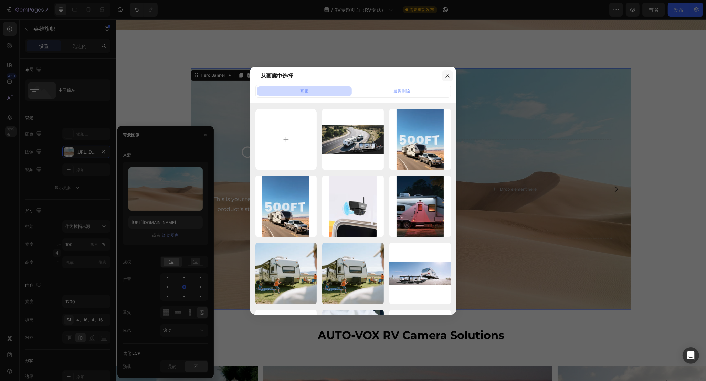
click at [445, 76] on icon "button" at bounding box center [448, 76] width 6 height 6
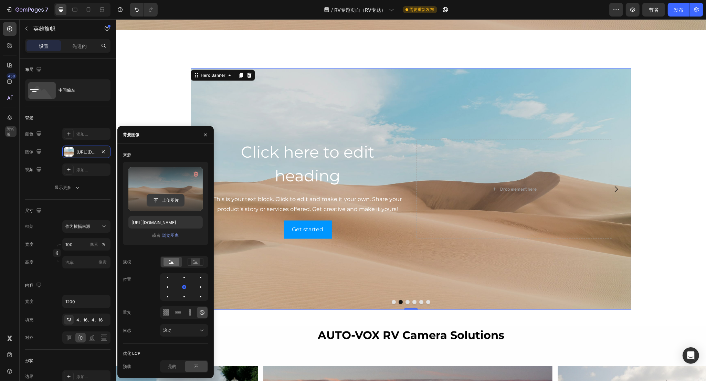
click at [168, 197] on input "file" at bounding box center [165, 200] width 37 height 12
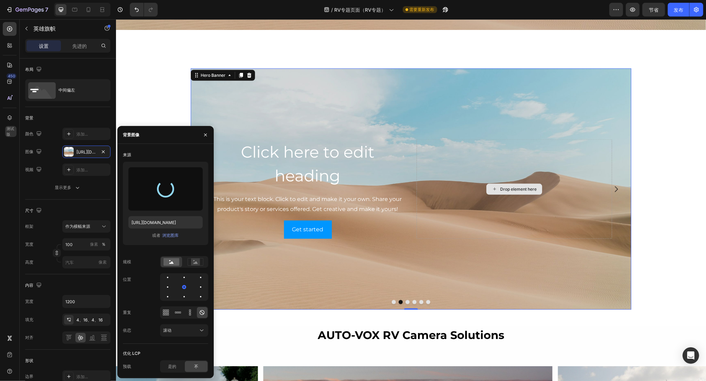
type input "[URL][DOMAIN_NAME]"
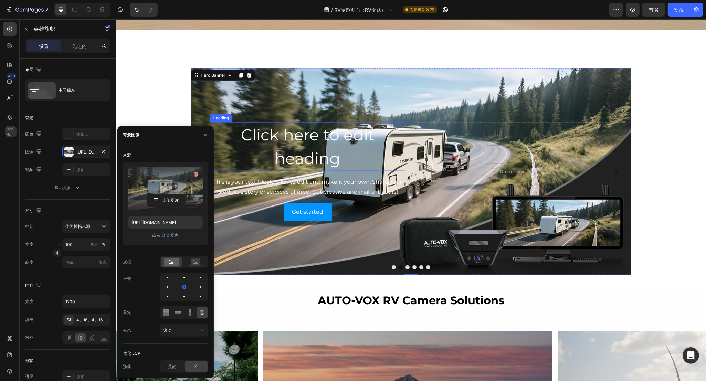
click at [311, 152] on h2 "Click here to edit heading" at bounding box center [307, 146] width 195 height 49
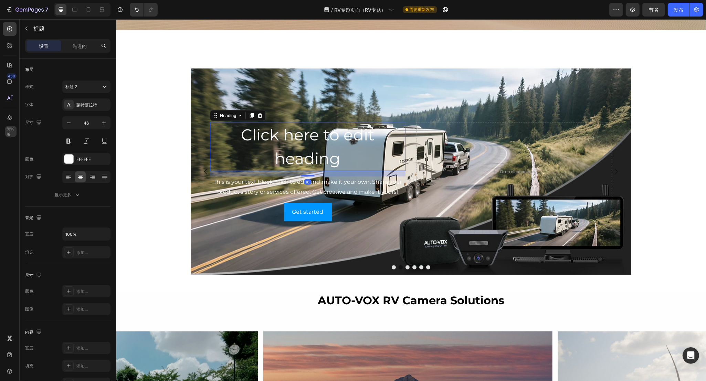
click at [298, 147] on h2 "Click here to edit heading" at bounding box center [307, 146] width 195 height 49
click at [298, 147] on p "Click here to edit heading" at bounding box center [307, 146] width 194 height 47
click at [314, 152] on p "Click here to edit heading" at bounding box center [307, 146] width 194 height 47
click at [311, 150] on p "Best for Rentals & Long Trailers." at bounding box center [307, 146] width 194 height 47
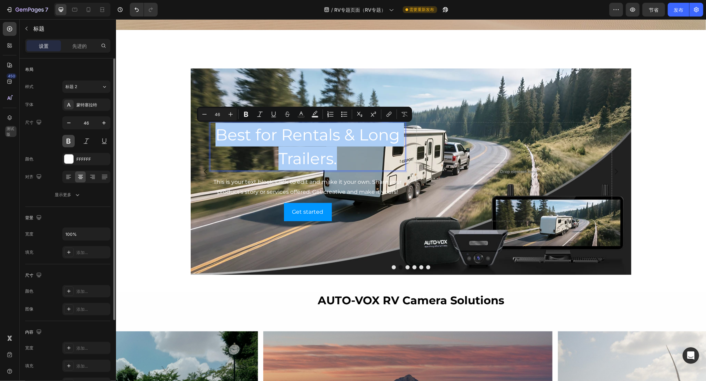
click at [66, 143] on button at bounding box center [68, 141] width 12 height 12
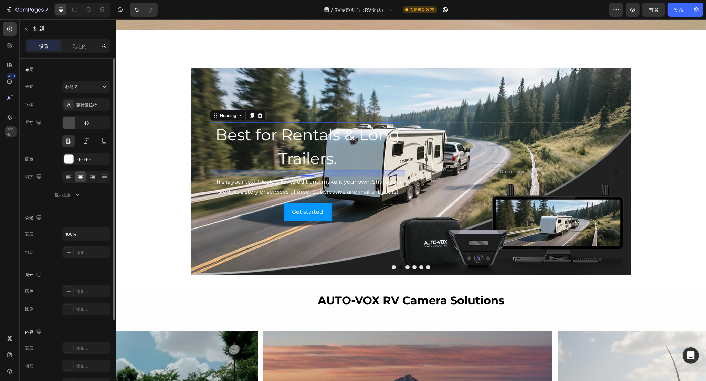
click at [68, 123] on icon "button" at bounding box center [68, 123] width 3 height 1
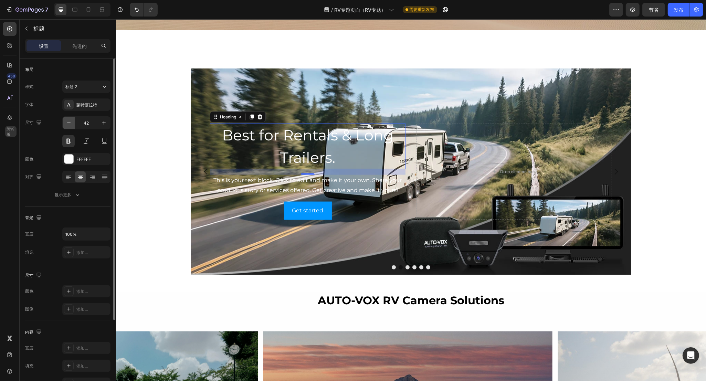
click at [68, 123] on icon "button" at bounding box center [68, 123] width 3 height 1
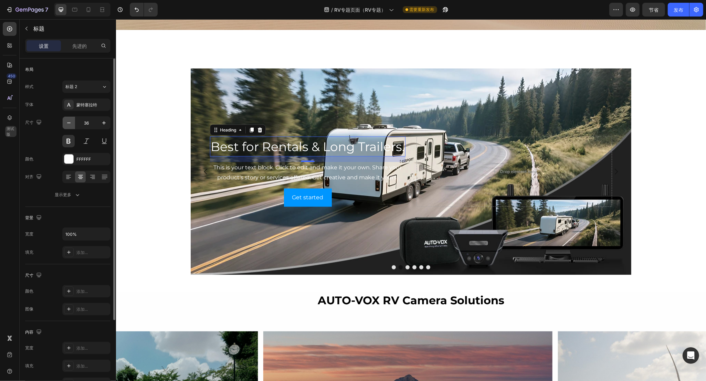
click at [68, 123] on icon "button" at bounding box center [68, 123] width 3 height 1
click at [104, 121] on icon "button" at bounding box center [103, 122] width 7 height 7
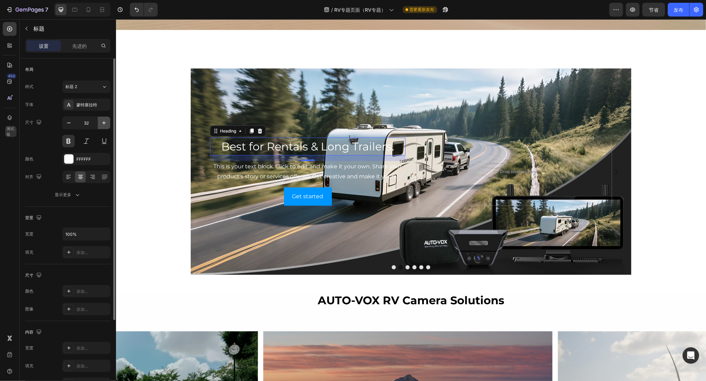
click at [104, 121] on icon "button" at bounding box center [103, 122] width 7 height 7
click at [104, 121] on icon "button" at bounding box center [103, 122] width 3 height 3
type input "36"
click at [68, 140] on button at bounding box center [68, 141] width 12 height 12
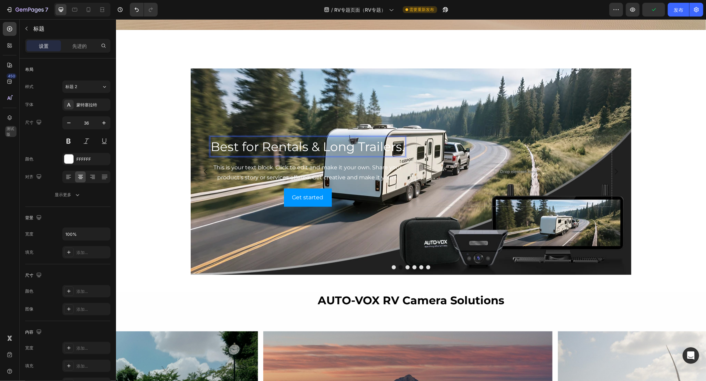
click at [347, 148] on p "Best for Rentals & Long Trailers." at bounding box center [307, 146] width 194 height 19
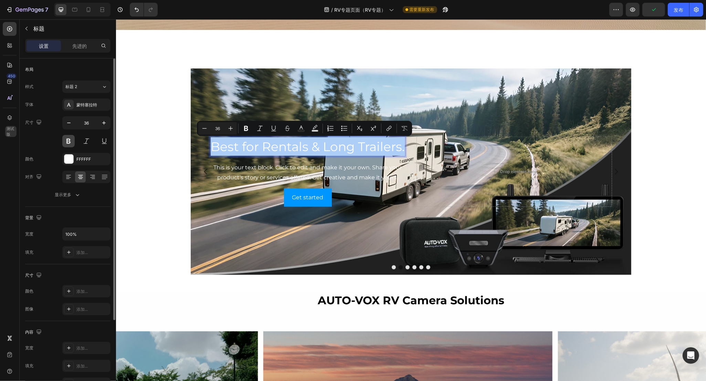
click at [70, 142] on button at bounding box center [68, 141] width 12 height 12
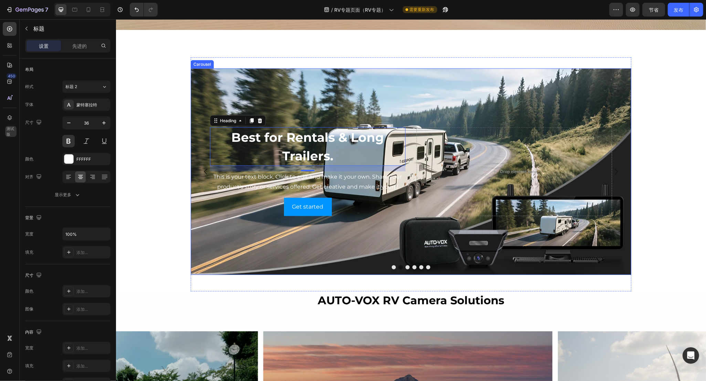
click at [391, 267] on button "Dot" at bounding box center [393, 267] width 4 height 4
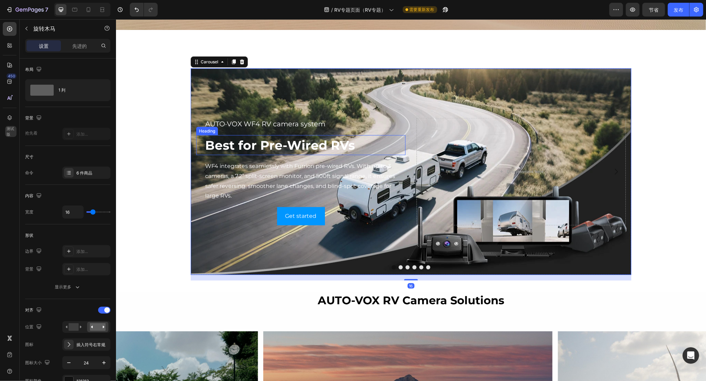
click at [290, 146] on h2 "Best for Pre-Wired RVs" at bounding box center [304, 145] width 201 height 20
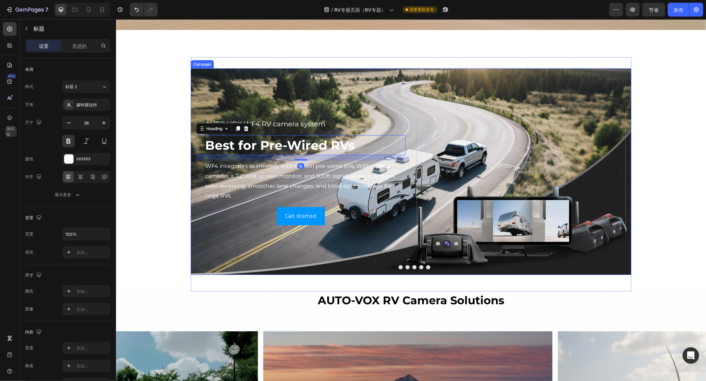
click at [405, 268] on button "Dot" at bounding box center [407, 267] width 4 height 4
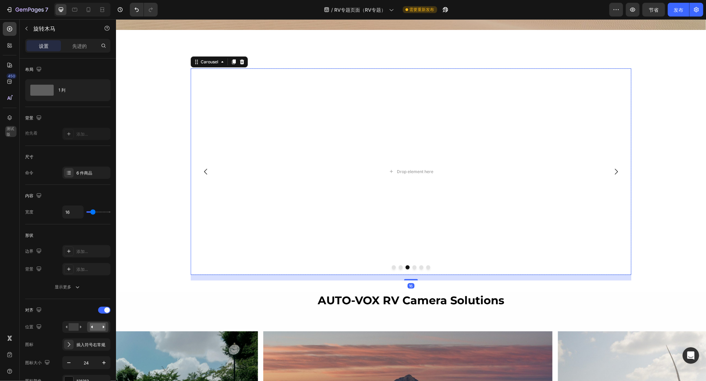
click at [398, 267] on button "Dot" at bounding box center [400, 267] width 4 height 4
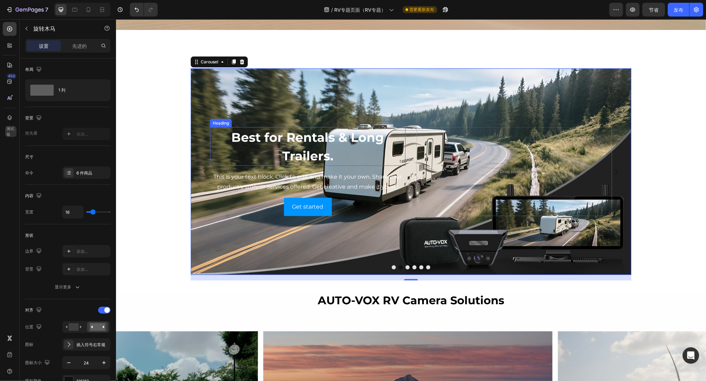
click at [306, 138] on p "Best for Rentals & Long Trailers." at bounding box center [307, 146] width 194 height 37
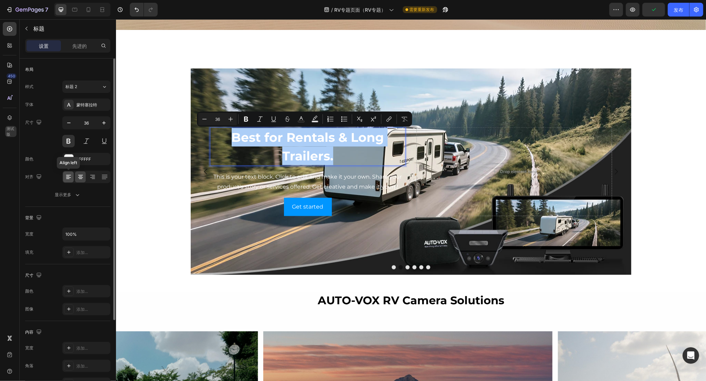
click at [66, 177] on icon at bounding box center [68, 176] width 7 height 7
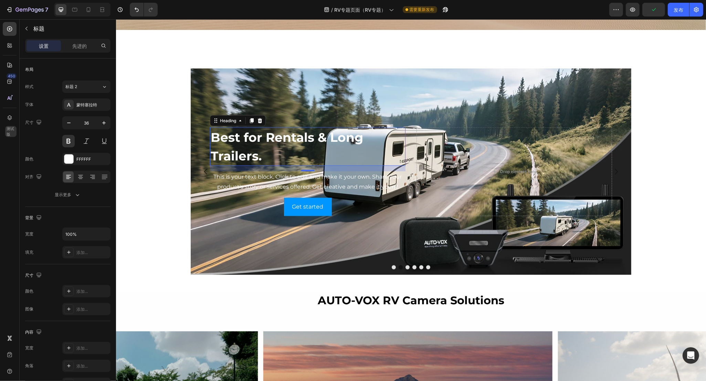
click at [297, 140] on p "Best for Rentals & Long Trailers." at bounding box center [307, 146] width 194 height 37
click at [286, 140] on p "Best for Rentals & Long Trailers." at bounding box center [307, 146] width 194 height 37
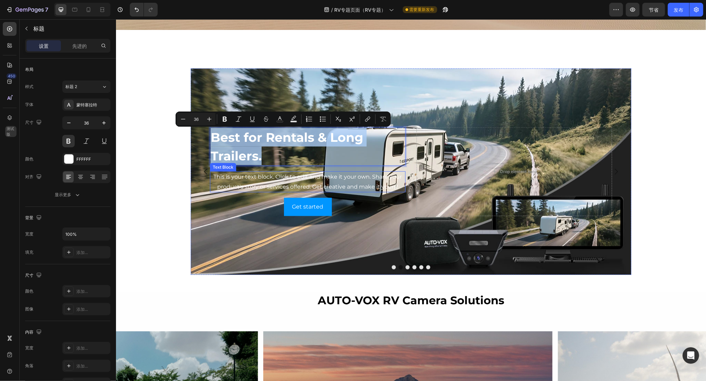
click at [248, 183] on div "This is your text block. Click to edit and make it your own. Share your product…" at bounding box center [307, 181] width 195 height 21
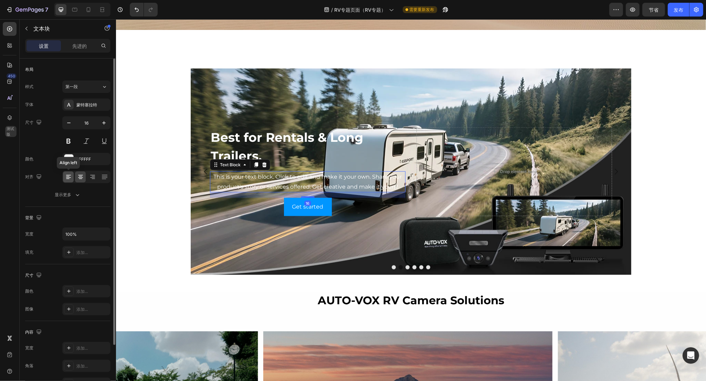
click at [69, 176] on icon at bounding box center [68, 175] width 5 height 1
click at [285, 183] on div "This is your text block. Click to edit and make it your own. Share your product…" at bounding box center [307, 181] width 195 height 21
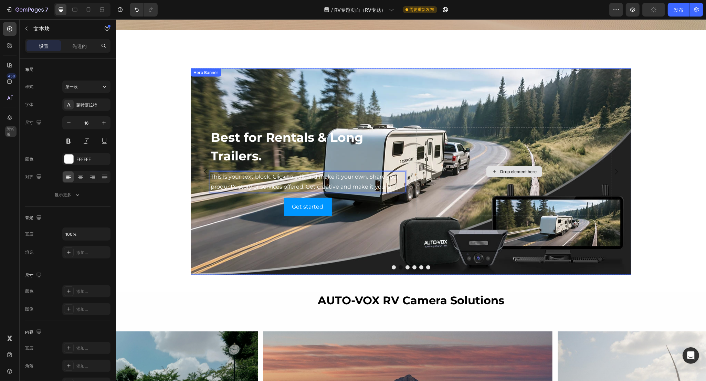
click at [519, 172] on div "Drop element here" at bounding box center [518, 172] width 36 height 6
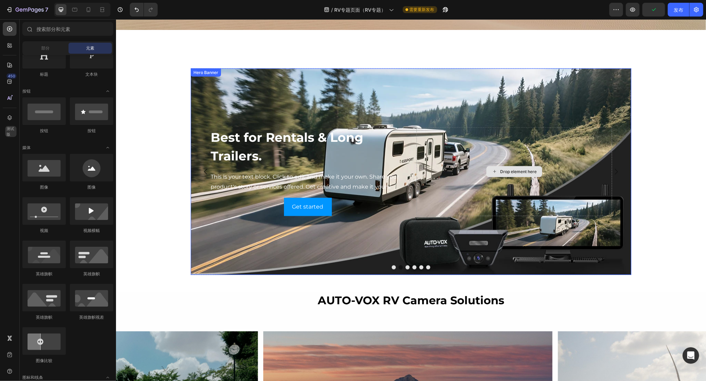
click at [519, 172] on div "Drop element here" at bounding box center [518, 172] width 36 height 6
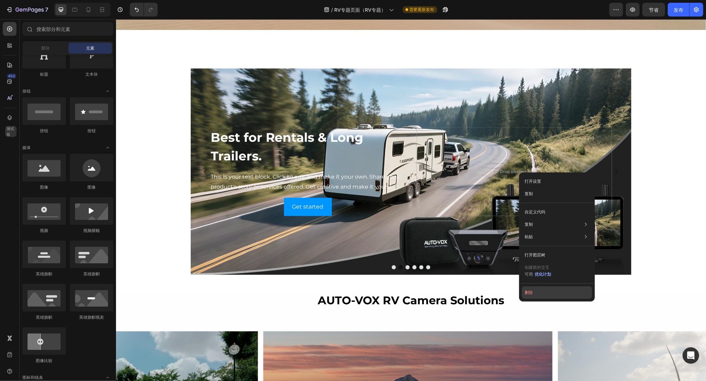
click at [528, 290] on font "删除" at bounding box center [529, 292] width 8 height 5
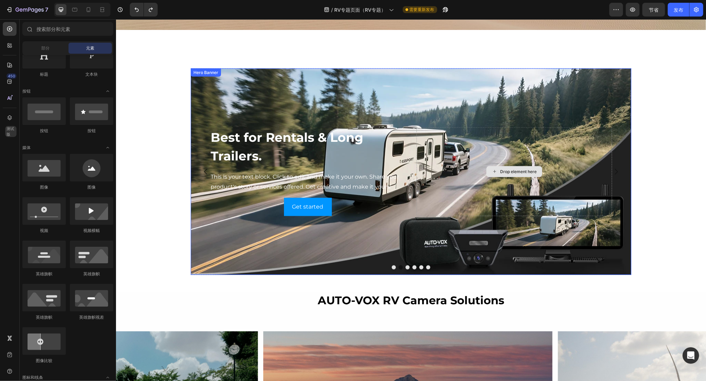
click at [552, 183] on div "Drop element here" at bounding box center [513, 171] width 195 height 89
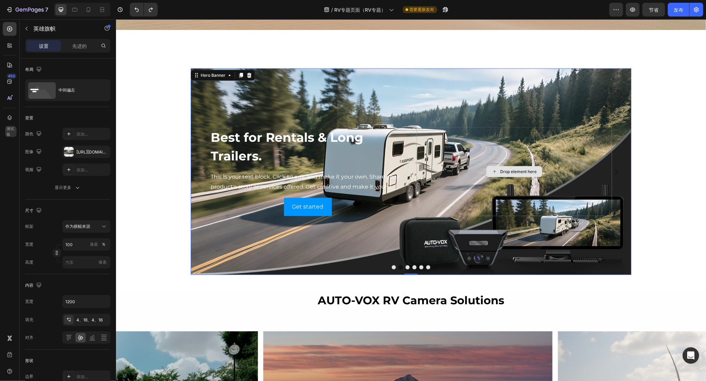
click at [545, 154] on div "Drop element here" at bounding box center [513, 171] width 195 height 89
click at [479, 128] on div "Drop element here" at bounding box center [513, 171] width 195 height 89
click at [278, 176] on div "This is your text block. Click to edit and make it your own. Share your product…" at bounding box center [307, 181] width 195 height 21
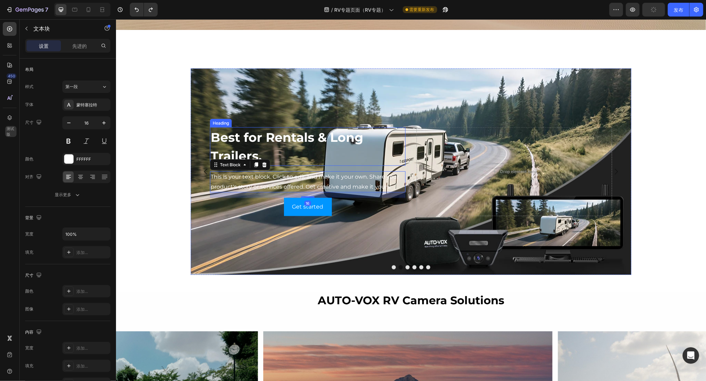
click at [279, 144] on h2 "Best for Rentals & Long Trailers." at bounding box center [307, 146] width 195 height 39
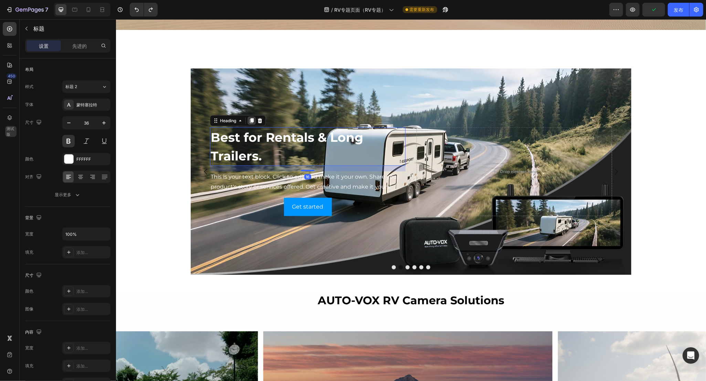
click at [250, 119] on icon at bounding box center [252, 120] width 4 height 5
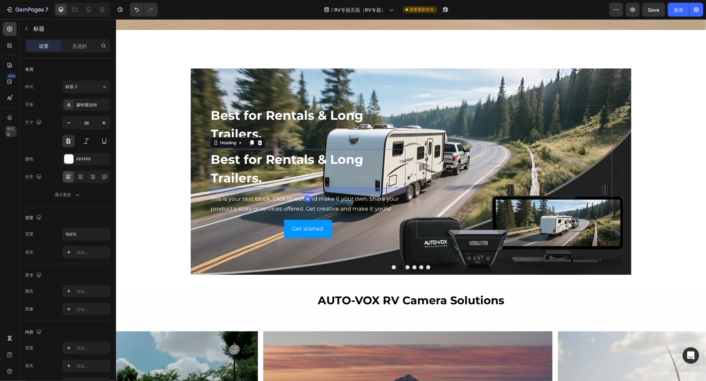
click at [260, 170] on h2 "Best for Rentals & Long Trailers." at bounding box center [307, 168] width 195 height 39
click at [260, 170] on p "Best for Rentals & Long Trailers." at bounding box center [307, 168] width 194 height 37
click at [259, 121] on h2 "Best for Rentals & Long Trailers." at bounding box center [307, 124] width 195 height 39
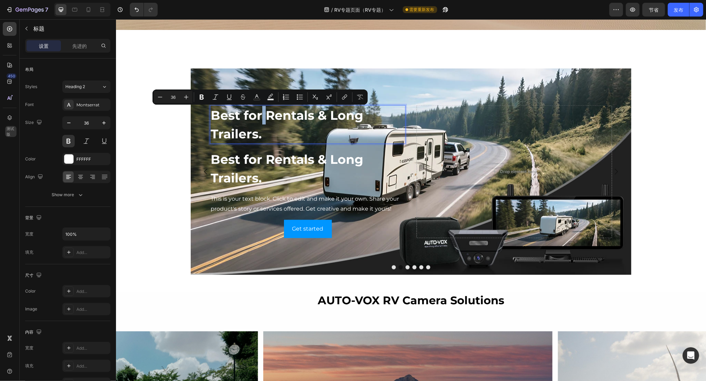
click at [256, 119] on p "Best for Rentals & Long Trailers." at bounding box center [307, 124] width 194 height 37
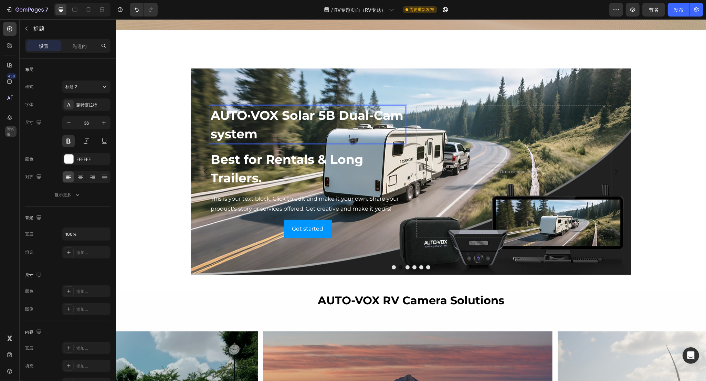
click at [265, 119] on p "AUTO·VOX Solar 5B Dual-Cam system" at bounding box center [307, 124] width 194 height 37
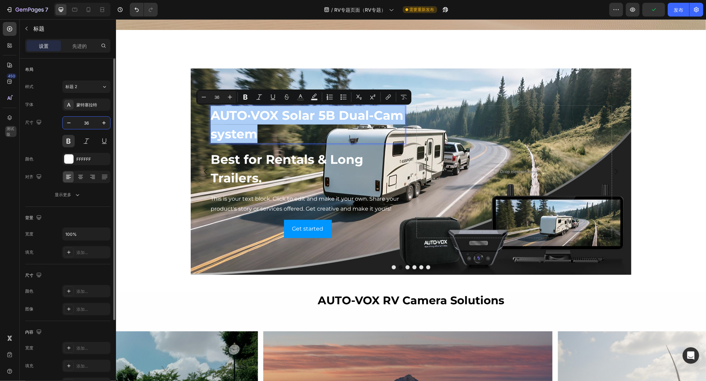
click at [90, 122] on input "36" at bounding box center [86, 123] width 23 height 12
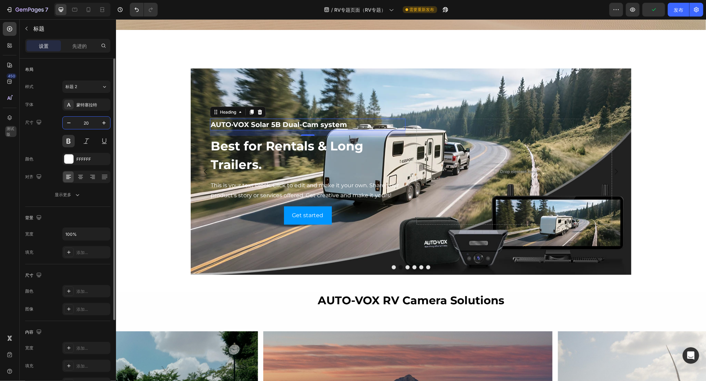
type input "20"
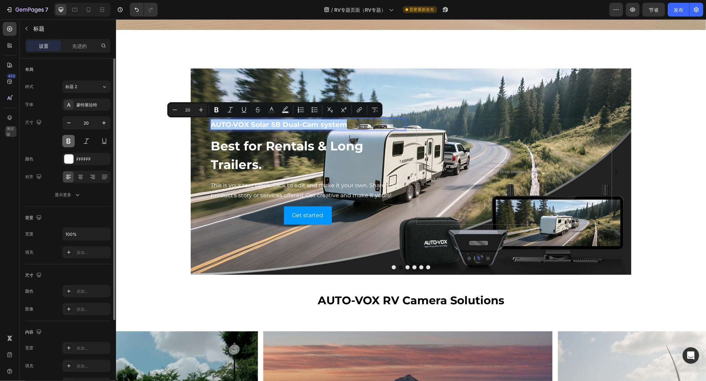
click at [66, 142] on button at bounding box center [68, 141] width 12 height 12
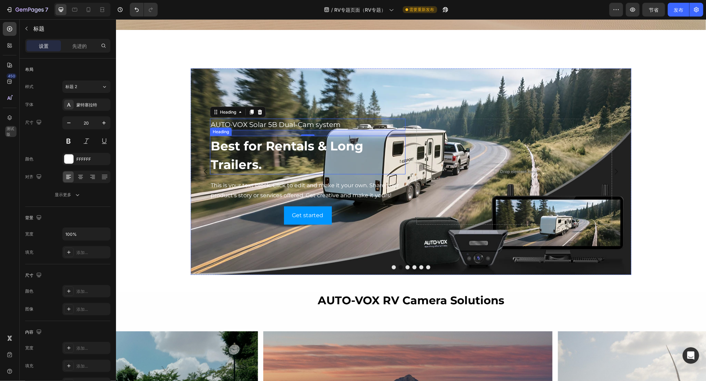
click at [256, 147] on p "Best for Rentals & Long Trailers." at bounding box center [307, 155] width 194 height 37
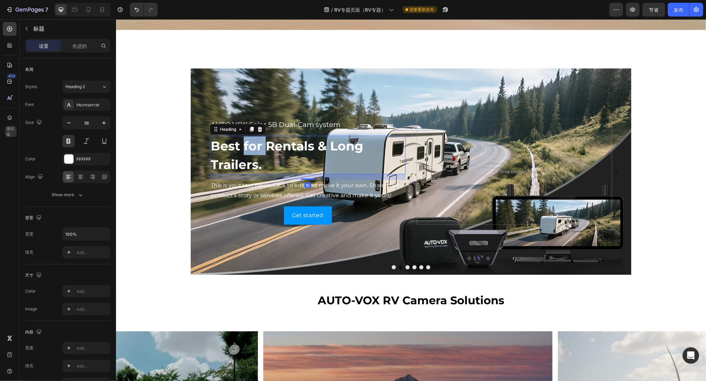
click at [252, 150] on p "Best for Rentals & Long Trailers." at bounding box center [307, 155] width 194 height 37
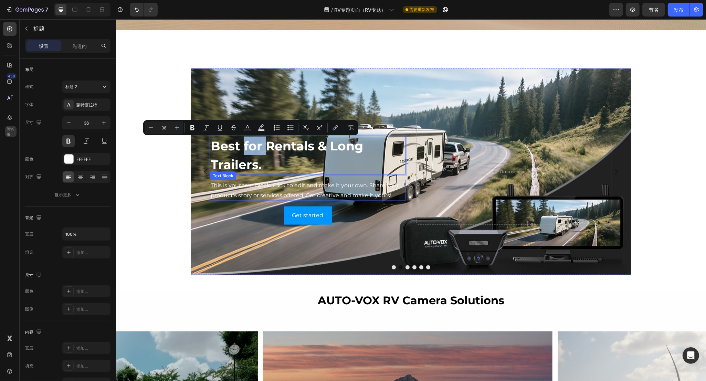
click at [249, 190] on div "This is your text block. Click to edit and make it your own. Share your product…" at bounding box center [307, 190] width 195 height 21
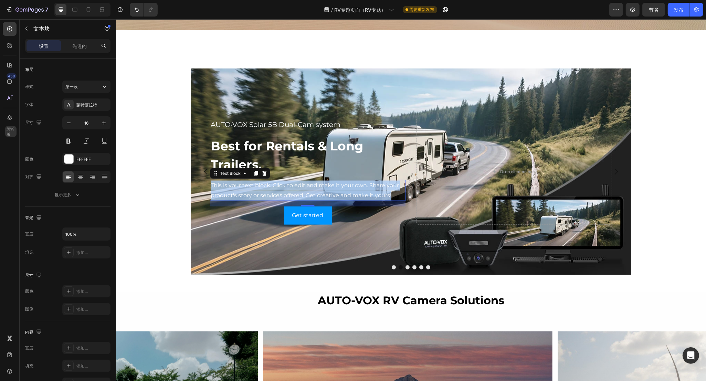
click at [287, 190] on p "This is your text block. Click to edit and make it your own. Share your product…" at bounding box center [307, 191] width 194 height 20
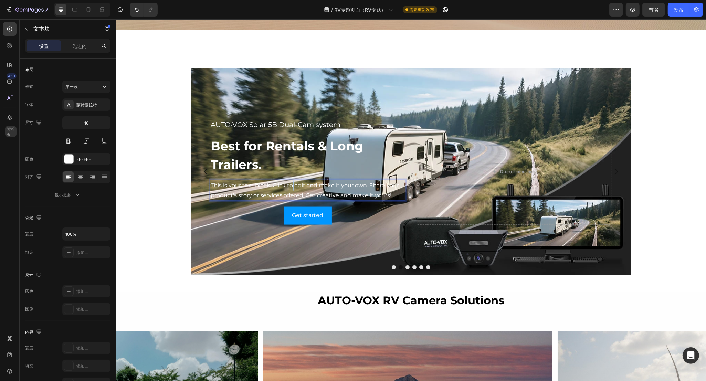
click at [287, 189] on p "This is your text block. Click to edit and make it your own. Share your product…" at bounding box center [307, 191] width 194 height 20
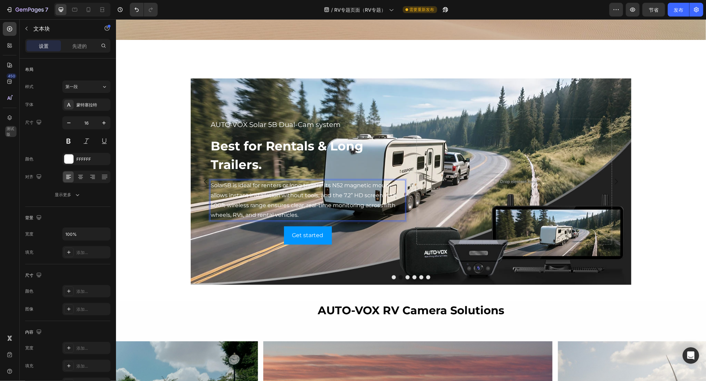
click at [291, 197] on p "Solar5B is ideal for renters or long trailers. Its N52 magnetic mount allows in…" at bounding box center [307, 201] width 194 height 40
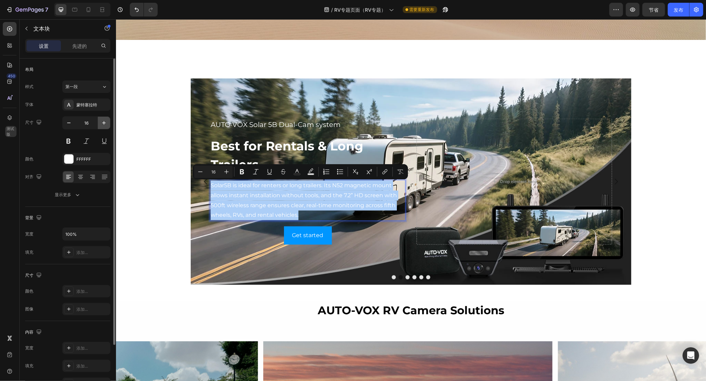
click at [101, 123] on icon "button" at bounding box center [103, 122] width 7 height 7
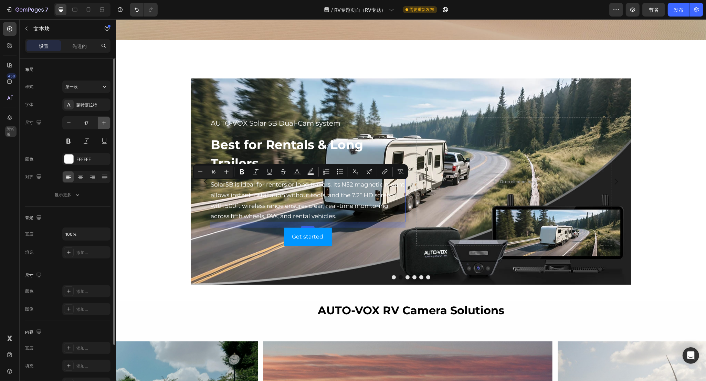
click at [101, 123] on icon "button" at bounding box center [103, 122] width 7 height 7
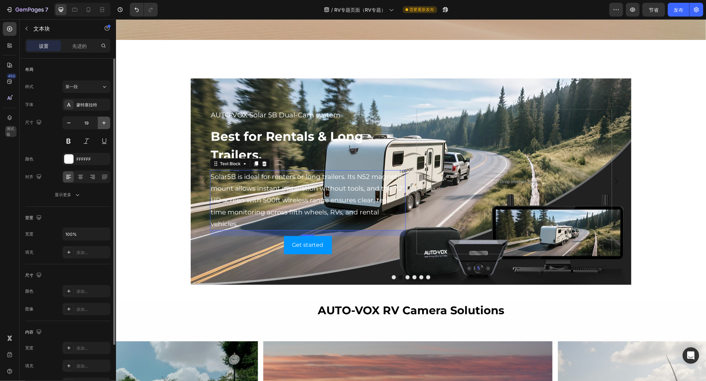
click at [101, 123] on icon "button" at bounding box center [103, 122] width 7 height 7
type input "20"
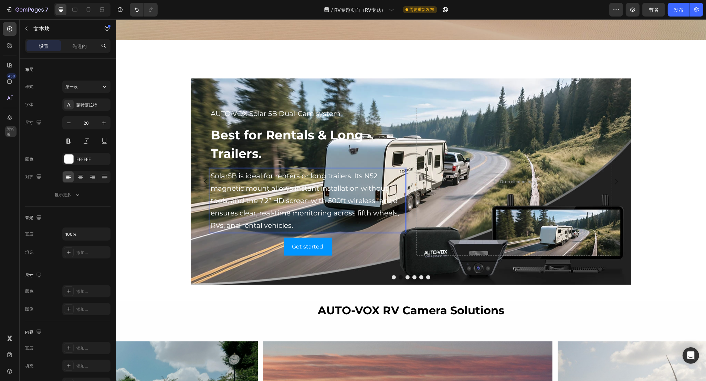
click at [294, 199] on p "Solar5B is ideal for renters or long trailers. Its N52 magnetic mount allows in…" at bounding box center [307, 201] width 194 height 62
click at [256, 243] on div "Get started Button" at bounding box center [307, 247] width 195 height 18
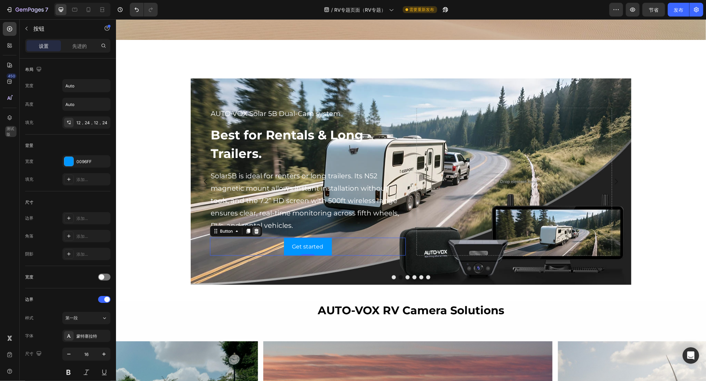
click at [254, 231] on icon at bounding box center [256, 232] width 6 height 6
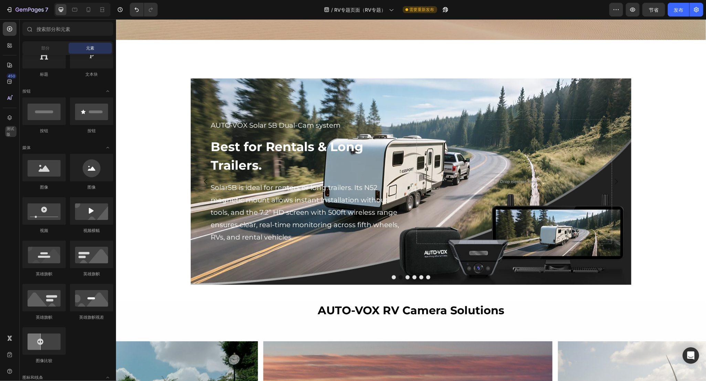
click at [604, 61] on div "The Struggles Every RV Driver Knows Heading Row Row "Jackery Dominates The Sola…" at bounding box center [411, 128] width 590 height 2180
click at [391, 277] on button "Dot" at bounding box center [393, 277] width 4 height 4
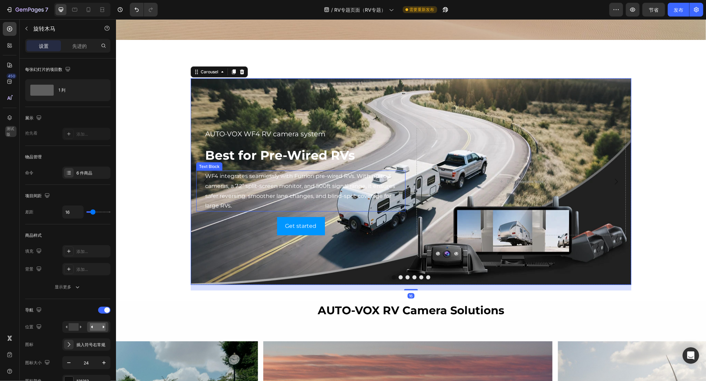
click at [295, 185] on p "WF4 integrates seamlessly with Furrion pre-wired RVs. With up to 3 cameras, a 7…" at bounding box center [305, 191] width 200 height 40
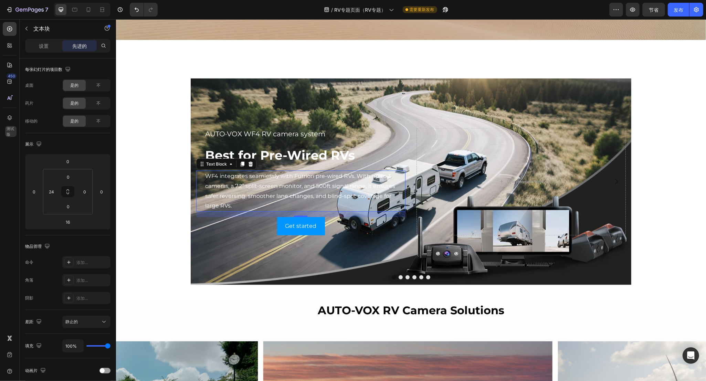
click at [244, 186] on p "WF4 integrates seamlessly with Furrion pre-wired RVs. With up to 3 cameras, a 7…" at bounding box center [305, 191] width 200 height 40
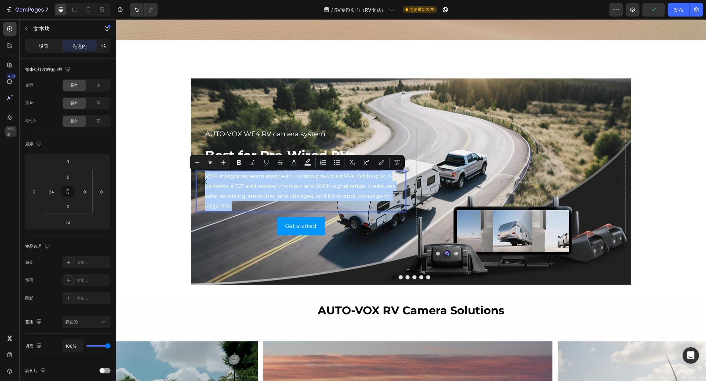
click at [45, 43] on font "设置" at bounding box center [44, 46] width 10 height 6
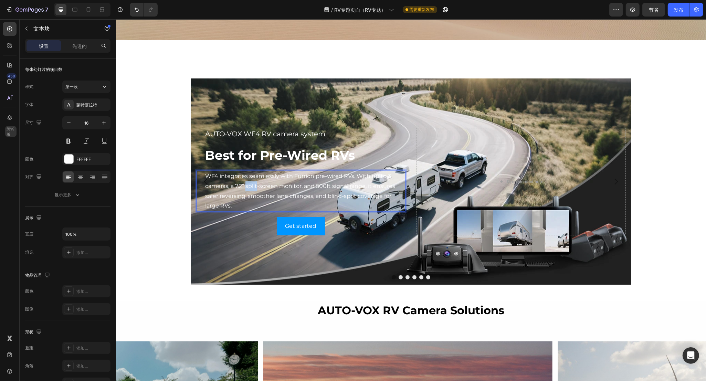
click at [250, 184] on p "WF4 integrates seamlessly with Furrion pre-wired RVs. With up to 3 cameras, a 7…" at bounding box center [305, 191] width 200 height 40
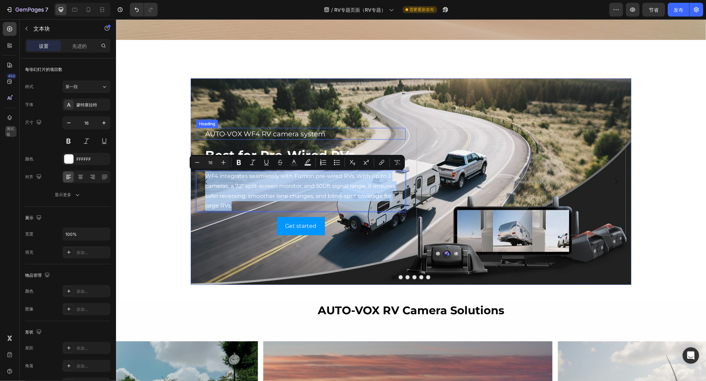
click at [273, 134] on h2 "AUTO·VOX WF4 RV camera system" at bounding box center [304, 134] width 201 height 12
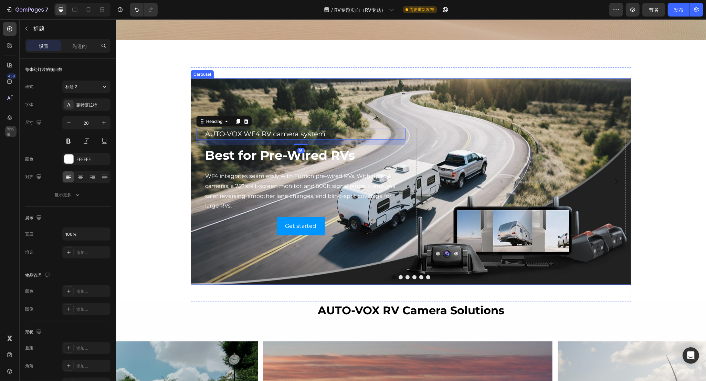
click at [405, 278] on button "Dot" at bounding box center [407, 277] width 4 height 4
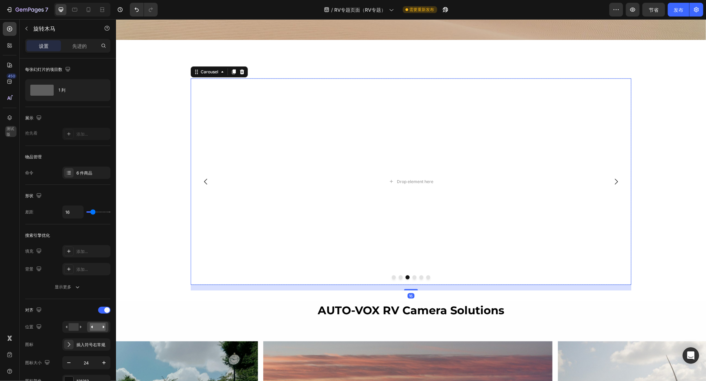
click at [398, 277] on button "Dot" at bounding box center [400, 277] width 4 height 4
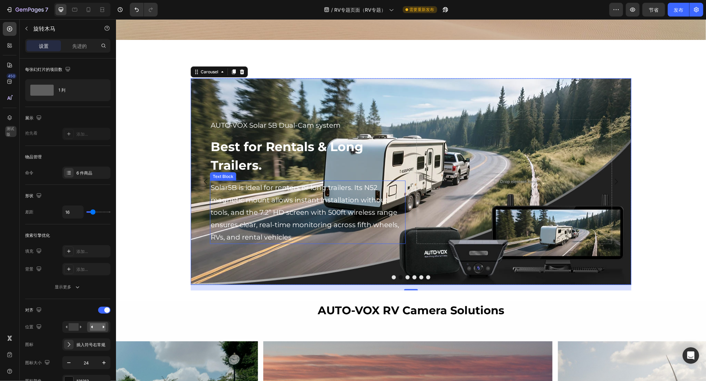
click at [318, 211] on p "Solar5B is ideal for renters or long trailers. Its N52 magnetic mount allows in…" at bounding box center [307, 212] width 194 height 62
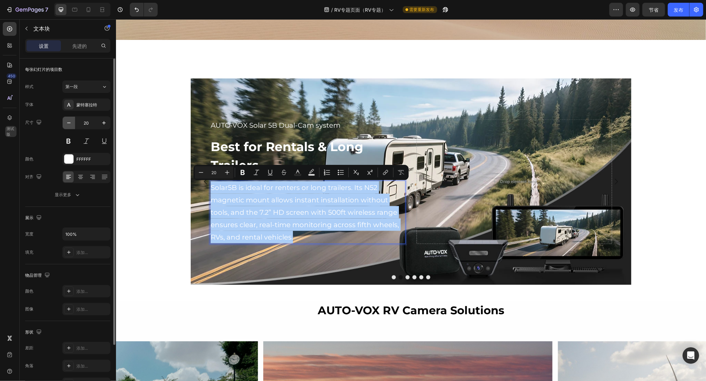
click at [71, 123] on icon "button" at bounding box center [68, 122] width 7 height 7
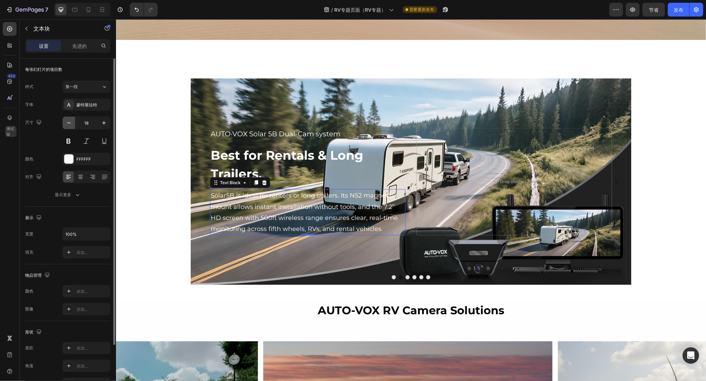
click at [71, 123] on icon "button" at bounding box center [68, 122] width 7 height 7
type input "16"
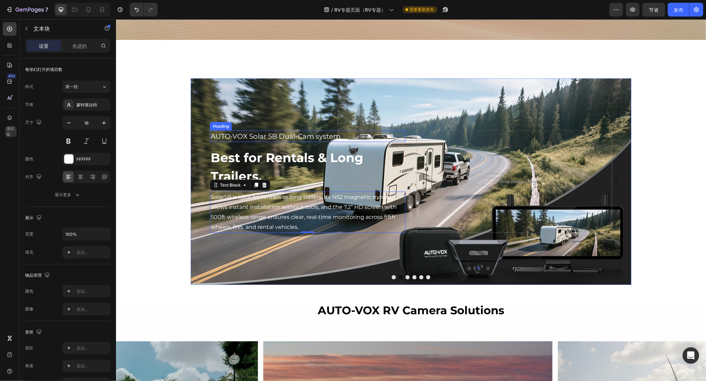
click at [282, 138] on p "AUTO·VOX Solar 5B Dual-Cam system" at bounding box center [307, 136] width 194 height 10
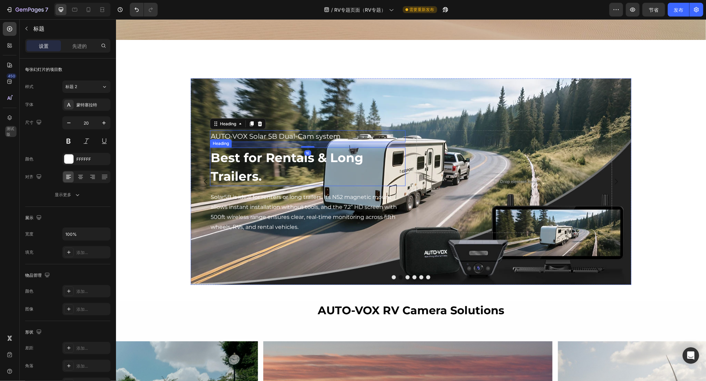
click at [267, 161] on p "Best for Rentals & Long Trailers." at bounding box center [307, 166] width 194 height 37
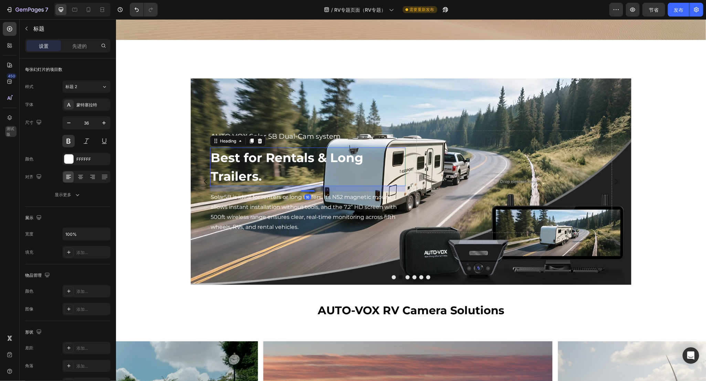
click at [430, 60] on div "The Struggles Every RV Driver Knows Heading Row Row "Jackery Dominates The Sola…" at bounding box center [411, 128] width 590 height 2180
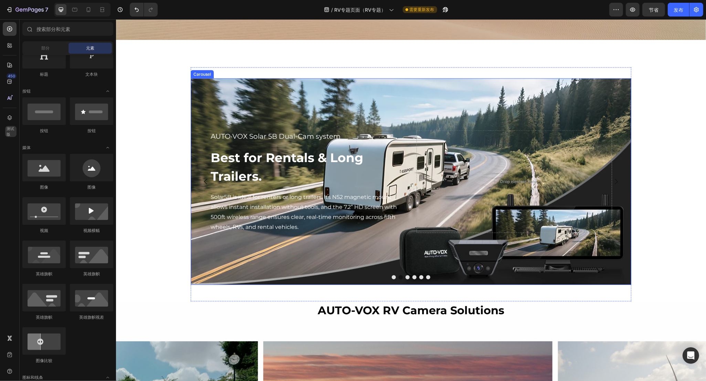
click at [391, 276] on button "Dot" at bounding box center [393, 277] width 4 height 4
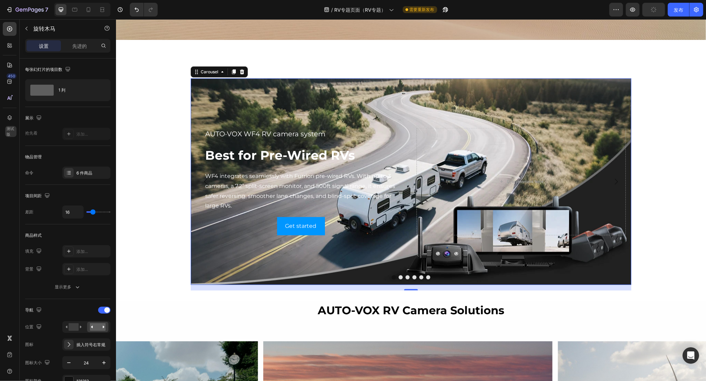
click at [405, 278] on button "Dot" at bounding box center [407, 277] width 4 height 4
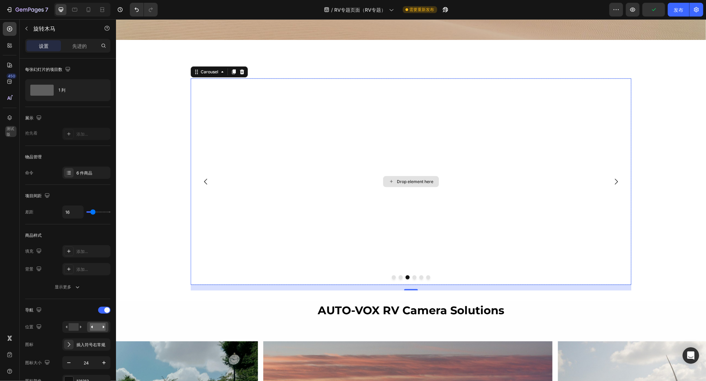
click at [405, 184] on div "Drop element here" at bounding box center [414, 182] width 36 height 6
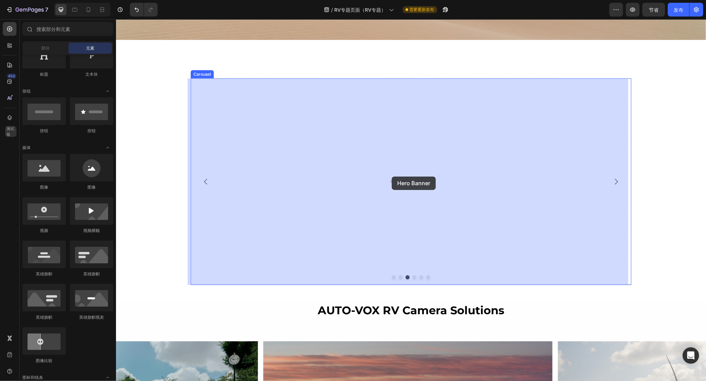
drag, startPoint x: 200, startPoint y: 279, endPoint x: 389, endPoint y: 179, distance: 213.7
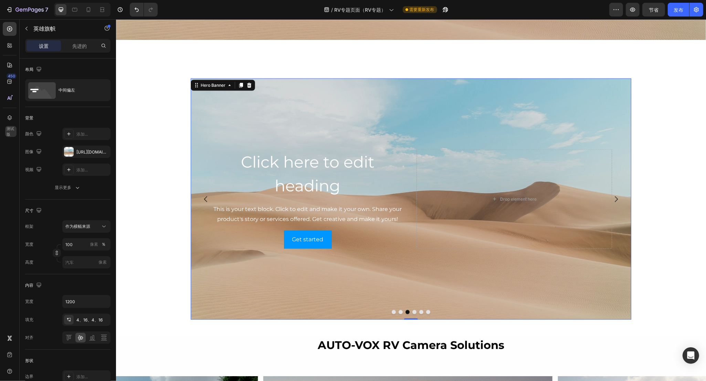
click at [371, 271] on div "Background Image" at bounding box center [410, 198] width 441 height 241
click at [68, 154] on div at bounding box center [69, 152] width 10 height 10
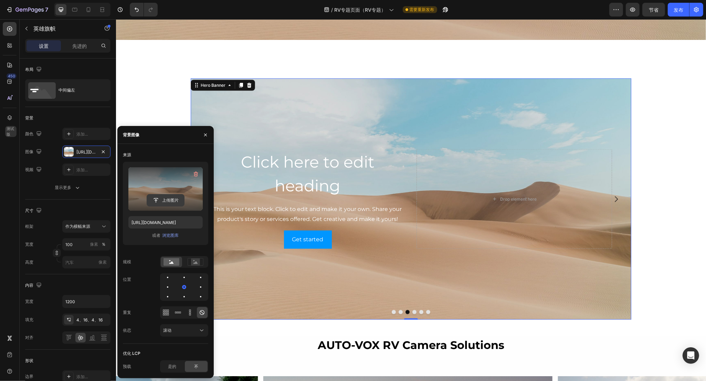
click at [169, 198] on input "file" at bounding box center [165, 200] width 37 height 12
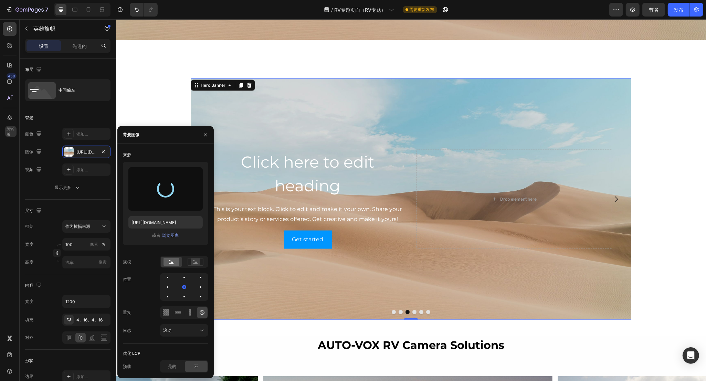
type input "[URL][DOMAIN_NAME]"
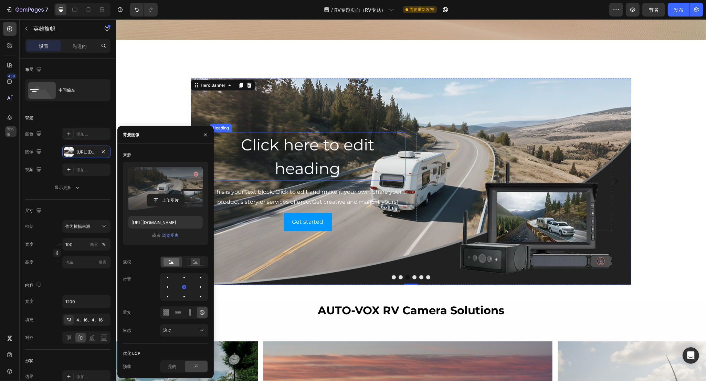
click at [293, 166] on h2 "Click here to edit heading" at bounding box center [307, 156] width 195 height 49
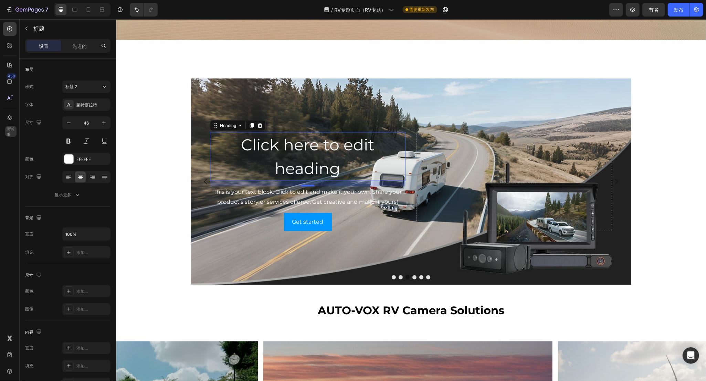
click at [301, 145] on h2 "Click here to edit heading" at bounding box center [307, 156] width 195 height 49
click at [301, 145] on p "Click here to edit heading" at bounding box center [307, 156] width 194 height 47
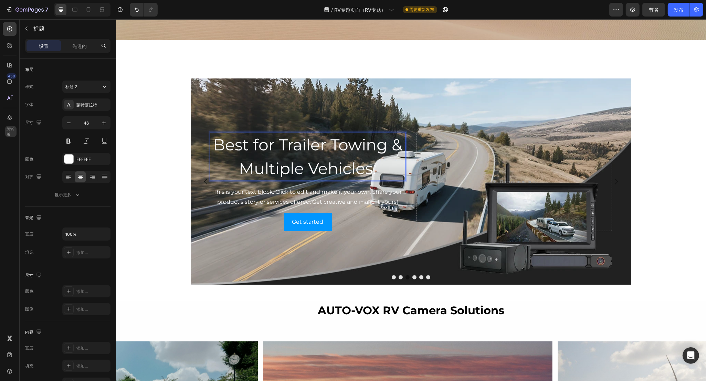
click at [345, 150] on p "Best for Trailer Towing & Multiple Vehicles." at bounding box center [307, 156] width 194 height 47
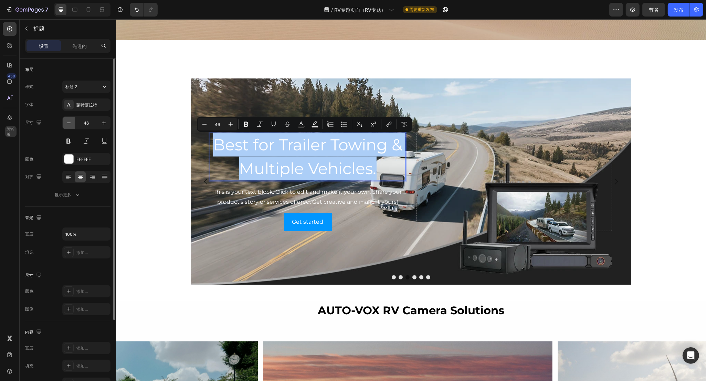
click at [71, 124] on icon "button" at bounding box center [68, 122] width 7 height 7
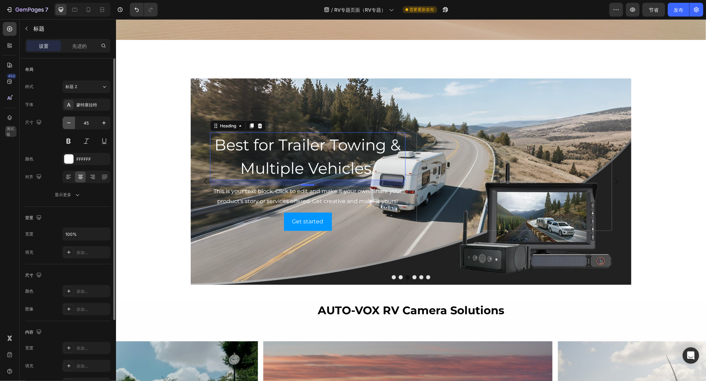
click at [71, 125] on icon "button" at bounding box center [68, 122] width 7 height 7
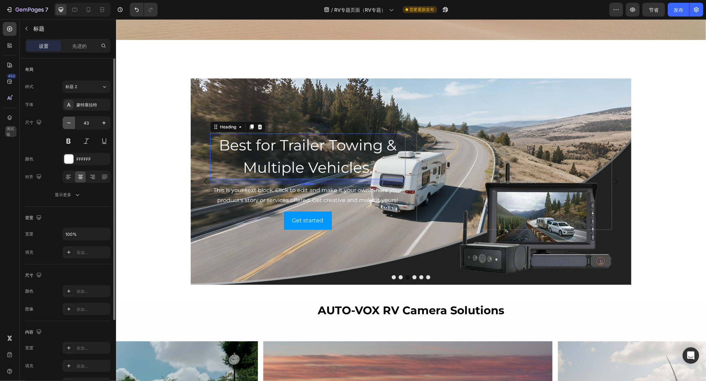
click at [71, 125] on icon "button" at bounding box center [68, 122] width 7 height 7
click at [83, 122] on input "41" at bounding box center [86, 123] width 23 height 12
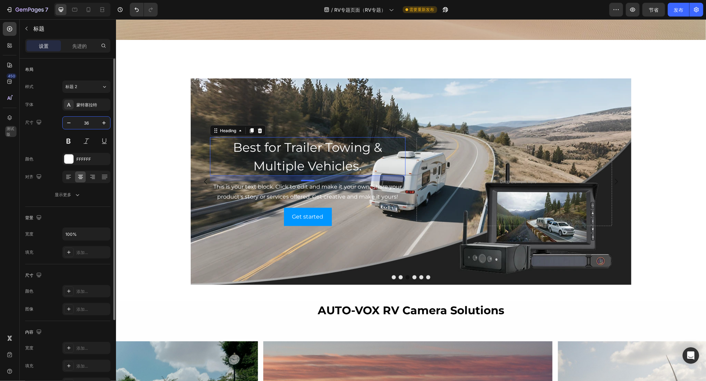
type input "36"
click at [66, 140] on button at bounding box center [68, 141] width 12 height 12
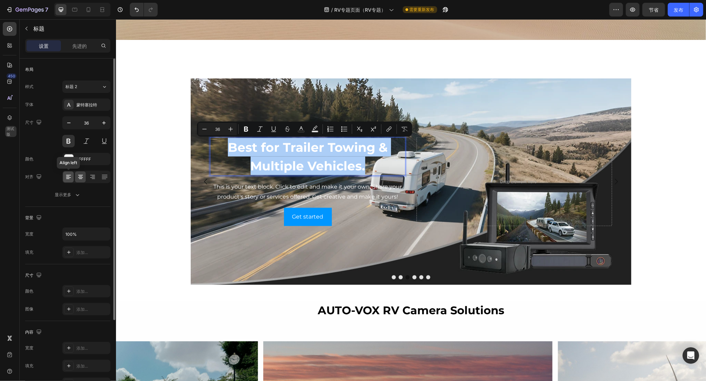
click at [67, 177] on icon at bounding box center [67, 176] width 3 height 1
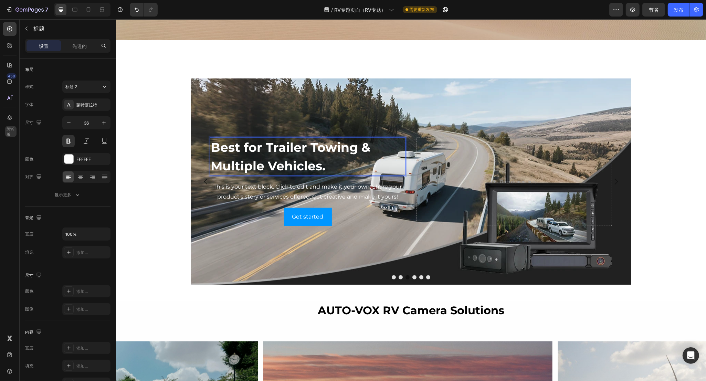
click at [274, 147] on p "Best for Trailer Towing & Multiple Vehicles." at bounding box center [307, 156] width 194 height 37
click at [288, 181] on div "This is your text block. Click to edit and make it your own. Share your product…" at bounding box center [307, 191] width 195 height 21
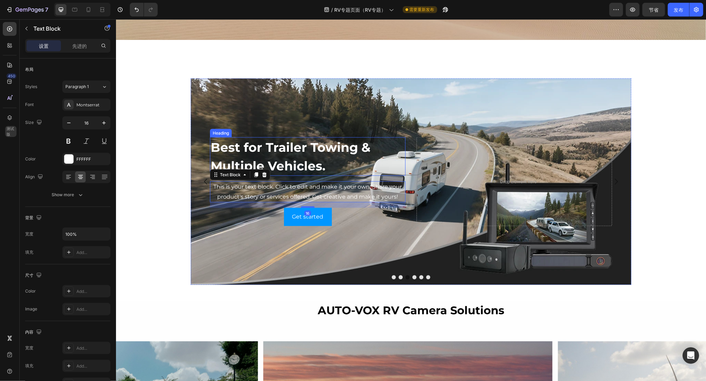
click at [288, 154] on p "Best for Trailer Towing & Multiple Vehicles." at bounding box center [307, 156] width 194 height 37
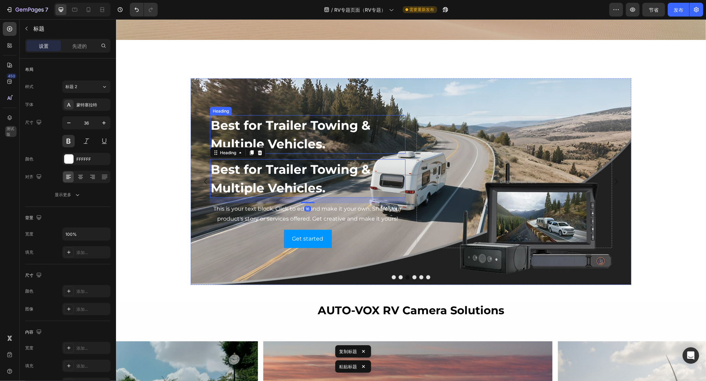
click at [286, 141] on p "Best for Trailer Towing & Multiple Vehicles." at bounding box center [307, 134] width 194 height 37
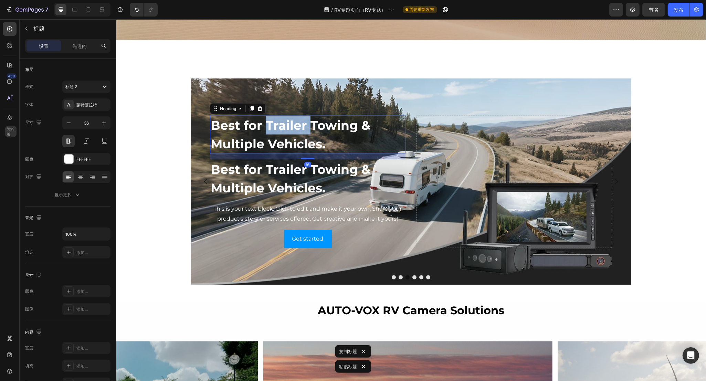
click at [292, 134] on p "Best for Trailer Towing & Multiple Vehicles." at bounding box center [307, 134] width 194 height 37
click at [334, 128] on p "Best for Trailer Towing & Multiple Vehicles." at bounding box center [307, 134] width 194 height 37
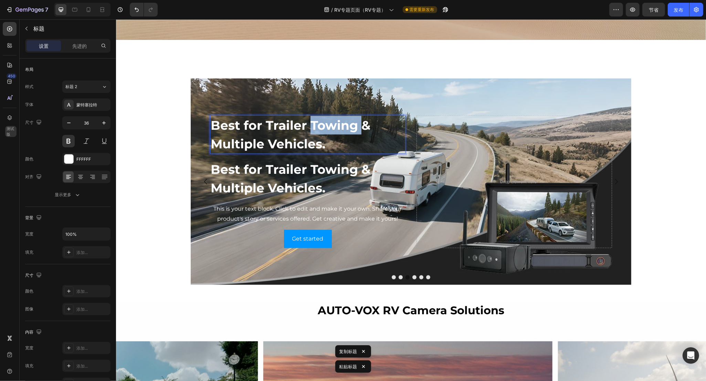
click at [334, 128] on p "Best for Trailer Towing & Multiple Vehicles." at bounding box center [307, 134] width 194 height 37
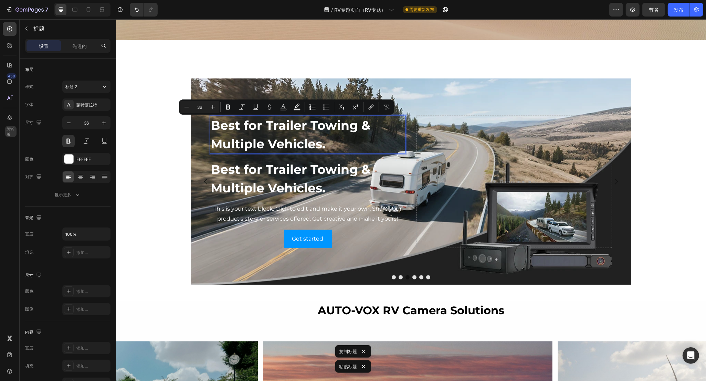
scroll to position [1005, 0]
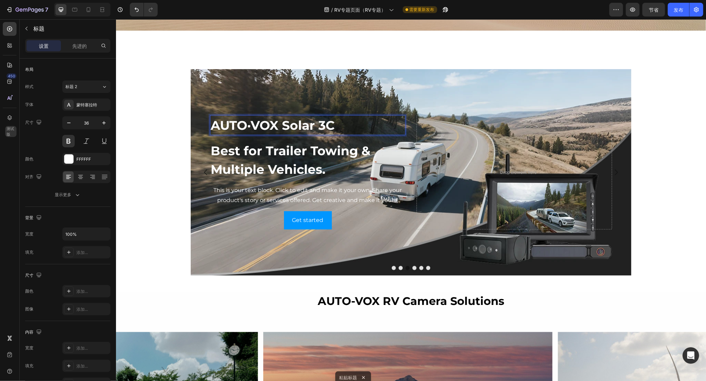
click at [282, 124] on p "AUTO·VOX Solar 3C" at bounding box center [307, 125] width 194 height 19
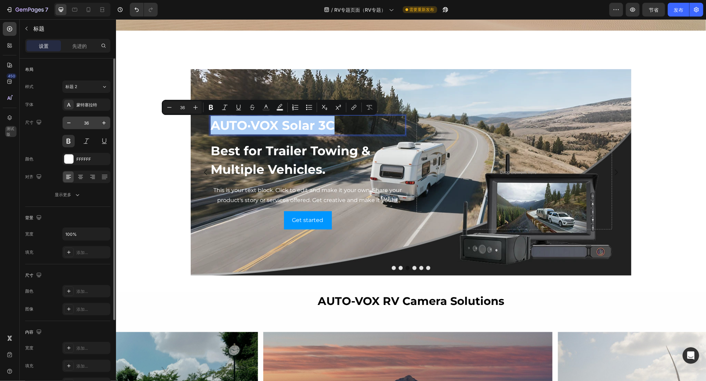
click at [88, 124] on input "36" at bounding box center [86, 123] width 23 height 12
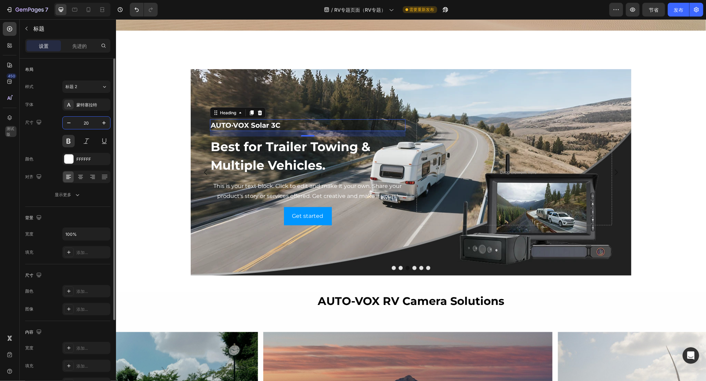
type input "20"
click at [68, 143] on button at bounding box center [68, 141] width 12 height 12
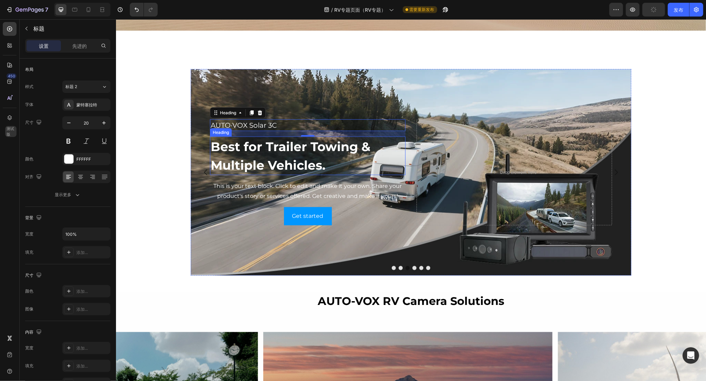
click at [266, 152] on h2 "Best for Trailer Towing & Multiple Vehicles." at bounding box center [307, 156] width 195 height 39
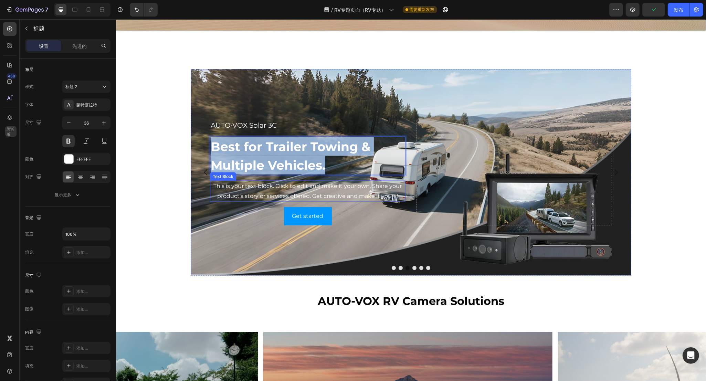
click at [242, 188] on div "This is your text block. Click to edit and make it your own. Share your product…" at bounding box center [307, 191] width 195 height 21
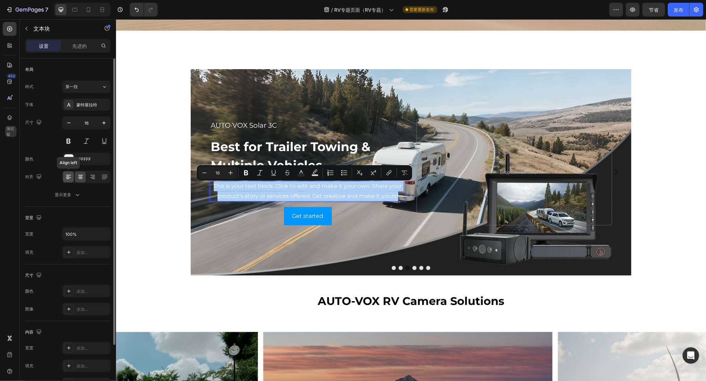
click at [68, 177] on icon at bounding box center [67, 176] width 3 height 1
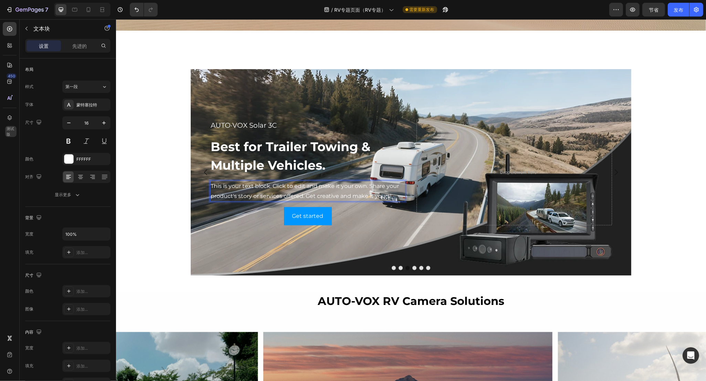
click at [267, 194] on p "This is your text block. Click to edit and make it your own. Share your product…" at bounding box center [307, 191] width 194 height 20
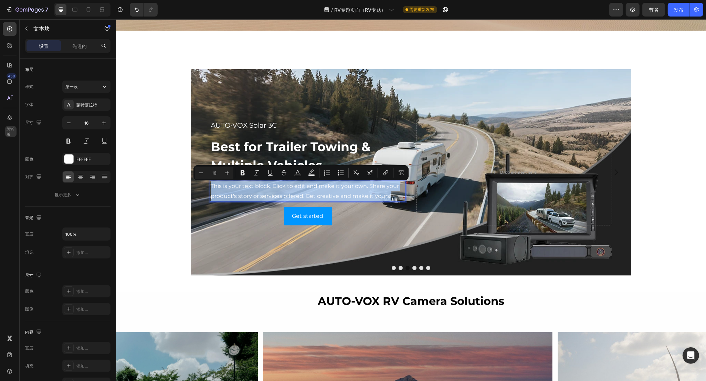
click at [168, 235] on div "The Struggles Every RV Driver Knows Heading Row Row "Jackery Dominates The Sola…" at bounding box center [411, 118] width 590 height 2180
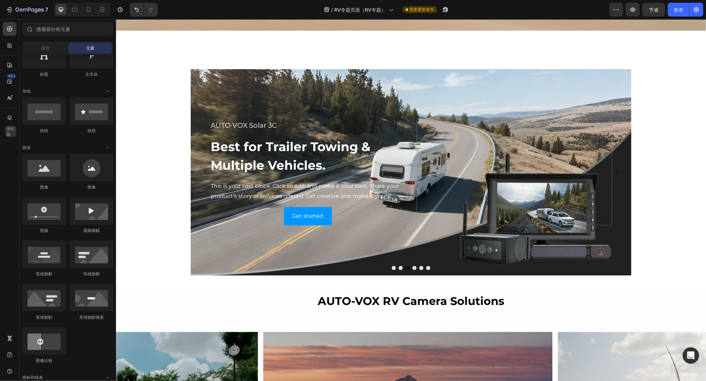
click at [152, 132] on div "The Struggles Every RV Driver Knows Heading Row Row "Jackery Dominates The Sola…" at bounding box center [411, 118] width 590 height 2180
click at [539, 167] on div "Drop element here" at bounding box center [513, 172] width 195 height 106
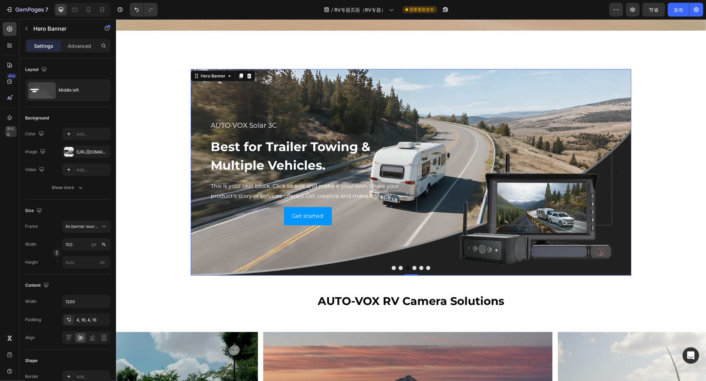
click at [498, 113] on div "Background Image" at bounding box center [410, 172] width 441 height 207
click at [213, 77] on div "Hero Banner" at bounding box center [213, 76] width 28 height 6
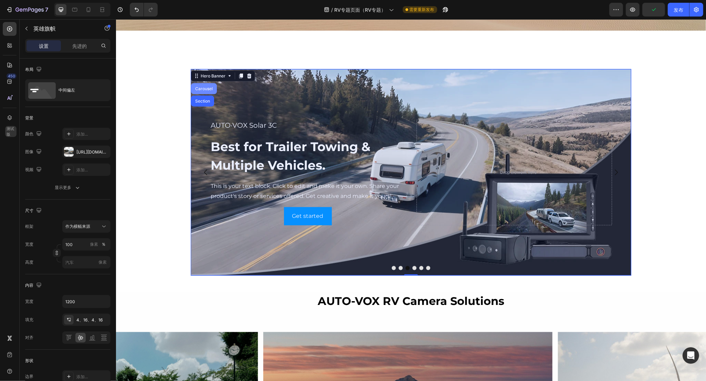
click at [202, 87] on div "Carousel" at bounding box center [203, 89] width 20 height 4
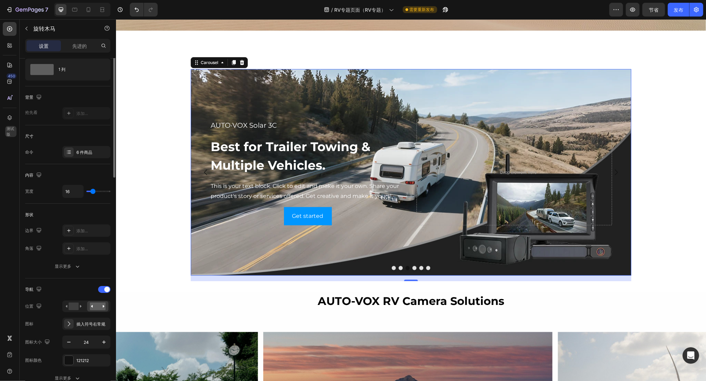
scroll to position [0, 0]
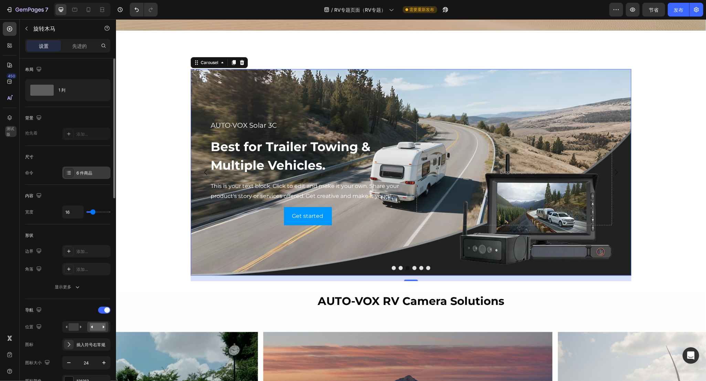
click at [75, 171] on div "6 件商品" at bounding box center [86, 173] width 48 height 12
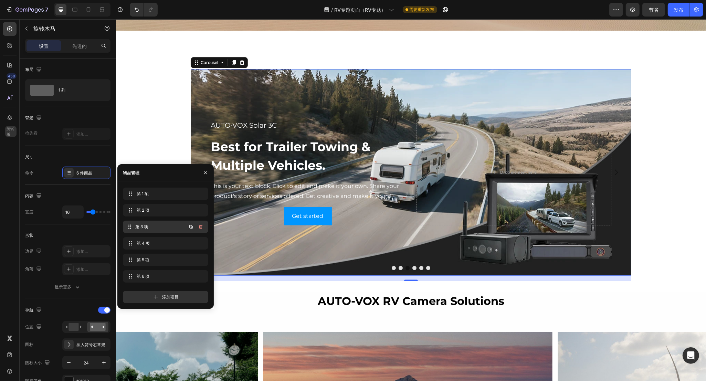
click at [152, 226] on span "第 3 项" at bounding box center [160, 227] width 51 height 6
click at [200, 243] on icon "button" at bounding box center [201, 244] width 6 height 6
click at [200, 243] on font "删除" at bounding box center [198, 243] width 8 height 5
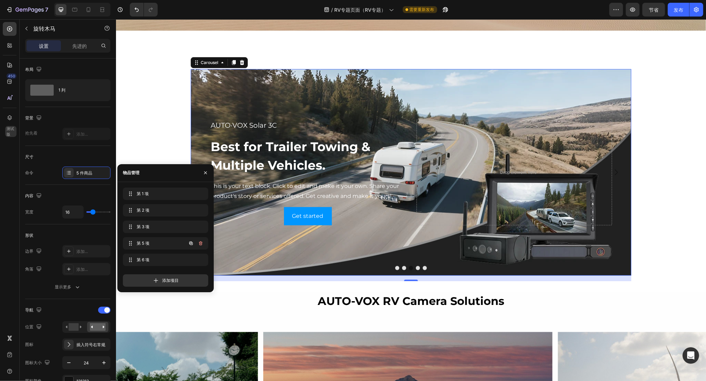
click at [200, 243] on icon "button" at bounding box center [200, 244] width 0 height 2
click at [200, 243] on font "删除" at bounding box center [198, 243] width 8 height 5
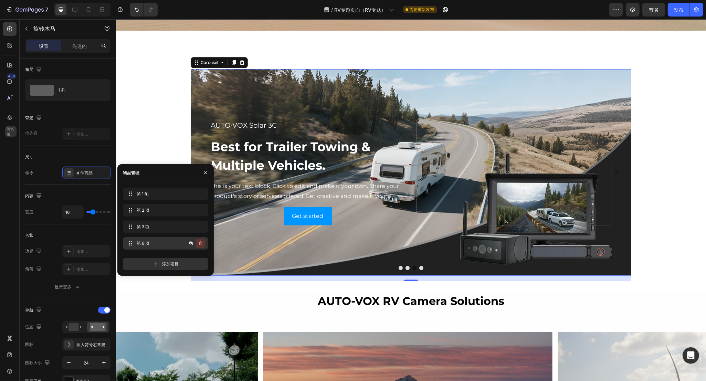
click at [200, 246] on button "button" at bounding box center [201, 244] width 10 height 10
click at [201, 245] on font "删除" at bounding box center [198, 243] width 8 height 5
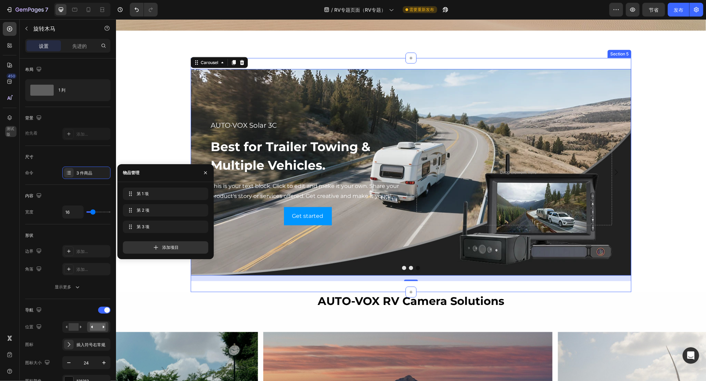
click at [202, 282] on div "AUTO·VOX WF4 RV camera system Heading Best for Pre-Wired RVs Heading WF4 integr…" at bounding box center [410, 175] width 441 height 234
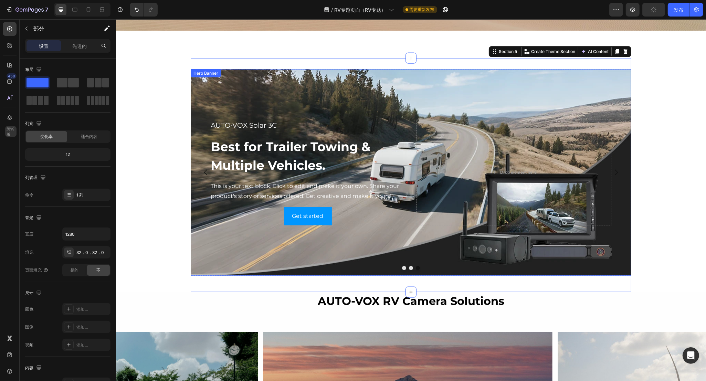
click at [306, 76] on div "Background Image" at bounding box center [410, 172] width 441 height 207
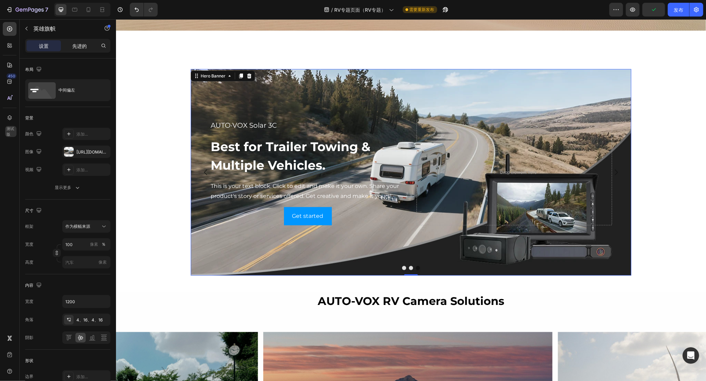
click at [86, 46] on font "先进的" at bounding box center [79, 46] width 14 height 6
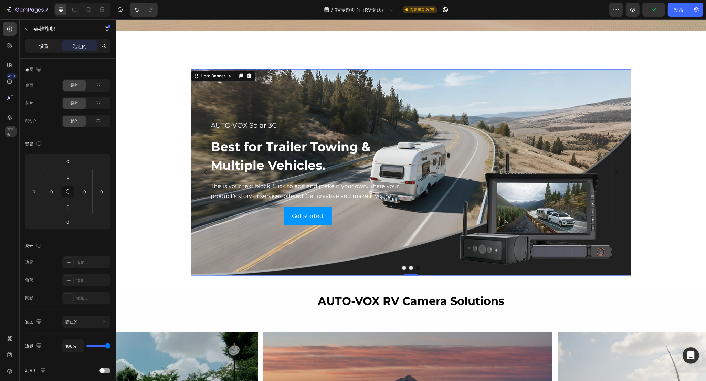
click at [46, 42] on p "设置" at bounding box center [44, 45] width 10 height 7
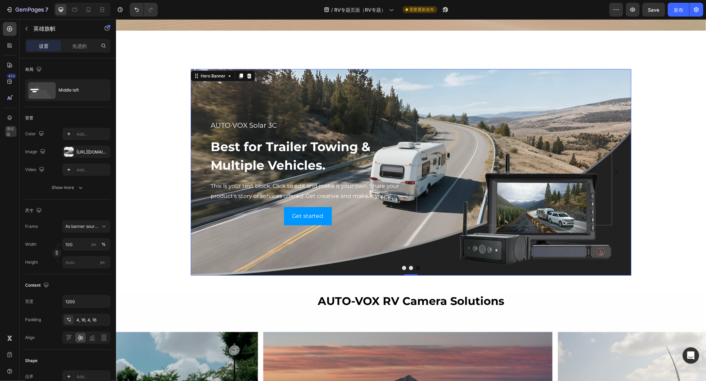
click at [326, 103] on div "Background Image" at bounding box center [410, 172] width 441 height 207
click at [125, 204] on div "The Struggles Every RV Driver Knows Heading Row Row "Jackery Dominates The Sola…" at bounding box center [411, 118] width 590 height 2180
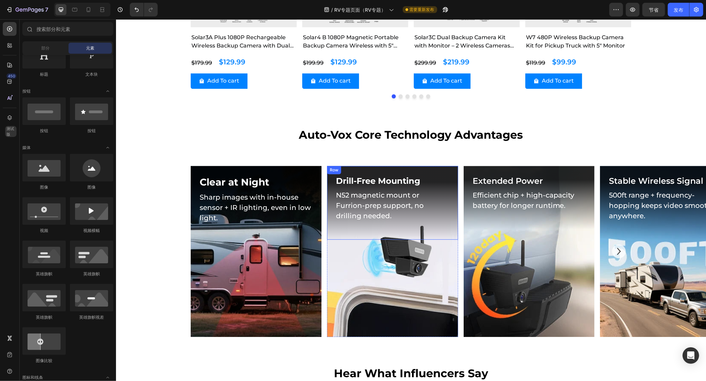
scroll to position [1693, 0]
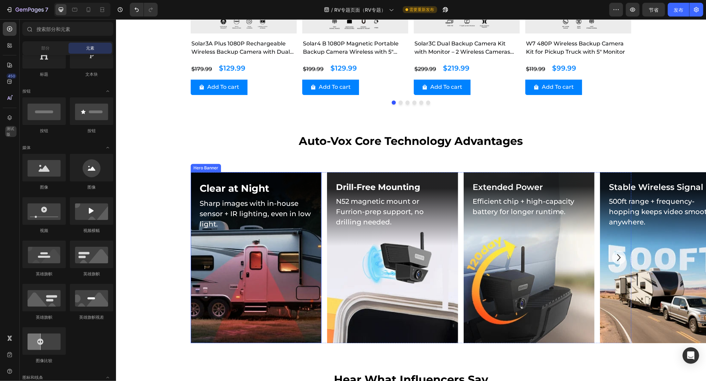
click at [266, 255] on div "Background Image" at bounding box center [255, 257] width 131 height 171
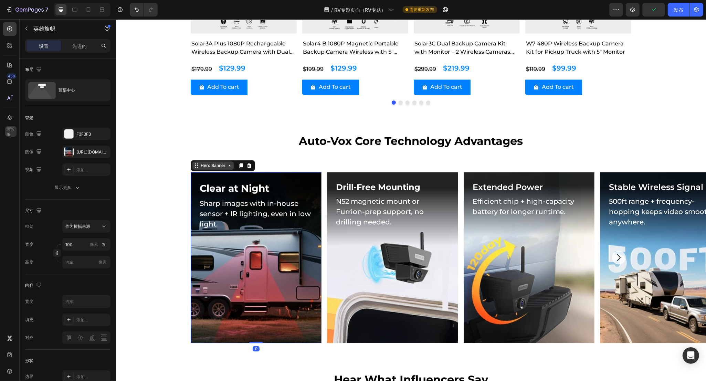
click at [210, 167] on div "Hero Banner" at bounding box center [213, 165] width 28 height 6
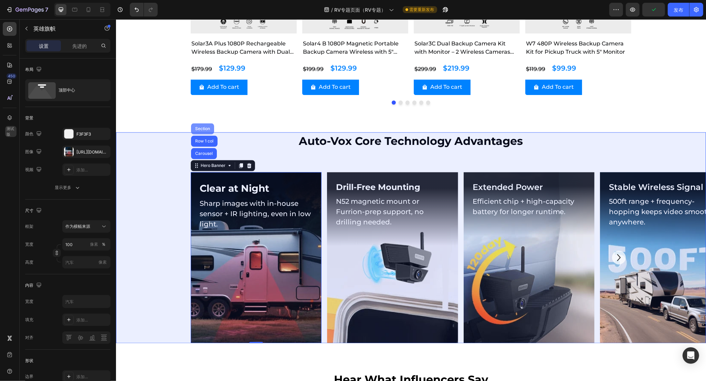
click at [199, 128] on div "Section" at bounding box center [202, 129] width 18 height 4
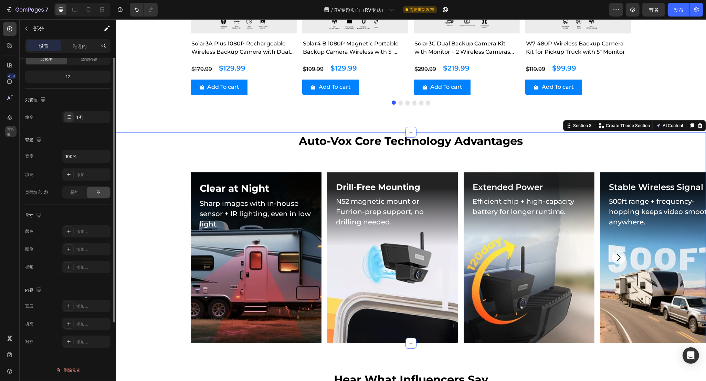
scroll to position [0, 0]
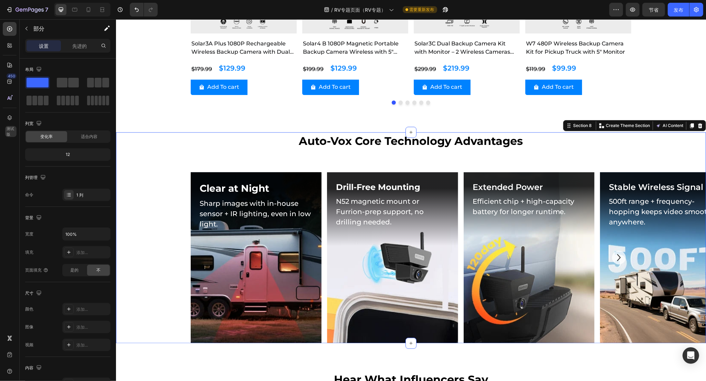
click at [214, 174] on div "Clear at Night Heading Sharp images with in-house sensor + IR lighting, even in…" at bounding box center [255, 210] width 131 height 76
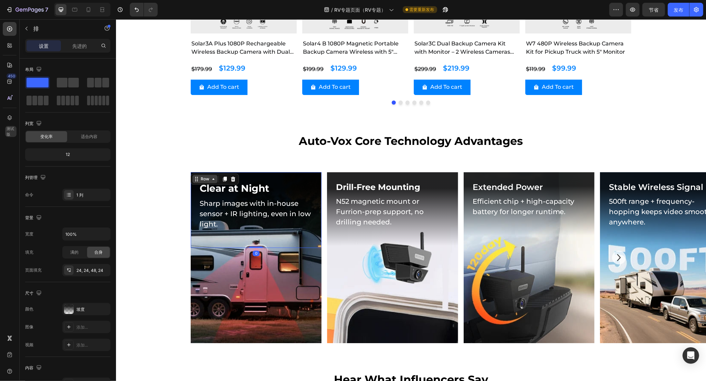
click at [202, 179] on div "Row" at bounding box center [204, 179] width 11 height 6
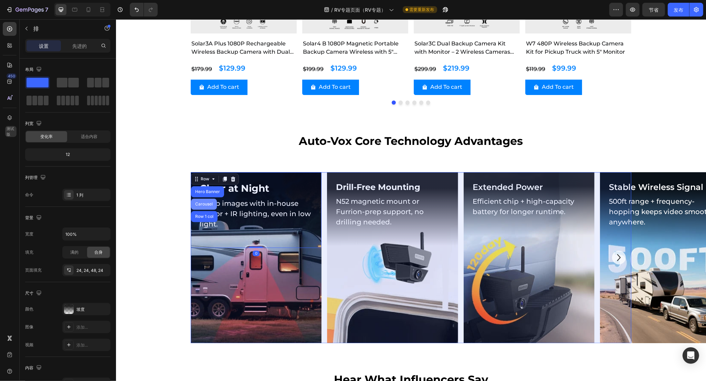
click at [201, 204] on div "Carousel" at bounding box center [203, 204] width 20 height 4
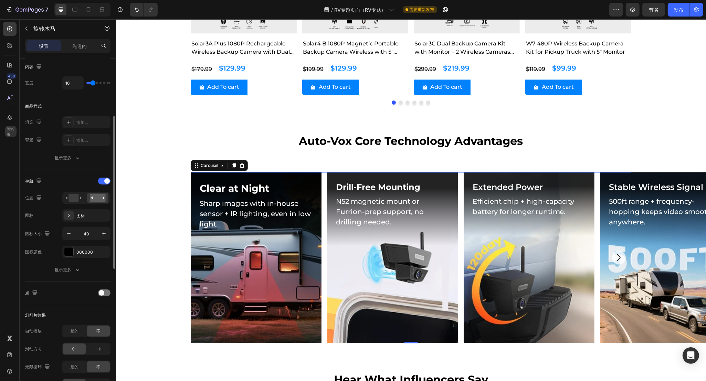
scroll to position [172, 0]
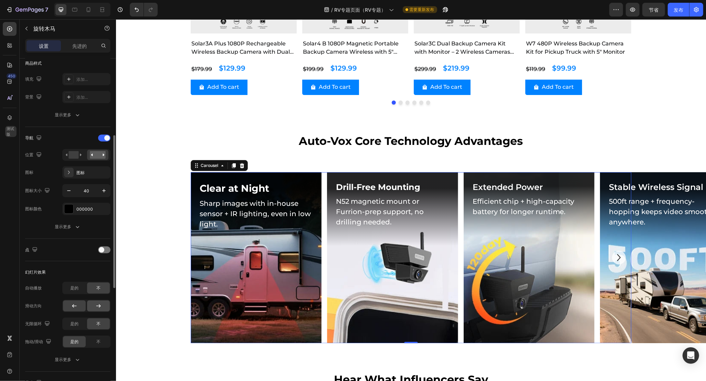
click at [98, 305] on icon at bounding box center [98, 306] width 7 height 7
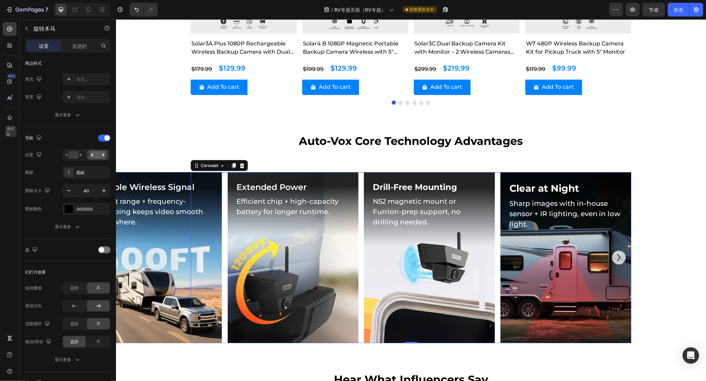
click at [613, 255] on icon "Carousel Next Arrow" at bounding box center [619, 258] width 14 height 14
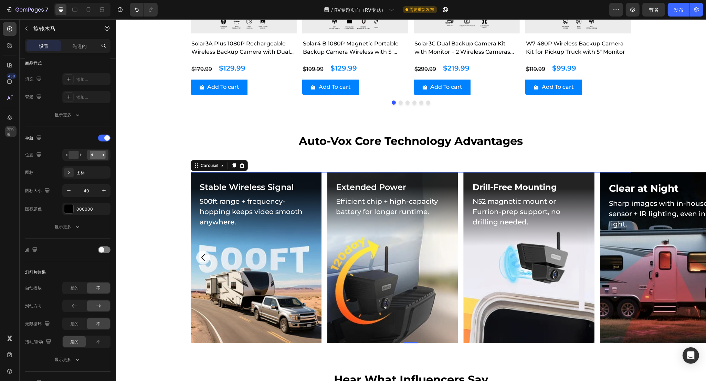
click at [199, 258] on icon "Carousel Back Arrow" at bounding box center [203, 258] width 14 height 14
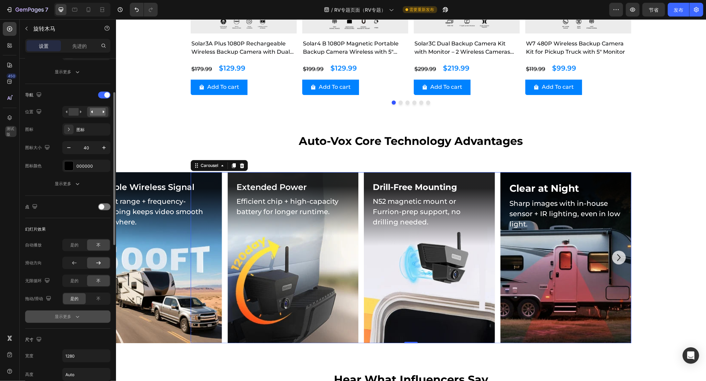
scroll to position [258, 0]
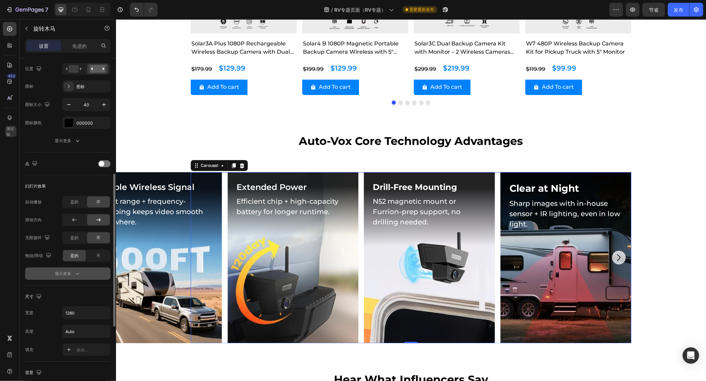
click at [77, 277] on icon "button" at bounding box center [77, 273] width 7 height 7
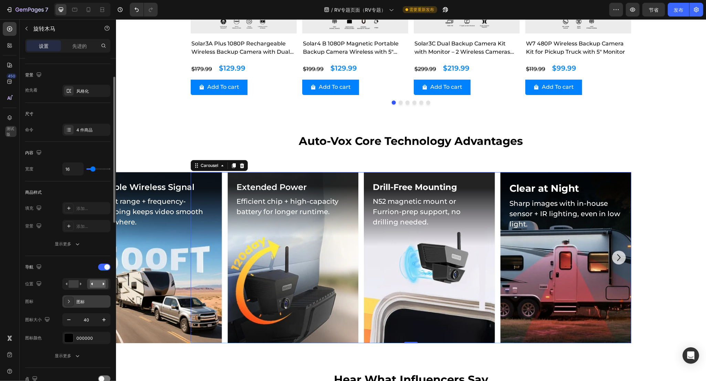
scroll to position [0, 0]
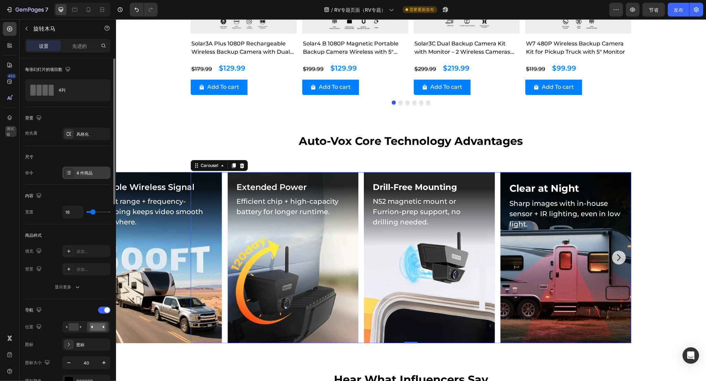
click at [78, 170] on div "4 件商品" at bounding box center [92, 173] width 32 height 6
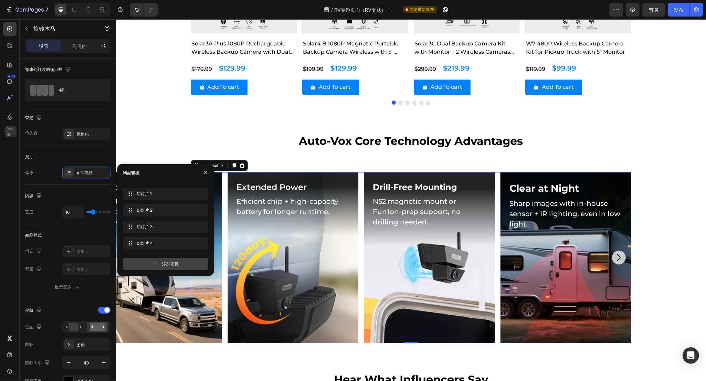
click at [163, 262] on font "添加项目" at bounding box center [170, 263] width 17 height 5
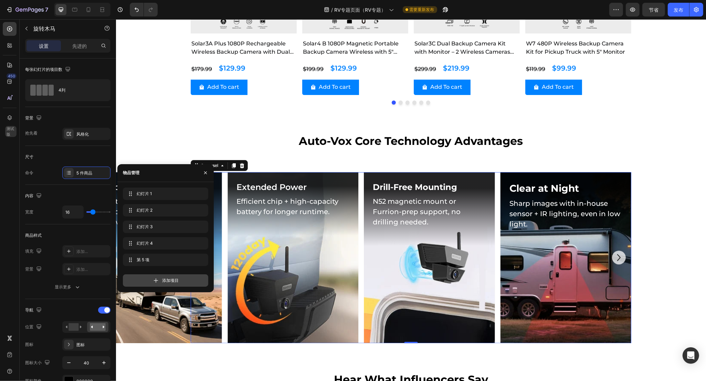
click at [164, 278] on font "添加项目" at bounding box center [170, 280] width 17 height 5
click at [612, 255] on icon "Carousel Next Arrow" at bounding box center [619, 258] width 14 height 14
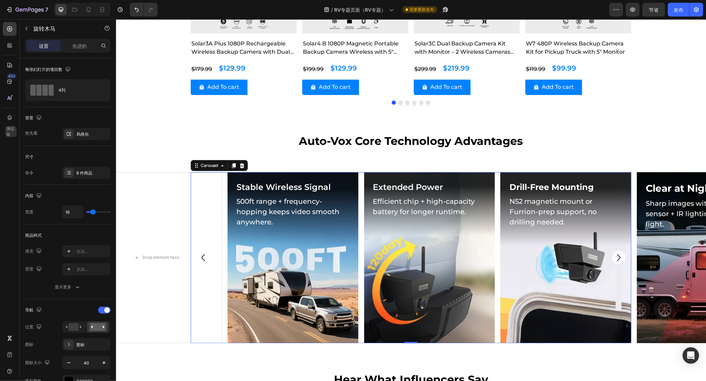
click at [617, 256] on icon "Carousel Next Arrow" at bounding box center [619, 258] width 14 height 14
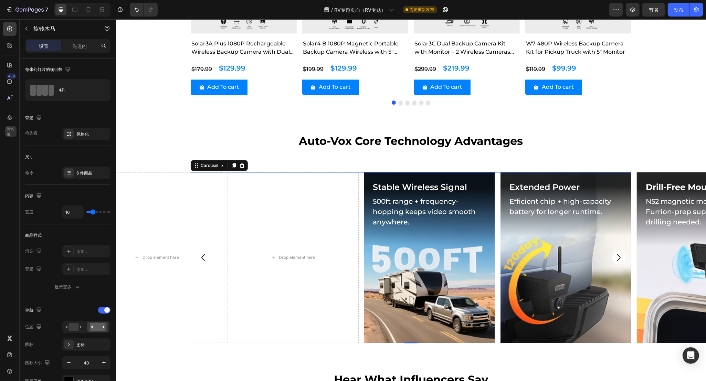
click at [616, 255] on icon "Carousel Next Arrow" at bounding box center [619, 258] width 14 height 14
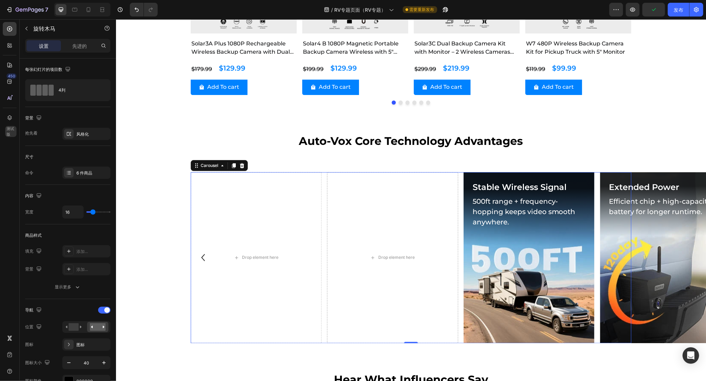
click at [198, 256] on icon "Carousel Back Arrow" at bounding box center [203, 258] width 14 height 14
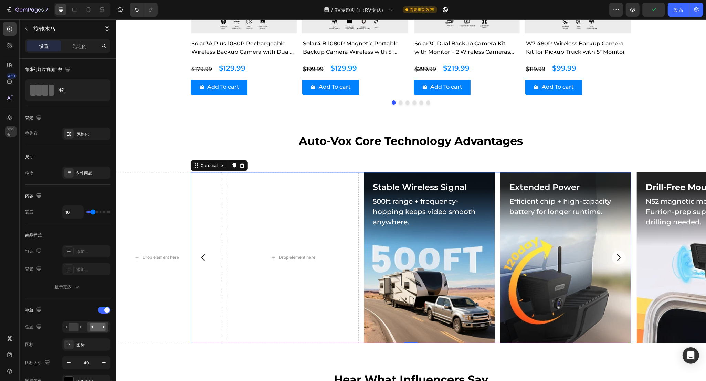
click at [198, 256] on icon "Carousel Back Arrow" at bounding box center [203, 258] width 14 height 14
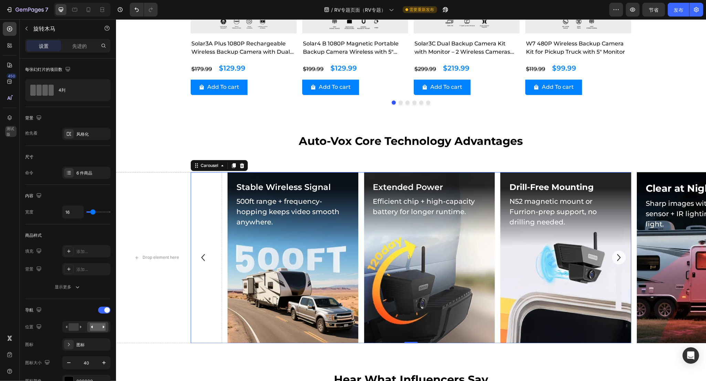
click at [198, 256] on icon "Carousel Back Arrow" at bounding box center [203, 258] width 14 height 14
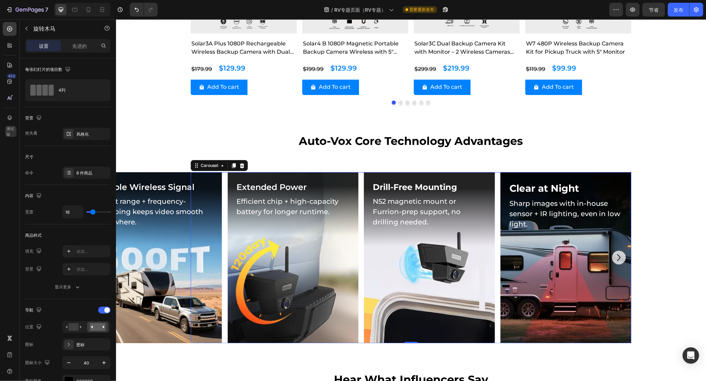
click at [197, 256] on div "Background Image" at bounding box center [156, 257] width 131 height 171
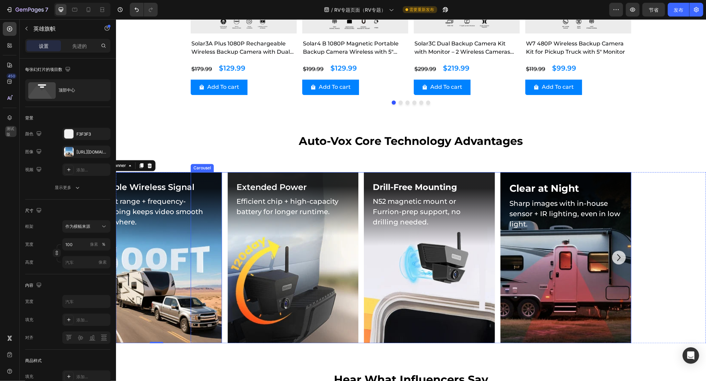
click at [617, 259] on icon "Carousel Next Arrow" at bounding box center [619, 258] width 14 height 14
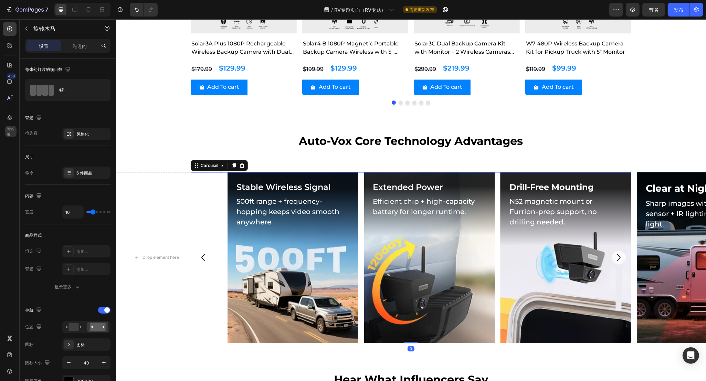
click at [618, 258] on icon "Carousel Next Arrow" at bounding box center [619, 258] width 14 height 14
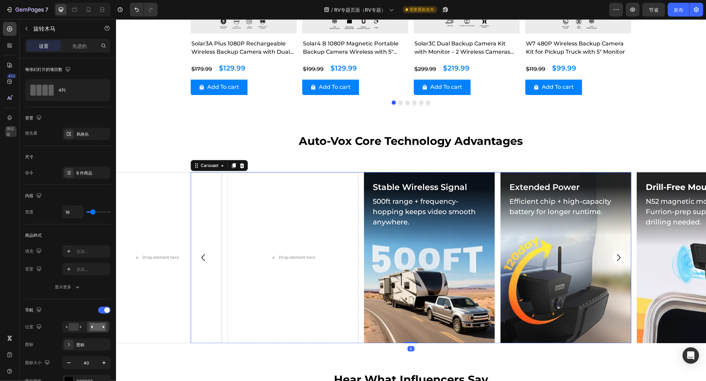
click at [618, 258] on icon "Carousel Next Arrow" at bounding box center [619, 258] width 14 height 14
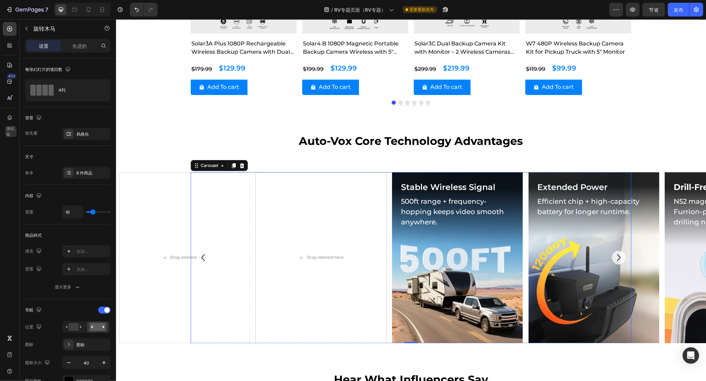
click at [618, 258] on div "Clear at Night Heading Sharp images with in-house sensor + IR lighting, even in…" at bounding box center [410, 257] width 441 height 171
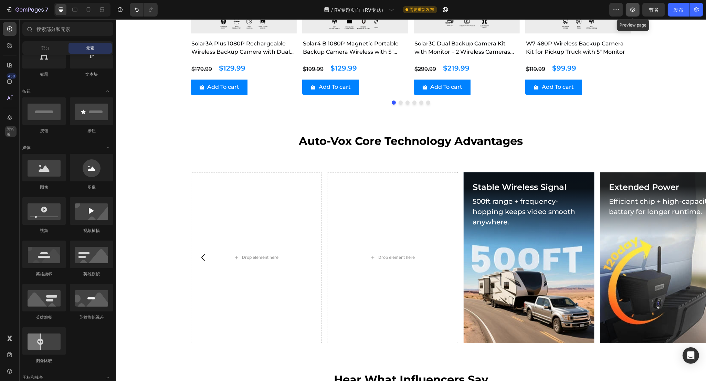
click at [635, 11] on icon "button" at bounding box center [632, 9] width 7 height 7
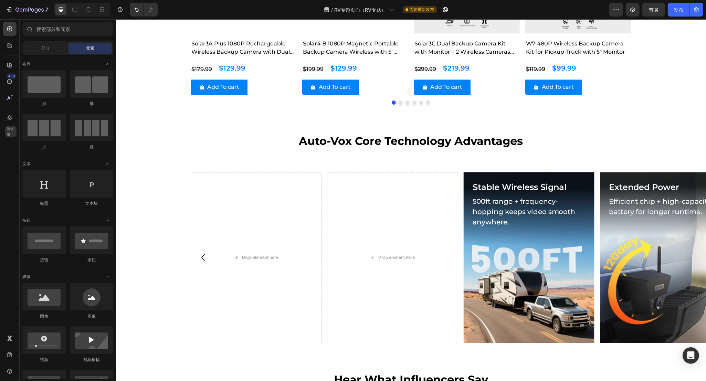
scroll to position [129, 0]
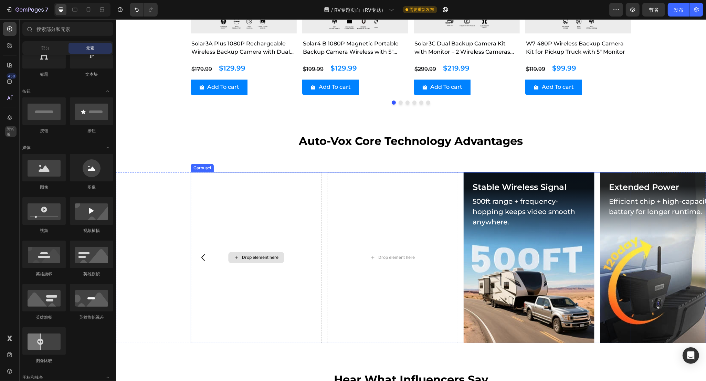
drag, startPoint x: 199, startPoint y: 196, endPoint x: 198, endPoint y: 185, distance: 11.0
click at [199, 195] on div "Drop element here" at bounding box center [255, 257] width 131 height 171
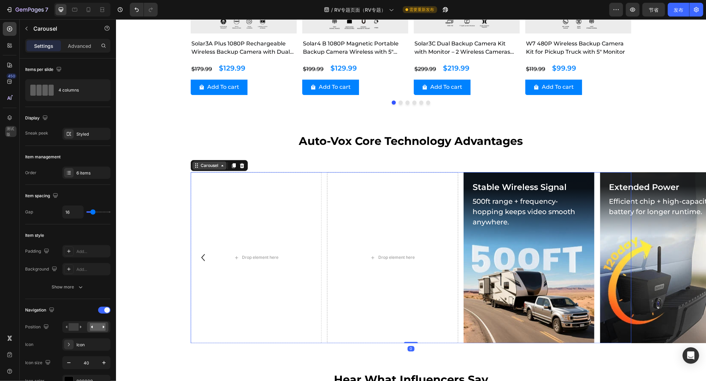
click at [202, 167] on div "Carousel" at bounding box center [209, 165] width 20 height 6
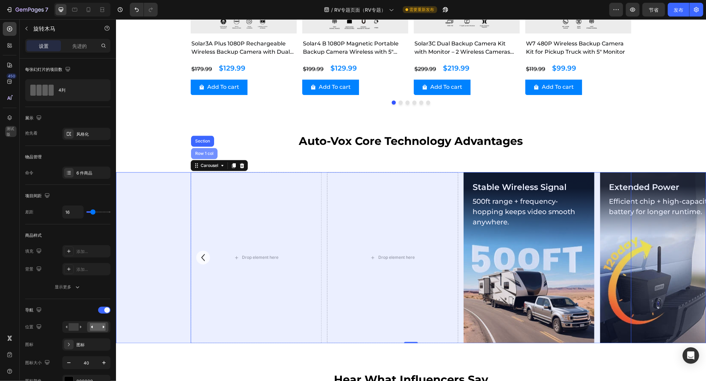
click at [200, 151] on div "Row 1 col" at bounding box center [204, 153] width 27 height 11
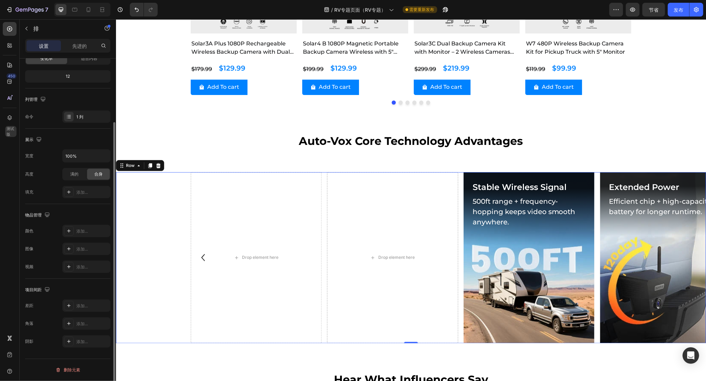
scroll to position [0, 0]
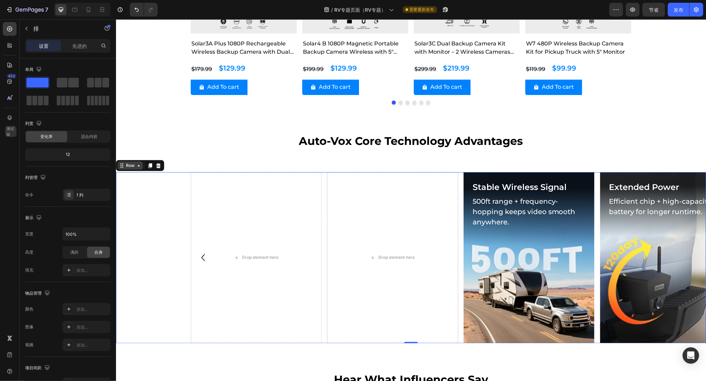
click at [136, 166] on icon at bounding box center [139, 166] width 6 height 6
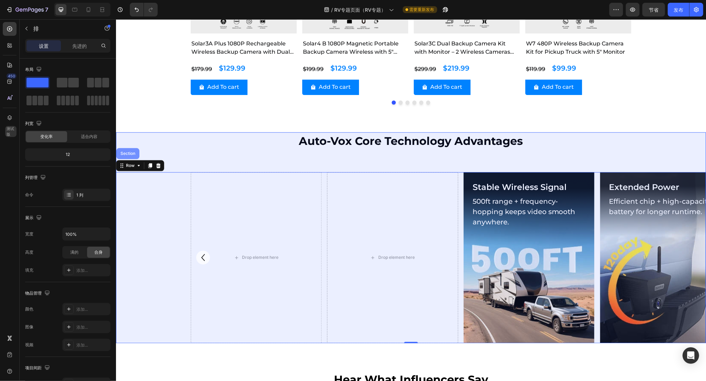
click at [126, 151] on div "Section" at bounding box center [128, 153] width 18 height 4
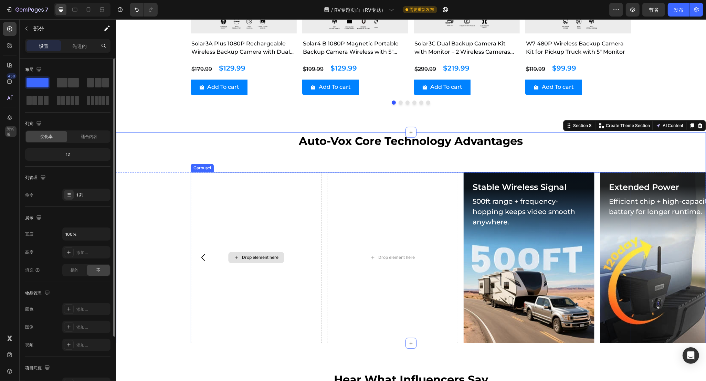
click at [234, 193] on div "Drop element here" at bounding box center [255, 257] width 131 height 171
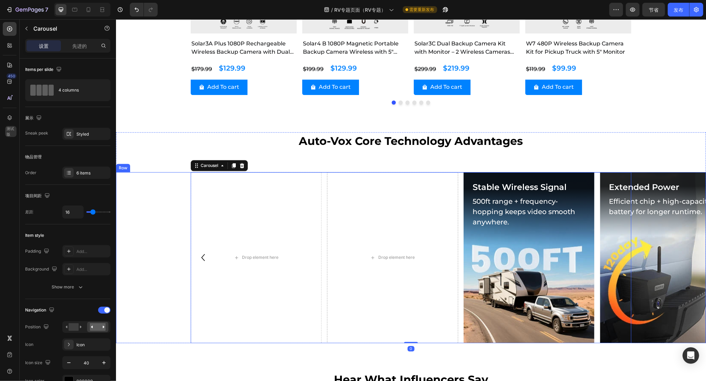
click at [166, 184] on div "Clear at Night Heading Sharp images with in-house sensor + IR lighting, even in…" at bounding box center [411, 257] width 590 height 171
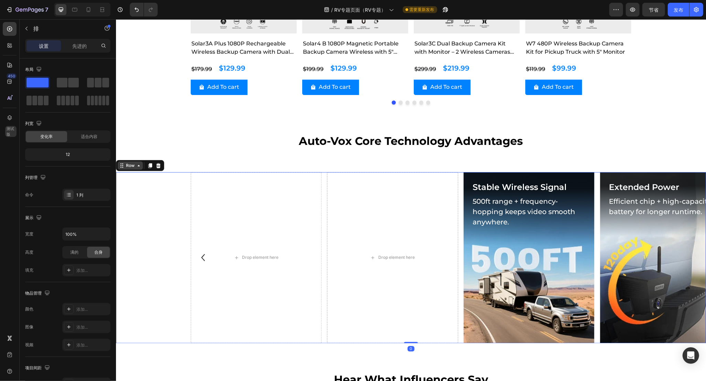
click at [137, 165] on icon at bounding box center [139, 166] width 6 height 6
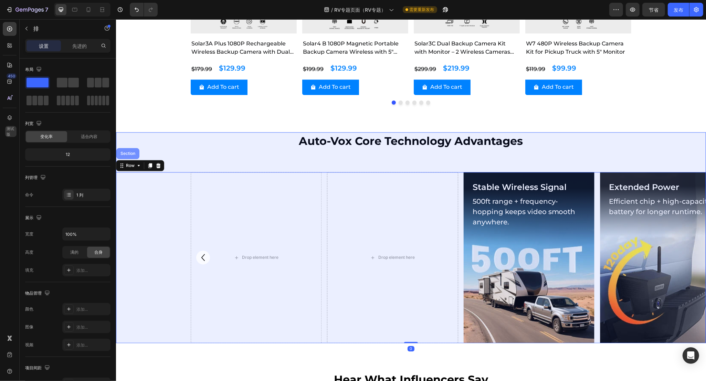
click at [126, 154] on div "Section" at bounding box center [128, 153] width 18 height 4
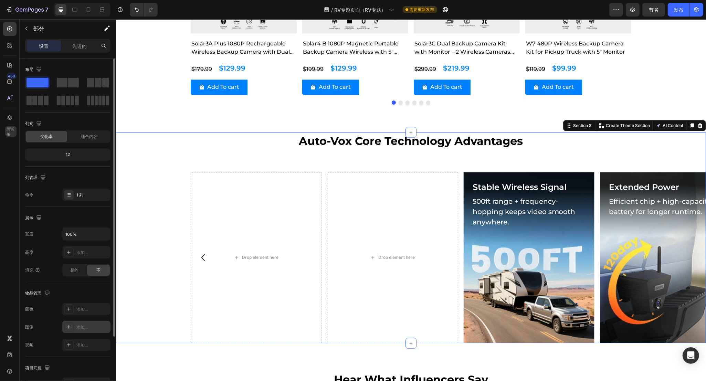
scroll to position [78, 0]
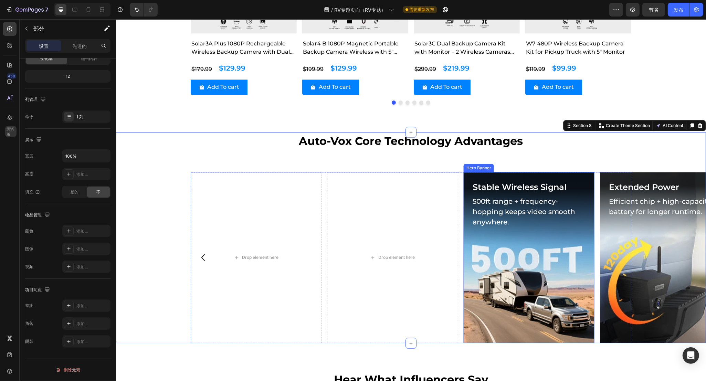
click at [585, 268] on div "Background Image" at bounding box center [528, 257] width 131 height 171
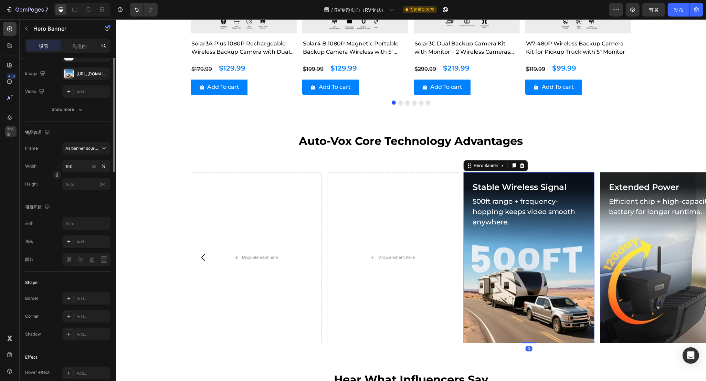
scroll to position [0, 0]
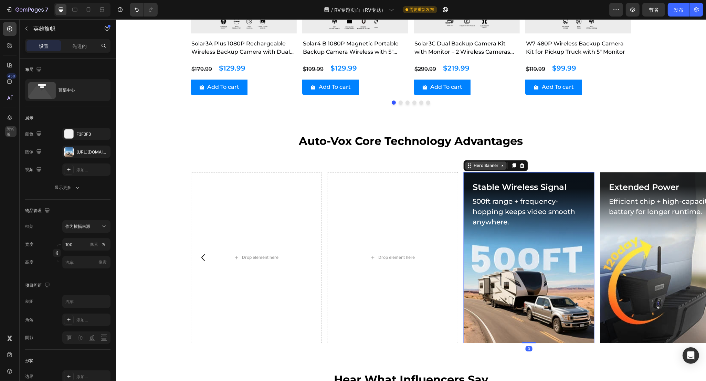
click at [487, 164] on div "Hero Banner" at bounding box center [486, 165] width 28 height 6
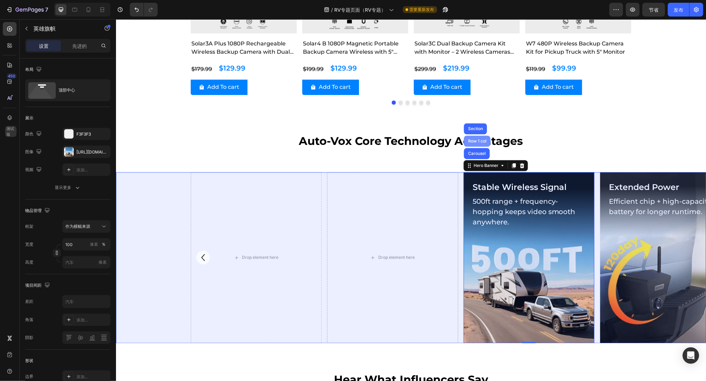
click at [476, 138] on div "Row 1 col" at bounding box center [477, 141] width 27 height 11
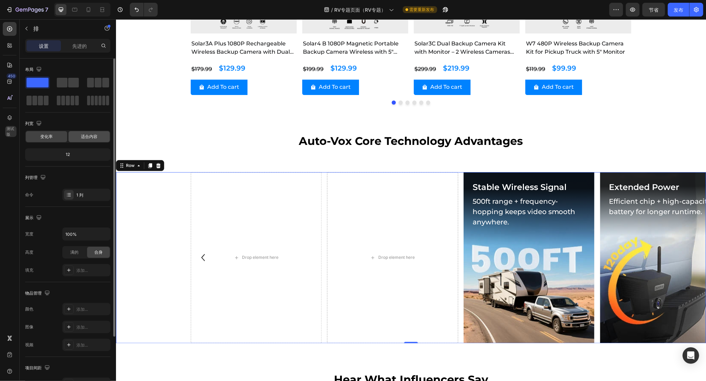
click at [88, 137] on font "适合内容" at bounding box center [89, 136] width 17 height 5
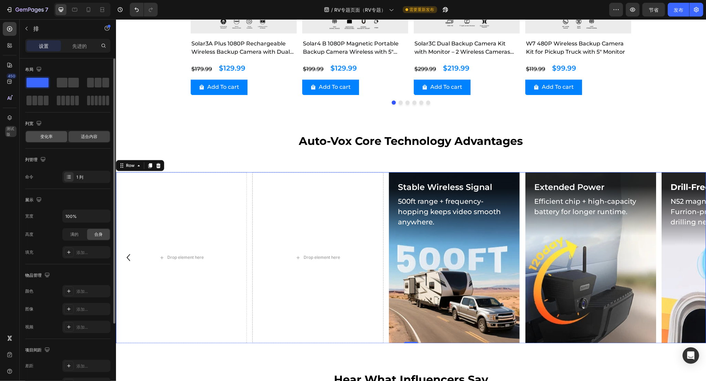
click at [34, 137] on div "变化率" at bounding box center [46, 136] width 41 height 11
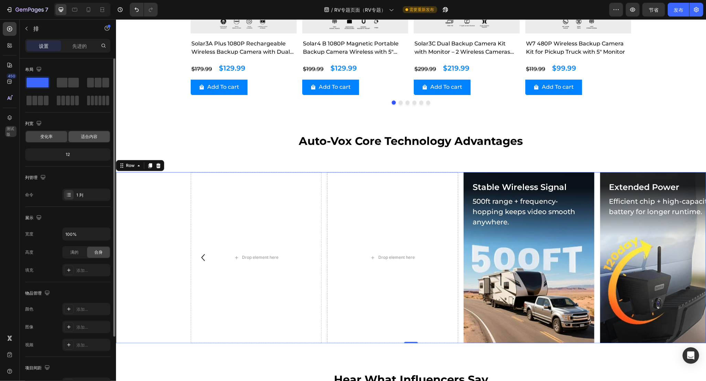
click at [84, 135] on font "适合内容" at bounding box center [89, 136] width 17 height 5
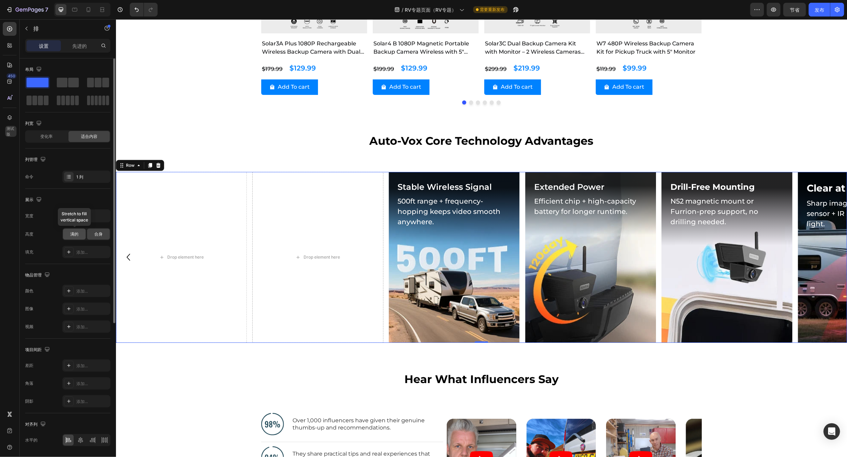
click at [73, 232] on div "满的" at bounding box center [74, 234] width 23 height 11
click at [100, 236] on font "合身" at bounding box center [98, 234] width 8 height 5
click at [49, 235] on div "高度 满的 合身" at bounding box center [67, 234] width 85 height 12
click at [485, 288] on div "Background Image" at bounding box center [454, 257] width 131 height 171
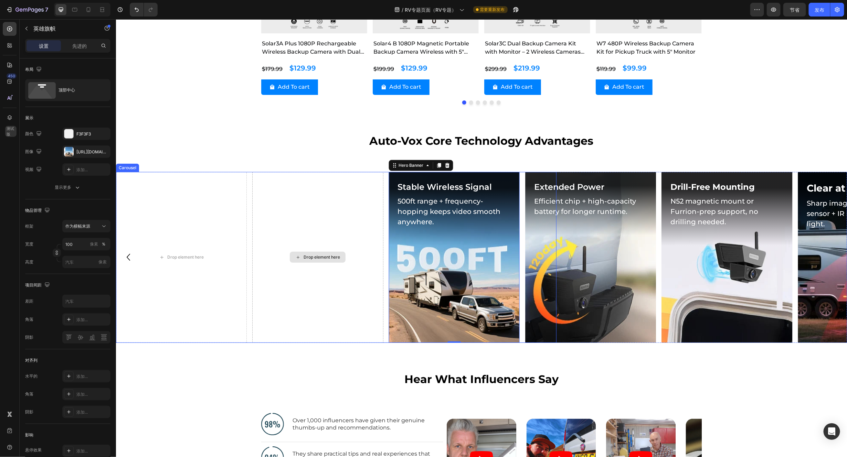
click at [340, 215] on div "Drop element here" at bounding box center [317, 257] width 131 height 171
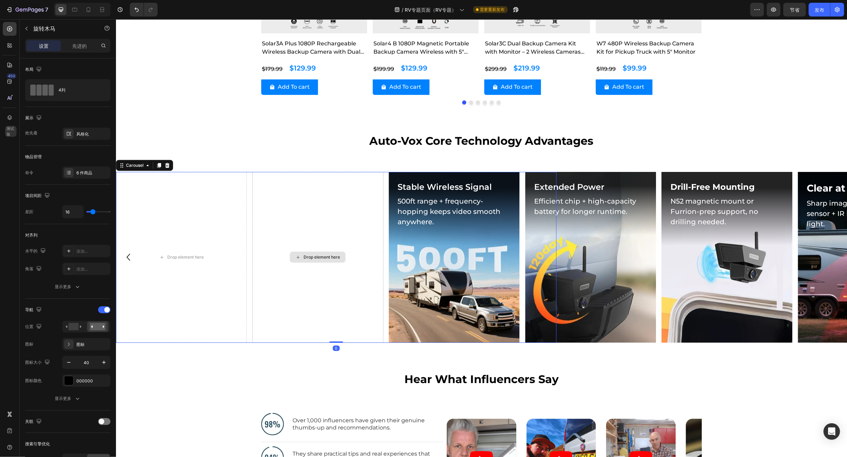
click at [317, 258] on div "Drop element here" at bounding box center [321, 257] width 36 height 6
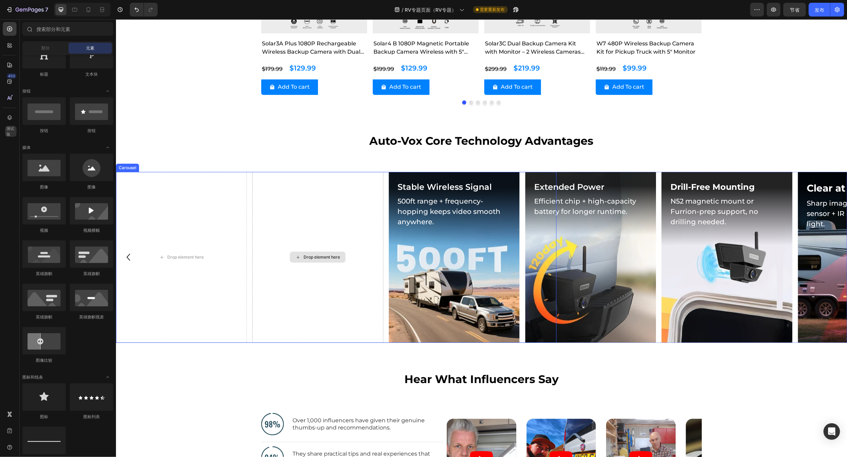
click at [314, 256] on div "Drop element here" at bounding box center [321, 257] width 36 height 6
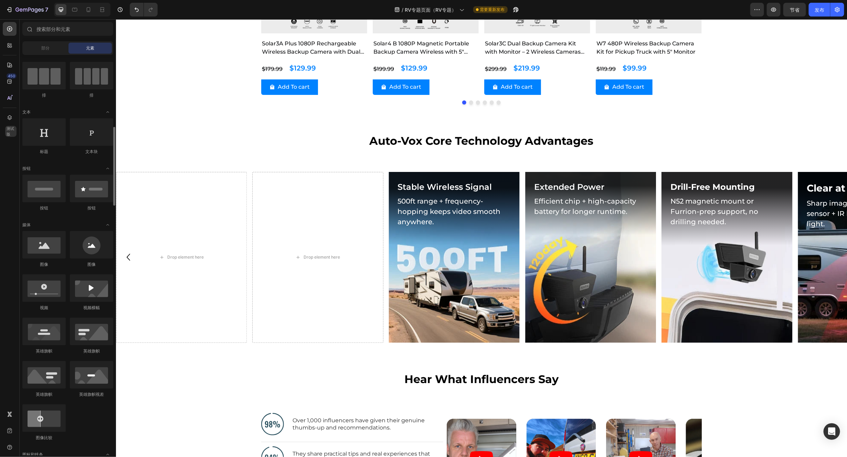
scroll to position [103, 0]
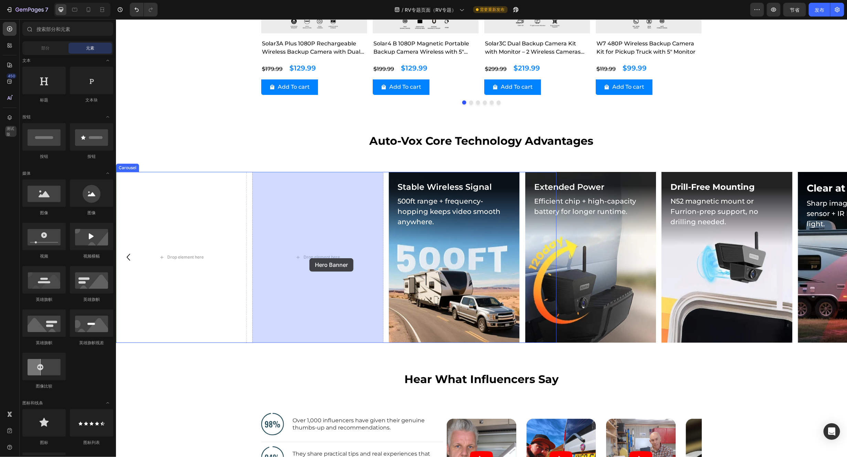
drag, startPoint x: 371, startPoint y: 304, endPoint x: 309, endPoint y: 258, distance: 76.8
drag, startPoint x: 159, startPoint y: 220, endPoint x: 310, endPoint y: 241, distance: 151.9
drag, startPoint x: 161, startPoint y: 308, endPoint x: 318, endPoint y: 233, distance: 174.1
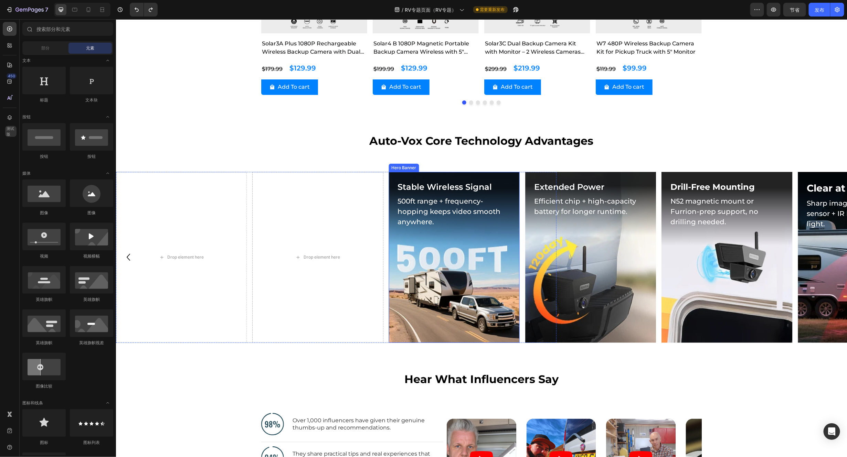
click at [441, 299] on div "Background Image" at bounding box center [454, 257] width 131 height 171
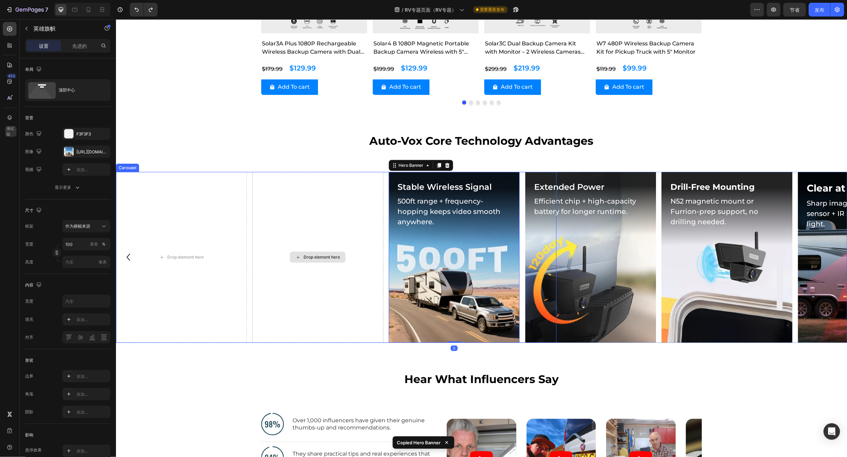
click at [300, 214] on div "Drop element here" at bounding box center [317, 257] width 131 height 171
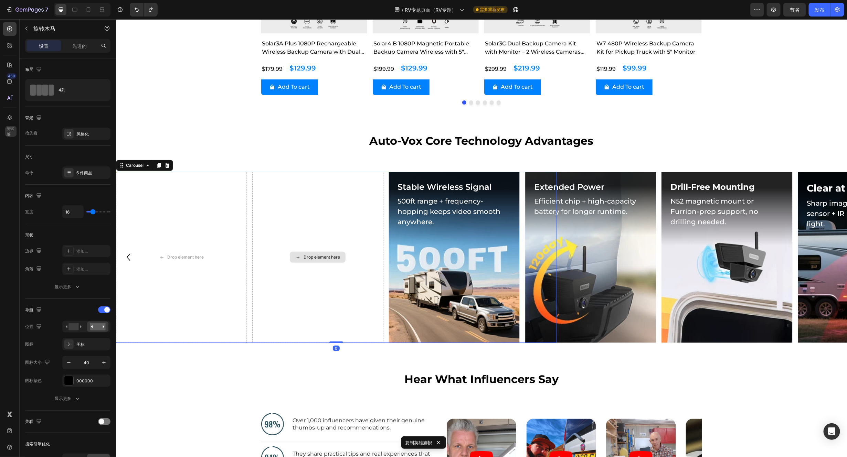
click at [316, 230] on div "Drop element here" at bounding box center [317, 257] width 131 height 171
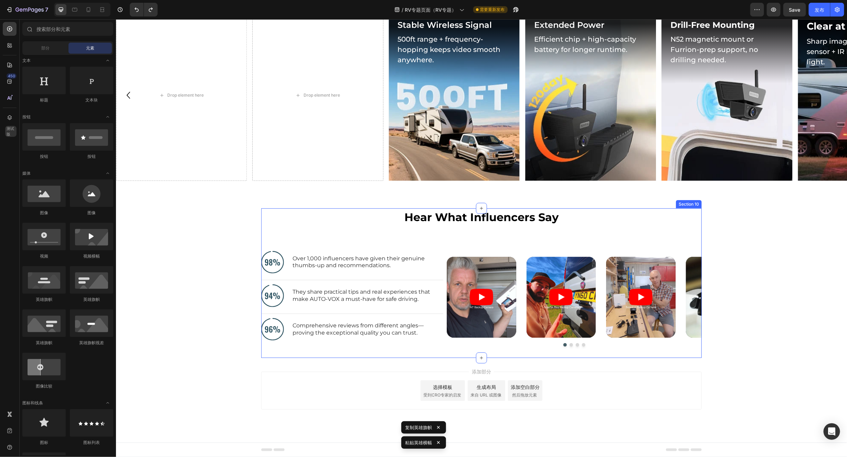
scroll to position [1791, 0]
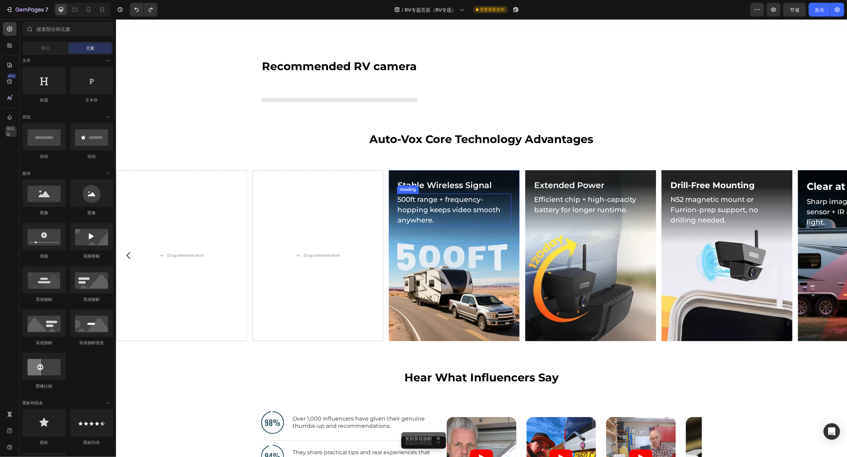
click at [435, 201] on h2 "500ft range + frequency-hopping keeps video smooth anywhere." at bounding box center [454, 209] width 114 height 32
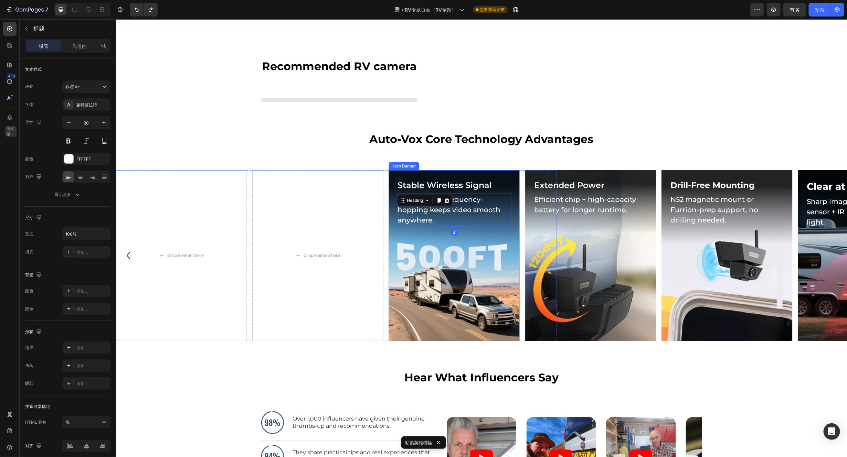
click at [506, 265] on div "Background Image" at bounding box center [454, 255] width 131 height 171
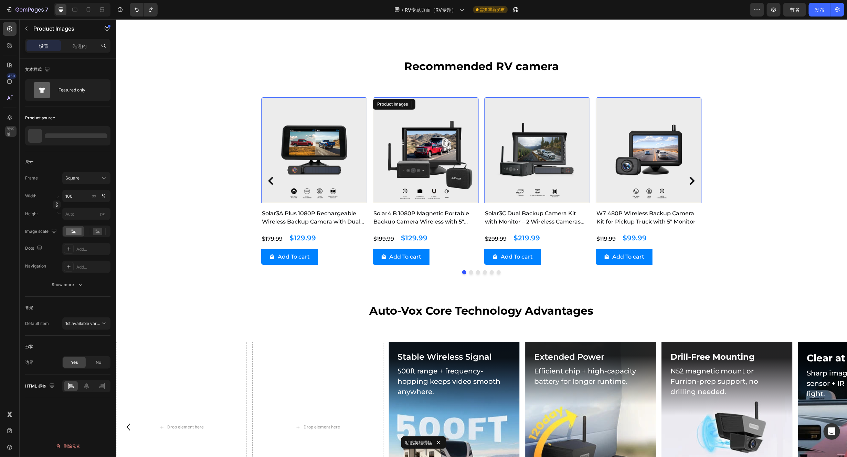
click at [439, 162] on img at bounding box center [425, 150] width 106 height 106
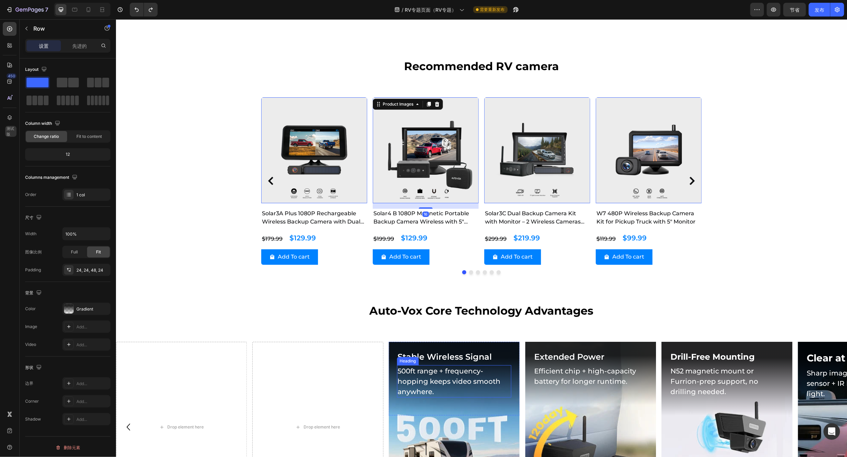
click at [457, 342] on div "Stable Wireless Signal Heading 500ft range + frequency-hopping keeps video smoo…" at bounding box center [454, 379] width 131 height 74
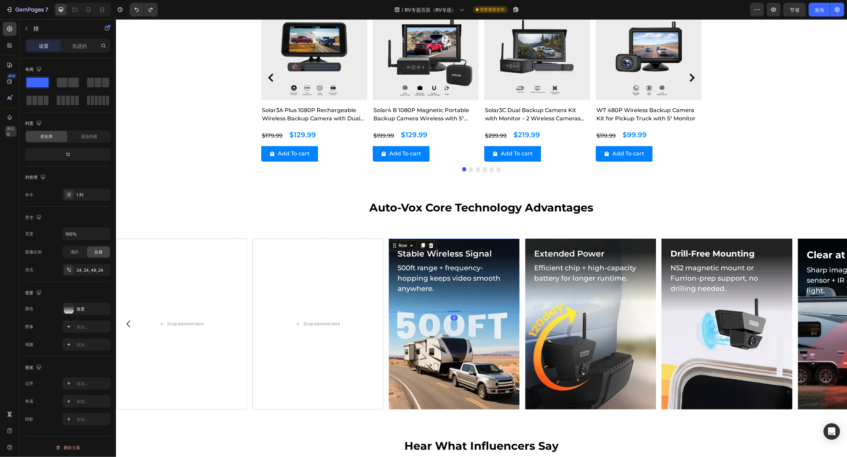
click at [508, 241] on div "Stable Wireless Signal Heading 500ft range + frequency-hopping keeps video smoo…" at bounding box center [454, 276] width 131 height 74
click at [409, 381] on div "Background Image" at bounding box center [454, 324] width 131 height 171
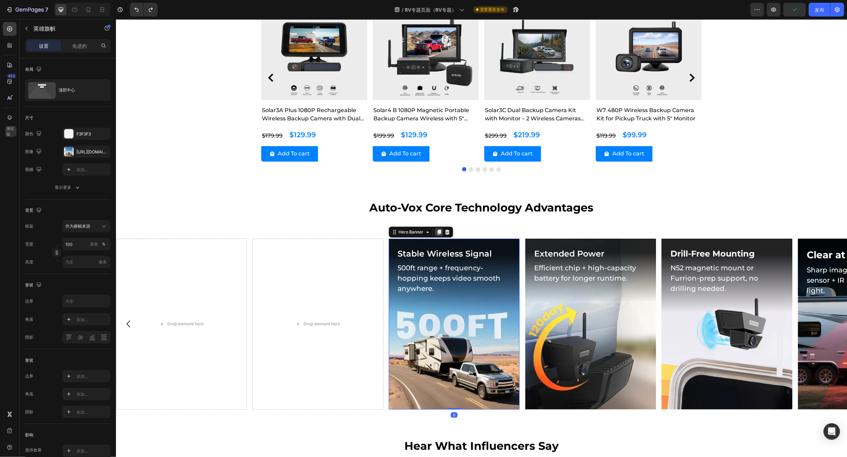
click at [438, 232] on icon at bounding box center [439, 232] width 4 height 5
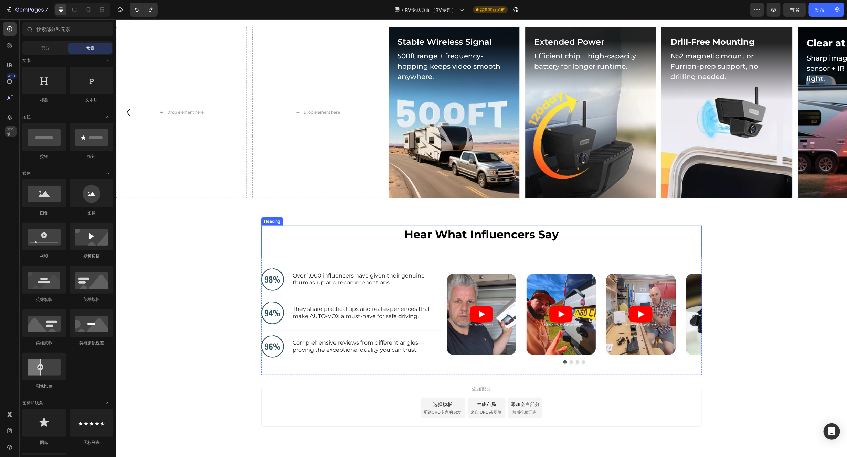
scroll to position [1806, 0]
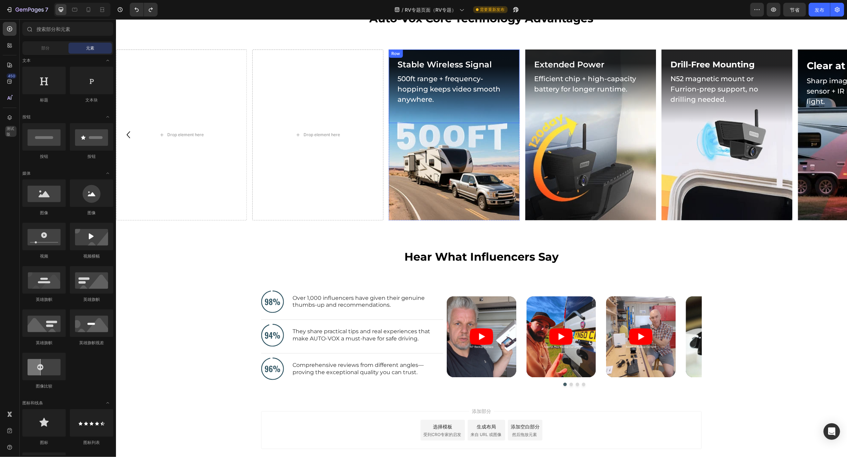
click at [500, 105] on h2 "500ft range + frequency-hopping keeps video smooth anywhere." at bounding box center [454, 89] width 114 height 32
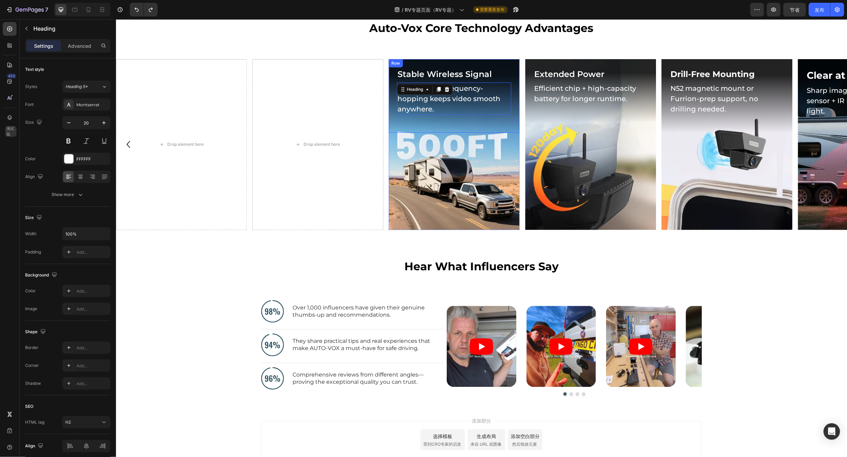
scroll to position [1632, 0]
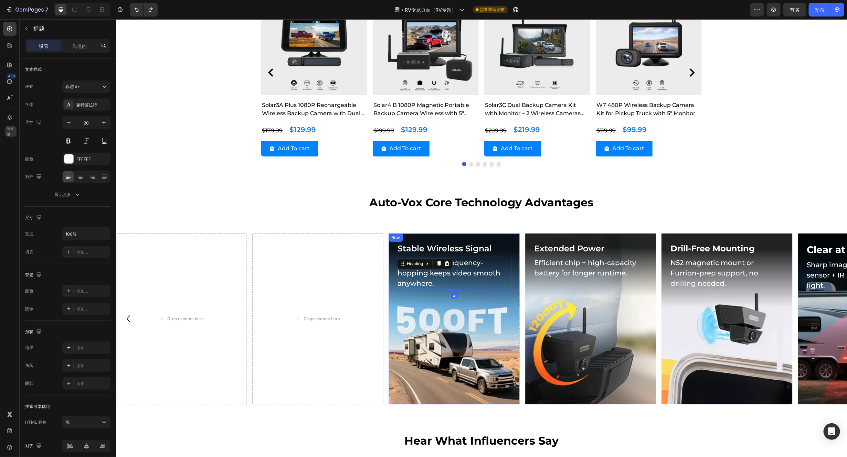
click at [507, 237] on div "Stable Wireless Signal Heading 500ft range + frequency-hopping keeps video smoo…" at bounding box center [454, 270] width 131 height 74
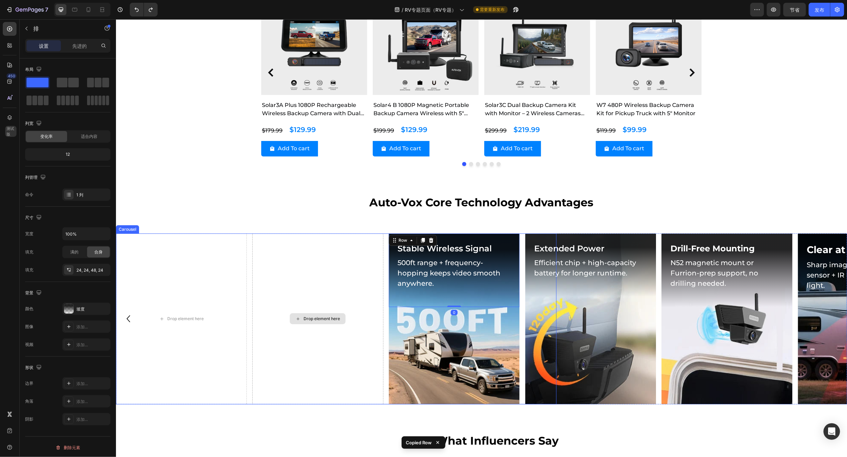
click at [319, 249] on div "Drop element here" at bounding box center [317, 318] width 131 height 171
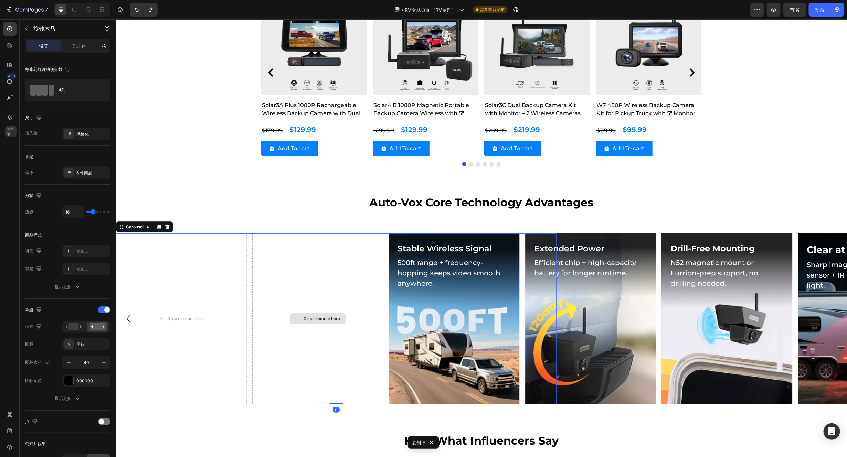
click at [319, 249] on div "Drop element here" at bounding box center [317, 318] width 131 height 171
click at [302, 253] on div "Drop element here" at bounding box center [317, 318] width 131 height 171
click at [275, 317] on div "Drop element here" at bounding box center [317, 318] width 131 height 171
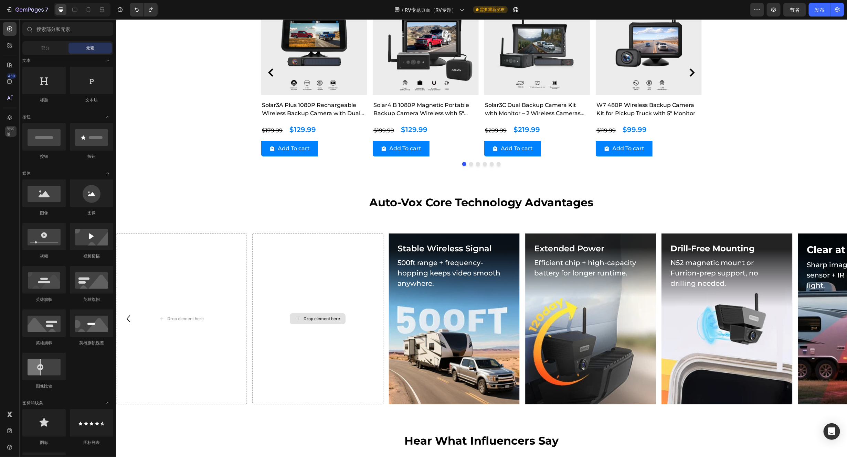
click at [328, 322] on div "Drop element here" at bounding box center [317, 318] width 56 height 11
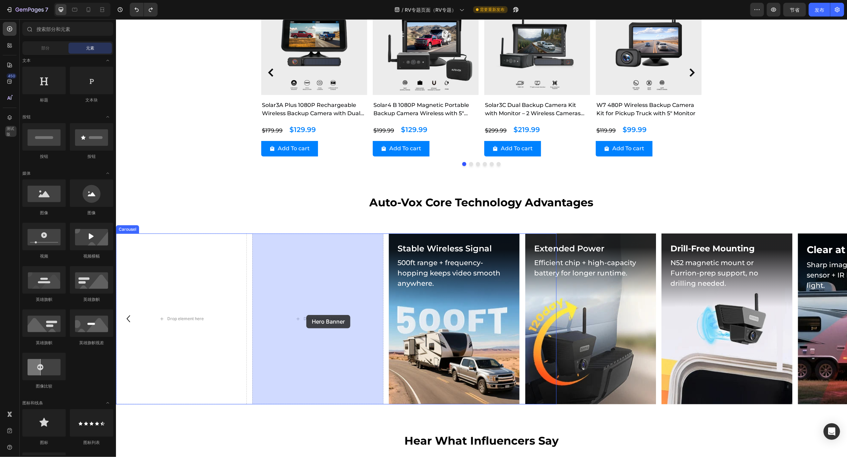
drag, startPoint x: 376, startPoint y: 307, endPoint x: 306, endPoint y: 315, distance: 70.3
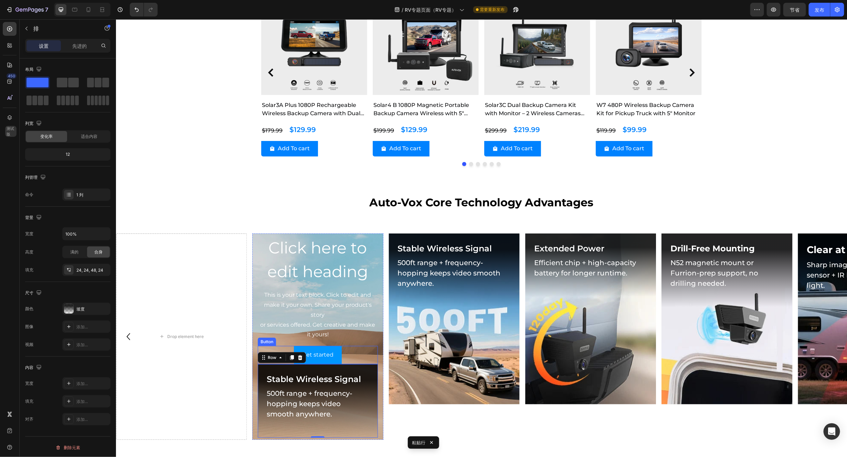
click at [352, 352] on div "Get started Button" at bounding box center [317, 355] width 120 height 18
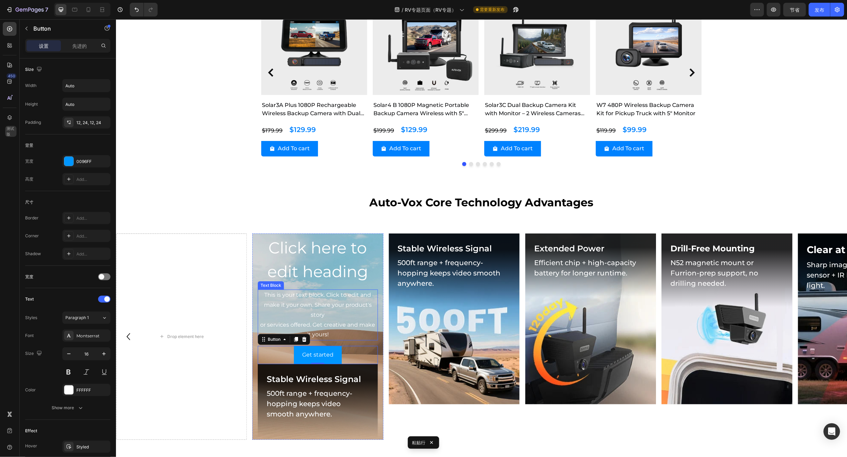
click at [348, 315] on div "This is your text block. Click to edit and make it your own. Share your product…" at bounding box center [317, 314] width 120 height 51
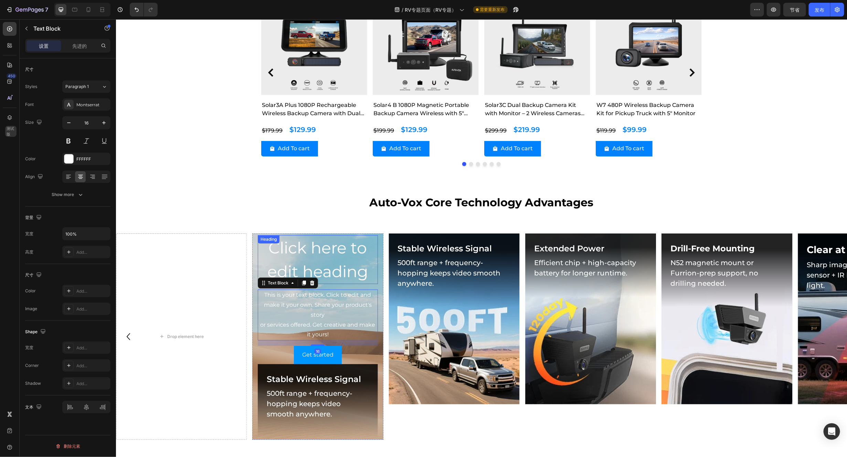
click at [344, 254] on h2 "Click here to edit heading" at bounding box center [317, 259] width 120 height 49
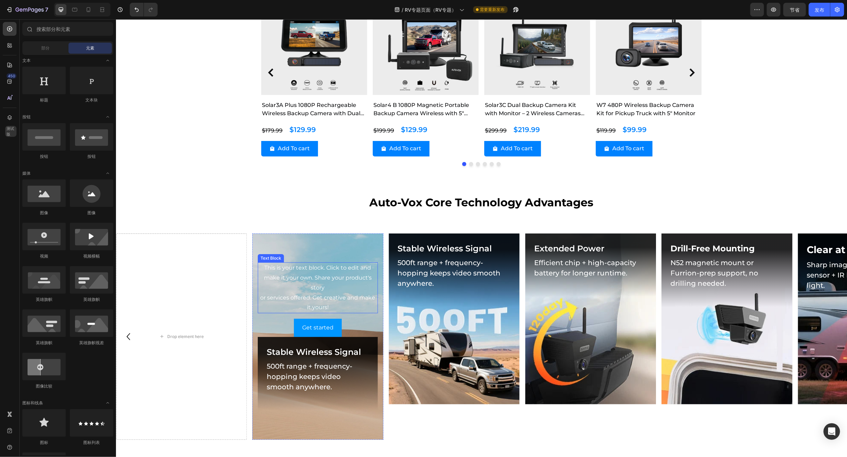
click at [346, 285] on div "This is your text block. Click to edit and make it your own. Share your product…" at bounding box center [317, 287] width 120 height 51
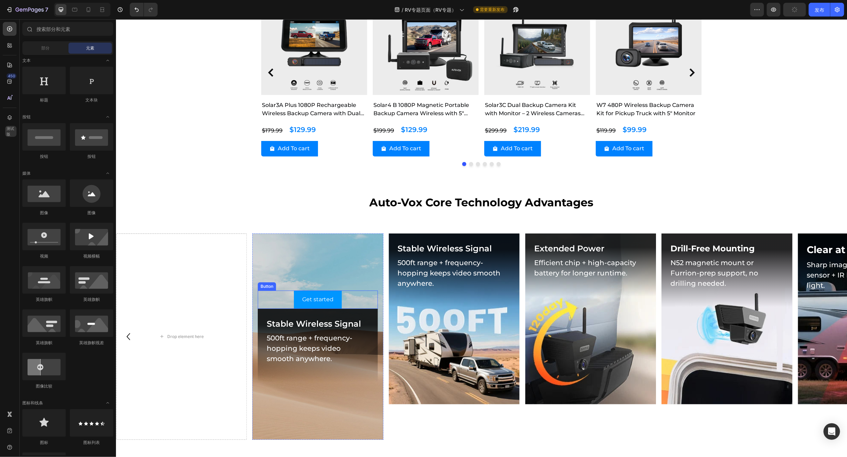
click at [350, 298] on div "Get started Button" at bounding box center [317, 299] width 120 height 18
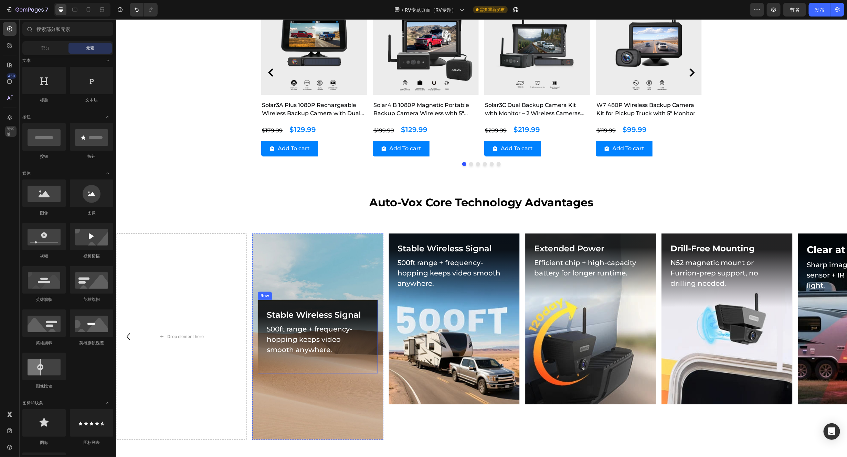
click at [362, 301] on div "Stable Wireless Signal Heading 500ft range + frequency-hopping keeps video smoo…" at bounding box center [317, 337] width 120 height 74
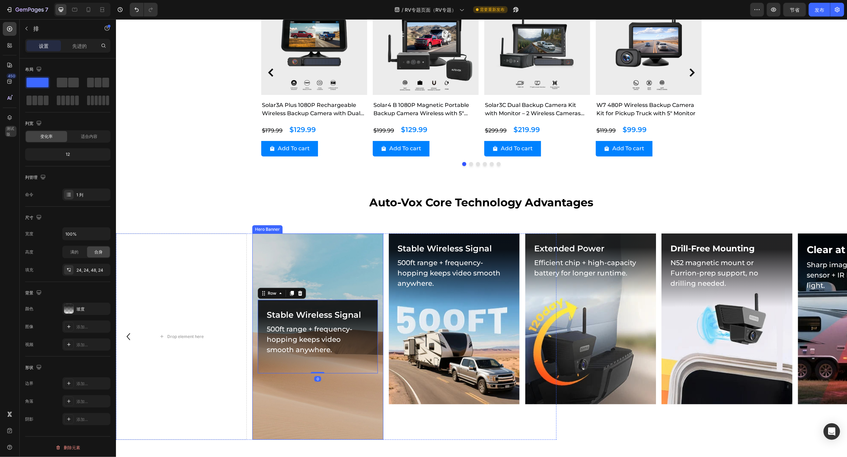
click at [343, 271] on div "Background Image" at bounding box center [317, 336] width 131 height 207
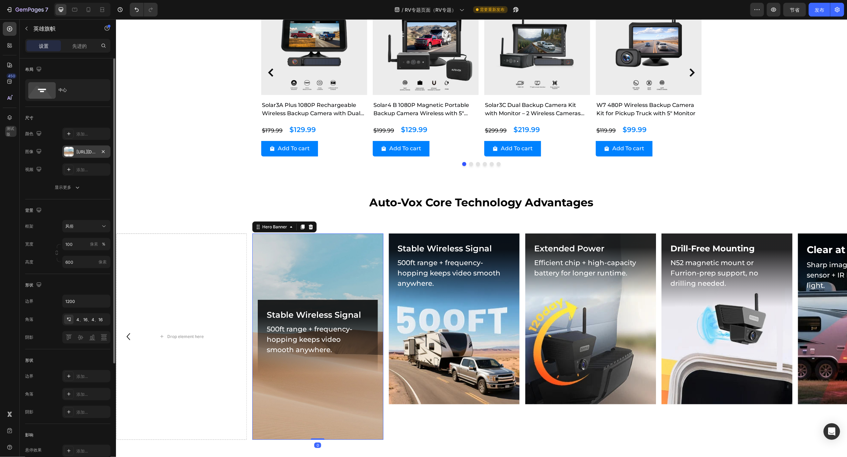
click at [70, 155] on div at bounding box center [69, 152] width 10 height 10
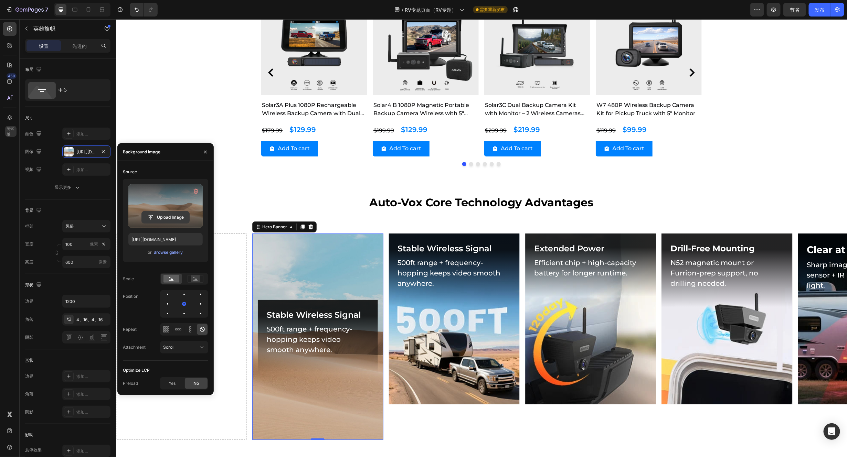
click at [170, 218] on input "file" at bounding box center [165, 218] width 47 height 12
type input "[URL][DOMAIN_NAME]"
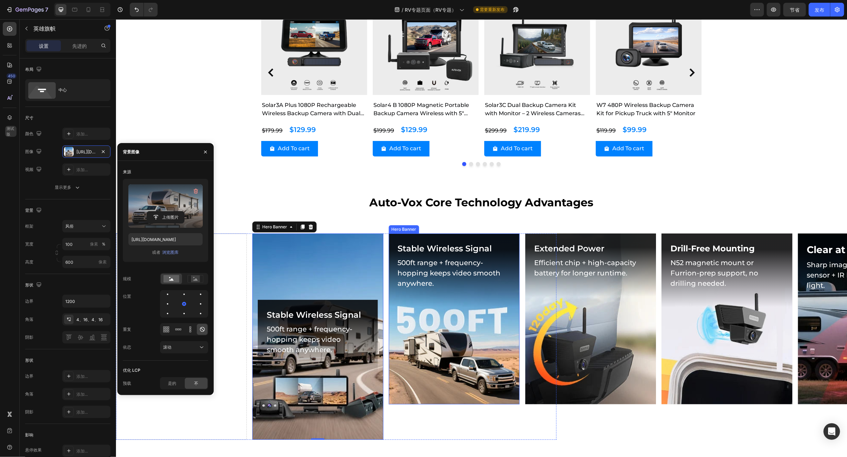
click at [474, 381] on div "Background Image" at bounding box center [454, 318] width 131 height 171
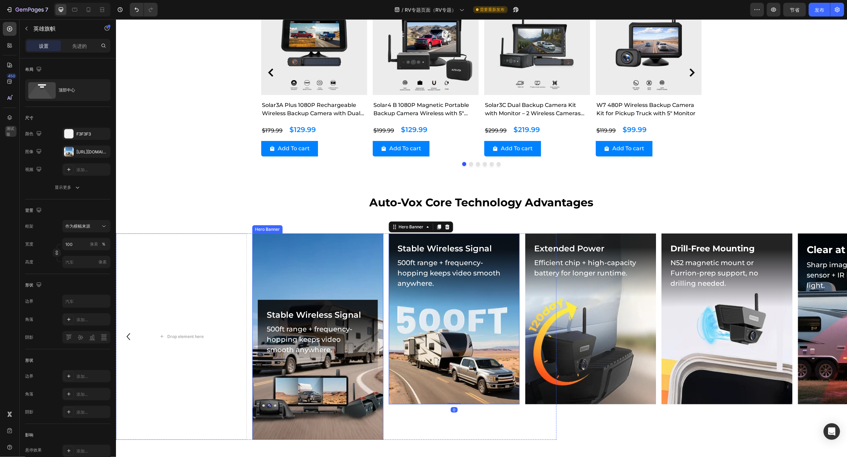
click at [297, 284] on div "Background Image" at bounding box center [317, 336] width 131 height 207
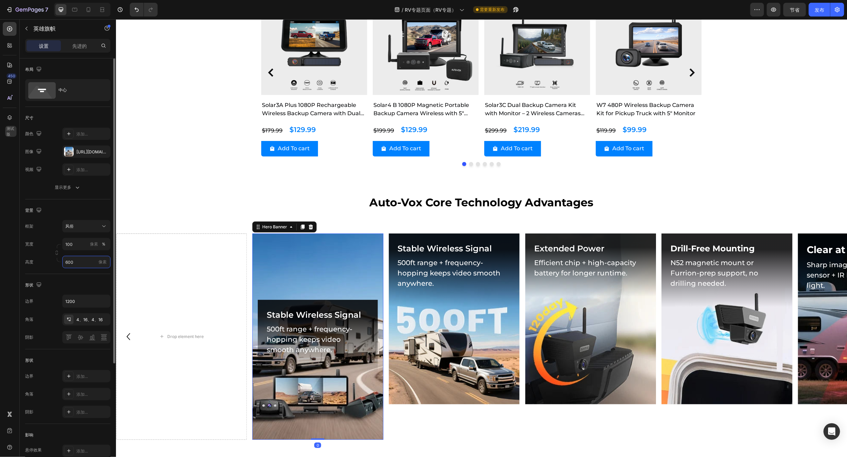
click at [77, 264] on input "600" at bounding box center [86, 262] width 48 height 12
click at [77, 289] on span "适合屏幕" at bounding box center [73, 292] width 17 height 6
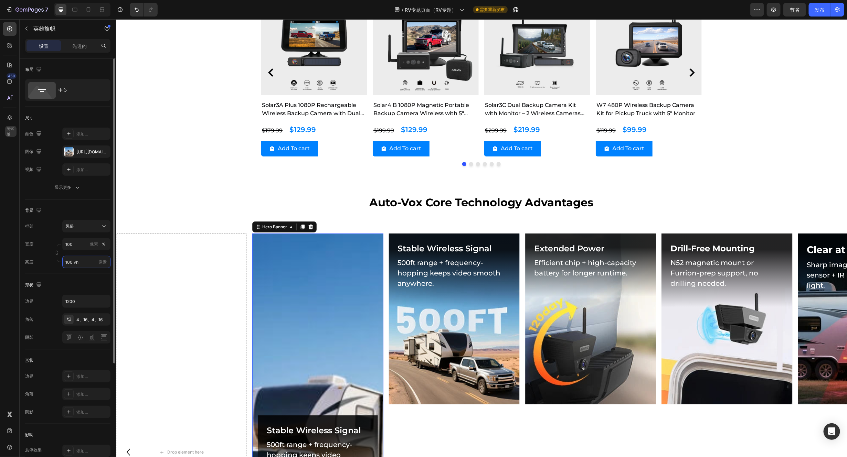
click at [86, 263] on input "100 vh" at bounding box center [86, 262] width 48 height 12
click at [74, 281] on font "适合内容" at bounding box center [73, 279] width 17 height 5
type input "Auto"
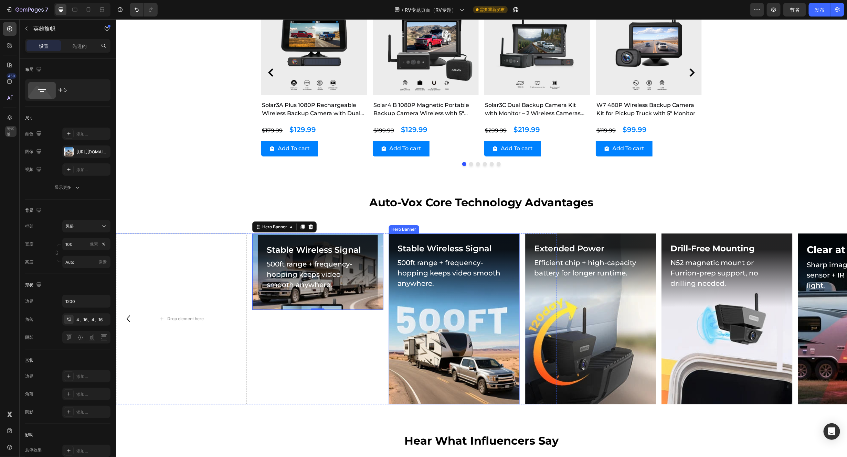
click at [455, 346] on div "Background Image" at bounding box center [454, 318] width 131 height 171
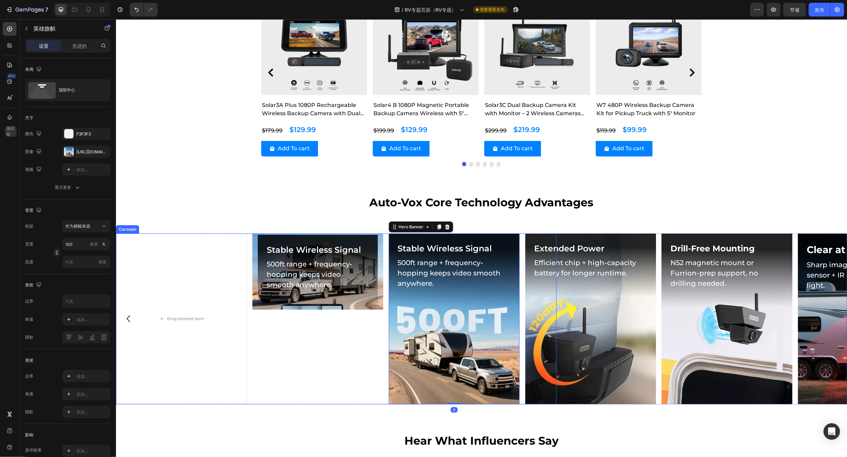
click at [250, 295] on div "Clear at Night Heading Sharp images with in-house sensor + IR lighting, even in…" at bounding box center [336, 318] width 441 height 171
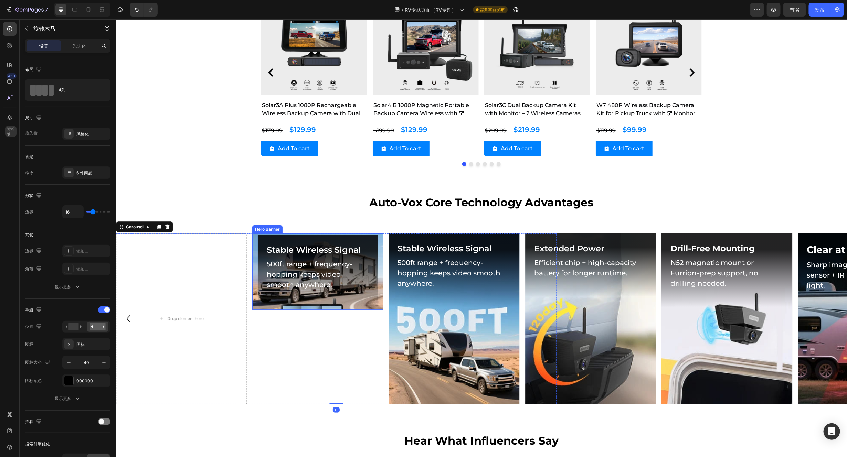
click at [254, 300] on div "Stable Wireless Signal Heading 500ft range + frequency-hopping keeps video smoo…" at bounding box center [317, 271] width 131 height 76
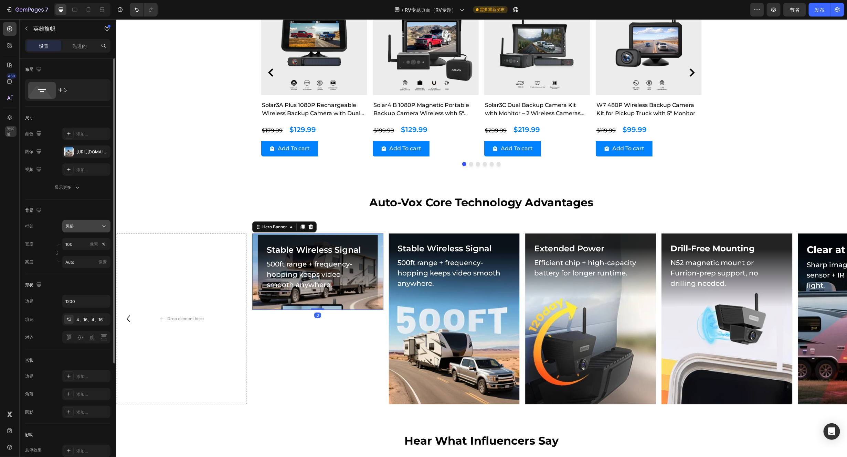
click at [96, 227] on div "风俗" at bounding box center [82, 226] width 34 height 6
click at [82, 245] on font "作为横幅来源" at bounding box center [77, 242] width 25 height 5
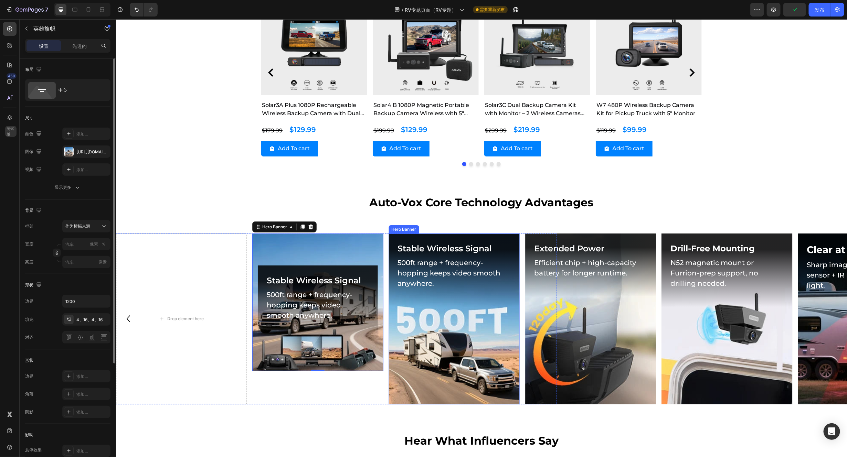
click at [413, 358] on div "Background Image" at bounding box center [454, 318] width 131 height 171
click at [329, 352] on div "Background Image" at bounding box center [317, 302] width 131 height 138
click at [81, 307] on input "1200" at bounding box center [86, 301] width 47 height 12
click at [107, 304] on button "button" at bounding box center [104, 301] width 12 height 12
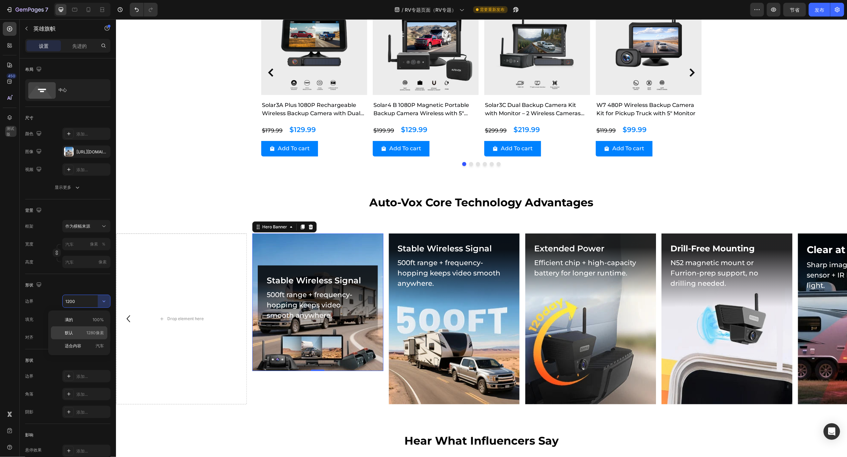
click at [85, 332] on p "默认 1280像素" at bounding box center [84, 333] width 39 height 6
type input "1280"
click at [316, 251] on div "Background Image" at bounding box center [317, 302] width 131 height 138
click at [298, 246] on div "Background Image" at bounding box center [317, 302] width 131 height 138
click at [280, 244] on div "Background Image" at bounding box center [317, 302] width 131 height 138
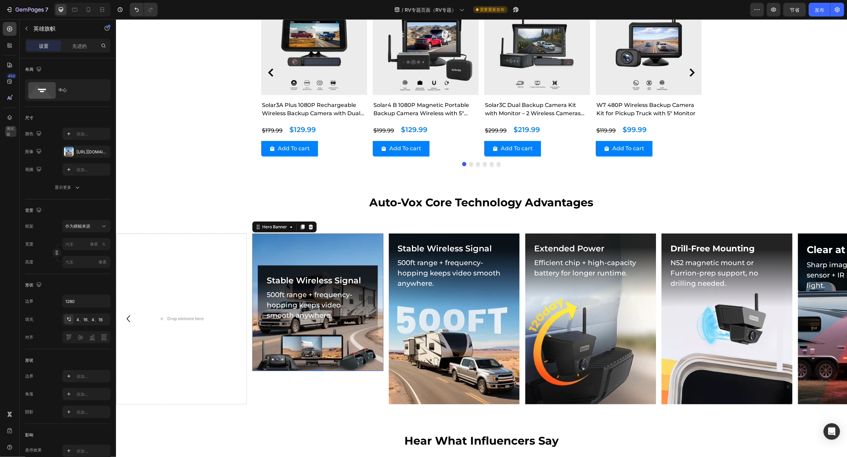
click at [280, 244] on div "Background Image" at bounding box center [317, 302] width 131 height 138
click at [286, 226] on div "Hero Banner" at bounding box center [275, 227] width 28 height 6
click at [290, 250] on div "Background Image" at bounding box center [317, 302] width 131 height 138
click at [287, 253] on div "Background Image" at bounding box center [317, 302] width 131 height 138
click at [328, 331] on div "Stable Wireless Signal Heading 500ft range + frequency-hopping keeps video smoo…" at bounding box center [317, 302] width 120 height 74
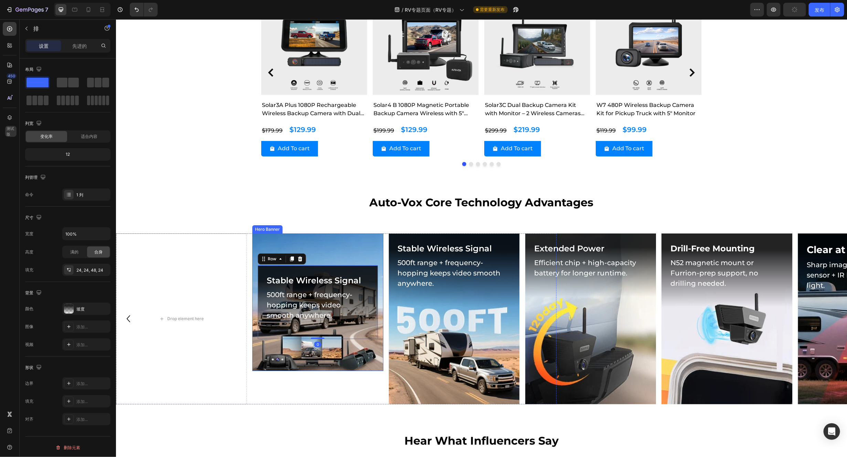
click at [330, 356] on div "Background Image" at bounding box center [317, 302] width 131 height 138
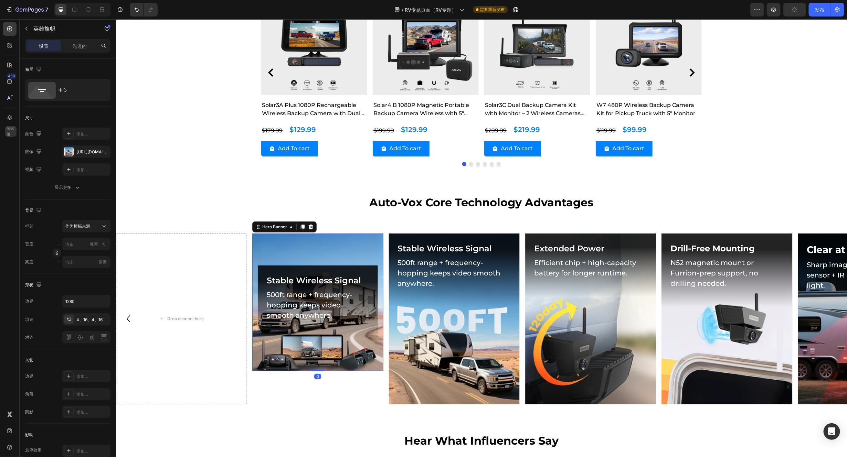
click at [337, 356] on div "Background Image" at bounding box center [317, 302] width 131 height 138
click at [80, 243] on input "像素 ％" at bounding box center [86, 244] width 48 height 12
click at [77, 263] on p "满的 100%" at bounding box center [85, 261] width 40 height 6
type input "100"
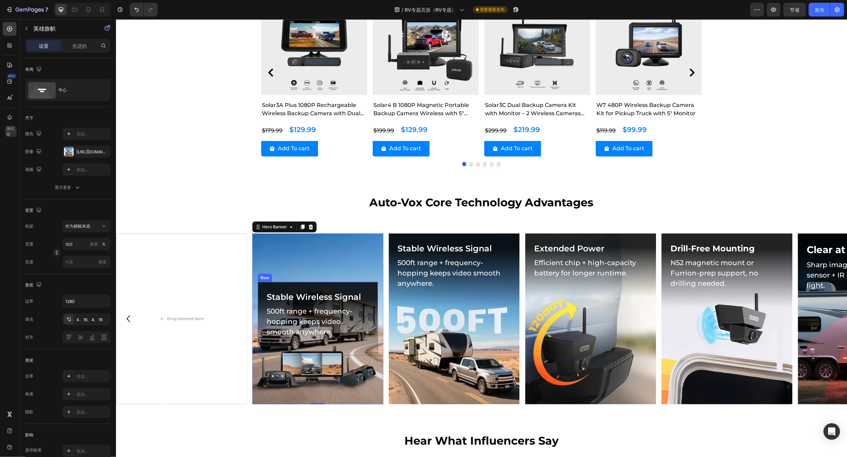
click at [370, 285] on div "Stable Wireless Signal Heading 500ft range + frequency-hopping keeps video smoo…" at bounding box center [317, 319] width 120 height 74
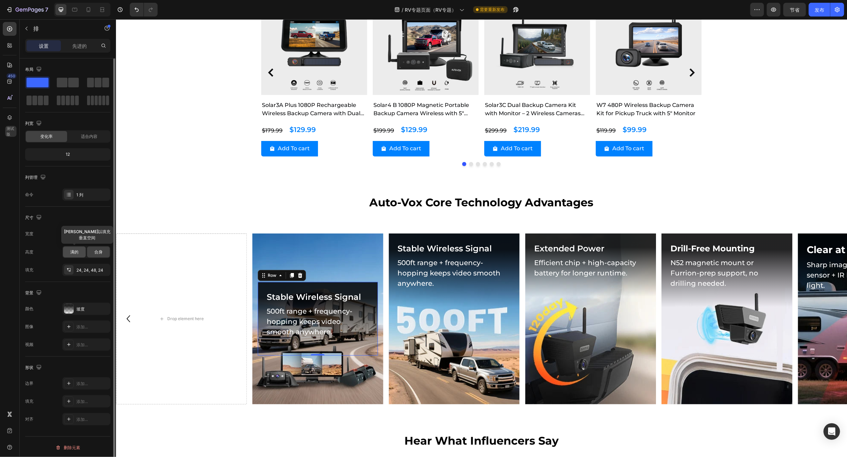
click at [76, 253] on font "满的" at bounding box center [74, 252] width 8 height 5
click at [100, 253] on font "合身" at bounding box center [98, 252] width 8 height 5
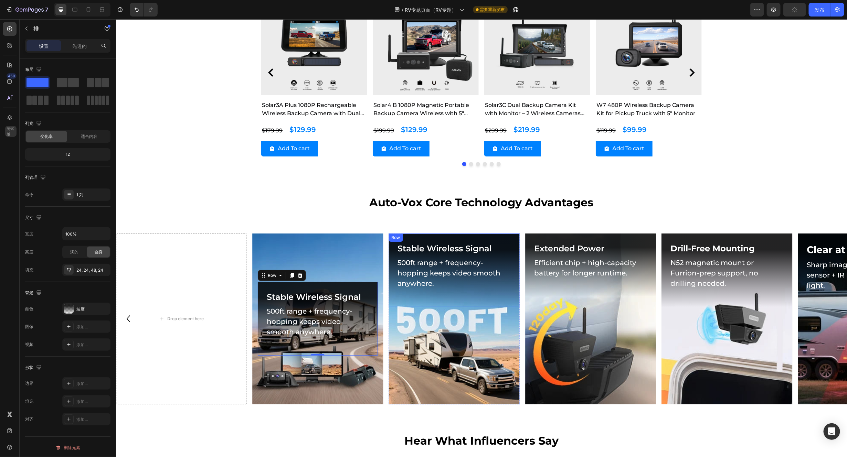
click at [516, 237] on div "Stable Wireless Signal Heading 500ft range + frequency-hopping keeps video smoo…" at bounding box center [454, 270] width 131 height 74
click at [77, 44] on font "先进的" at bounding box center [79, 46] width 14 height 6
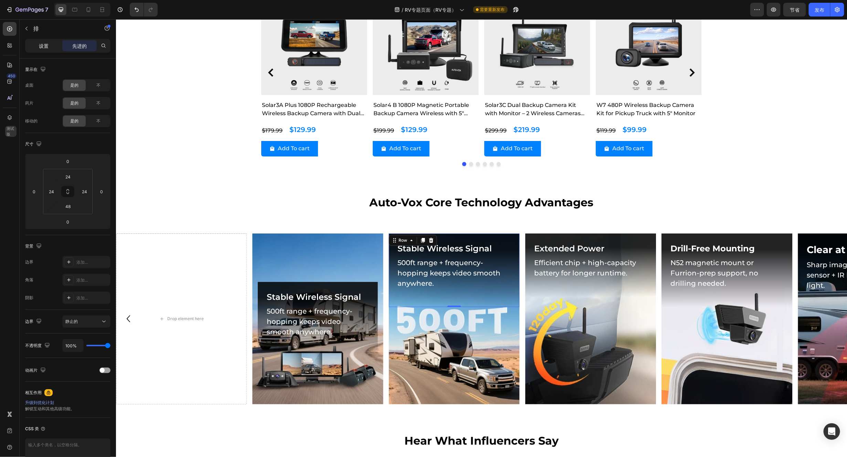
click at [34, 43] on div "设置" at bounding box center [44, 45] width 34 height 11
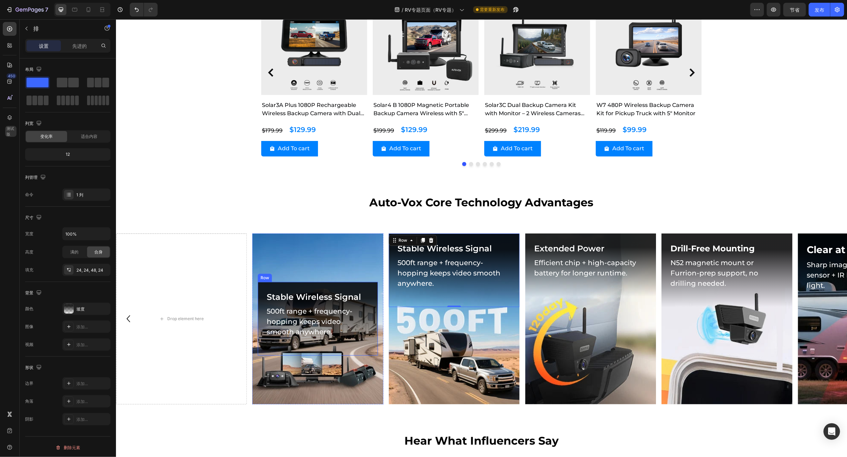
click at [373, 311] on div "Stable Wireless Signal Heading 500ft range + frequency-hopping keeps video smoo…" at bounding box center [317, 319] width 120 height 74
click at [81, 46] on font "先进的" at bounding box center [79, 46] width 14 height 6
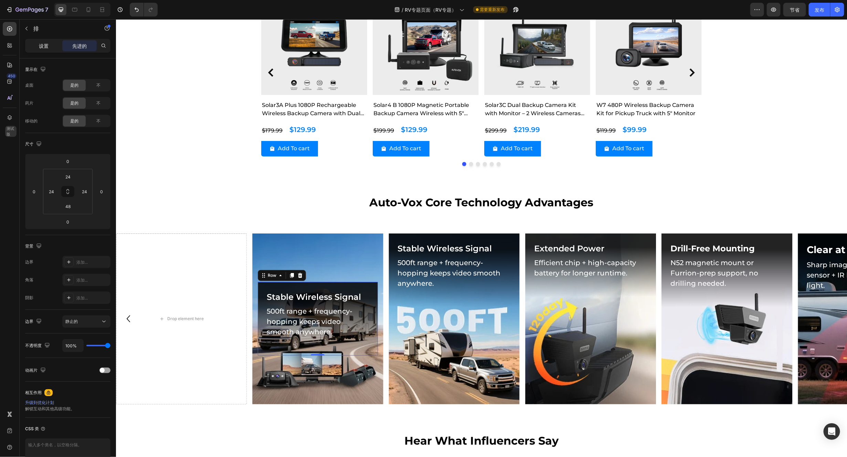
click at [40, 47] on font "设置" at bounding box center [44, 46] width 10 height 6
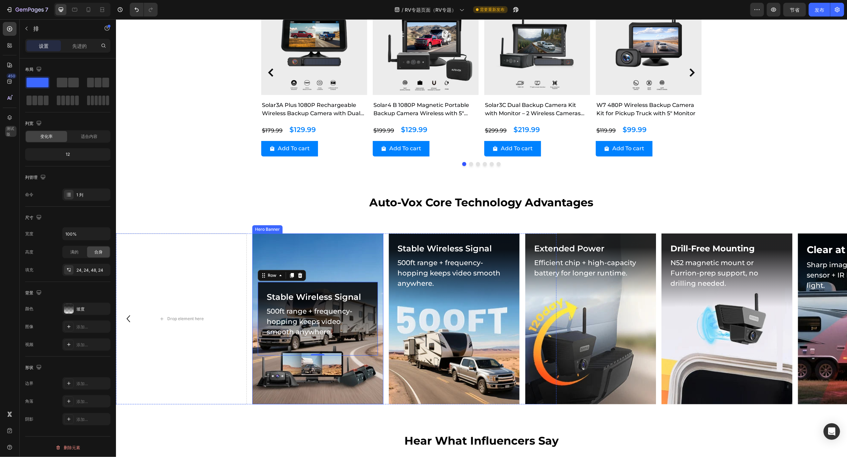
click at [284, 249] on div "Background Image" at bounding box center [317, 318] width 131 height 171
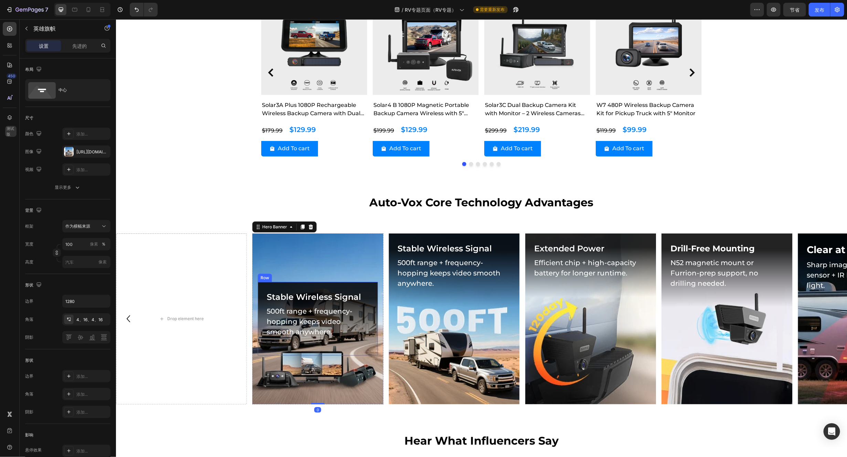
click at [258, 290] on div "Stable Wireless Signal Heading 500ft range + frequency-hopping keeps video smoo…" at bounding box center [317, 319] width 120 height 74
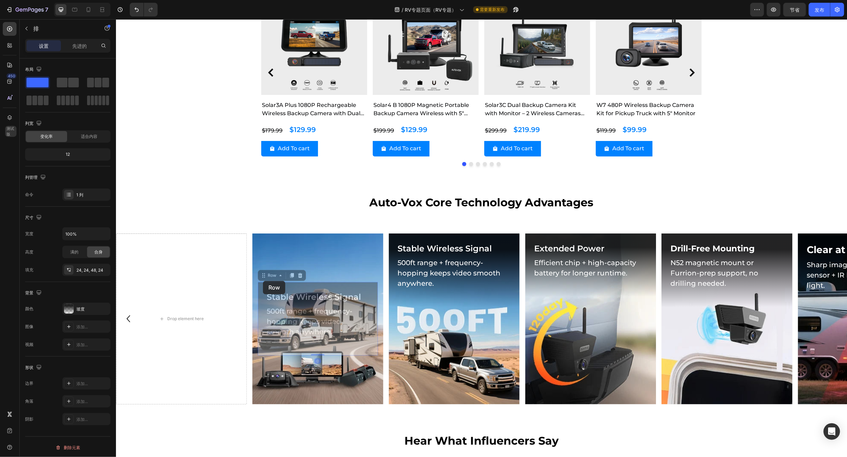
drag, startPoint x: 258, startPoint y: 292, endPoint x: 263, endPoint y: 281, distance: 12.1
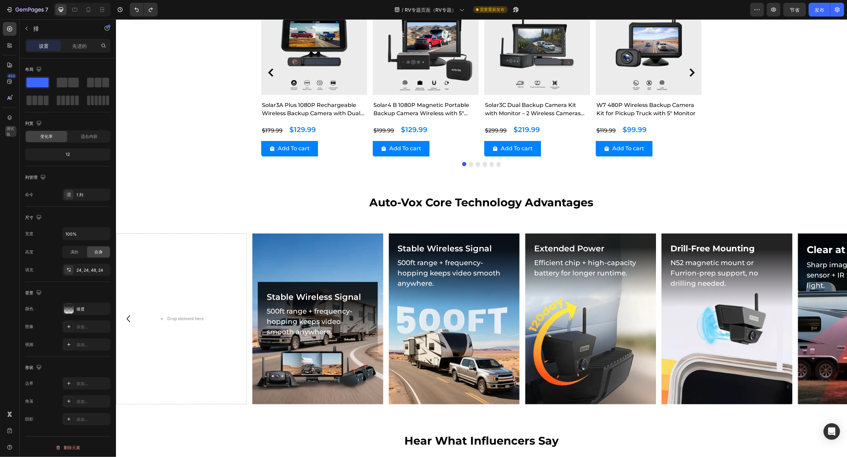
click at [372, 340] on div "Stable Wireless Signal Heading 500ft range + frequency-hopping keeps video smoo…" at bounding box center [317, 319] width 120 height 74
click at [371, 284] on div "Stable Wireless Signal Heading 500ft range + frequency-hopping keeps video smoo…" at bounding box center [317, 319] width 120 height 74
click at [271, 285] on div "Stable Wireless Signal Heading 500ft range + frequency-hopping keeps video smoo…" at bounding box center [317, 319] width 120 height 74
click at [270, 295] on h2 "Stable Wireless Signal" at bounding box center [317, 297] width 103 height 14
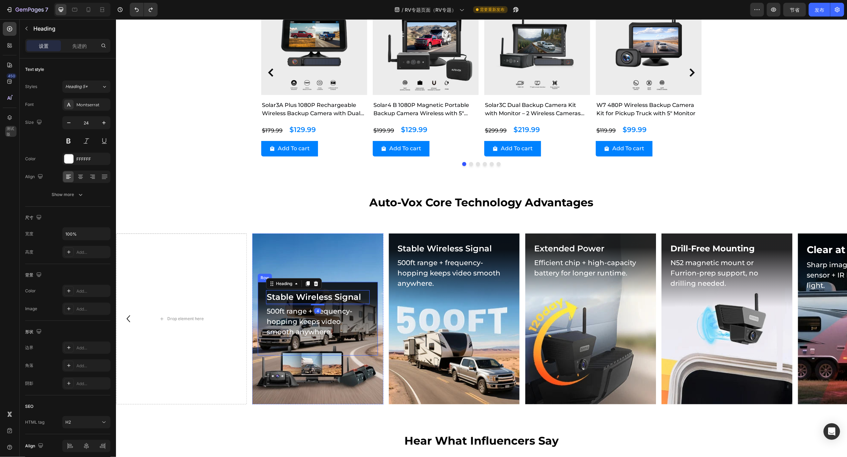
click at [258, 303] on div "Stable Wireless Signal Heading 4 500ft range + frequency-hopping keeps video sm…" at bounding box center [317, 319] width 120 height 74
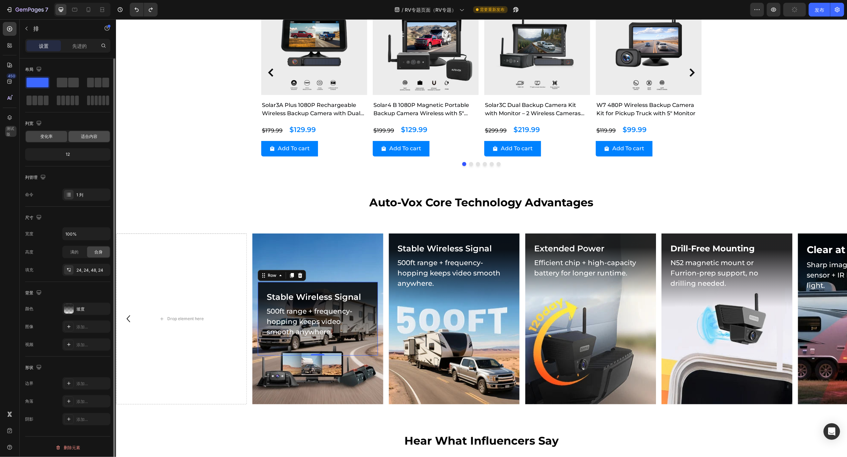
click at [92, 137] on font "适合内容" at bounding box center [89, 136] width 17 height 5
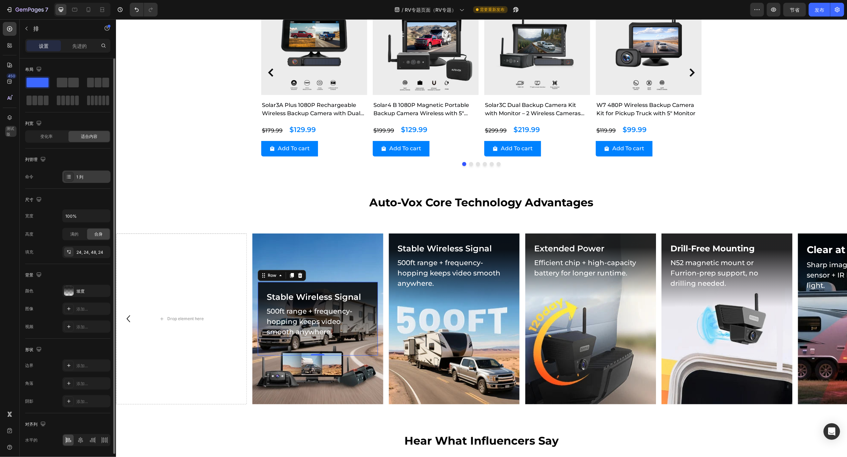
click at [84, 177] on div "1 列" at bounding box center [92, 177] width 32 height 6
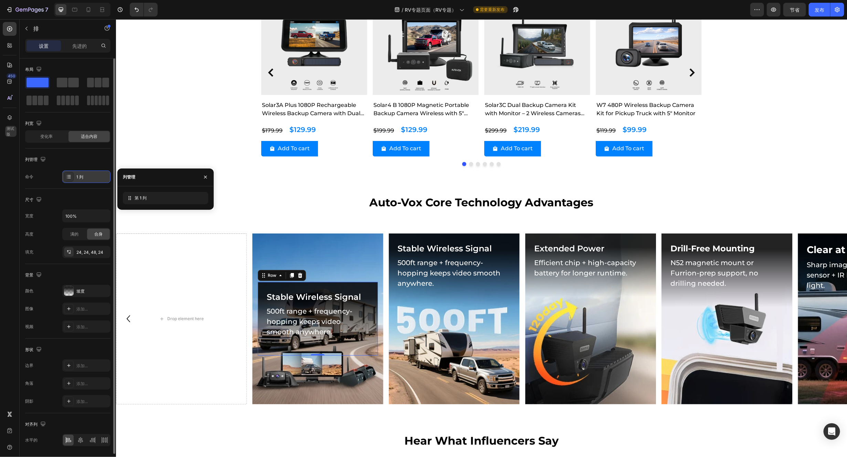
click at [84, 178] on div "1 列" at bounding box center [92, 177] width 32 height 6
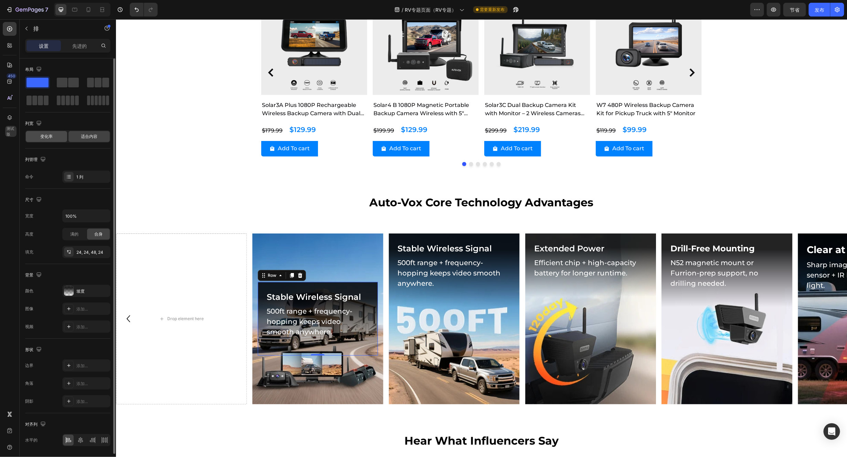
click at [44, 136] on font "变化率" at bounding box center [46, 136] width 12 height 5
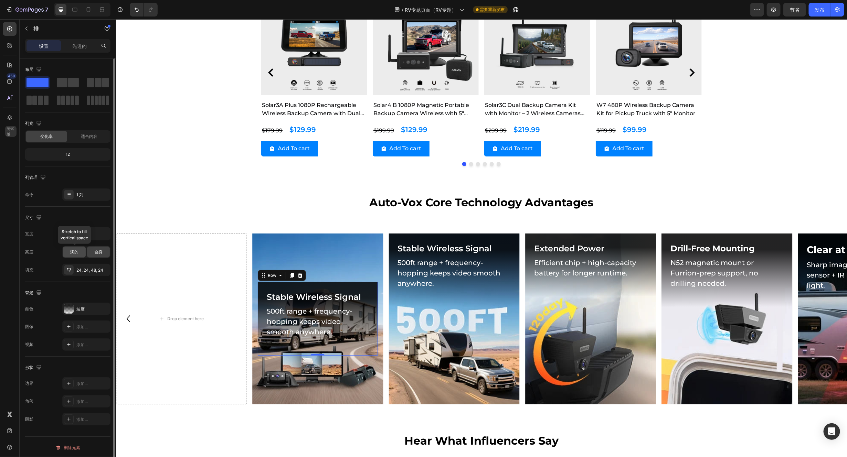
click at [72, 250] on font "满的" at bounding box center [74, 252] width 8 height 5
click at [94, 249] on div "合身" at bounding box center [98, 252] width 23 height 11
drag, startPoint x: 100, startPoint y: 242, endPoint x: 106, endPoint y: 234, distance: 9.5
click at [106, 234] on icon "button" at bounding box center [103, 234] width 7 height 7
click at [85, 250] on p "默认 1280像素" at bounding box center [84, 253] width 39 height 6
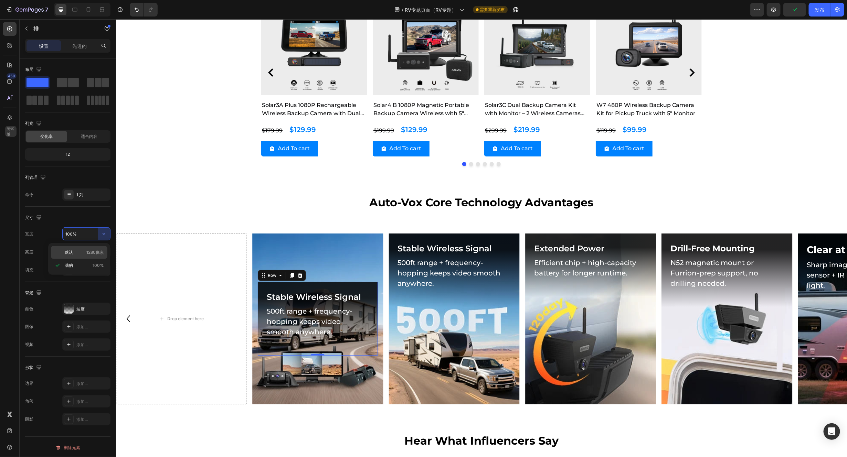
type input "1280"
drag, startPoint x: 95, startPoint y: 239, endPoint x: 95, endPoint y: 244, distance: 5.5
click at [95, 239] on input "1280" at bounding box center [86, 234] width 47 height 12
click at [77, 252] on font "满的" at bounding box center [74, 252] width 8 height 5
click at [98, 253] on font "合身" at bounding box center [98, 252] width 8 height 5
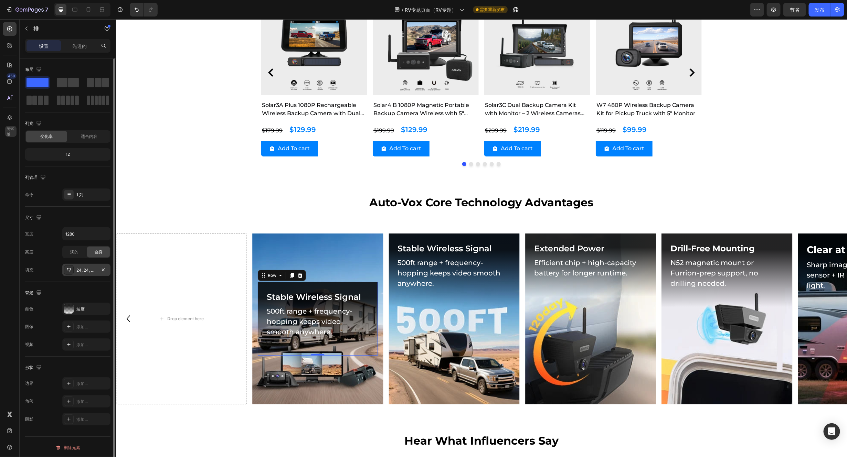
click at [89, 273] on font "24, 24, 48, 24" at bounding box center [89, 270] width 27 height 5
click at [75, 253] on font "满的" at bounding box center [74, 252] width 8 height 5
click at [82, 312] on font "坡度" at bounding box center [80, 309] width 8 height 5
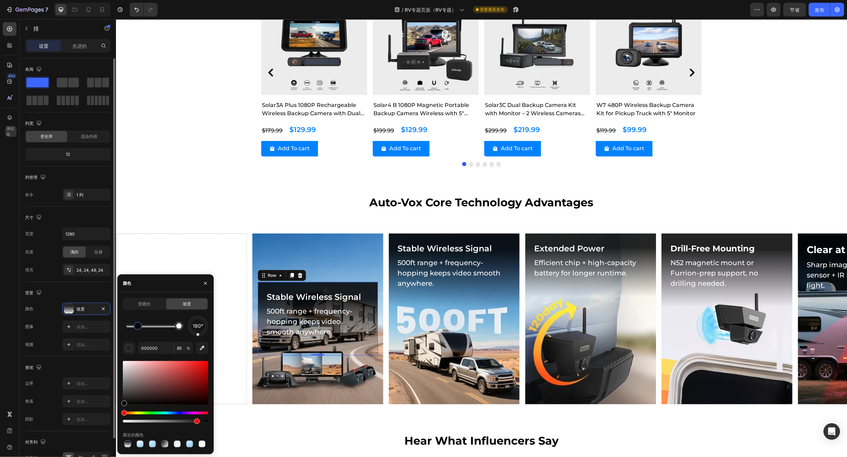
scroll to position [42, 0]
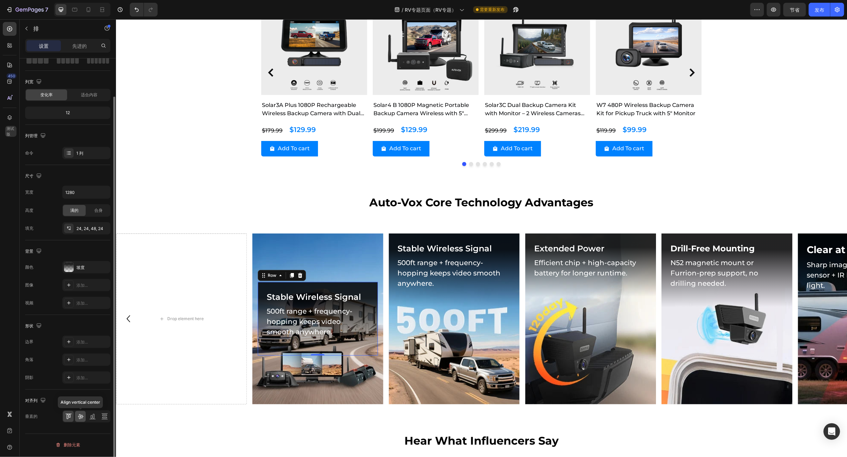
click at [80, 381] on icon at bounding box center [80, 416] width 7 height 7
click at [67, 381] on icon at bounding box center [68, 416] width 7 height 7
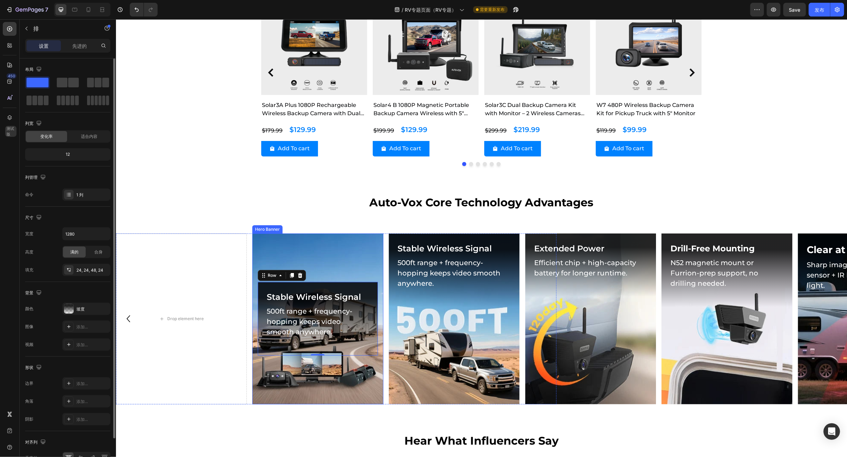
click at [334, 253] on div "Background Image" at bounding box center [317, 318] width 131 height 171
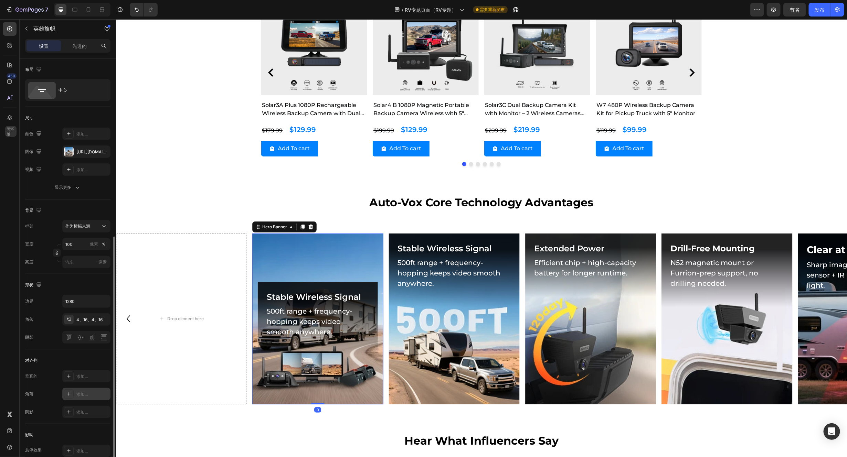
scroll to position [156, 0]
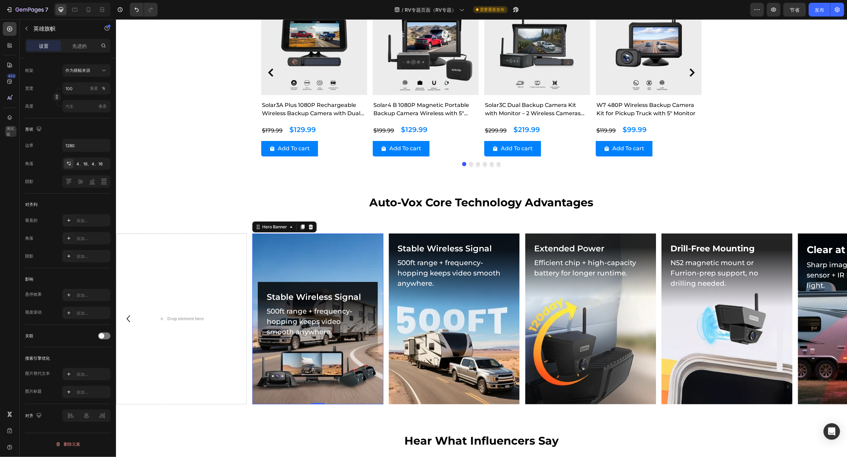
click at [308, 261] on div "Background Image" at bounding box center [317, 318] width 131 height 171
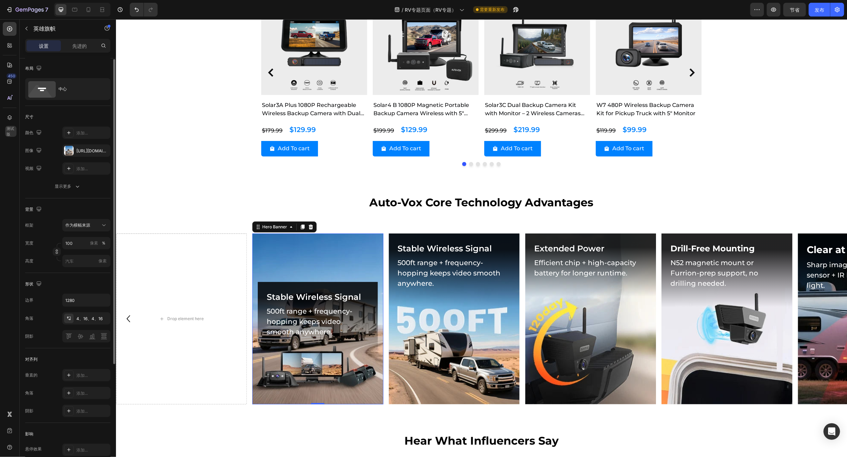
scroll to position [0, 0]
click at [83, 46] on font "先进的" at bounding box center [79, 46] width 14 height 6
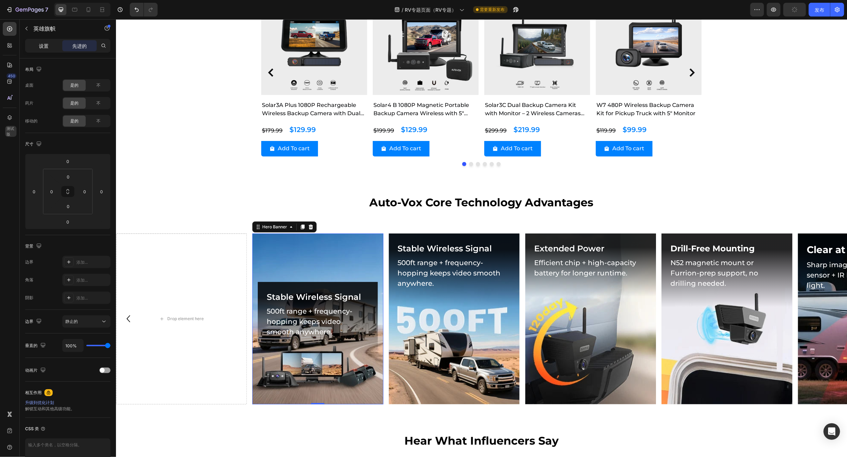
click at [49, 47] on div "设置" at bounding box center [44, 45] width 34 height 11
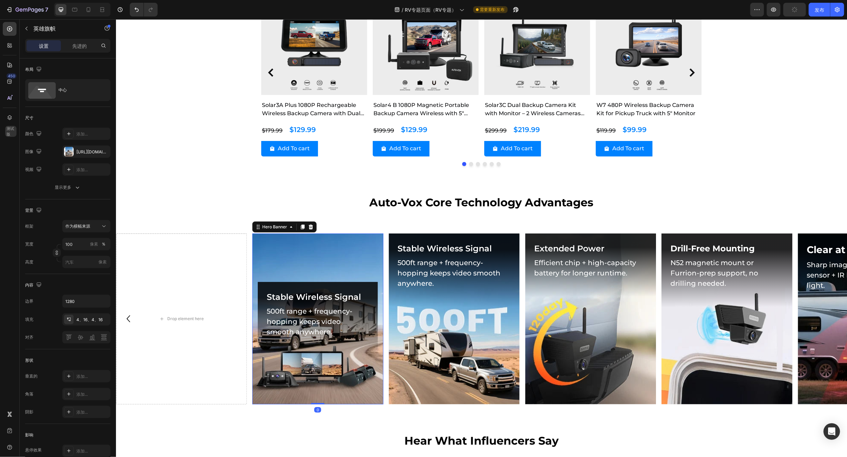
click at [289, 252] on div "Background Image" at bounding box center [317, 318] width 131 height 171
click at [285, 229] on div "Hero Banner" at bounding box center [275, 227] width 28 height 6
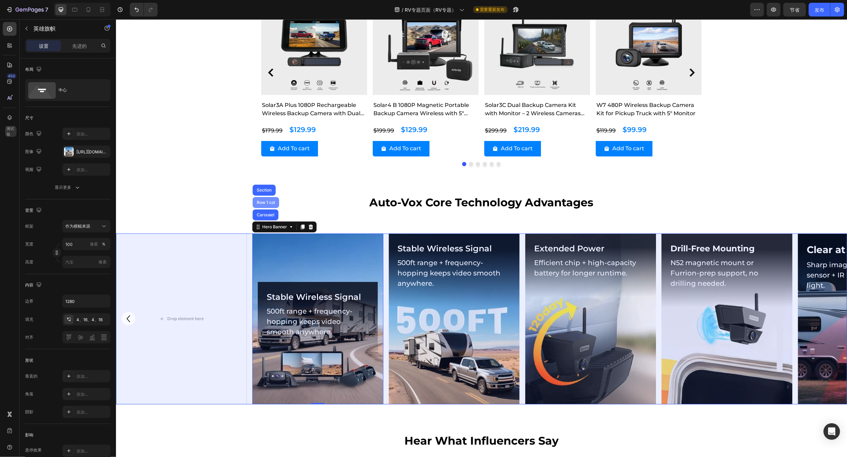
click at [269, 203] on div "Row 1 col" at bounding box center [265, 202] width 21 height 4
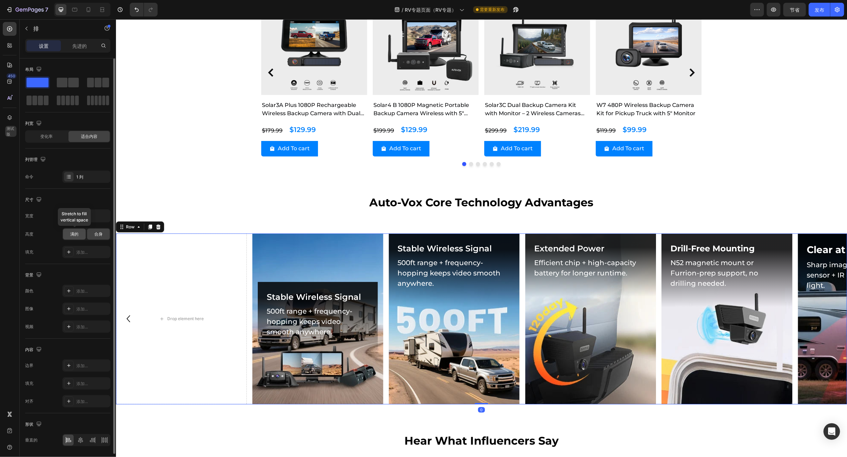
click at [76, 236] on font "满的" at bounding box center [74, 234] width 8 height 5
click at [97, 235] on font "合身" at bounding box center [98, 234] width 8 height 5
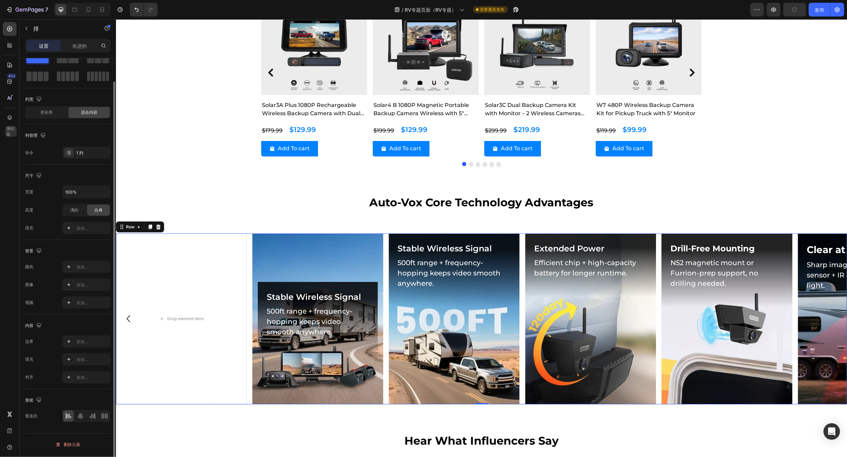
click at [29, 381] on font "垂直的" at bounding box center [31, 416] width 12 height 5
click at [80, 381] on icon at bounding box center [80, 416] width 7 height 7
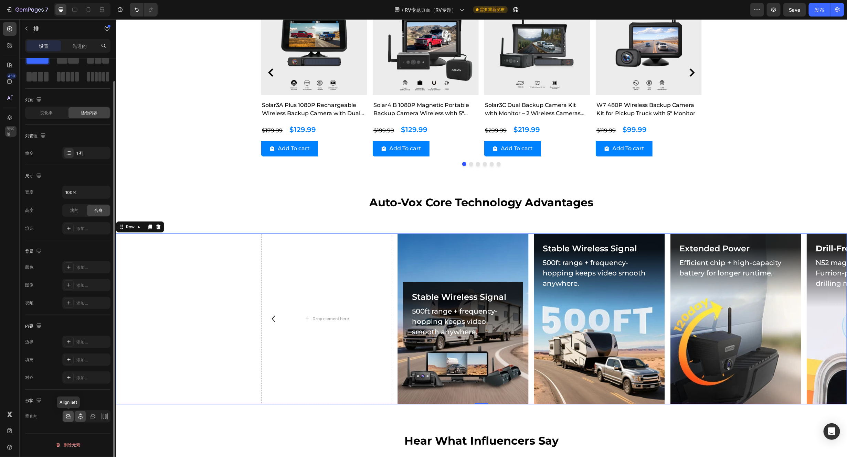
click at [68, 381] on icon at bounding box center [68, 416] width 7 height 7
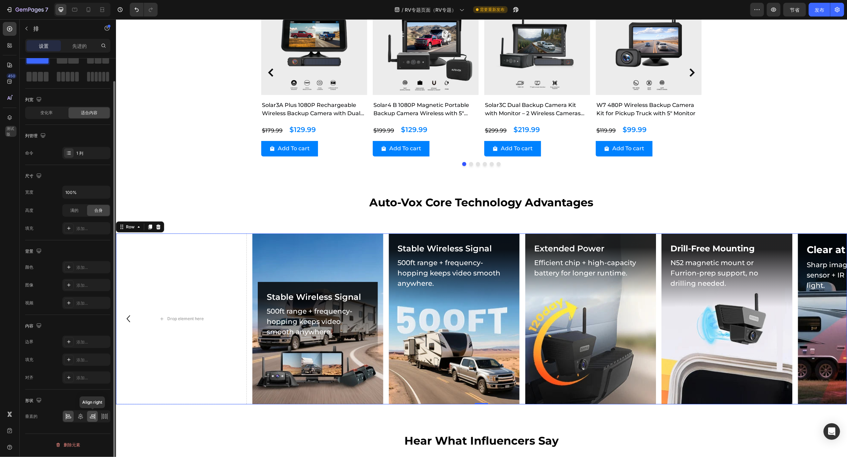
click at [94, 381] on icon at bounding box center [92, 416] width 7 height 7
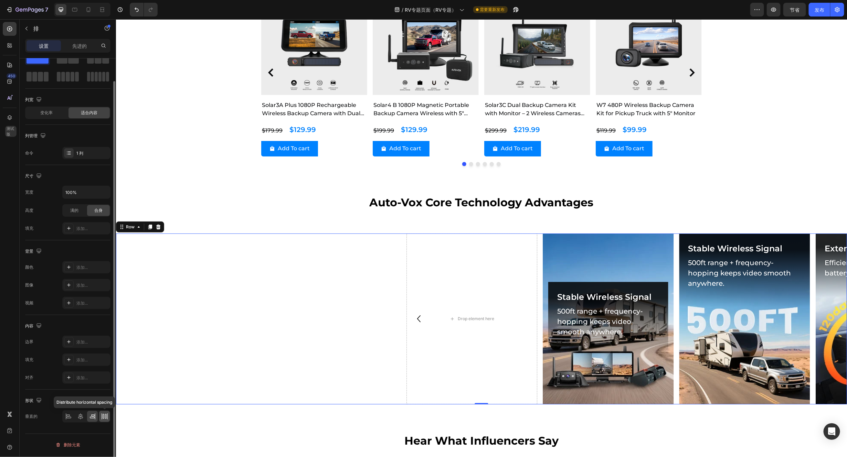
click at [106, 381] on icon at bounding box center [104, 416] width 7 height 7
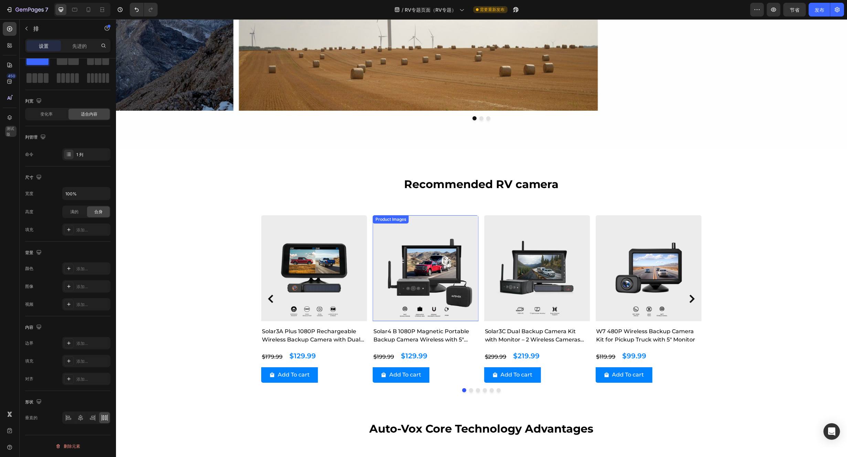
scroll to position [0, 0]
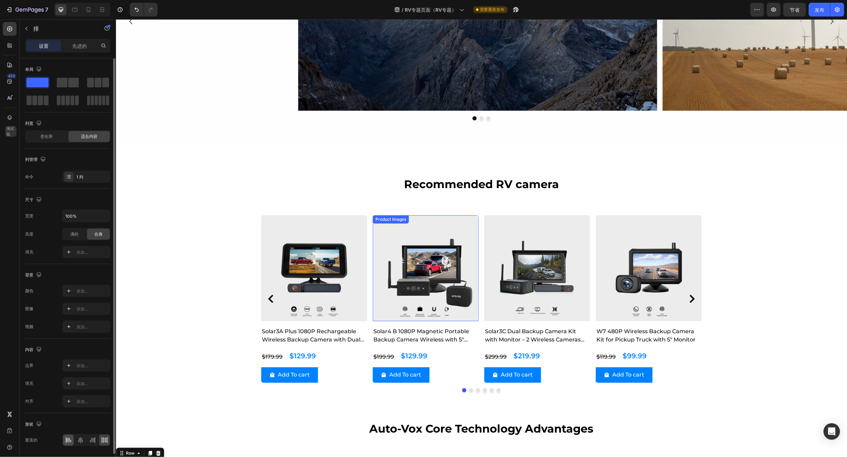
click at [65, 381] on icon at bounding box center [68, 440] width 7 height 7
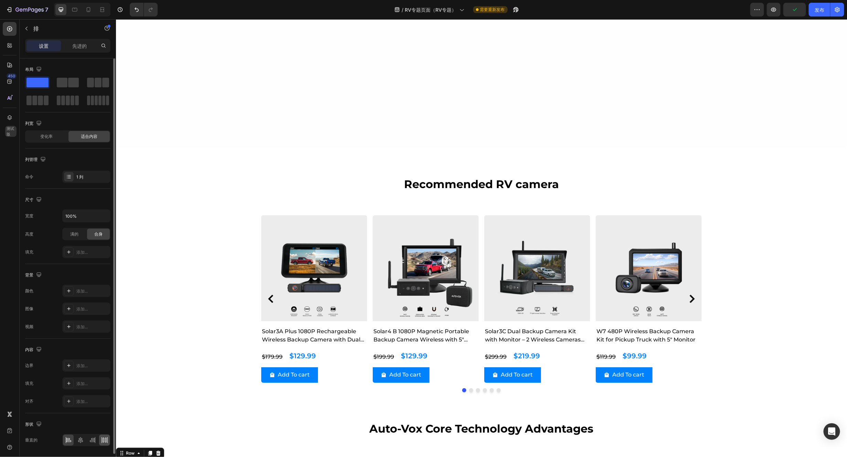
scroll to position [1715, 0]
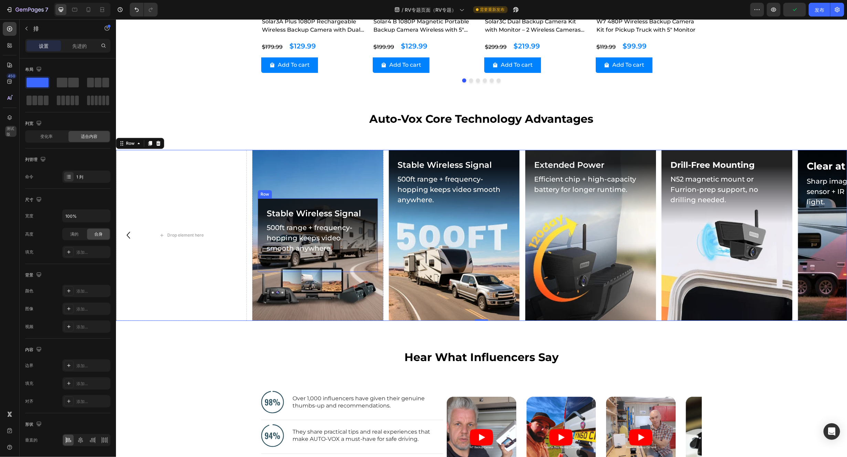
click at [359, 200] on div "Stable Wireless Signal Heading 500ft range + frequency-hopping keeps video smoo…" at bounding box center [317, 235] width 120 height 74
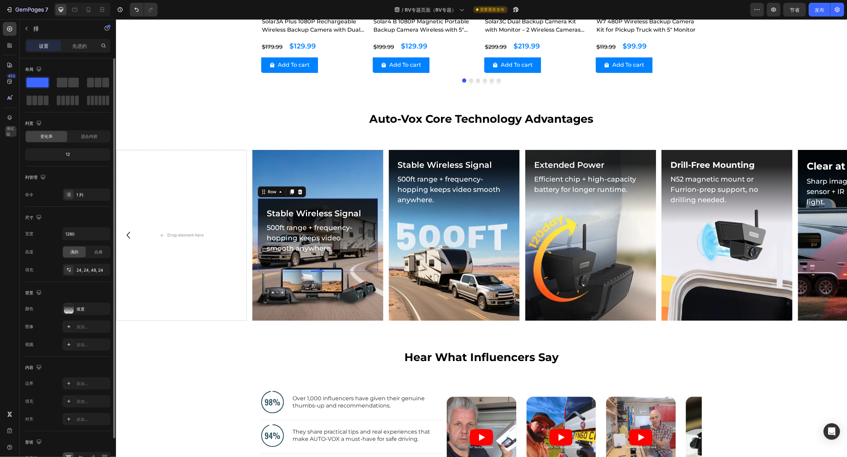
scroll to position [42, 0]
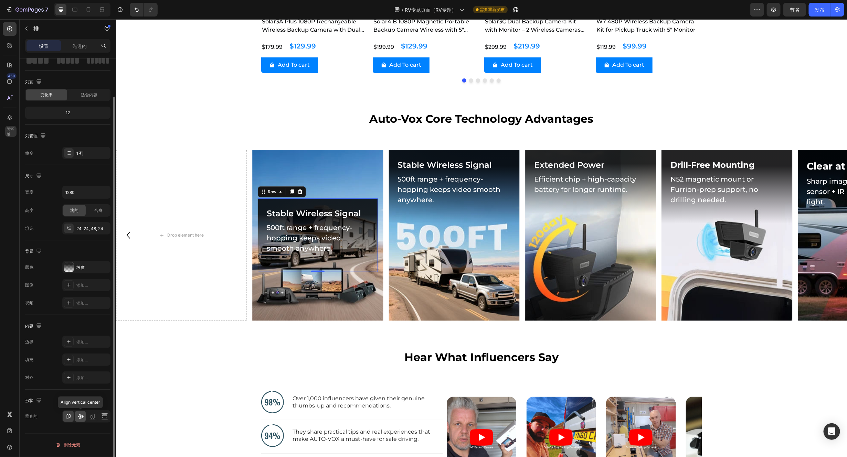
click at [79, 381] on icon at bounding box center [80, 416] width 7 height 7
click at [67, 381] on icon at bounding box center [68, 416] width 7 height 7
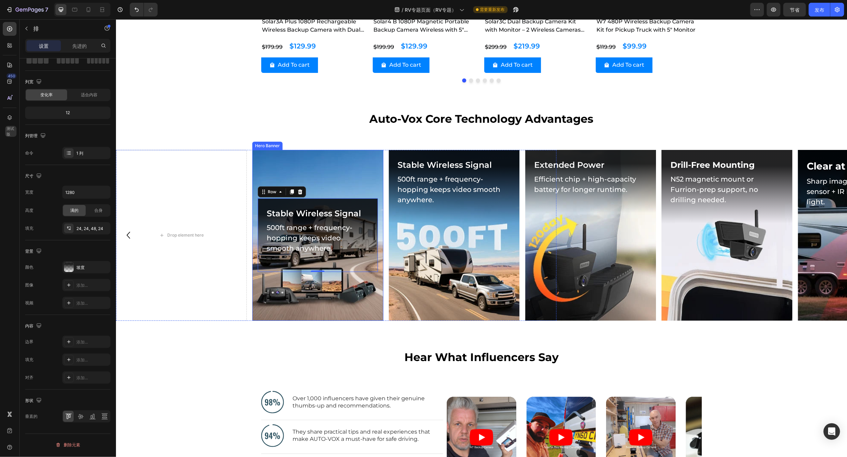
click at [310, 162] on div "Background Image" at bounding box center [317, 235] width 131 height 171
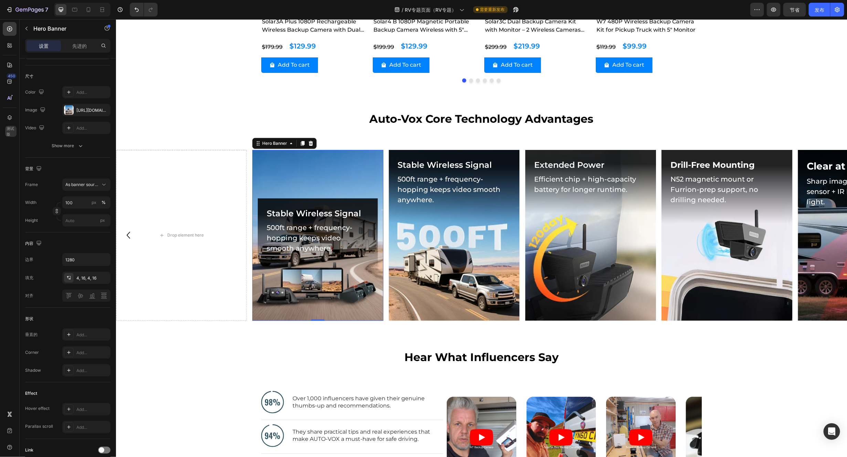
scroll to position [0, 0]
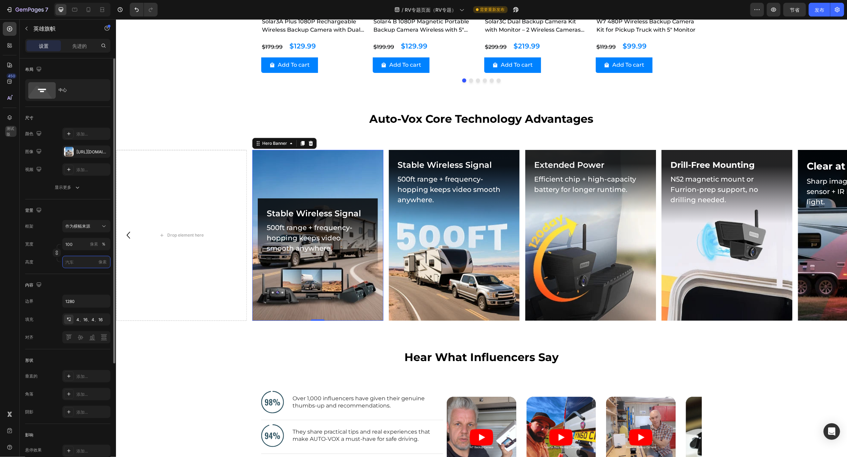
click at [81, 264] on input "像素" at bounding box center [86, 262] width 48 height 12
click at [342, 164] on div "Background Image" at bounding box center [317, 235] width 131 height 171
click at [507, 154] on div "Stable Wireless Signal Heading 500ft range + frequency-hopping keeps video smoo…" at bounding box center [454, 187] width 131 height 74
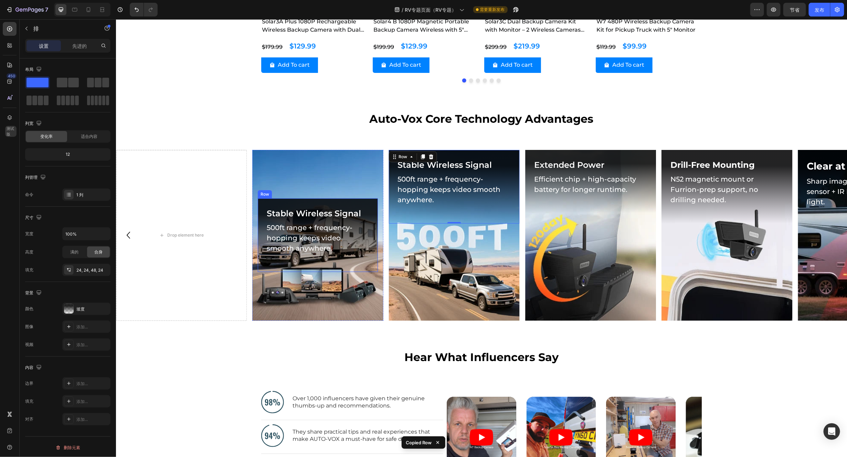
click at [328, 199] on div "Stable Wireless Signal Heading 500ft range + frequency-hopping keeps video smoo…" at bounding box center [317, 235] width 120 height 74
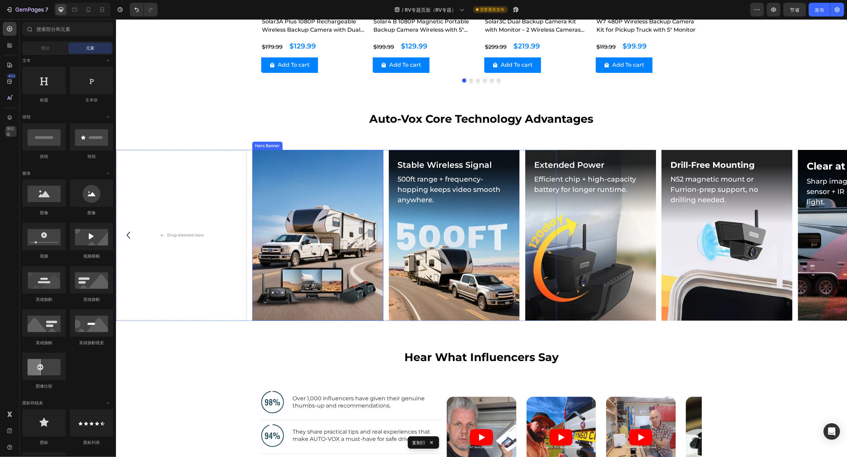
click at [334, 186] on div "Background Image" at bounding box center [317, 235] width 131 height 171
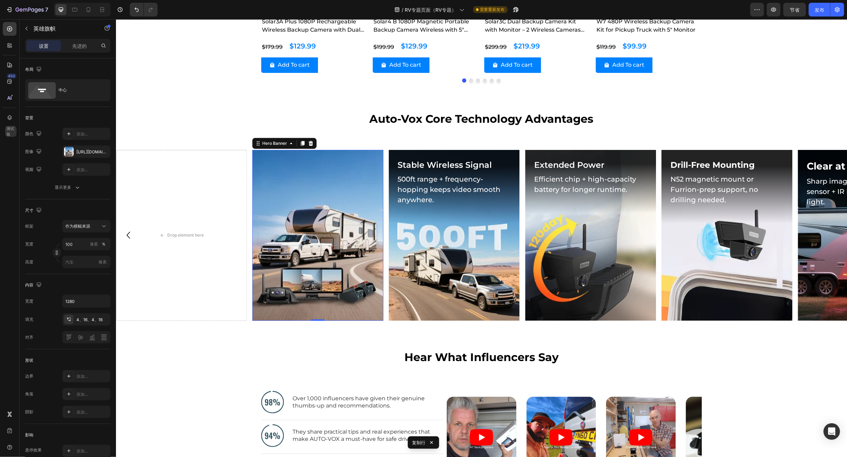
click at [342, 189] on div "Background Image" at bounding box center [317, 235] width 131 height 171
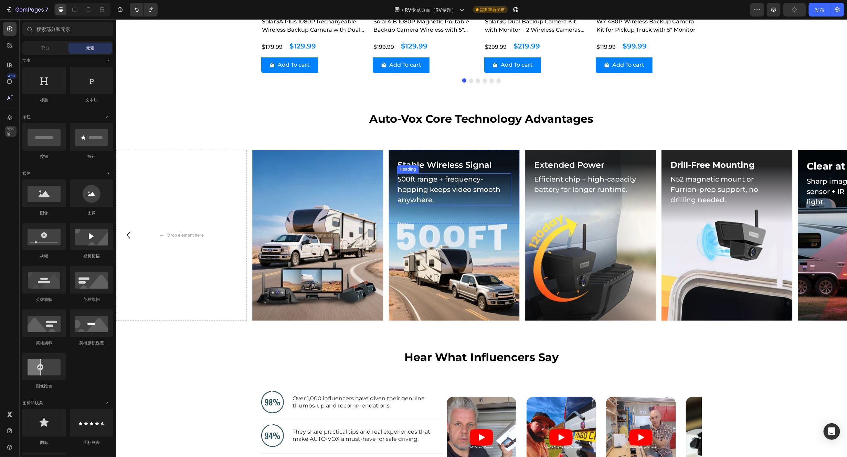
click at [492, 194] on h2 "500ft range + frequency-hopping keeps video smooth anywhere." at bounding box center [454, 189] width 114 height 32
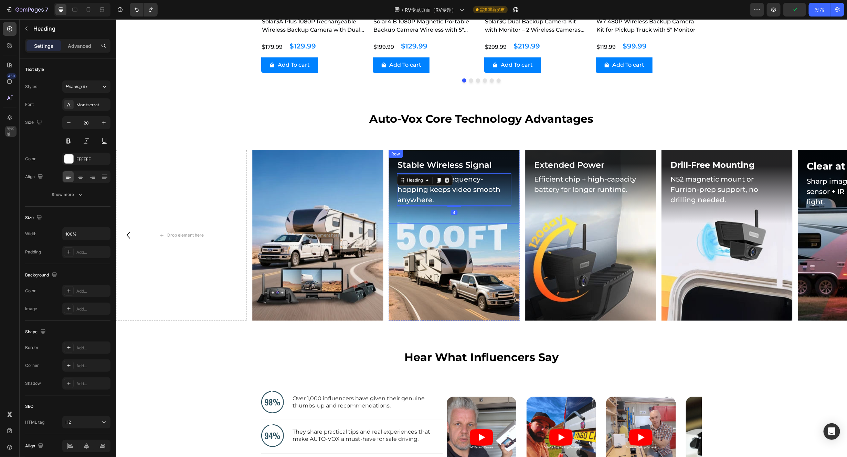
click at [487, 219] on div "Stable Wireless Signal Heading 500ft range + frequency-hopping keeps video smoo…" at bounding box center [454, 187] width 131 height 74
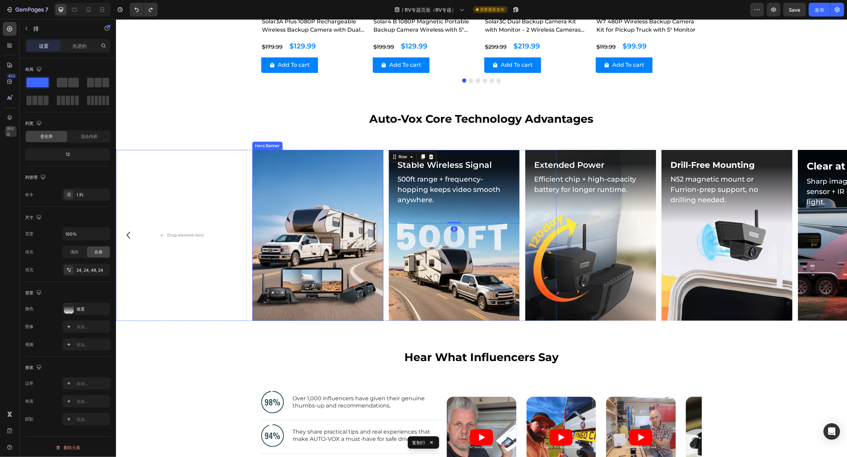
click at [354, 181] on div "Background Image" at bounding box center [317, 235] width 131 height 171
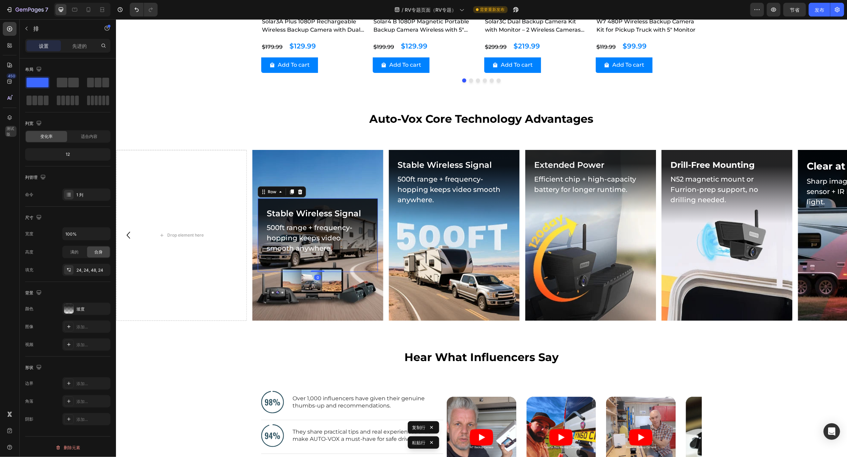
click at [355, 201] on div "Stable Wireless Signal Heading 500ft range + frequency-hopping keeps video smoo…" at bounding box center [317, 235] width 120 height 74
click at [105, 232] on icon "button" at bounding box center [103, 234] width 7 height 7
click at [83, 250] on p "默认 1280像素" at bounding box center [84, 253] width 39 height 6
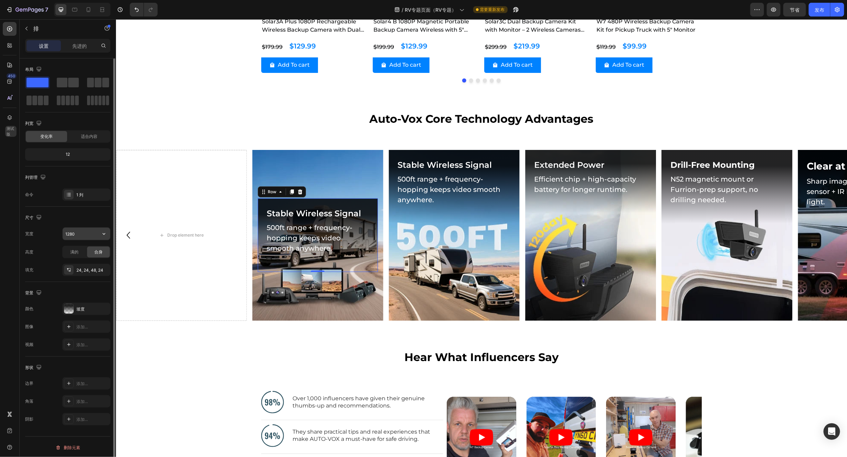
click at [92, 235] on input "1280" at bounding box center [86, 234] width 47 height 12
click at [107, 236] on icon "button" at bounding box center [103, 234] width 7 height 7
click at [82, 265] on p "满的 100%" at bounding box center [84, 266] width 39 height 6
type input "100%"
click at [74, 44] on font "先进的" at bounding box center [79, 46] width 14 height 6
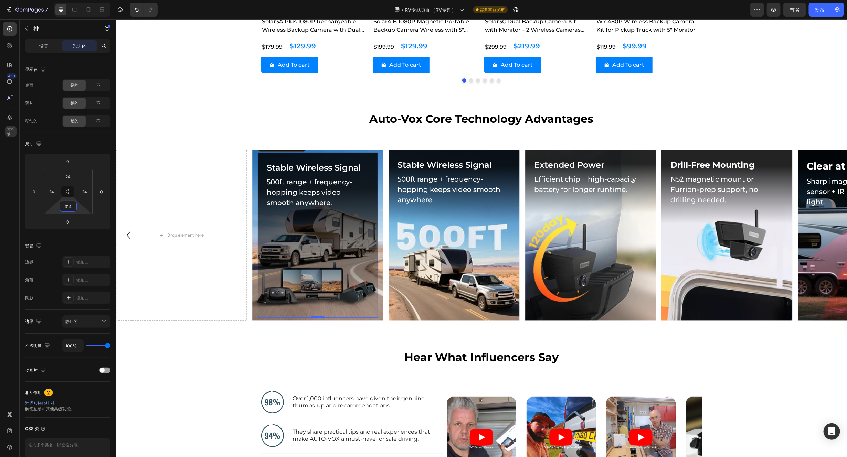
drag, startPoint x: 82, startPoint y: 210, endPoint x: -297, endPoint y: 145, distance: 384.8
click at [0, 0] on html "7 版本历史记录 / RV专题页面（RV专题） 需要重新发布 预览 节省 发布 450 测试版 章节(18) 元素(83) 部分 元素 英雄部分 产品详情 品…" at bounding box center [423, 0] width 847 height 0
type input "48"
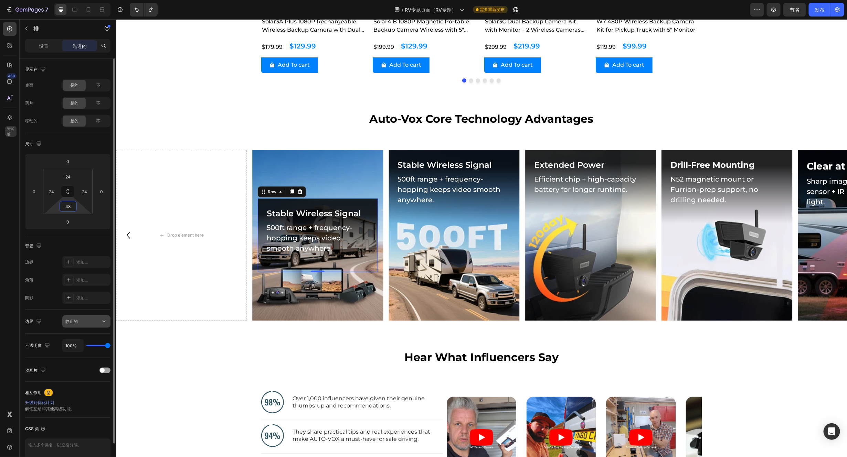
click at [104, 325] on icon at bounding box center [103, 321] width 7 height 7
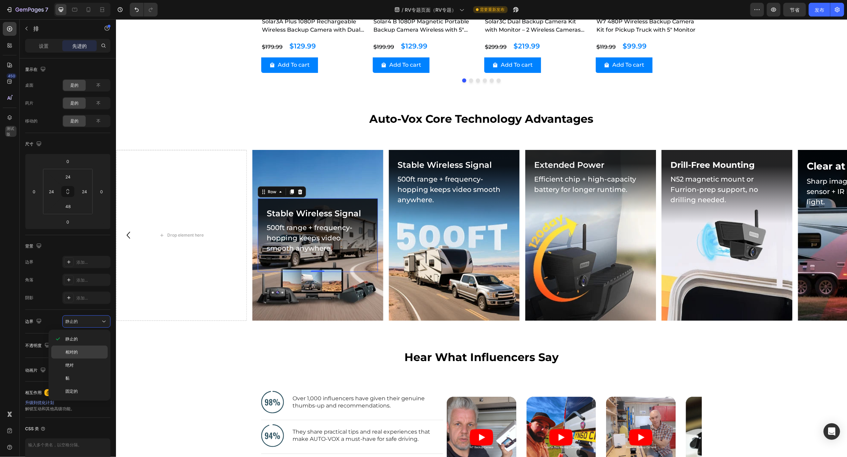
click at [77, 355] on font "相对的" at bounding box center [71, 352] width 12 height 5
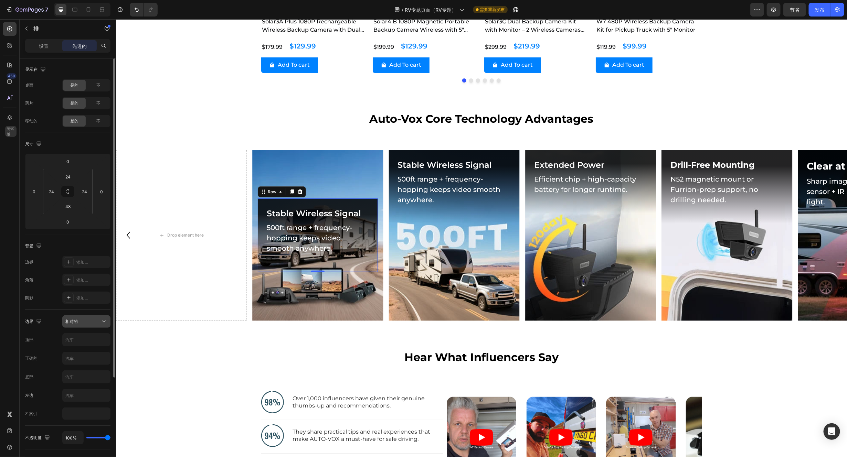
click at [104, 324] on icon at bounding box center [103, 321] width 7 height 7
click at [78, 338] on p "静止的" at bounding box center [84, 339] width 39 height 6
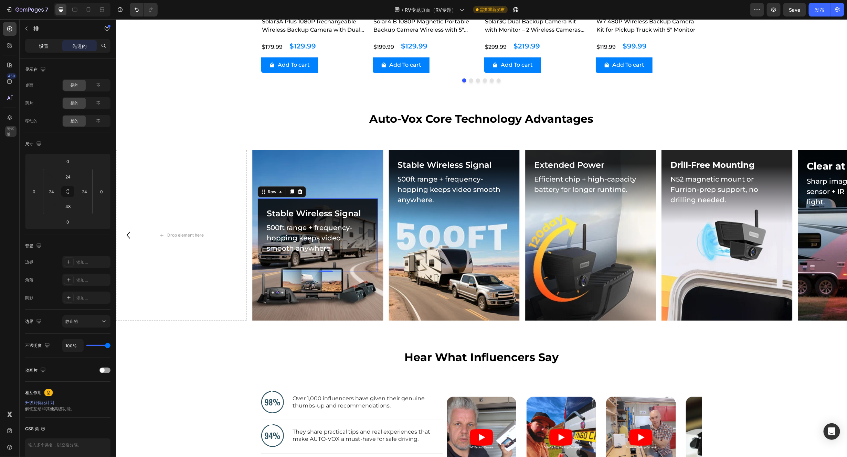
click at [45, 44] on font "设置" at bounding box center [44, 46] width 10 height 6
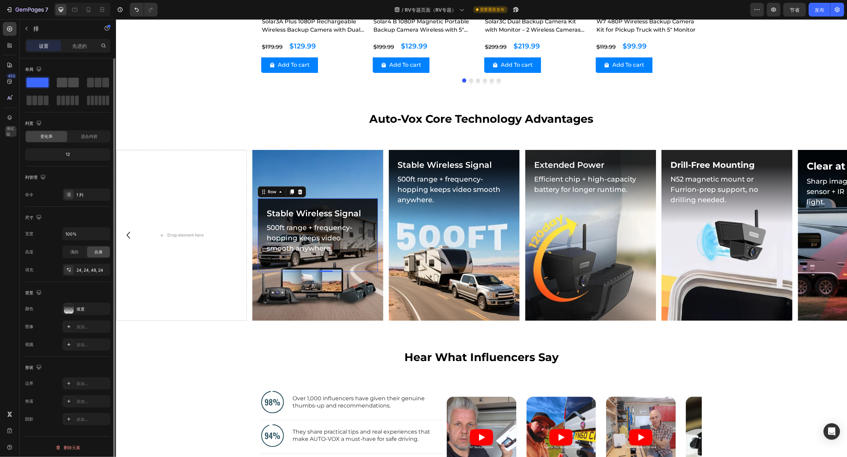
click at [68, 86] on span at bounding box center [73, 83] width 11 height 10
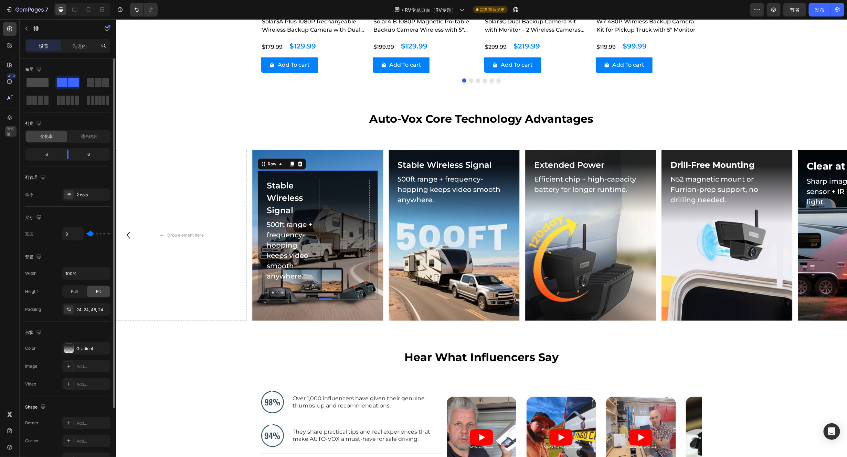
click at [35, 86] on span at bounding box center [38, 83] width 22 height 10
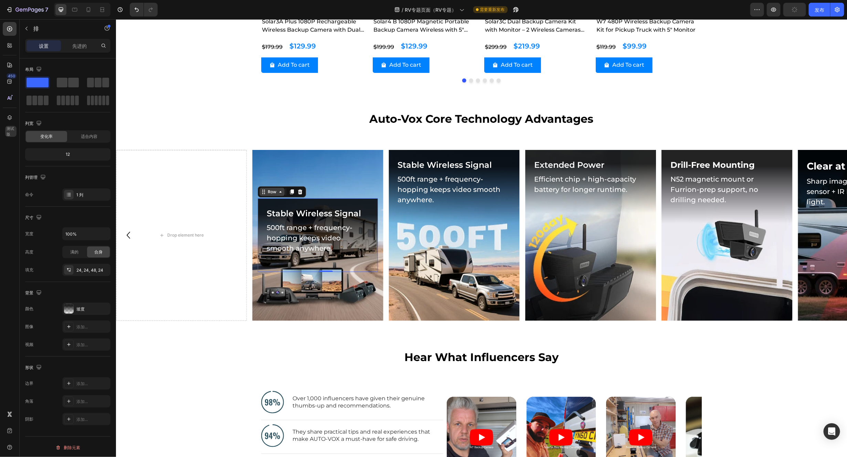
click at [276, 192] on div "Row" at bounding box center [271, 192] width 11 height 6
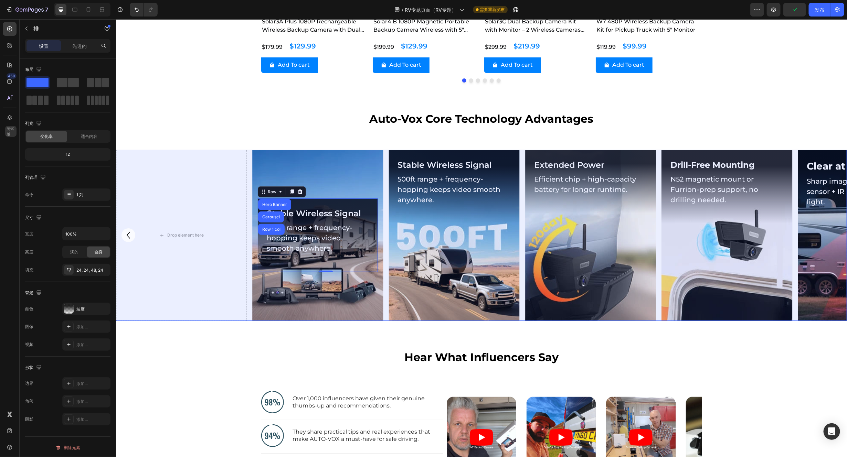
click at [269, 228] on div "Row 1 col" at bounding box center [271, 229] width 21 height 4
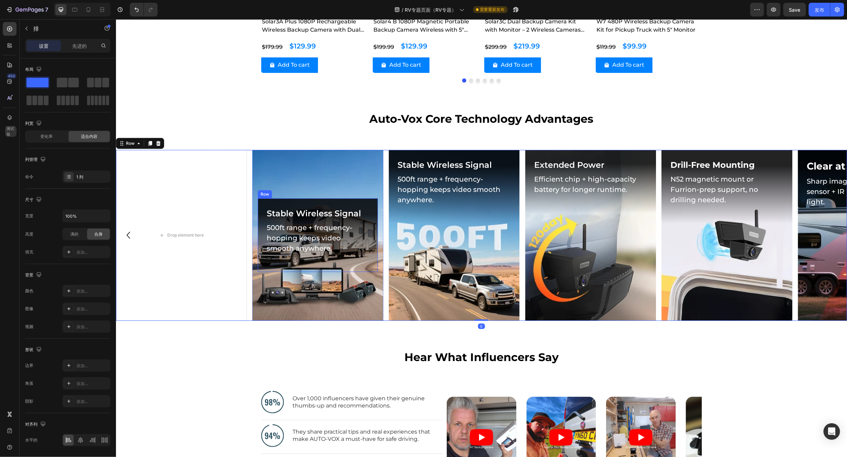
click at [370, 204] on div "Stable Wireless Signal Heading 500ft range + frequency-hopping keeps video smoo…" at bounding box center [317, 235] width 120 height 74
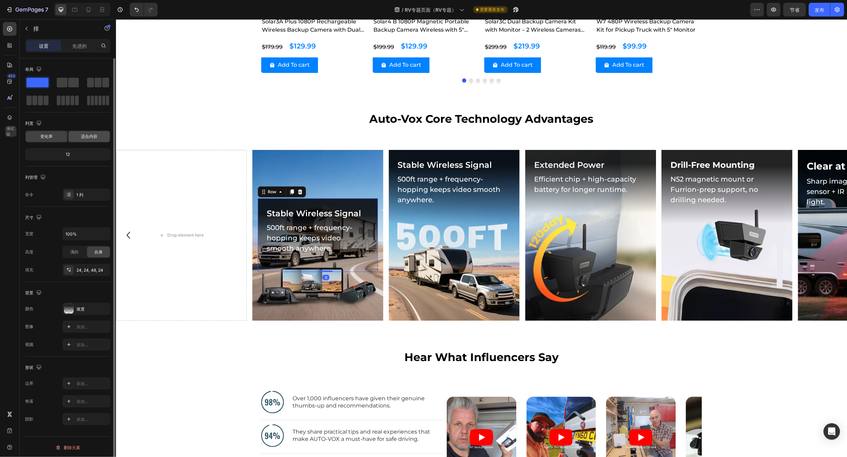
click at [87, 138] on font "适合内容" at bounding box center [89, 136] width 17 height 5
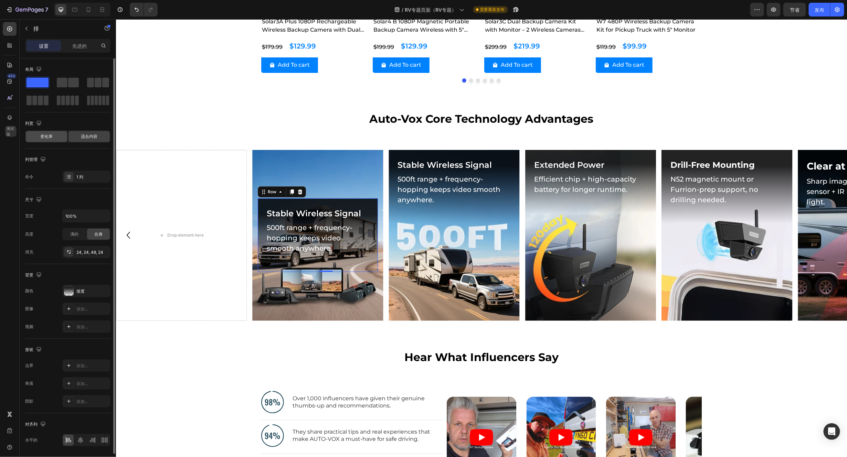
click at [51, 136] on font "变化率" at bounding box center [46, 136] width 12 height 5
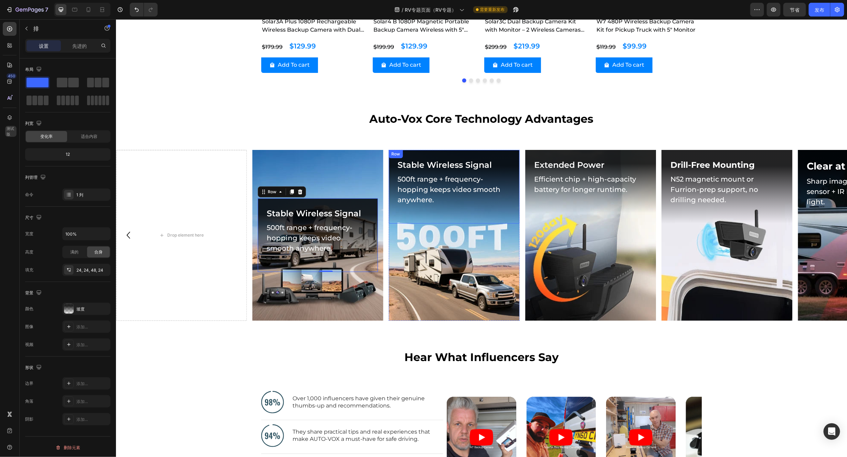
click at [503, 155] on div "Stable Wireless Signal Heading 500ft range + frequency-hopping keeps video smoo…" at bounding box center [454, 187] width 131 height 74
click at [313, 201] on div "Stable Wireless Signal Heading 500ft range + frequency-hopping keeps video smoo…" at bounding box center [317, 235] width 120 height 74
click at [511, 157] on div "Stable Wireless Signal Heading 500ft range + frequency-hopping keeps video smoo…" at bounding box center [454, 187] width 131 height 74
click at [515, 152] on div "Stable Wireless Signal Heading 500ft range + frequency-hopping keeps video smoo…" at bounding box center [454, 187] width 131 height 74
click at [298, 198] on div "Stable Wireless Signal Heading 500ft range + frequency-hopping keeps video smoo…" at bounding box center [317, 235] width 120 height 74
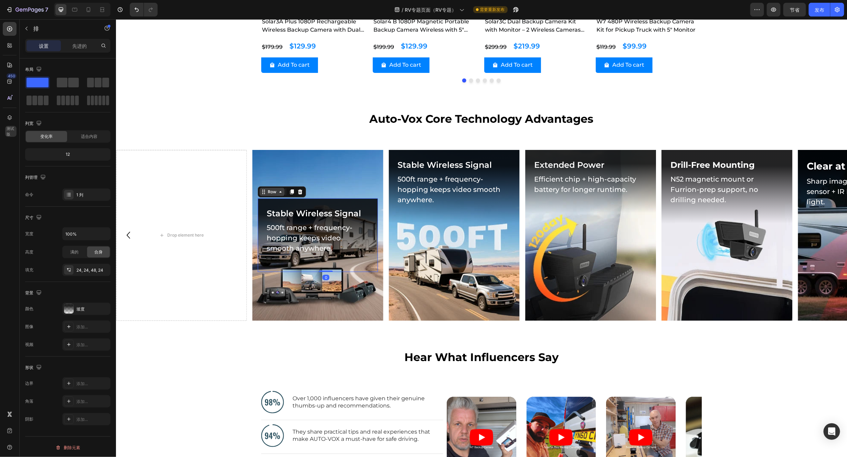
click at [278, 195] on div "Row" at bounding box center [271, 192] width 25 height 8
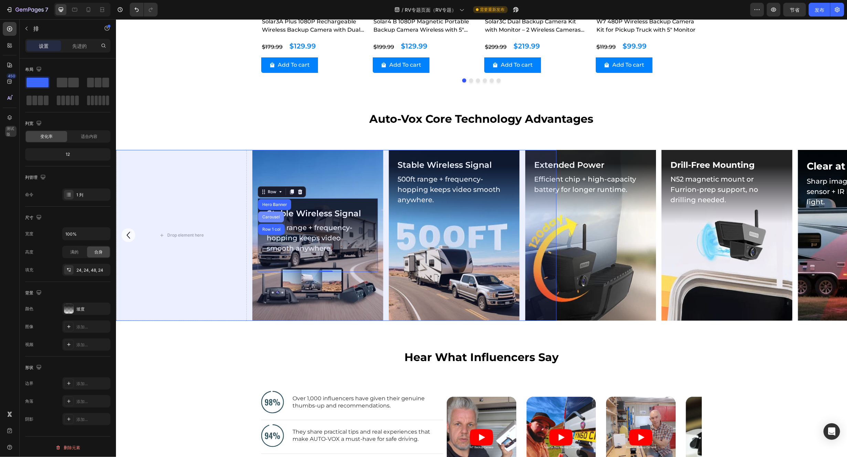
click at [268, 215] on div "Carousel" at bounding box center [271, 217] width 20 height 4
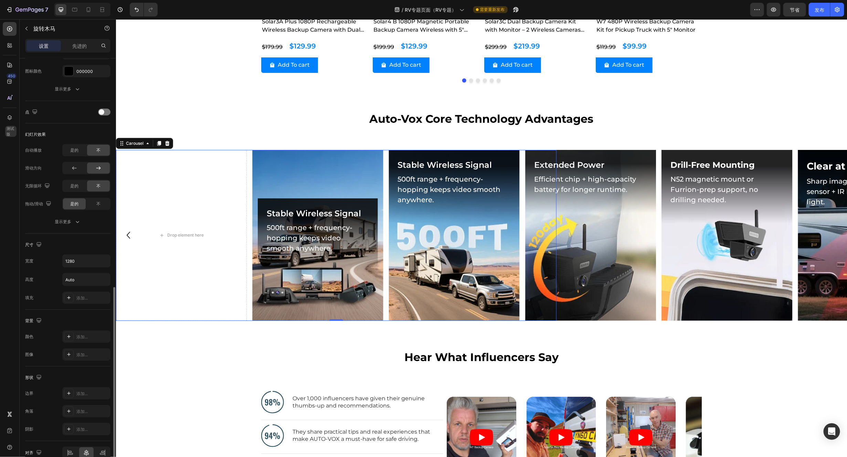
scroll to position [348, 0]
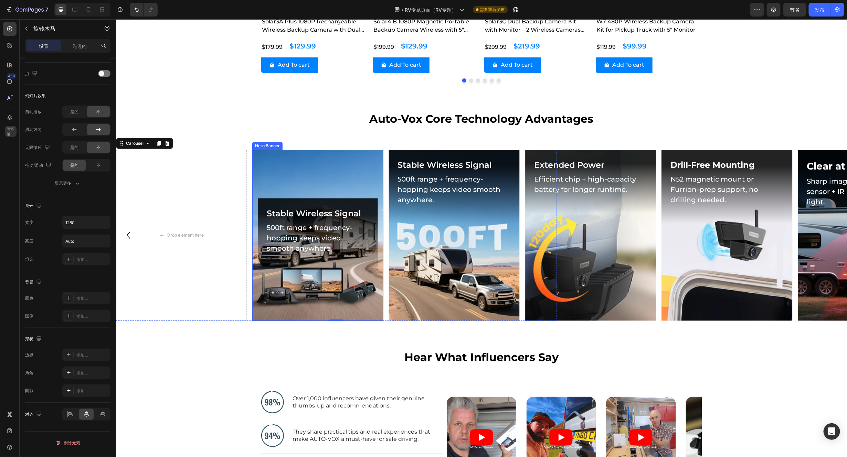
click at [288, 178] on div "Background Image" at bounding box center [317, 235] width 131 height 171
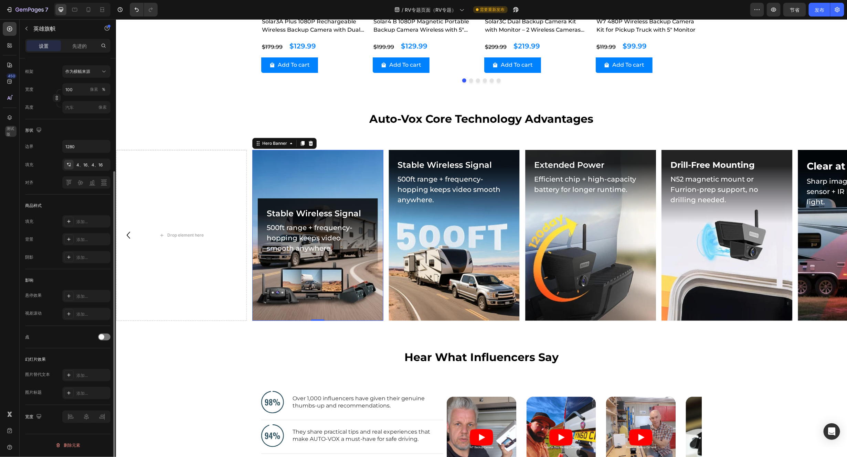
scroll to position [0, 0]
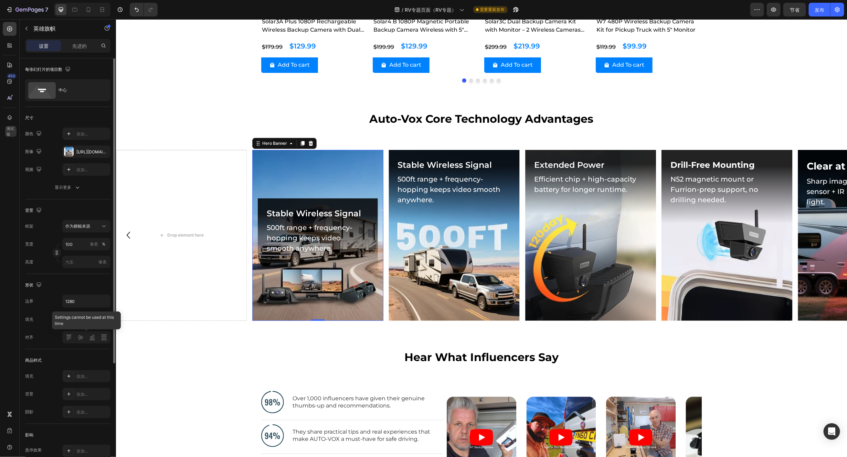
click at [71, 343] on div at bounding box center [86, 337] width 48 height 12
click at [508, 155] on div "Stable Wireless Signal Heading 500ft range + frequency-hopping keeps video smoo…" at bounding box center [454, 187] width 131 height 74
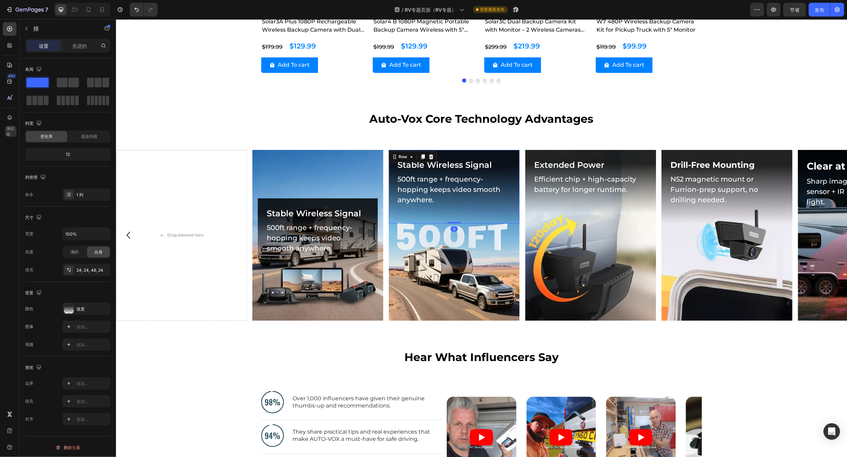
click at [511, 154] on div "Stable Wireless Signal Heading 500ft range + frequency-hopping keeps video smoo…" at bounding box center [454, 187] width 131 height 74
click at [511, 259] on div "Background Image" at bounding box center [454, 235] width 131 height 171
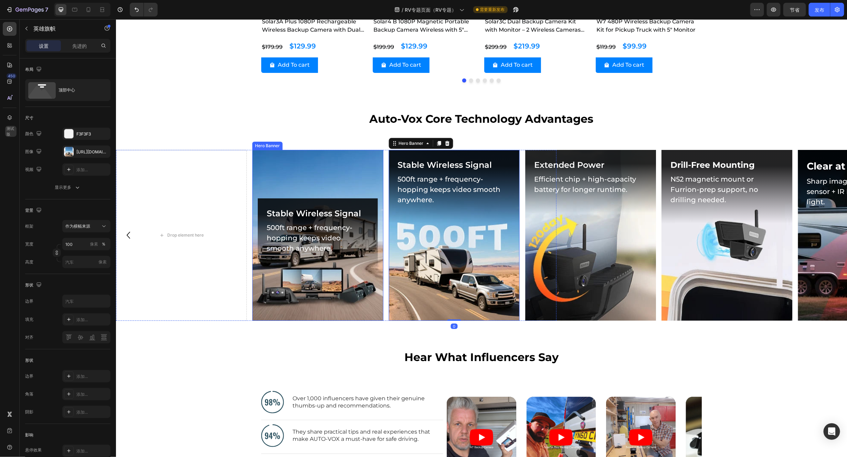
click at [297, 167] on div "Background Image" at bounding box center [317, 235] width 131 height 171
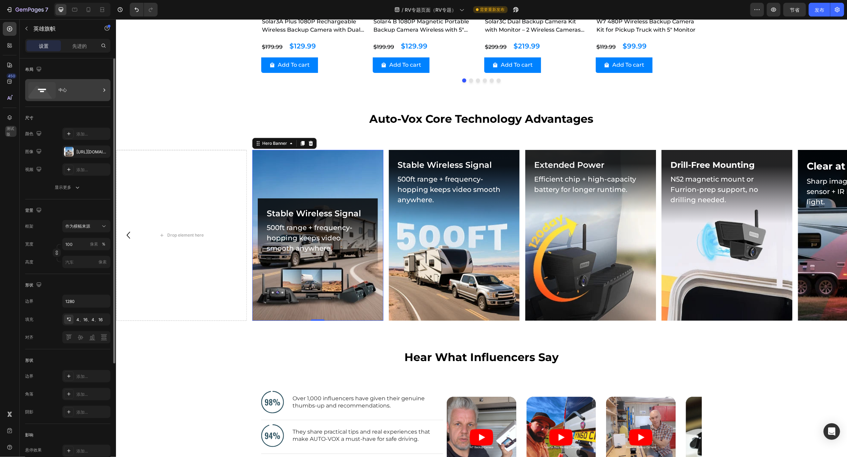
click at [88, 93] on div "中心" at bounding box center [80, 90] width 42 height 16
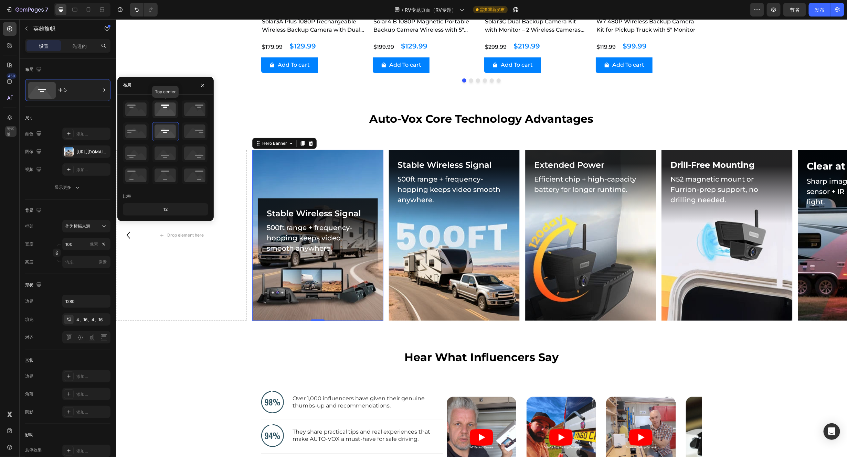
click at [168, 108] on icon at bounding box center [164, 109] width 25 height 18
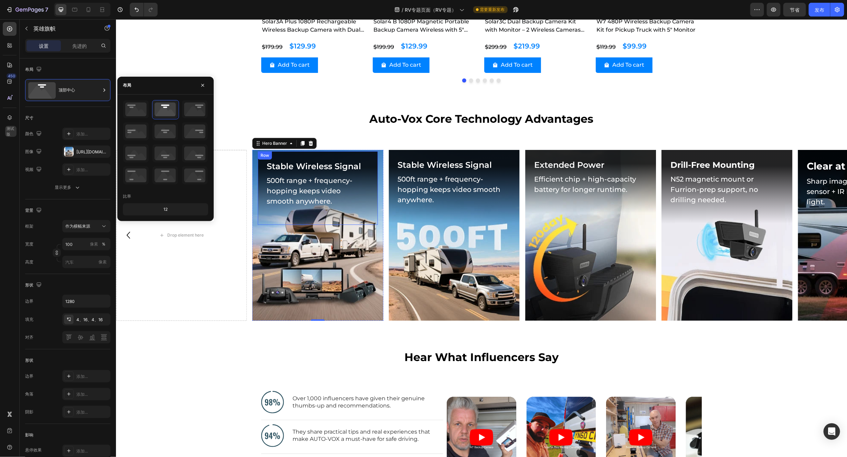
click at [261, 178] on div "Stable Wireless Signal Heading 500ft range + frequency-hopping keeps video smoo…" at bounding box center [317, 188] width 120 height 74
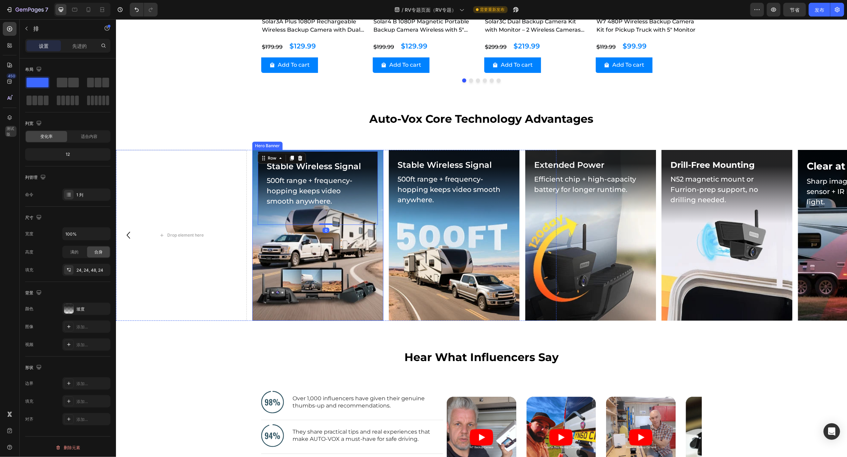
click at [253, 176] on div "Stable Wireless Signal Heading 500ft range + frequency-hopping keeps video smoo…" at bounding box center [317, 188] width 131 height 76
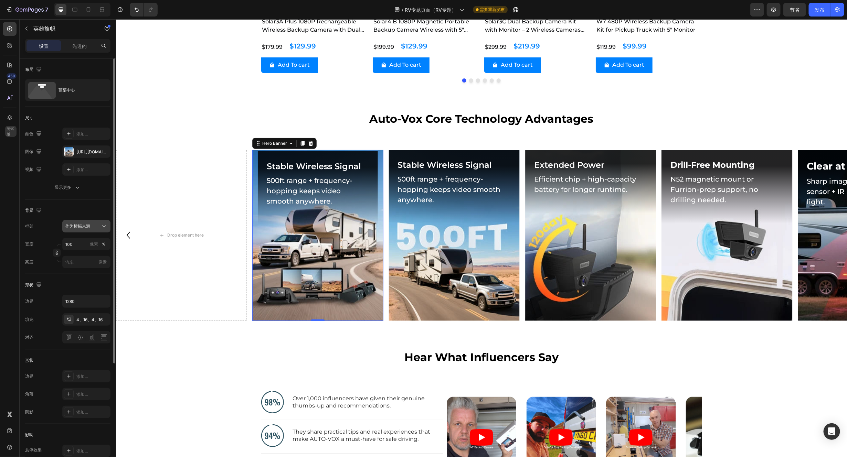
click at [107, 223] on button "作为横幅来源" at bounding box center [86, 226] width 48 height 12
click at [74, 258] on div "风俗" at bounding box center [85, 255] width 40 height 6
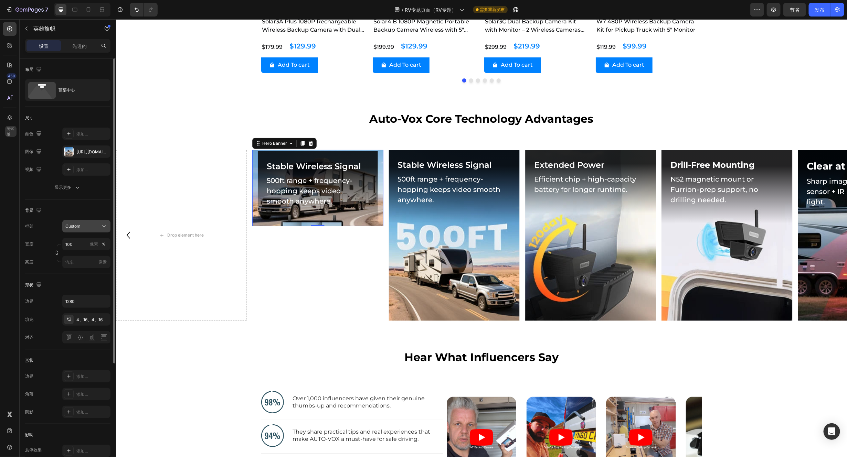
click at [95, 227] on div "Custom" at bounding box center [82, 226] width 34 height 6
click at [80, 245] on font "作为横幅来源" at bounding box center [77, 242] width 25 height 5
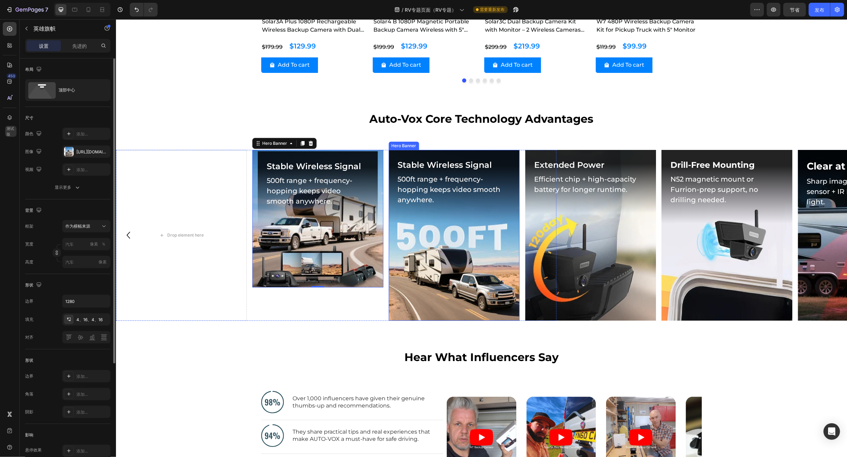
click at [417, 295] on div "Background Image" at bounding box center [454, 235] width 131 height 171
click at [287, 265] on div "Background Image" at bounding box center [317, 219] width 131 height 138
click at [79, 244] on input "像素 ％" at bounding box center [86, 244] width 48 height 12
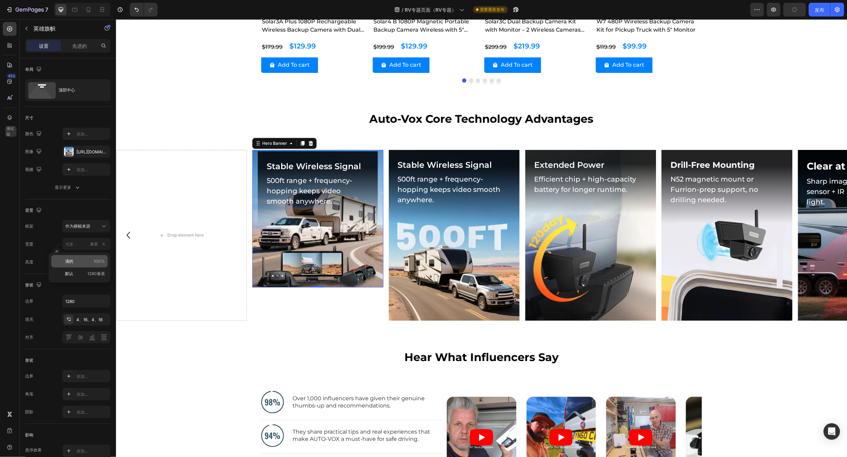
click at [75, 262] on p "满的 100%" at bounding box center [85, 261] width 40 height 6
type input "100"
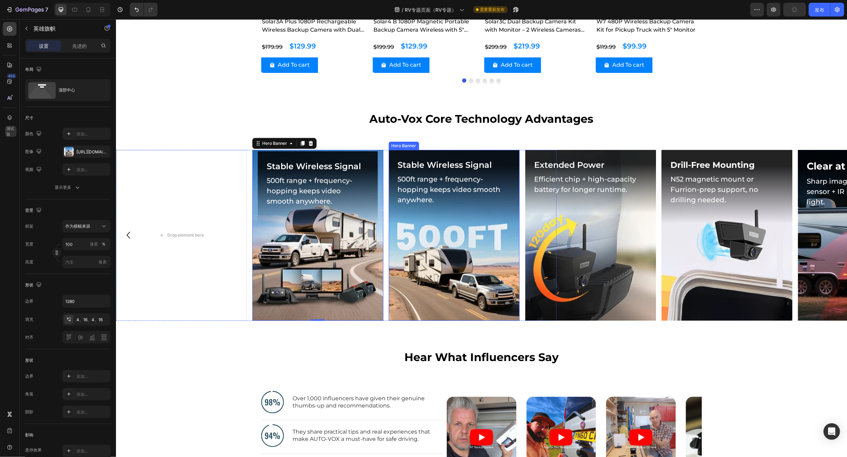
click at [428, 276] on div "Background Image" at bounding box center [454, 235] width 131 height 171
click at [327, 271] on div "Background Image" at bounding box center [317, 235] width 131 height 171
click at [454, 279] on div "Background Image" at bounding box center [454, 235] width 131 height 171
click at [339, 281] on div "Background Image" at bounding box center [317, 235] width 131 height 171
click at [75, 261] on input "像素" at bounding box center [86, 262] width 48 height 12
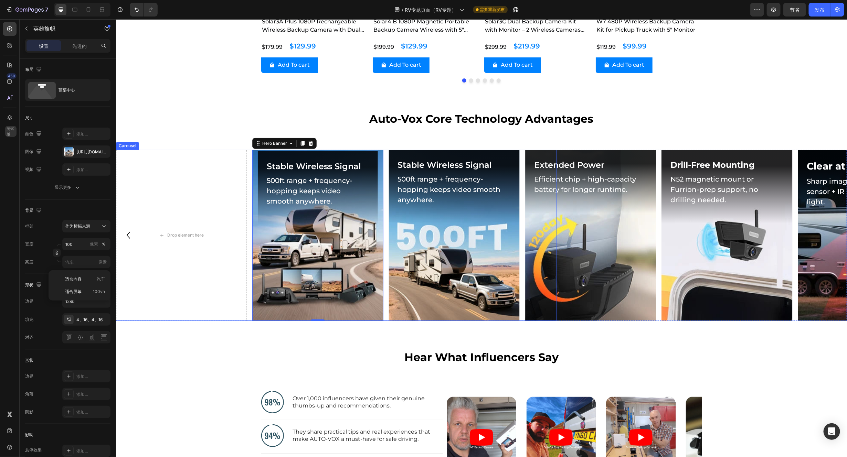
click at [248, 284] on div "Clear at Night Heading Sharp images with in-house sensor + IR lighting, even in…" at bounding box center [336, 235] width 441 height 171
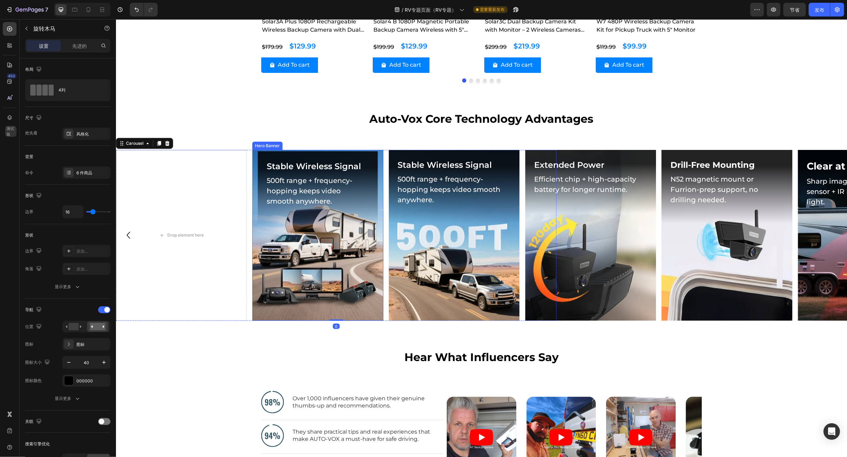
click at [266, 281] on div "Background Image" at bounding box center [317, 235] width 131 height 171
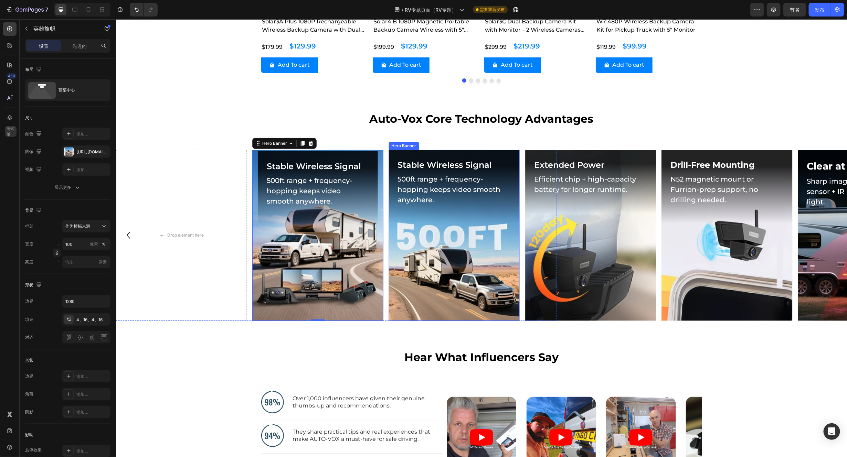
click at [475, 298] on div "Background Image" at bounding box center [454, 235] width 131 height 171
click at [340, 290] on div "Background Image" at bounding box center [317, 235] width 131 height 171
click at [443, 292] on div "Background Image" at bounding box center [454, 235] width 131 height 171
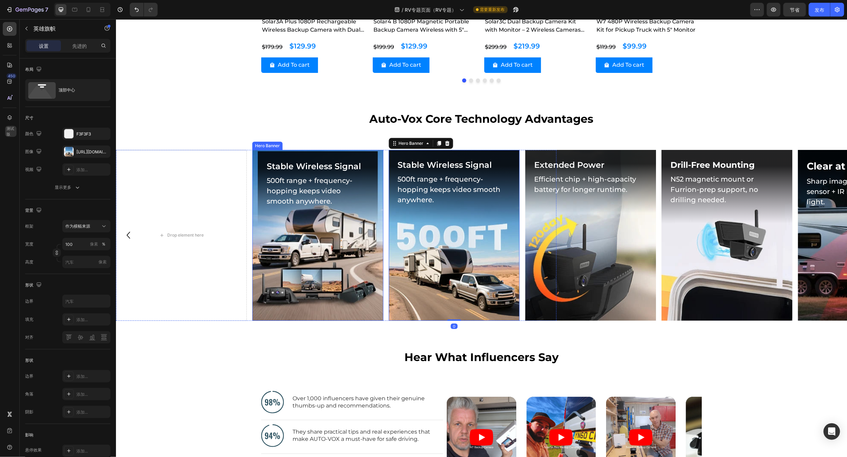
click at [340, 292] on div "Background Image" at bounding box center [317, 235] width 131 height 171
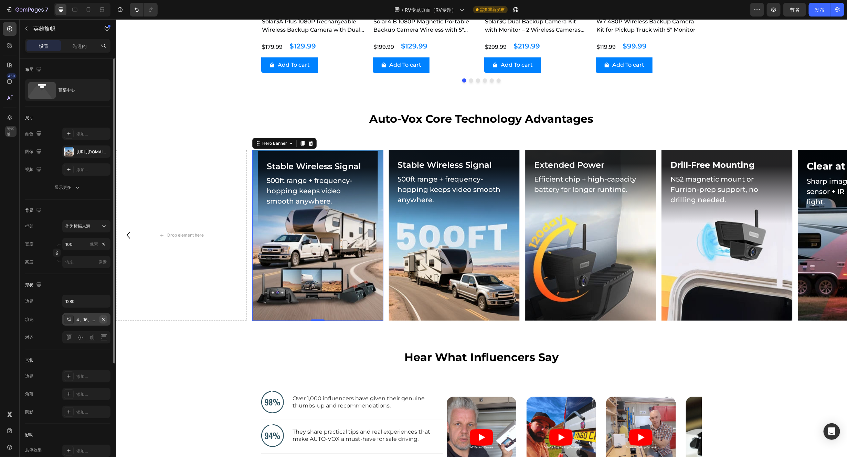
click at [102, 320] on icon "button" at bounding box center [103, 320] width 6 height 6
click at [335, 163] on h2 "Stable Wireless Signal" at bounding box center [317, 165] width 114 height 14
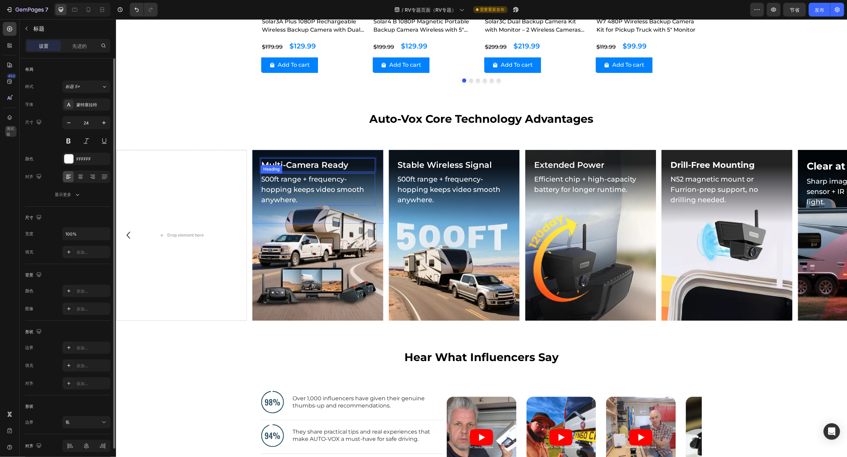
click at [281, 183] on div "500ft range + frequency-hopping keeps video smooth anywhere. Heading" at bounding box center [317, 189] width 114 height 32
click at [281, 183] on div "Heading" at bounding box center [273, 180] width 22 height 8
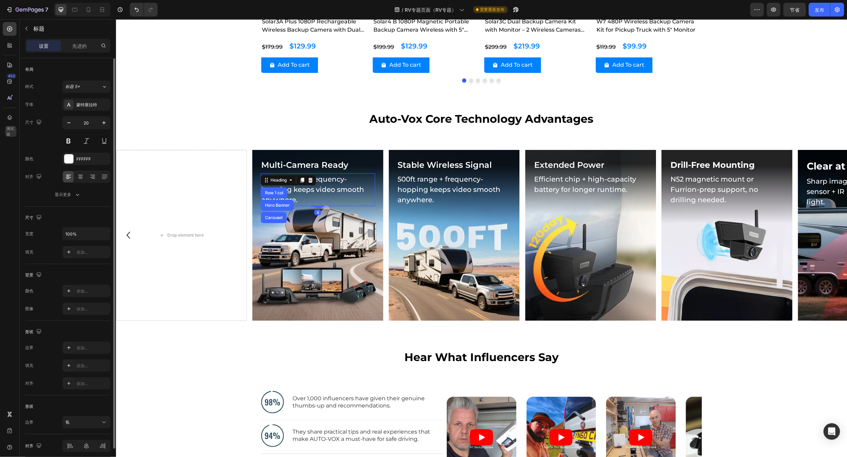
click at [322, 190] on h2 "500ft range + frequency-hopping keeps video smooth anywhere." at bounding box center [317, 189] width 114 height 32
click at [330, 196] on p "500ft range + frequency-hopping keeps video smooth anywhere." at bounding box center [317, 189] width 113 height 31
click at [330, 189] on p "500ft range + frequency-hopping keeps video smooth anywhere." at bounding box center [317, 189] width 113 height 31
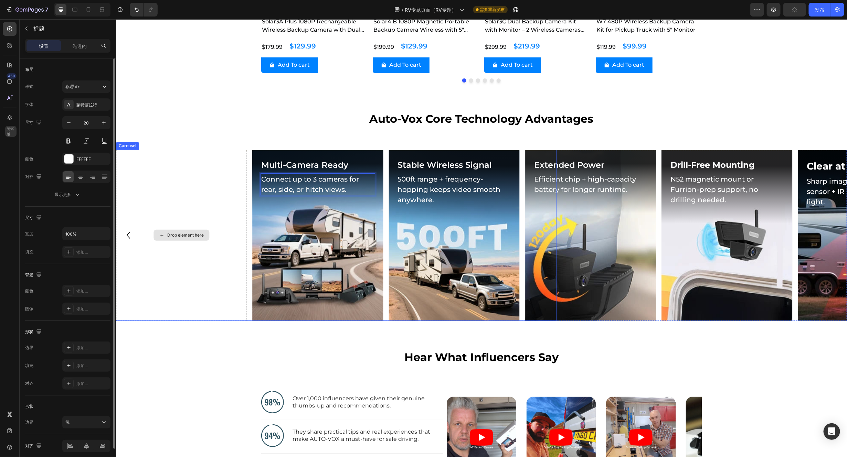
drag, startPoint x: 232, startPoint y: 282, endPoint x: 210, endPoint y: 278, distance: 22.3
click at [232, 282] on div "Drop element here" at bounding box center [181, 235] width 131 height 171
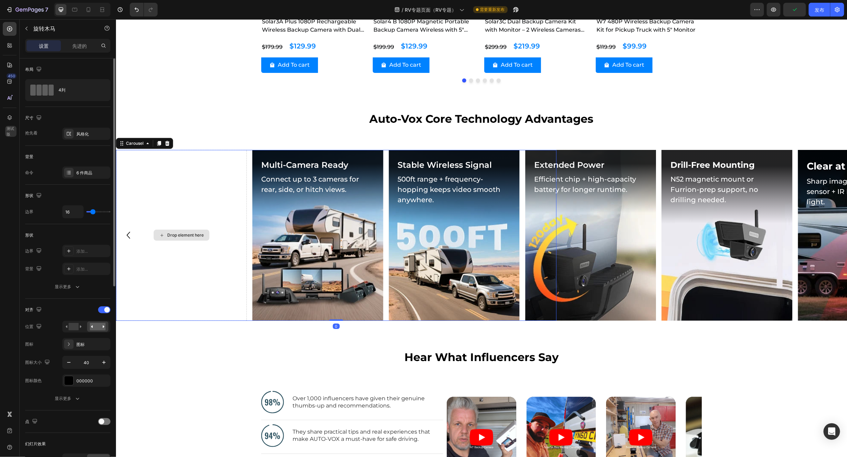
click at [190, 234] on div "Drop element here" at bounding box center [185, 235] width 36 height 6
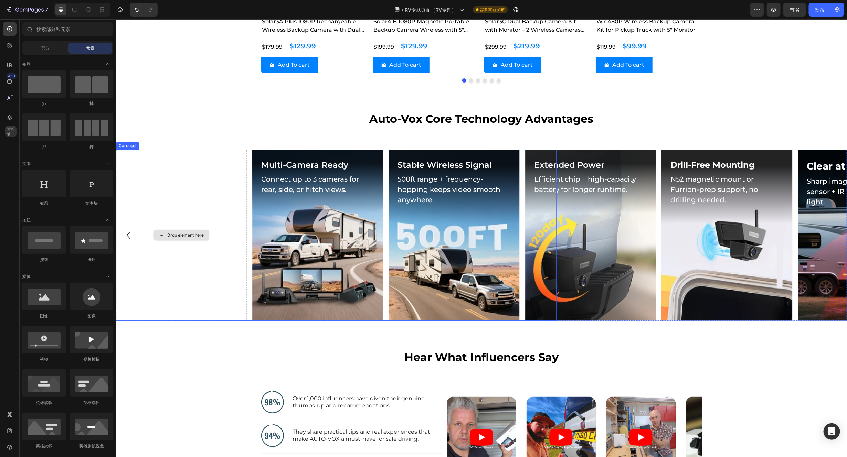
click at [205, 202] on div "Drop element here" at bounding box center [181, 235] width 131 height 171
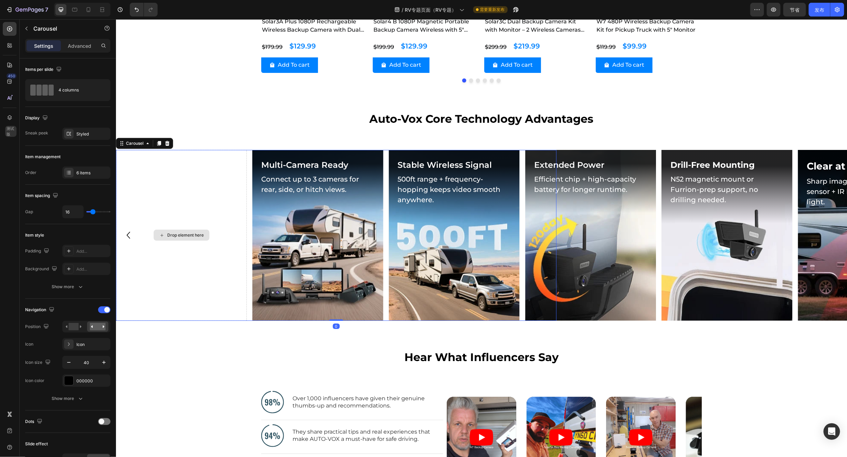
click at [181, 232] on div "Drop element here" at bounding box center [185, 235] width 36 height 6
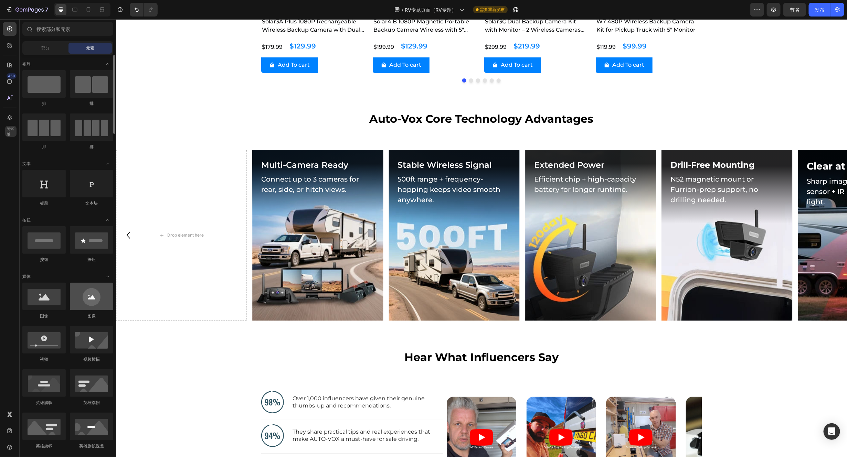
scroll to position [52, 0]
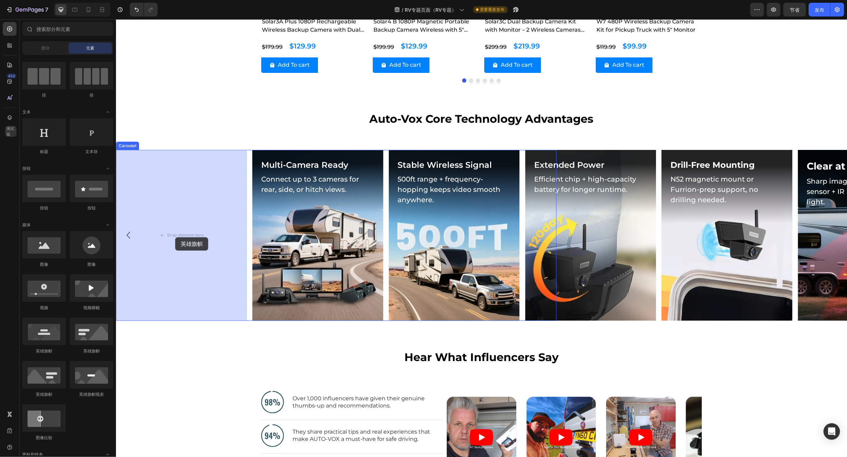
drag, startPoint x: 156, startPoint y: 357, endPoint x: 174, endPoint y: 237, distance: 120.9
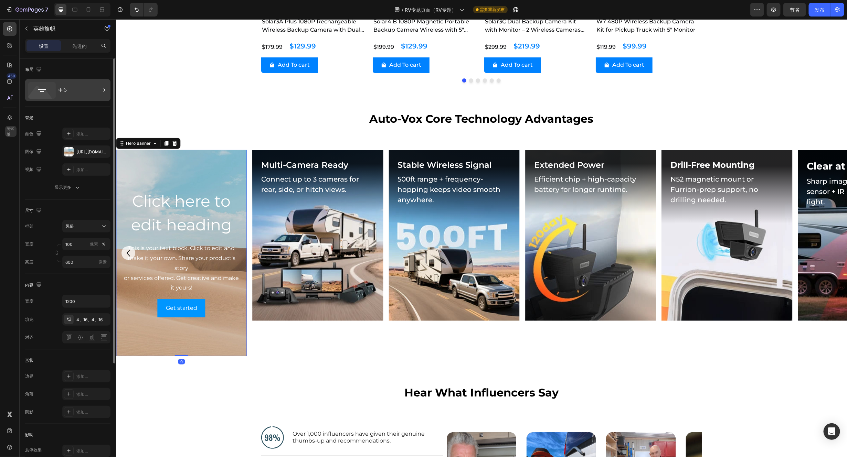
click at [82, 90] on div "中心" at bounding box center [80, 90] width 42 height 16
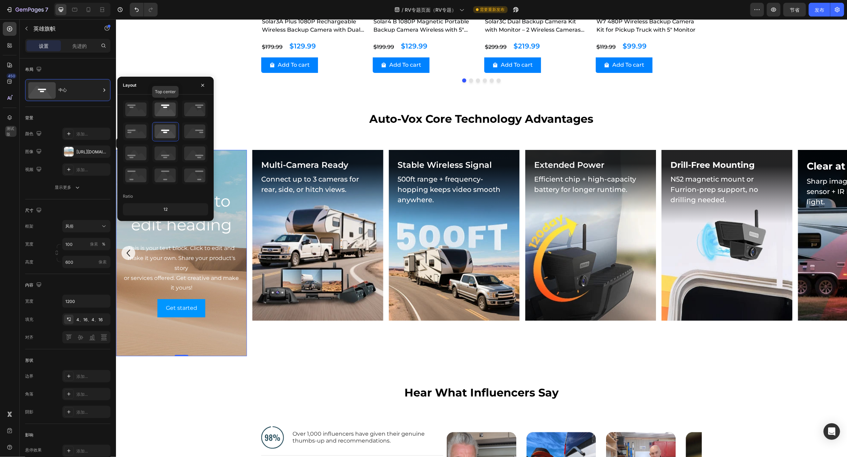
click at [166, 110] on icon at bounding box center [164, 109] width 25 height 18
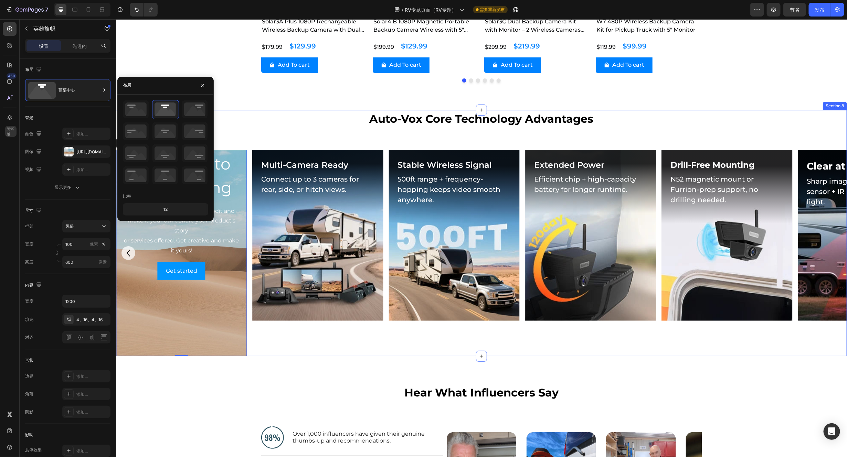
click at [304, 127] on h2 "Auto-Vox Core Technology Advantages" at bounding box center [481, 119] width 441 height 18
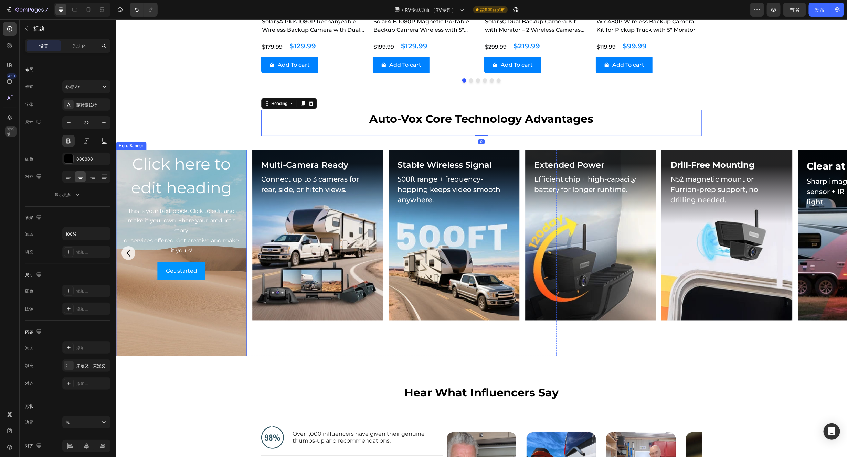
click at [192, 316] on div "Background Image" at bounding box center [181, 253] width 131 height 207
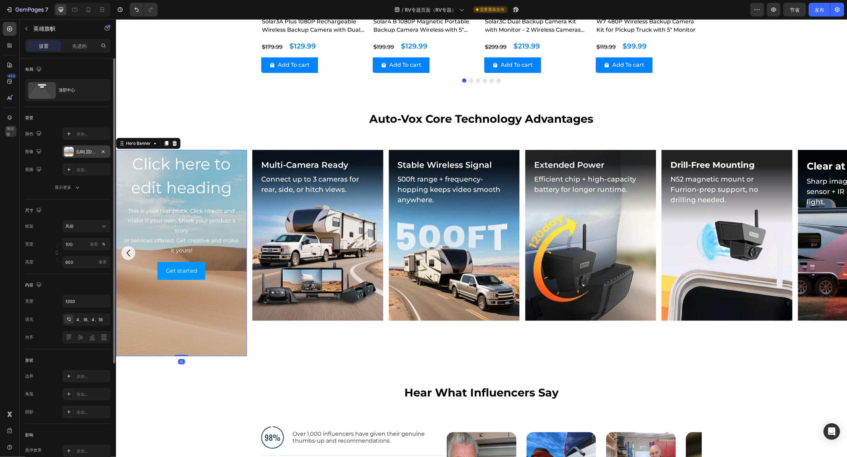
click at [80, 152] on font "[URL][DOMAIN_NAME]" at bounding box center [98, 151] width 44 height 5
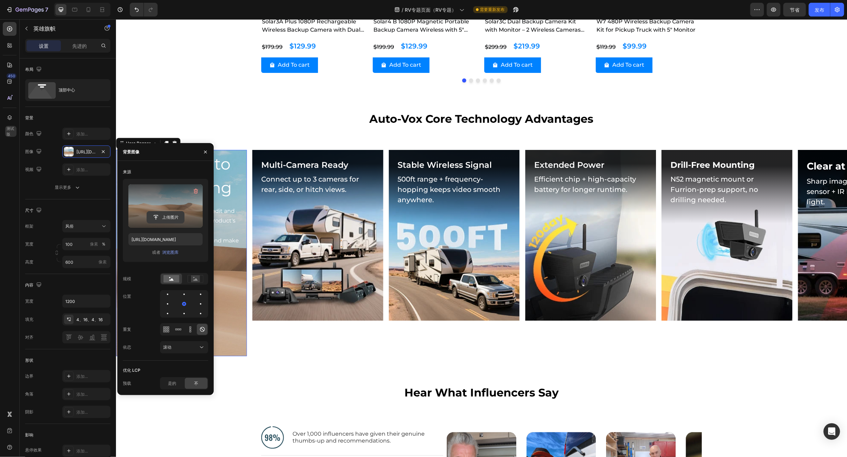
click at [172, 217] on input "file" at bounding box center [165, 218] width 37 height 12
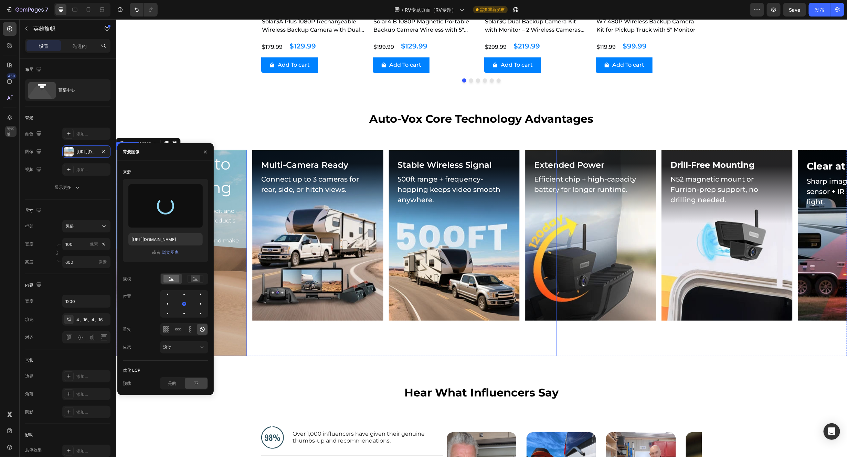
type input "[URL][DOMAIN_NAME]"
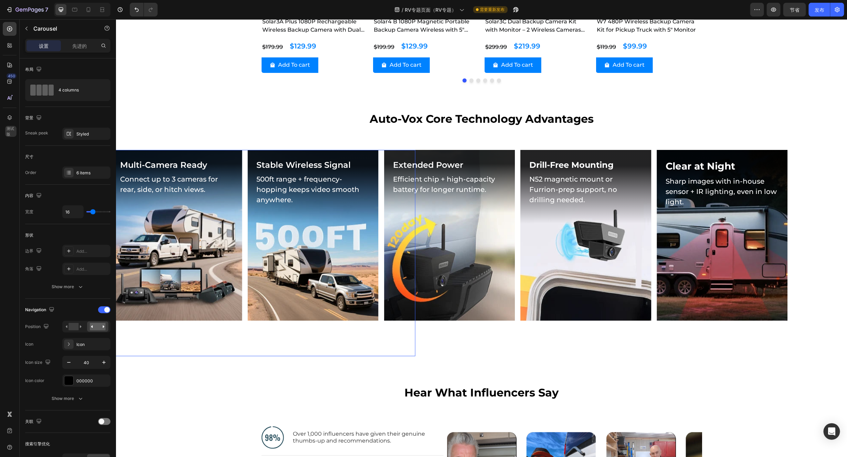
drag, startPoint x: 143, startPoint y: 319, endPoint x: 315, endPoint y: 325, distance: 172.5
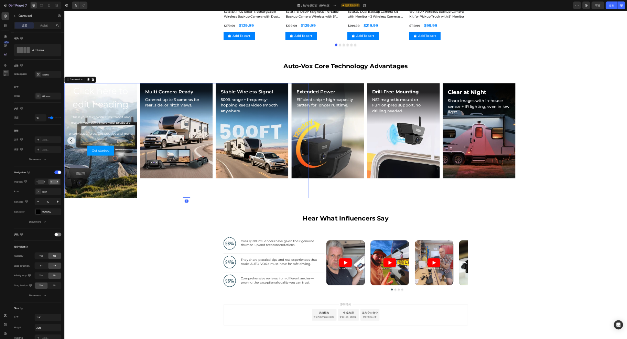
scroll to position [1740, 0]
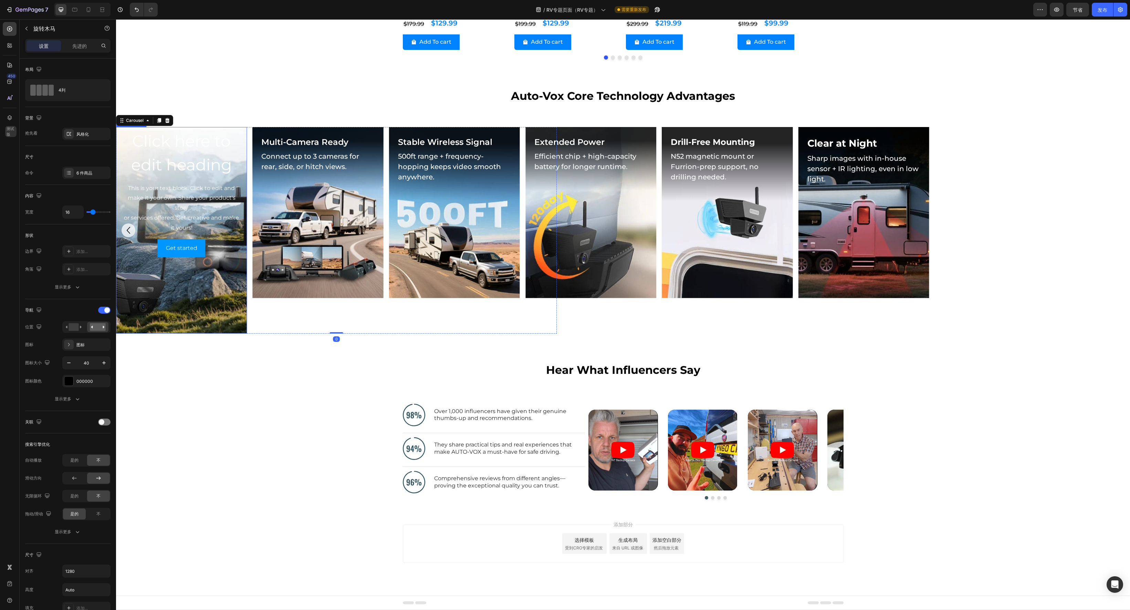
click at [194, 309] on div "Background Image" at bounding box center [181, 230] width 131 height 207
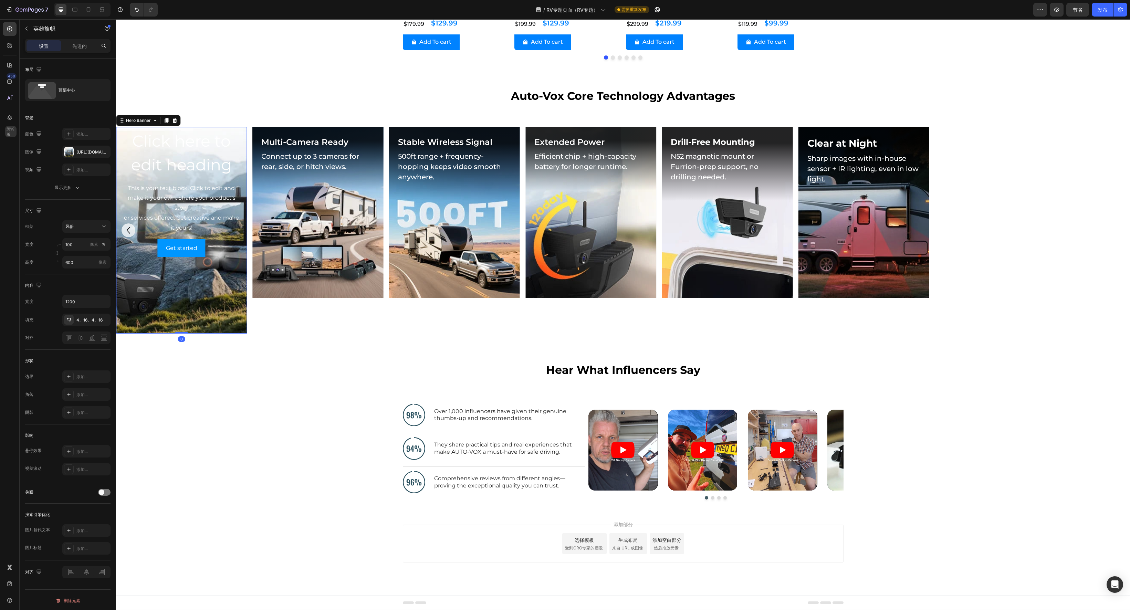
click at [206, 303] on div "Background Image" at bounding box center [181, 230] width 131 height 207
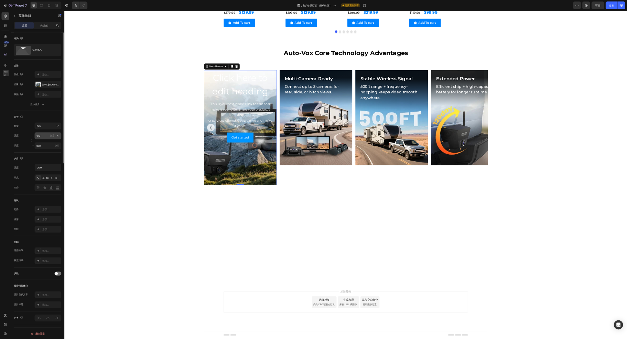
scroll to position [1740, 0]
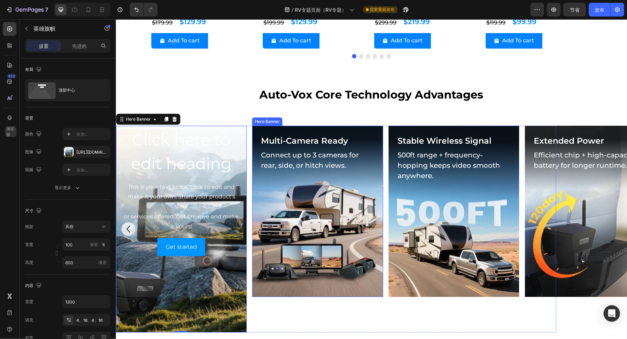
click at [279, 270] on div "Background Image" at bounding box center [317, 210] width 131 height 171
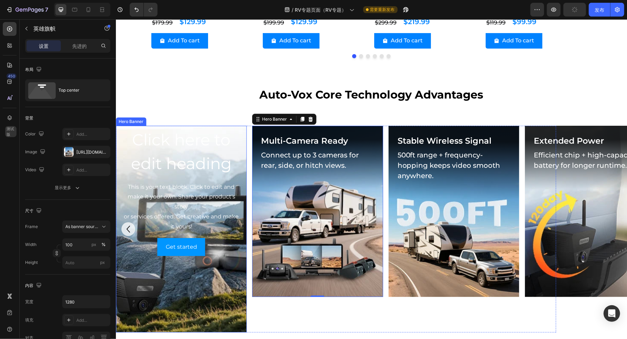
click at [183, 275] on div "Background Image" at bounding box center [181, 228] width 131 height 207
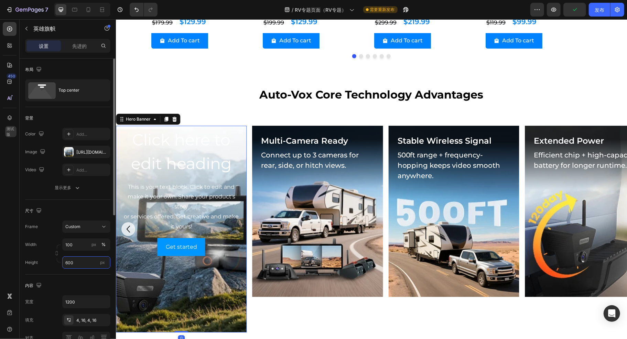
click at [80, 263] on input "600" at bounding box center [86, 262] width 48 height 12
click at [85, 278] on p "适合内容 汽车" at bounding box center [85, 279] width 40 height 6
type input "Auto"
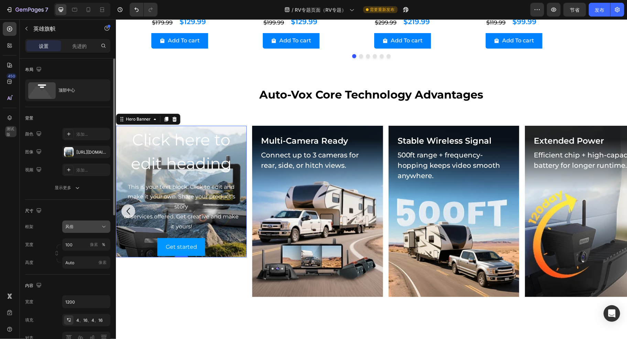
click at [98, 229] on div "风俗" at bounding box center [82, 226] width 34 height 6
click at [81, 241] on font "作为横幅来源" at bounding box center [77, 242] width 25 height 5
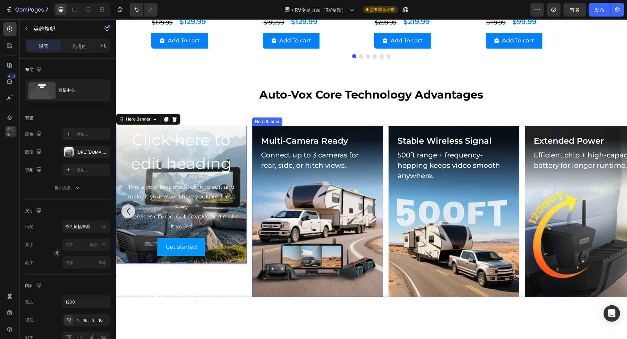
click at [307, 269] on div "Background Image" at bounding box center [317, 210] width 131 height 171
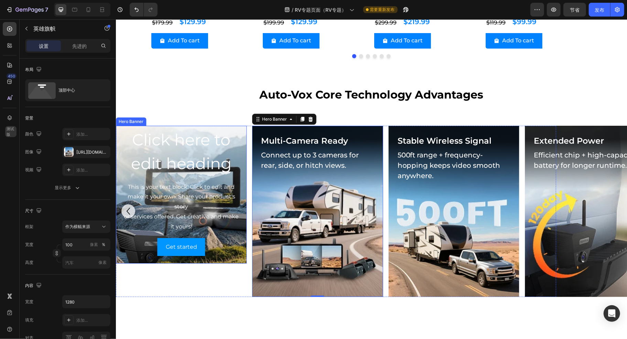
click at [242, 231] on div "Click here to edit heading Heading This is your text block. Click to edit and m…" at bounding box center [181, 191] width 131 height 132
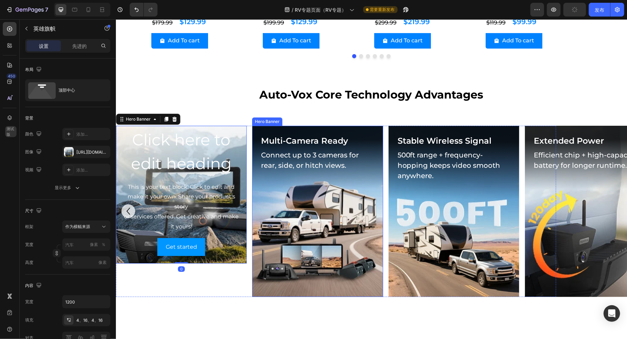
click at [311, 263] on div "Background Image" at bounding box center [317, 210] width 131 height 171
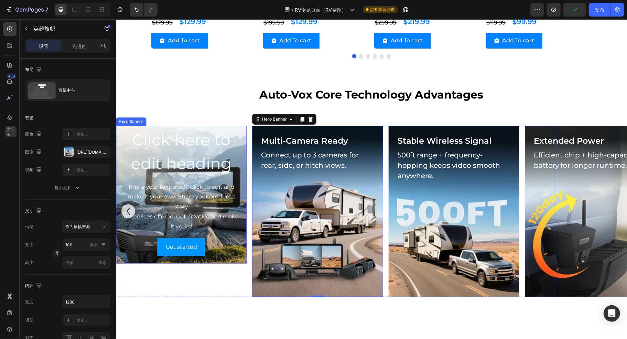
click at [242, 239] on div "Click here to edit heading Heading This is your text block. Click to edit and m…" at bounding box center [181, 191] width 131 height 132
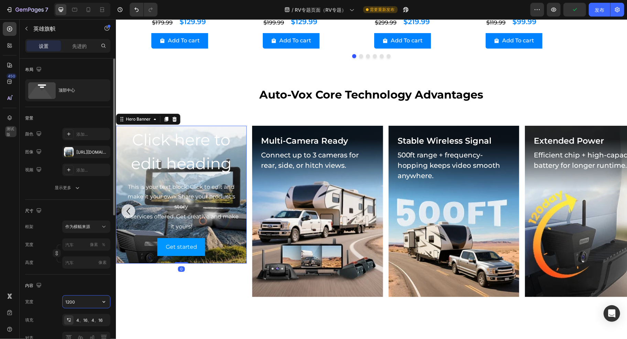
click at [82, 304] on input "1200" at bounding box center [86, 301] width 47 height 12
click at [293, 282] on div "Background Image" at bounding box center [317, 210] width 131 height 171
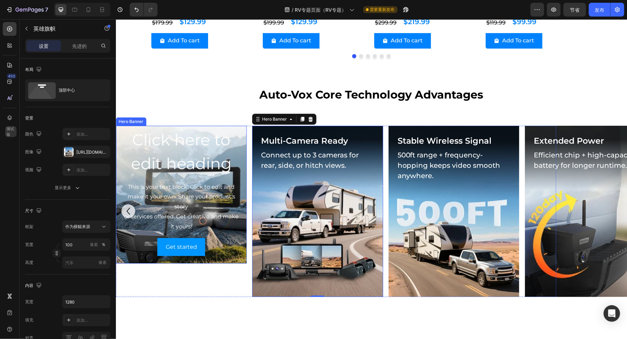
click at [233, 255] on div "Click here to edit heading Heading This is your text block. Click to edit and m…" at bounding box center [181, 191] width 131 height 132
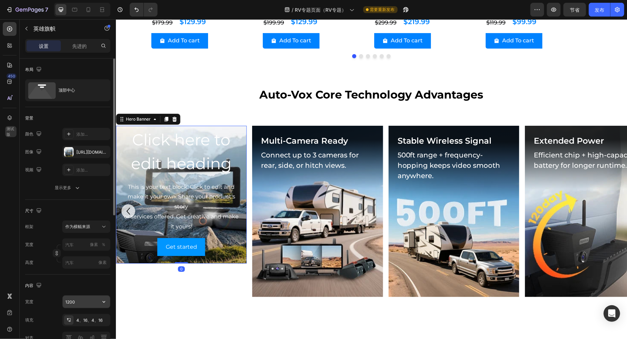
click at [93, 307] on input "1200" at bounding box center [86, 301] width 47 height 12
click at [107, 306] on button "button" at bounding box center [104, 301] width 12 height 12
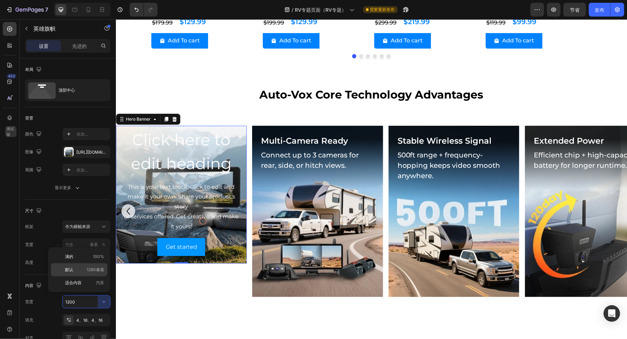
click at [91, 269] on font "1280像素" at bounding box center [96, 269] width 18 height 5
type input "1280"
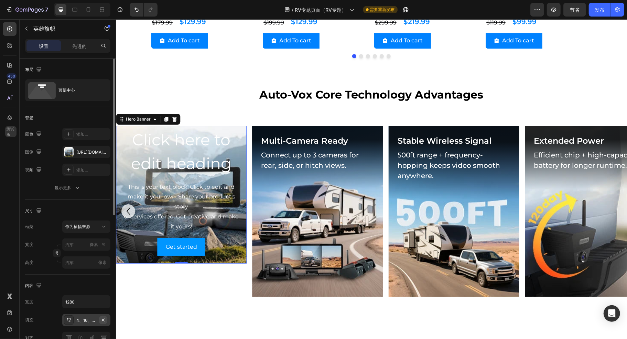
click at [103, 320] on icon "button" at bounding box center [103, 320] width 6 height 6
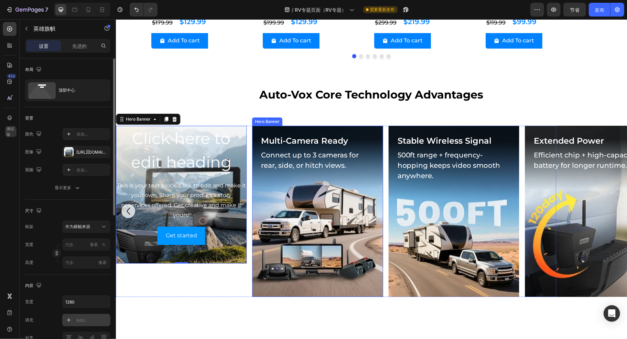
click at [291, 284] on div "Background Image" at bounding box center [317, 210] width 131 height 171
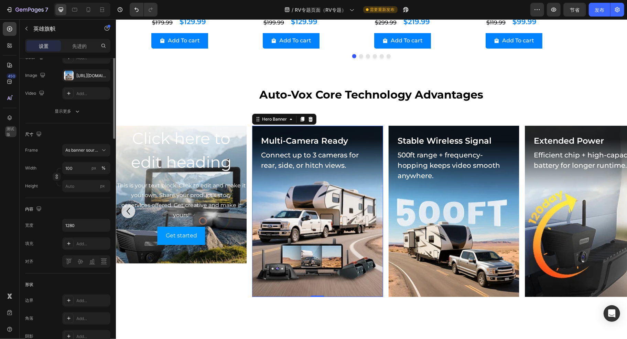
scroll to position [115, 0]
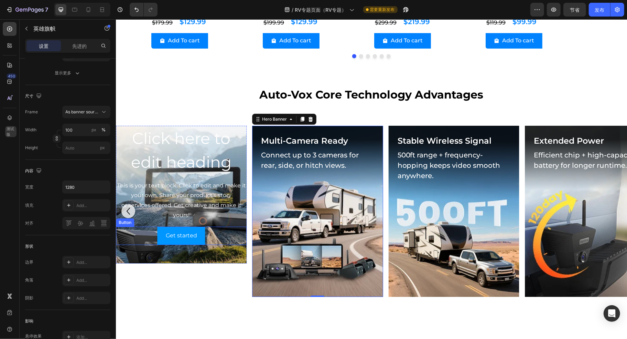
click at [232, 244] on div "Background Image" at bounding box center [181, 194] width 131 height 138
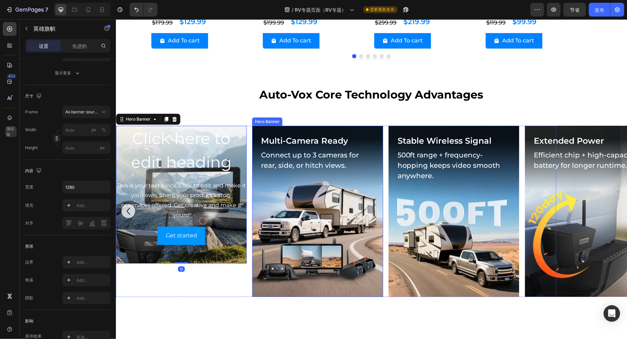
click at [310, 273] on div "Background Image" at bounding box center [317, 210] width 131 height 171
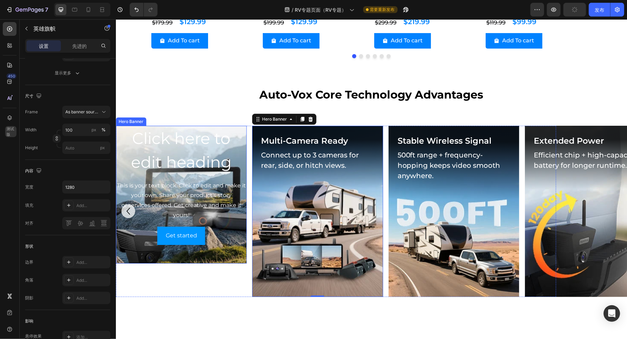
click at [226, 245] on div "Background Image" at bounding box center [181, 194] width 131 height 138
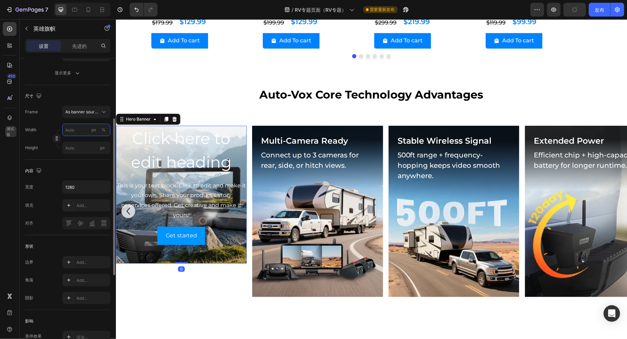
click at [84, 131] on input "px %" at bounding box center [86, 130] width 48 height 12
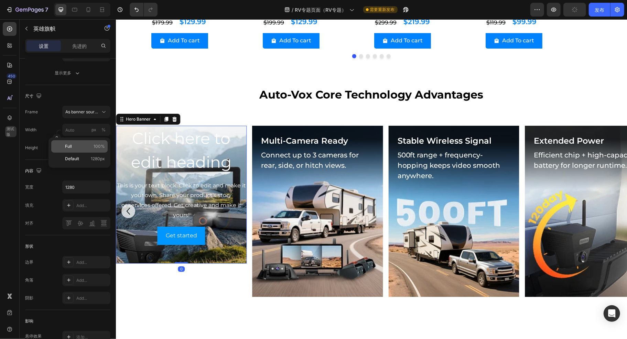
click at [81, 147] on p "Full 100%" at bounding box center [85, 146] width 40 height 6
type input "100"
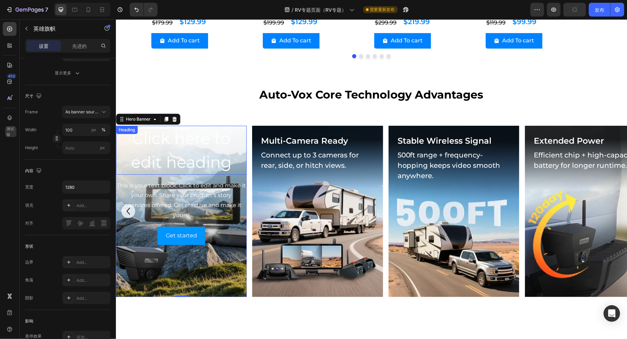
click at [199, 162] on h2 "Click here to edit heading" at bounding box center [181, 149] width 131 height 49
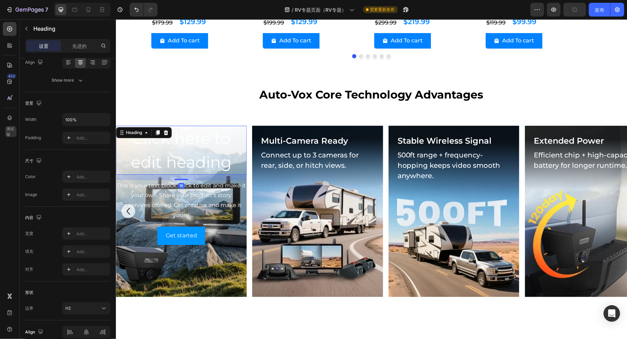
scroll to position [0, 0]
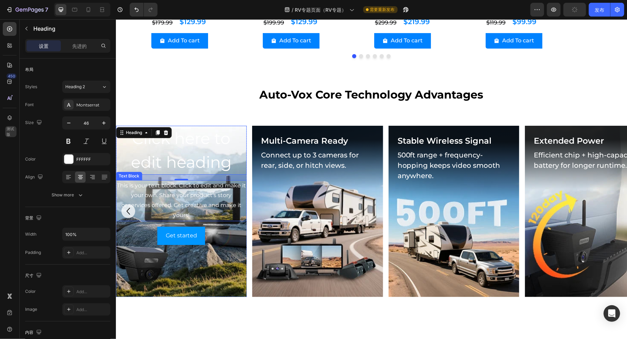
click at [190, 202] on div "This is your text block. Click to edit and make it your own. Share your product…" at bounding box center [181, 200] width 131 height 41
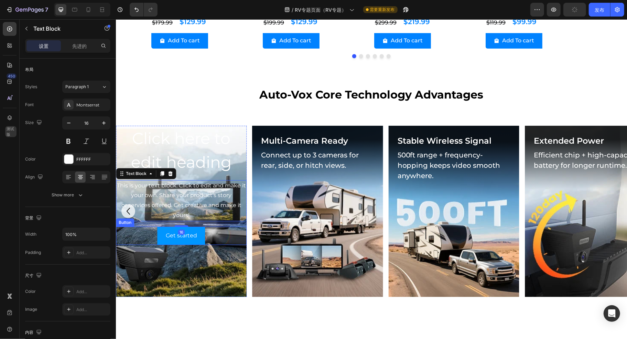
click at [219, 241] on div "Get started Button" at bounding box center [181, 235] width 131 height 18
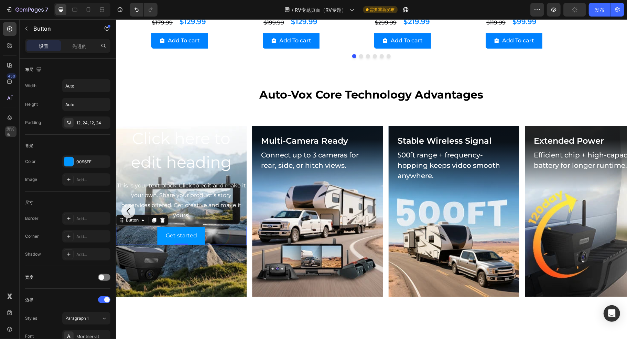
click at [214, 229] on div "Get started Button 0" at bounding box center [181, 235] width 131 height 18
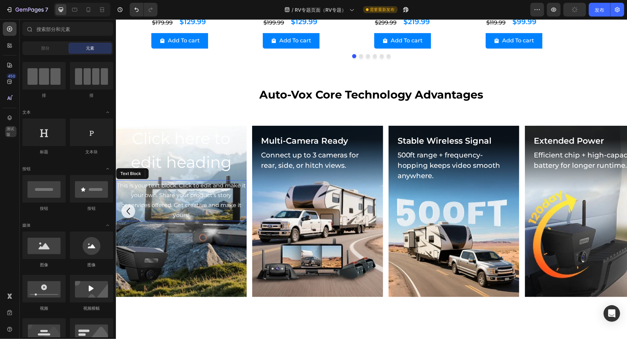
click at [215, 202] on div "This is your text block. Click to edit and make it your own. Share your product…" at bounding box center [181, 200] width 131 height 41
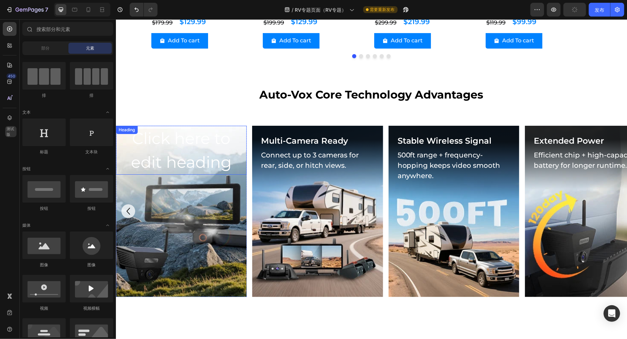
click at [214, 158] on h2 "Click here to edit heading" at bounding box center [181, 149] width 131 height 49
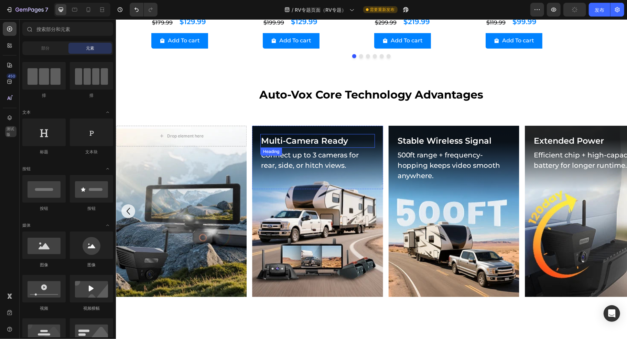
click at [373, 136] on p "Multi-Camera Ready" at bounding box center [317, 140] width 113 height 12
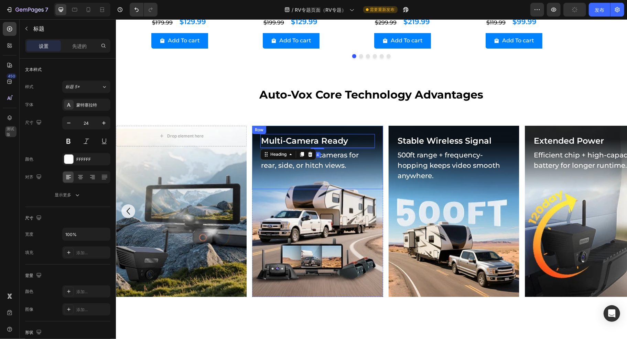
click at [377, 127] on div "Multi-Camera Ready Heading 4 Connect up to 3 cameras for rear, side, or hitch v…" at bounding box center [317, 156] width 131 height 63
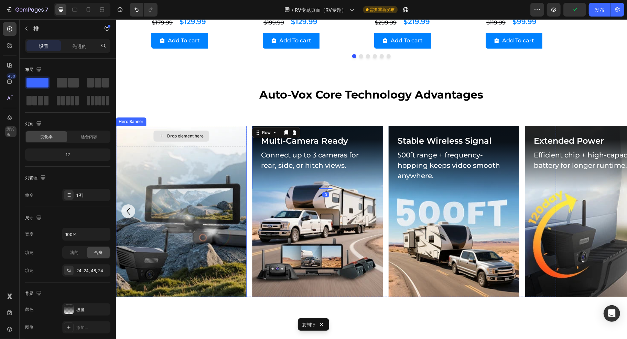
click at [218, 141] on div "Drop element here" at bounding box center [181, 135] width 131 height 21
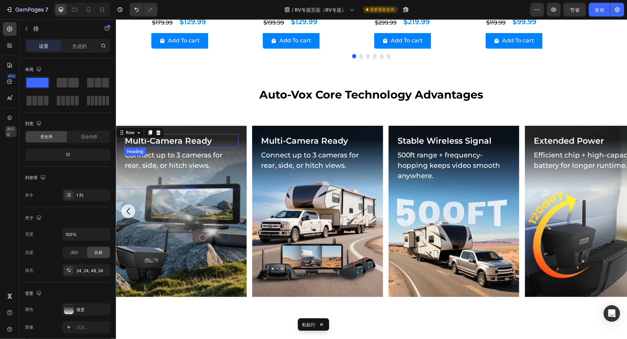
click at [205, 139] on h2 "Multi-Camera Ready" at bounding box center [181, 141] width 114 height 14
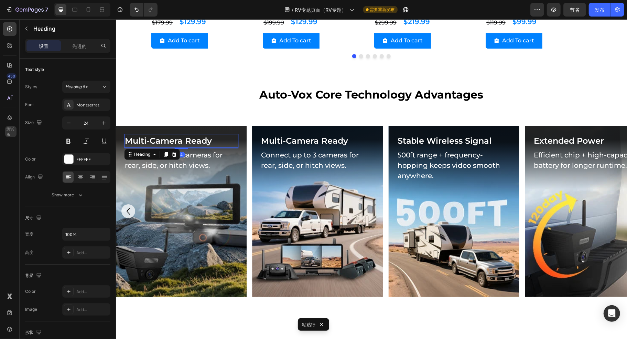
click at [202, 139] on h2 "Multi-Camera Ready" at bounding box center [181, 141] width 114 height 14
click at [202, 139] on p "Multi-Camera Ready" at bounding box center [181, 140] width 113 height 12
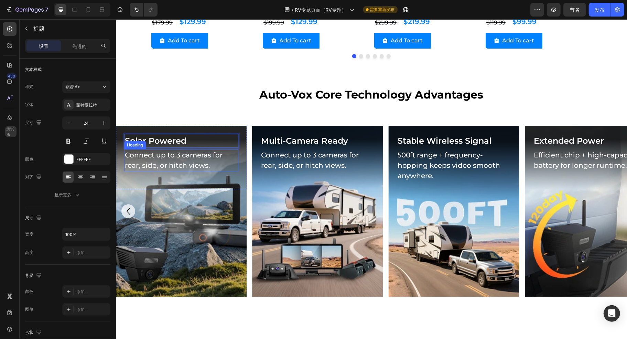
click at [219, 157] on h2 "Connect up to 3 cameras for rear, side, or hitch views." at bounding box center [181, 160] width 114 height 22
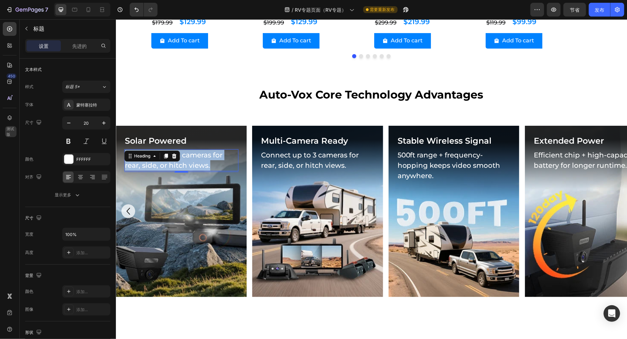
click at [213, 162] on p "Connect up to 3 cameras for rear, side, or hitch views." at bounding box center [181, 159] width 113 height 21
click at [207, 157] on p "Connect up to 3 cameras for rear, side, or hitch views." at bounding box center [181, 159] width 113 height 21
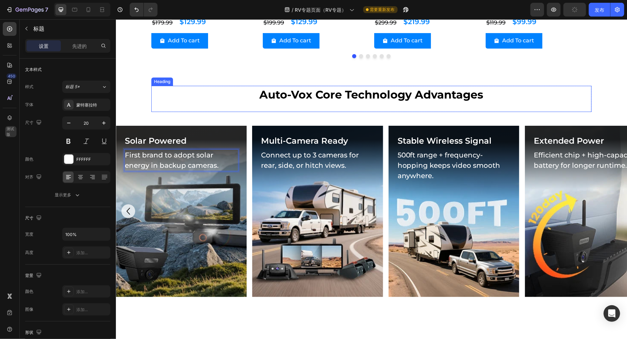
click at [228, 100] on h2 "Auto-Vox Core Technology Advantages" at bounding box center [371, 94] width 441 height 18
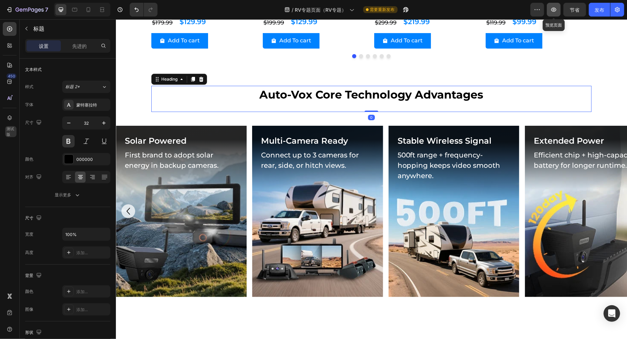
click at [555, 9] on icon "button" at bounding box center [554, 9] width 7 height 7
click at [342, 248] on div "Background Image" at bounding box center [317, 210] width 131 height 171
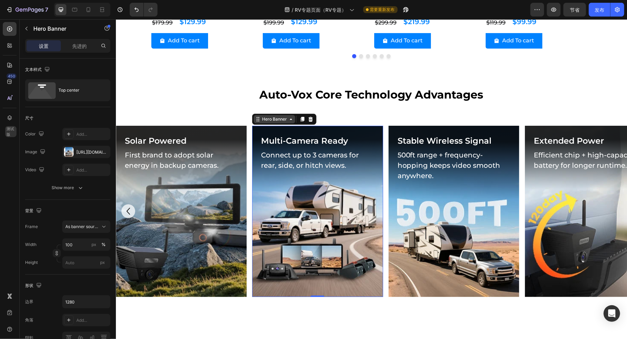
click at [280, 119] on div "Hero Banner" at bounding box center [275, 119] width 28 height 6
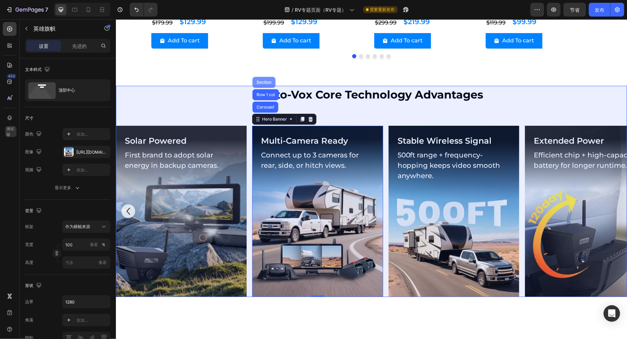
click at [263, 80] on div "Section" at bounding box center [264, 82] width 18 height 4
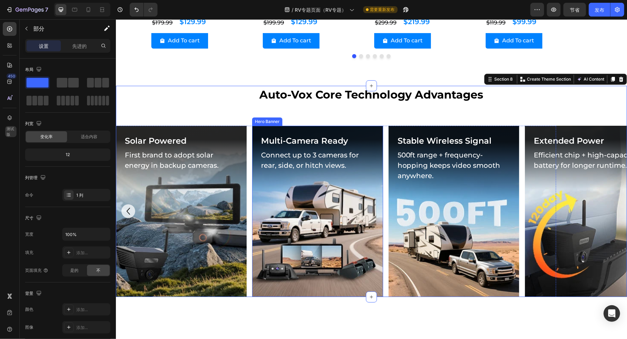
click at [307, 209] on div "Background Image" at bounding box center [317, 210] width 131 height 171
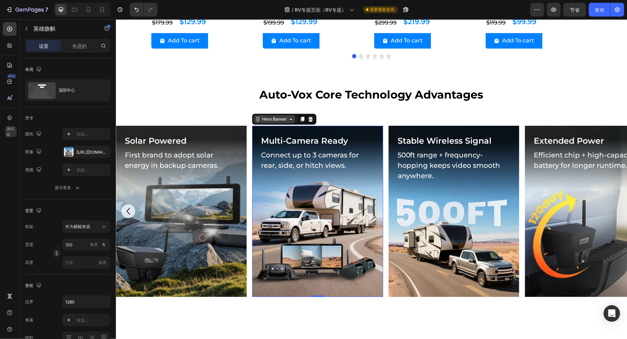
click at [274, 121] on div "Hero Banner" at bounding box center [274, 119] width 41 height 8
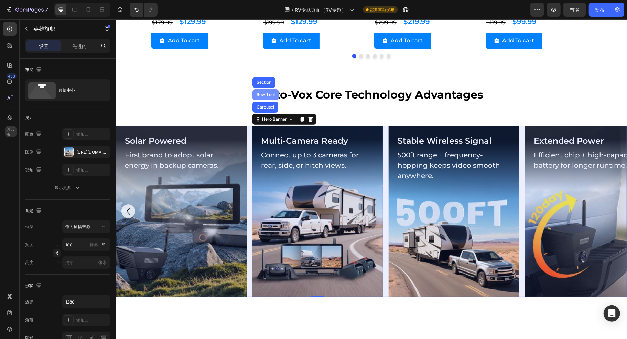
click at [269, 96] on div "Row 1 col" at bounding box center [265, 94] width 21 height 4
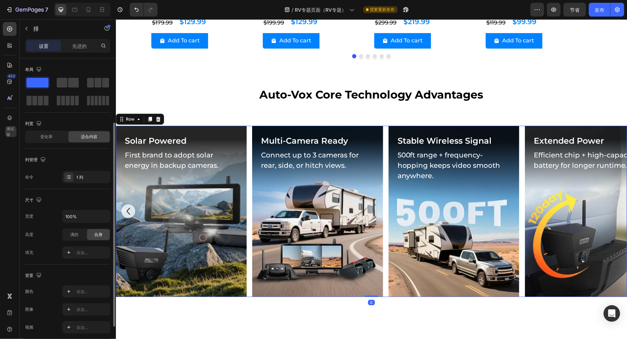
scroll to position [141, 0]
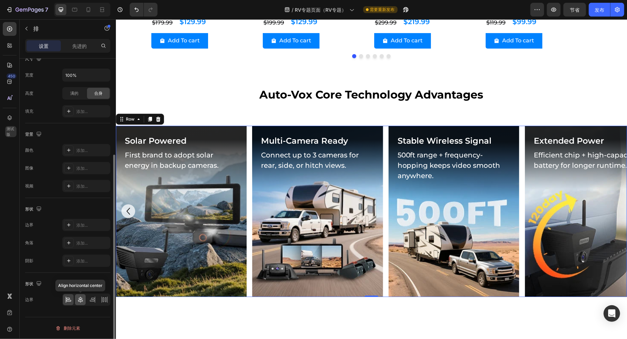
click at [80, 301] on icon at bounding box center [80, 299] width 7 height 7
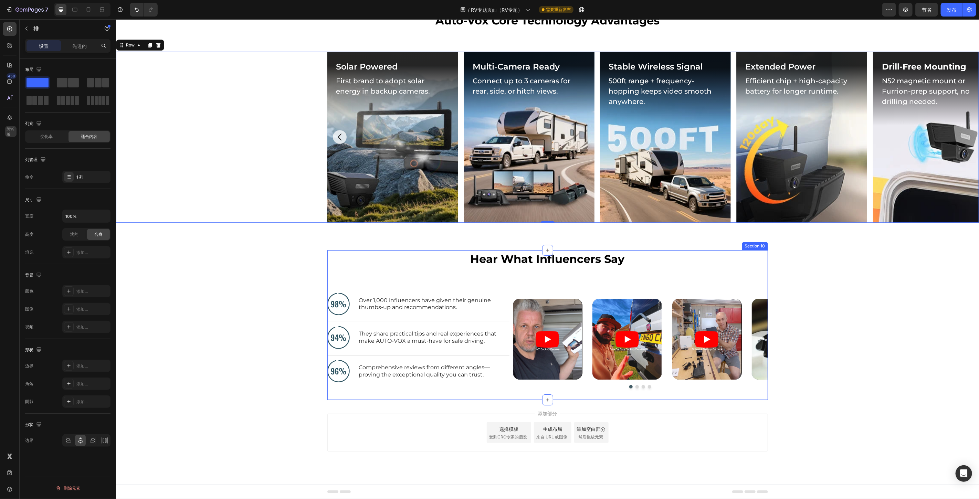
scroll to position [1791, 0]
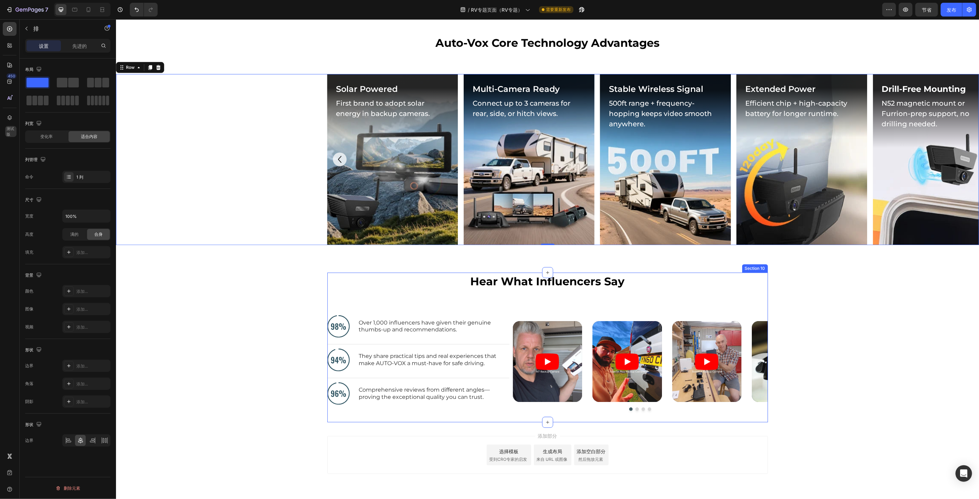
click at [271, 174] on div "Clear at Night Heading Sharp images with in-house sensor + IR lighting, even in…" at bounding box center [547, 159] width 863 height 171
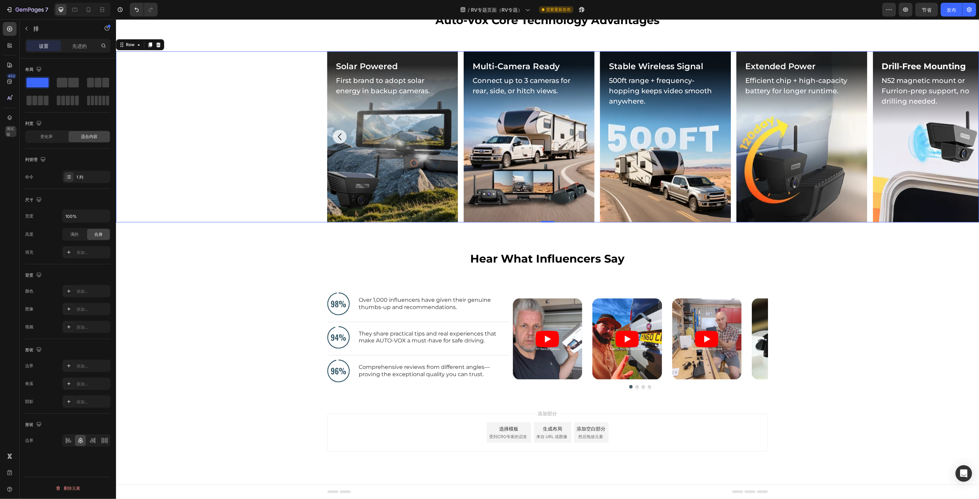
scroll to position [1423, 0]
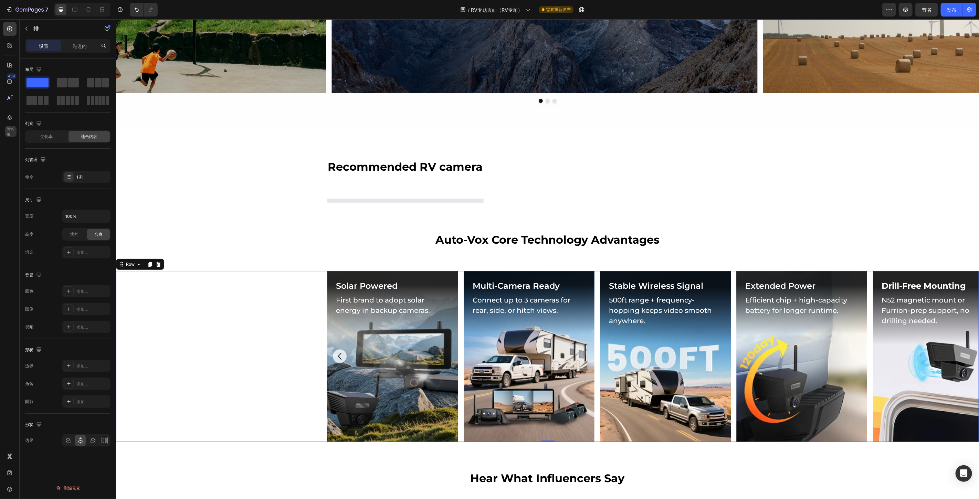
click at [264, 288] on div "Clear at Night Heading Sharp images with in-house sensor + IR lighting, even in…" at bounding box center [547, 356] width 863 height 171
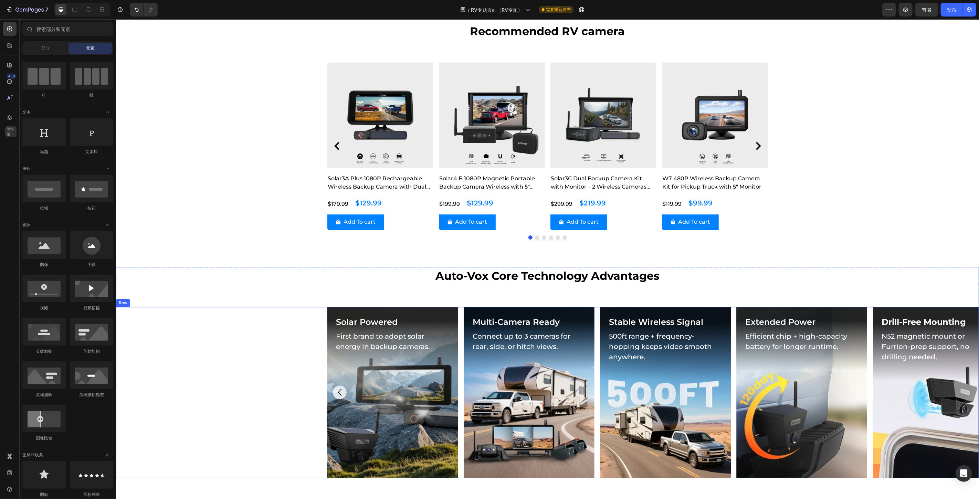
scroll to position [1614, 0]
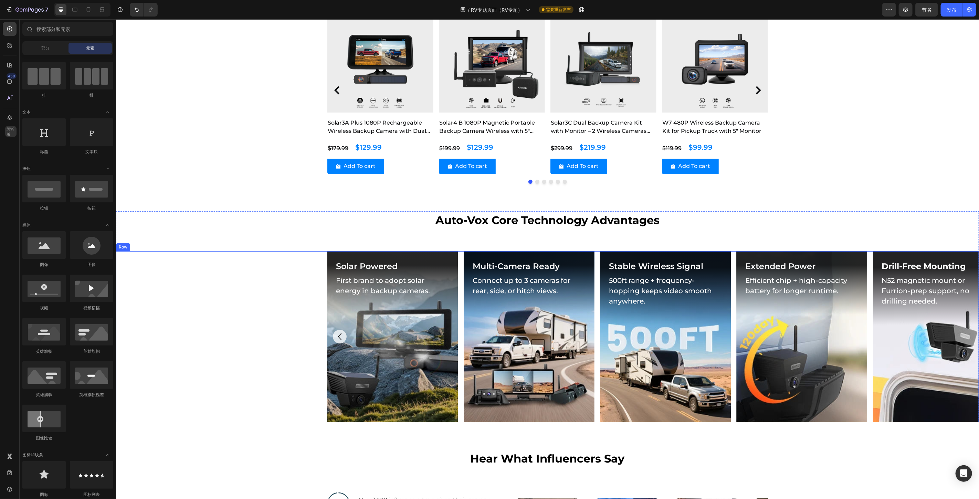
click at [273, 333] on div "Clear at Night Heading Sharp images with in-house sensor + IR lighting, even in…" at bounding box center [547, 336] width 863 height 171
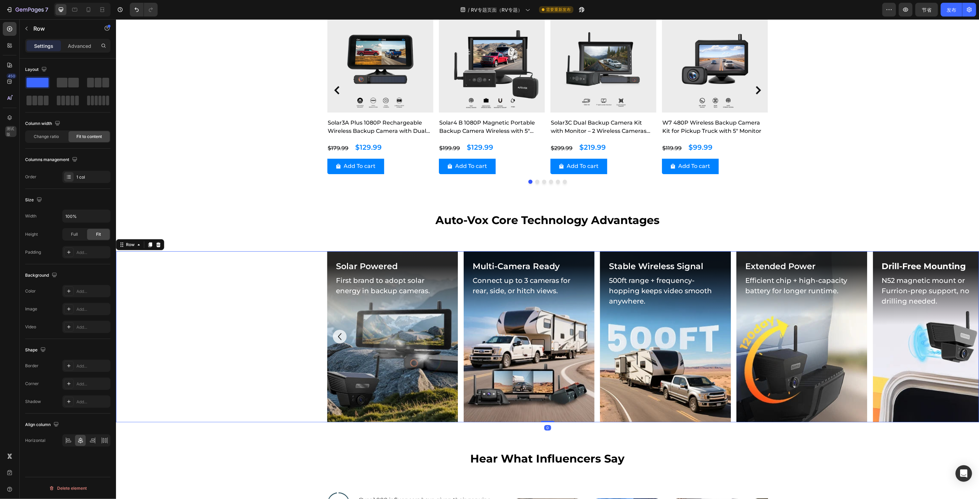
click at [277, 292] on div "Clear at Night Heading Sharp images with in-house sensor + IR lighting, even in…" at bounding box center [547, 336] width 863 height 171
click at [238, 281] on div "Clear at Night Heading Sharp images with in-house sensor + IR lighting, even in…" at bounding box center [547, 336] width 863 height 171
click at [134, 244] on div "Row" at bounding box center [129, 244] width 11 height 6
click at [140, 247] on div "Row" at bounding box center [129, 244] width 25 height 8
click at [377, 284] on p "First brand to adopt solar energy in backup cameras." at bounding box center [392, 285] width 113 height 21
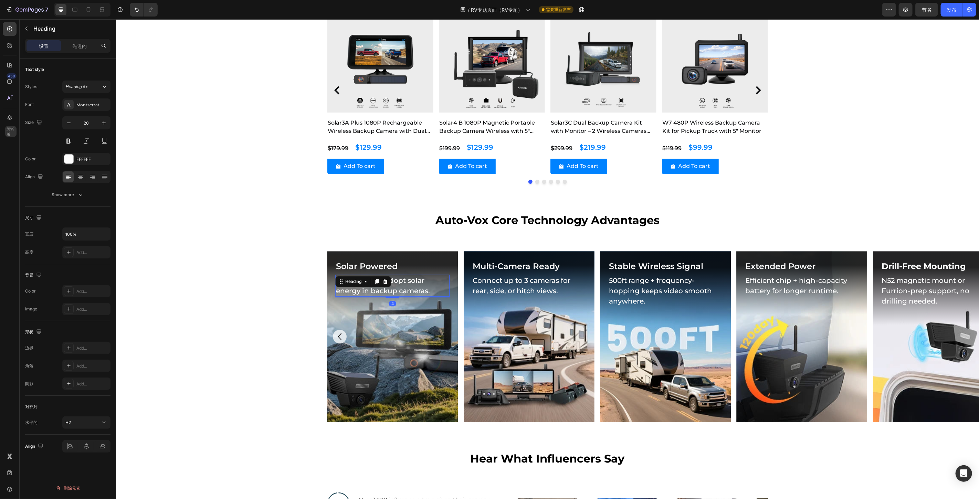
click at [418, 339] on div "Background Image" at bounding box center [392, 336] width 131 height 171
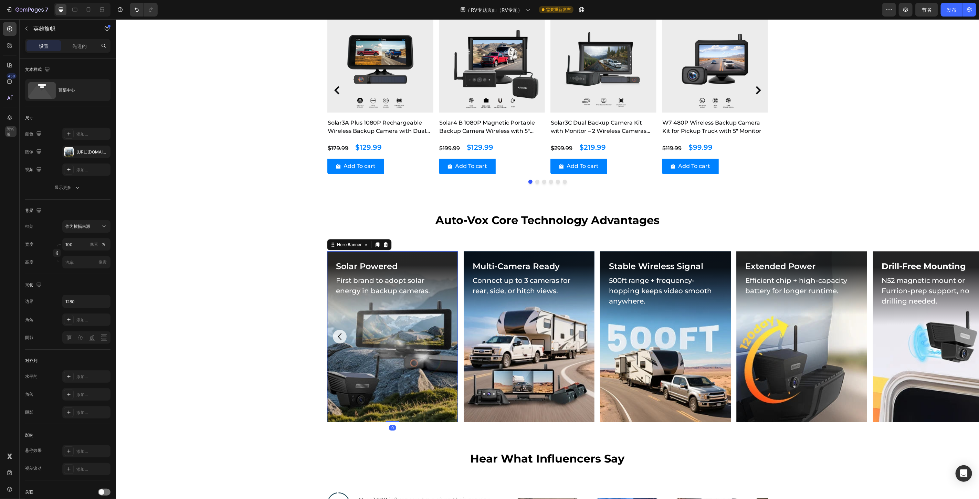
click at [439, 373] on div "Background Image" at bounding box center [392, 336] width 131 height 171
click at [363, 245] on icon at bounding box center [366, 245] width 6 height 6
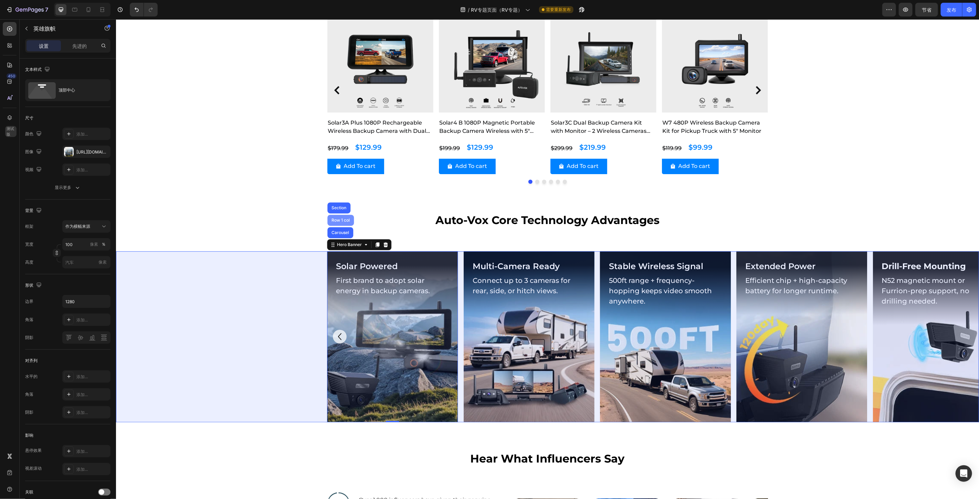
click at [338, 217] on div "Row 1 col" at bounding box center [340, 219] width 27 height 11
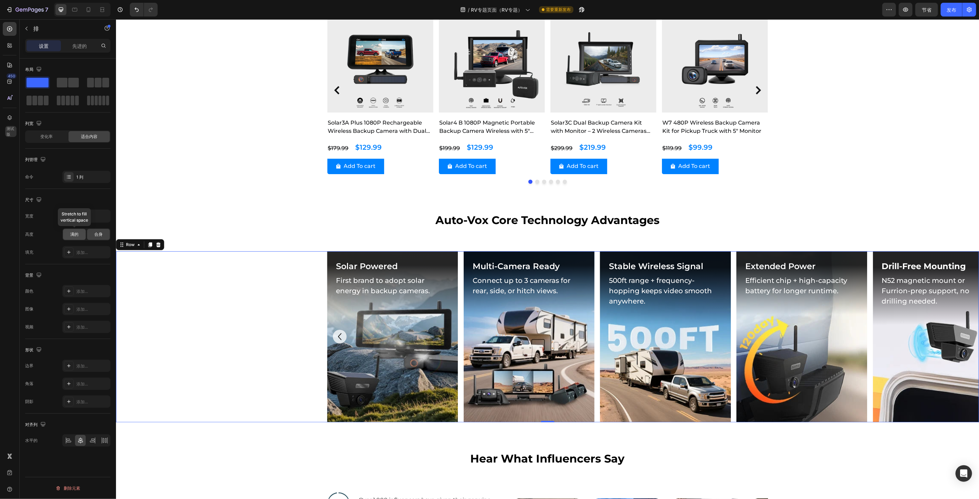
click at [72, 233] on font "满的" at bounding box center [74, 234] width 8 height 5
click at [94, 233] on div "合身" at bounding box center [98, 234] width 23 height 11
click at [136, 245] on icon at bounding box center [139, 245] width 6 height 6
click at [392, 370] on div "Background Image" at bounding box center [392, 336] width 131 height 171
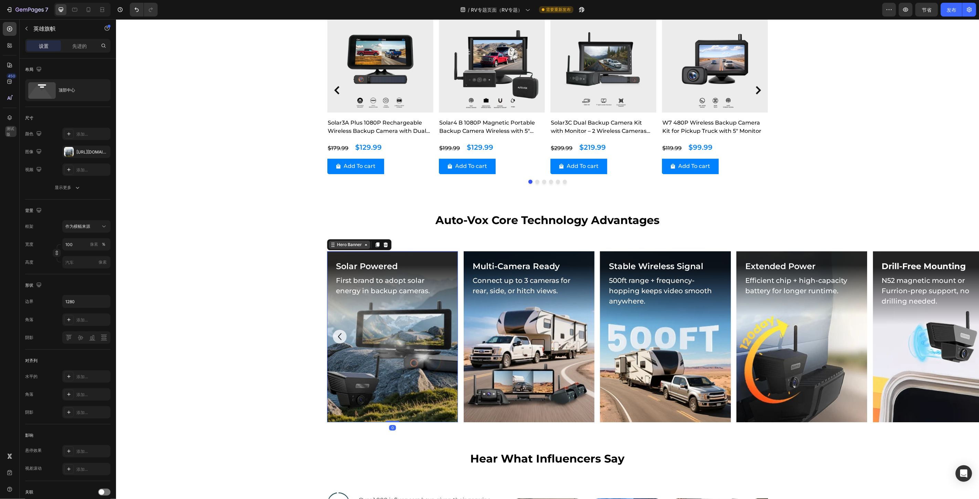
click at [353, 243] on div "Hero Banner" at bounding box center [349, 244] width 28 height 6
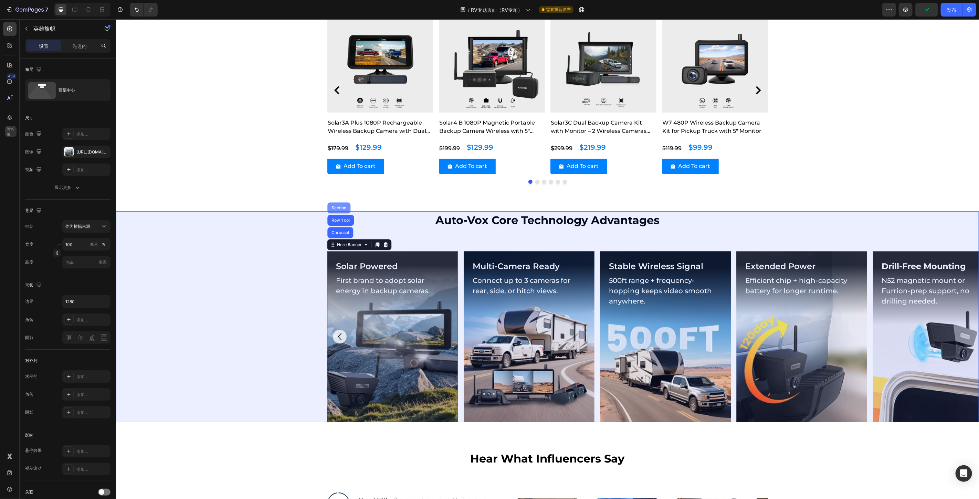
click at [335, 207] on div "Section" at bounding box center [339, 207] width 18 height 4
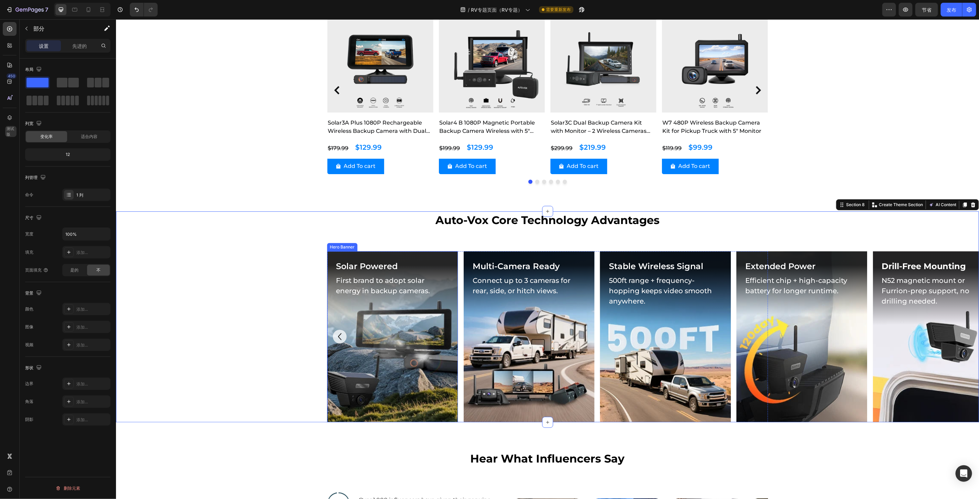
click at [421, 360] on div "Background Image" at bounding box center [392, 336] width 131 height 171
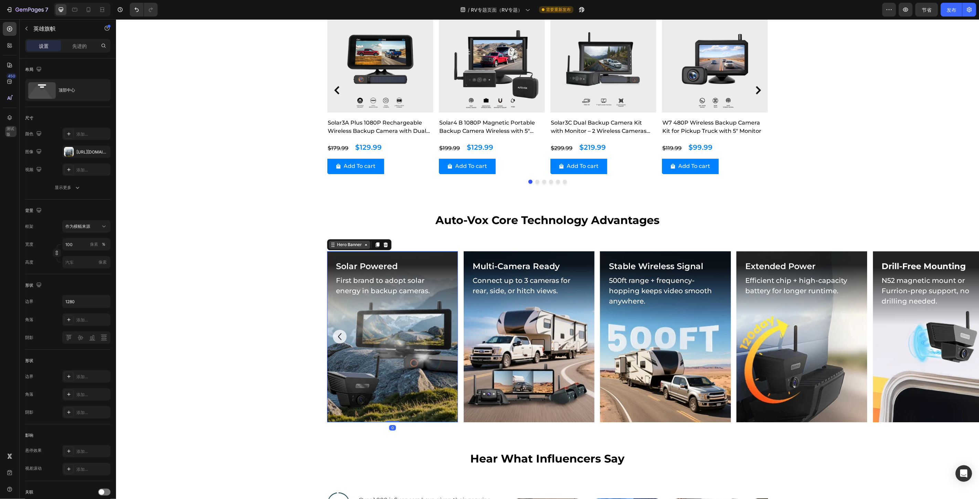
click at [353, 243] on div "Hero Banner" at bounding box center [349, 244] width 28 height 6
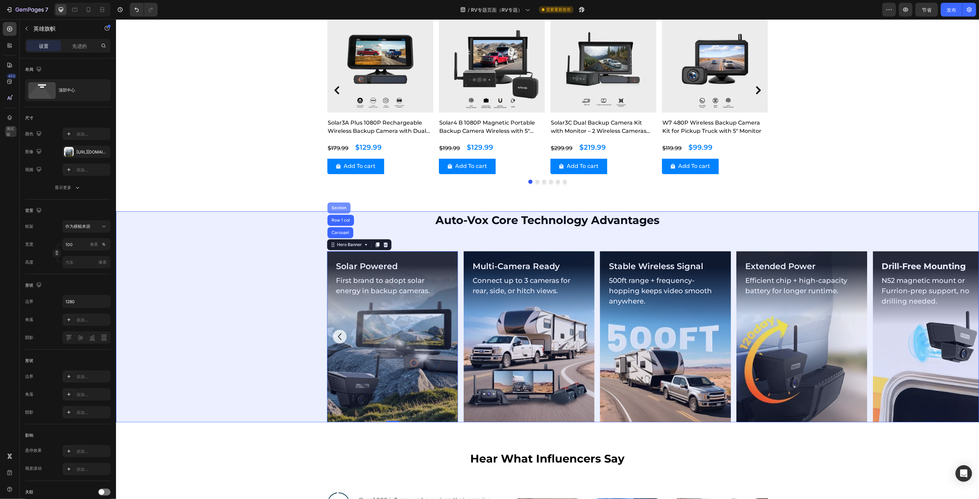
click at [338, 208] on div "Section" at bounding box center [339, 207] width 18 height 4
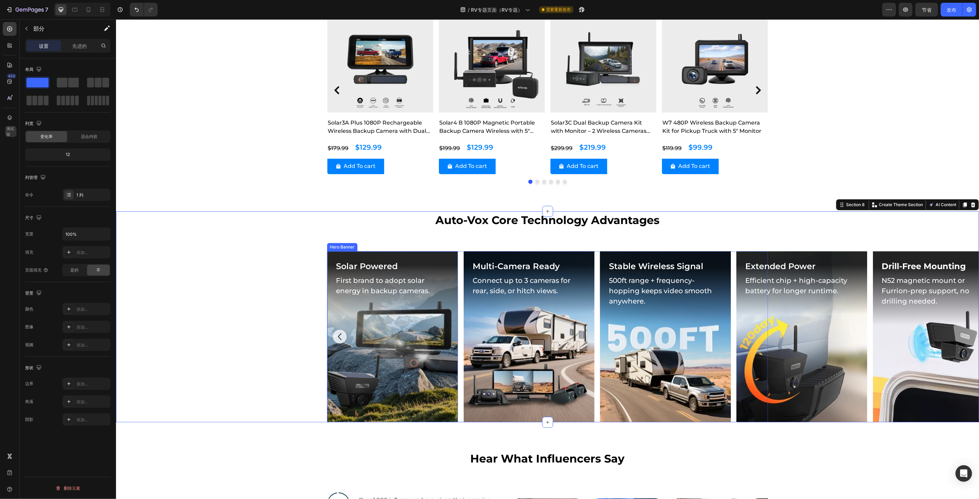
click at [406, 355] on div "Background Image" at bounding box center [392, 336] width 131 height 171
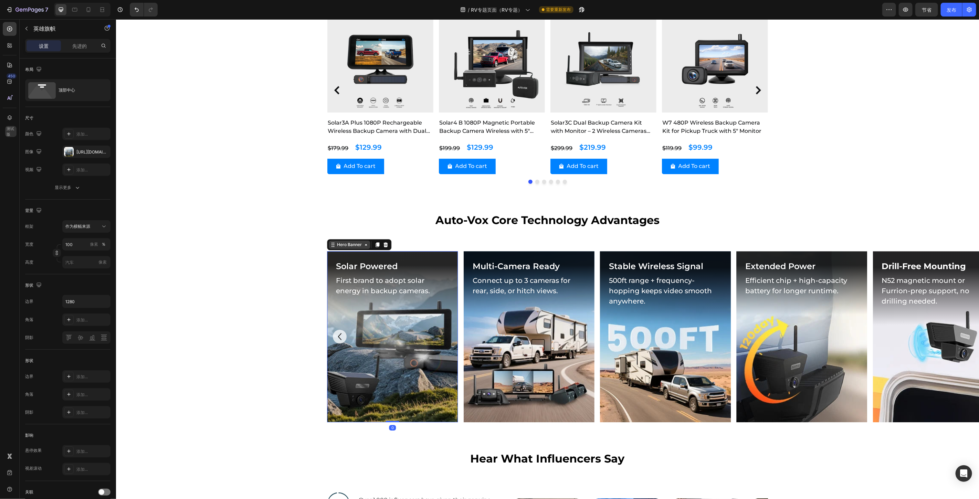
click at [352, 242] on div "Hero Banner" at bounding box center [349, 244] width 28 height 6
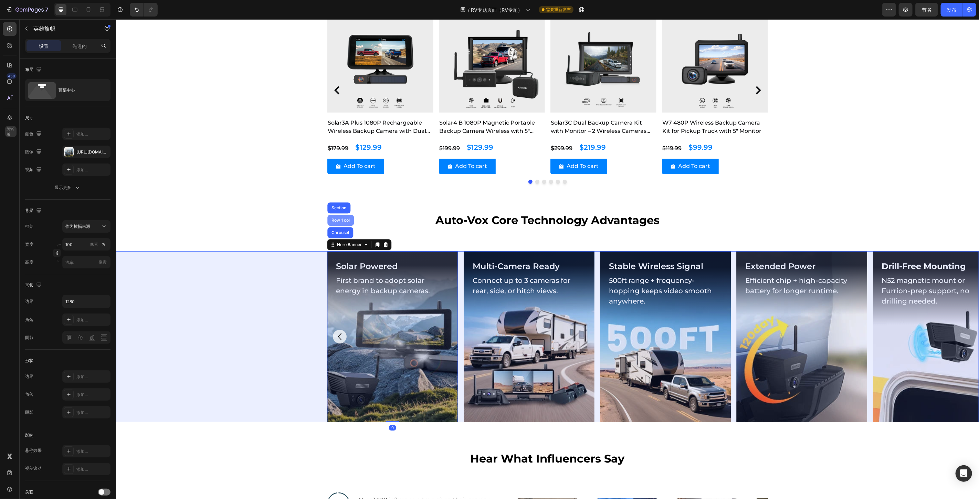
click at [340, 218] on div "Row 1 col" at bounding box center [340, 220] width 21 height 4
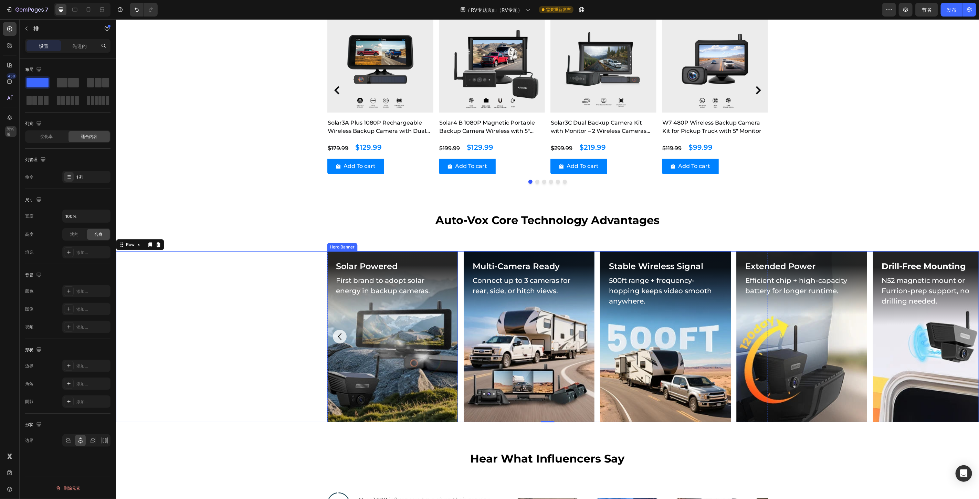
click at [389, 365] on div "Background Image" at bounding box center [392, 336] width 131 height 171
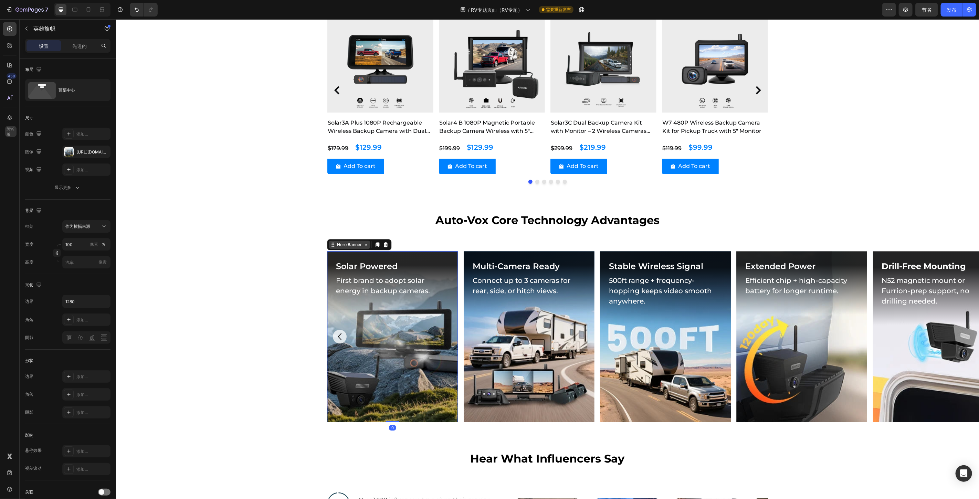
click at [349, 245] on div "Hero Banner" at bounding box center [349, 244] width 28 height 6
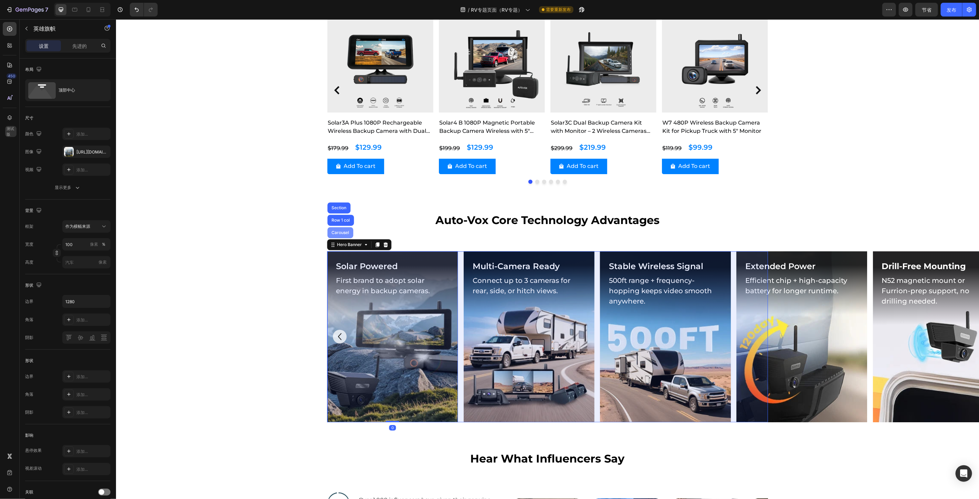
click at [339, 234] on div "Carousel" at bounding box center [340, 232] width 20 height 4
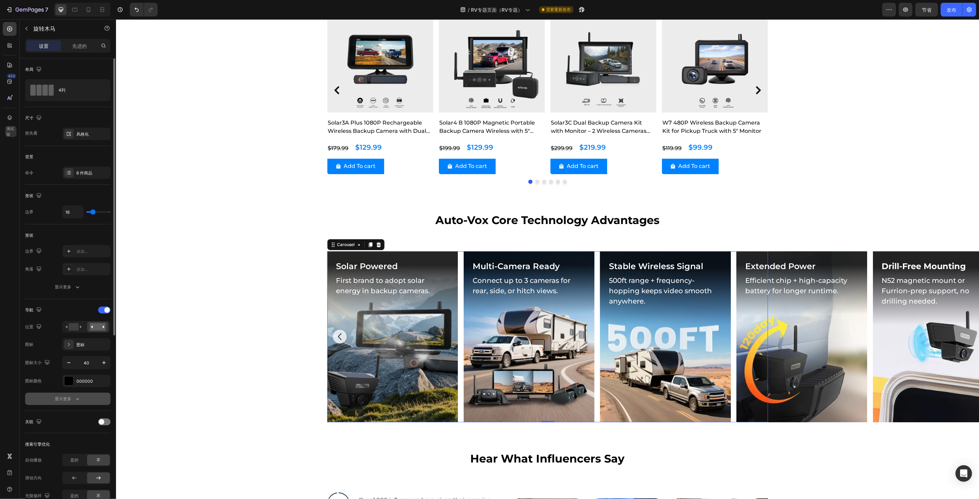
scroll to position [115, 0]
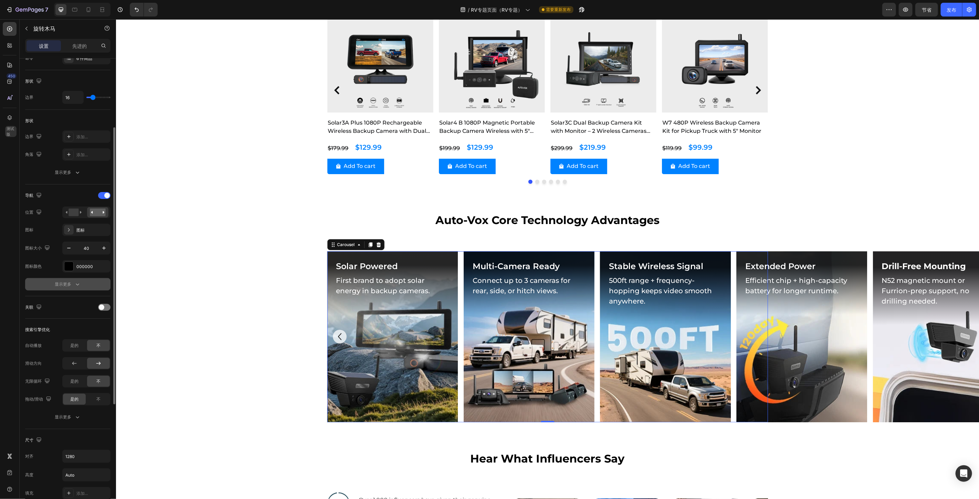
click at [72, 283] on div "显示更多" at bounding box center [68, 284] width 26 height 7
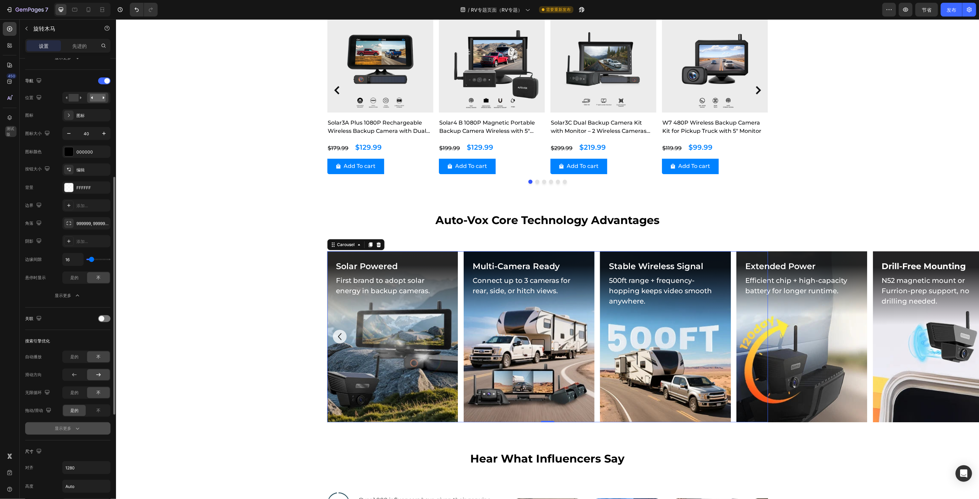
scroll to position [306, 0]
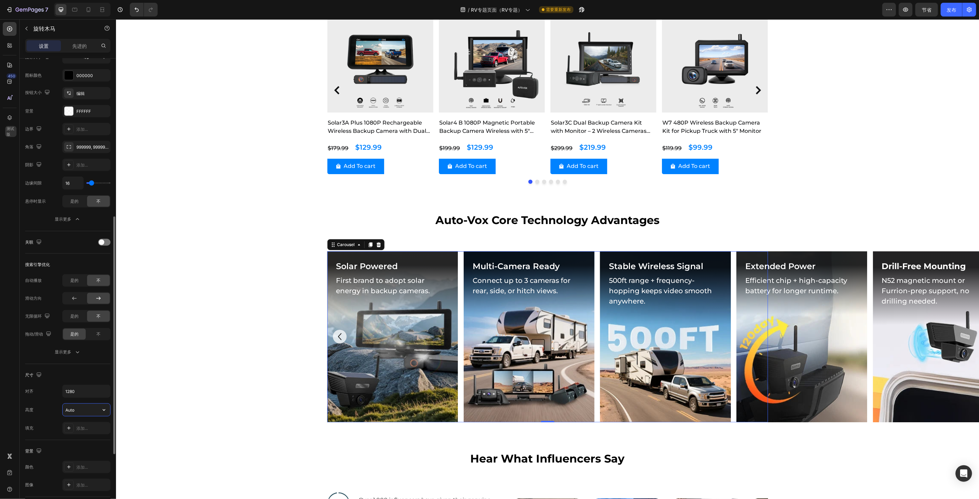
click at [90, 381] on input "Auto" at bounding box center [86, 410] width 47 height 12
click at [105, 381] on icon "button" at bounding box center [103, 409] width 7 height 7
click at [97, 373] on div "尺寸" at bounding box center [67, 375] width 85 height 11
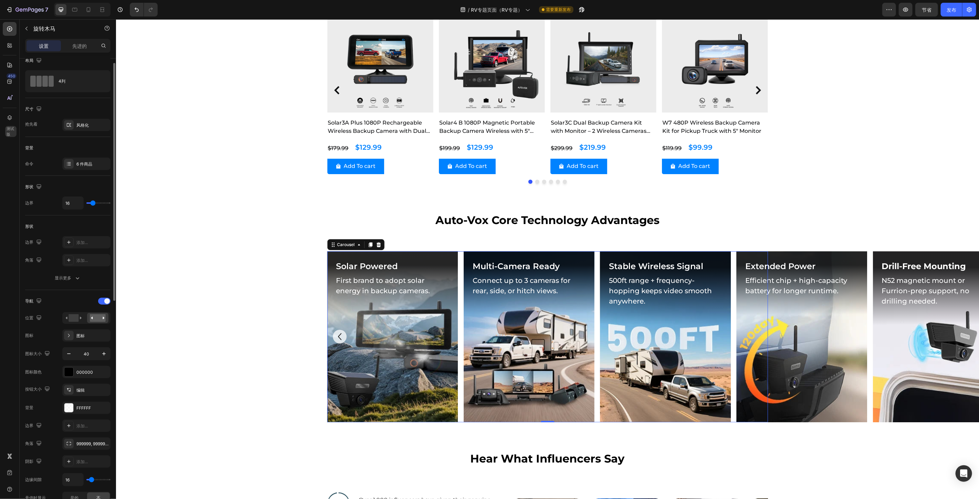
scroll to position [0, 0]
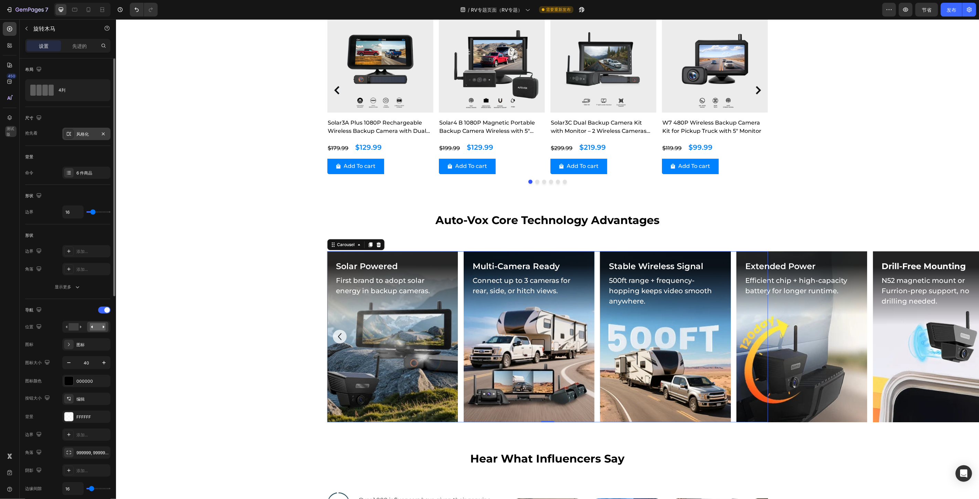
click at [77, 133] on font "风格化" at bounding box center [82, 133] width 12 height 5
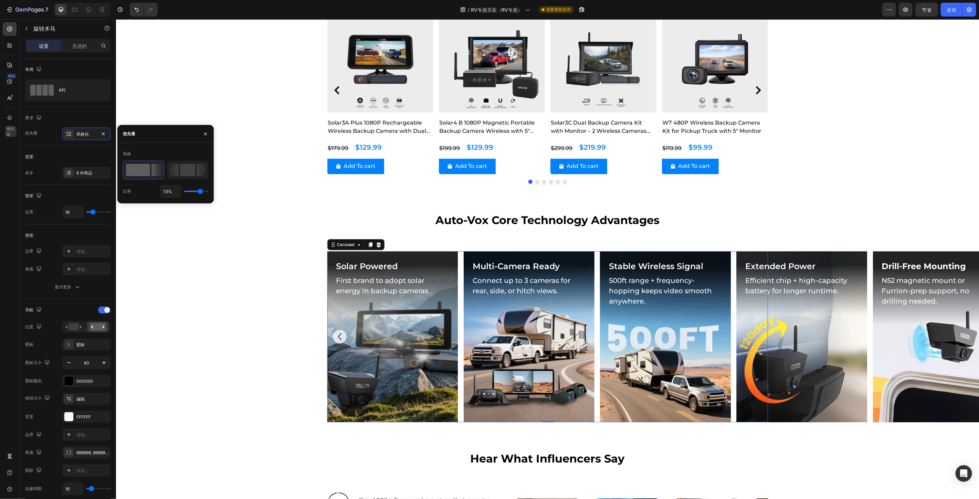
click at [11, 166] on div "450 测试版" at bounding box center [10, 235] width 14 height 427
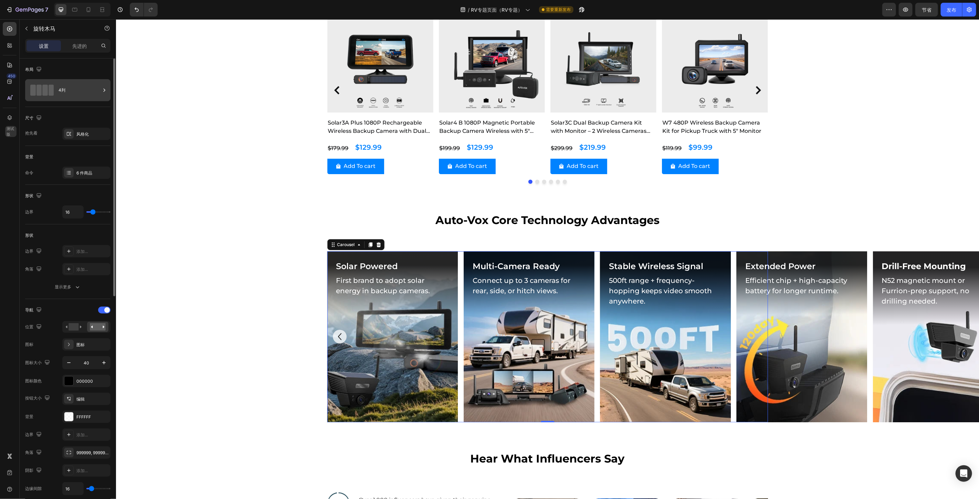
click at [102, 90] on icon at bounding box center [104, 90] width 7 height 7
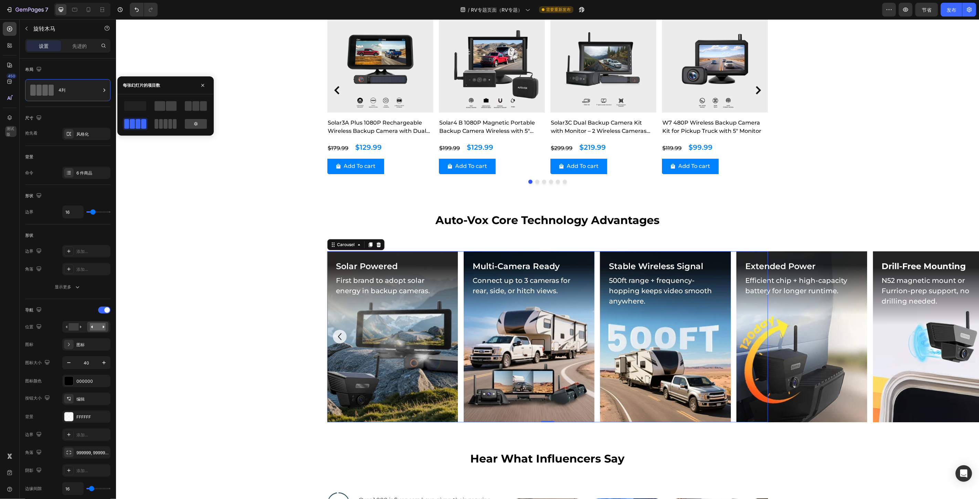
click at [161, 124] on span at bounding box center [161, 124] width 4 height 10
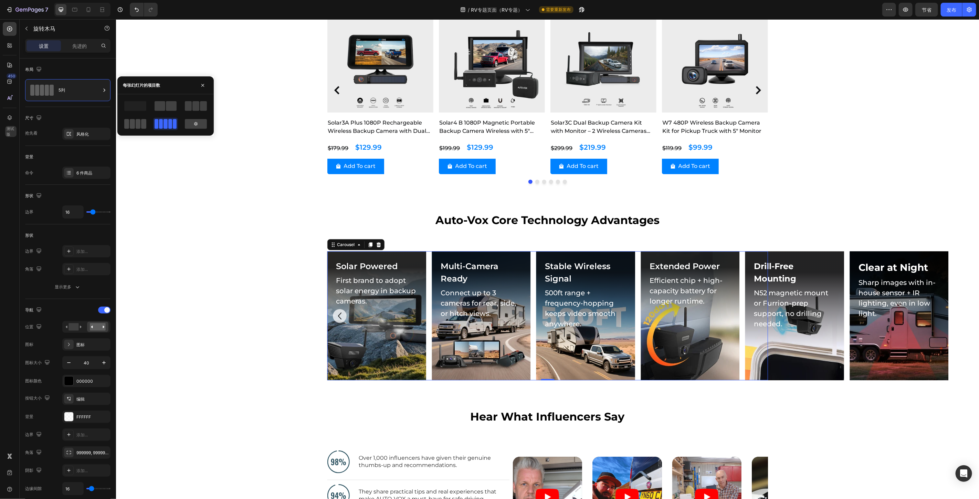
click at [133, 122] on span at bounding box center [132, 124] width 5 height 10
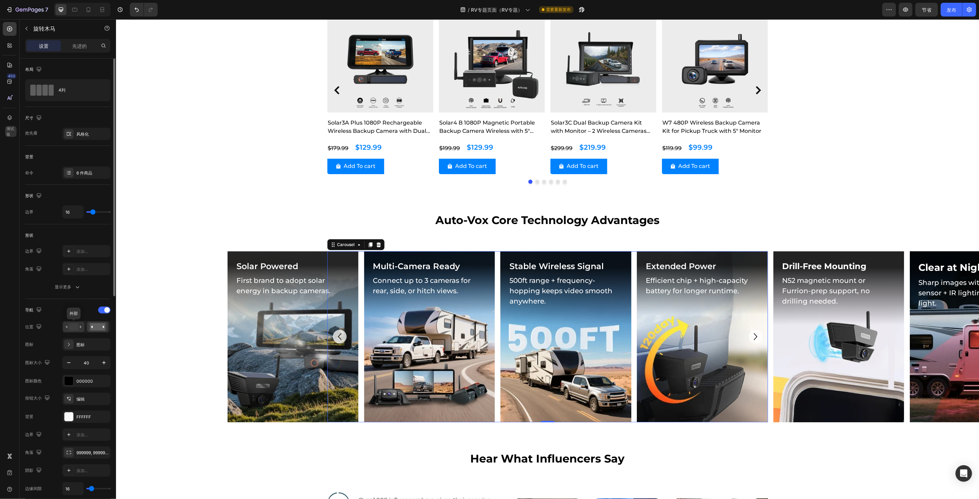
click at [72, 327] on rect at bounding box center [73, 327] width 10 height 8
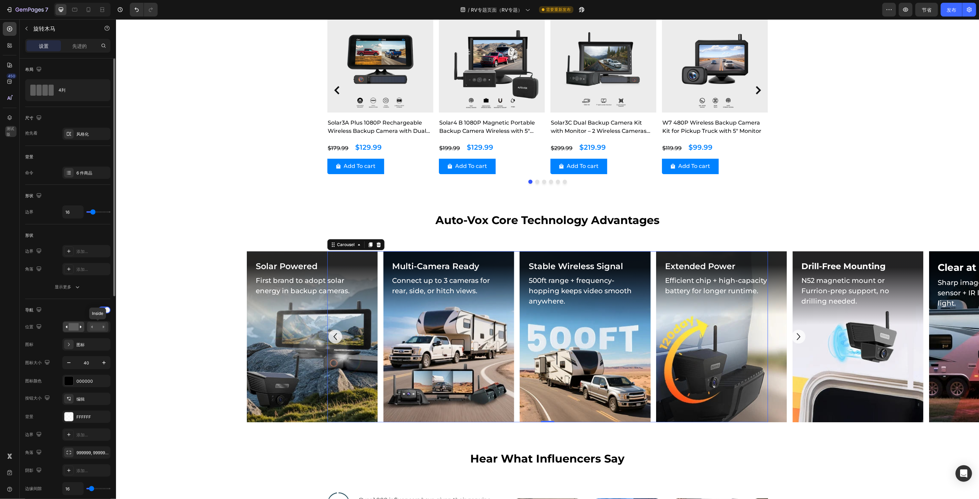
click at [92, 328] on icon at bounding box center [92, 327] width 2 height 2
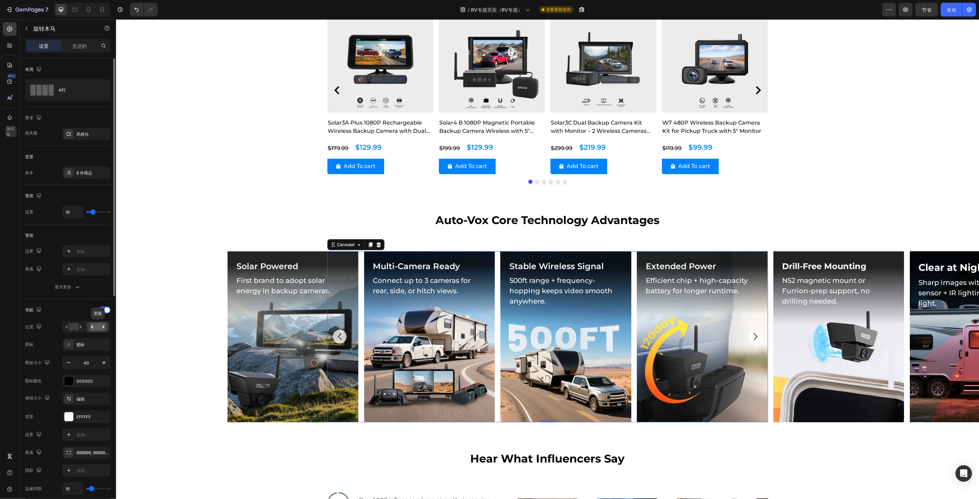
click at [97, 329] on rect at bounding box center [98, 327] width 16 height 8
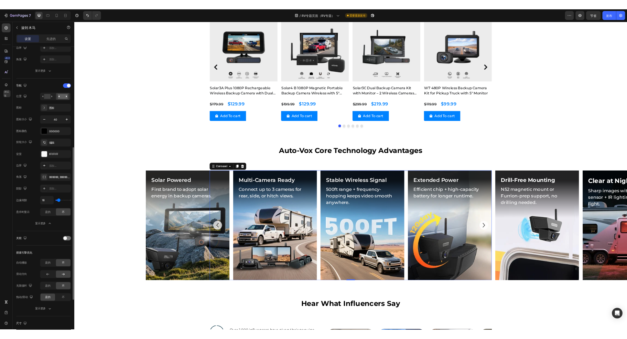
scroll to position [229, 0]
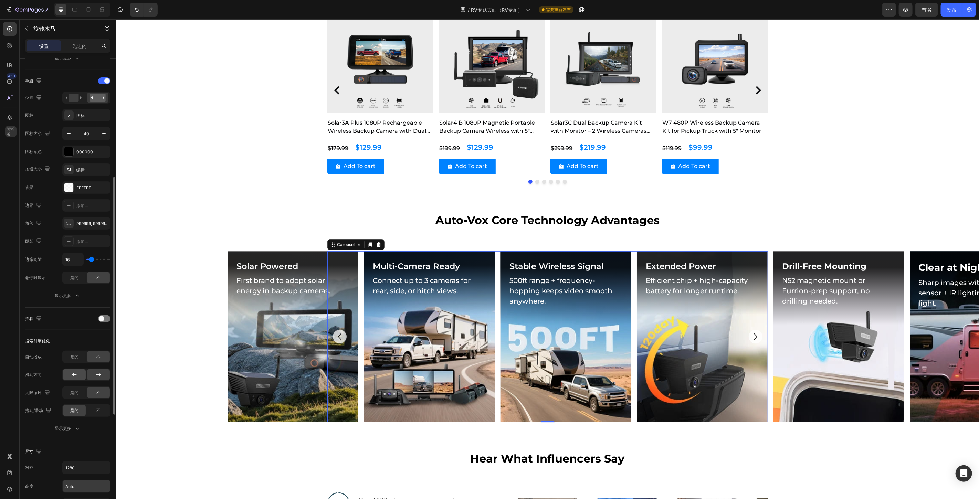
click at [72, 377] on icon at bounding box center [74, 374] width 7 height 7
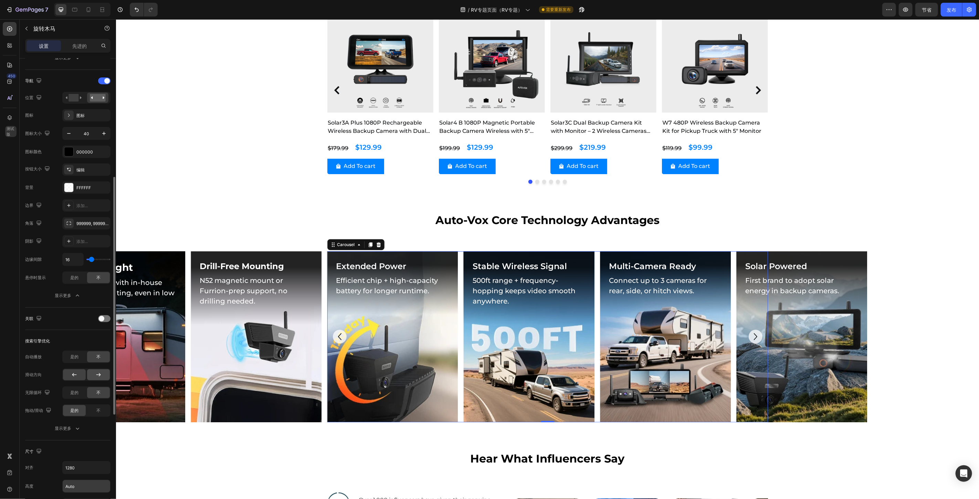
click at [94, 371] on div at bounding box center [98, 374] width 23 height 11
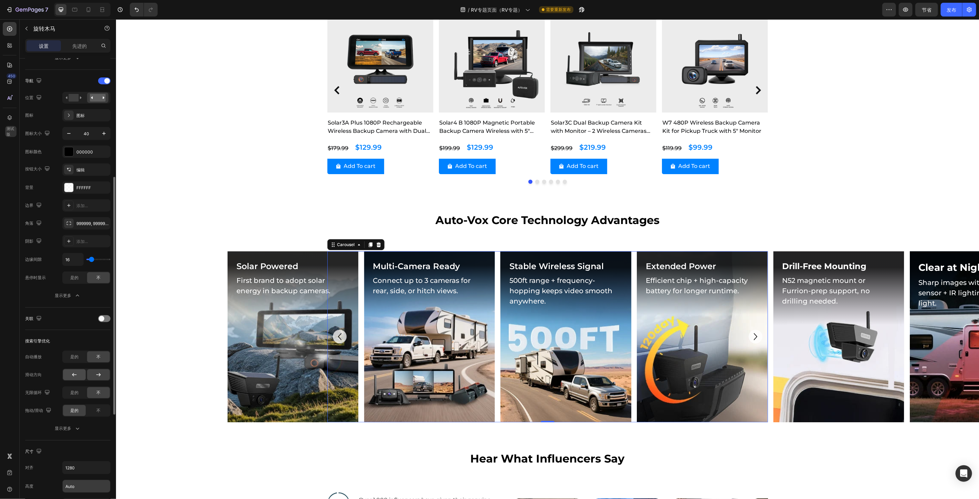
click at [76, 375] on icon at bounding box center [74, 374] width 4 height 3
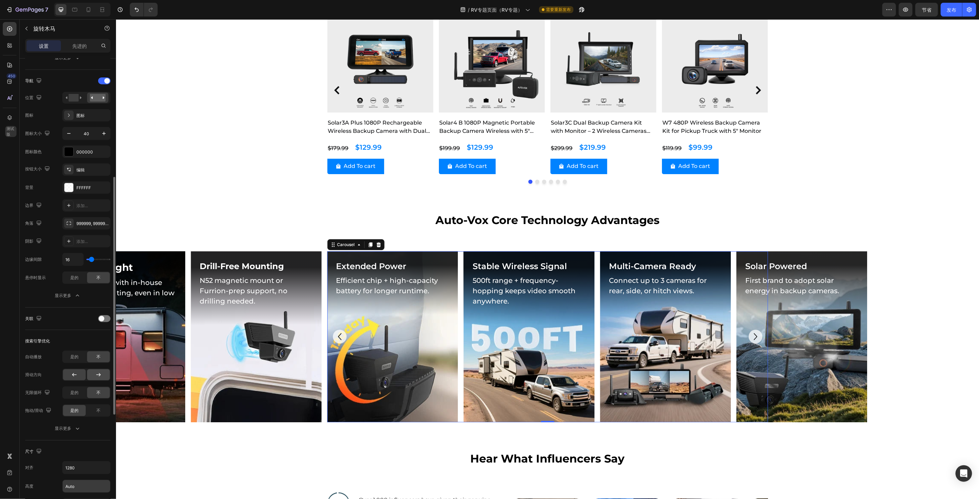
click at [96, 375] on icon at bounding box center [98, 374] width 7 height 7
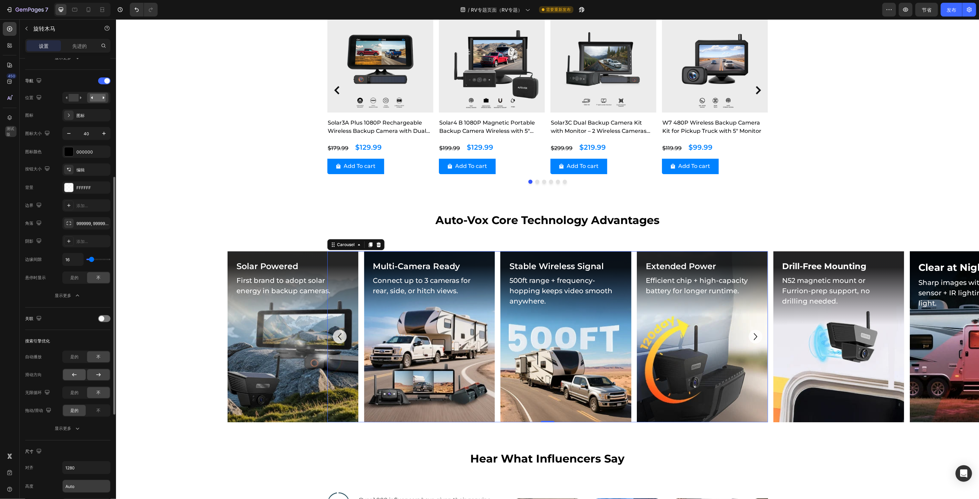
click at [78, 374] on div at bounding box center [74, 374] width 23 height 11
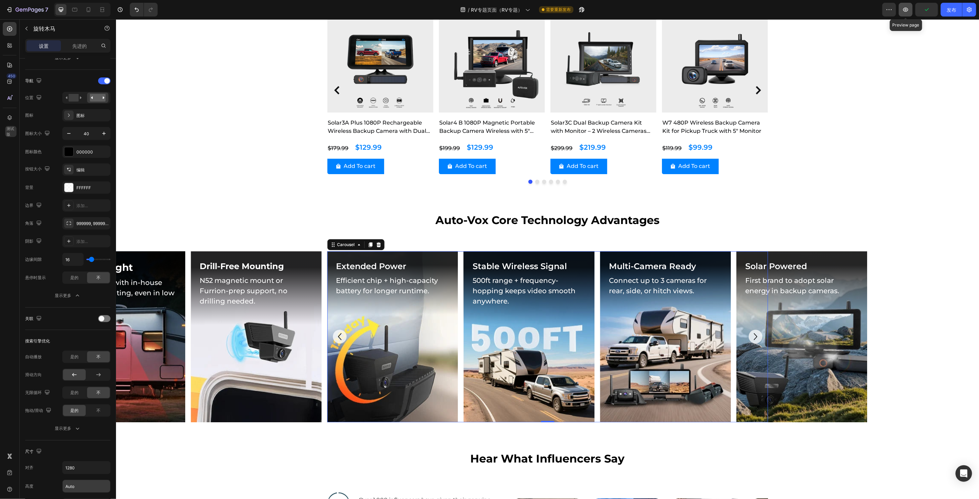
click at [706, 12] on icon "button" at bounding box center [905, 9] width 7 height 7
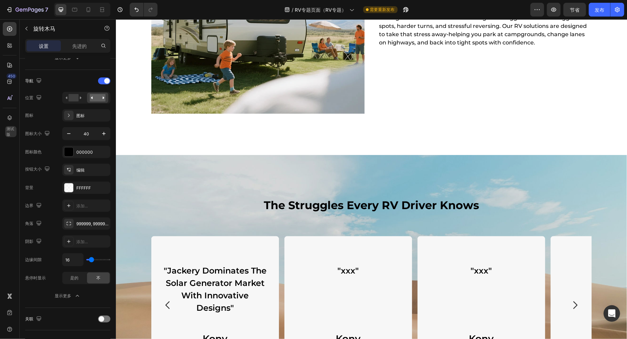
scroll to position [598, 0]
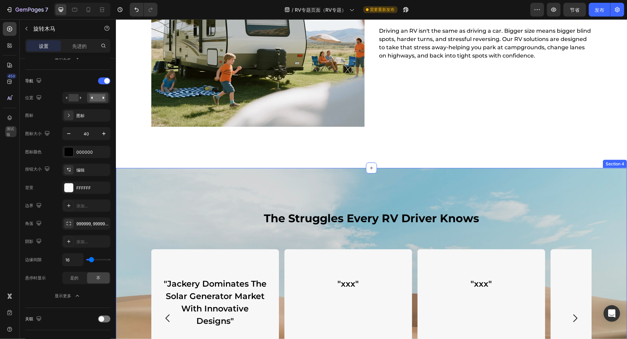
click at [360, 174] on div "The Struggles Every RV Driver Knows Heading Row Row "Jackery Dominates The Sola…" at bounding box center [371, 303] width 511 height 270
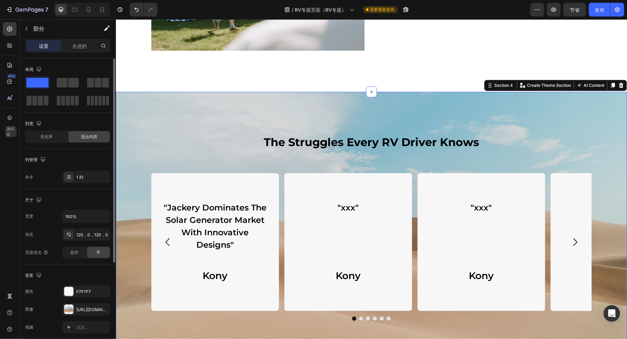
scroll to position [675, 0]
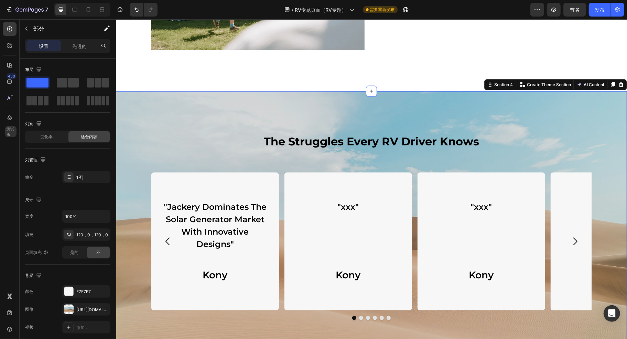
click at [290, 114] on div "The Struggles Every RV Driver Knows Heading Row Row "Jackery Dominates The Sola…" at bounding box center [371, 226] width 511 height 270
click at [69, 306] on div at bounding box center [69, 309] width 10 height 10
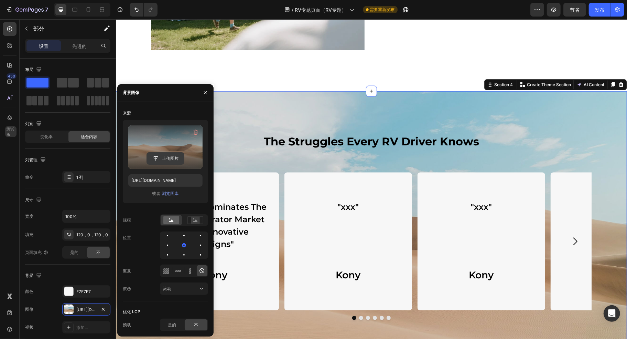
click at [170, 157] on input "file" at bounding box center [165, 158] width 37 height 12
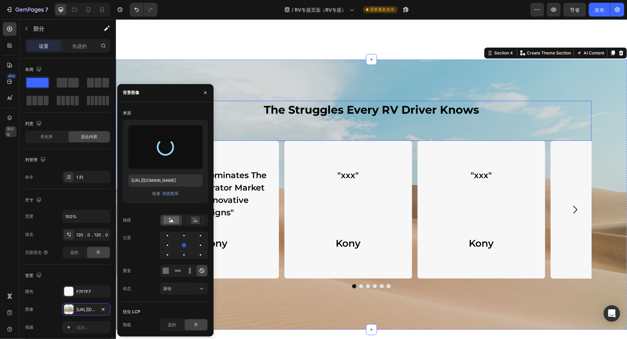
scroll to position [751, 0]
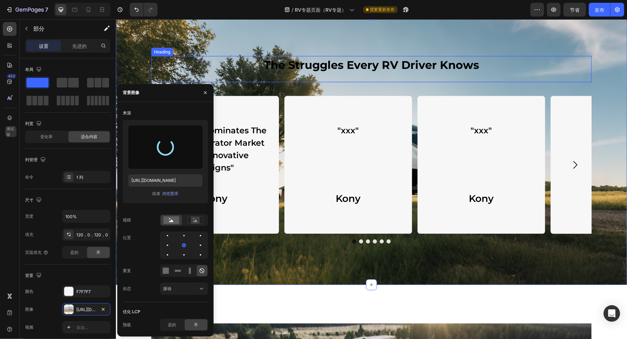
type input "[URL][DOMAIN_NAME]"
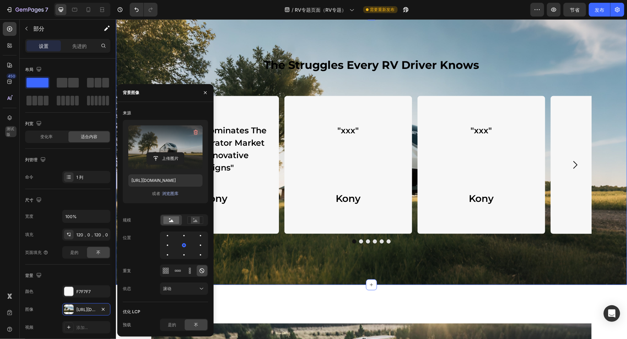
click at [169, 194] on font "浏览图库" at bounding box center [170, 193] width 17 height 5
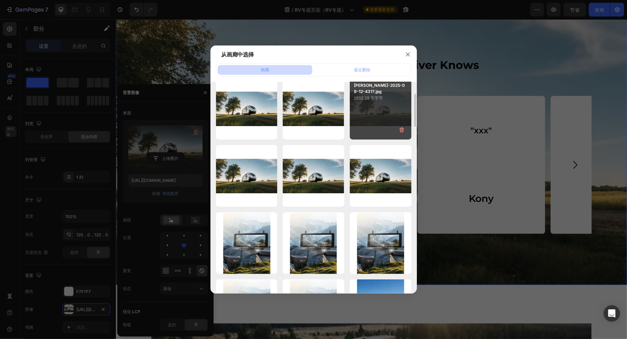
scroll to position [0, 0]
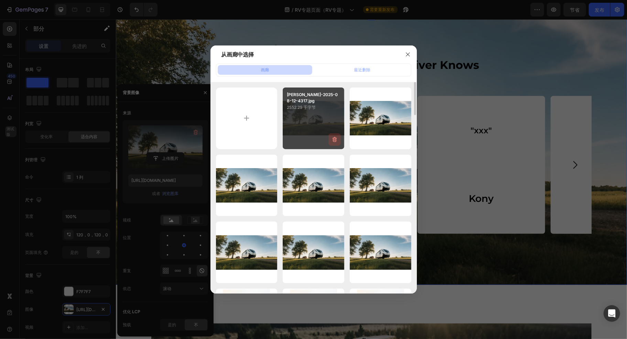
click at [336, 138] on icon "button" at bounding box center [334, 139] width 4 height 5
click at [334, 140] on font "删除" at bounding box center [333, 140] width 8 height 5
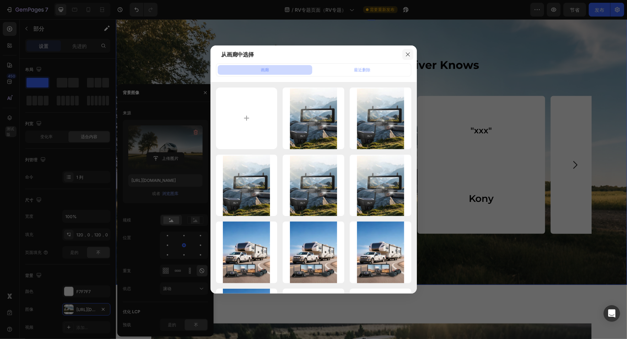
click at [411, 53] on icon "button" at bounding box center [408, 55] width 6 height 6
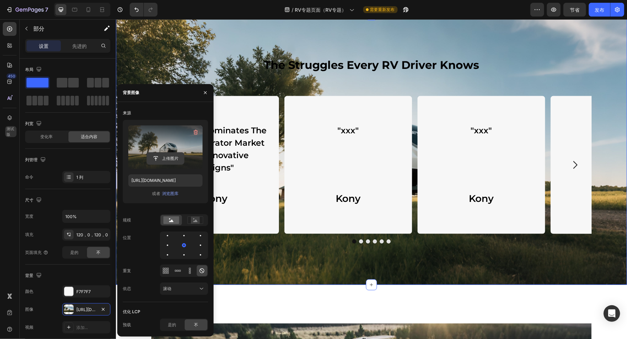
click at [171, 159] on input "file" at bounding box center [165, 158] width 37 height 12
click at [194, 131] on icon "button" at bounding box center [195, 131] width 4 height 5
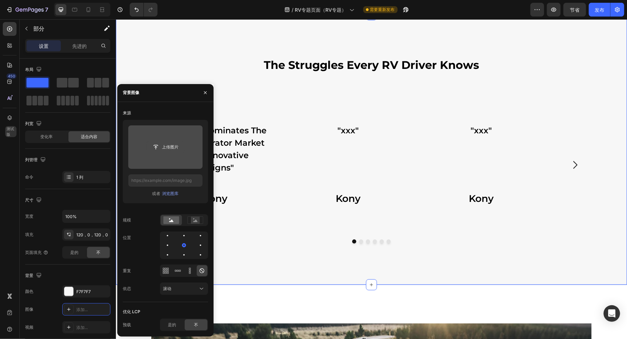
click at [169, 146] on input "file" at bounding box center [165, 147] width 37 height 12
click at [175, 151] on input "file" at bounding box center [165, 147] width 37 height 12
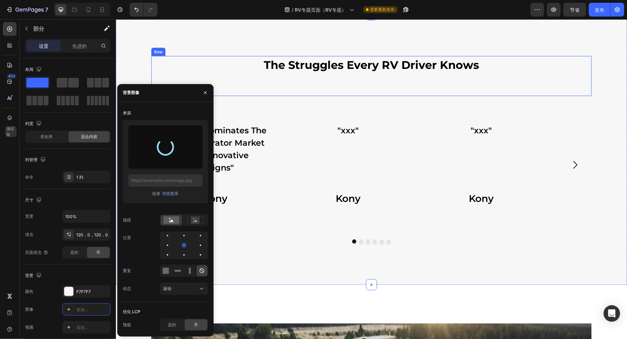
type input "[URL][DOMAIN_NAME]"
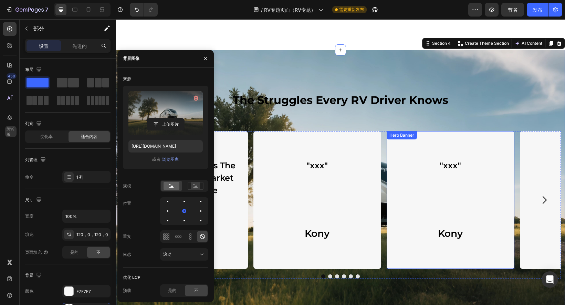
scroll to position [717, 0]
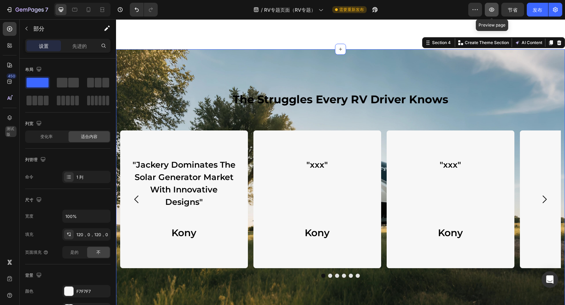
click at [494, 9] on icon "button" at bounding box center [491, 9] width 7 height 7
